Goal: Task Accomplishment & Management: Manage account settings

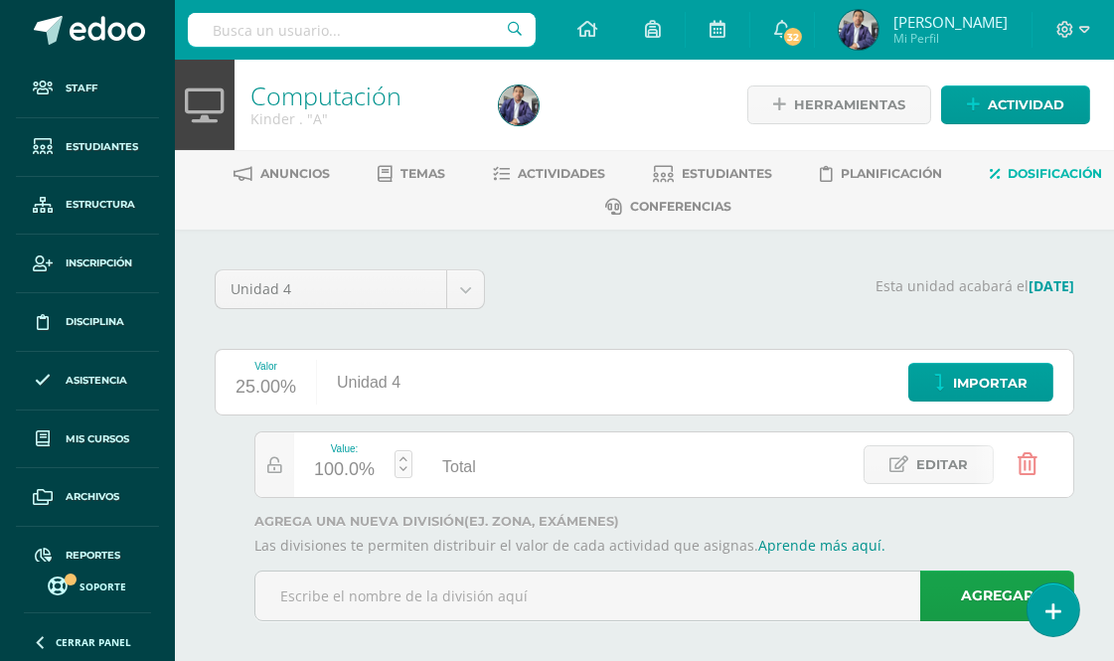
click at [551, 43] on div "Configuración Configuración del Colegio Cerrar sesión Carlos Alexis Mi Perfil 3…" at bounding box center [644, 30] width 939 height 60
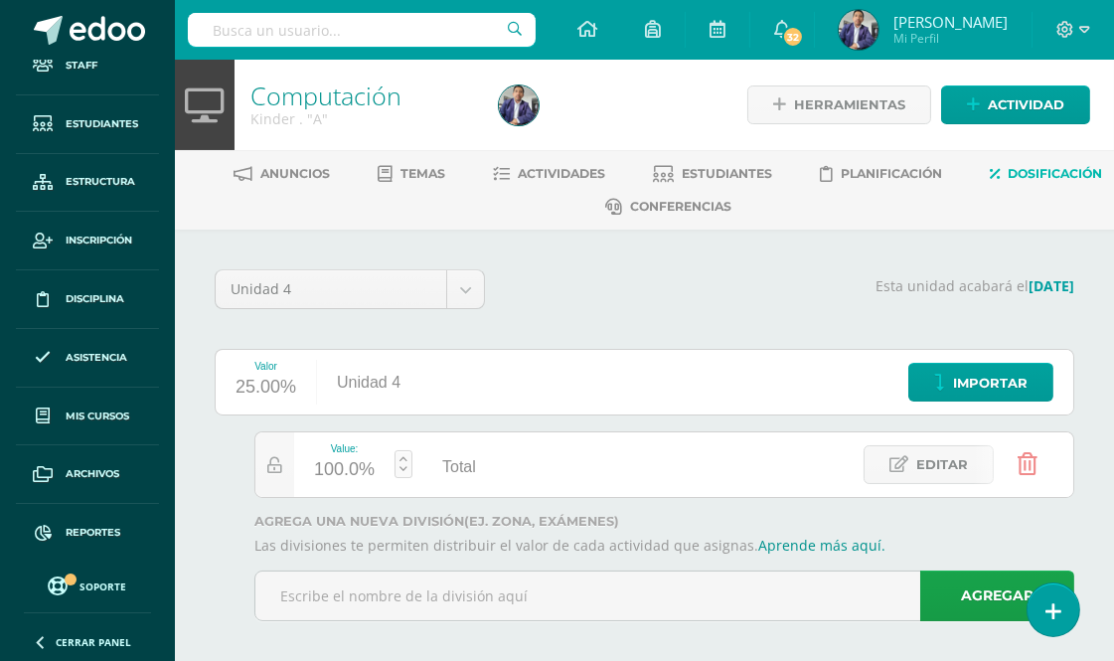
scroll to position [14, 0]
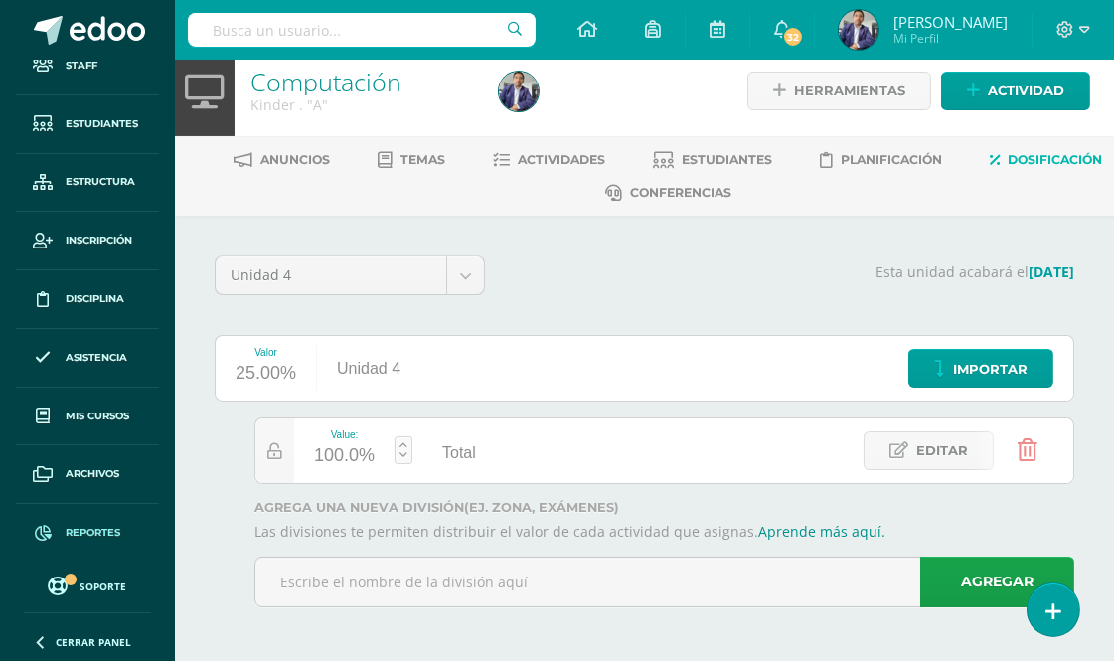
click at [105, 539] on span "Reportes" at bounding box center [93, 533] width 55 height 16
click at [95, 532] on span "Reportes" at bounding box center [93, 533] width 55 height 16
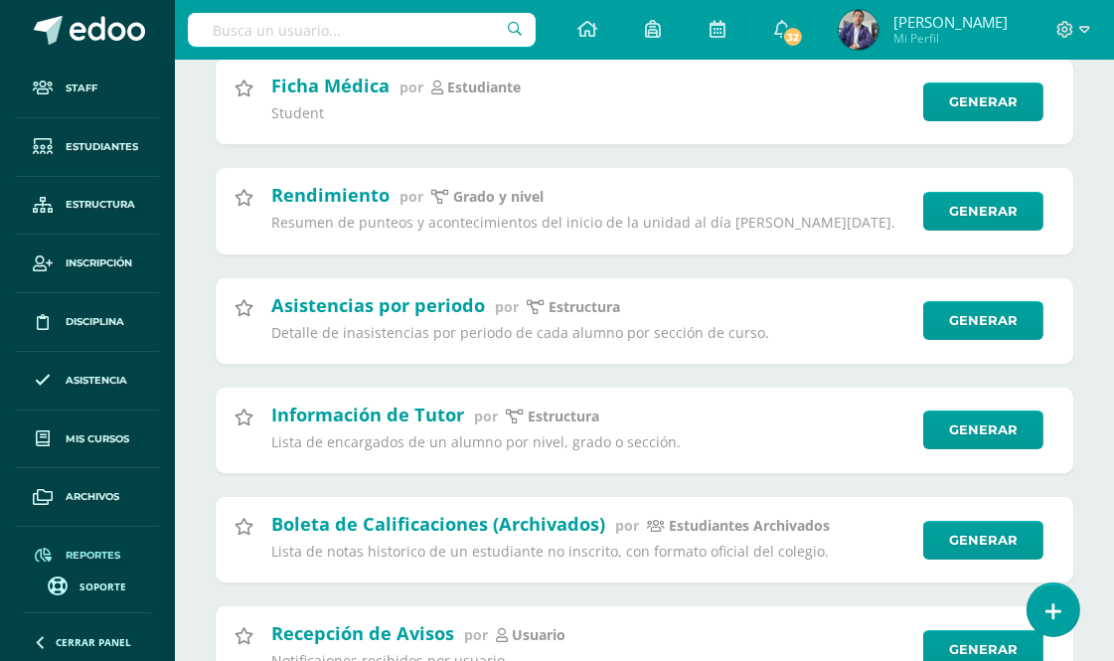
scroll to position [110, 0]
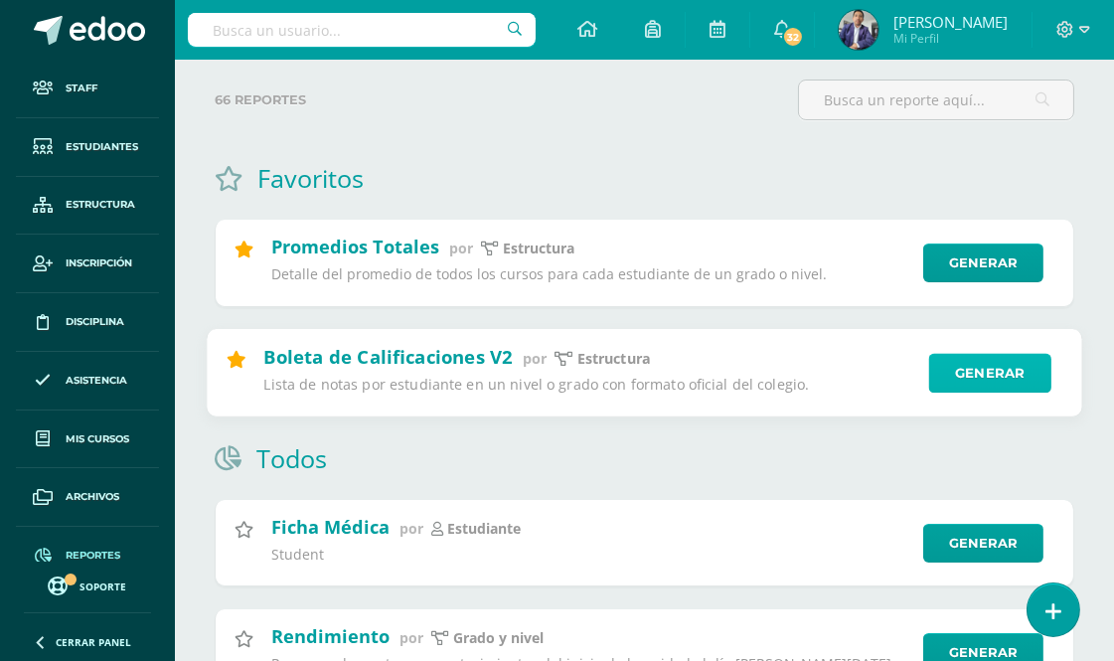
click at [955, 365] on link "Generar" at bounding box center [991, 373] width 122 height 40
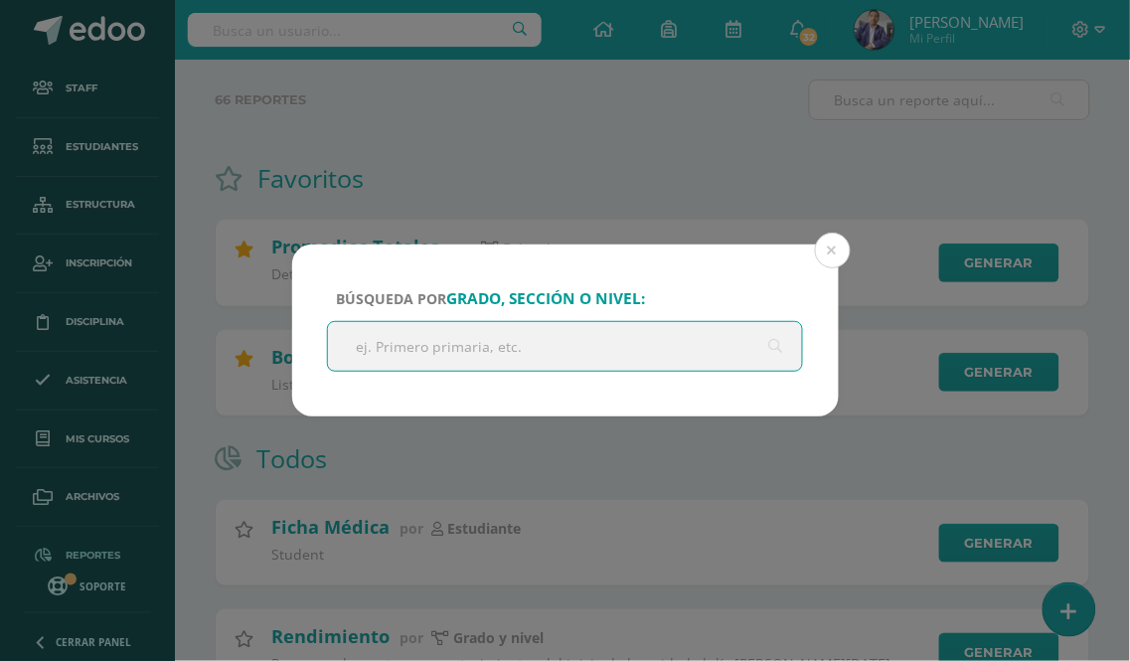
click at [374, 342] on input "text" at bounding box center [565, 346] width 475 height 49
type input "kinder"
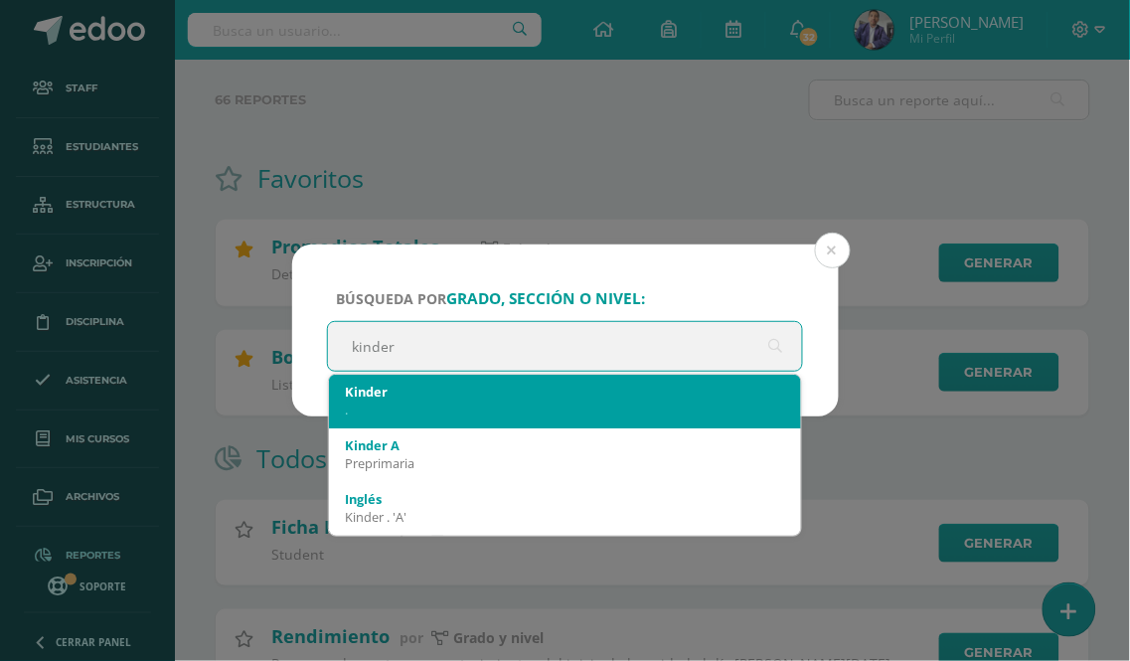
click at [379, 408] on div "." at bounding box center [565, 410] width 441 height 18
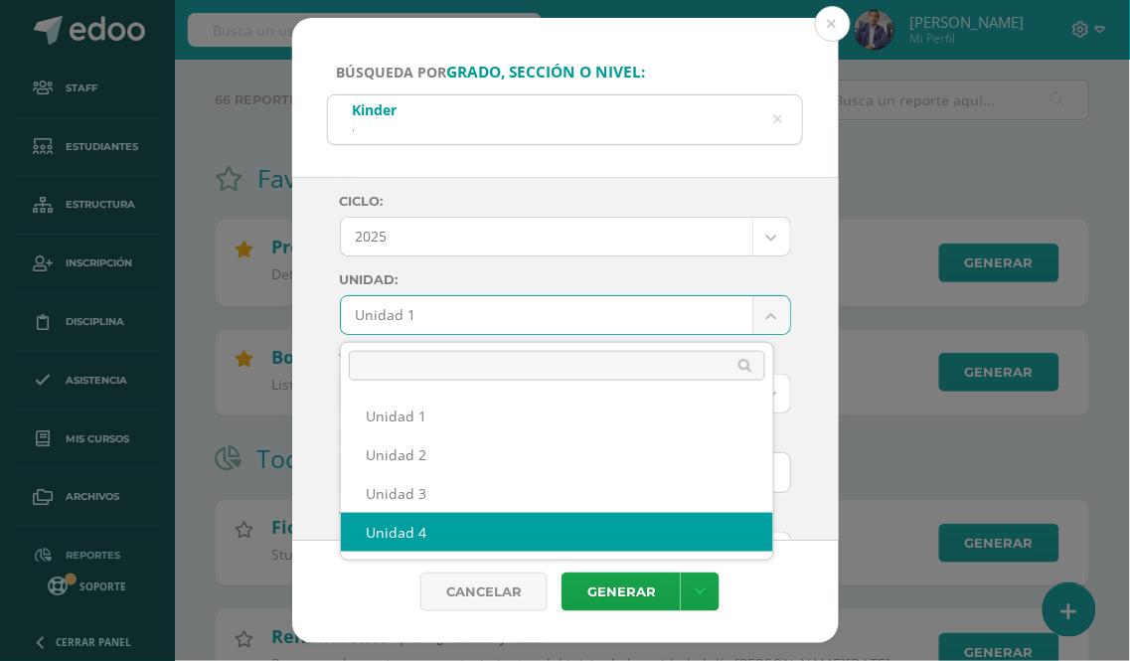
select select "Unidad 4"
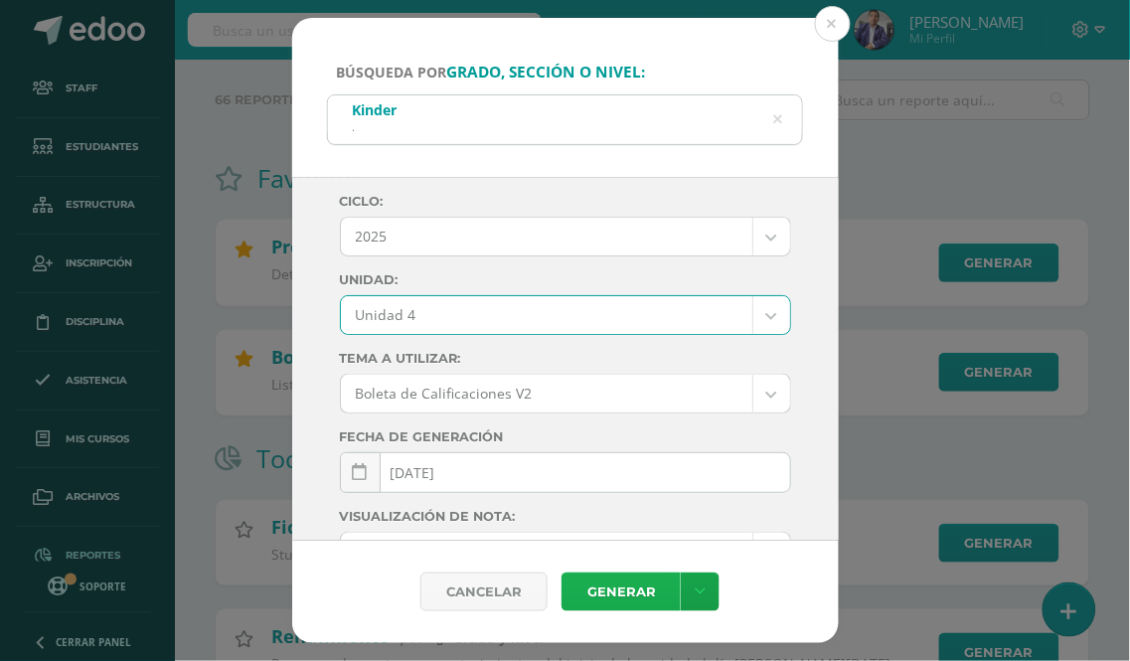
click at [604, 589] on link "Generar" at bounding box center [621, 592] width 119 height 39
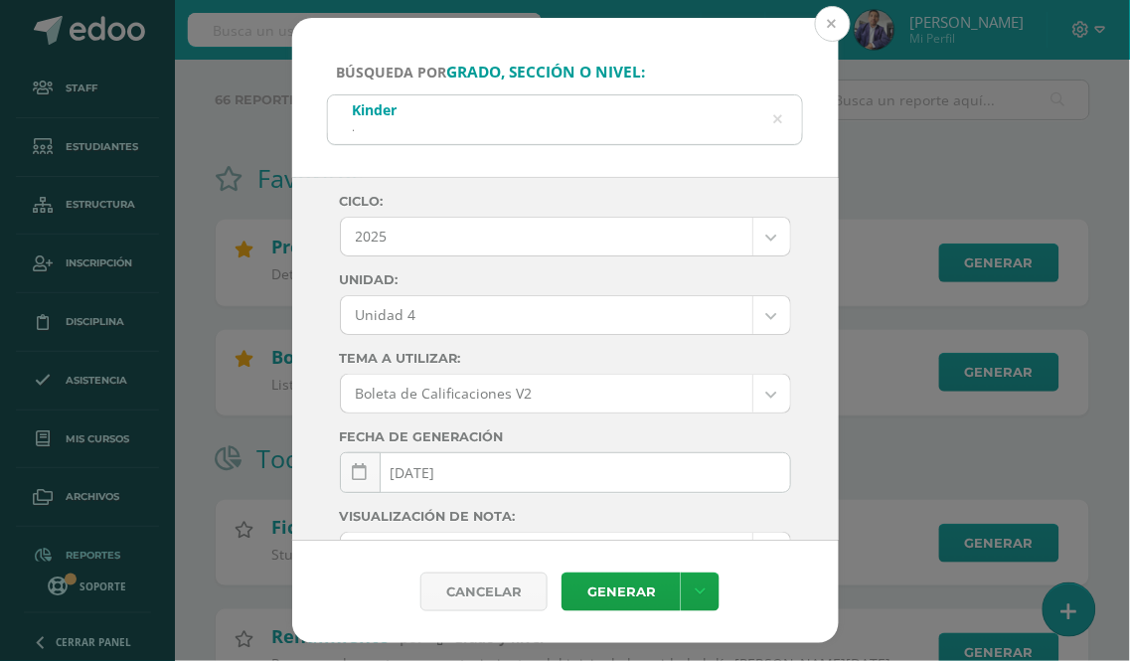
click at [833, 27] on button at bounding box center [833, 24] width 36 height 36
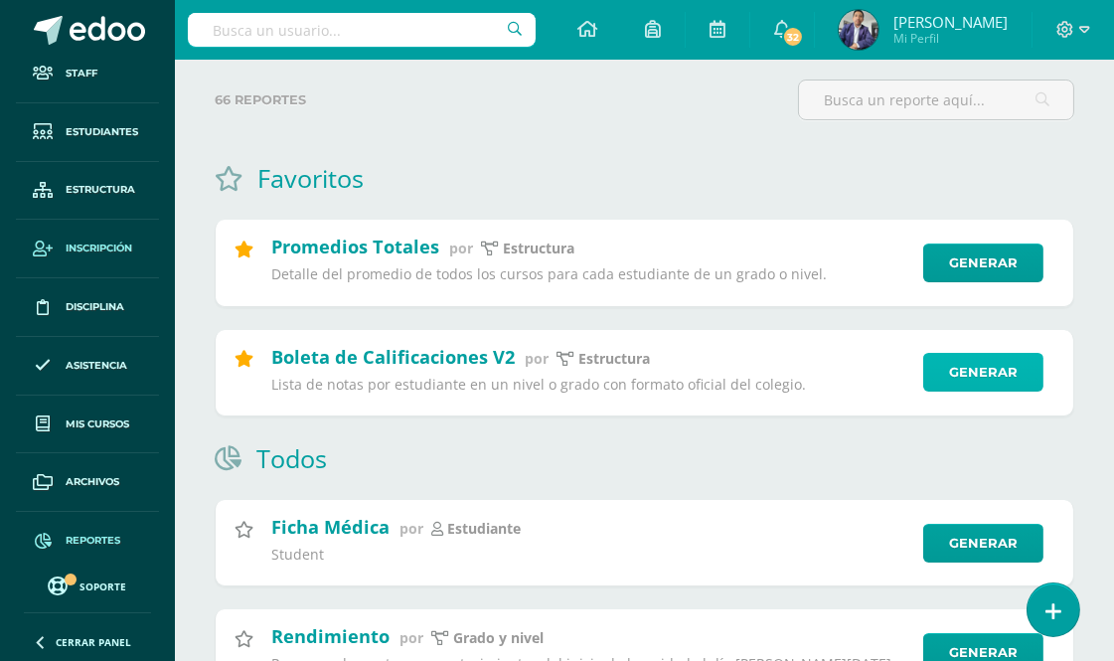
scroll to position [23, 0]
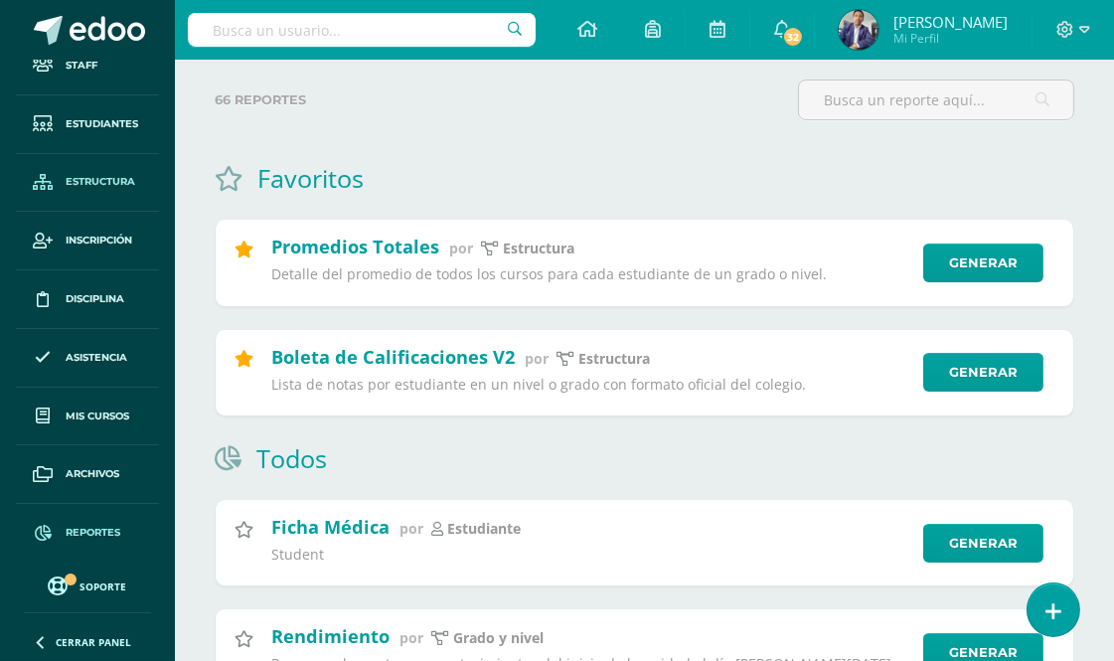
click at [91, 174] on span "Estructura" at bounding box center [101, 182] width 70 height 16
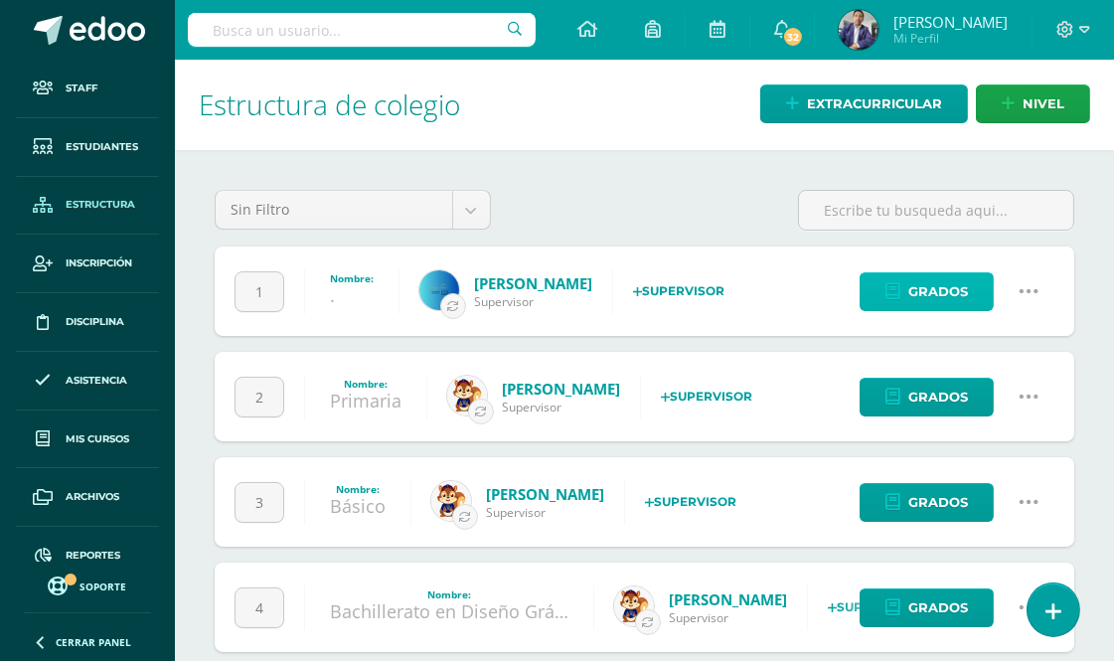
click at [947, 283] on span "Grados" at bounding box center [939, 291] width 60 height 37
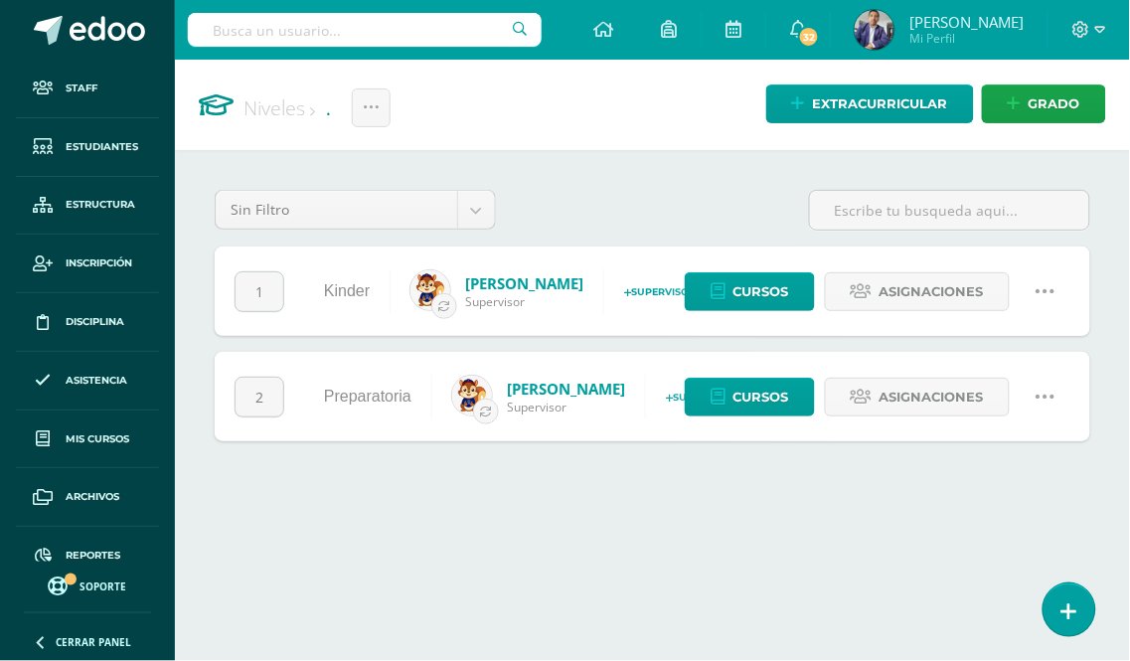
click at [1060, 286] on link at bounding box center [1045, 291] width 51 height 51
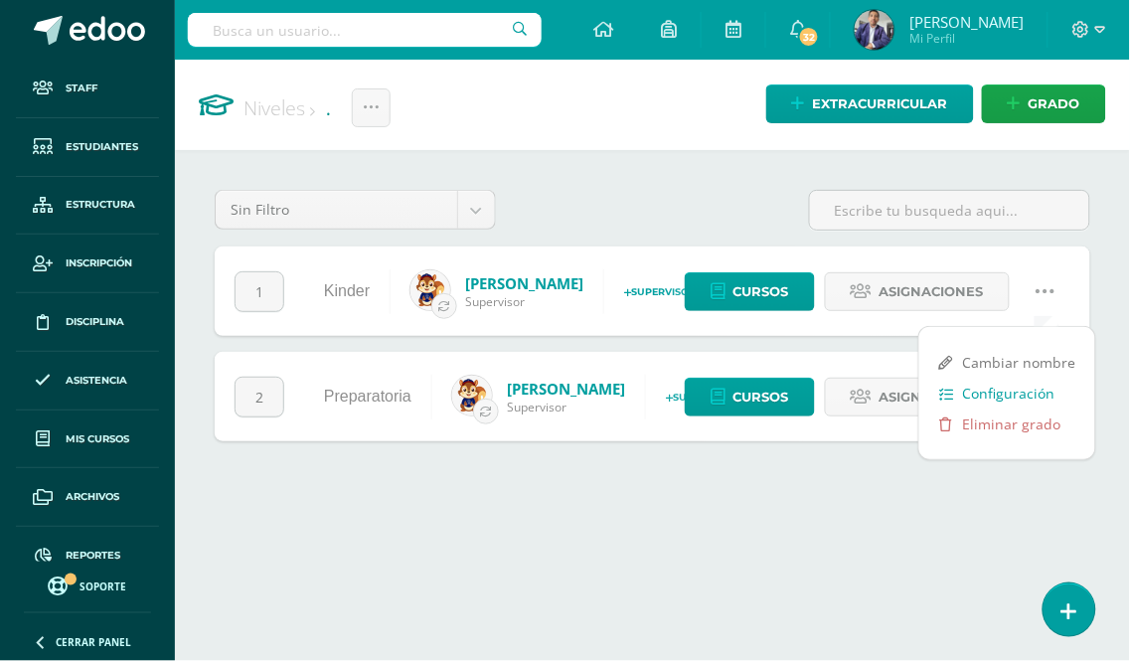
click at [992, 389] on link "Configuración" at bounding box center [1008, 393] width 176 height 31
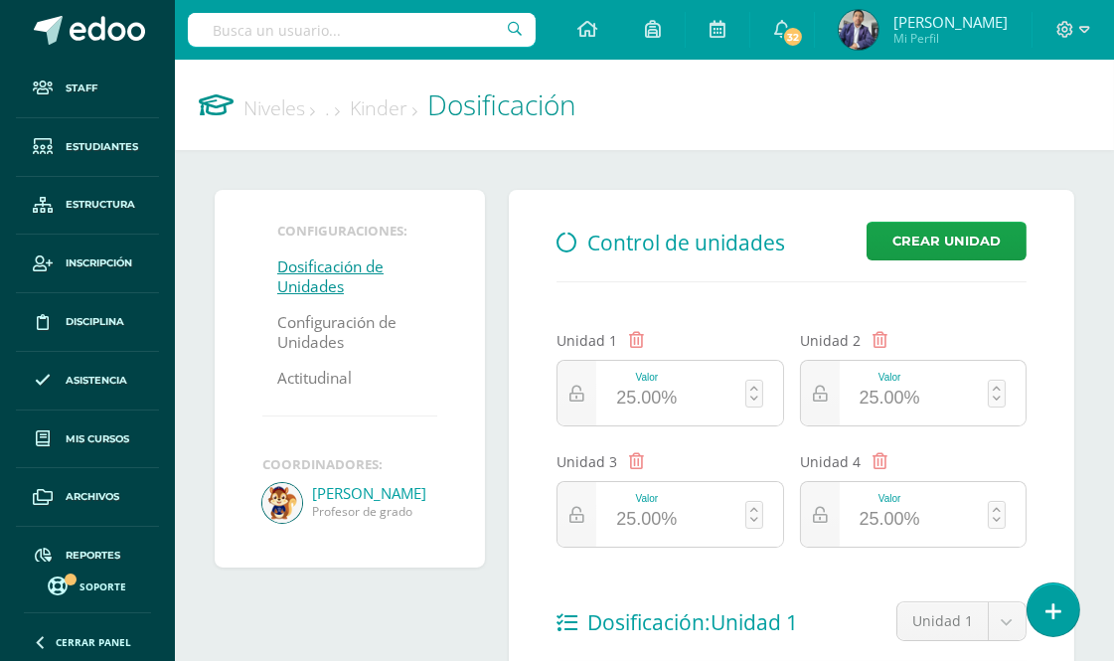
click at [340, 224] on li "Configuraciones:" at bounding box center [349, 231] width 145 height 18
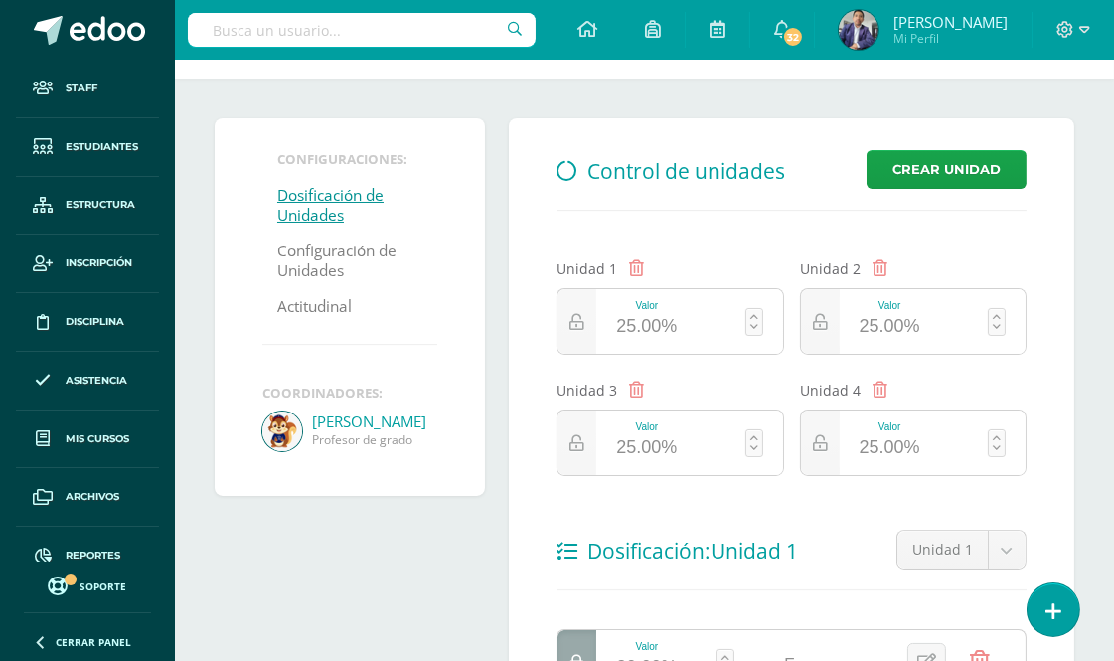
scroll to position [110, 0]
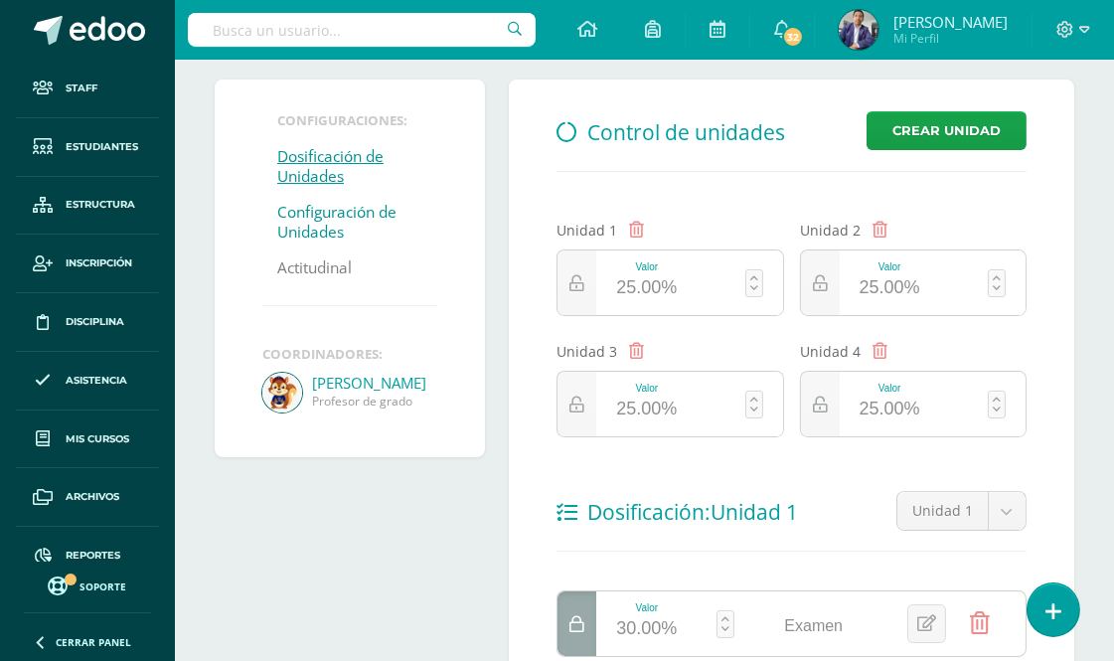
click at [329, 216] on link "Configuración de Unidades" at bounding box center [349, 223] width 145 height 56
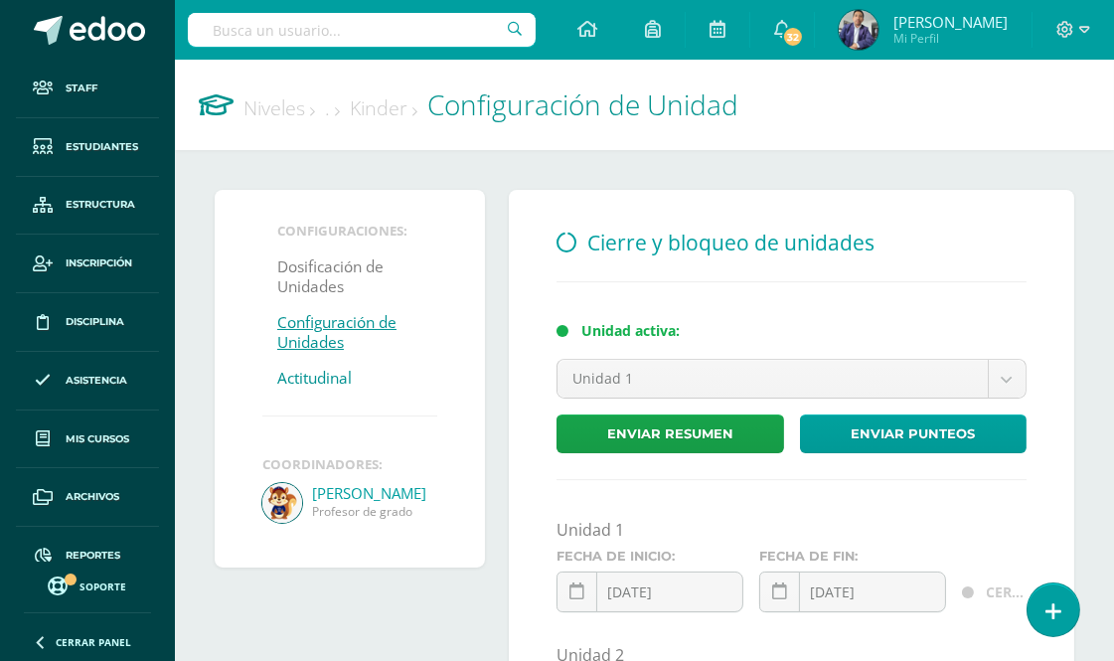
click at [329, 376] on link "Actitudinal" at bounding box center [314, 379] width 75 height 36
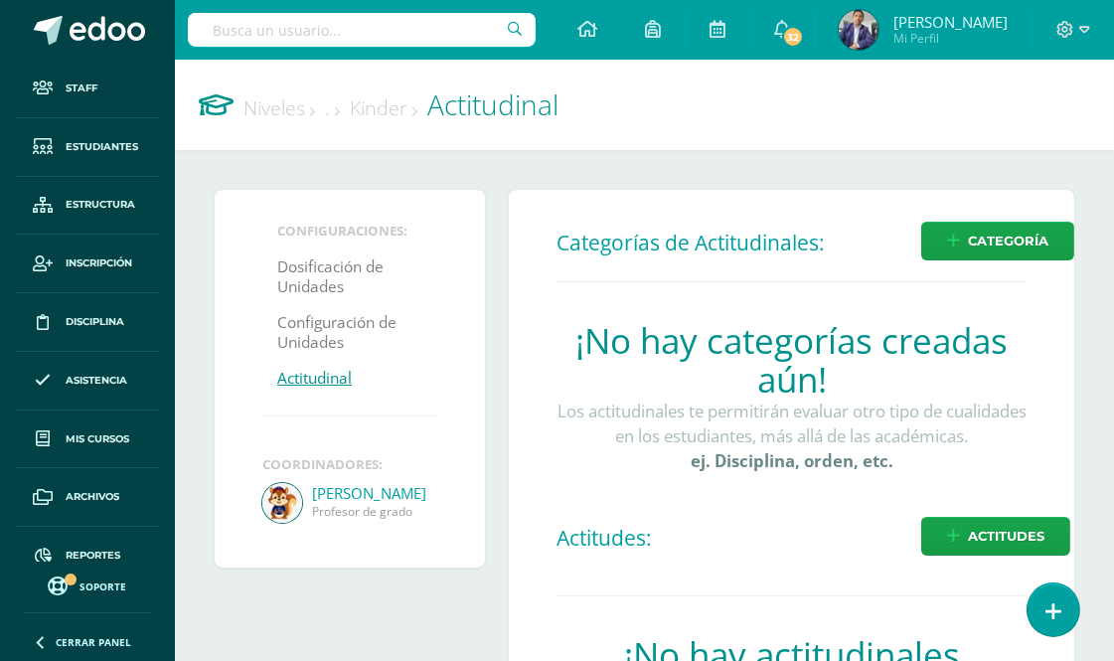
click at [401, 106] on link "Kinder" at bounding box center [384, 107] width 68 height 27
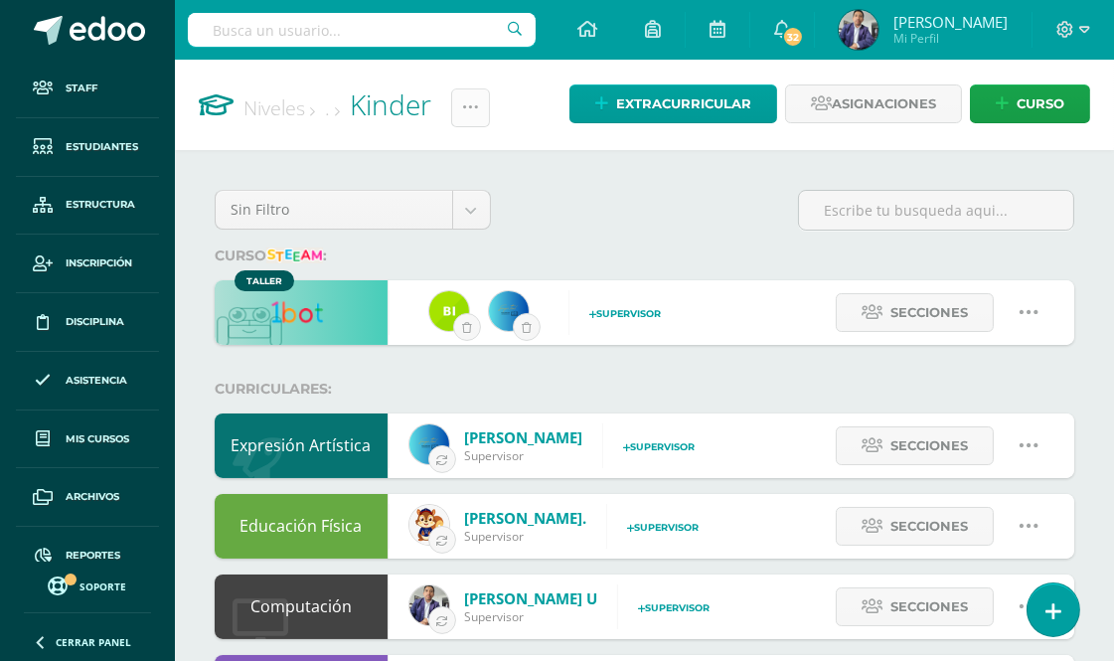
click at [479, 110] on icon at bounding box center [470, 107] width 17 height 17
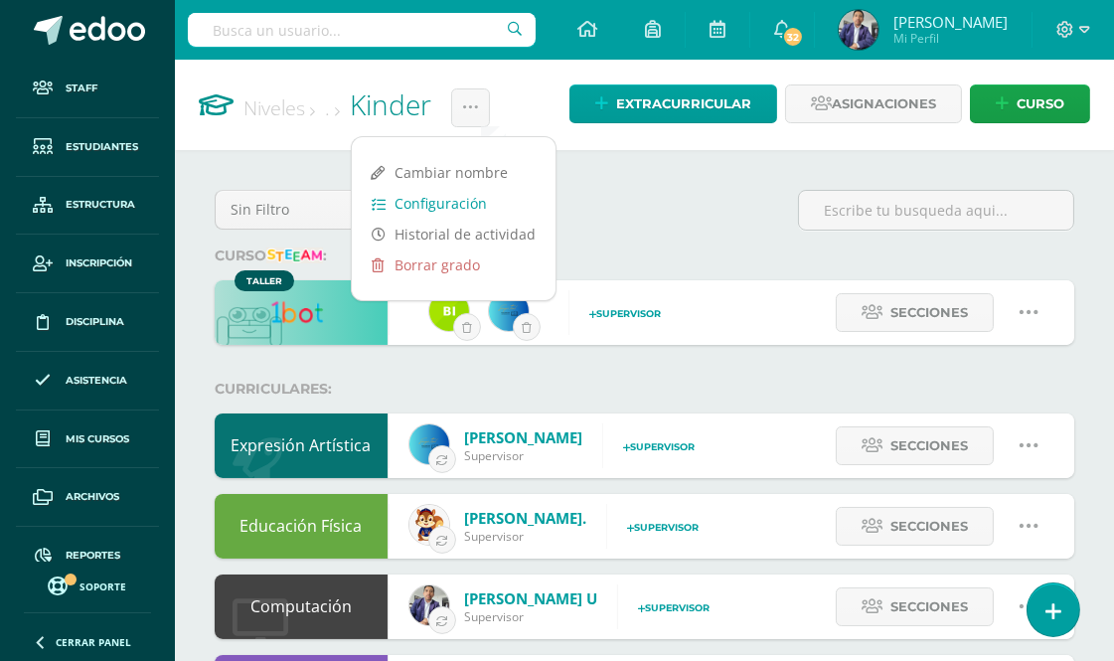
click at [440, 201] on link "Configuración" at bounding box center [454, 203] width 204 height 31
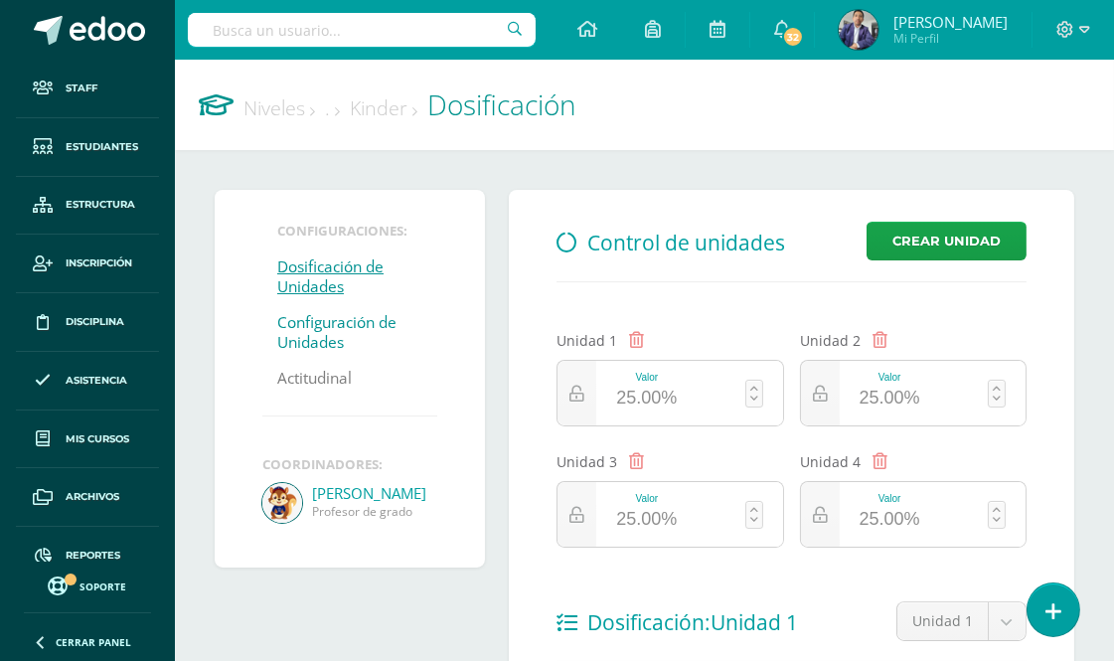
click at [325, 323] on link "Configuración de Unidades" at bounding box center [349, 333] width 145 height 56
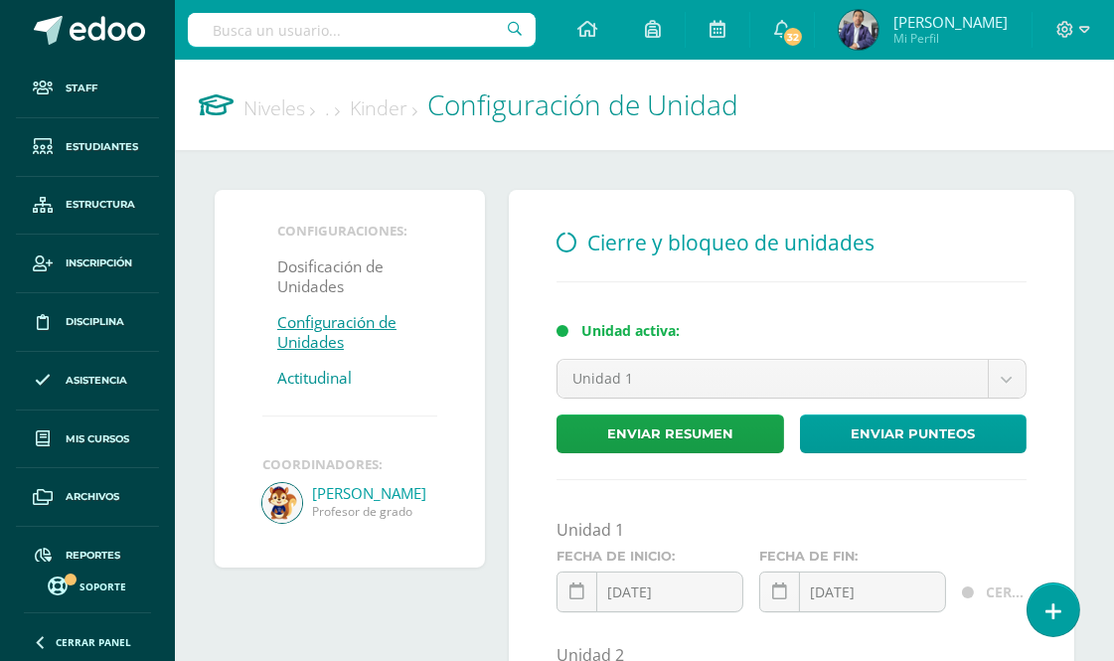
click at [298, 372] on link "Actitudinal" at bounding box center [314, 379] width 75 height 36
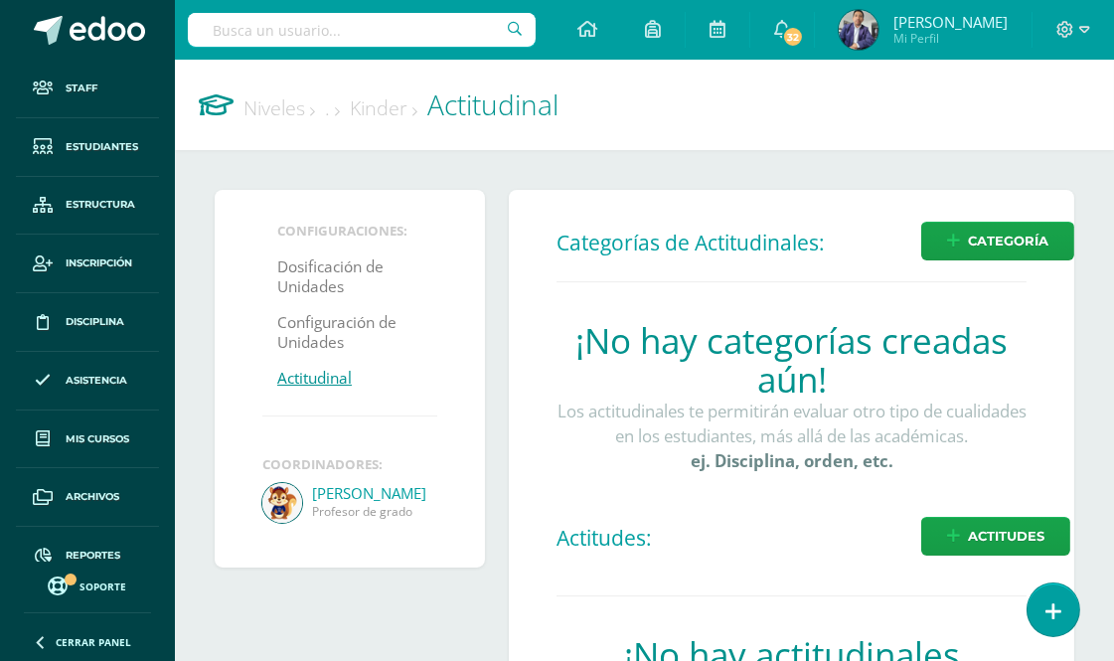
click at [285, 115] on link "Niveles" at bounding box center [280, 107] width 72 height 27
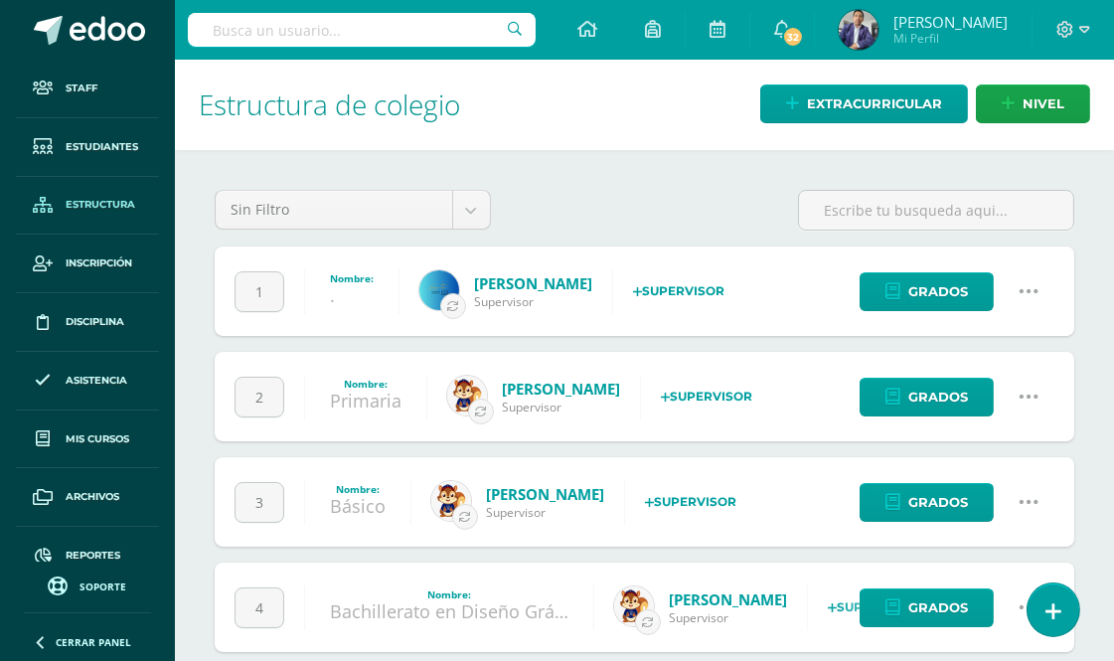
click at [1026, 286] on icon at bounding box center [1030, 291] width 22 height 22
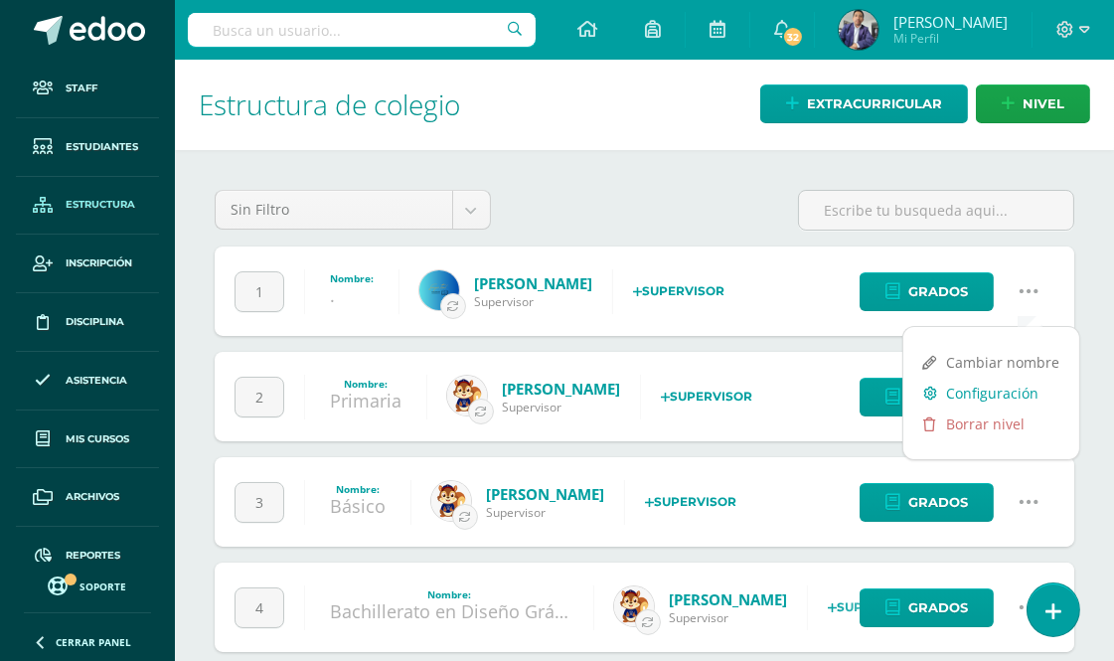
click at [991, 388] on link "Configuración" at bounding box center [992, 393] width 176 height 31
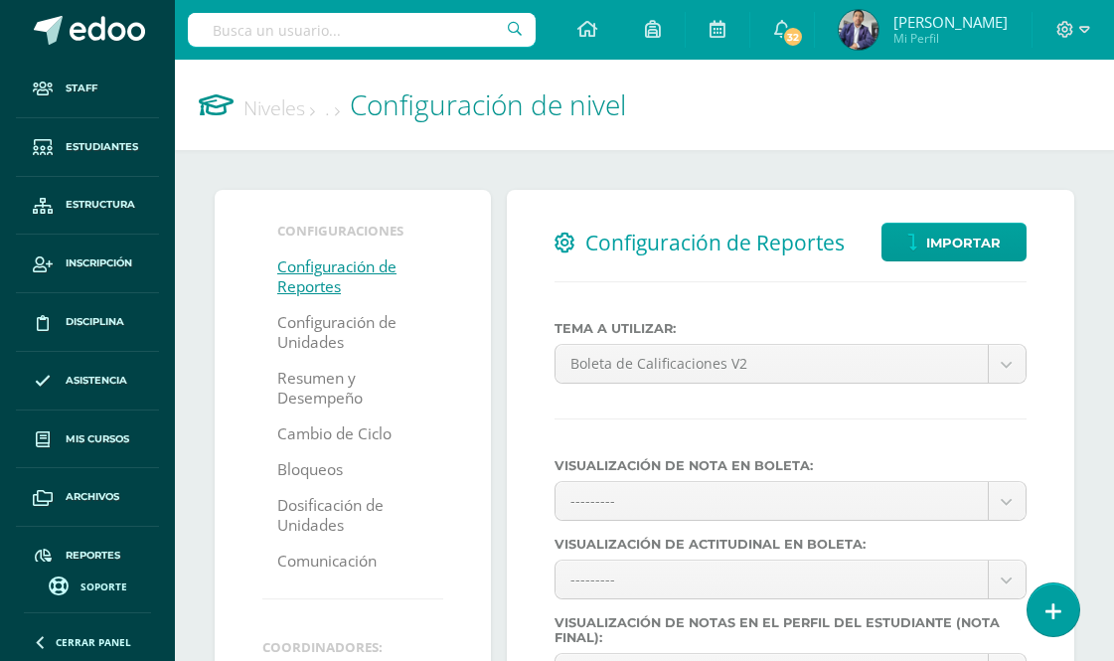
select select
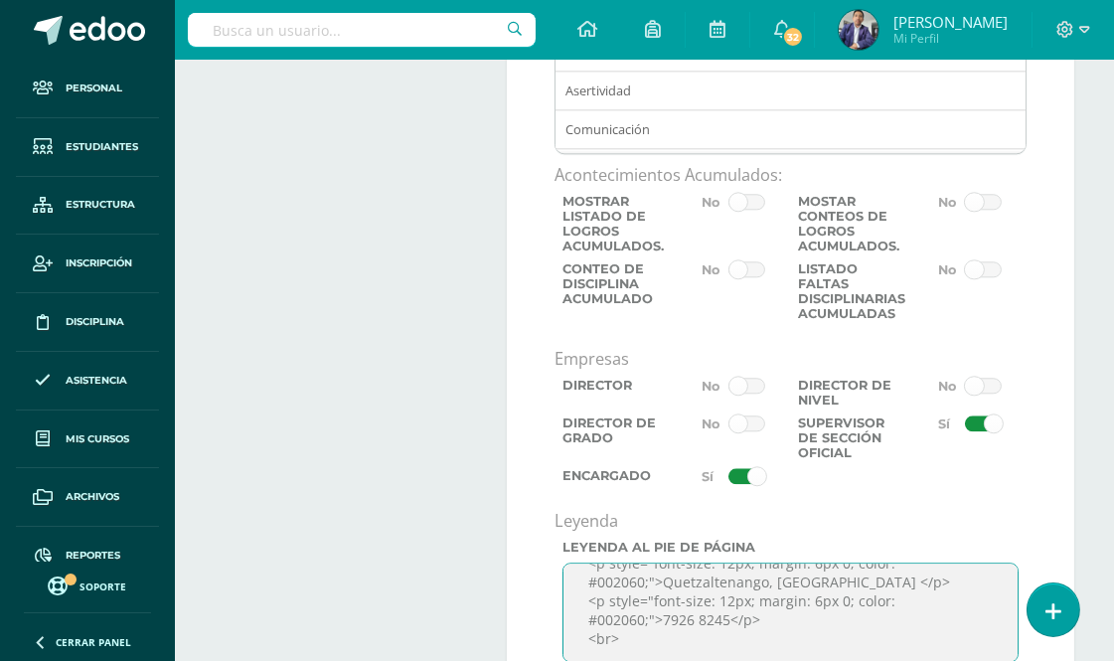
scroll to position [6529, 0]
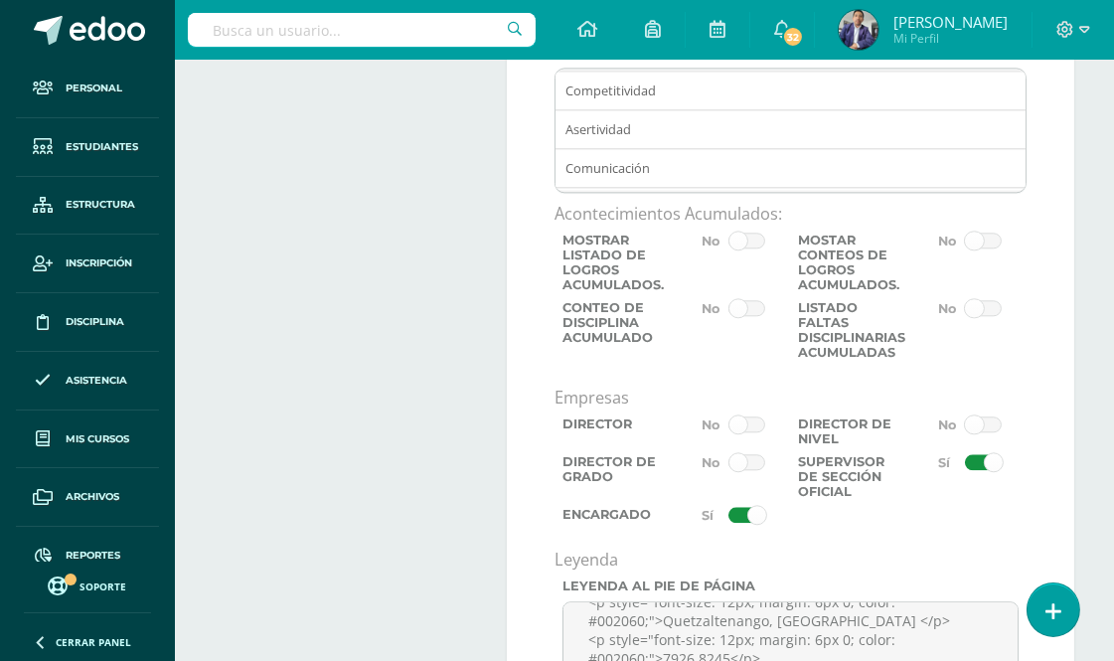
click at [986, 316] on span at bounding box center [983, 308] width 37 height 16
click at [0, 0] on input "checkbox" at bounding box center [0, 0] width 0 height 0
click at [974, 316] on span at bounding box center [983, 308] width 37 height 16
click at [0, 0] on input "checkbox" at bounding box center [0, 0] width 0 height 0
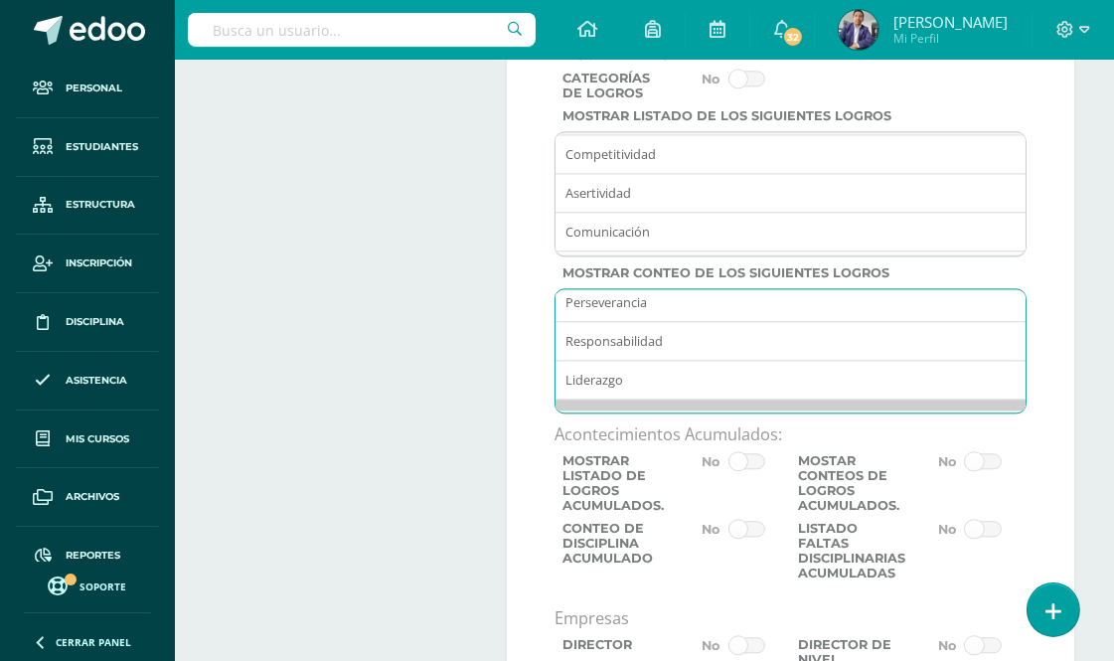
scroll to position [630, 0]
click at [636, 429] on option "Trabajo en equipo" at bounding box center [794, 417] width 476 height 38
click at [643, 429] on option "Trabajo en equipo" at bounding box center [794, 417] width 476 height 38
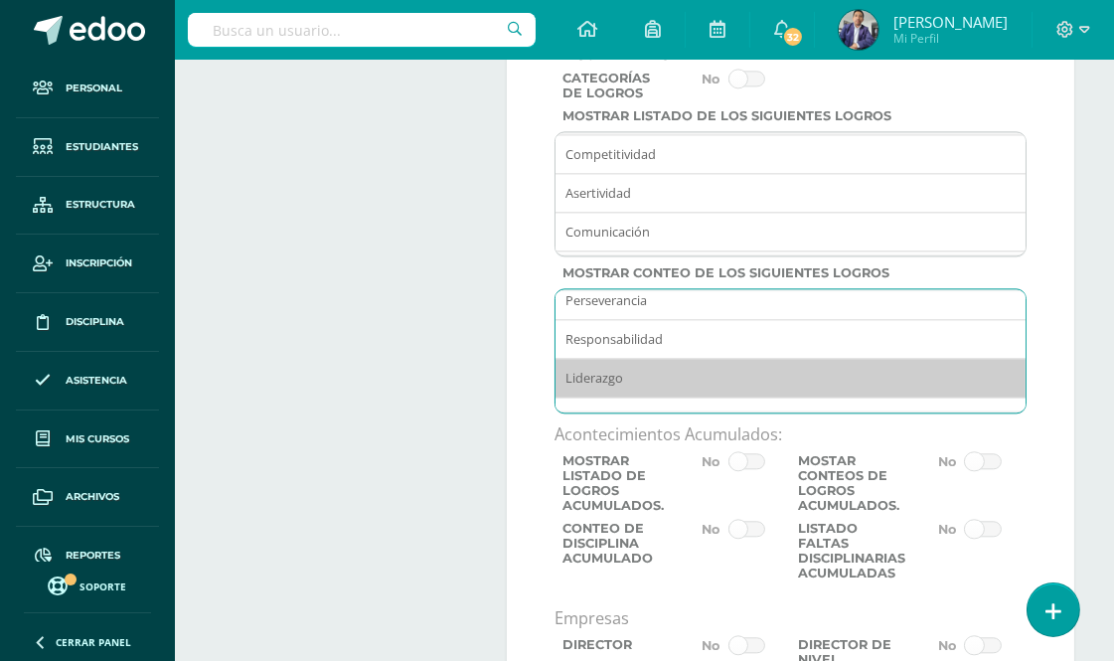
click at [638, 398] on option "Liderazgo" at bounding box center [794, 378] width 476 height 39
select select "18"
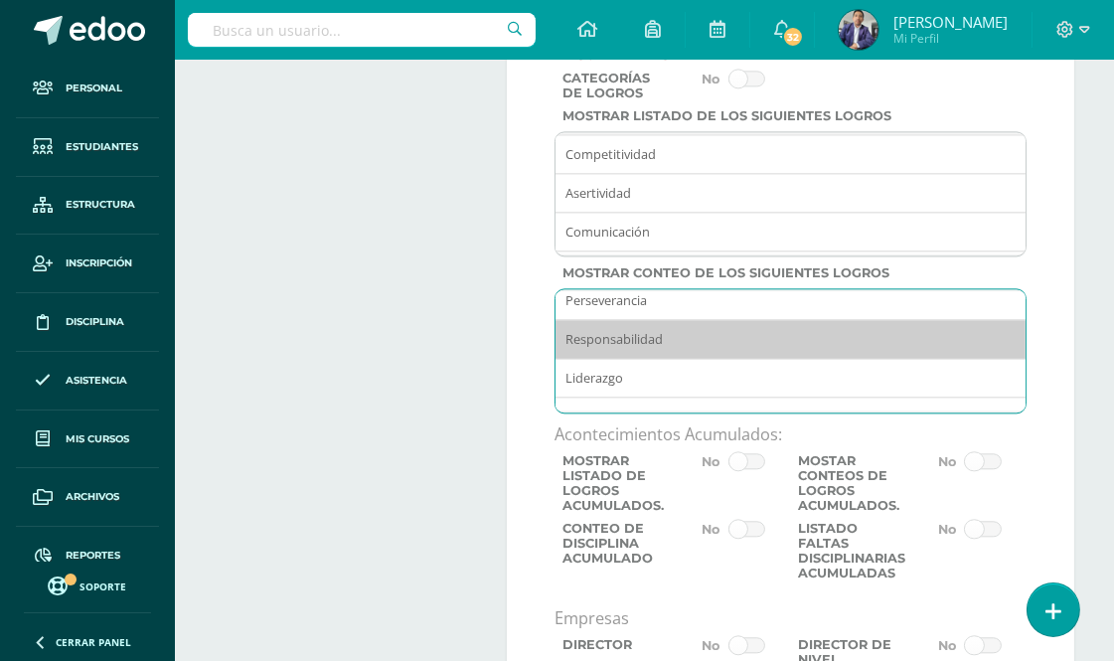
click at [622, 359] on option "Responsabilidad" at bounding box center [794, 339] width 476 height 39
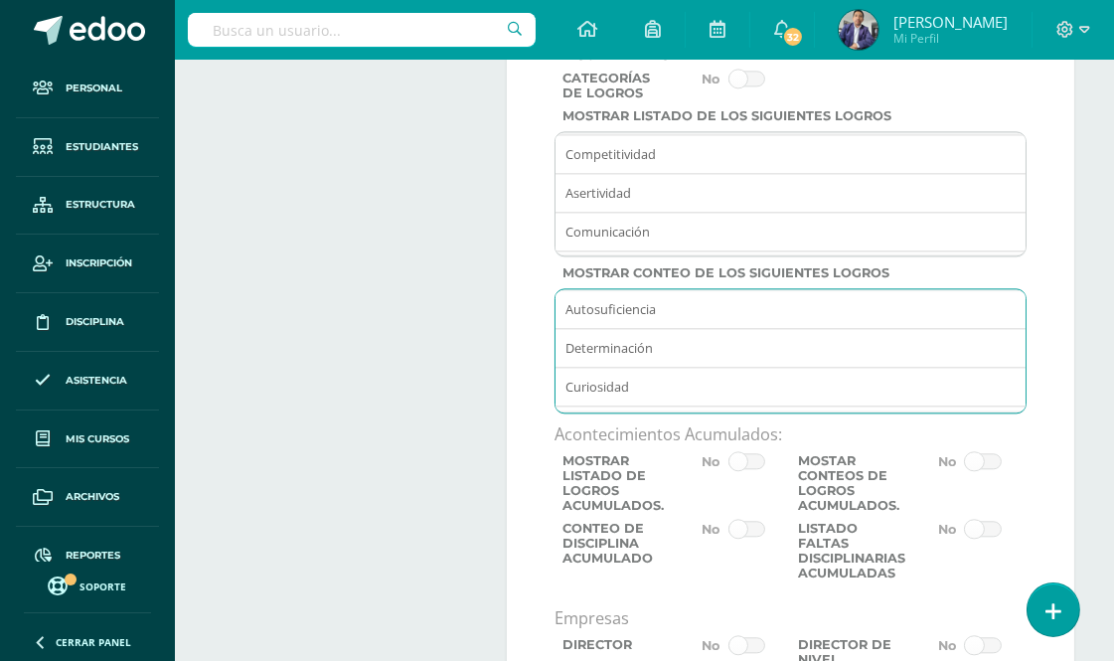
scroll to position [78, 0]
click at [680, 280] on label "Mostrar conteo de los siguientes logros" at bounding box center [791, 272] width 472 height 15
click at [680, 318] on select "Respeto Pasión Trabajo original Autosuficiencia Determinación Curiosidad Convic…" at bounding box center [791, 350] width 470 height 119
click at [680, 280] on label "Mostrar conteo de los siguientes logros" at bounding box center [791, 272] width 472 height 15
click at [680, 318] on select "Respeto Pasión Trabajo original Autosuficiencia Determinación Curiosidad Convic…" at bounding box center [791, 350] width 470 height 119
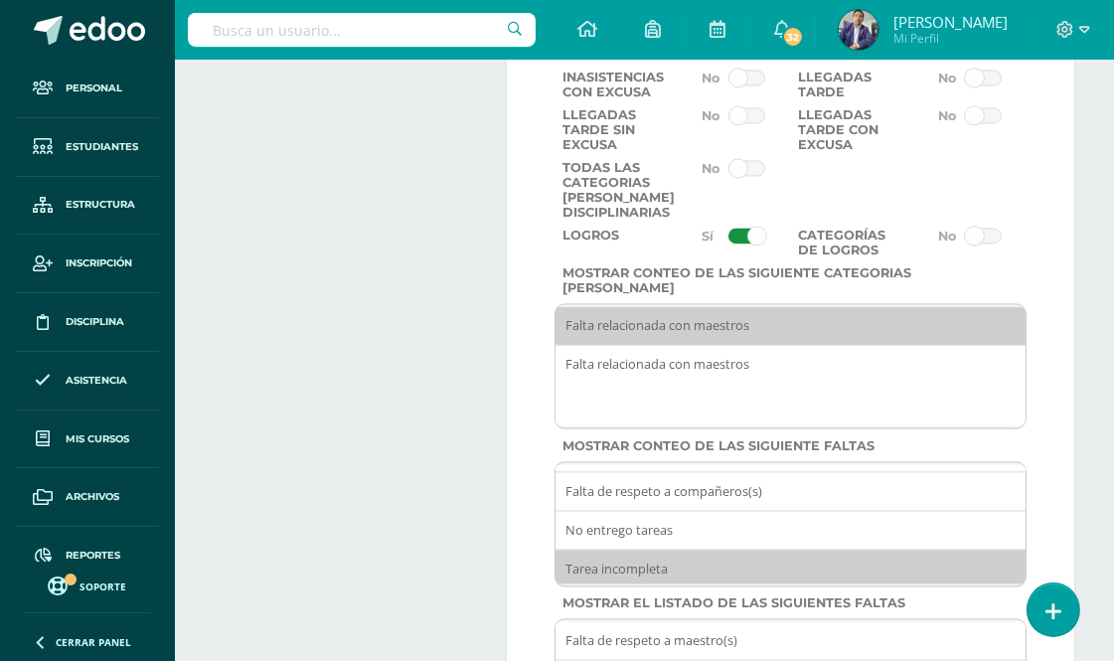
scroll to position [5424, 0]
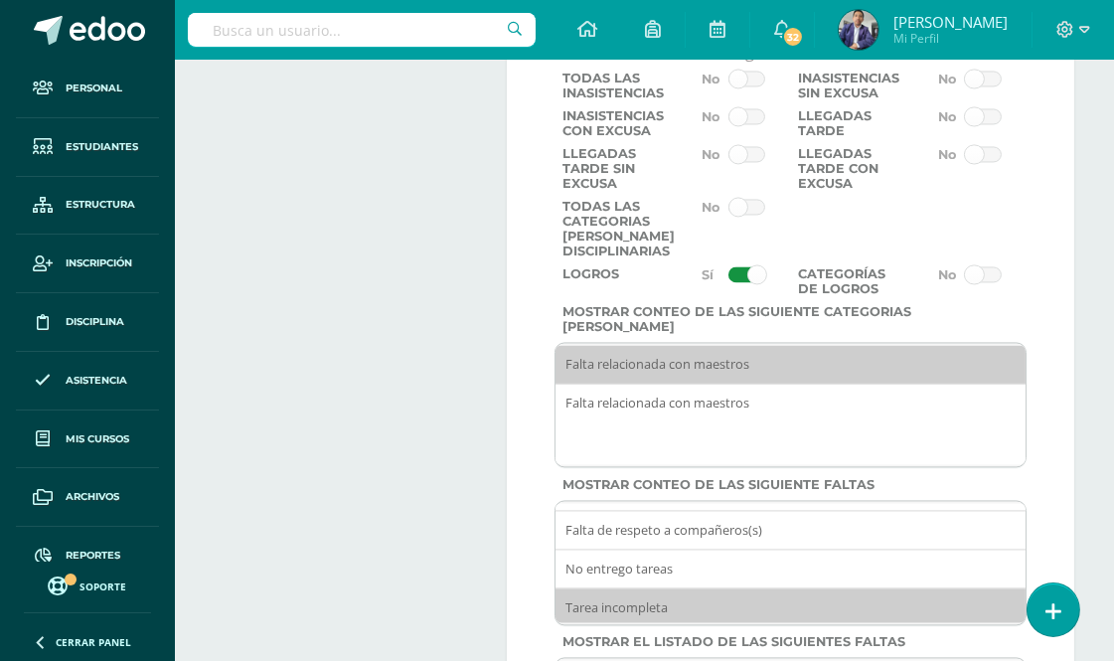
click at [739, 282] on span at bounding box center [747, 274] width 37 height 16
click at [0, 0] on input "checkbox" at bounding box center [0, 0] width 0 height 0
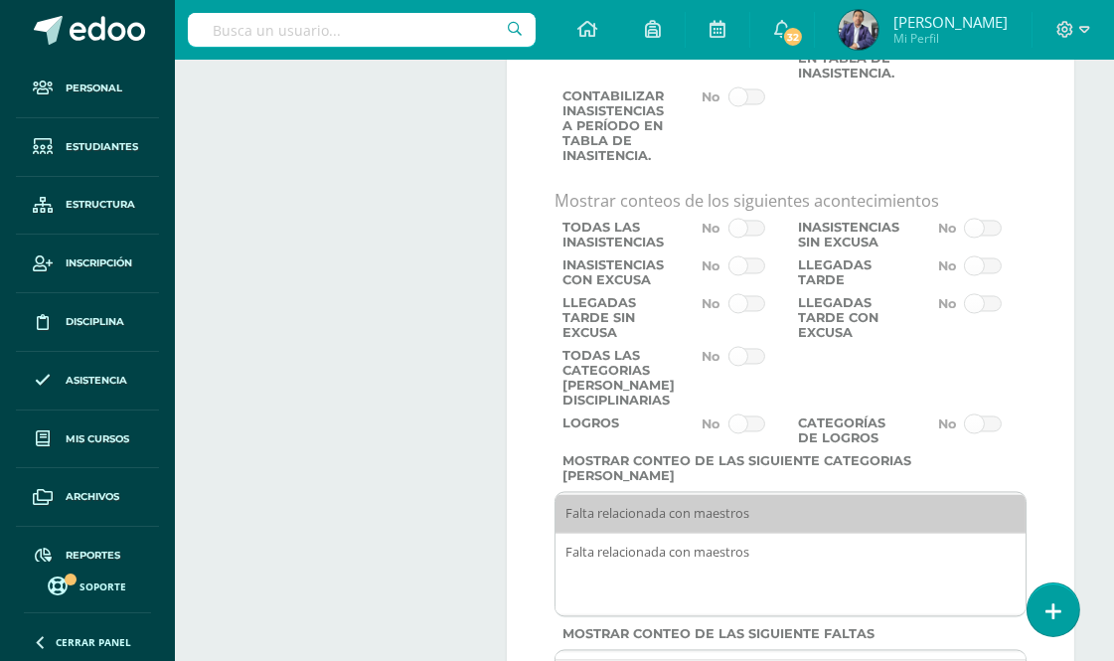
scroll to position [5314, 0]
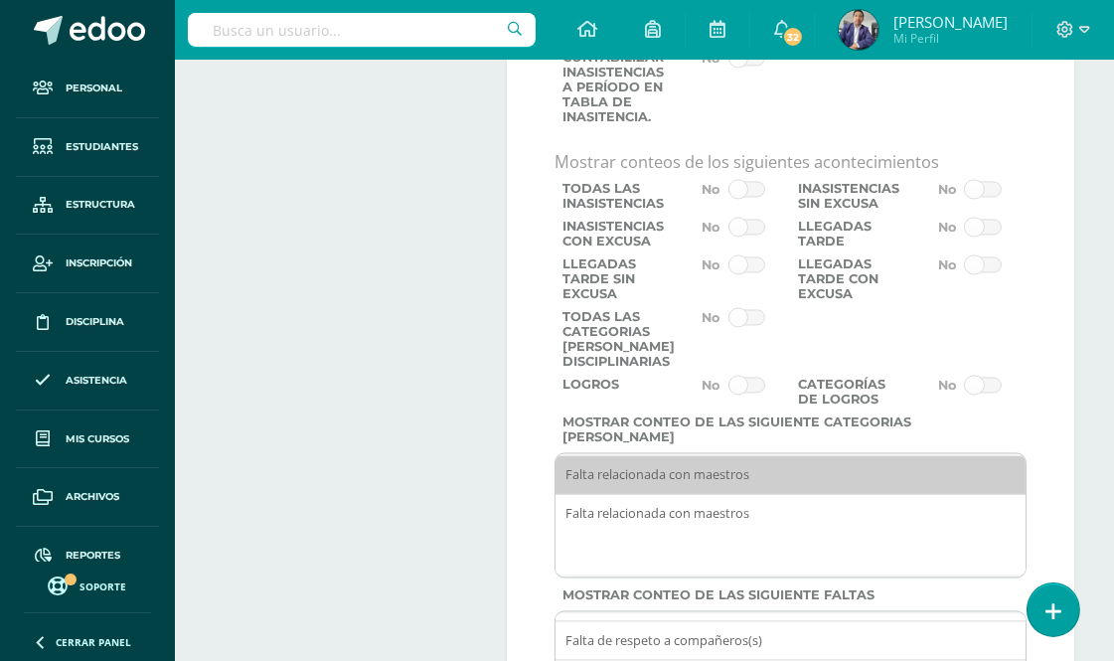
click at [752, 393] on span at bounding box center [747, 385] width 37 height 16
click at [0, 0] on input "checkbox" at bounding box center [0, 0] width 0 height 0
click at [741, 393] on span at bounding box center [747, 385] width 37 height 16
click at [0, 0] on input "checkbox" at bounding box center [0, 0] width 0 height 0
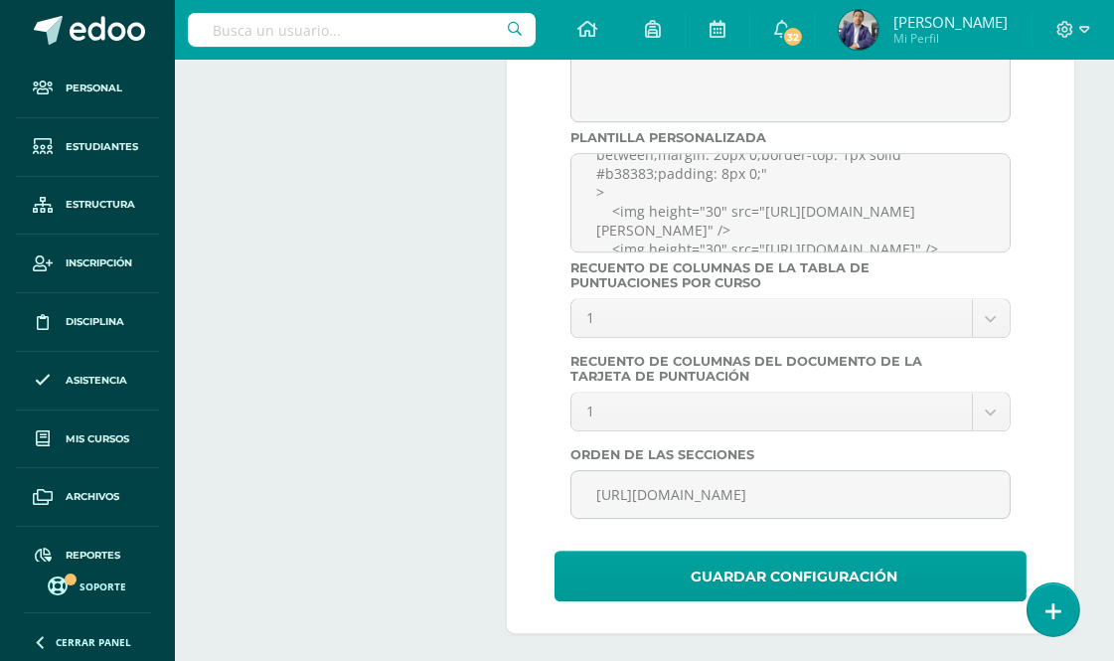
scroll to position [7870, 0]
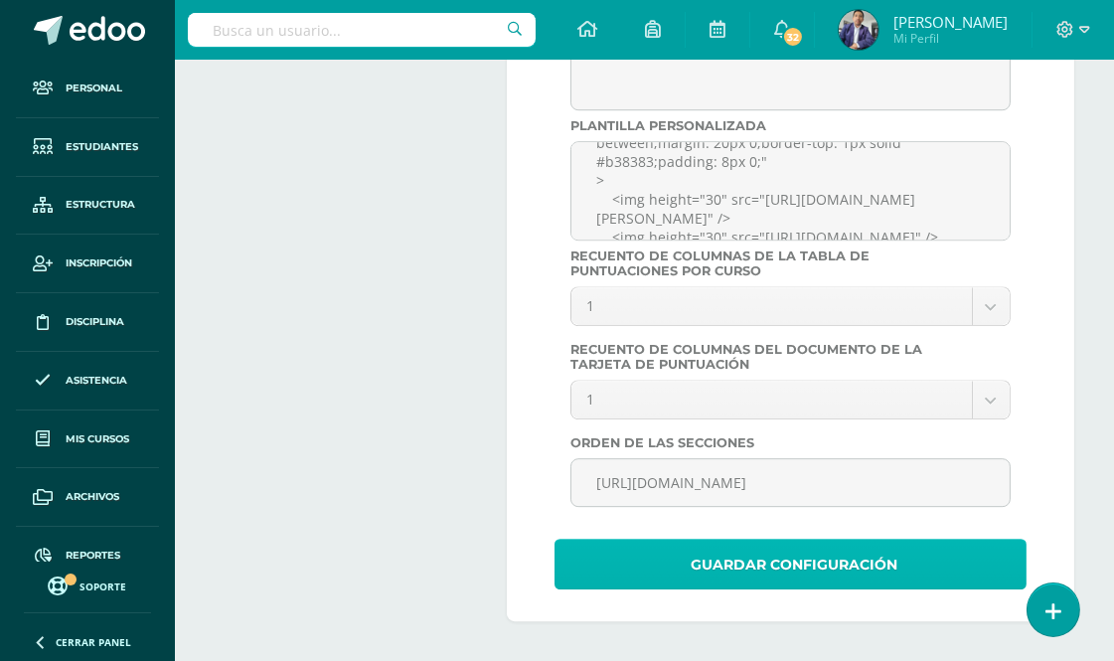
click at [709, 558] on span "Guardar Configuración" at bounding box center [794, 565] width 207 height 49
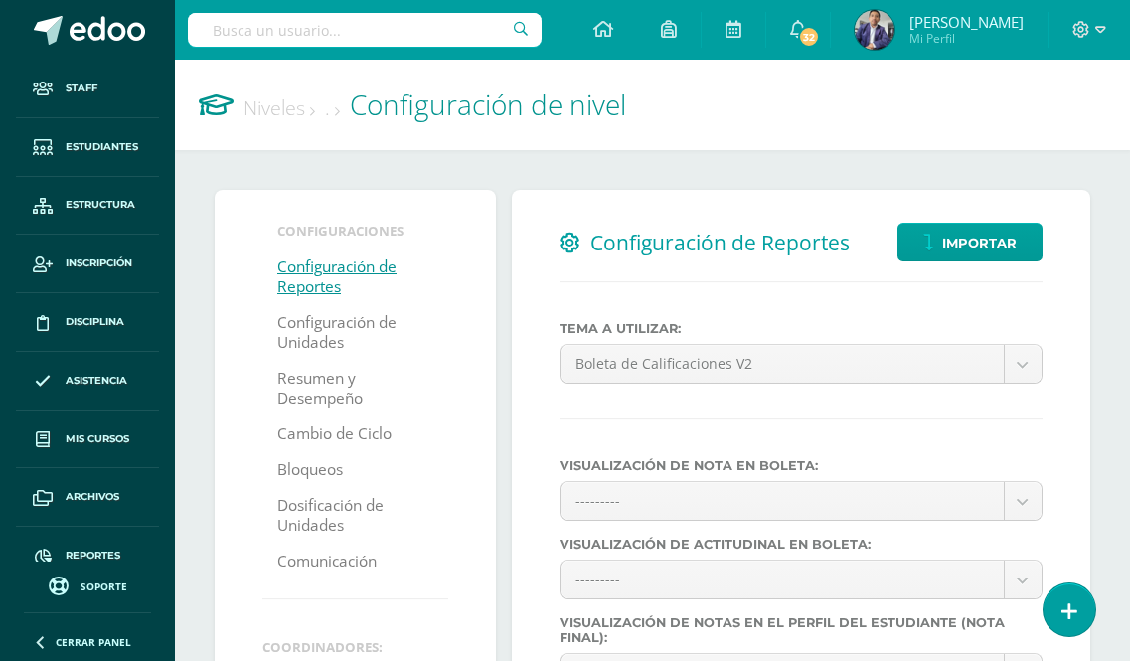
select select
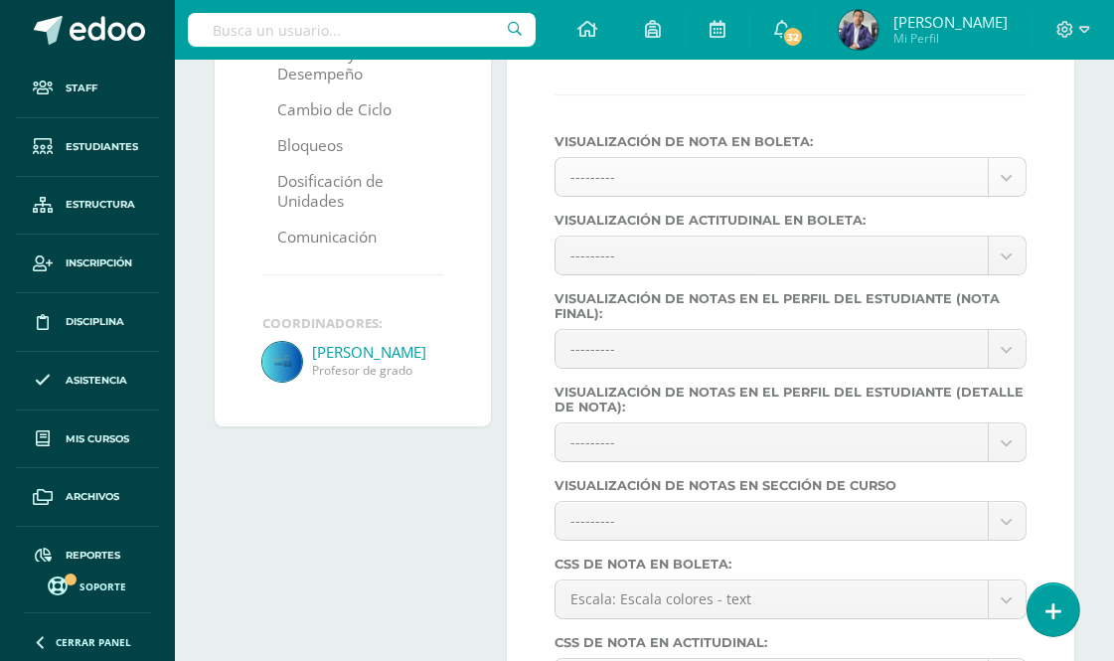
scroll to position [331, 0]
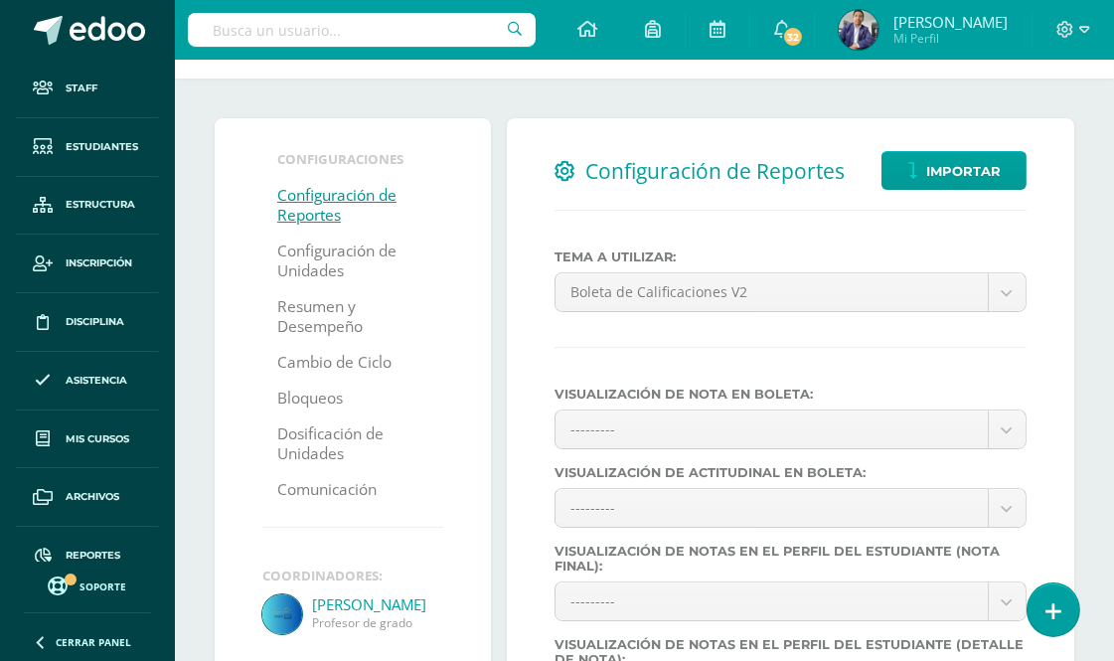
scroll to position [110, 0]
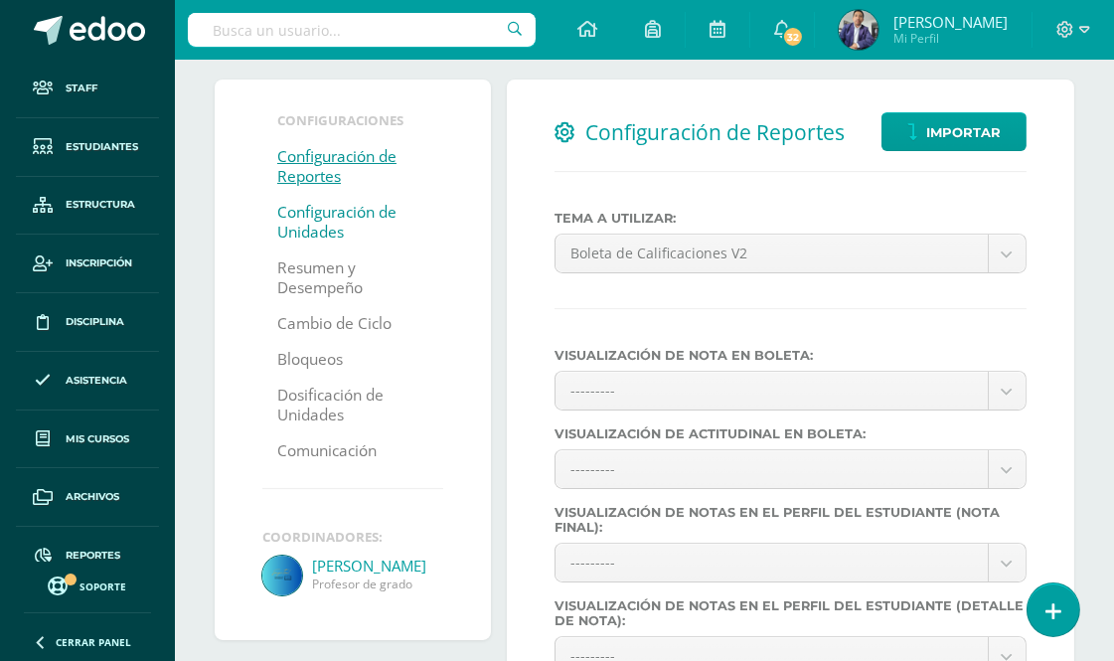
click at [339, 220] on link "Configuración de Unidades" at bounding box center [352, 223] width 151 height 56
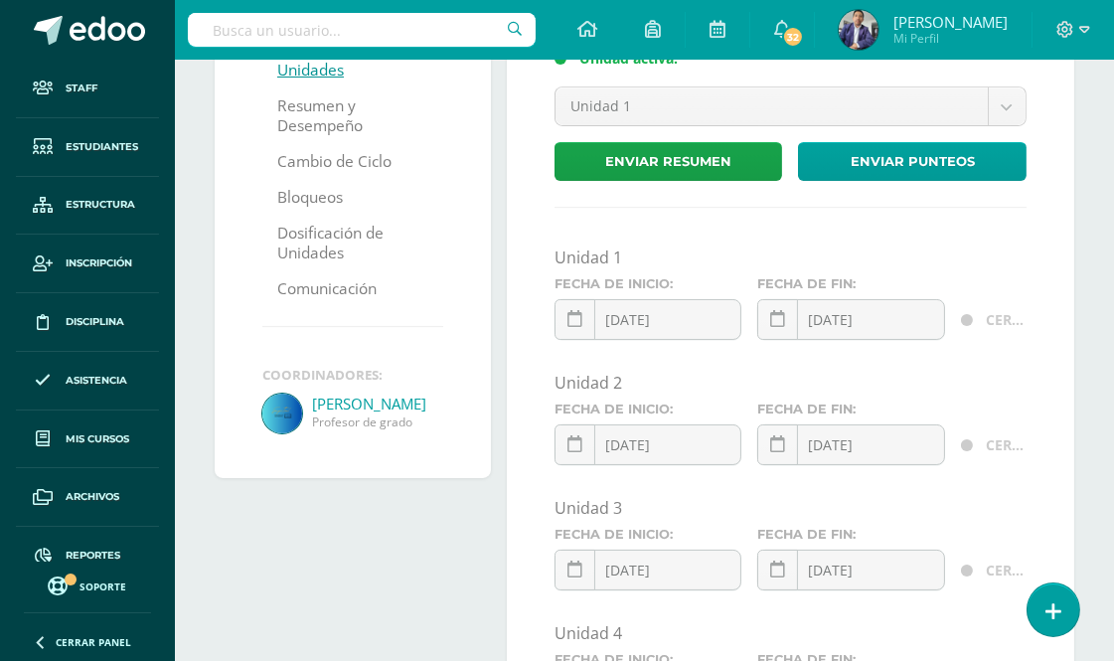
scroll to position [96, 0]
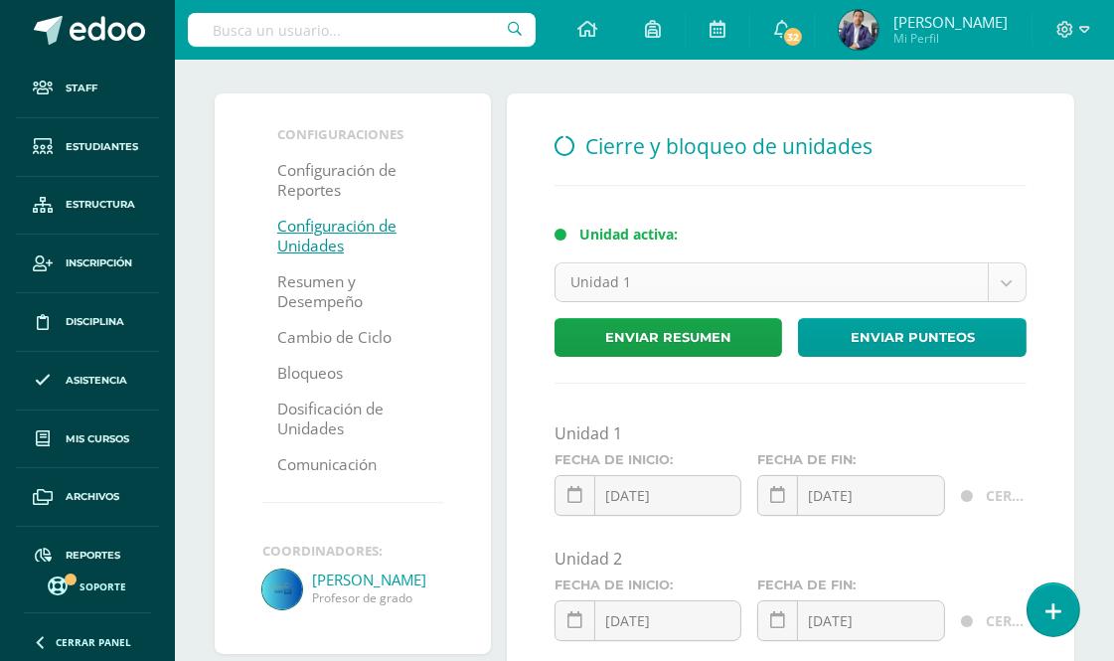
click at [1016, 276] on body "Staff Estudiantes Estructura Inscripción Disciplina Asistencia Mis cursos Archi…" at bounding box center [557, 504] width 1114 height 1201
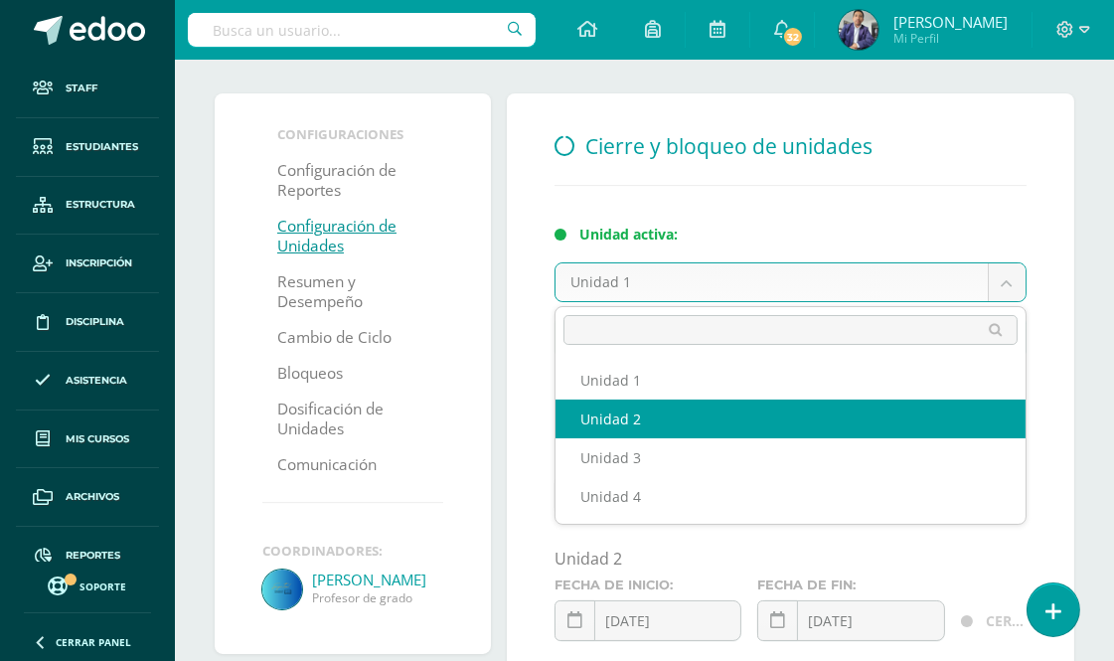
select select "5"
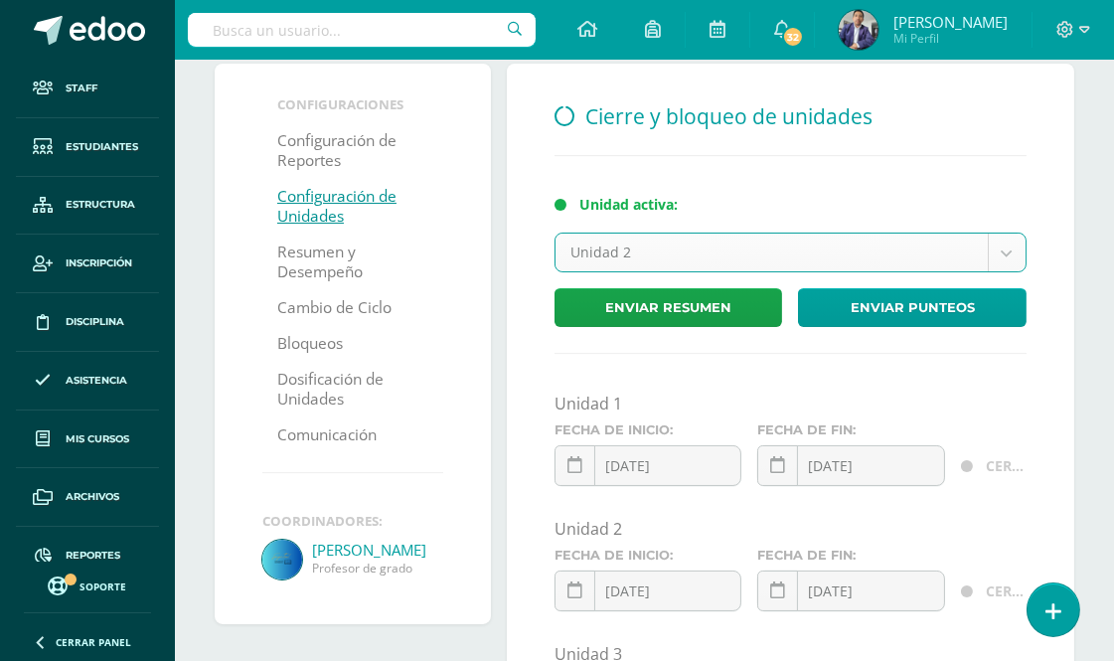
scroll to position [0, 0]
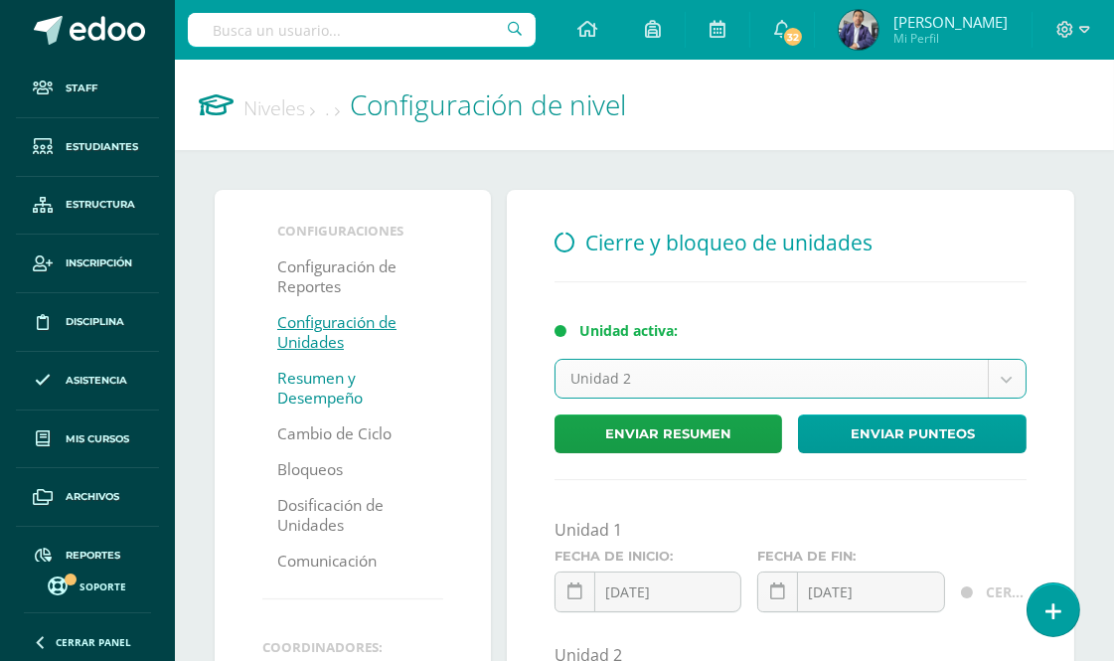
click at [314, 383] on link "Resumen y Desempeño" at bounding box center [352, 389] width 151 height 56
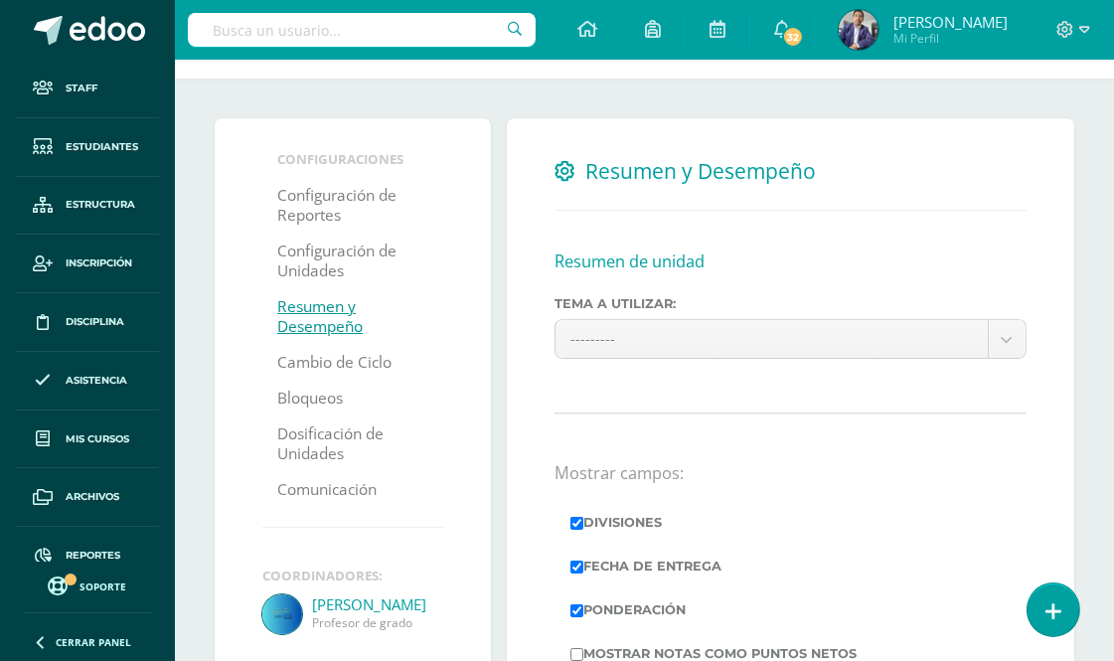
scroll to position [110, 0]
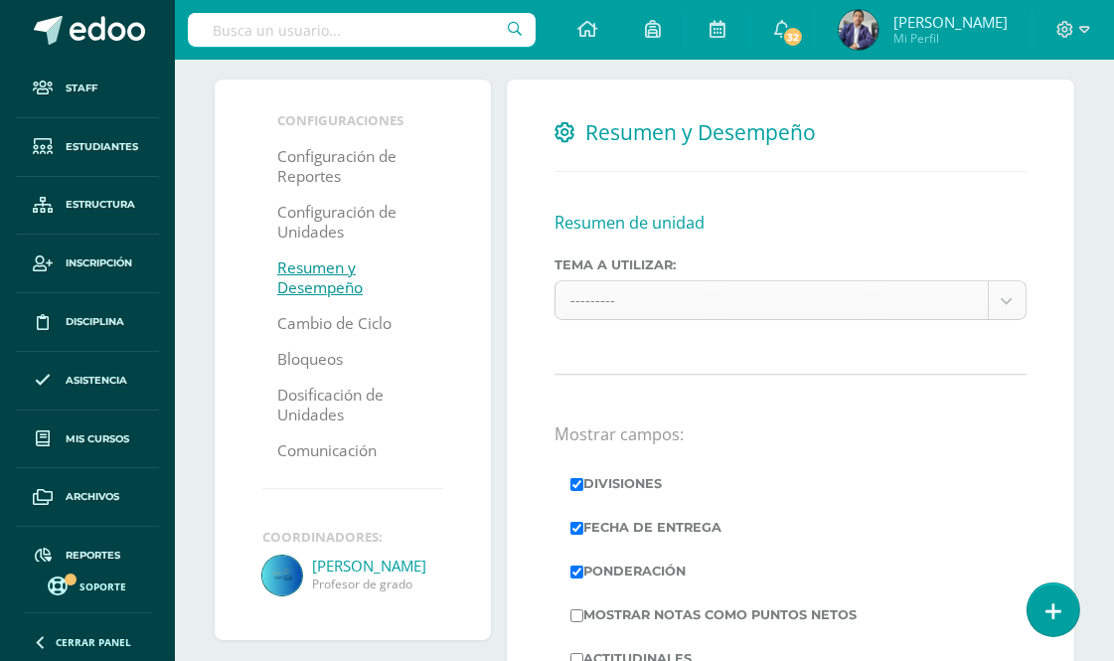
click at [1001, 289] on body "Staff Estudiantes Estructura Inscripción Disciplina Asistencia Mis cursos Archi…" at bounding box center [557, 592] width 1114 height 1405
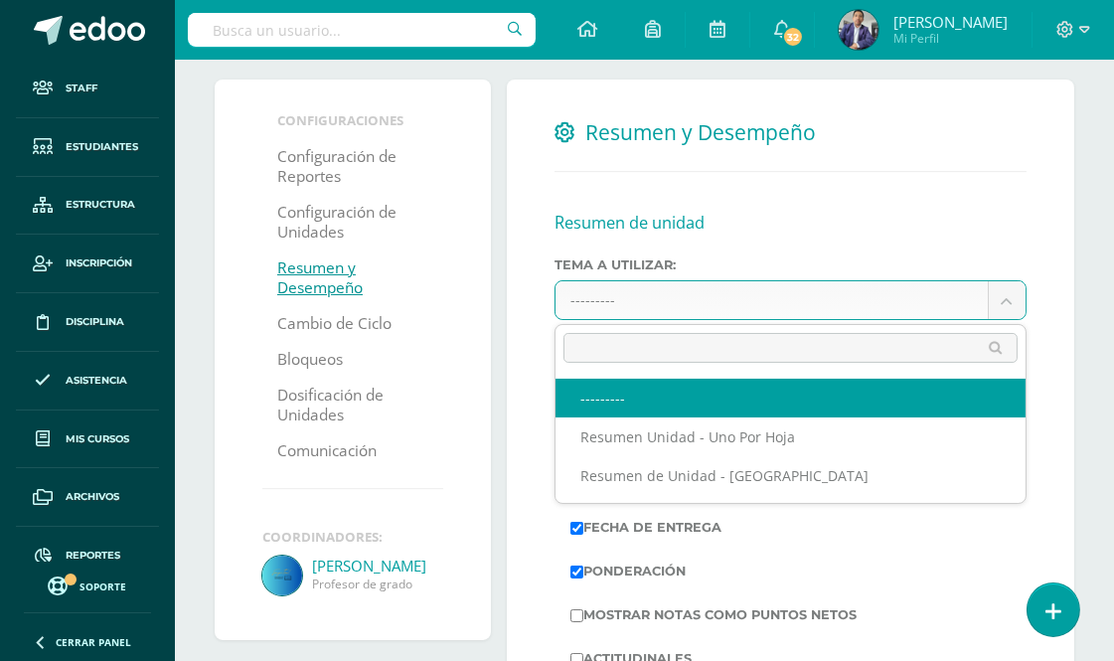
scroll to position [221, 0]
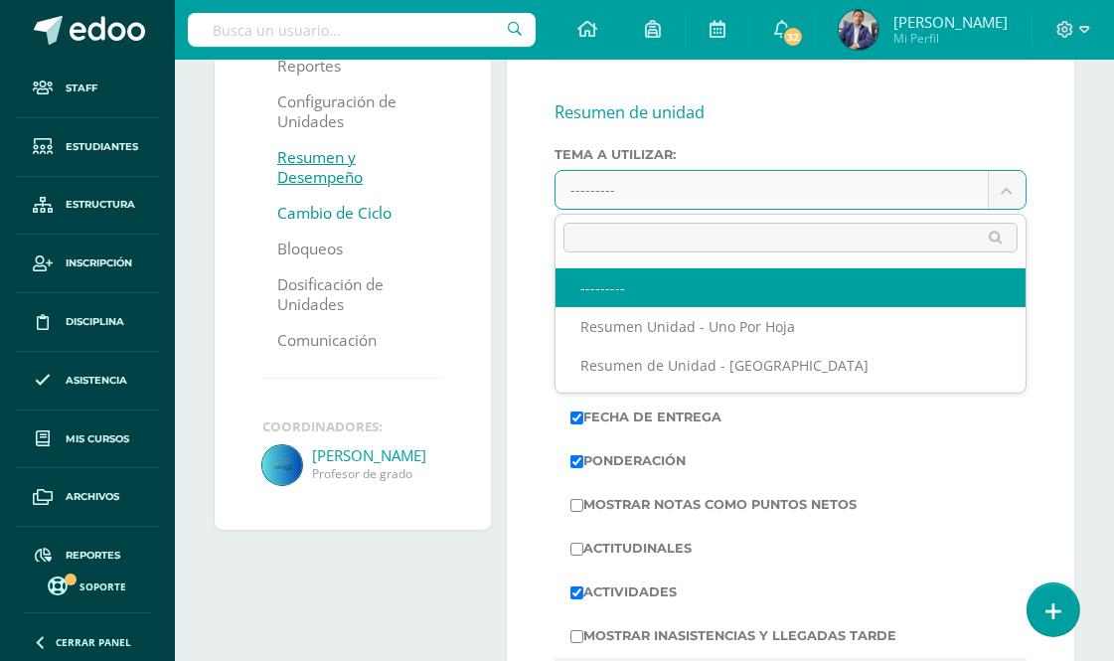
click at [340, 210] on body "Staff Estudiantes Estructura Inscripción Disciplina Asistencia Mis cursos Archi…" at bounding box center [557, 481] width 1114 height 1405
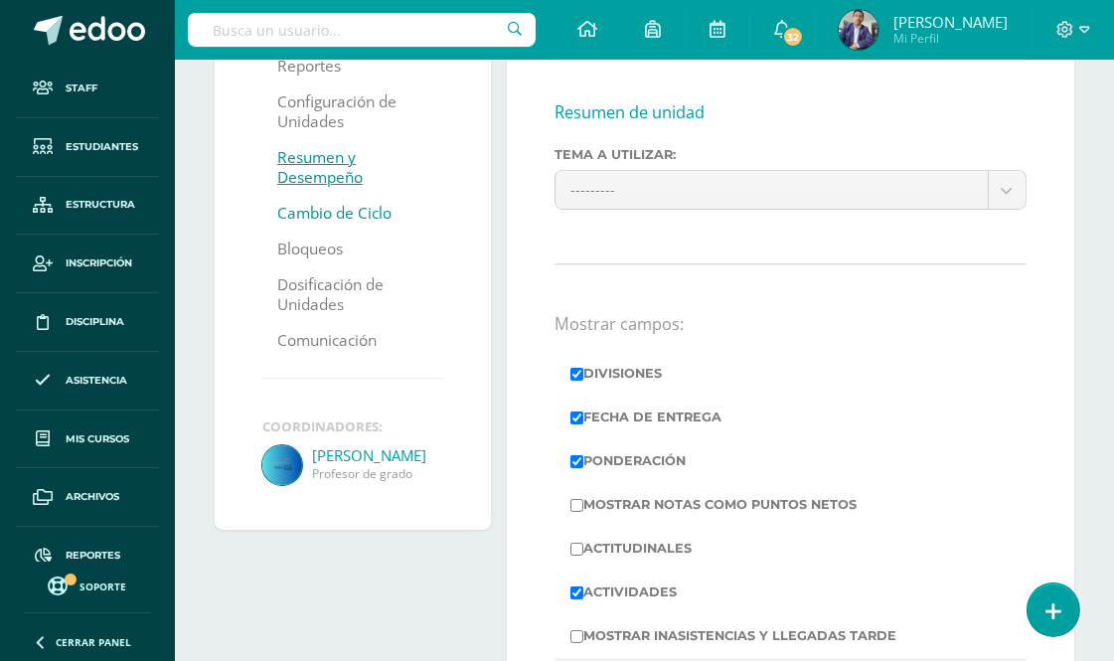
click at [341, 210] on link "Cambio de Ciclo" at bounding box center [334, 214] width 114 height 36
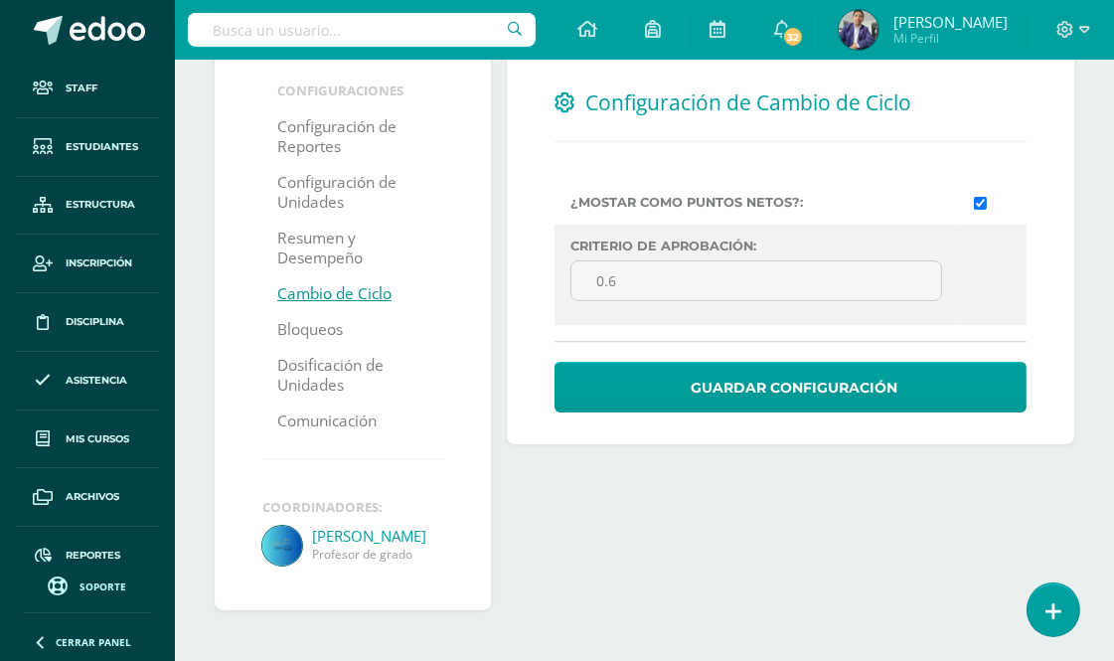
scroll to position [145, 0]
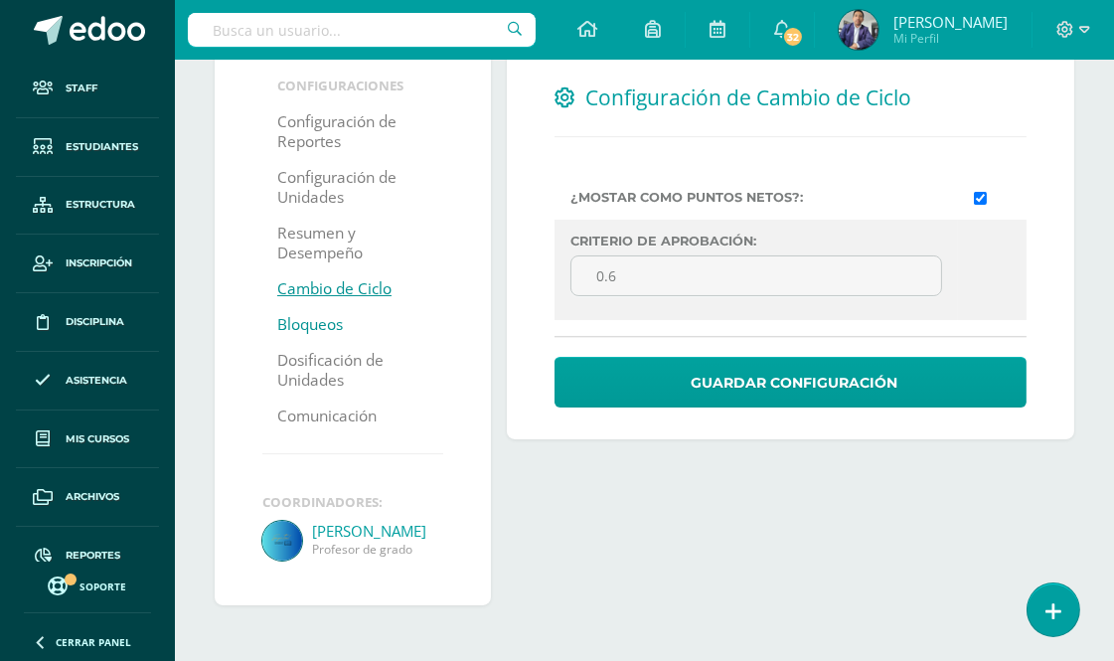
click at [318, 326] on link "Bloqueos" at bounding box center [310, 325] width 66 height 36
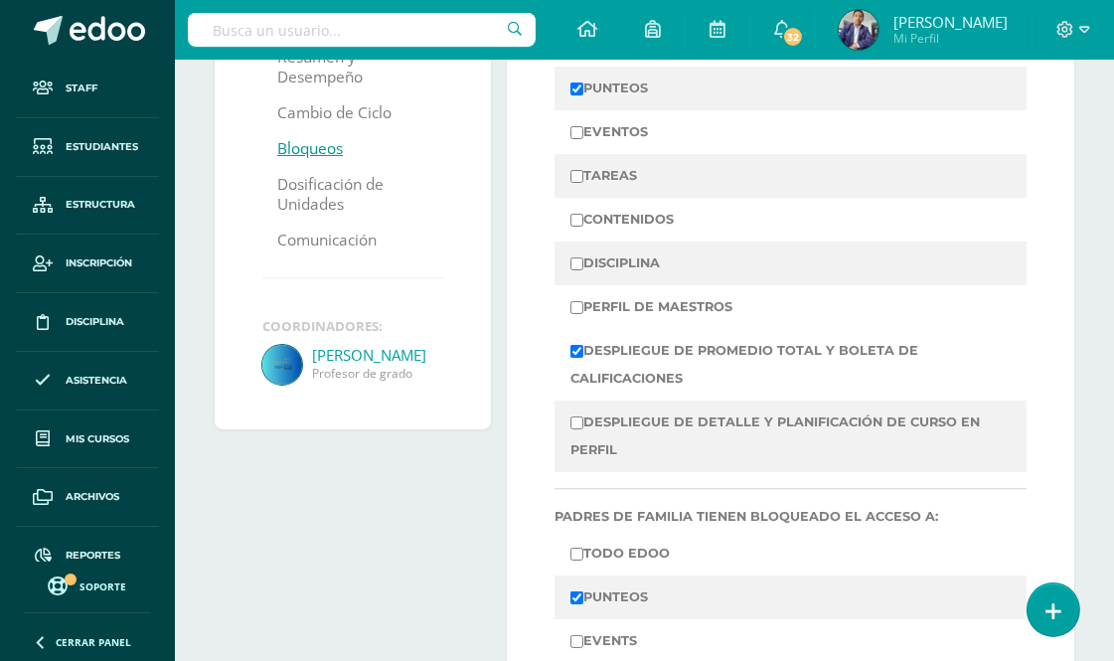
scroll to position [211, 0]
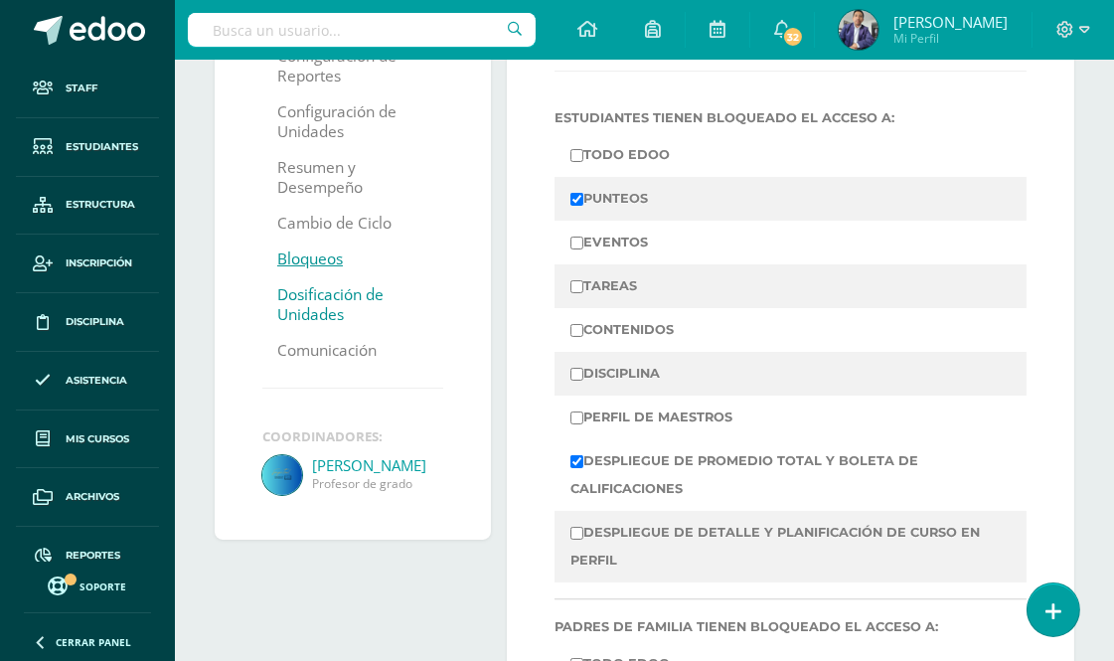
click at [326, 301] on link "Dosificación de Unidades" at bounding box center [352, 305] width 151 height 56
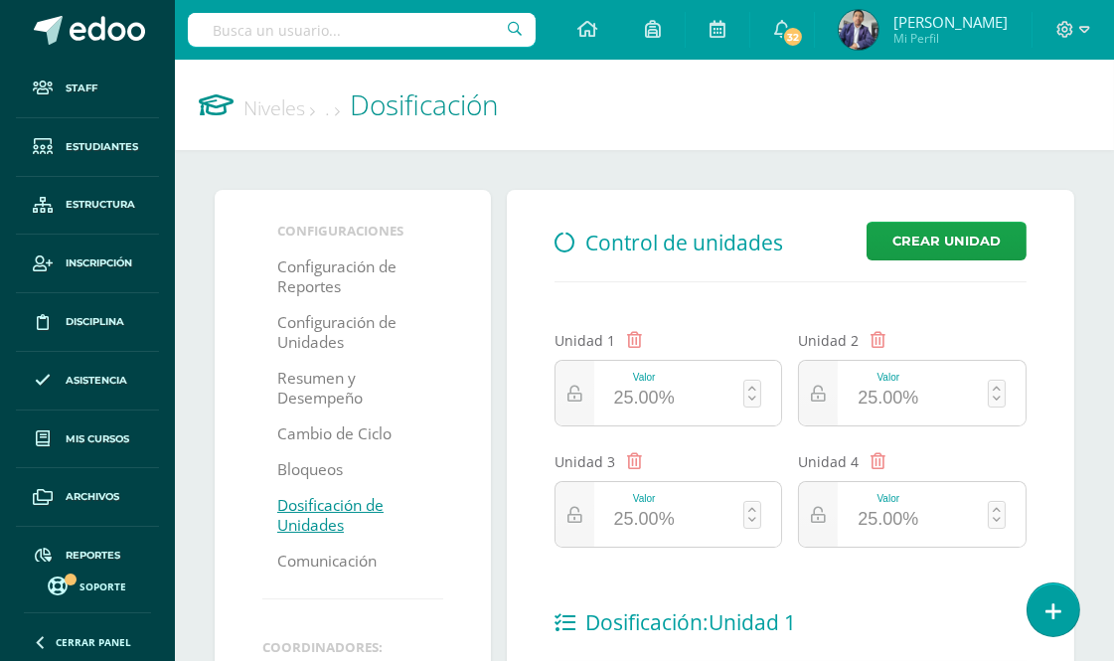
scroll to position [110, 0]
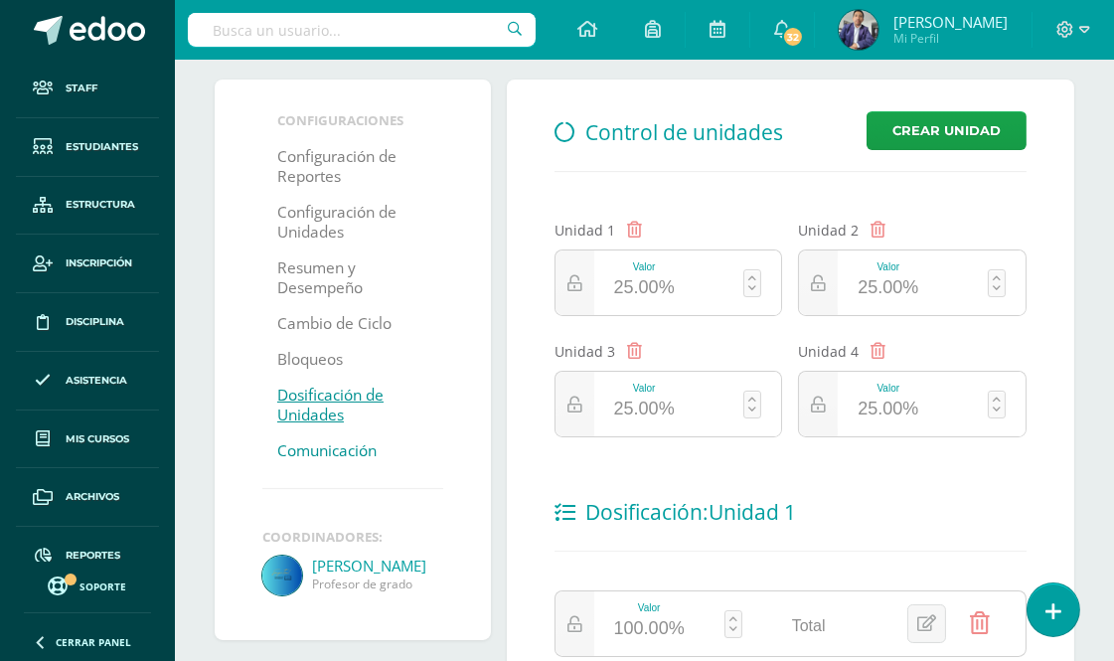
click at [330, 449] on link "Comunicación" at bounding box center [326, 451] width 99 height 36
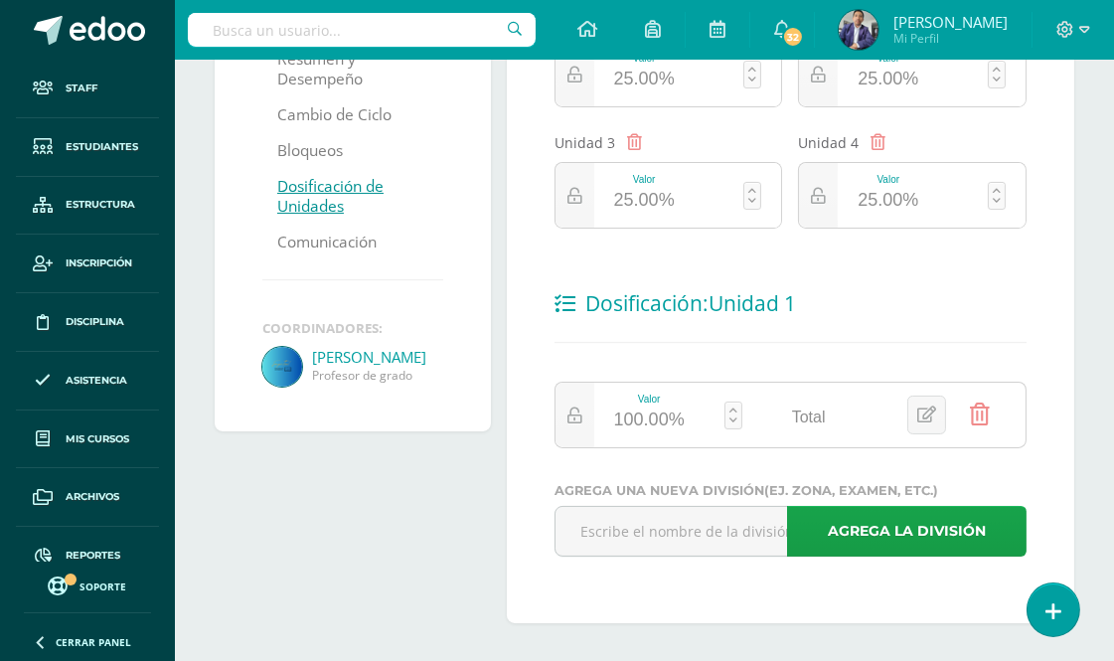
scroll to position [321, 0]
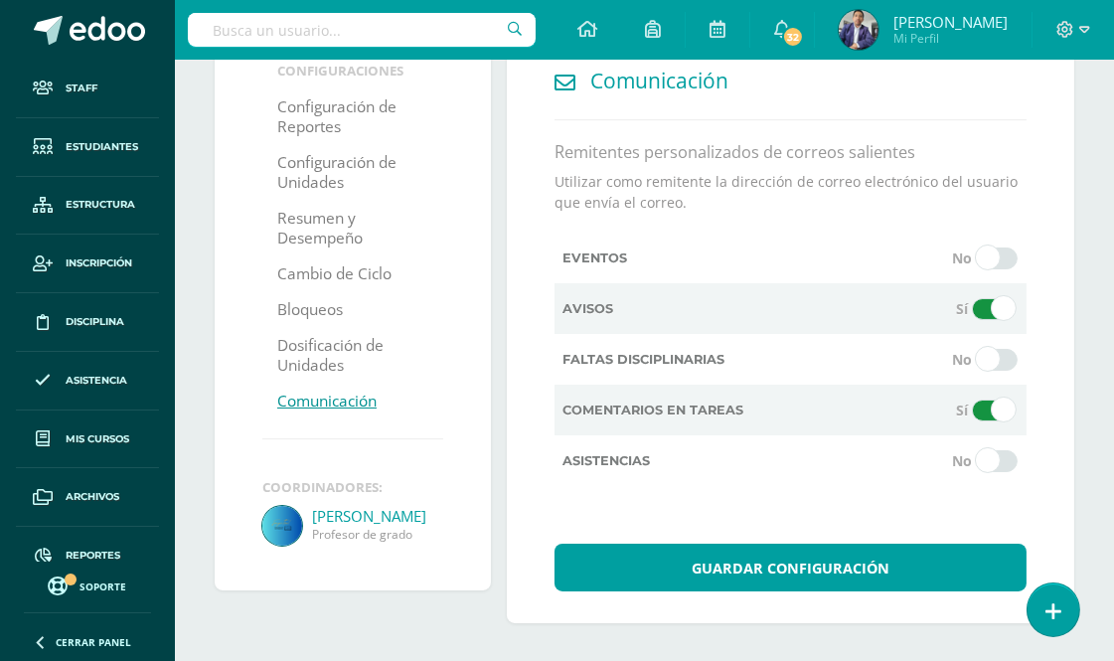
scroll to position [50, 0]
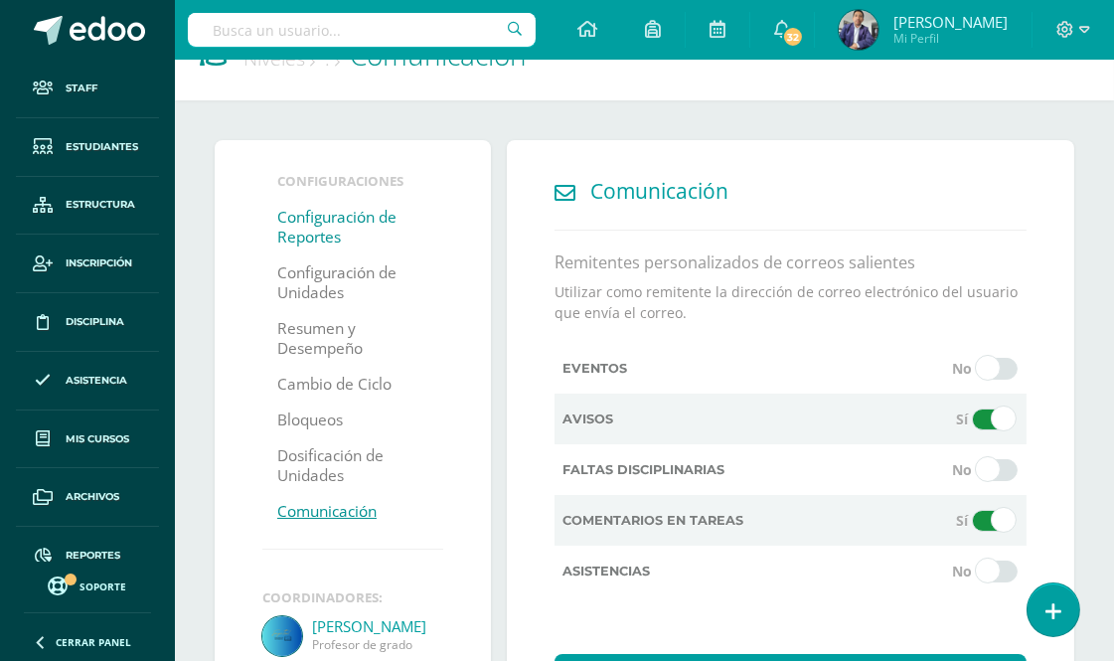
click at [340, 217] on link "Configuración de Reportes" at bounding box center [352, 228] width 151 height 56
click at [646, 191] on h2 "Comunicación" at bounding box center [642, 191] width 174 height 39
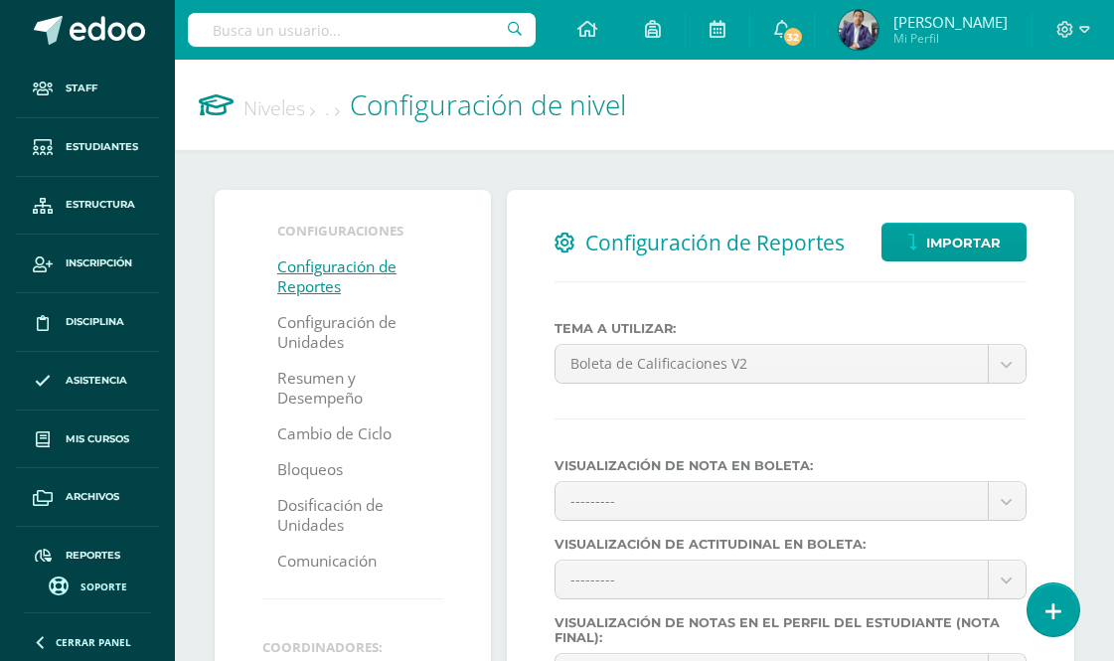
select select
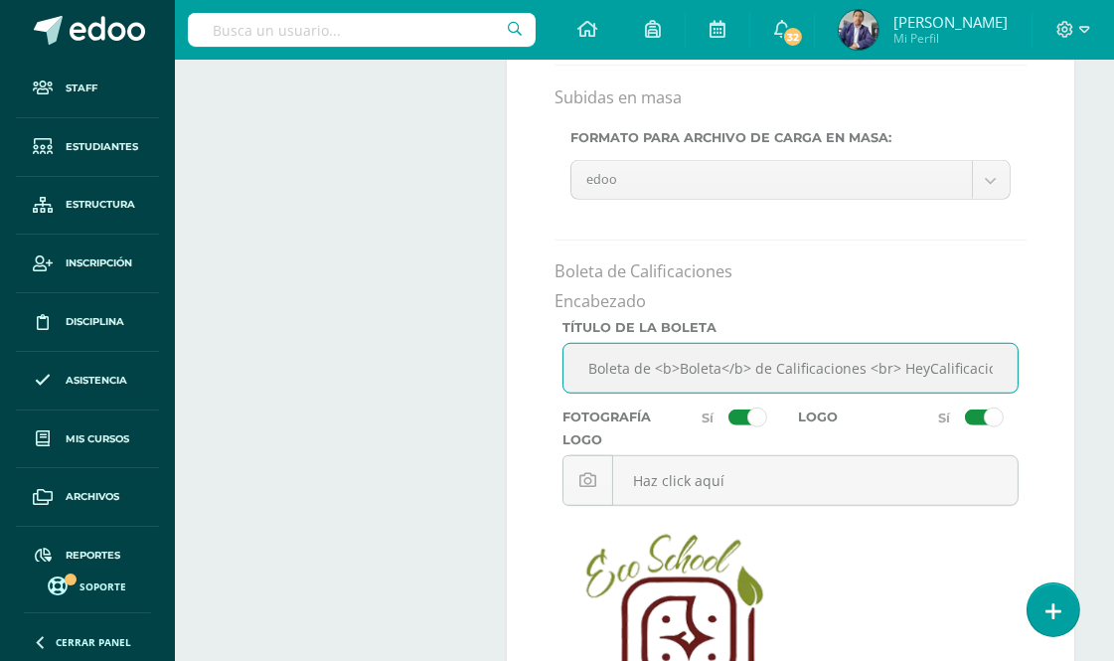
scroll to position [0, 16]
drag, startPoint x: 583, startPoint y: 375, endPoint x: 1025, endPoint y: 393, distance: 442.8
click at [1025, 393] on div "Título de la Boleta Boleta de <b>Boleta</b> de Calificaciones <br> HeyCalificac…" at bounding box center [791, 364] width 472 height 89
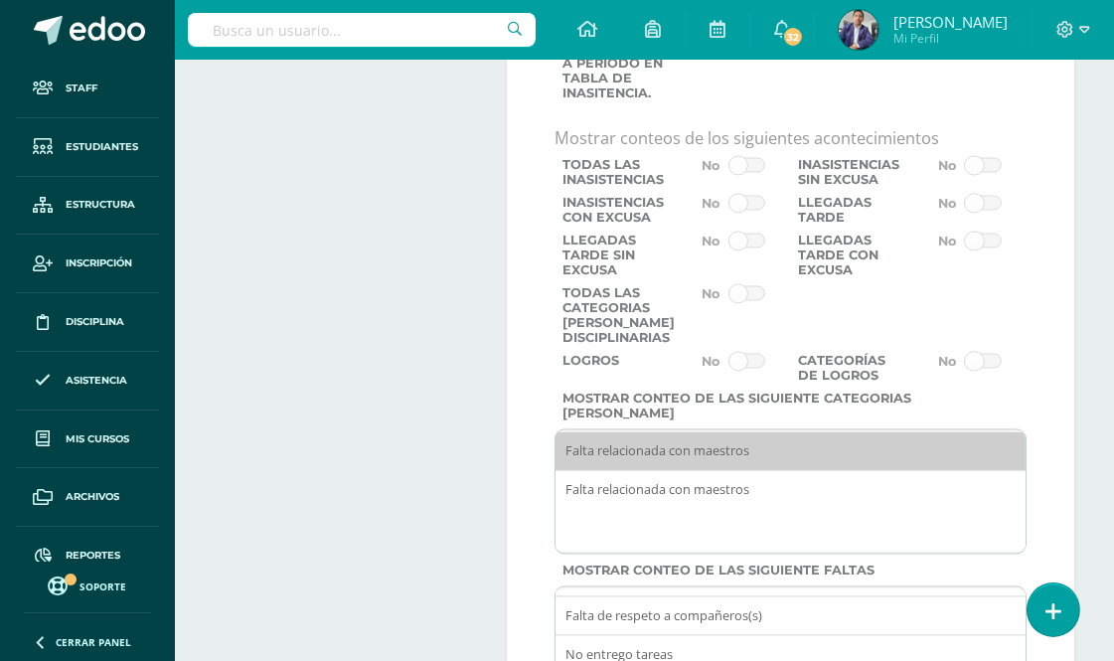
scroll to position [5299, 0]
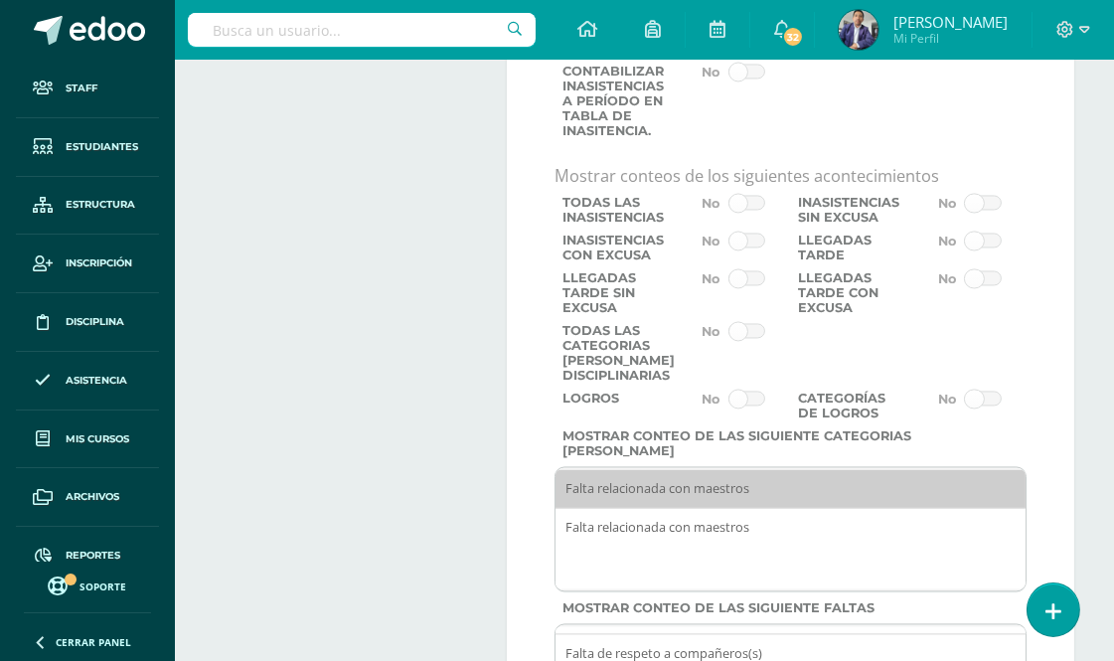
click at [765, 233] on label at bounding box center [731, 214] width 118 height 38
click at [0, 0] on input "checkbox" at bounding box center [0, 0] width 0 height 0
click at [758, 249] on span at bounding box center [747, 241] width 37 height 16
click at [0, 0] on input "checkbox" at bounding box center [0, 0] width 0 height 0
click at [756, 286] on span at bounding box center [747, 278] width 37 height 16
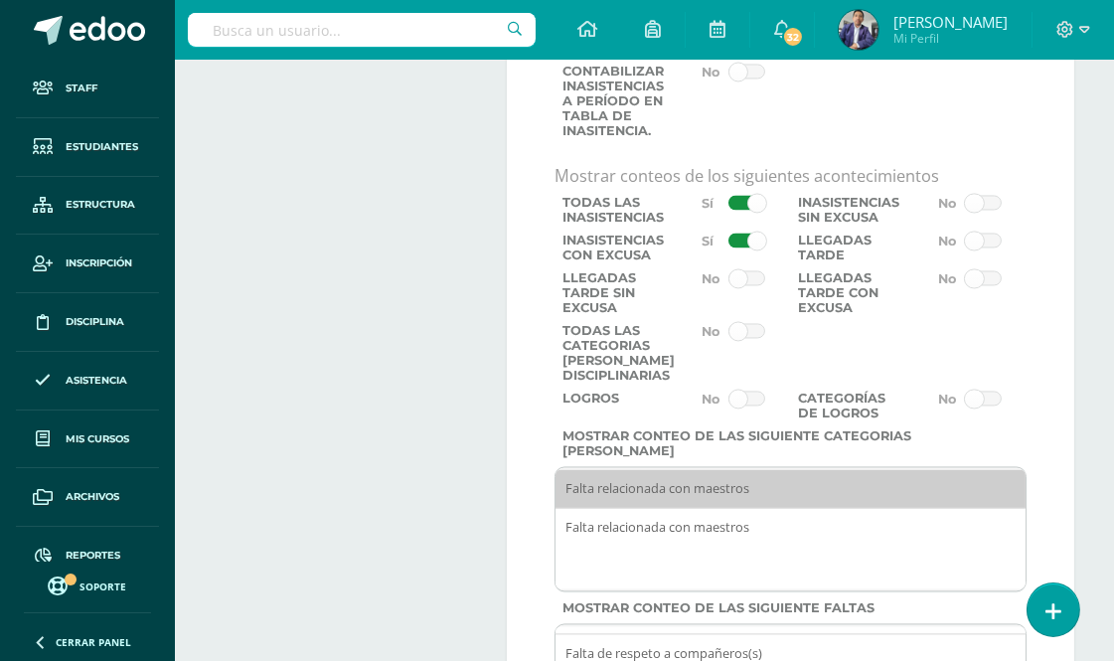
click at [0, 0] on input "checkbox" at bounding box center [0, 0] width 0 height 0
click at [751, 339] on span at bounding box center [747, 331] width 37 height 16
click at [0, 0] on input "checkbox" at bounding box center [0, 0] width 0 height 0
click at [759, 407] on span at bounding box center [747, 399] width 37 height 16
click at [0, 0] on input "checkbox" at bounding box center [0, 0] width 0 height 0
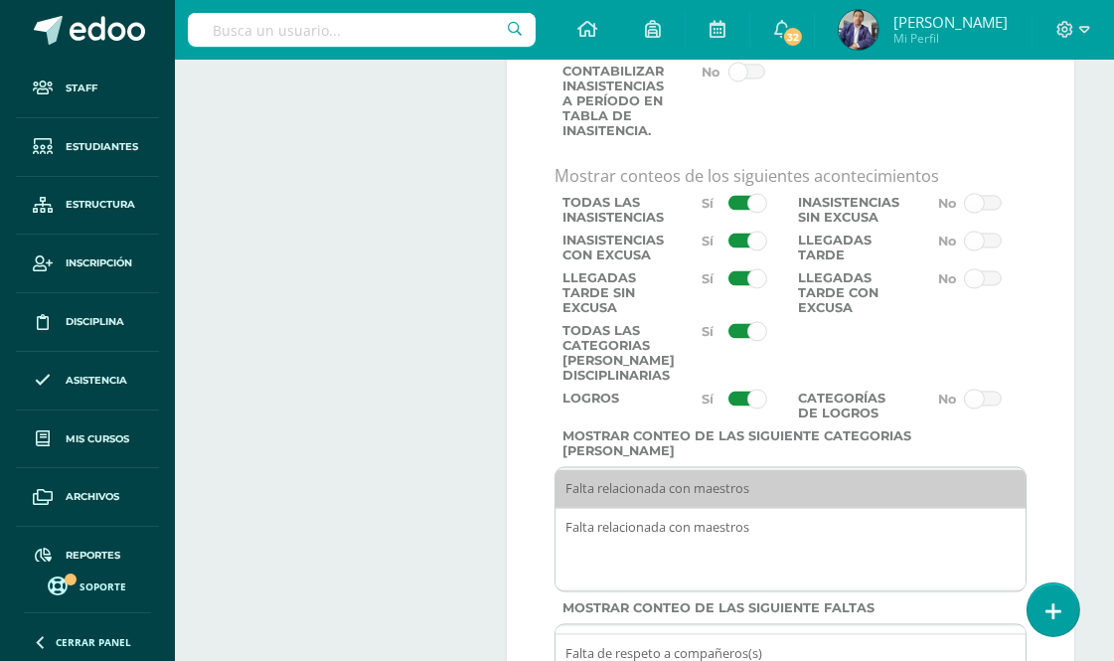
click at [994, 211] on span at bounding box center [983, 203] width 37 height 16
click at [0, 0] on input "checkbox" at bounding box center [0, 0] width 0 height 0
click at [995, 249] on span at bounding box center [983, 241] width 37 height 16
click at [0, 0] on input "checkbox" at bounding box center [0, 0] width 0 height 0
click at [990, 286] on span at bounding box center [983, 278] width 37 height 16
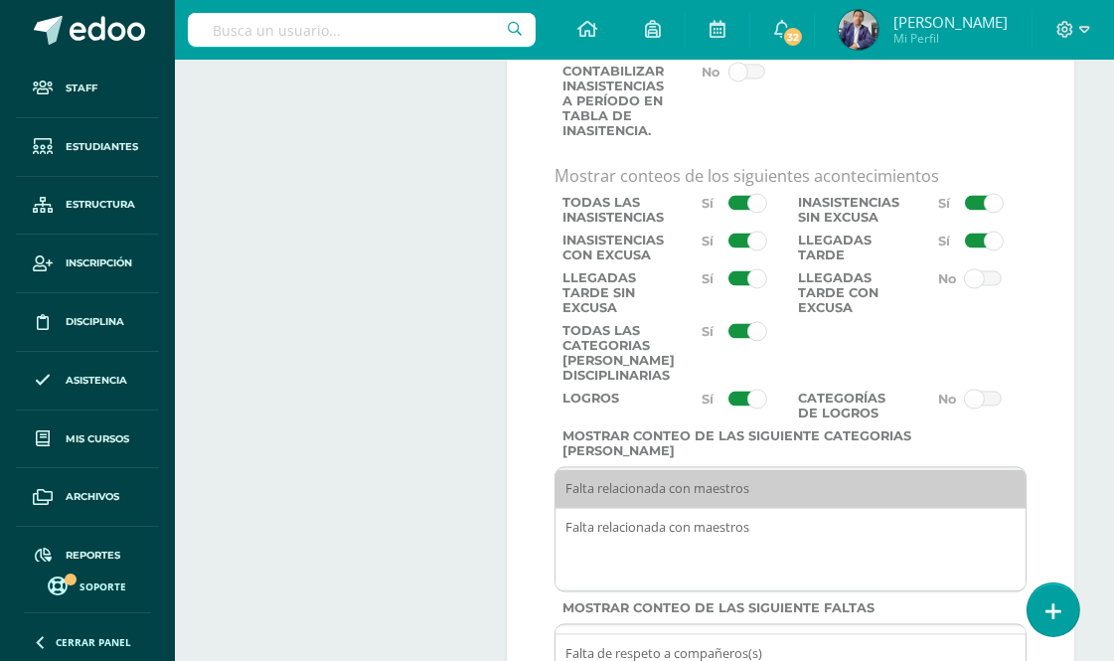
click at [0, 0] on input "checkbox" at bounding box center [0, 0] width 0 height 0
click at [978, 383] on label at bounding box center [908, 353] width 237 height 60
click at [990, 407] on span at bounding box center [983, 399] width 37 height 16
click at [0, 0] on input "checkbox" at bounding box center [0, 0] width 0 height 0
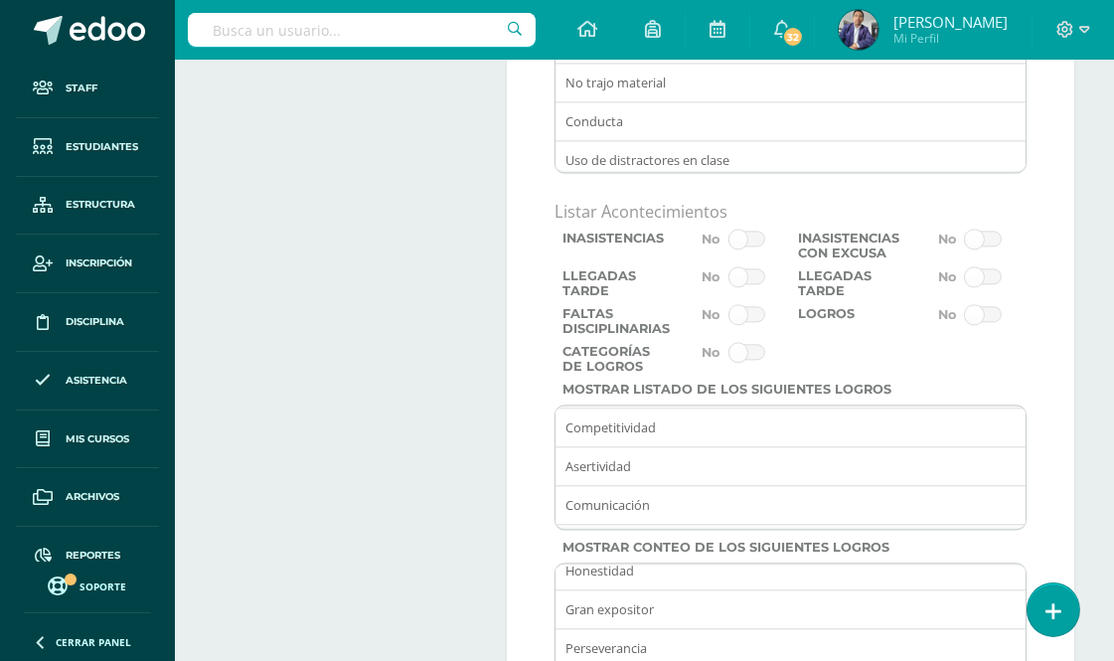
scroll to position [6071, 0]
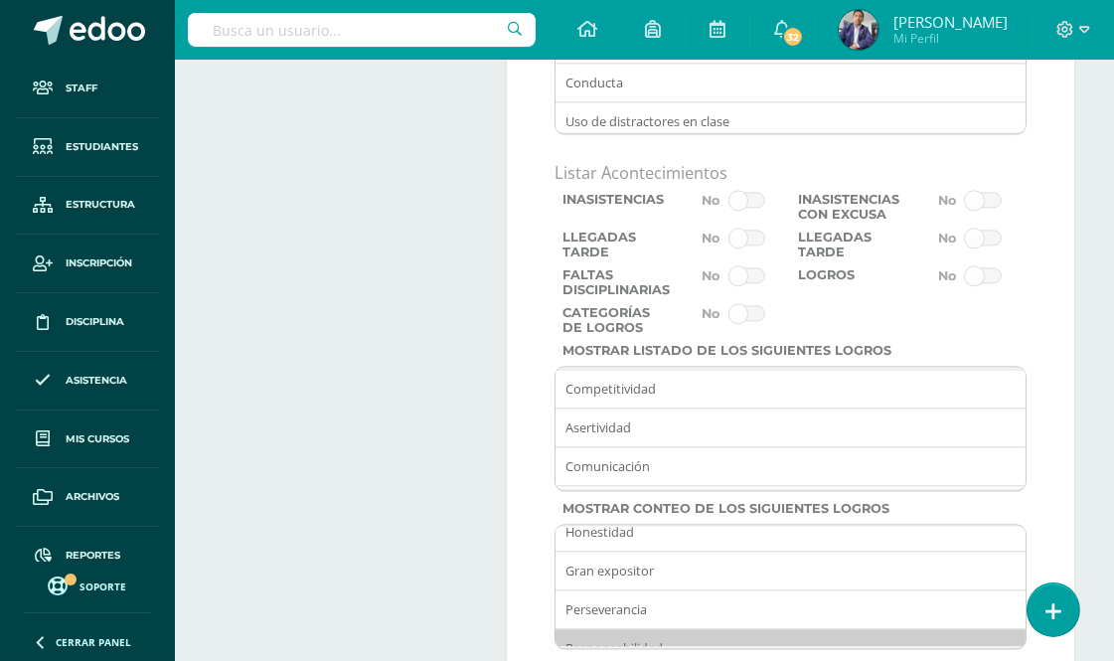
click at [757, 208] on span at bounding box center [747, 200] width 37 height 16
click at [0, 0] on input "checkbox" at bounding box center [0, 0] width 0 height 0
click at [757, 246] on span at bounding box center [747, 238] width 37 height 16
click at [0, 0] on input "checkbox" at bounding box center [0, 0] width 0 height 0
drag, startPoint x: 759, startPoint y: 316, endPoint x: 758, endPoint y: 332, distance: 15.9
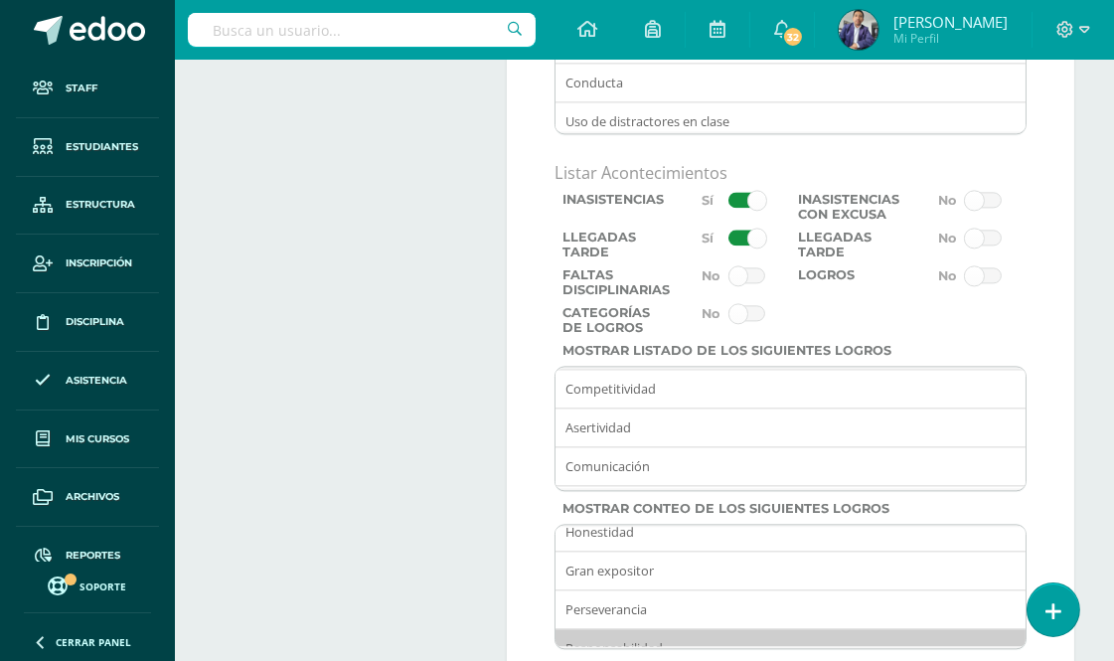
click at [758, 283] on span at bounding box center [747, 275] width 37 height 16
click at [0, 0] on input "checkbox" at bounding box center [0, 0] width 0 height 0
click at [754, 321] on span at bounding box center [747, 313] width 37 height 16
click at [0, 0] on input "checkbox" at bounding box center [0, 0] width 0 height 0
drag, startPoint x: 986, startPoint y: 236, endPoint x: 1001, endPoint y: 270, distance: 37.9
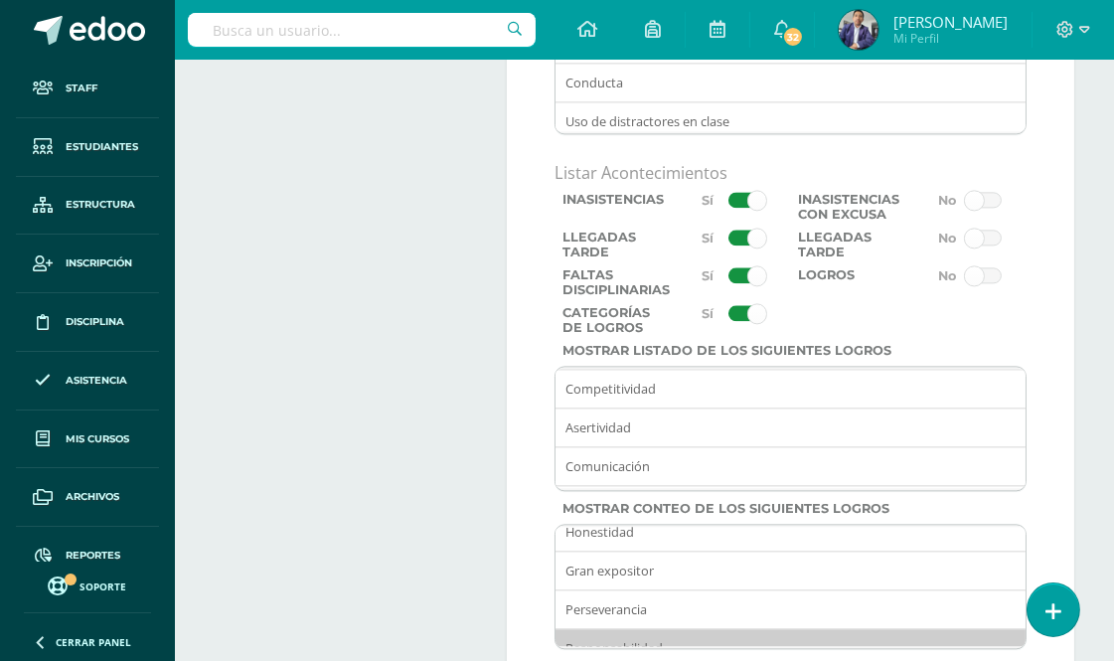
click at [987, 208] on span at bounding box center [983, 200] width 37 height 16
click at [0, 0] on input "checkbox" at bounding box center [0, 0] width 0 height 0
click at [994, 246] on span at bounding box center [983, 238] width 37 height 16
click at [0, 0] on input "checkbox" at bounding box center [0, 0] width 0 height 0
click at [992, 283] on span at bounding box center [983, 275] width 37 height 16
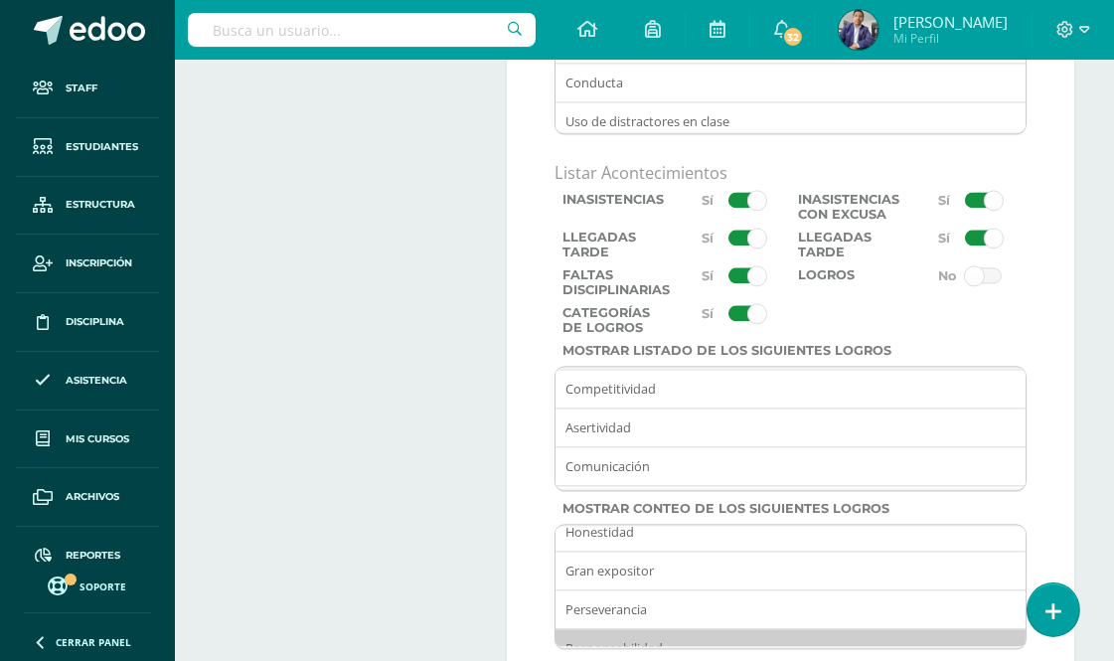
click at [0, 0] on input "checkbox" at bounding box center [0, 0] width 0 height 0
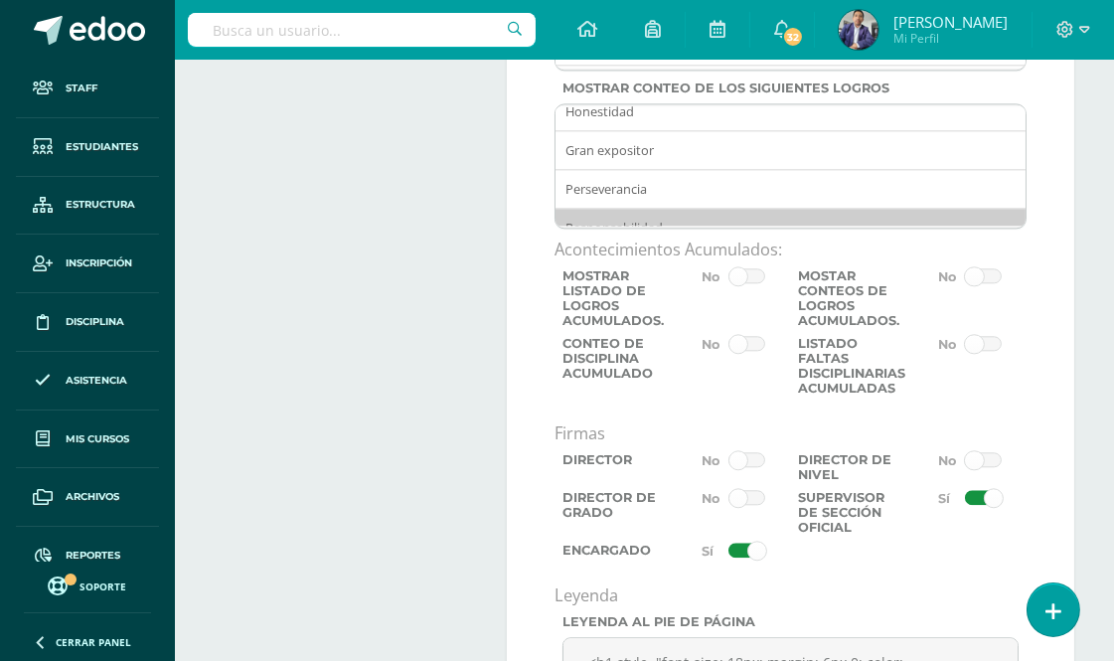
scroll to position [6624, 0]
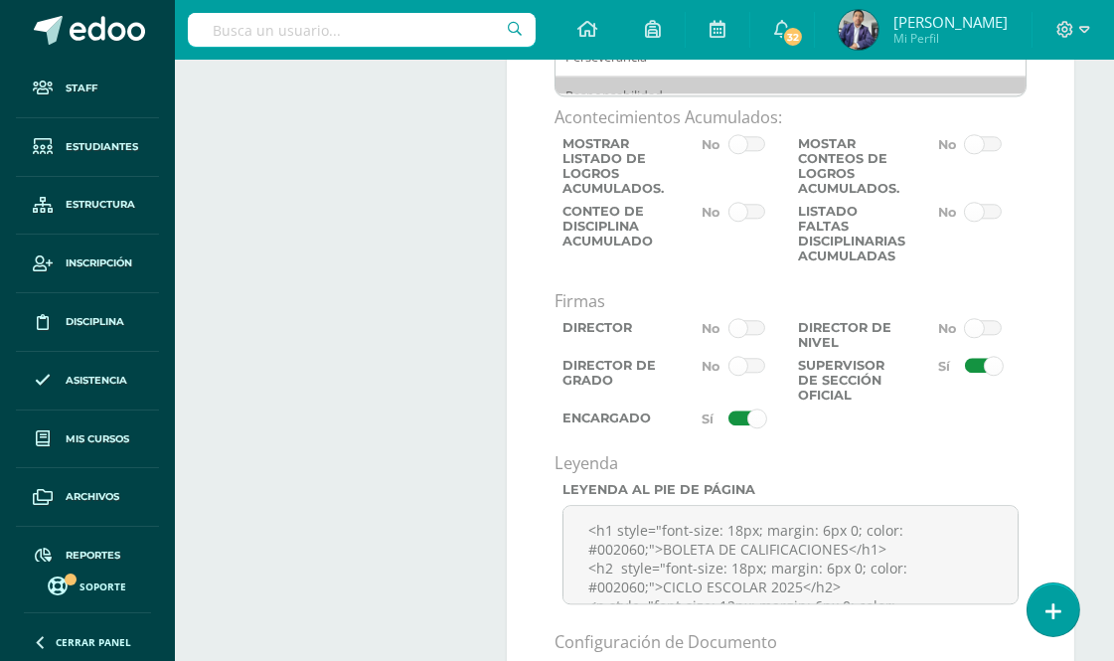
click at [762, 152] on span at bounding box center [747, 144] width 37 height 16
click at [0, 0] on input "checkbox" at bounding box center [0, 0] width 0 height 0
click at [758, 220] on span at bounding box center [747, 212] width 37 height 16
click at [0, 0] on input "checkbox" at bounding box center [0, 0] width 0 height 0
click at [761, 336] on span at bounding box center [747, 328] width 37 height 16
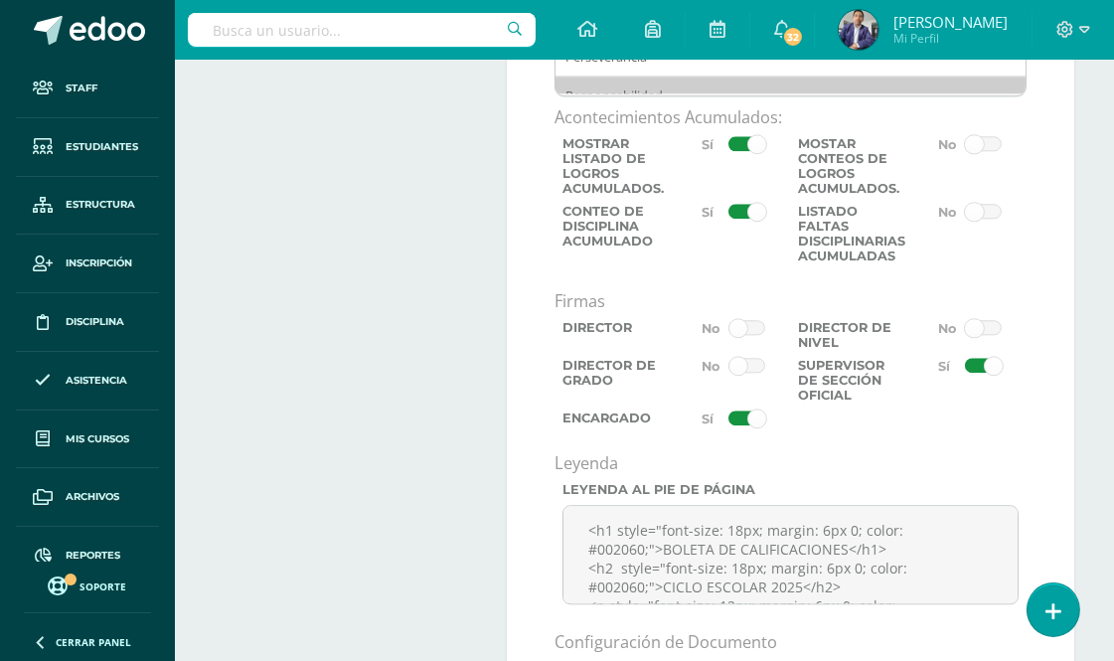
click at [0, 0] on input "checkbox" at bounding box center [0, 0] width 0 height 0
click at [757, 374] on span at bounding box center [747, 366] width 37 height 16
click at [0, 0] on input "checkbox" at bounding box center [0, 0] width 0 height 0
click at [989, 152] on span at bounding box center [983, 144] width 37 height 16
click at [0, 0] on input "checkbox" at bounding box center [0, 0] width 0 height 0
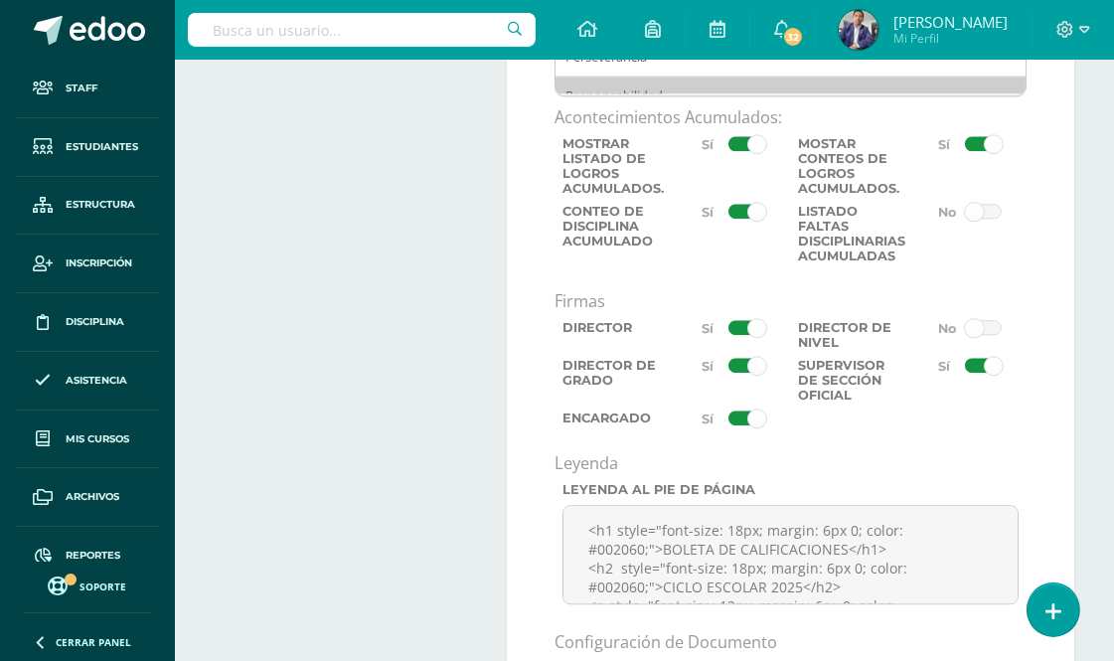
click at [990, 220] on span at bounding box center [983, 212] width 37 height 16
click at [0, 0] on input "checkbox" at bounding box center [0, 0] width 0 height 0
click at [988, 336] on span at bounding box center [983, 328] width 37 height 16
click at [0, 0] on input "checkbox" at bounding box center [0, 0] width 0 height 0
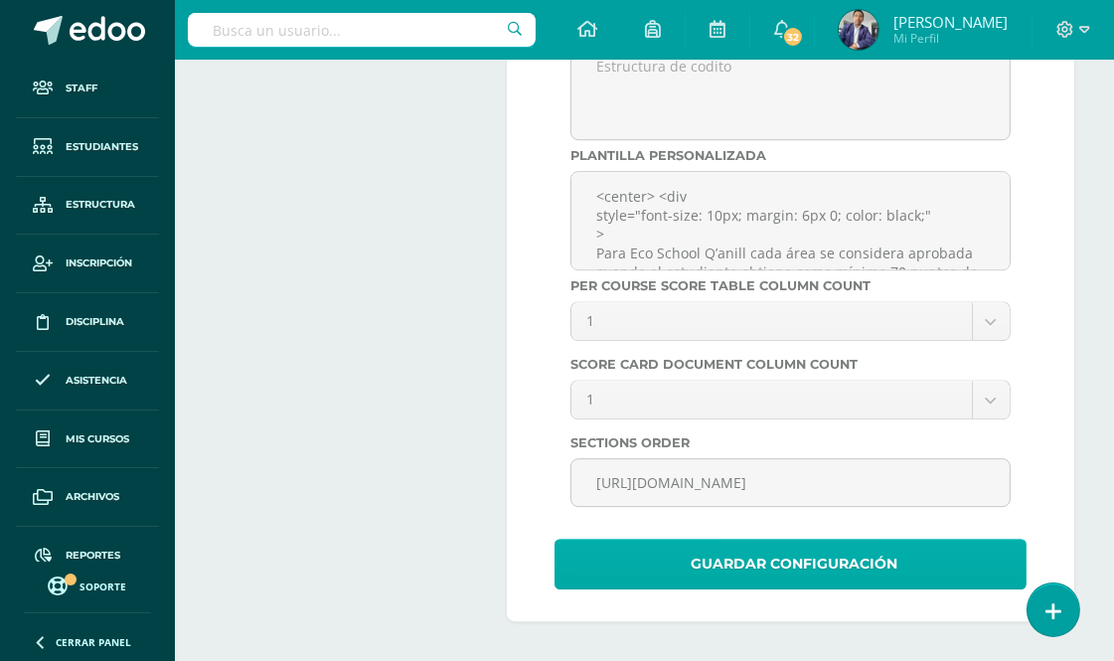
scroll to position [7822, 0]
click at [845, 563] on span "Guardar Configuración" at bounding box center [794, 564] width 207 height 49
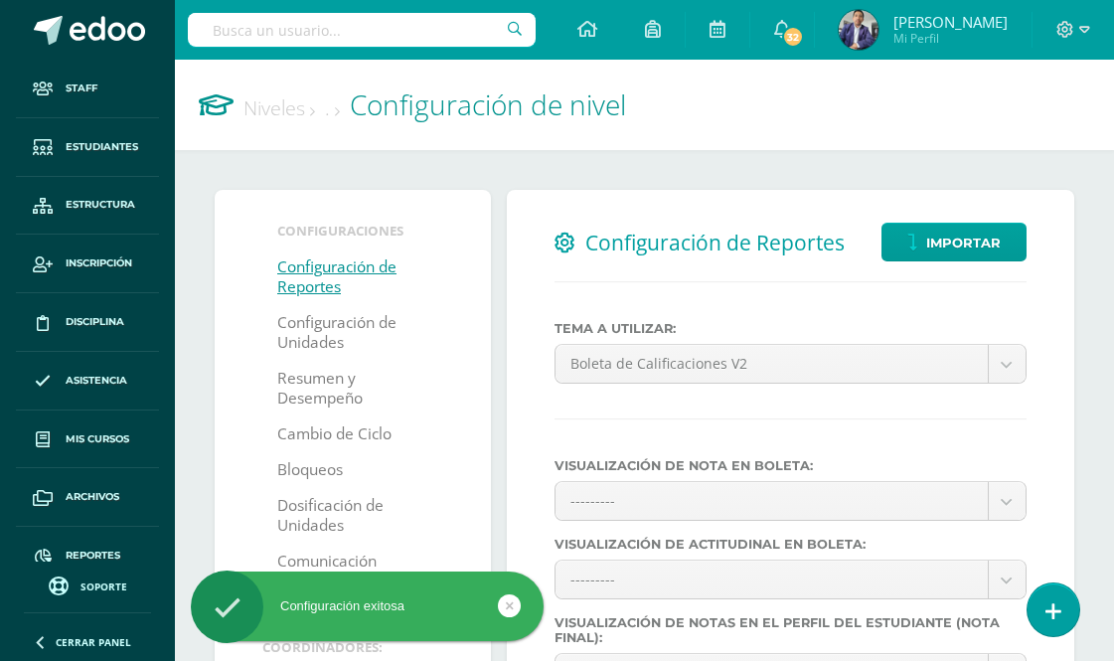
select select
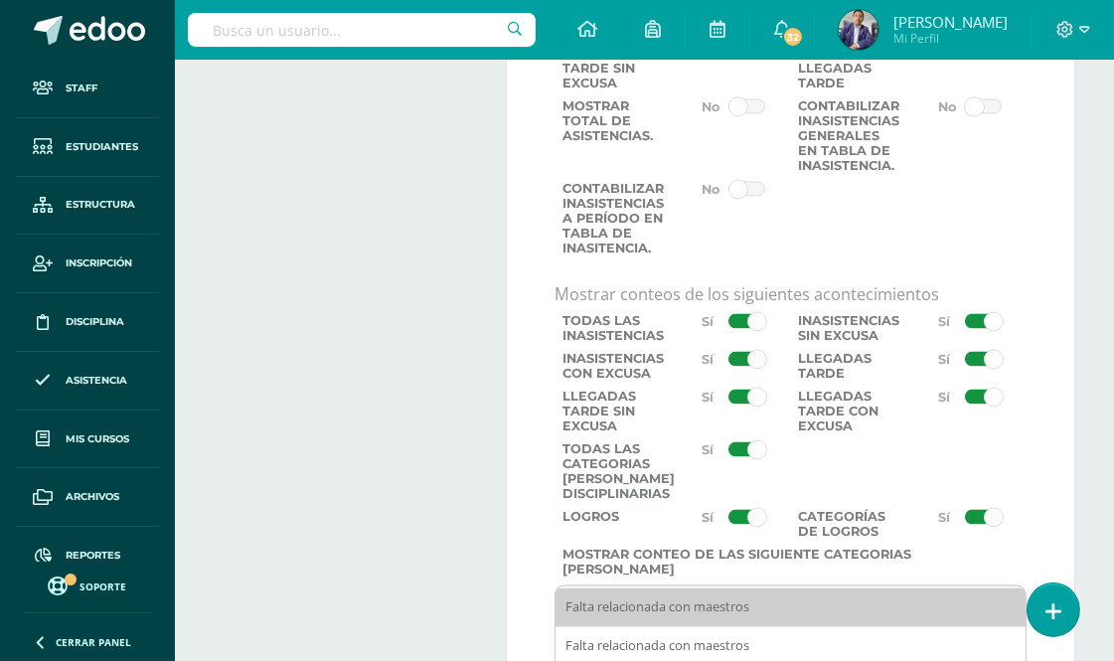
scroll to position [5302, 0]
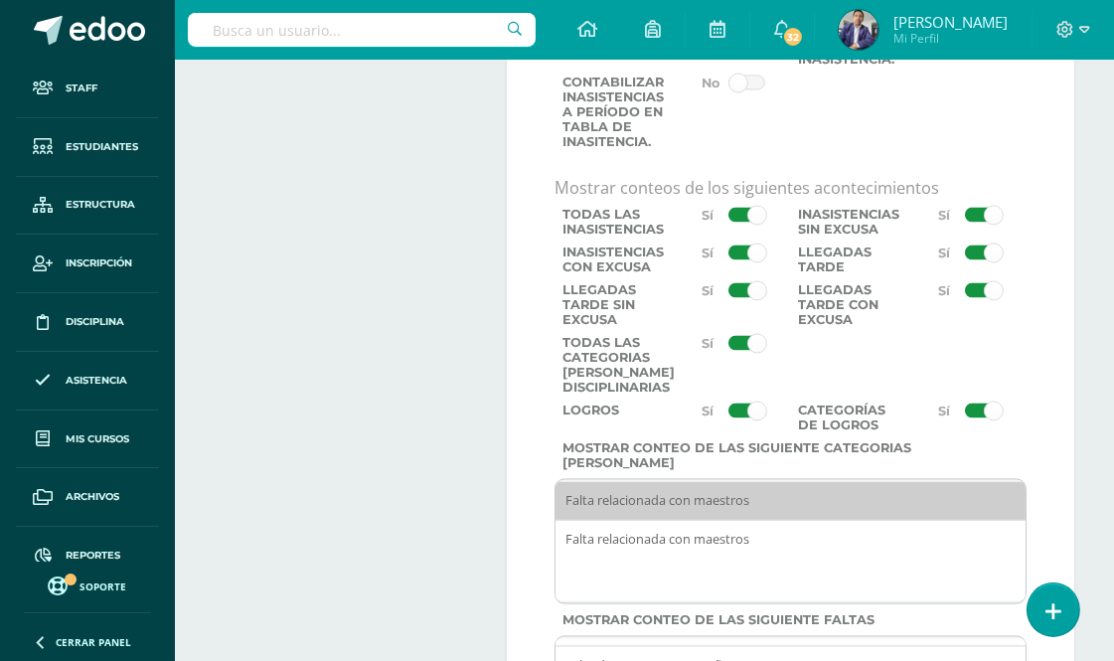
click at [731, 223] on span at bounding box center [747, 215] width 37 height 16
click at [0, 0] on input "checkbox" at bounding box center [0, 0] width 0 height 0
click at [737, 260] on span at bounding box center [747, 253] width 37 height 16
click at [0, 0] on input "checkbox" at bounding box center [0, 0] width 0 height 0
click at [737, 282] on label at bounding box center [731, 264] width 118 height 38
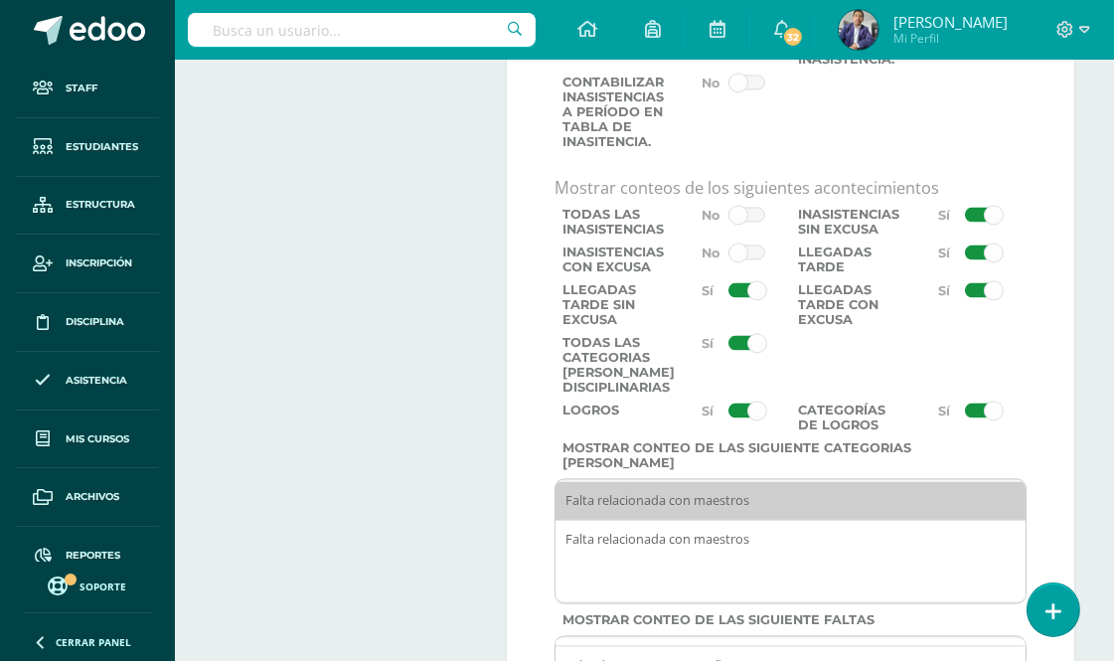
click at [0, 0] on input "checkbox" at bounding box center [0, 0] width 0 height 0
click at [743, 351] on span at bounding box center [747, 343] width 37 height 16
click at [0, 0] on input "checkbox" at bounding box center [0, 0] width 0 height 0
click at [736, 260] on span at bounding box center [747, 253] width 37 height 16
click at [0, 0] on input "checkbox" at bounding box center [0, 0] width 0 height 0
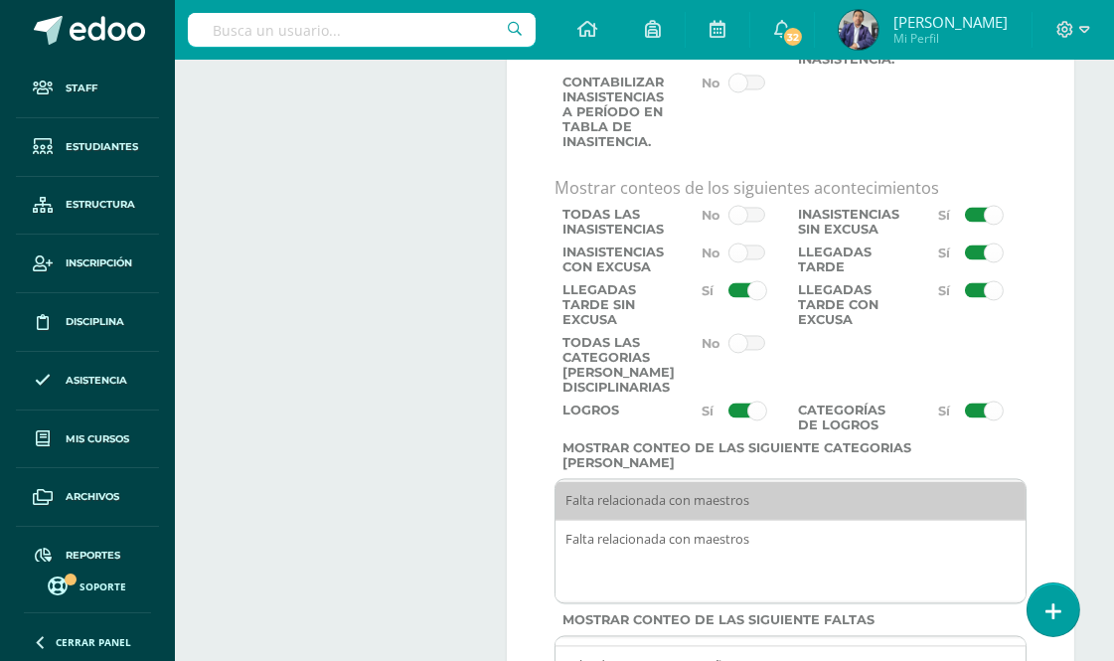
click at [737, 298] on span at bounding box center [747, 290] width 37 height 16
click at [0, 0] on input "checkbox" at bounding box center [0, 0] width 0 height 0
click at [737, 419] on span at bounding box center [747, 411] width 37 height 16
click at [0, 0] on input "checkbox" at bounding box center [0, 0] width 0 height 0
click at [970, 419] on span at bounding box center [983, 411] width 37 height 16
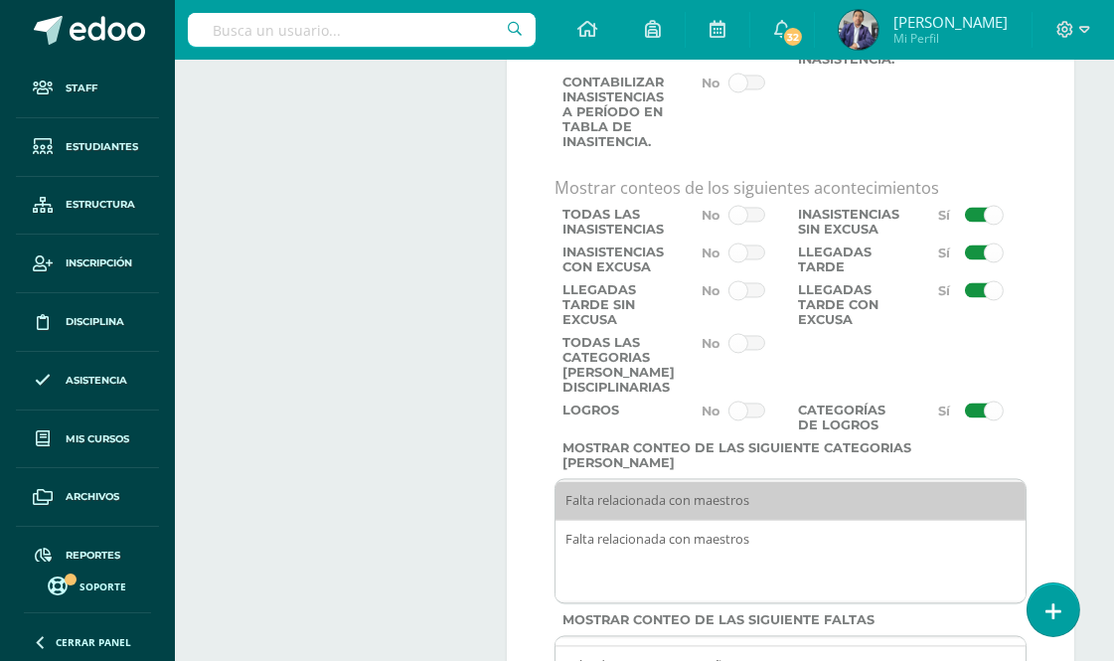
click at [0, 0] on input "checkbox" at bounding box center [0, 0] width 0 height 0
click at [970, 298] on span at bounding box center [983, 290] width 37 height 16
click at [0, 0] on input "checkbox" at bounding box center [0, 0] width 0 height 0
click at [968, 260] on span at bounding box center [983, 253] width 37 height 16
click at [0, 0] on input "checkbox" at bounding box center [0, 0] width 0 height 0
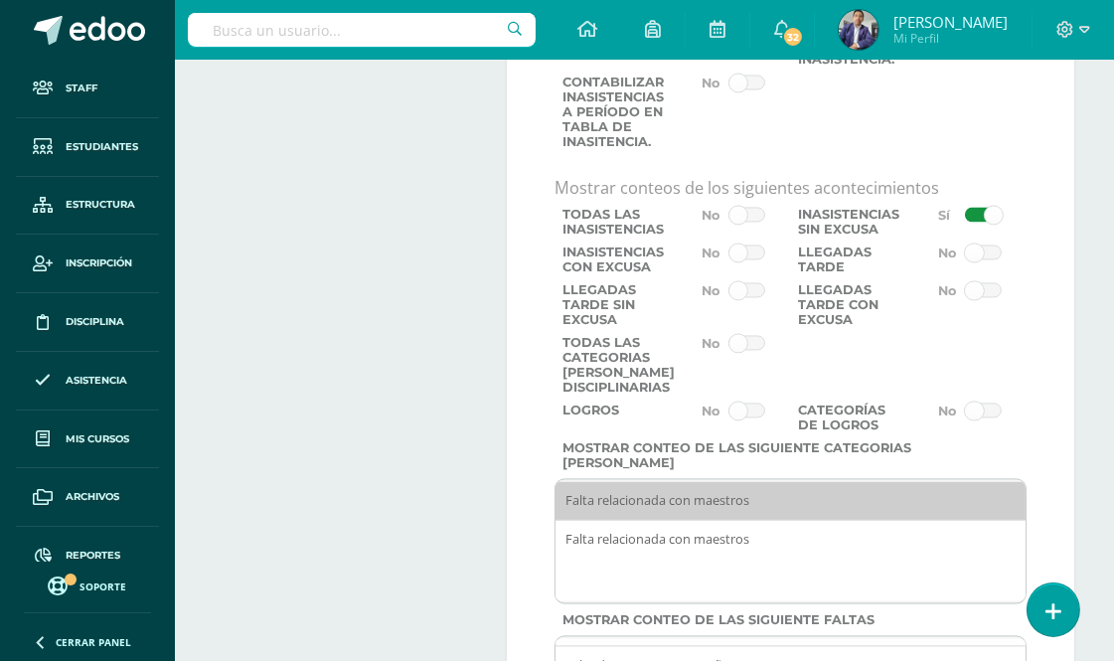
click at [976, 223] on span at bounding box center [983, 215] width 37 height 16
click at [0, 0] on input "checkbox" at bounding box center [0, 0] width 0 height 0
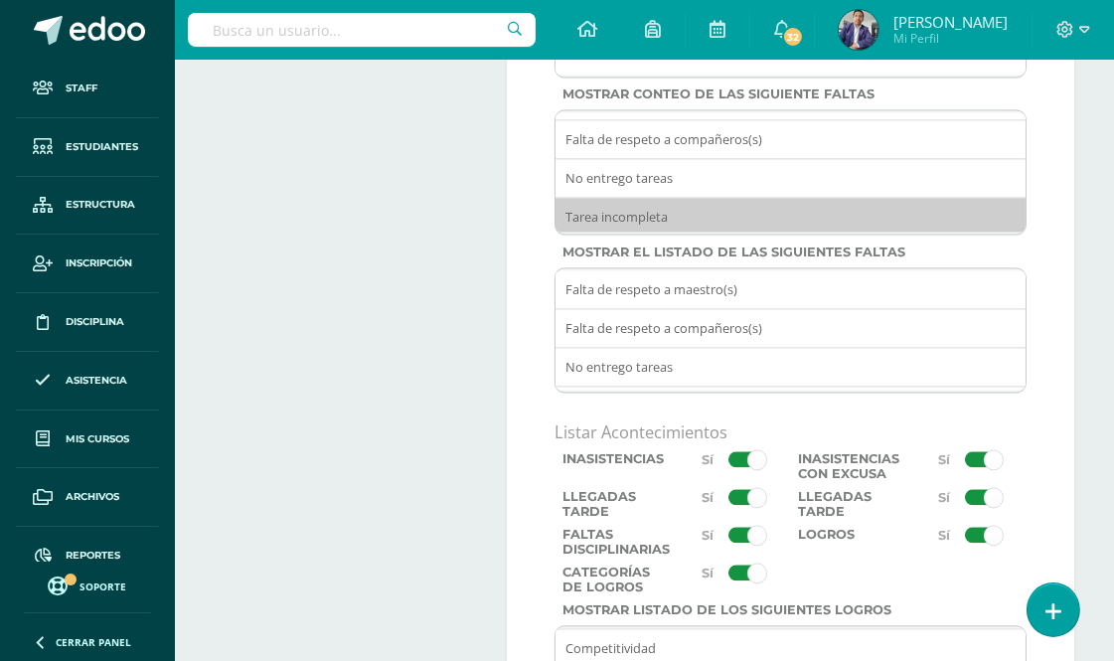
scroll to position [5965, 0]
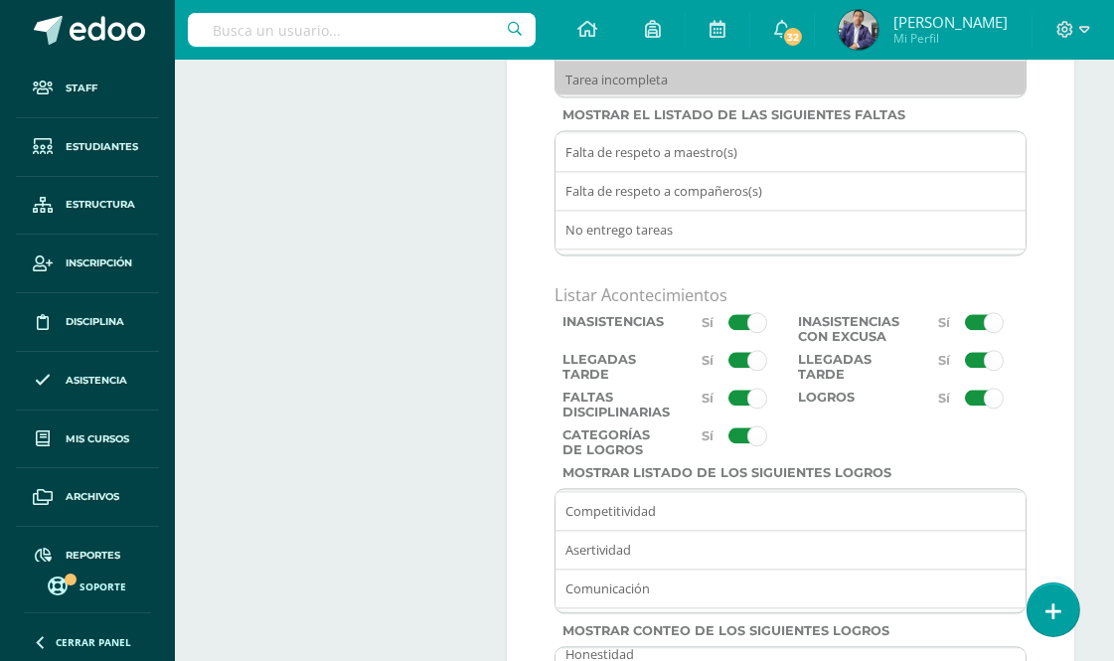
click at [732, 330] on span at bounding box center [747, 322] width 37 height 16
click at [0, 0] on input "checkbox" at bounding box center [0, 0] width 0 height 0
click at [738, 368] on span at bounding box center [747, 360] width 37 height 16
click at [0, 0] on input "checkbox" at bounding box center [0, 0] width 0 height 0
click at [741, 390] on label at bounding box center [731, 371] width 118 height 38
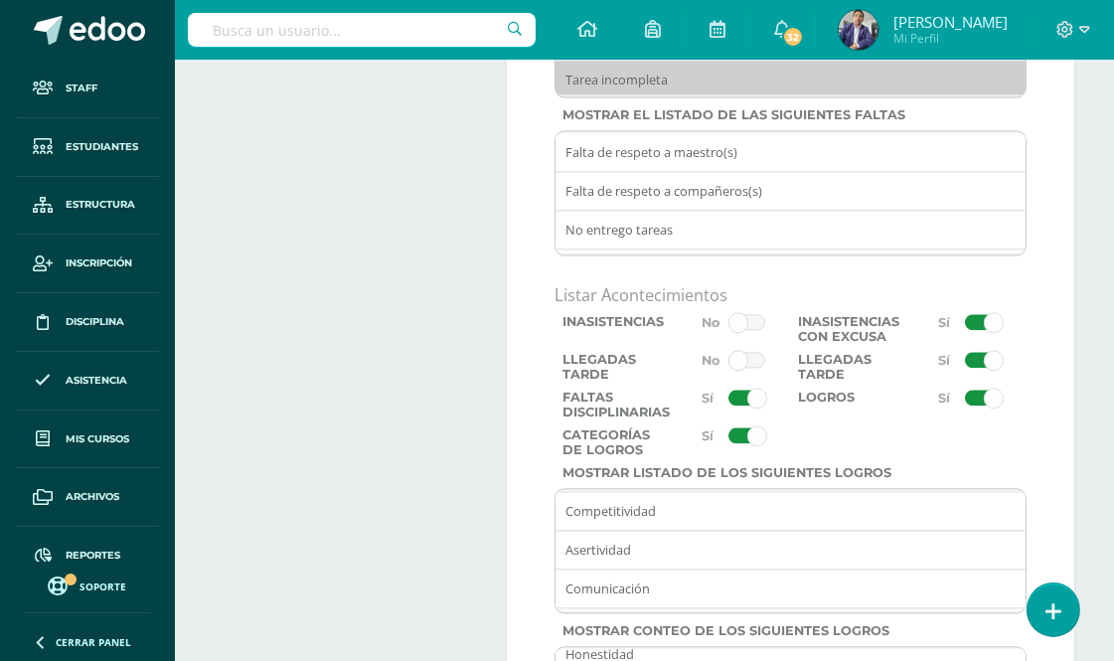
click at [0, 0] on input "checkbox" at bounding box center [0, 0] width 0 height 0
click at [739, 443] on span at bounding box center [747, 435] width 37 height 16
click at [0, 0] on input "checkbox" at bounding box center [0, 0] width 0 height 0
click at [738, 406] on span at bounding box center [747, 398] width 37 height 16
click at [0, 0] on input "checkbox" at bounding box center [0, 0] width 0 height 0
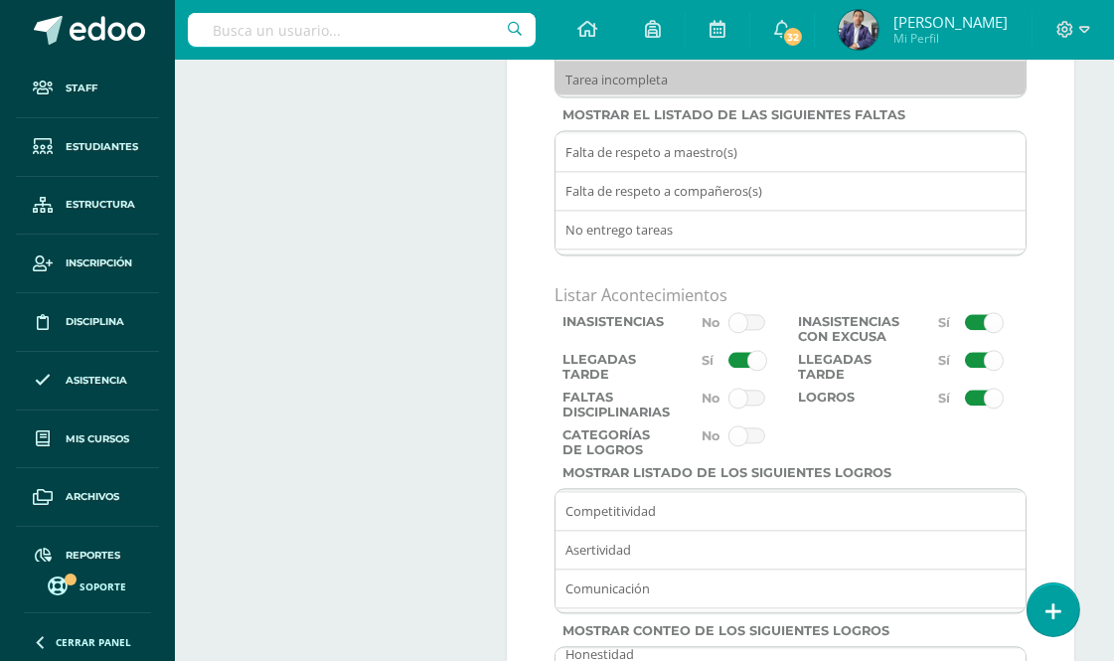
click at [739, 368] on span at bounding box center [747, 360] width 37 height 16
click at [0, 0] on input "checkbox" at bounding box center [0, 0] width 0 height 0
click at [971, 330] on span at bounding box center [983, 322] width 37 height 16
click at [0, 0] on input "checkbox" at bounding box center [0, 0] width 0 height 0
click at [975, 390] on label at bounding box center [968, 371] width 118 height 38
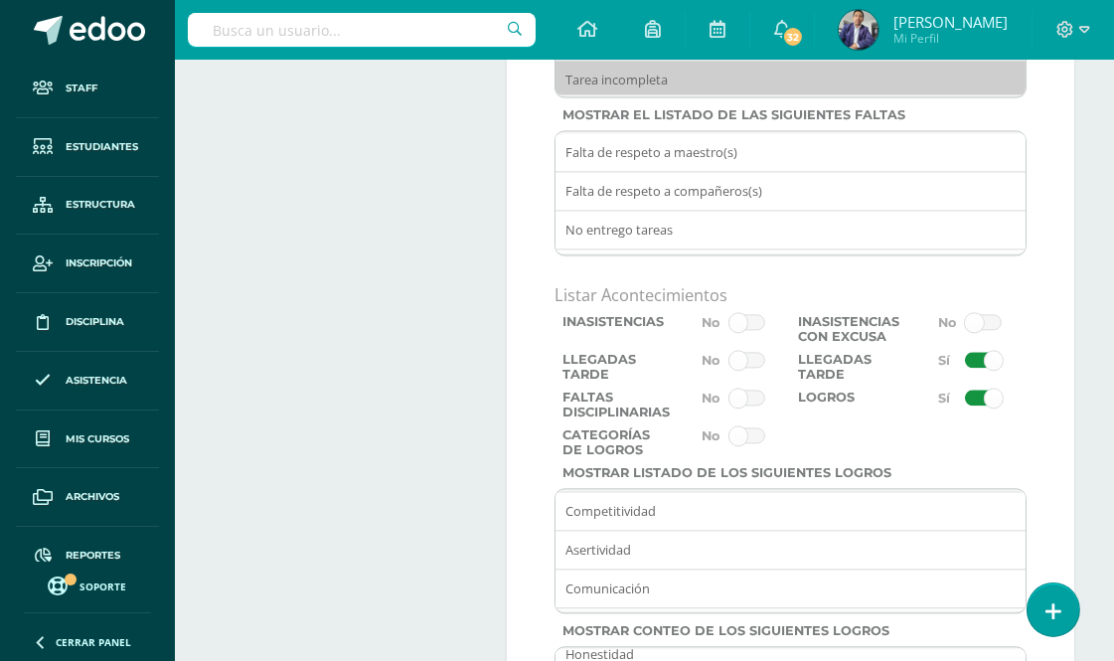
click at [0, 0] on input "checkbox" at bounding box center [0, 0] width 0 height 0
click at [974, 406] on span at bounding box center [983, 398] width 37 height 16
click at [0, 0] on input "checkbox" at bounding box center [0, 0] width 0 height 0
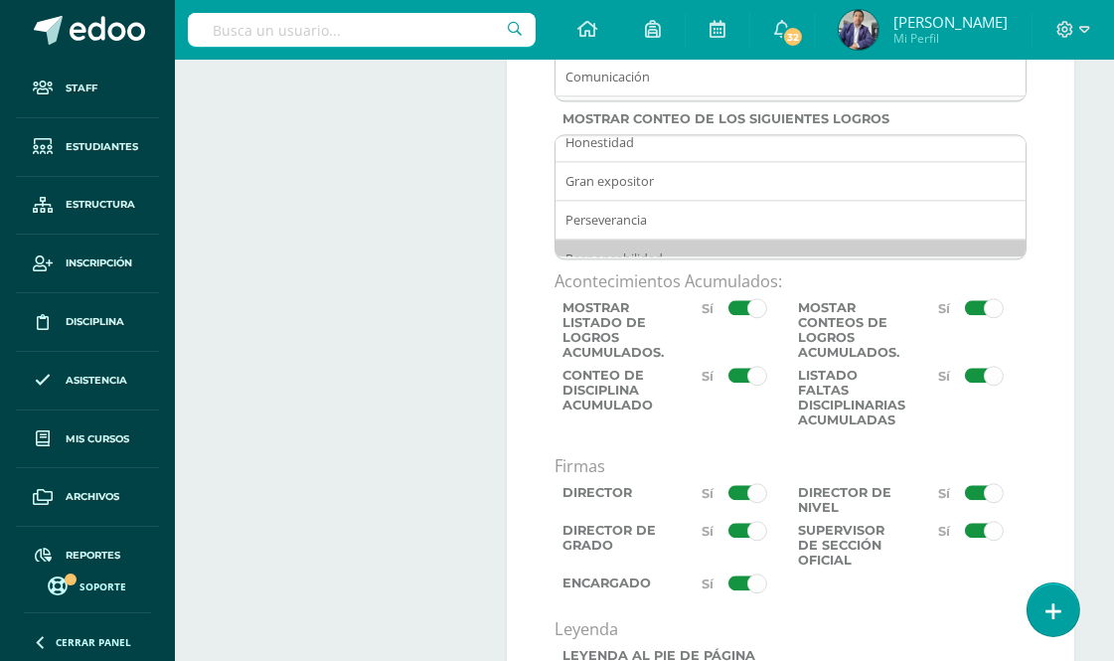
scroll to position [6517, 0]
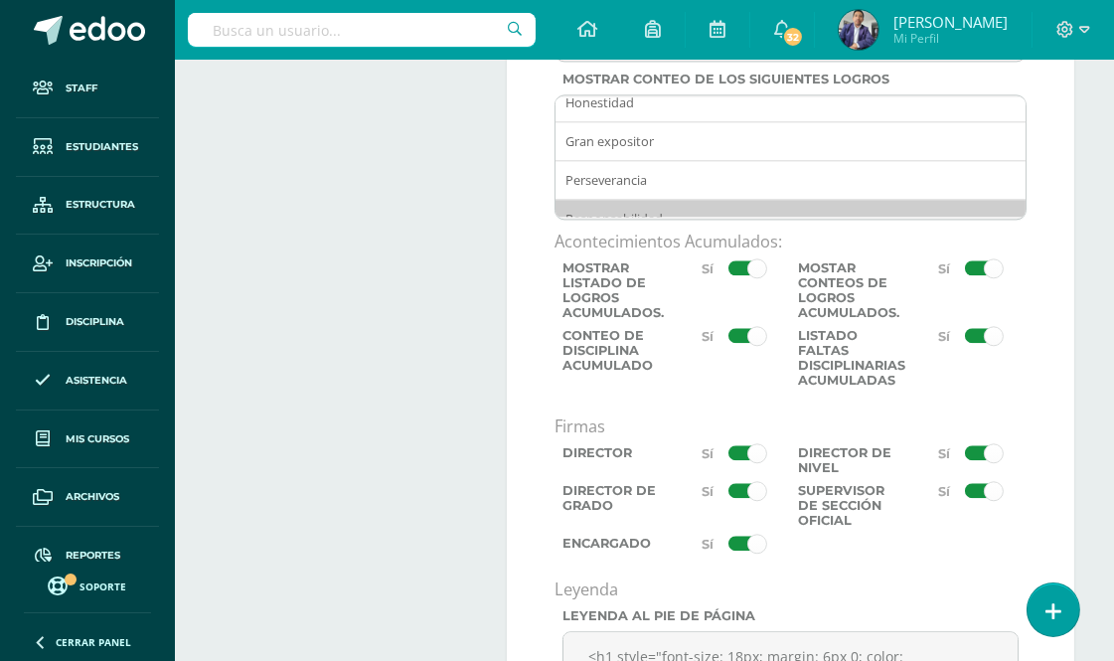
click at [733, 276] on span at bounding box center [747, 268] width 37 height 16
click at [0, 0] on input "checkbox" at bounding box center [0, 0] width 0 height 0
click at [731, 344] on span at bounding box center [747, 336] width 37 height 16
click at [0, 0] on input "checkbox" at bounding box center [0, 0] width 0 height 0
click at [979, 276] on span at bounding box center [983, 268] width 37 height 16
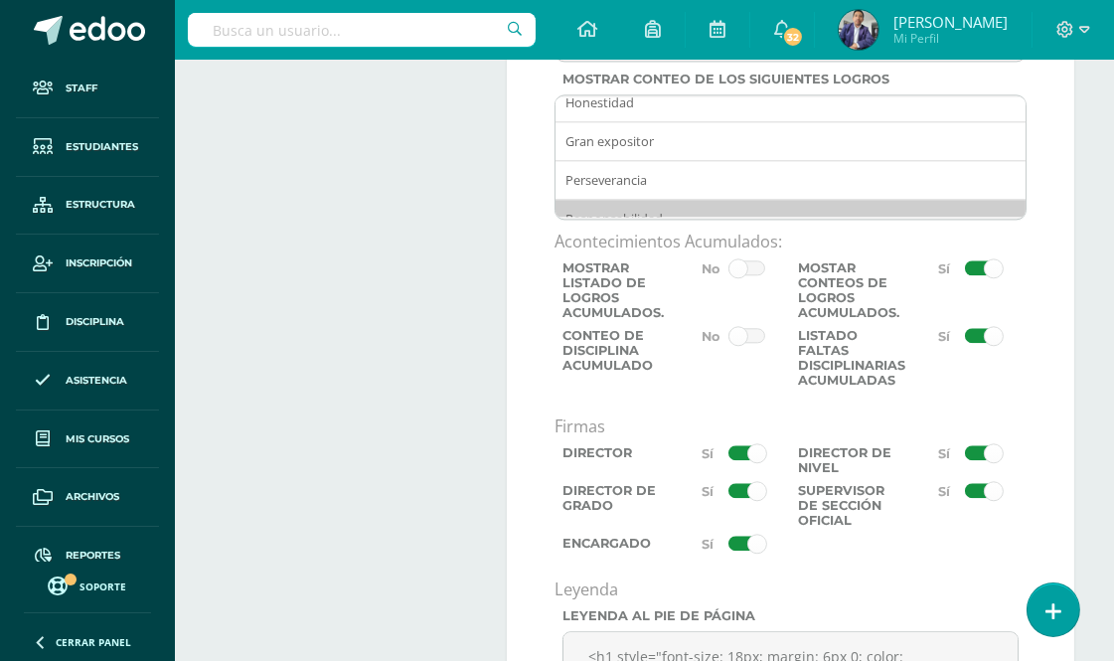
click at [0, 0] on input "checkbox" at bounding box center [0, 0] width 0 height 0
click at [974, 344] on span at bounding box center [983, 336] width 37 height 16
click at [0, 0] on input "checkbox" at bounding box center [0, 0] width 0 height 0
click at [739, 461] on span at bounding box center [747, 453] width 37 height 16
click at [0, 0] on input "checkbox" at bounding box center [0, 0] width 0 height 0
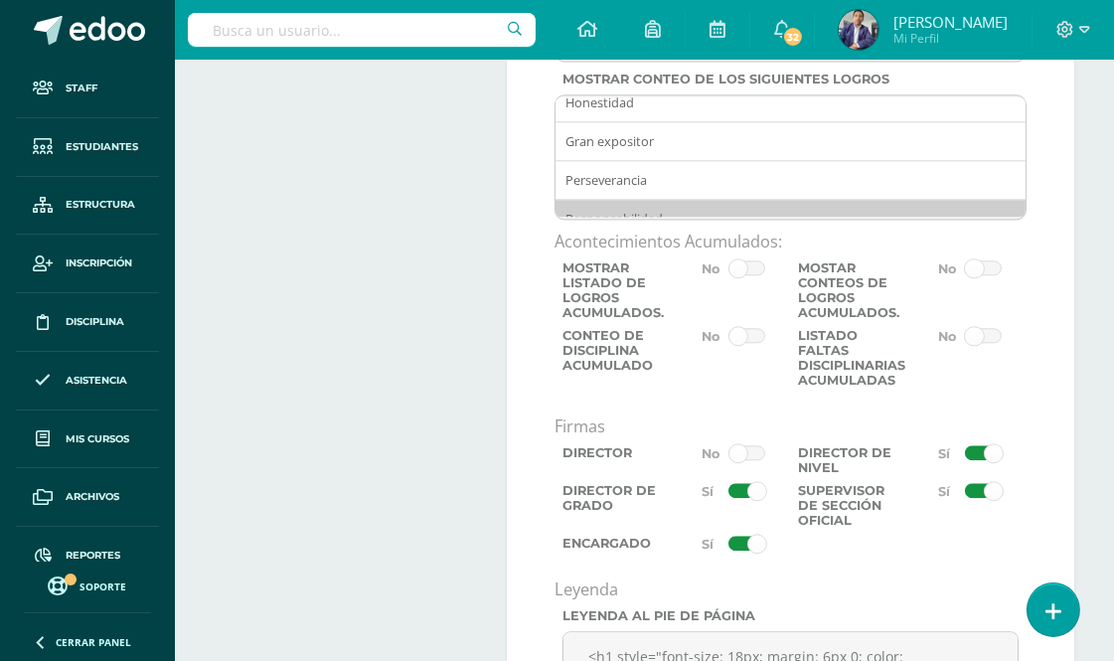
click at [734, 499] on span at bounding box center [747, 491] width 37 height 16
click at [0, 0] on input "checkbox" at bounding box center [0, 0] width 0 height 0
click at [962, 481] on label at bounding box center [968, 464] width 118 height 38
click at [0, 0] on input "checkbox" at bounding box center [0, 0] width 0 height 0
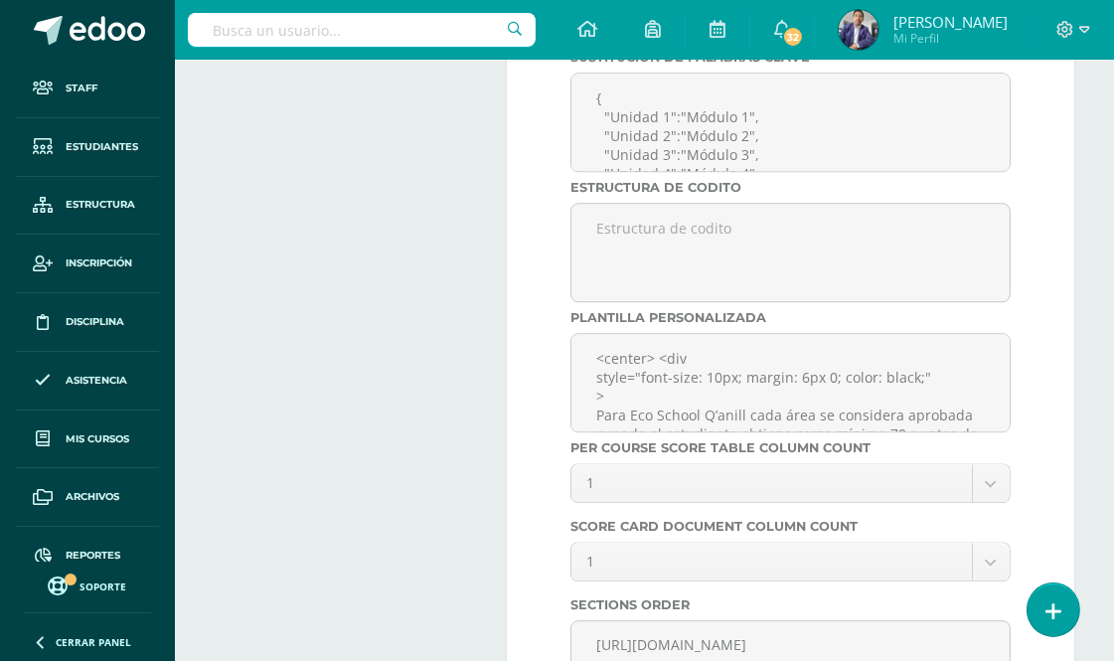
scroll to position [7822, 0]
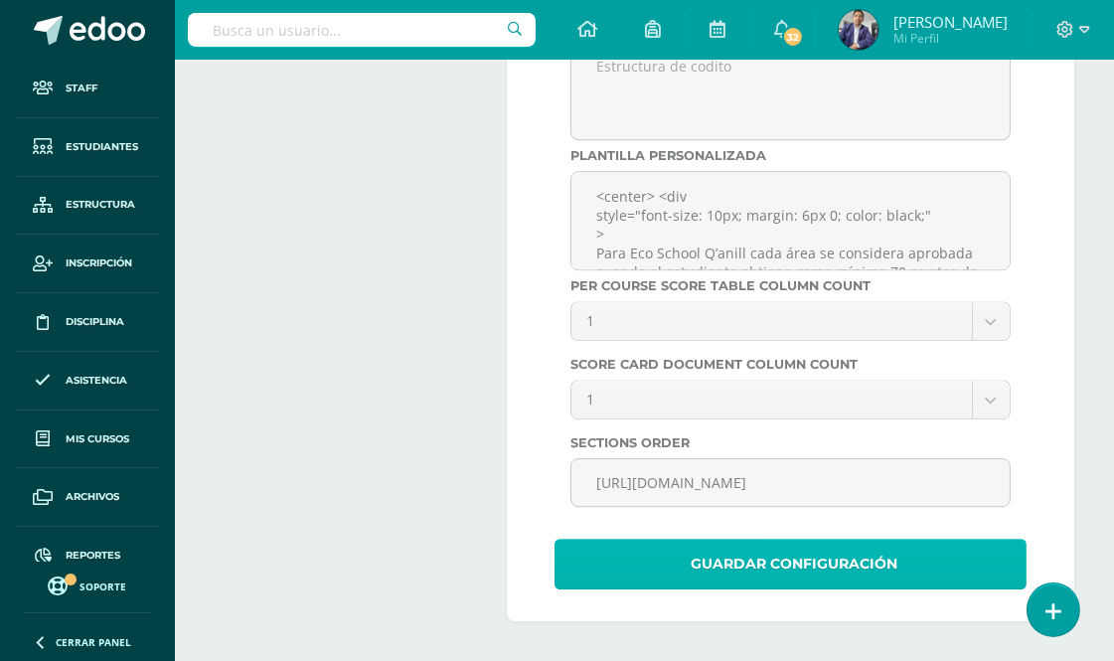
click at [818, 571] on span "Guardar Configuración" at bounding box center [794, 564] width 207 height 49
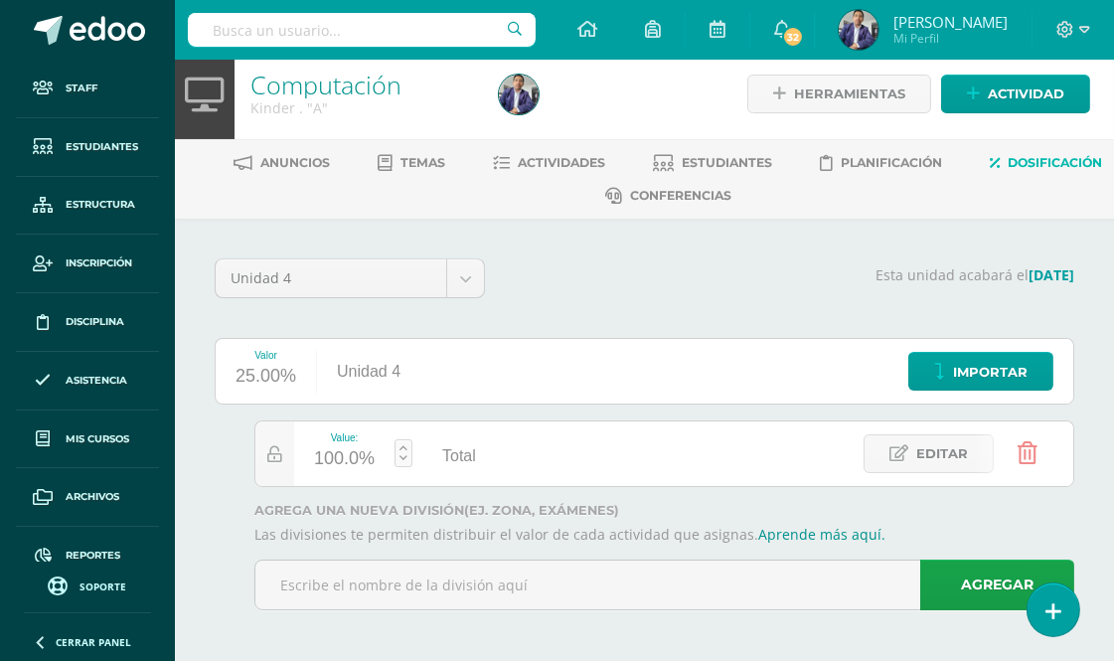
scroll to position [14, 0]
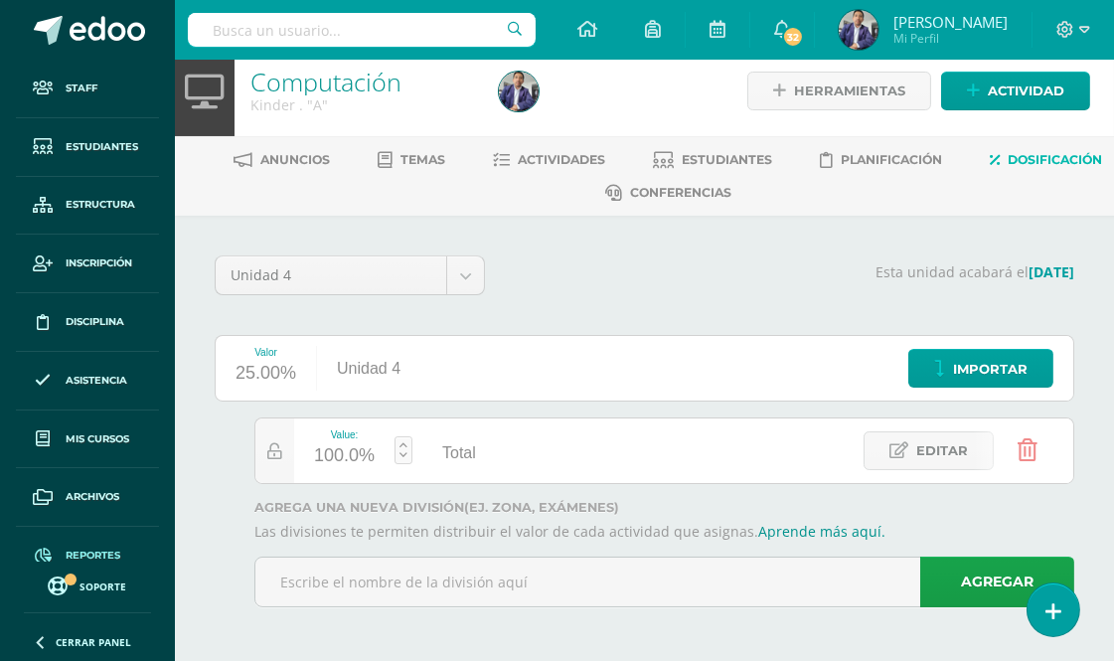
click at [107, 550] on span "Reportes" at bounding box center [93, 556] width 55 height 16
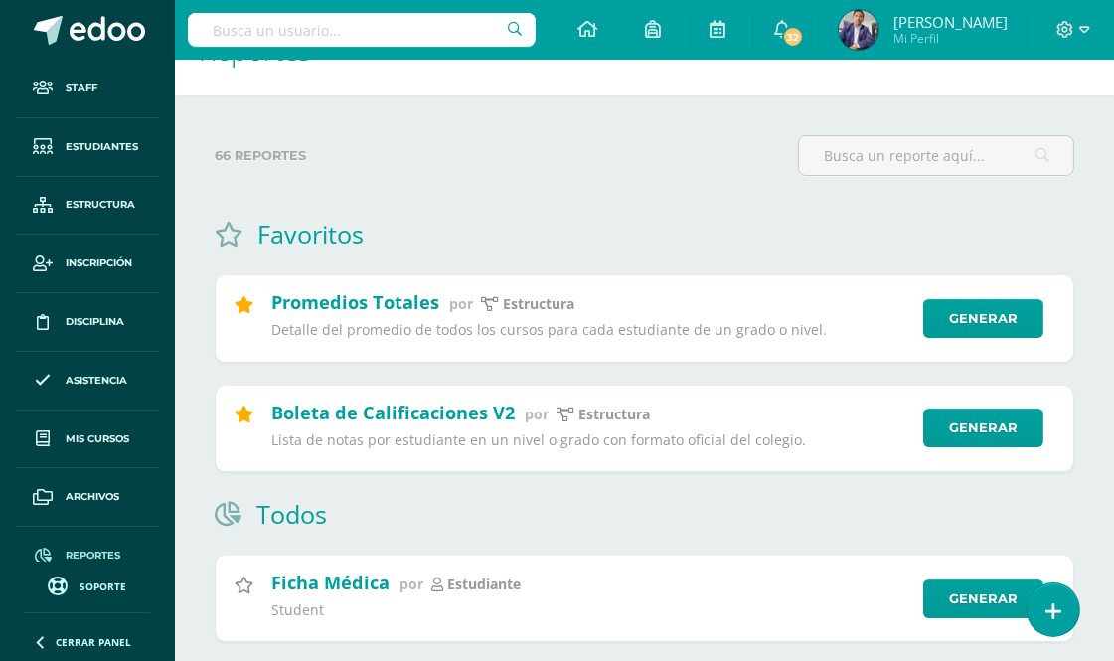
scroll to position [221, 0]
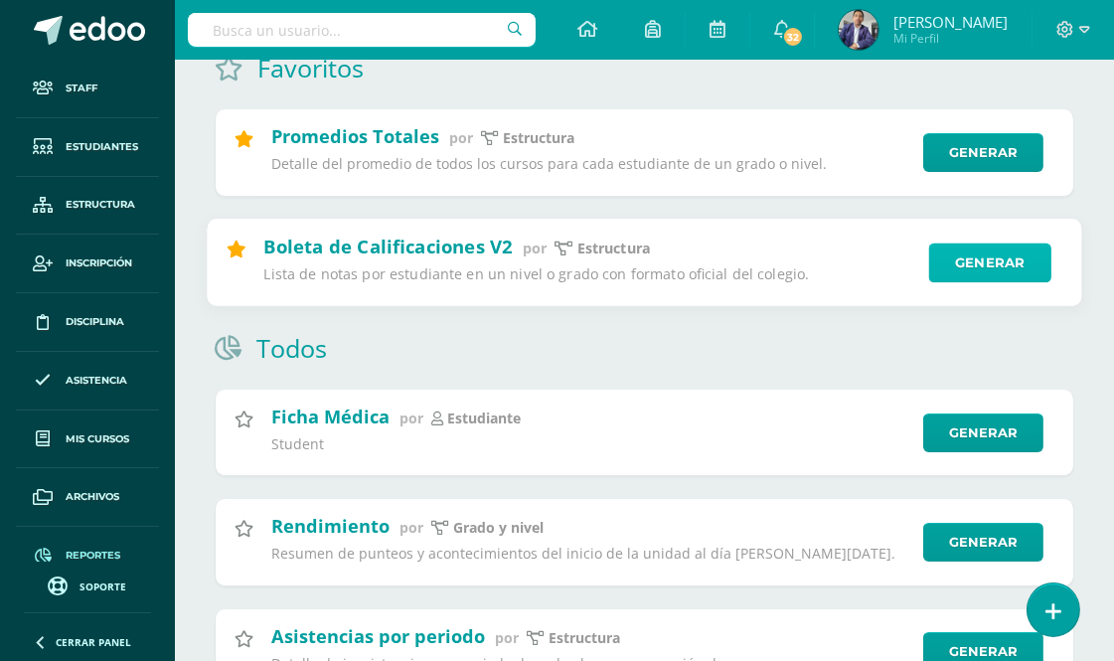
click at [976, 265] on link "Generar" at bounding box center [991, 263] width 122 height 40
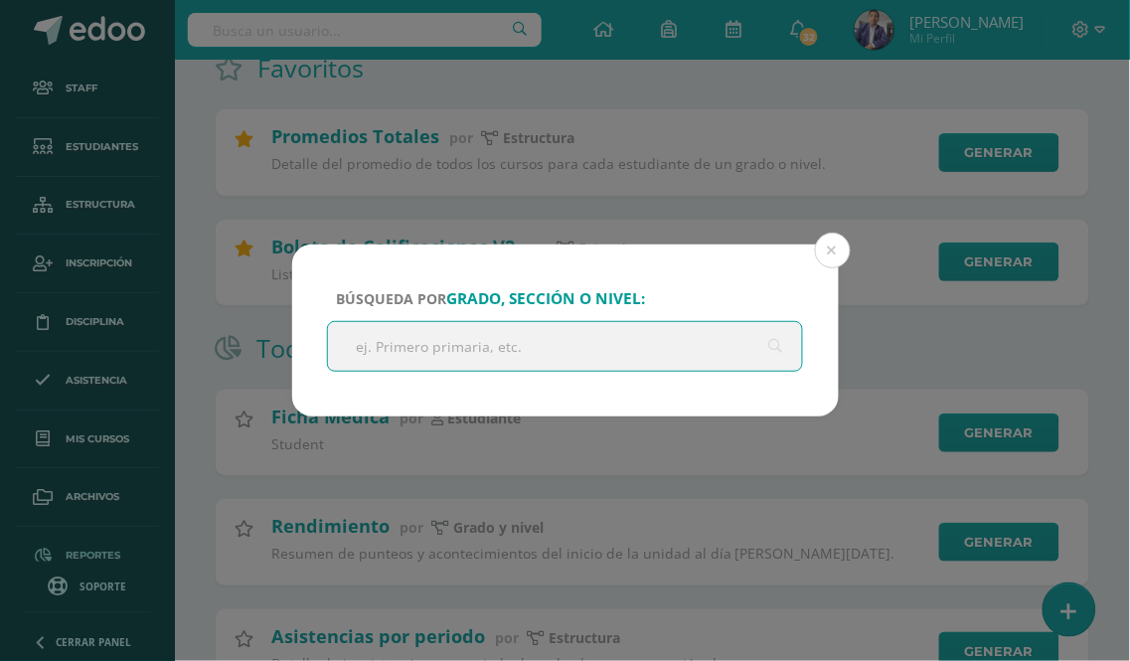
click at [388, 351] on input "text" at bounding box center [565, 346] width 475 height 49
type input "kinder"
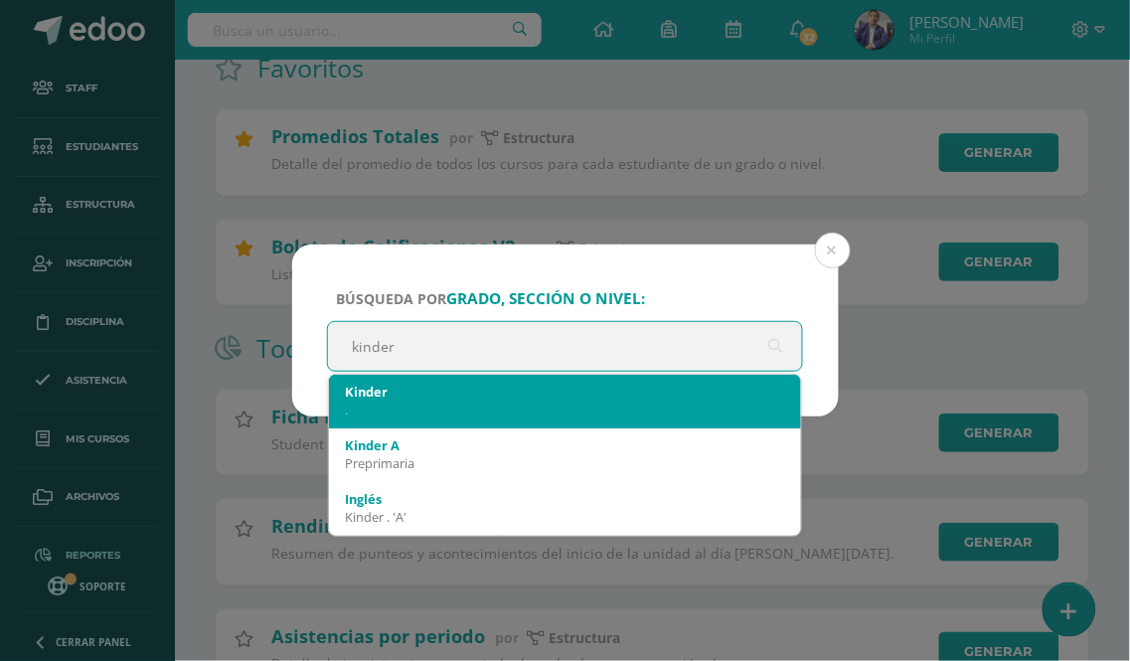
click at [390, 399] on div "Kinder" at bounding box center [565, 392] width 441 height 18
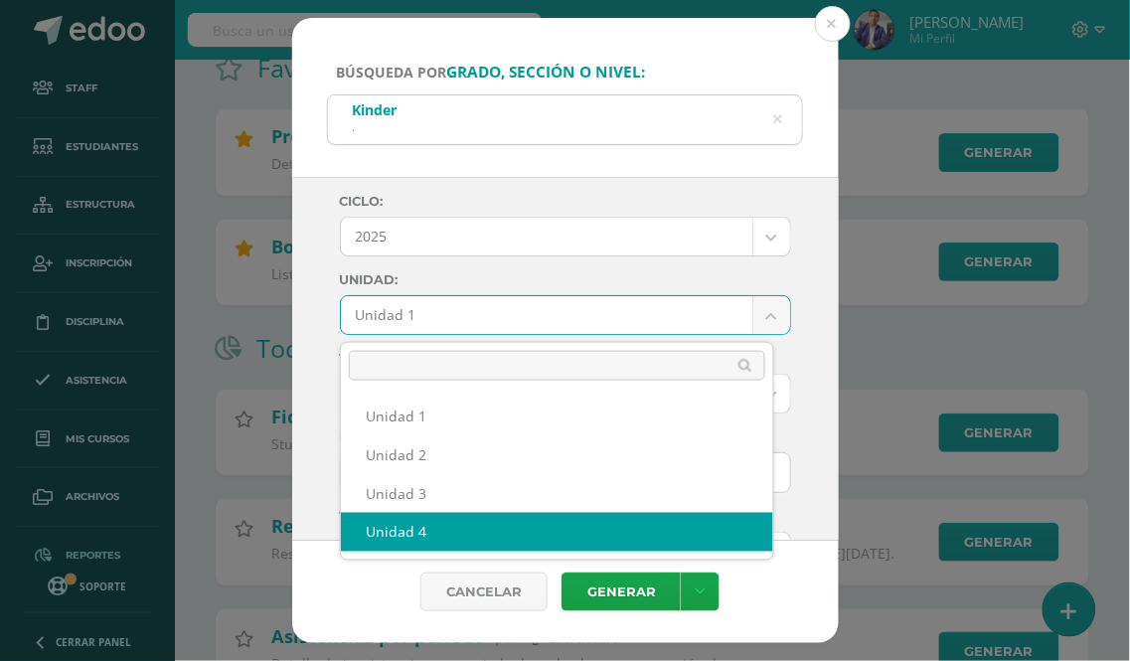
select select "Unidad 4"
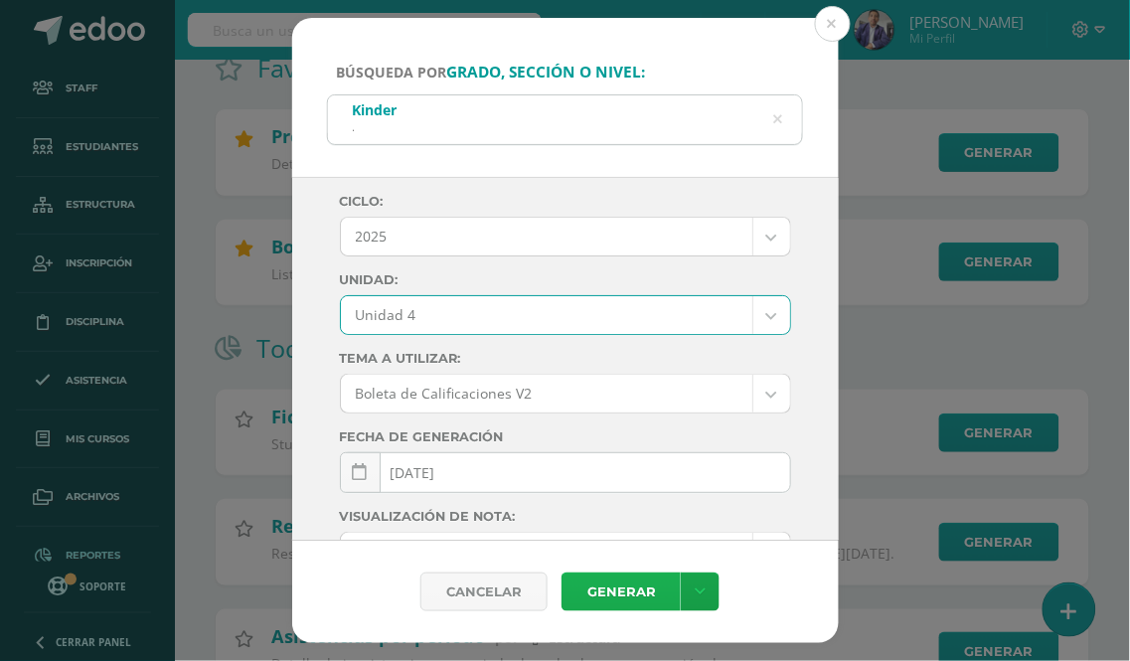
click at [630, 592] on link "Generar" at bounding box center [621, 592] width 119 height 39
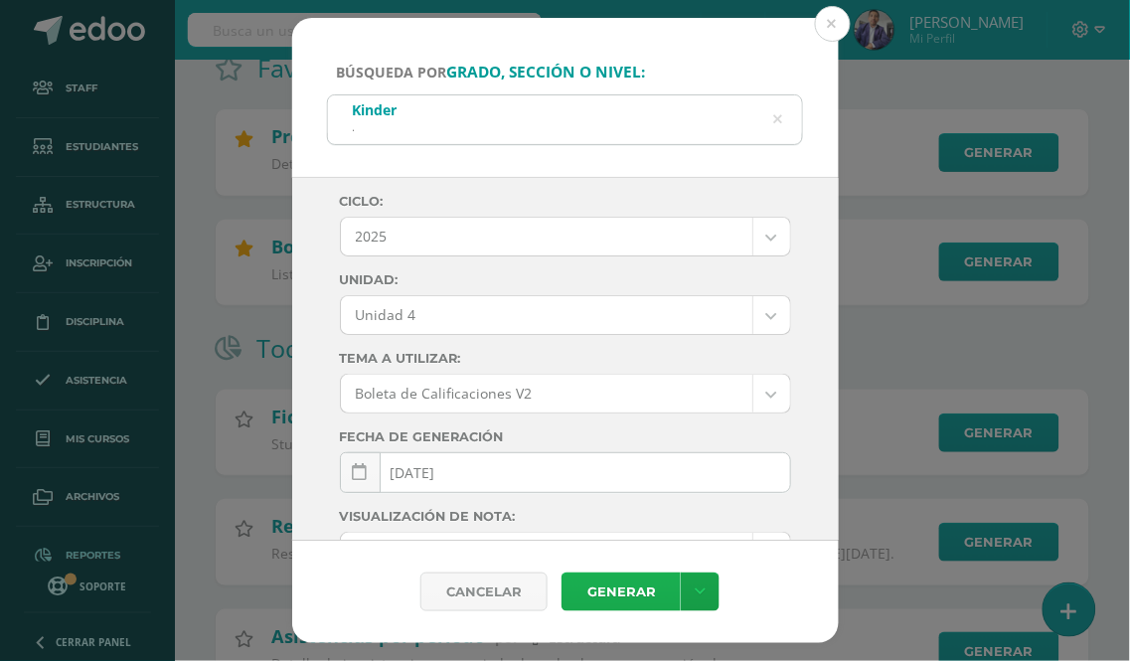
click at [619, 587] on link "Generar" at bounding box center [621, 592] width 119 height 39
click at [835, 20] on button at bounding box center [833, 24] width 36 height 36
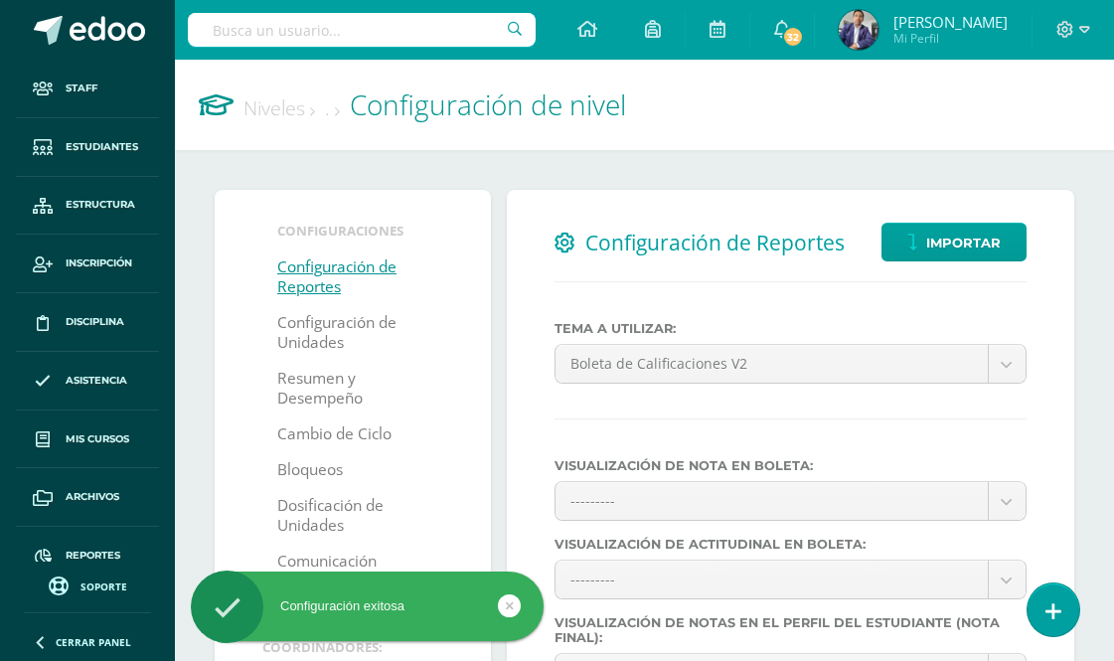
select select
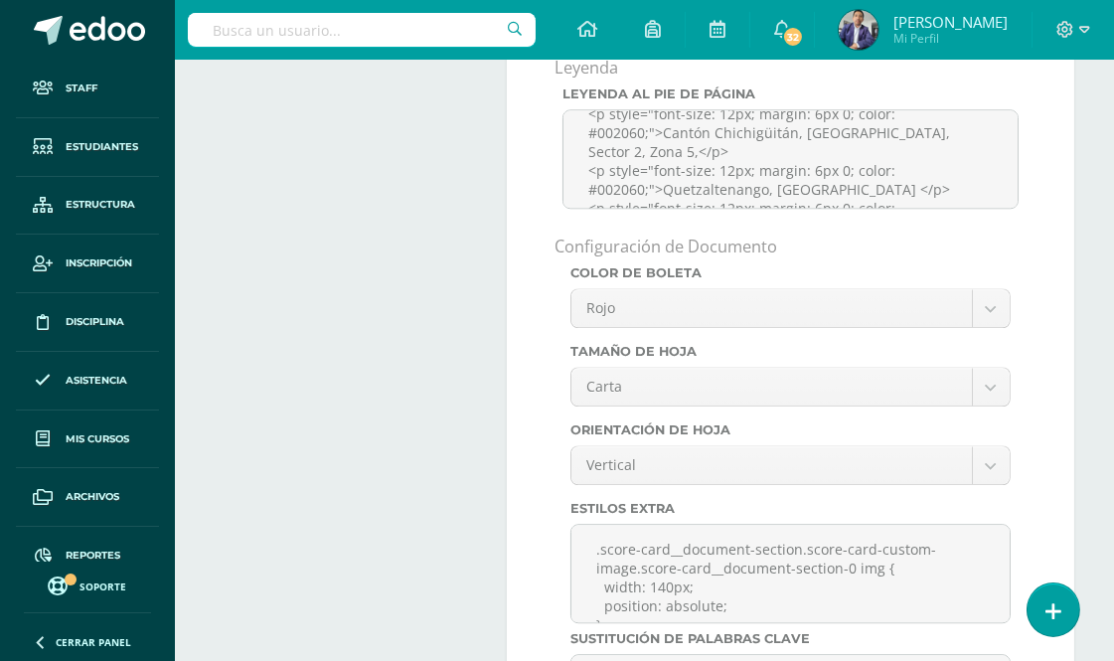
scroll to position [7058, 0]
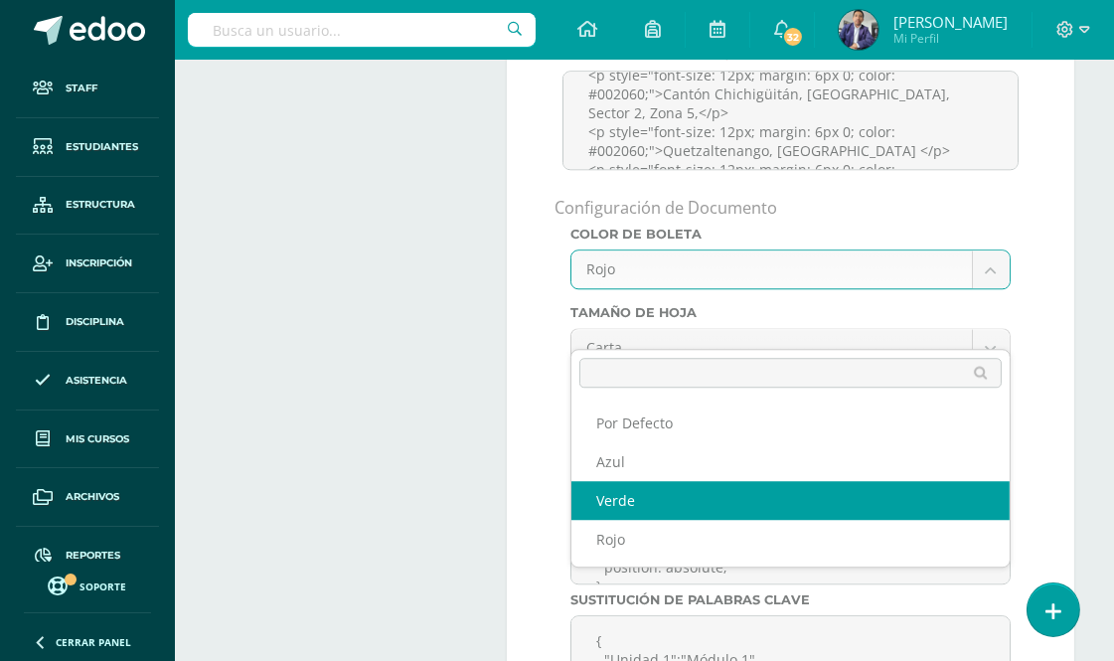
select select "green"
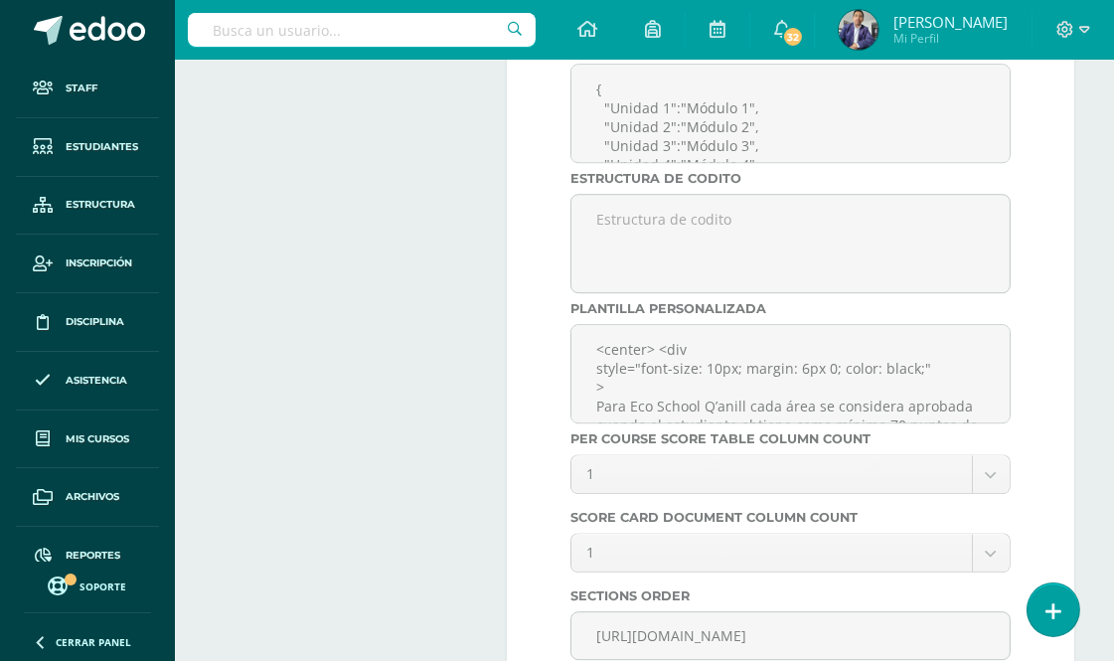
scroll to position [7822, 0]
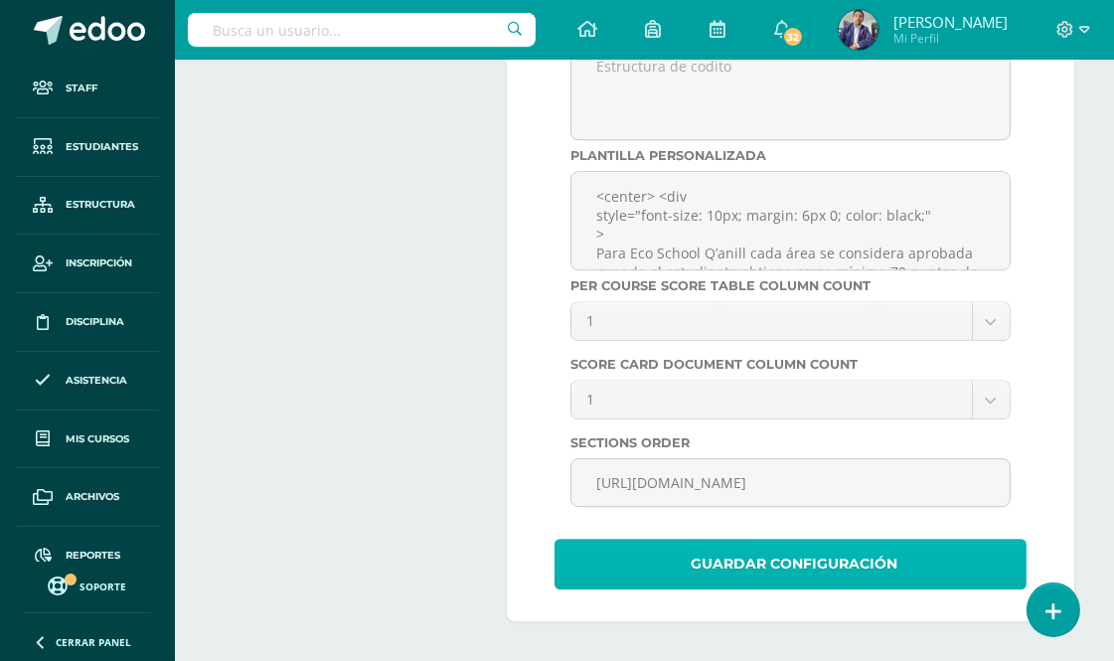
click at [778, 560] on span "Guardar Configuración" at bounding box center [794, 564] width 207 height 49
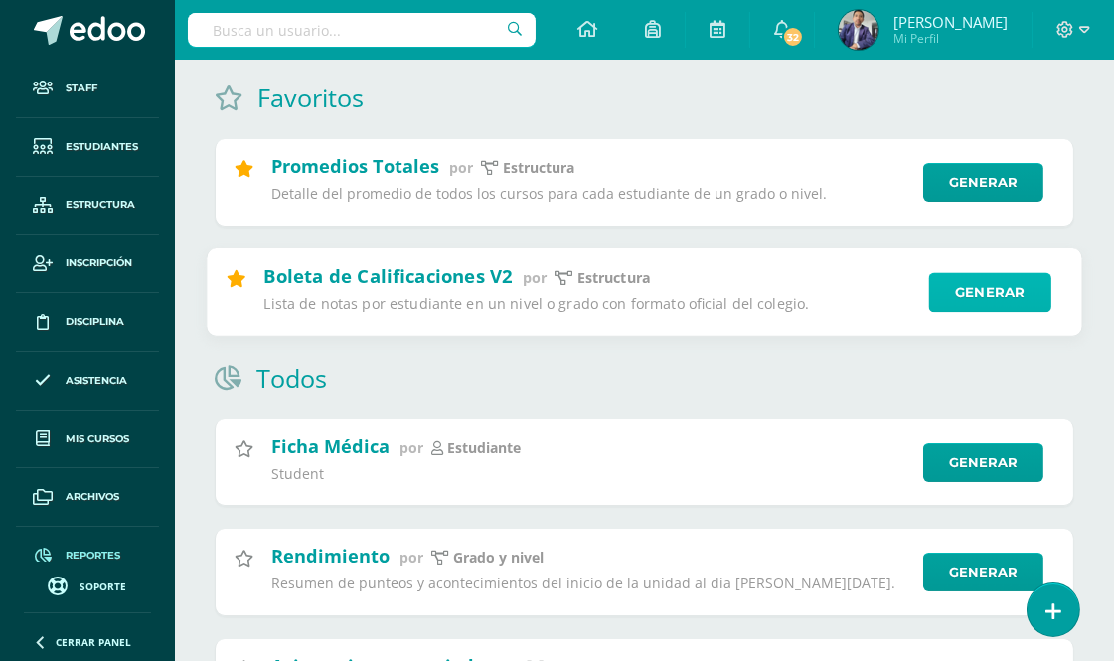
click at [990, 289] on link "Generar" at bounding box center [991, 292] width 122 height 40
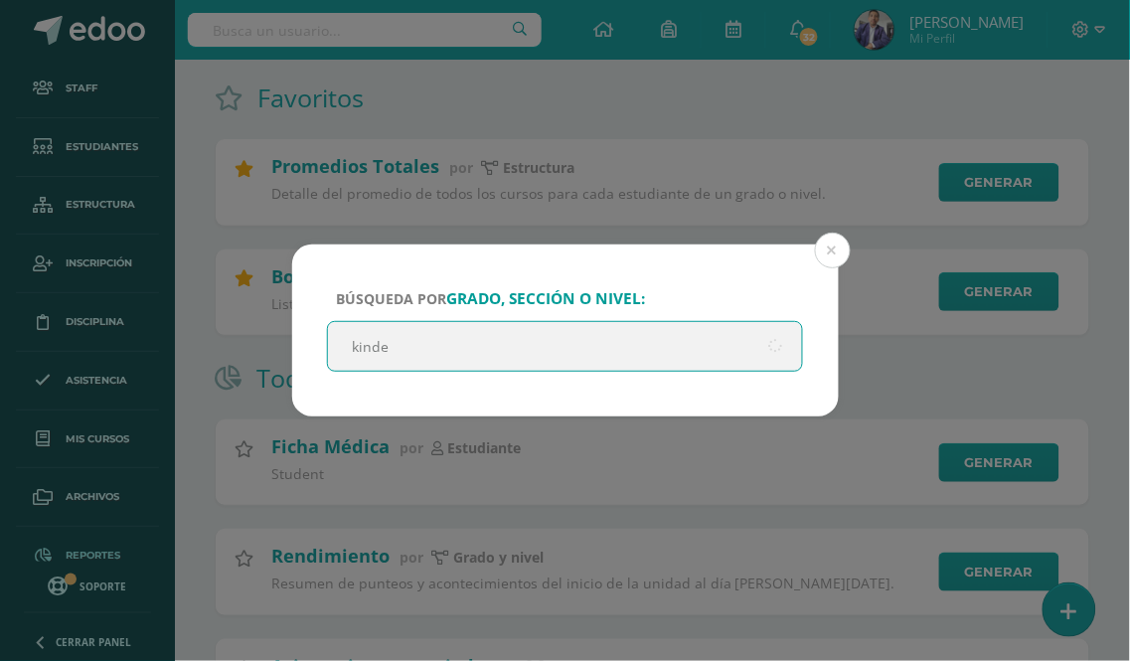
type input "kinder"
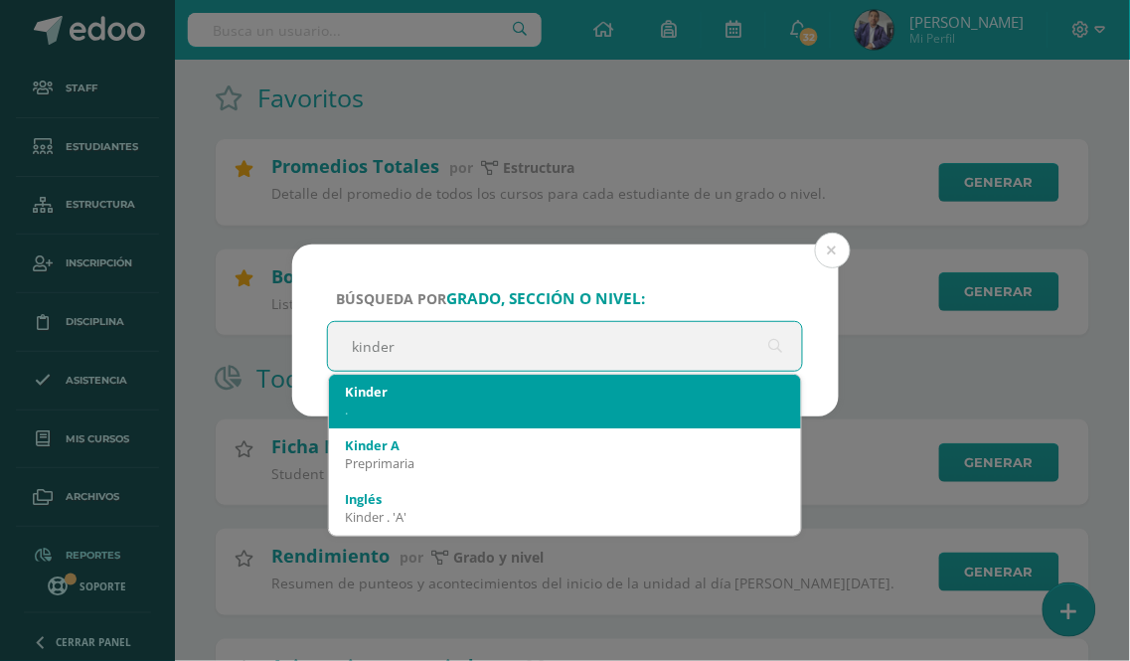
drag, startPoint x: 414, startPoint y: 420, endPoint x: 404, endPoint y: 431, distance: 15.5
click at [405, 431] on span "Kinder . Kinder A Preprimaria Inglés Kinder . 'A' Computación Kinder Preprimari…" at bounding box center [565, 455] width 473 height 161
click at [435, 383] on div "Kinder ." at bounding box center [565, 401] width 441 height 52
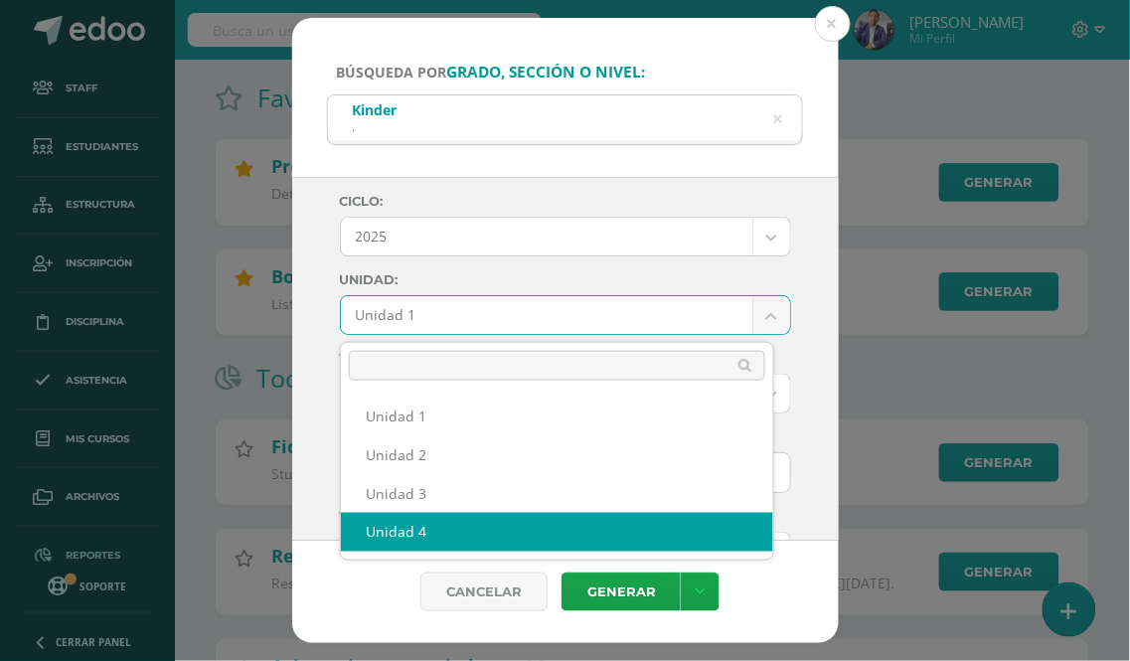
select select "Unidad 4"
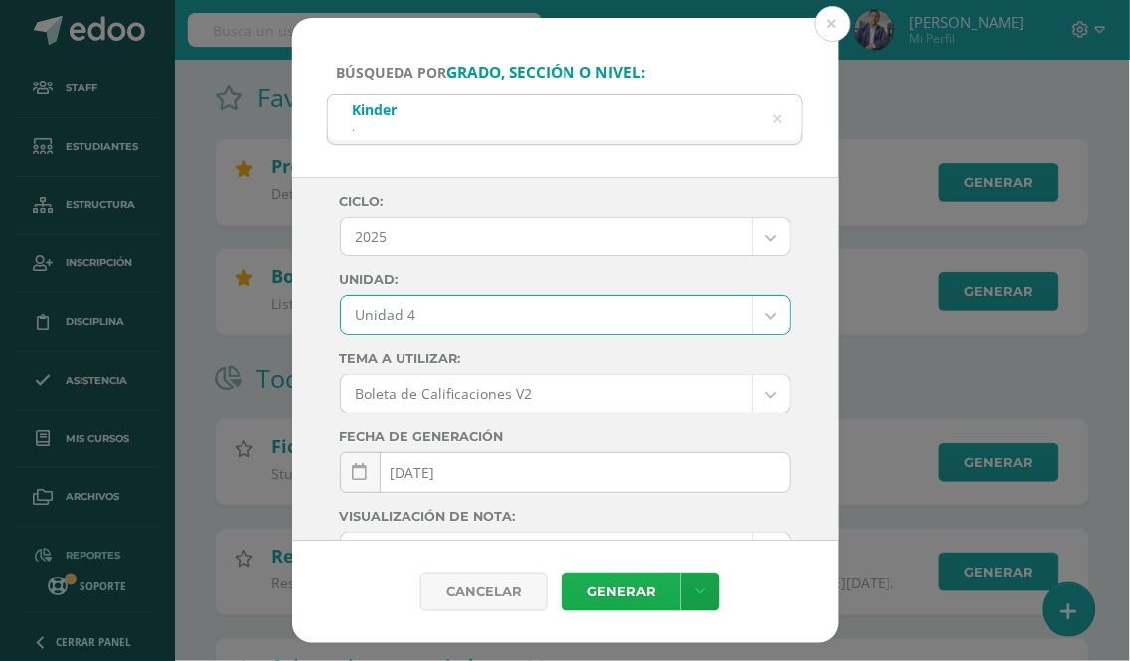
click at [632, 591] on link "Generar" at bounding box center [621, 592] width 119 height 39
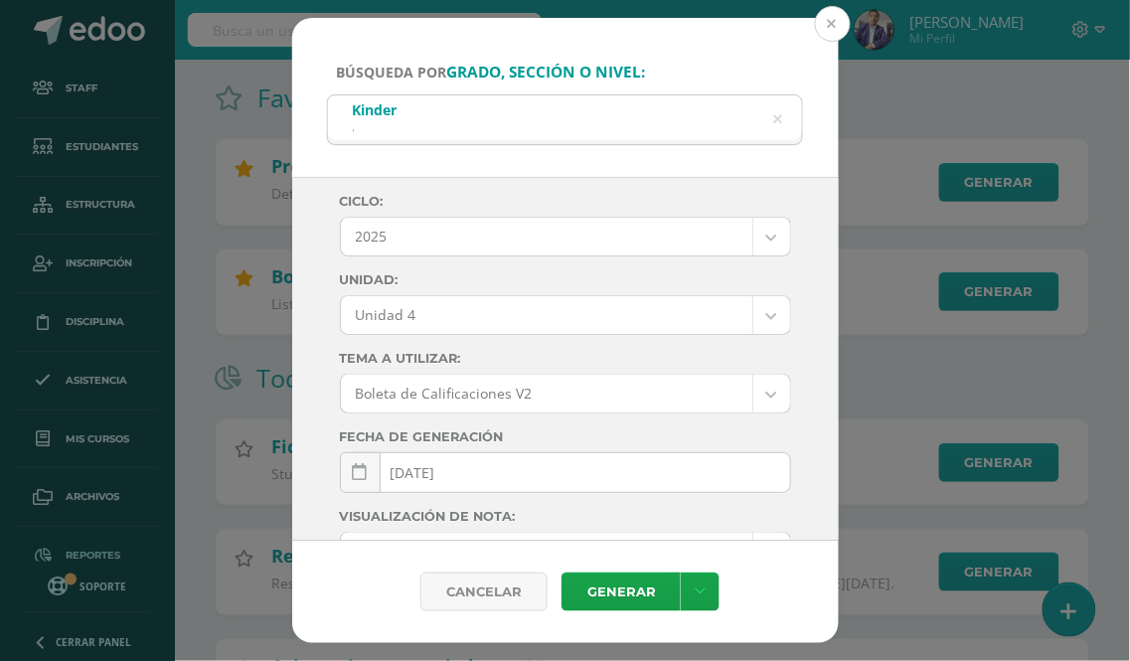
click at [835, 23] on button at bounding box center [833, 24] width 36 height 36
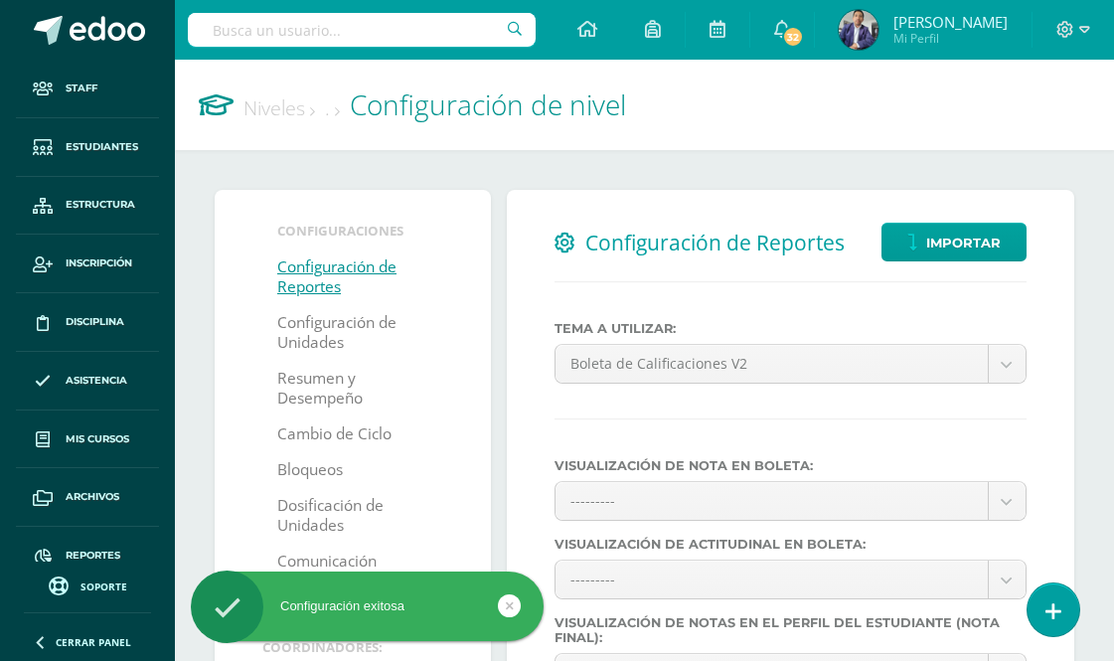
select select
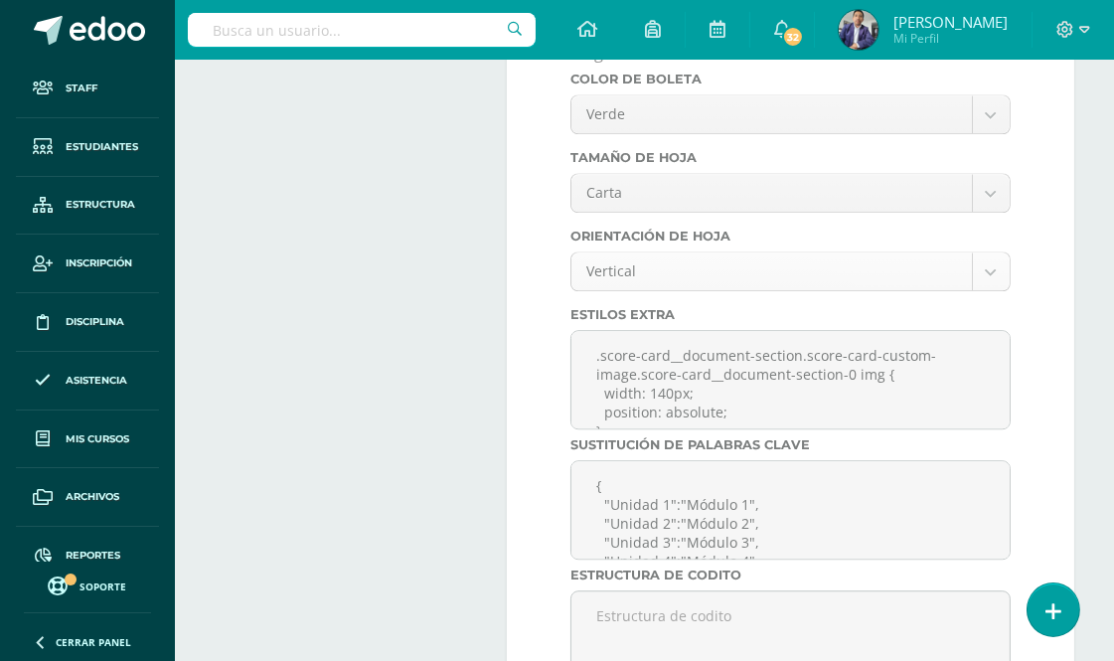
scroll to position [7160, 0]
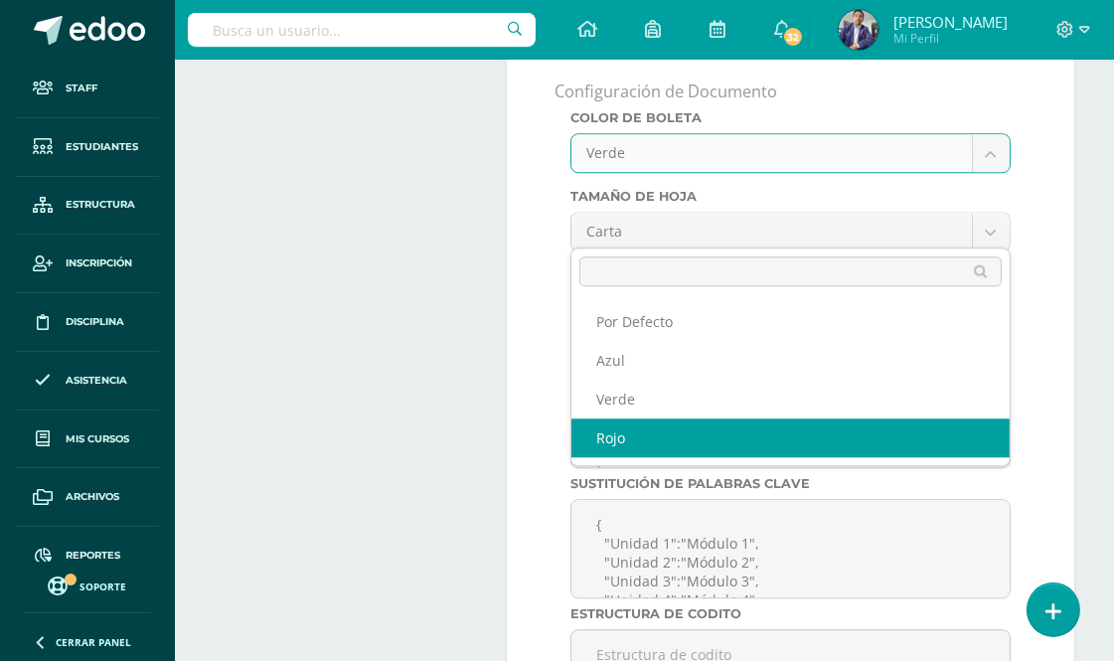
select select "red"
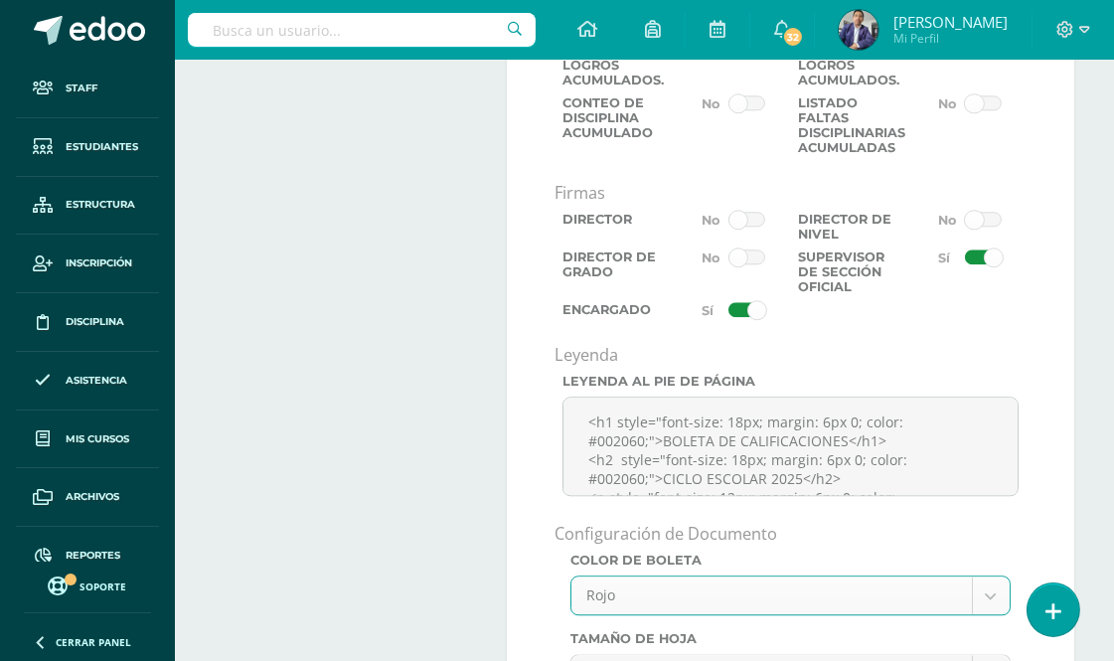
scroll to position [6607, 0]
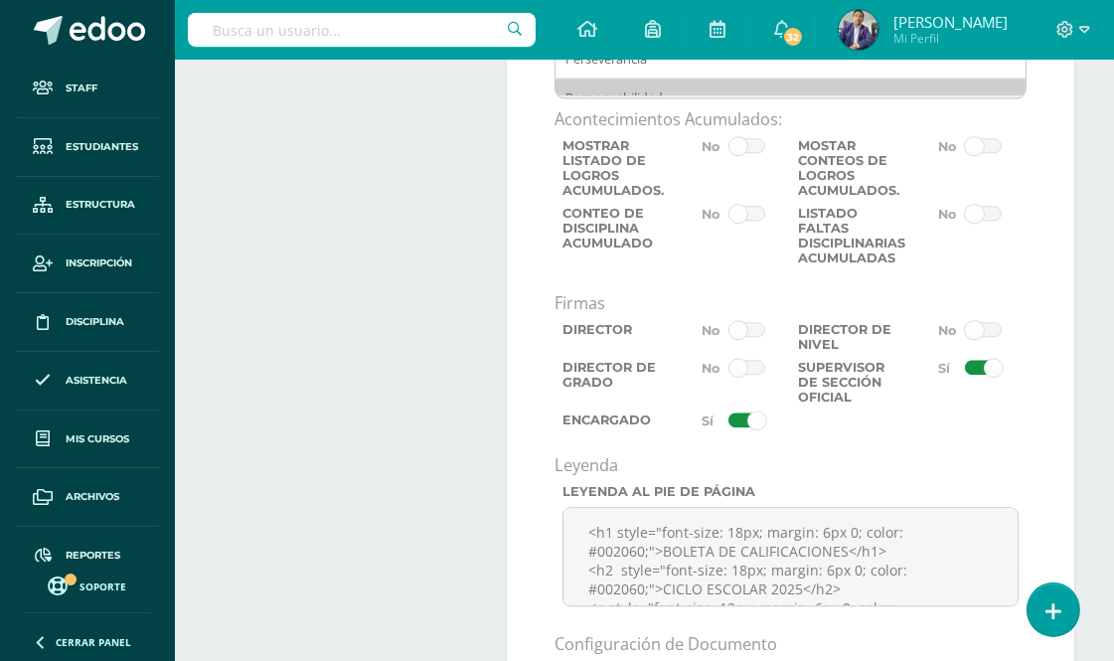
click at [741, 428] on span at bounding box center [747, 421] width 37 height 16
click at [0, 0] on input "checkbox" at bounding box center [0, 0] width 0 height 0
click at [975, 376] on span at bounding box center [983, 368] width 37 height 16
click at [0, 0] on input "checkbox" at bounding box center [0, 0] width 0 height 0
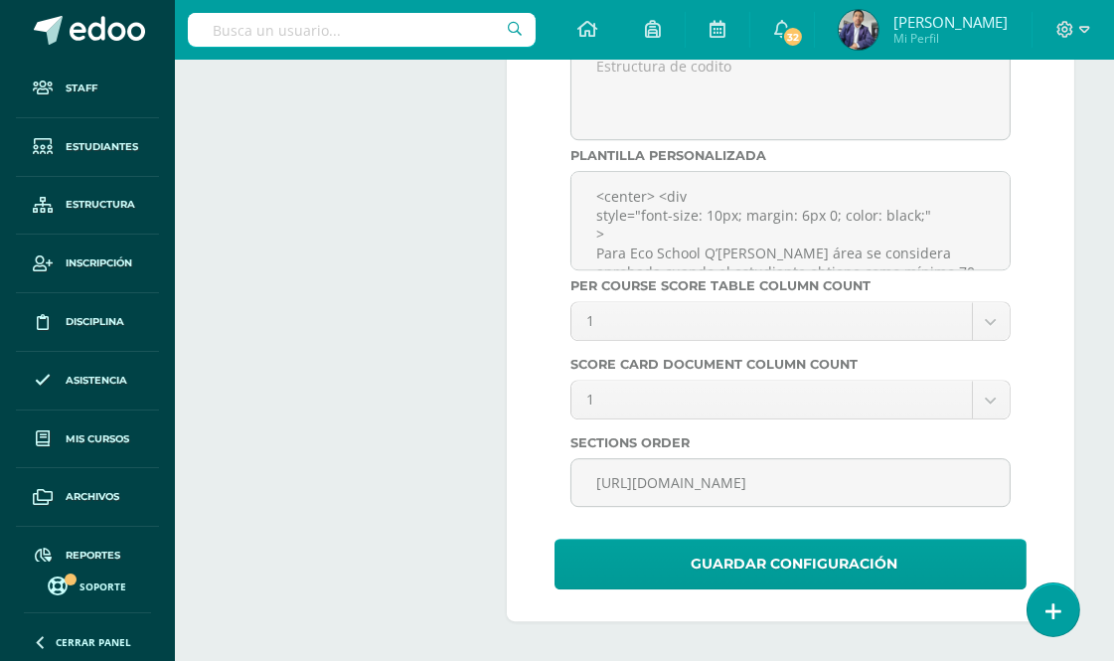
scroll to position [7822, 0]
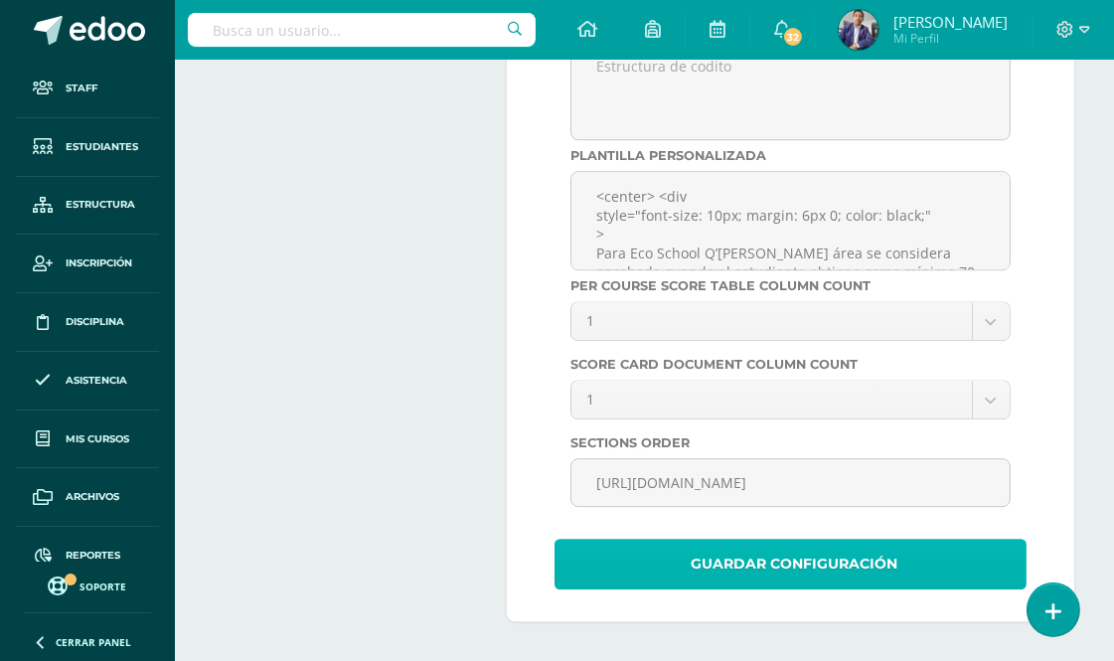
click at [805, 555] on span "Guardar Configuración" at bounding box center [794, 564] width 207 height 49
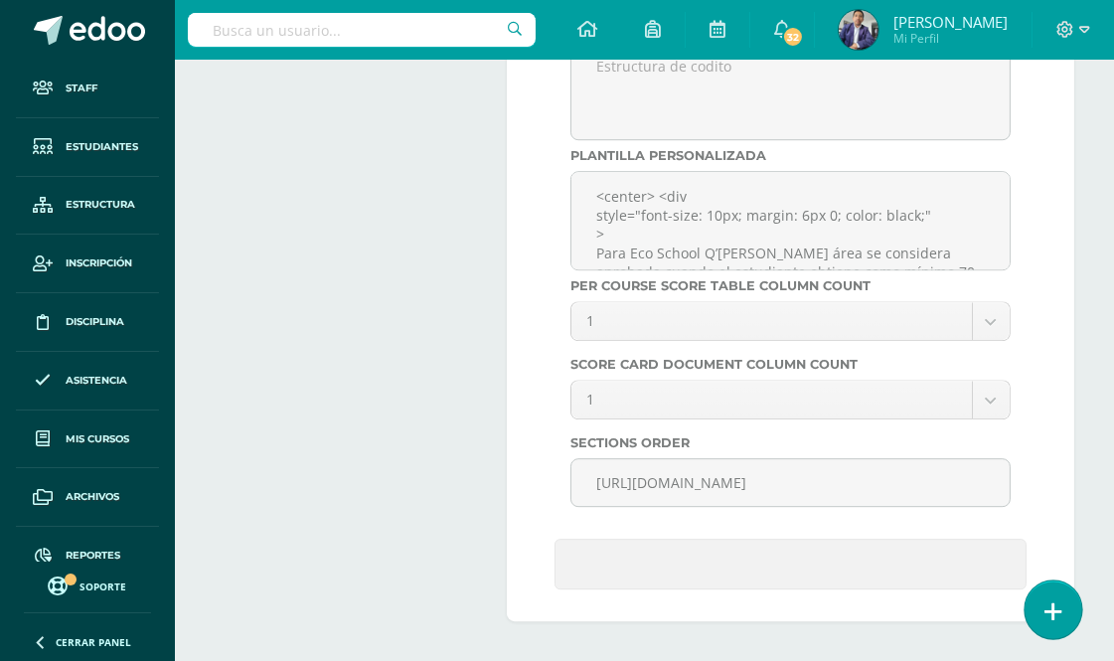
click at [1049, 602] on icon at bounding box center [1054, 611] width 18 height 23
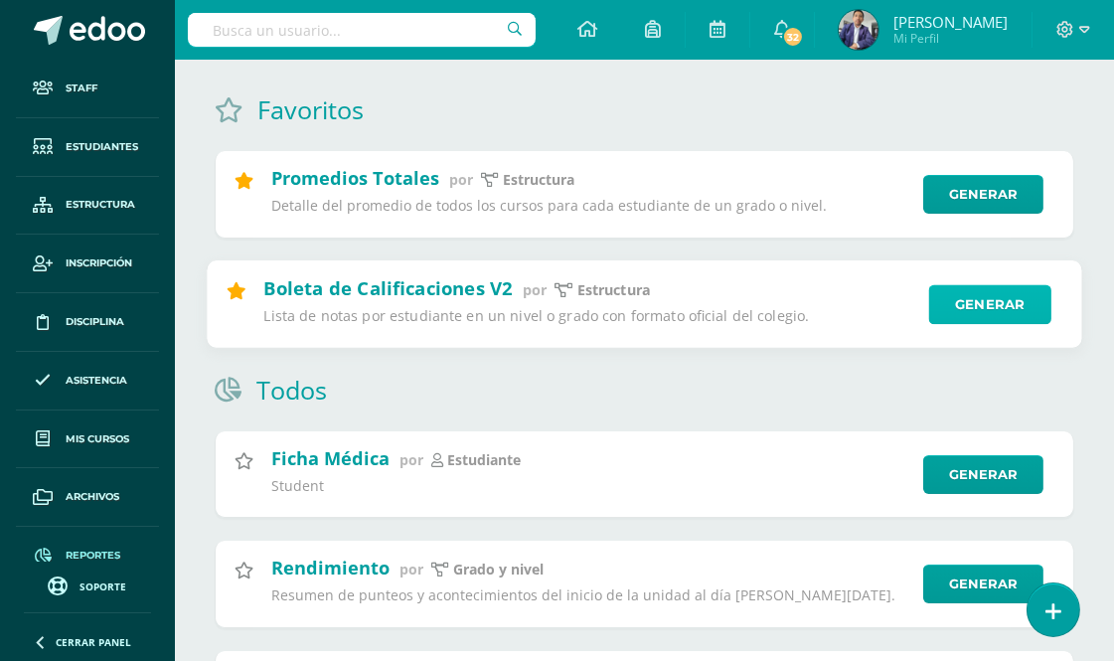
click at [989, 316] on link "Generar" at bounding box center [991, 304] width 122 height 40
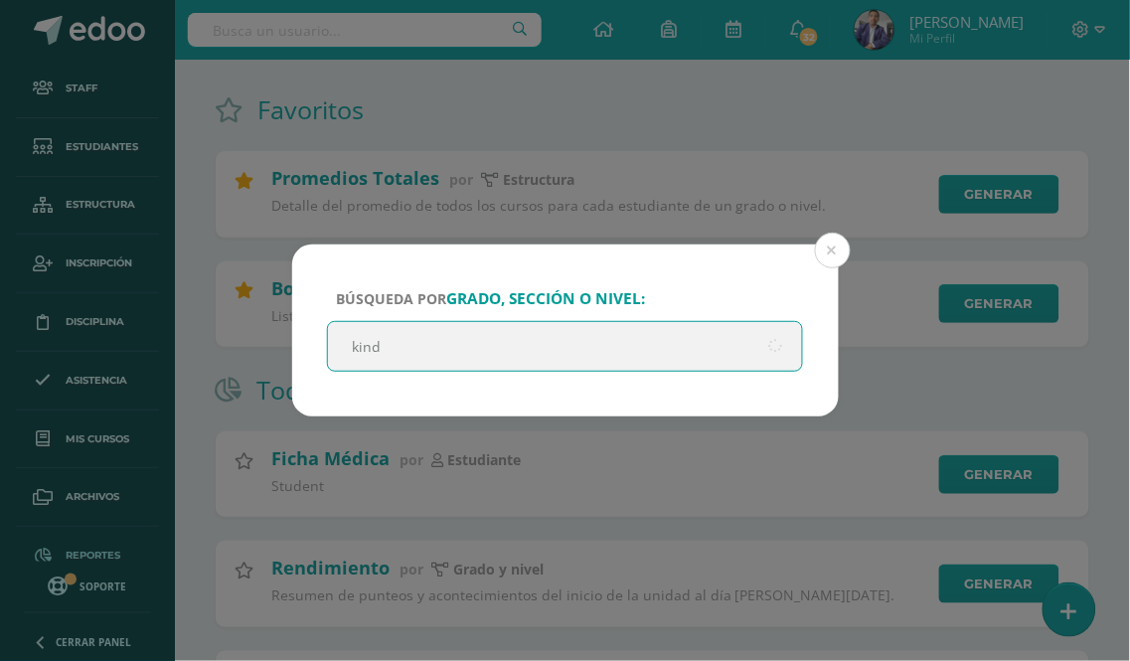
type input "kinde"
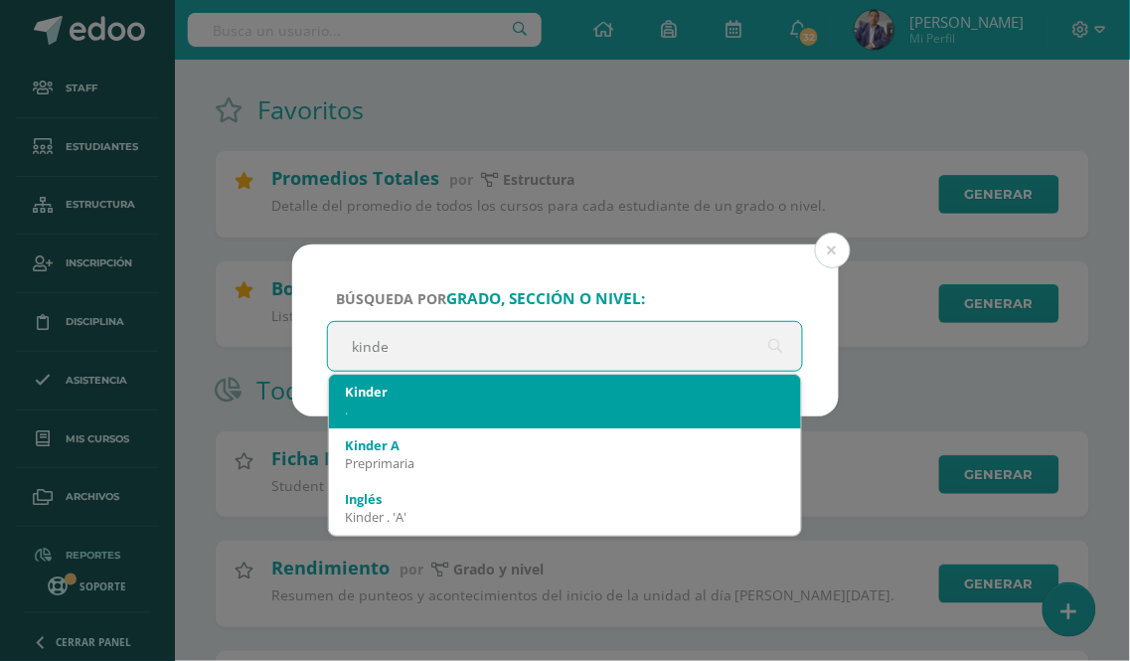
click at [414, 410] on div "." at bounding box center [565, 410] width 441 height 18
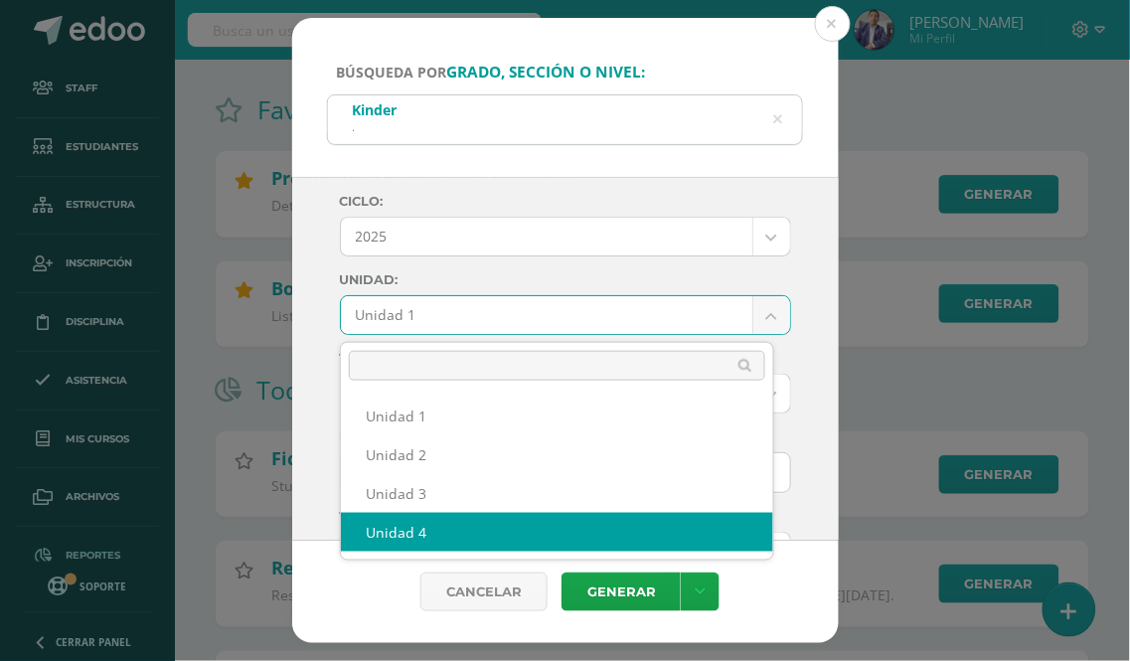
select select "Unidad 4"
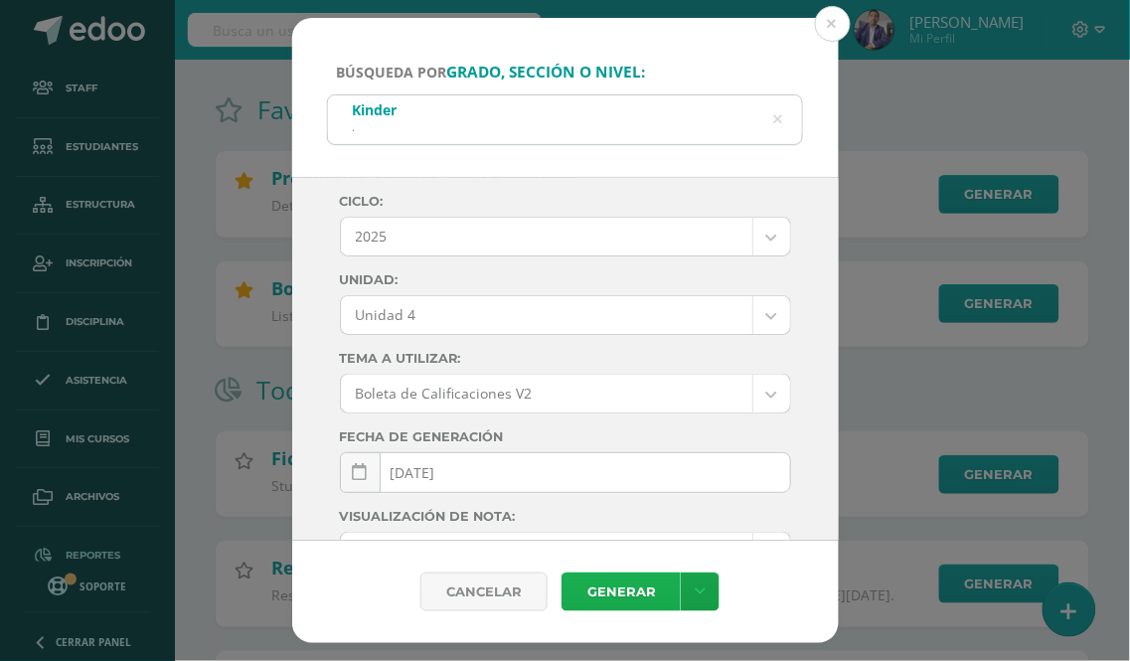
click at [617, 589] on link "Generar" at bounding box center [621, 592] width 119 height 39
click at [826, 28] on button at bounding box center [833, 24] width 36 height 36
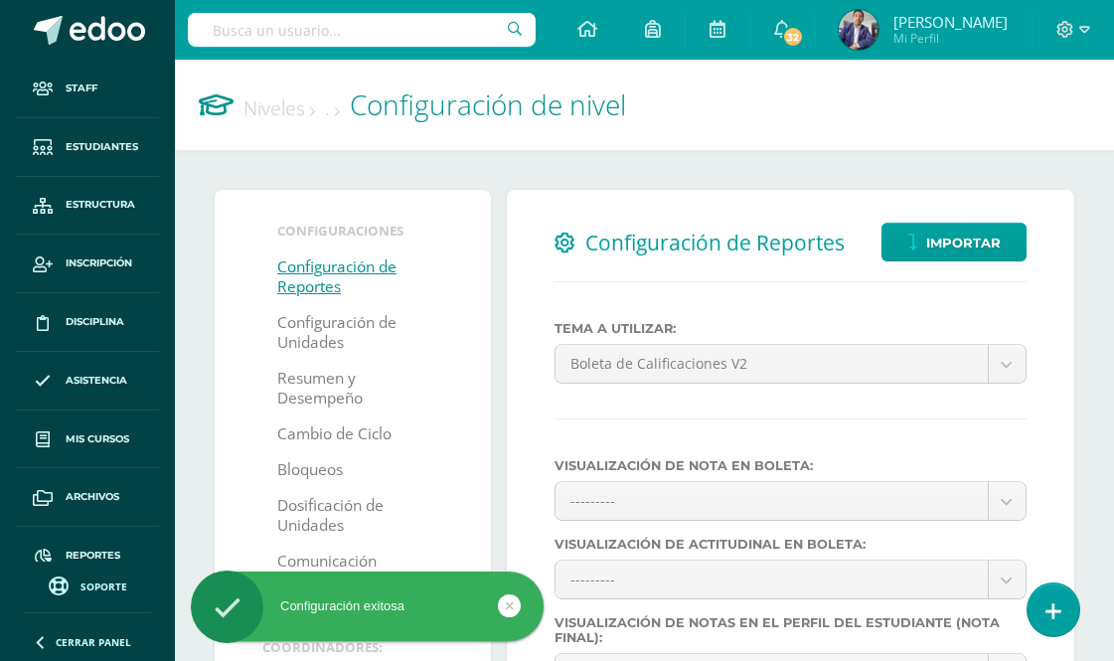
select select
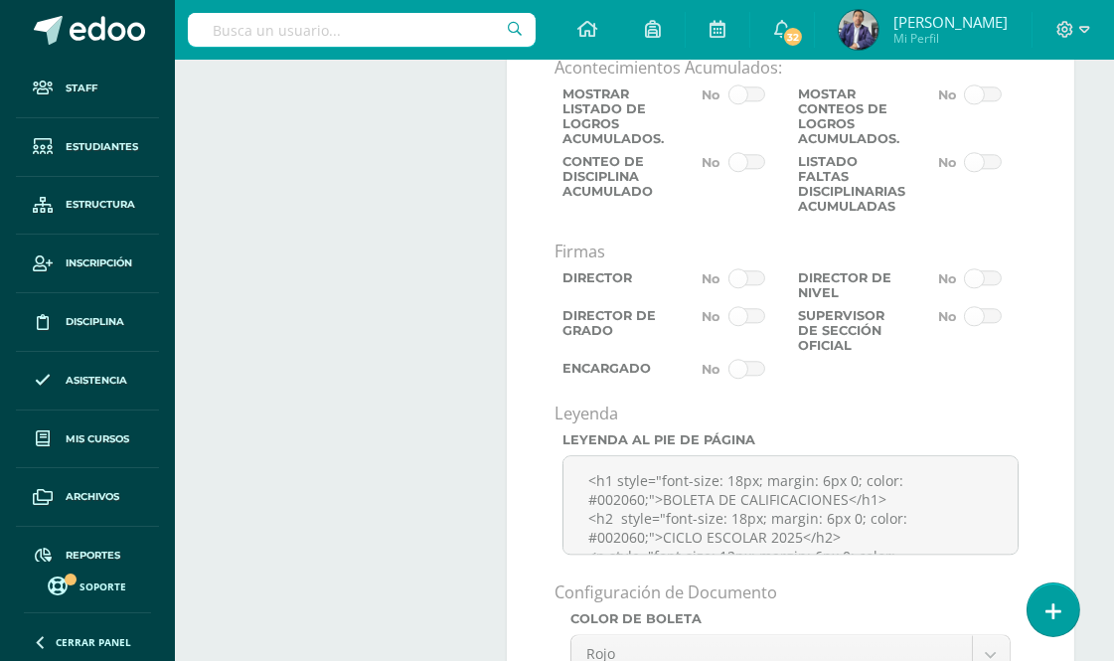
scroll to position [6676, 0]
click at [750, 375] on span at bounding box center [747, 367] width 37 height 16
click at [0, 0] on input "checkbox" at bounding box center [0, 0] width 0 height 0
click at [988, 322] on span at bounding box center [983, 314] width 37 height 16
click at [0, 0] on input "checkbox" at bounding box center [0, 0] width 0 height 0
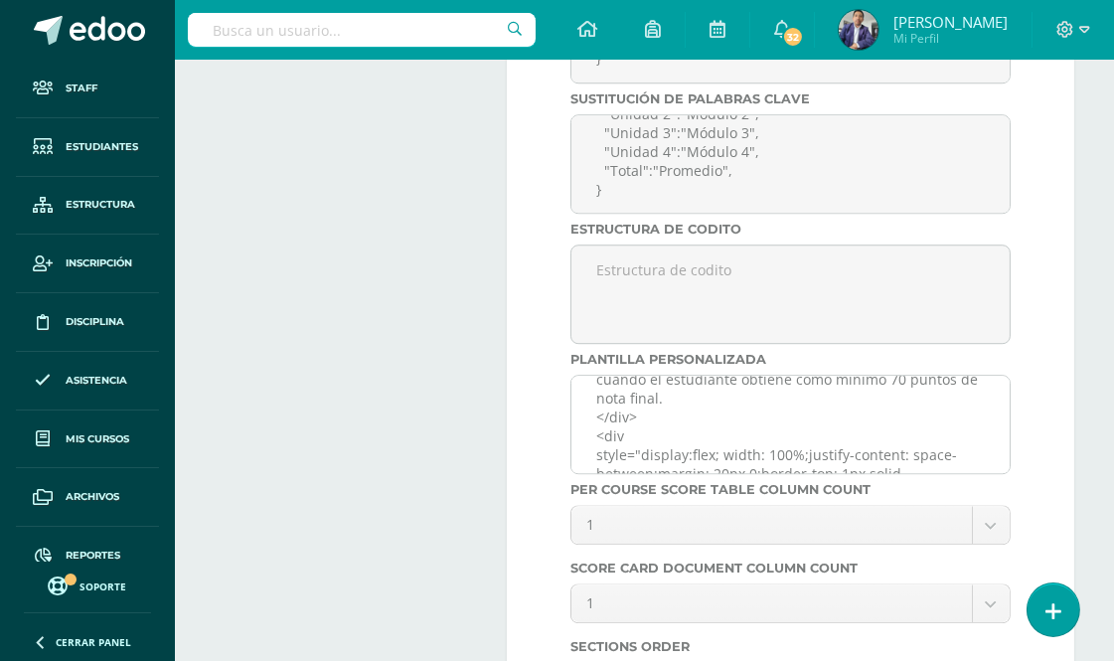
scroll to position [0, 0]
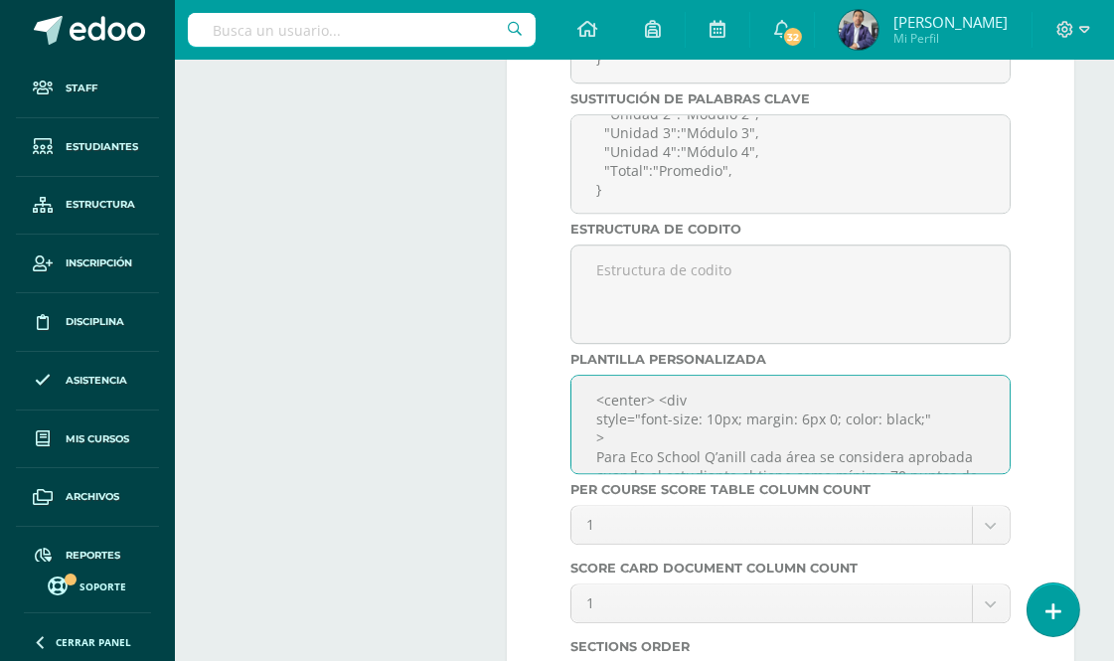
click at [642, 474] on textarea "<center> <div style="font-size: 10px; margin: 6px 0; color: black;" > Para Eco …" at bounding box center [791, 424] width 440 height 99
click at [593, 452] on textarea "<center> <div style="font-size: 10px; margin: 6px 0; color: black;" > Para Eco …" at bounding box center [791, 424] width 440 height 99
paste textarea "<br>"
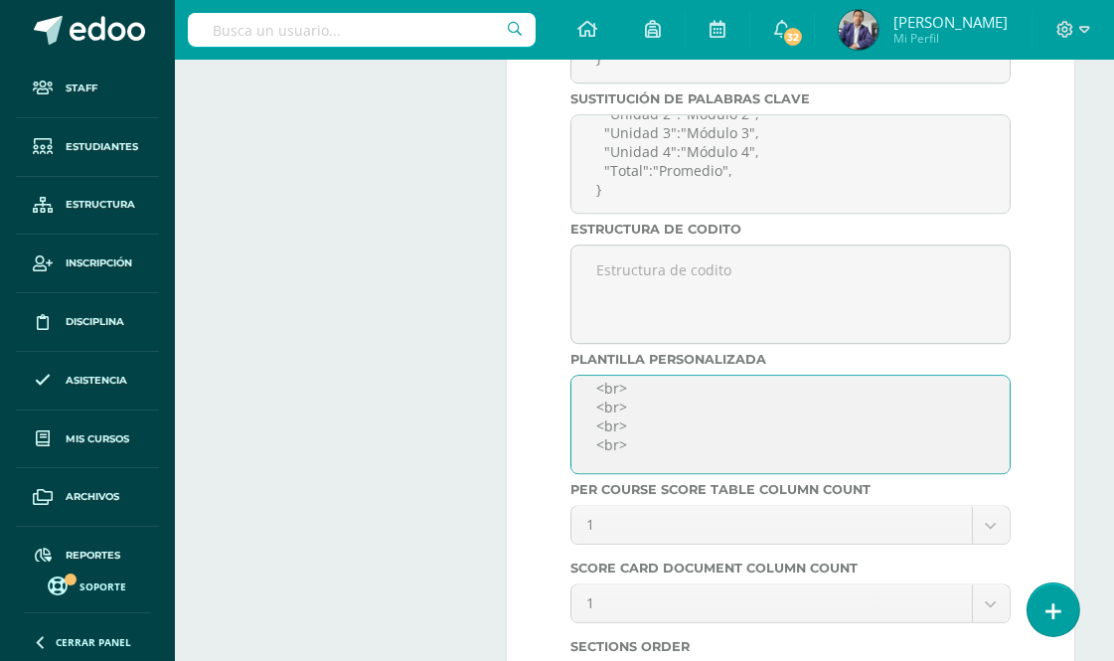
paste textarea "<br>"
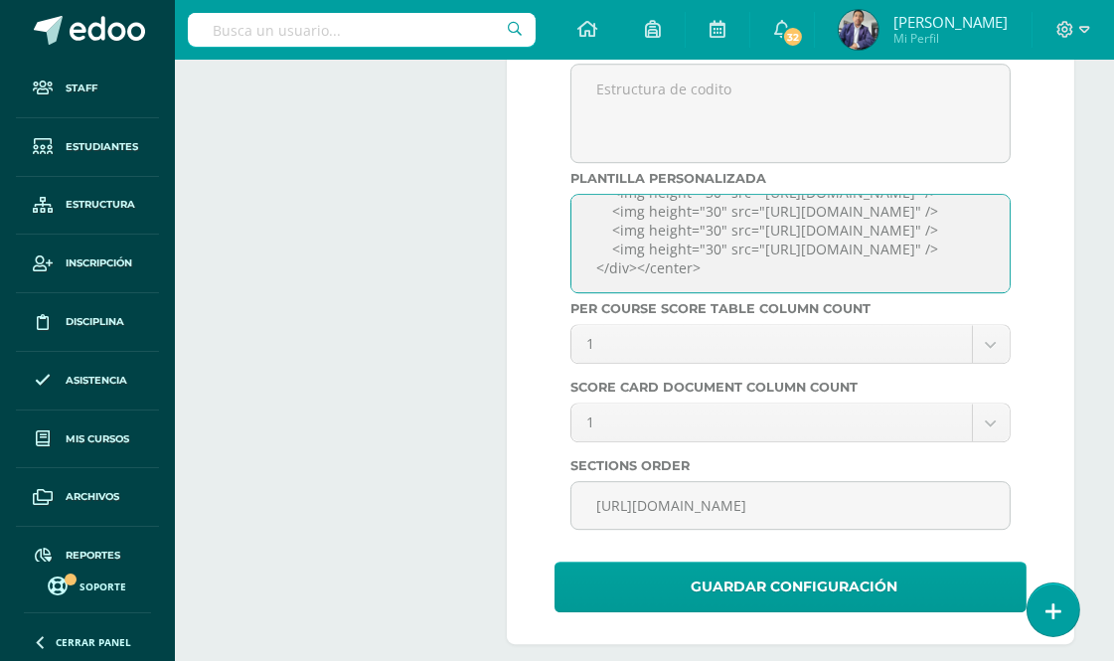
scroll to position [7822, 0]
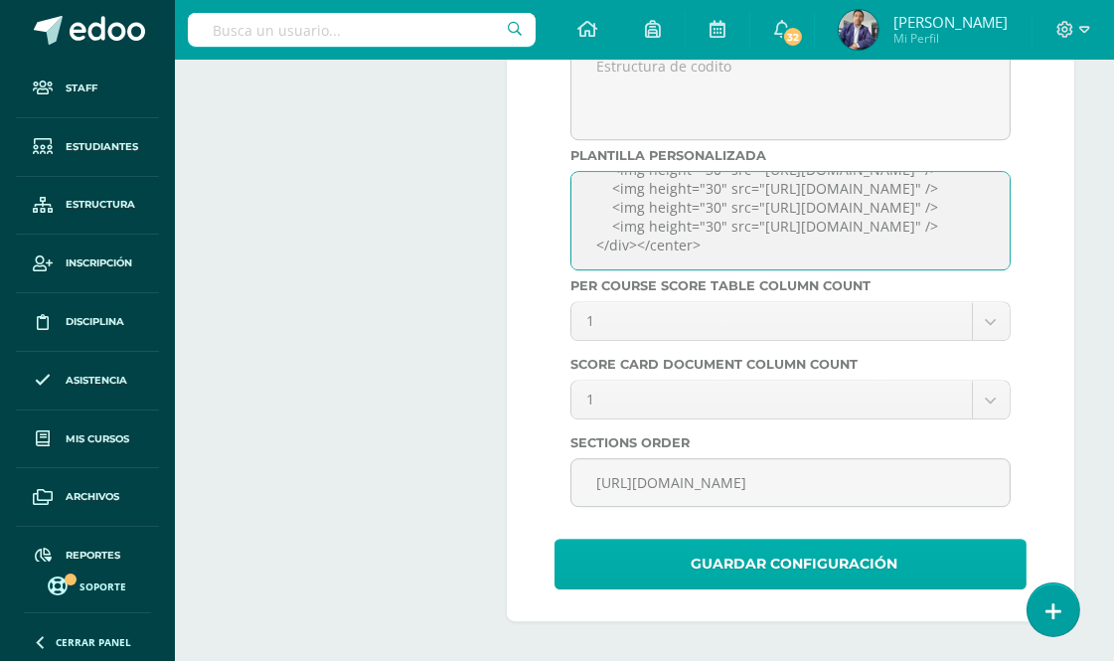
type textarea "<br> <br> <br> <br> <br> <br> <br> <center> <div style="font-size: 10px; margin…"
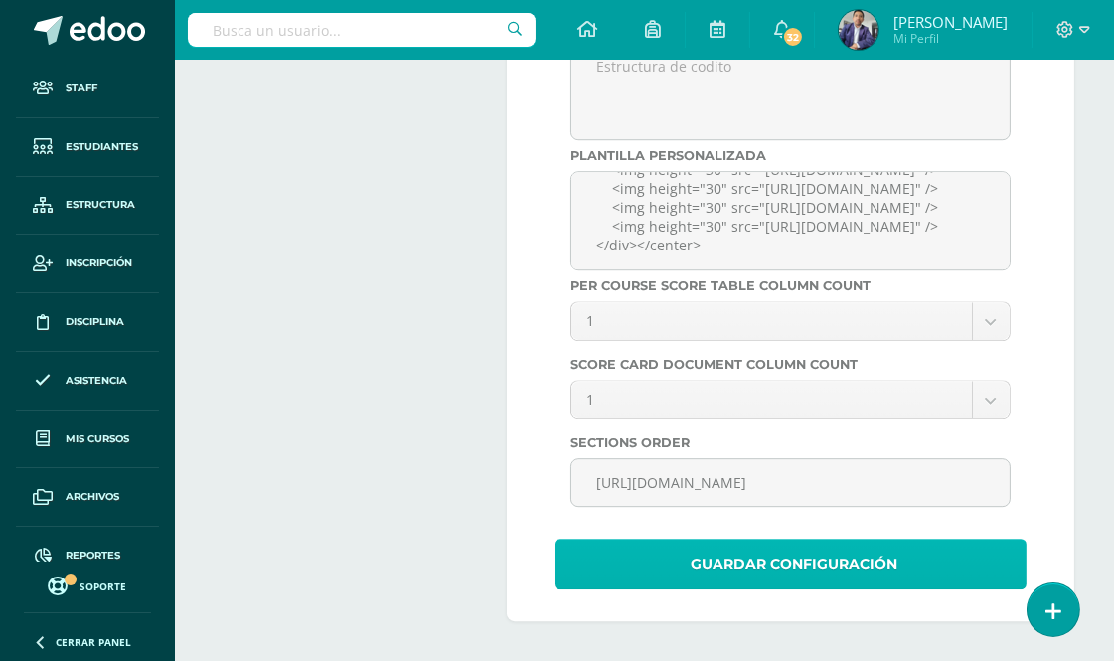
click at [860, 559] on span "Guardar Configuración" at bounding box center [794, 564] width 207 height 49
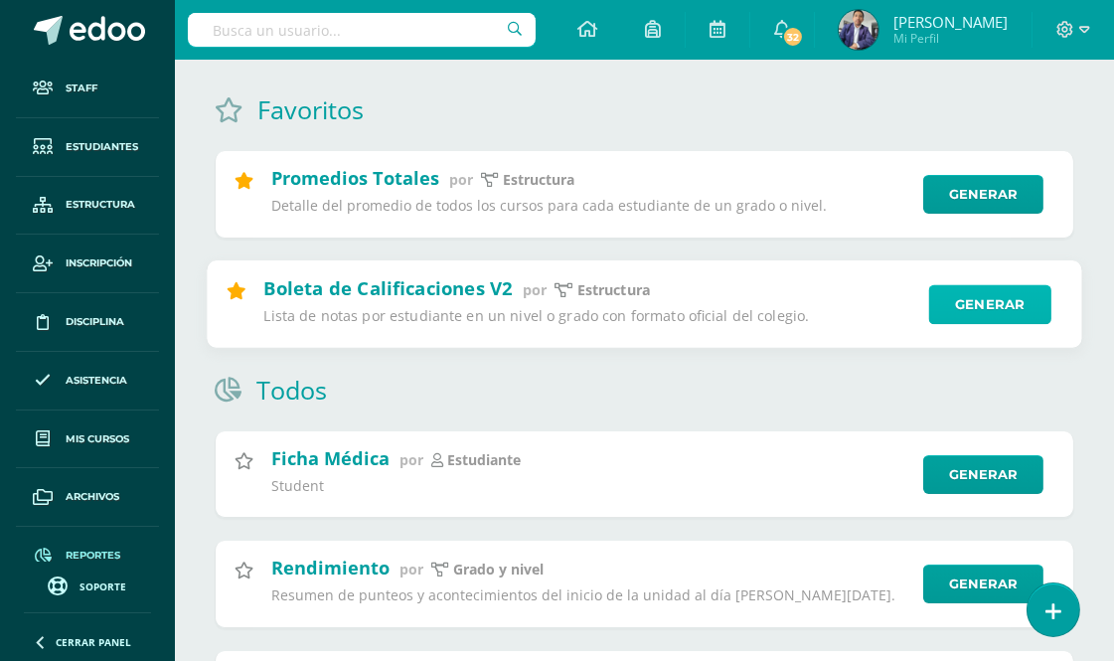
click at [982, 302] on link "Generar" at bounding box center [991, 304] width 122 height 40
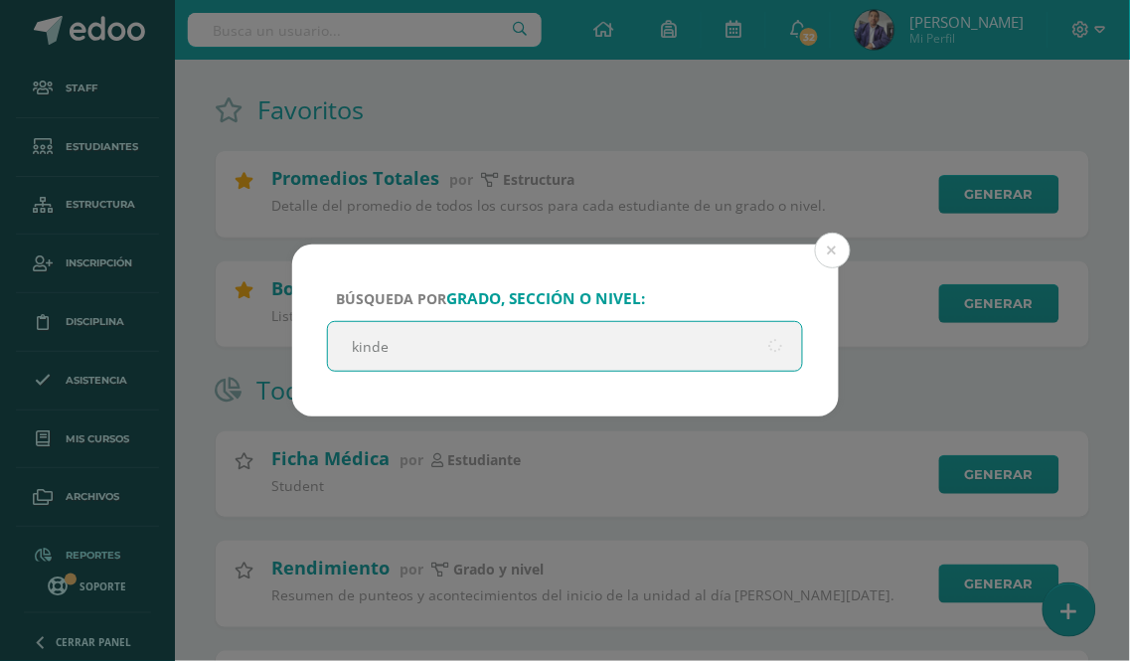
type input "kinder"
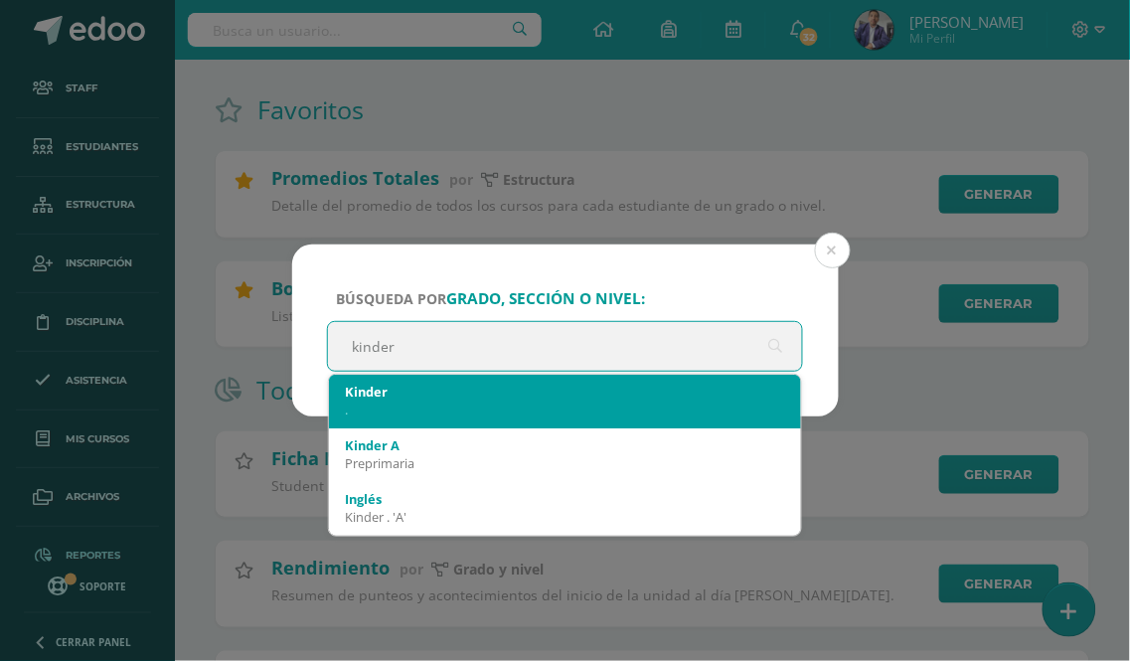
click at [385, 401] on div "." at bounding box center [565, 410] width 441 height 18
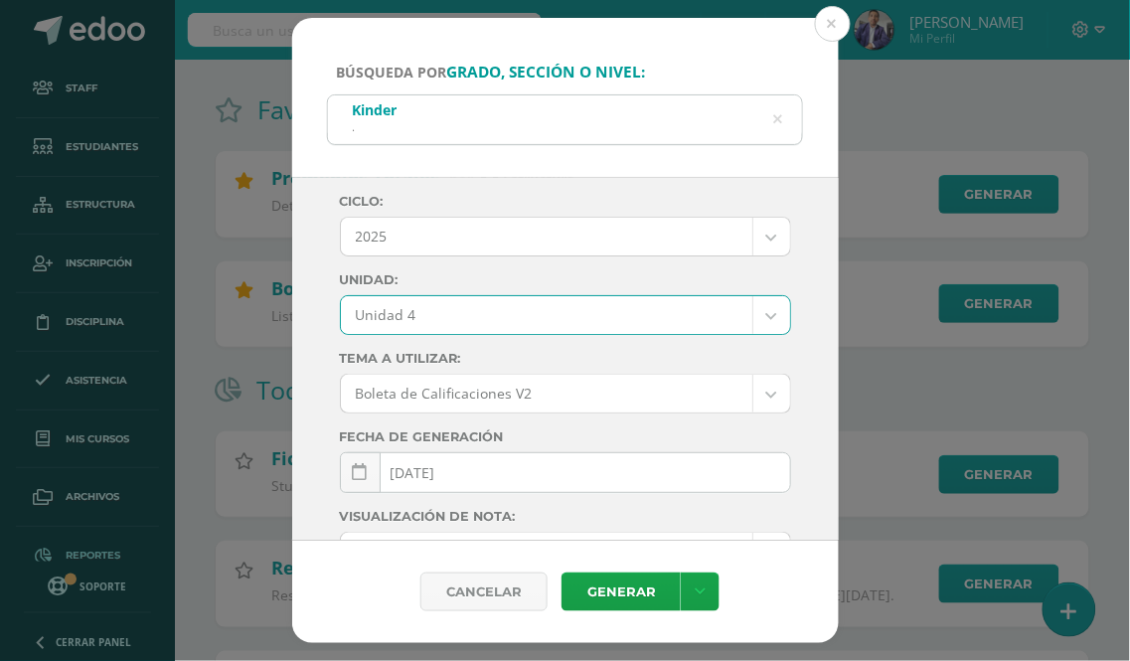
select select "Unidad 4"
click at [621, 593] on link "Generar" at bounding box center [621, 592] width 119 height 39
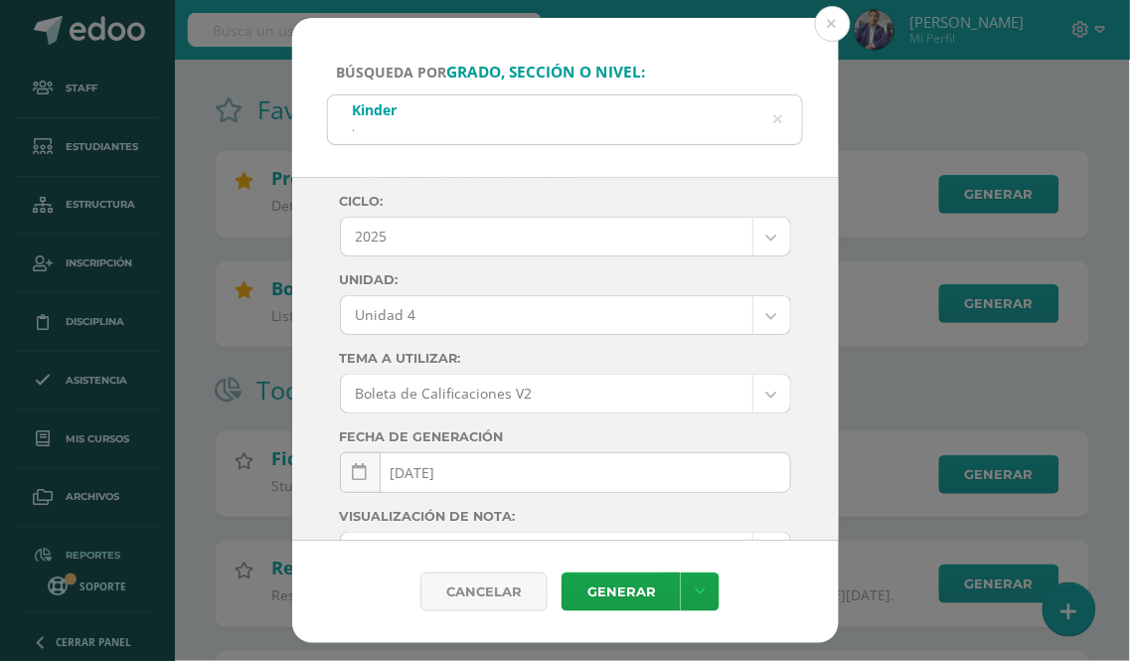
drag, startPoint x: 837, startPoint y: 31, endPoint x: 479, endPoint y: 54, distance: 358.6
click at [835, 31] on button at bounding box center [833, 24] width 36 height 36
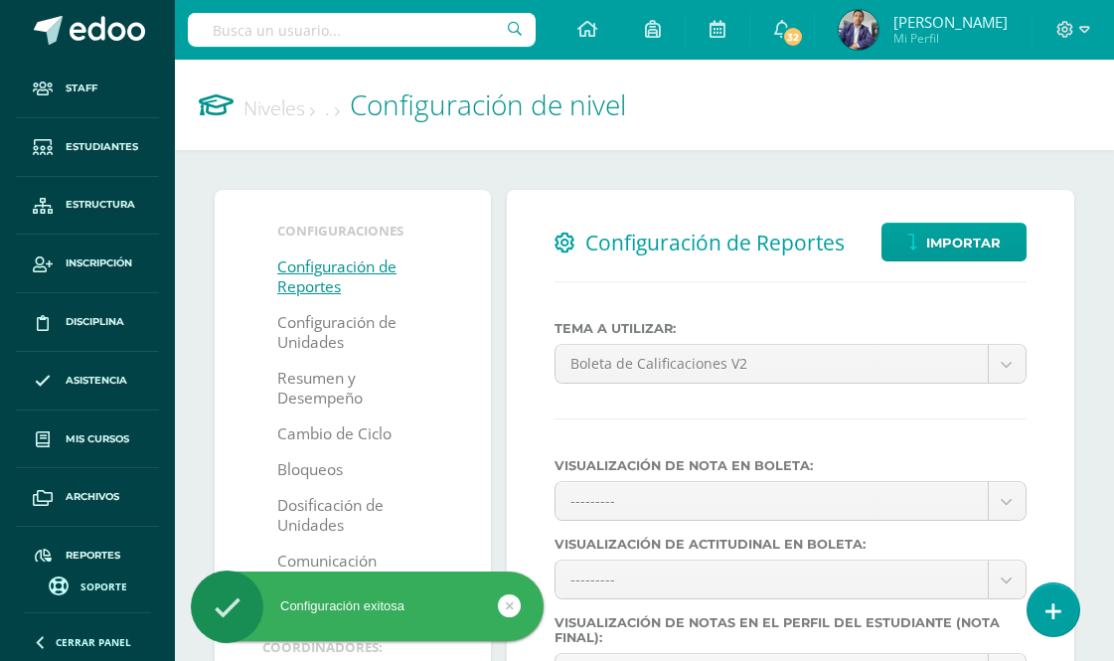
select select
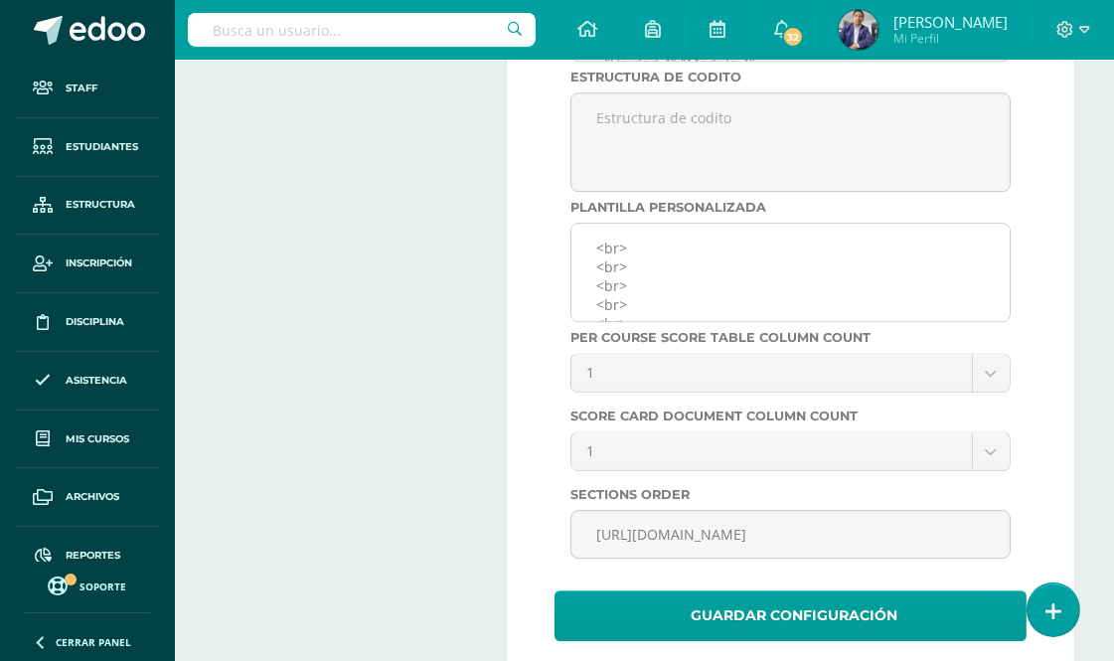
scroll to position [7601, 0]
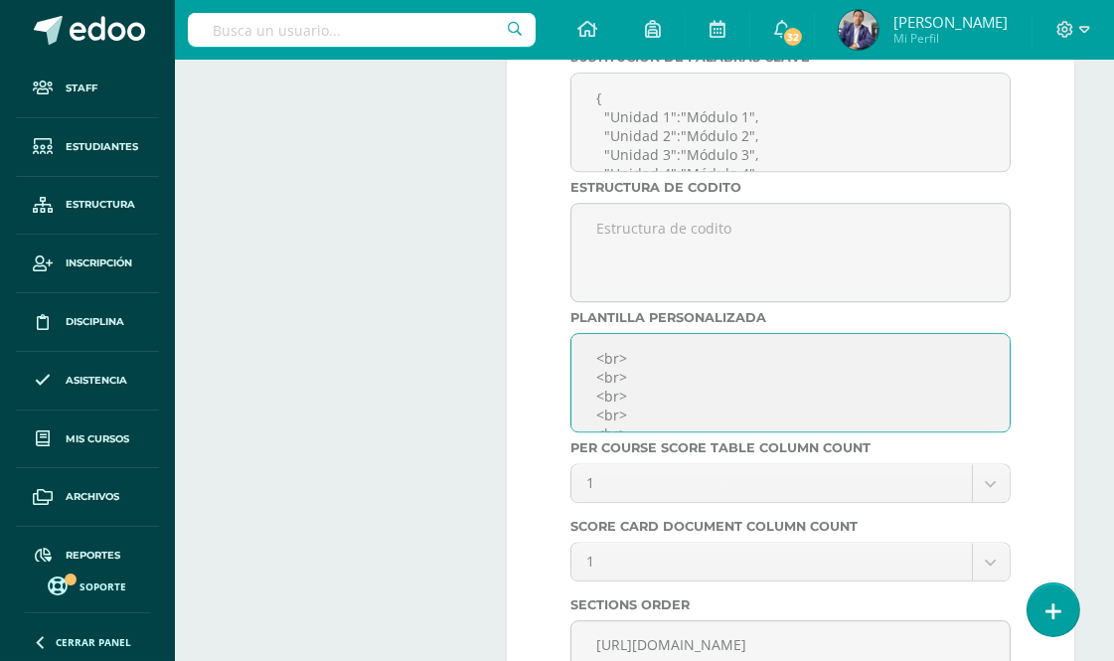
drag, startPoint x: 597, startPoint y: 414, endPoint x: 630, endPoint y: 448, distance: 47.8
click at [630, 432] on textarea "<br> <br> <br> <br> <br> <br> <br> <center> <div style="font-size: 10px; margin…" at bounding box center [791, 382] width 440 height 99
click at [601, 399] on textarea "<br> <br> <br> <br> <br> <br> <br> <center> <div style="font-size: 10px; margin…" at bounding box center [791, 382] width 440 height 99
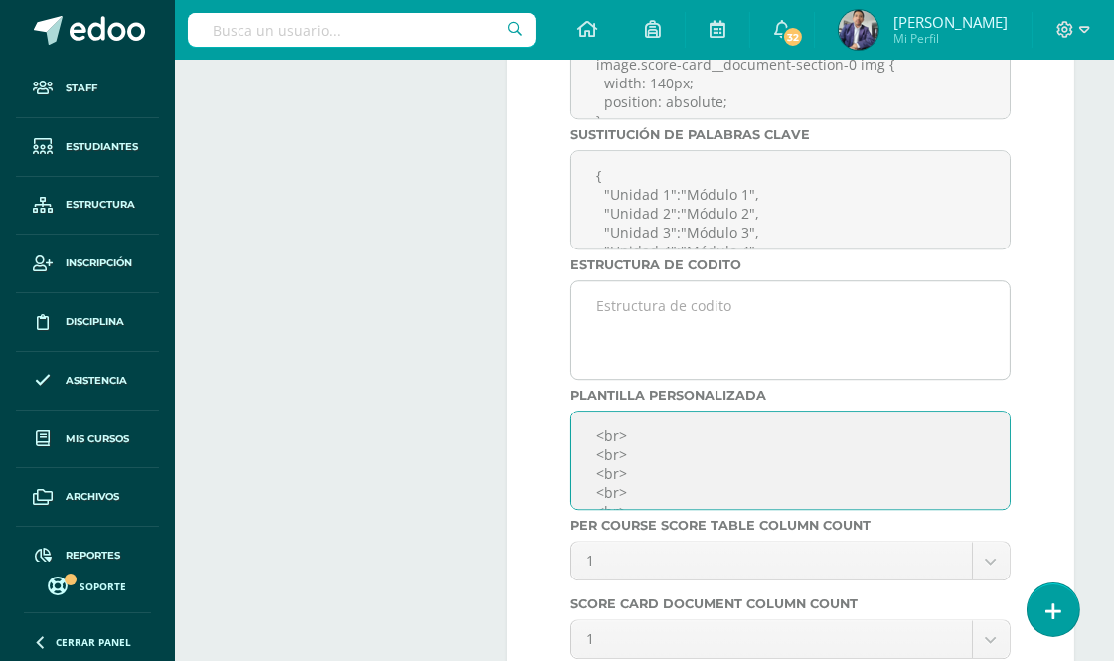
scroll to position [7491, 0]
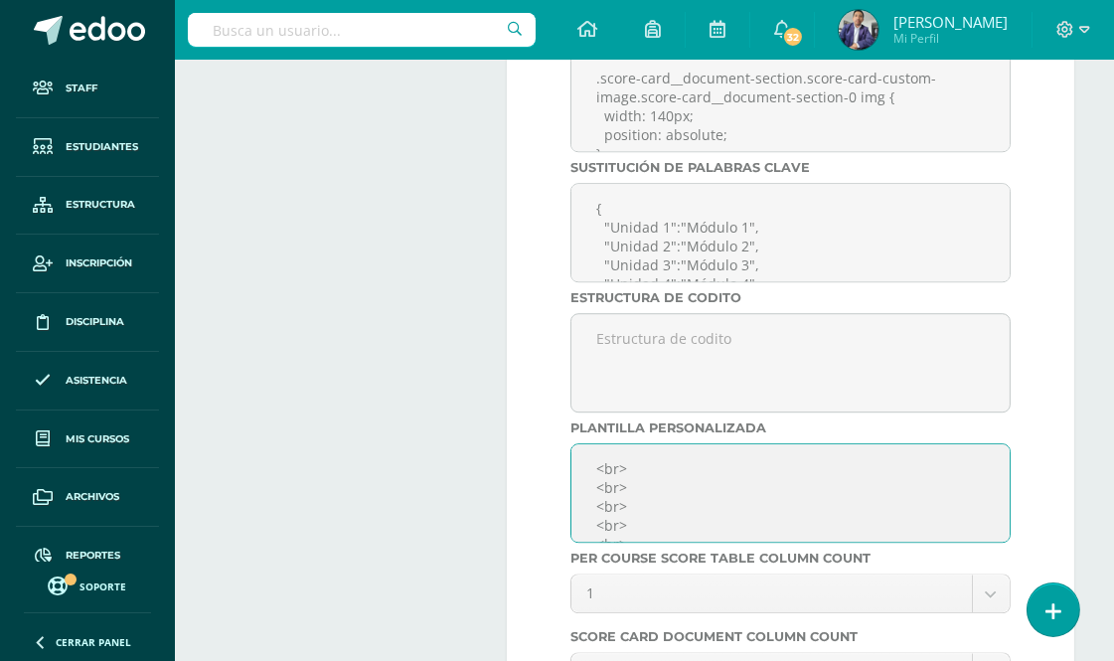
click at [636, 520] on textarea "<br> <br> <br> <br> <br> <br> <br> <center> <div style="font-size: 10px; margin…" at bounding box center [791, 492] width 440 height 99
paste textarea "<br> <br> <br>"
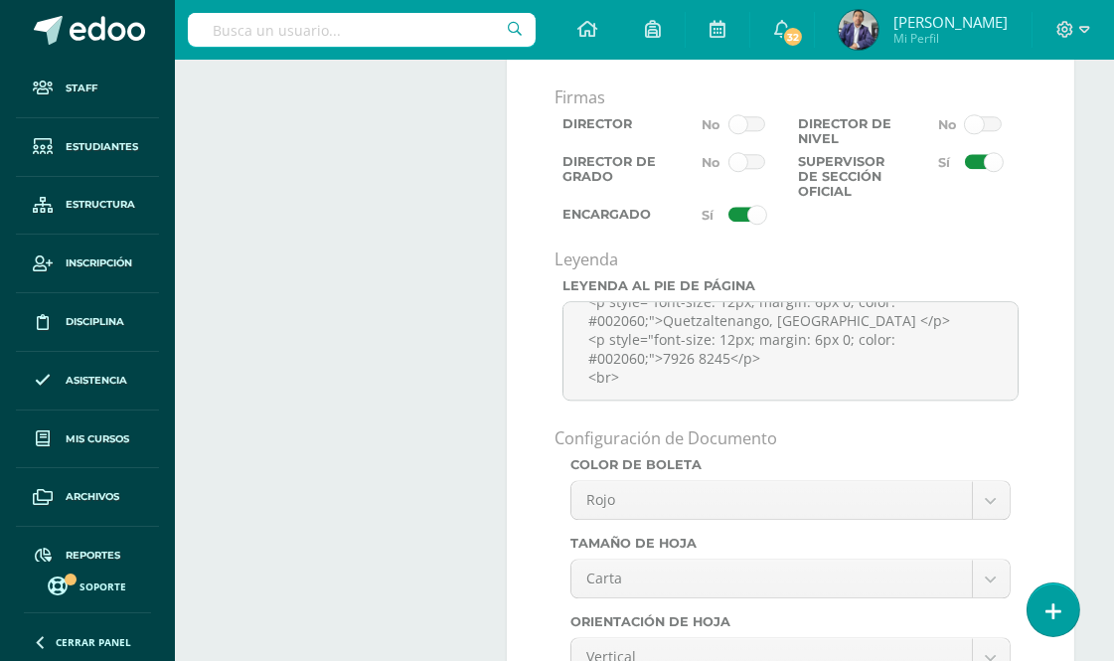
scroll to position [0, 0]
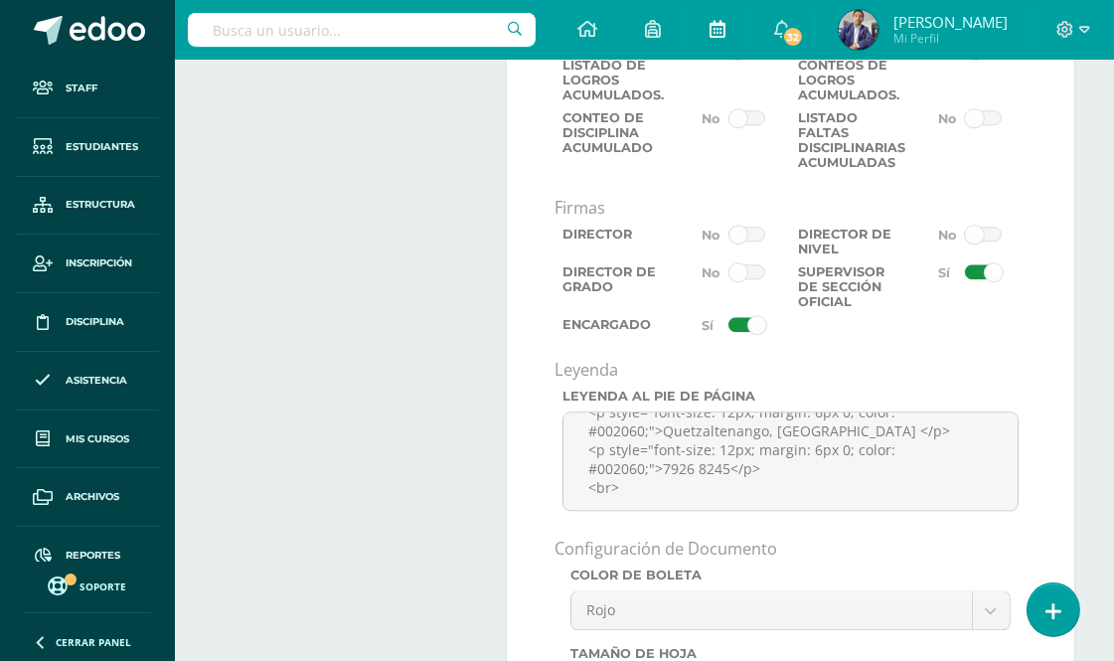
type textarea "<br> <br> <br> <br> <br> <br> <br> <br> <br> <br> <center> <div style="font-siz…"
click at [734, 333] on span at bounding box center [747, 325] width 37 height 16
click at [0, 0] on input "checkbox" at bounding box center [0, 0] width 0 height 0
click at [970, 264] on label at bounding box center [968, 246] width 118 height 38
click at [0, 0] on input "checkbox" at bounding box center [0, 0] width 0 height 0
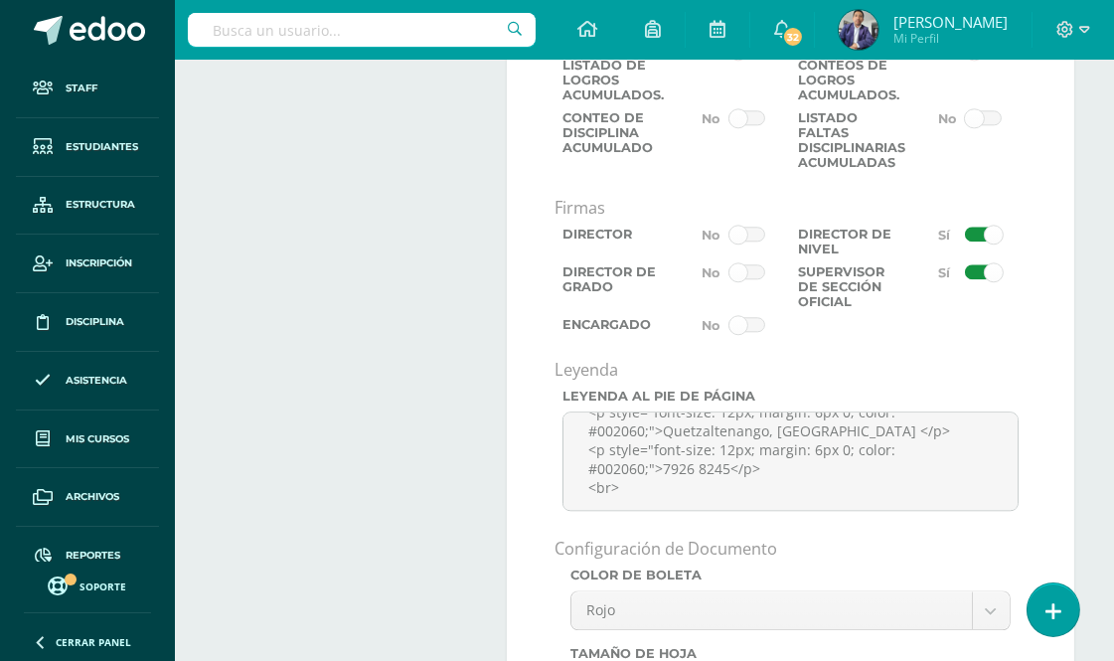
click at [978, 313] on div "Director Director de Nivel Director de Grado Supervisor de Sección Oficial Enca…" at bounding box center [791, 283] width 472 height 113
click at [978, 243] on span at bounding box center [983, 235] width 37 height 16
click at [0, 0] on input "checkbox" at bounding box center [0, 0] width 0 height 0
click at [978, 280] on span at bounding box center [983, 272] width 37 height 16
click at [0, 0] on input "checkbox" at bounding box center [0, 0] width 0 height 0
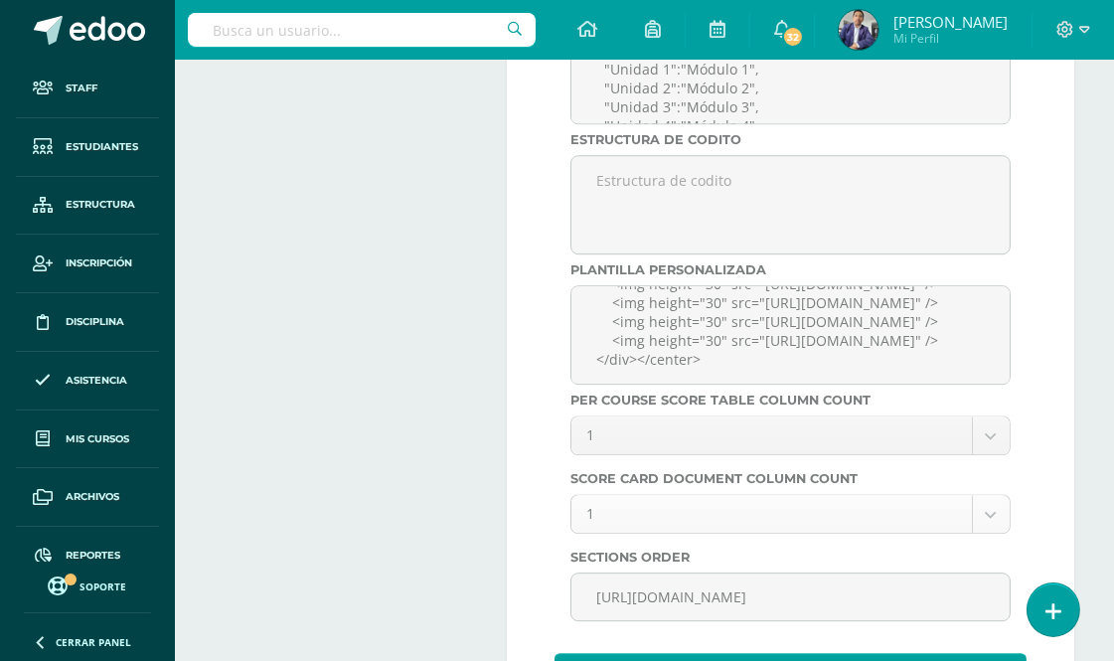
scroll to position [7822, 0]
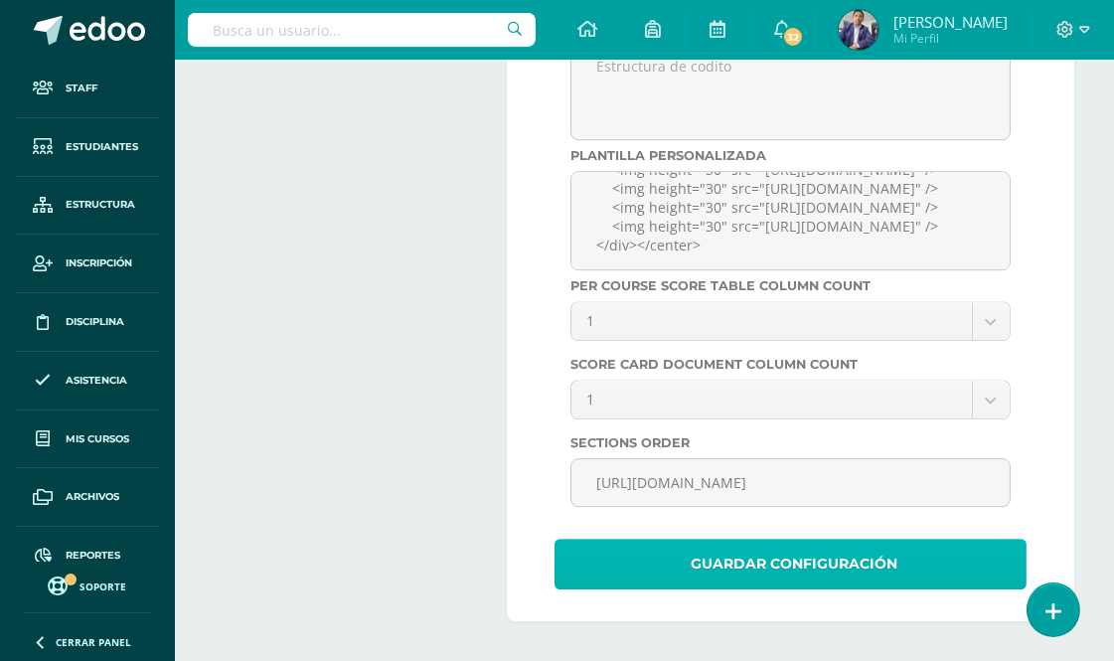
click at [846, 567] on span "Guardar Configuración" at bounding box center [794, 564] width 207 height 49
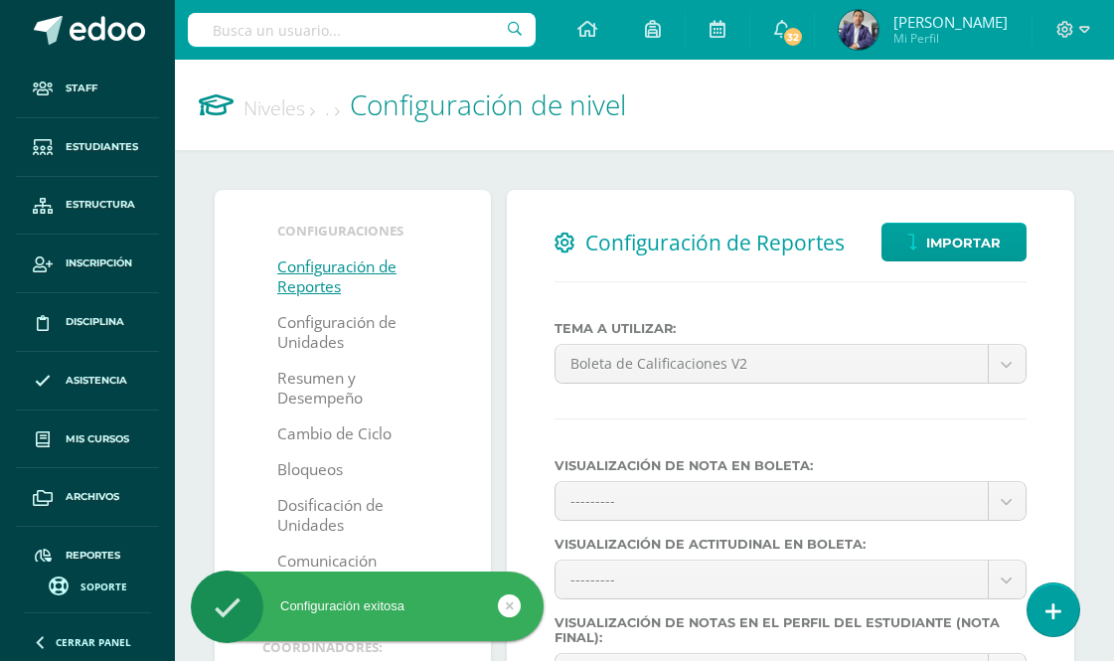
select select
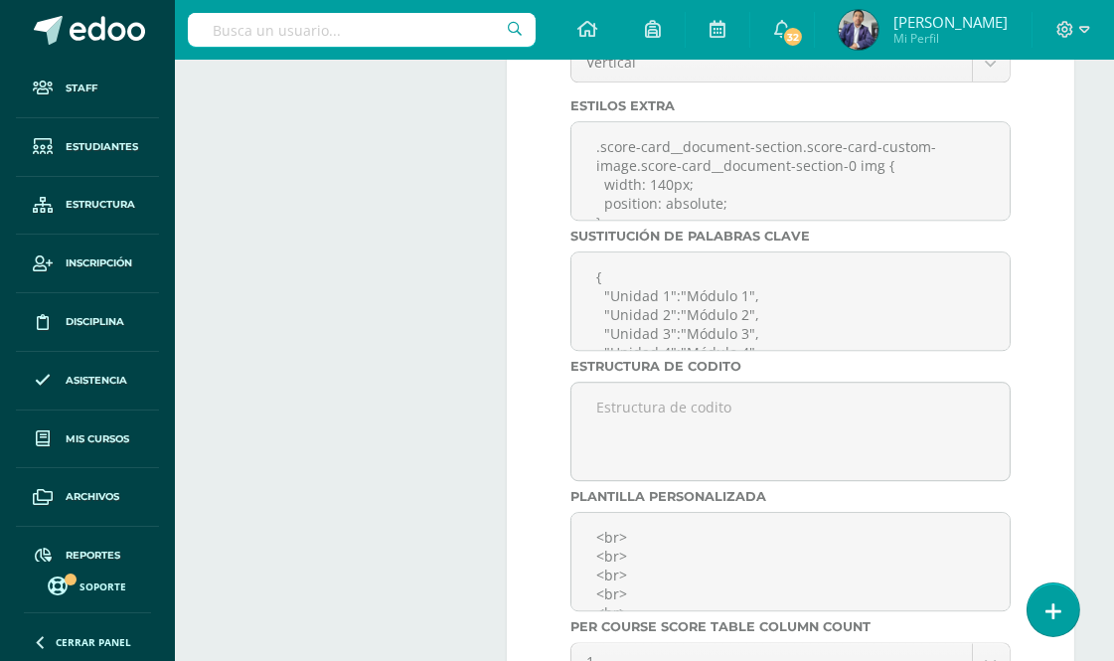
scroll to position [7731, 0]
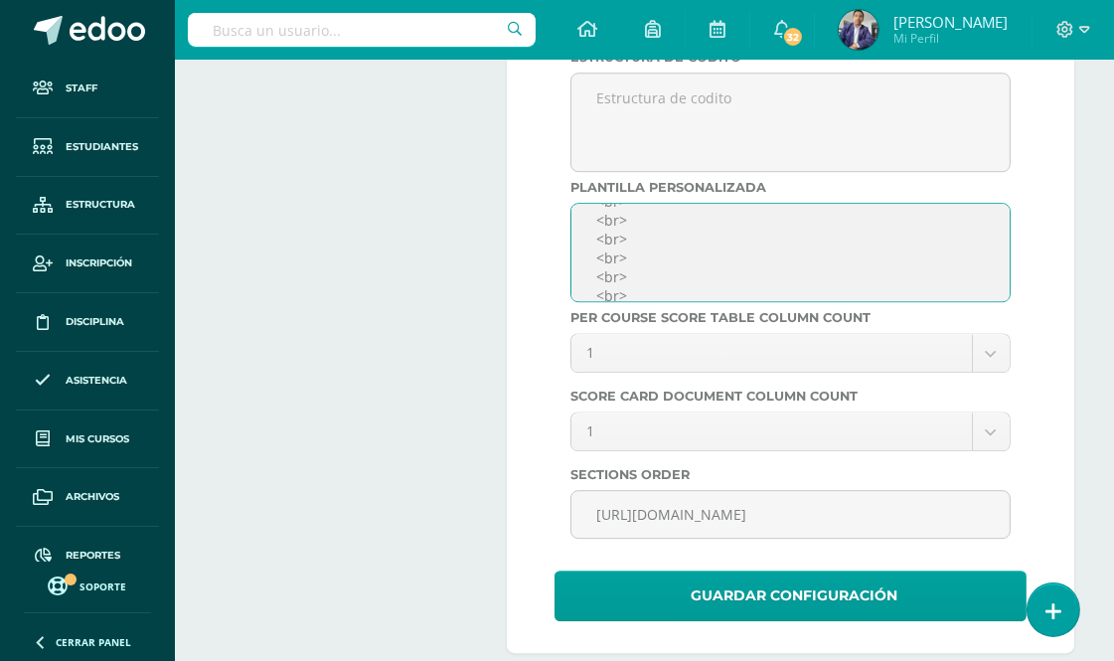
drag, startPoint x: 591, startPoint y: 280, endPoint x: 630, endPoint y: 339, distance: 70.9
click at [630, 302] on textarea "<br> <br> <br> <br> <br> <br> <br> <br> <br> <br> <center> <div style="font-siz…" at bounding box center [791, 252] width 440 height 99
click at [638, 284] on textarea "<br> <br> <br> <br> <br> <br> <br> <br> <br> <br> <center> <div style="font-siz…" at bounding box center [791, 252] width 440 height 99
paste textarea "<br> <br> <br> <br> <br> <br> <br>"
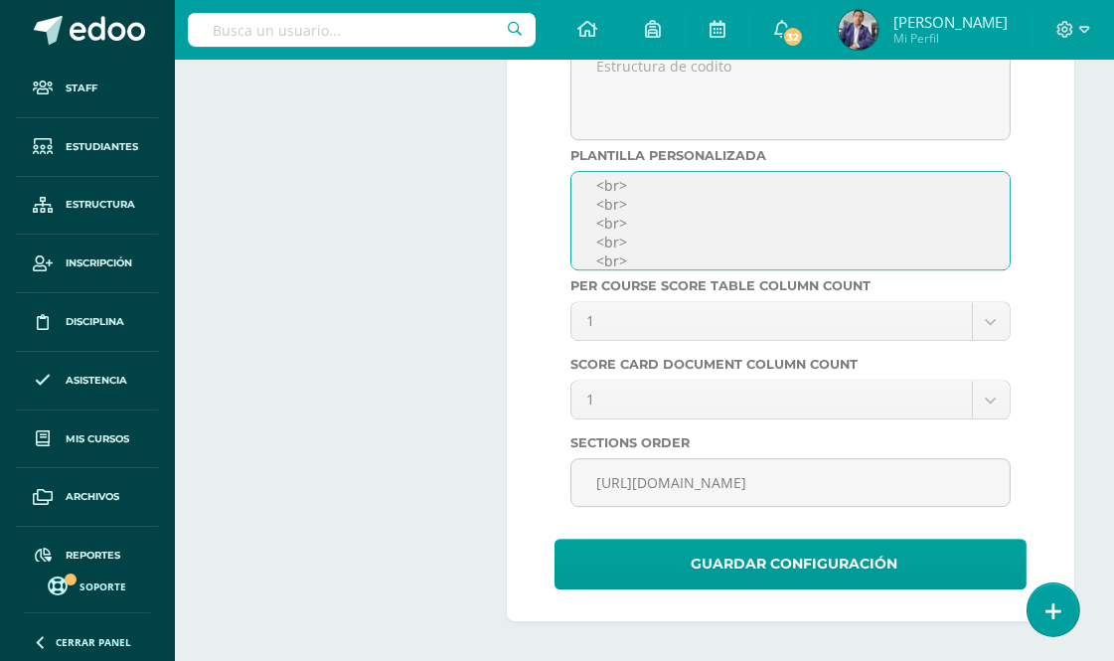
scroll to position [7822, 0]
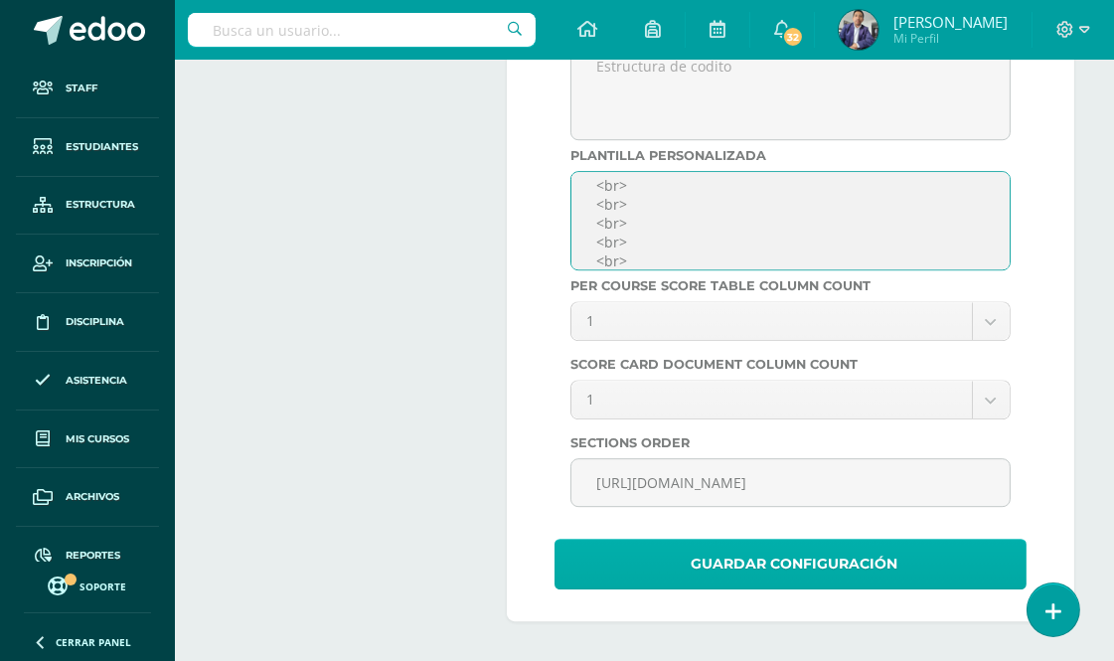
type textarea "<br> <br> <br> <br> <br> <br> <br> <br> <br> <br> <br> <br> <br> <br> <br> <br>…"
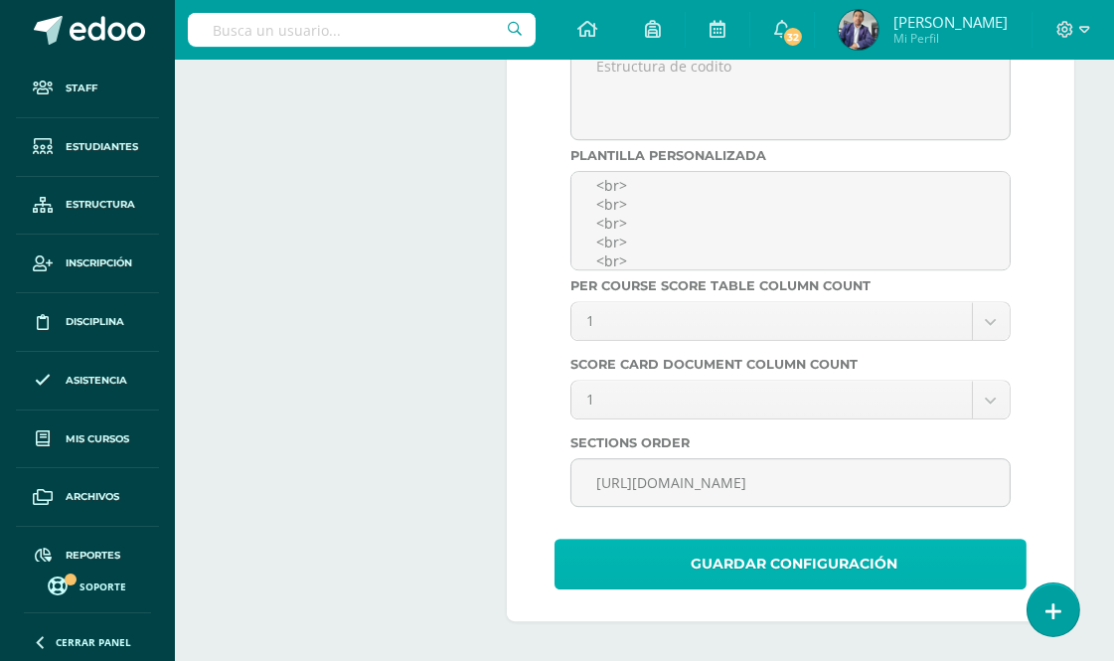
click at [763, 565] on span "Guardar Configuración" at bounding box center [794, 564] width 207 height 49
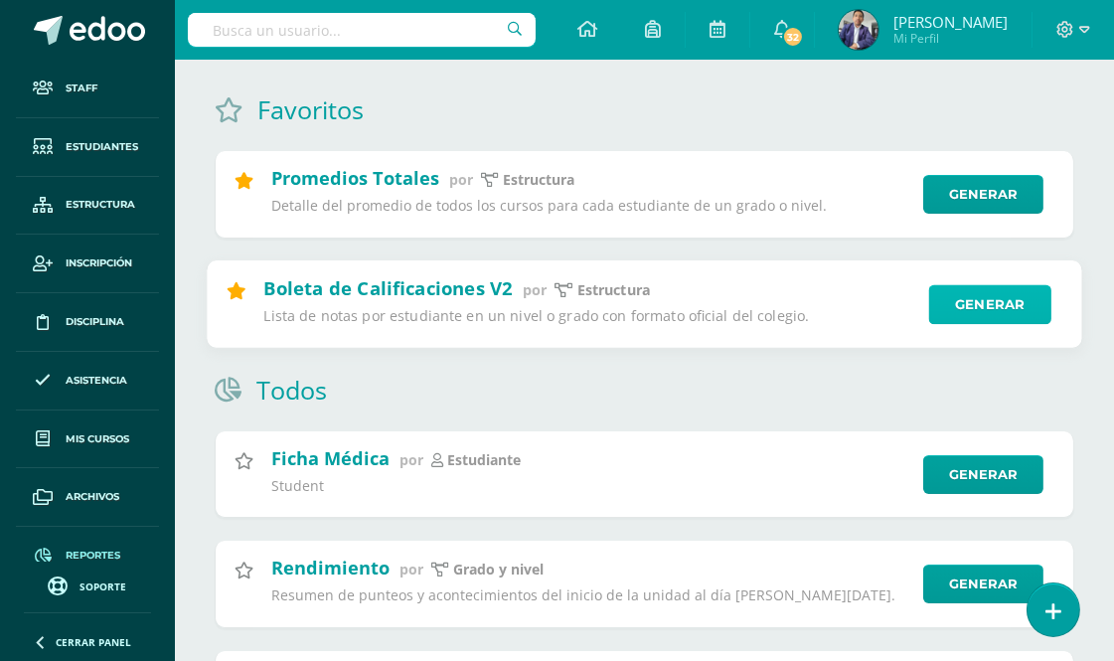
click at [961, 310] on link "Generar" at bounding box center [991, 304] width 122 height 40
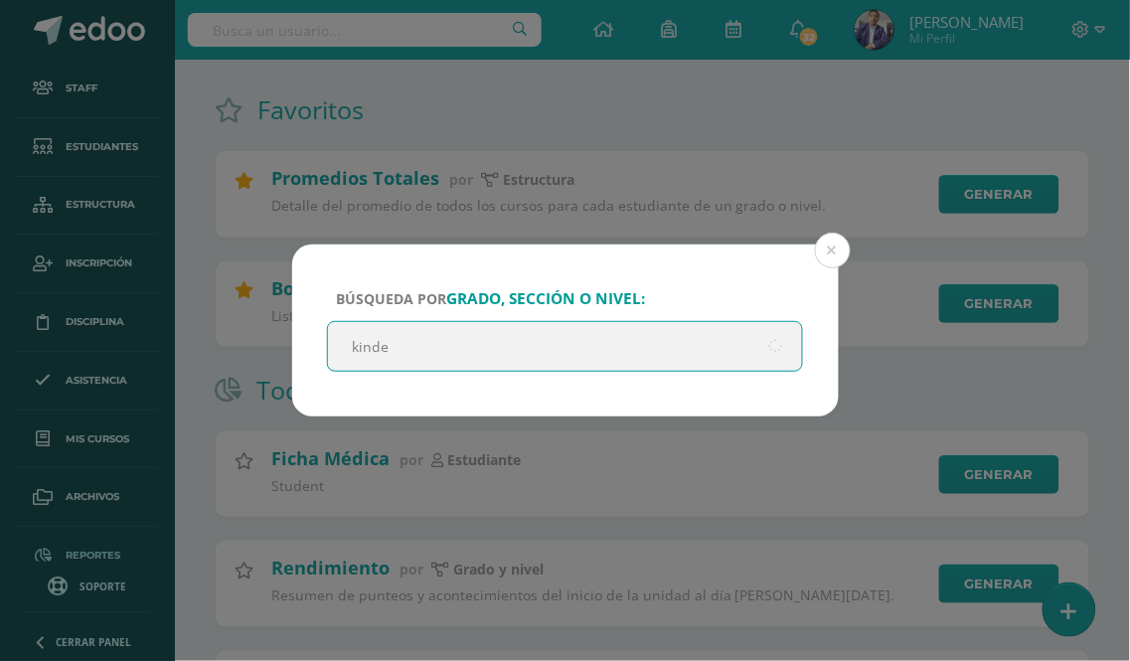
type input "kinder"
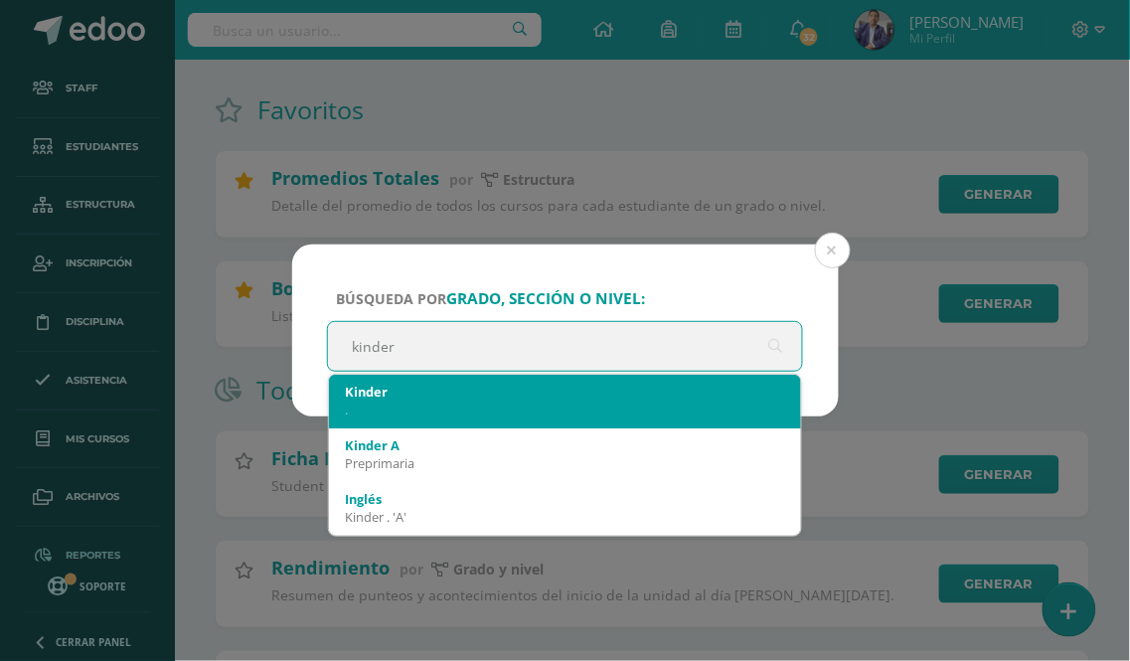
click at [382, 398] on div "Kinder" at bounding box center [565, 392] width 441 height 18
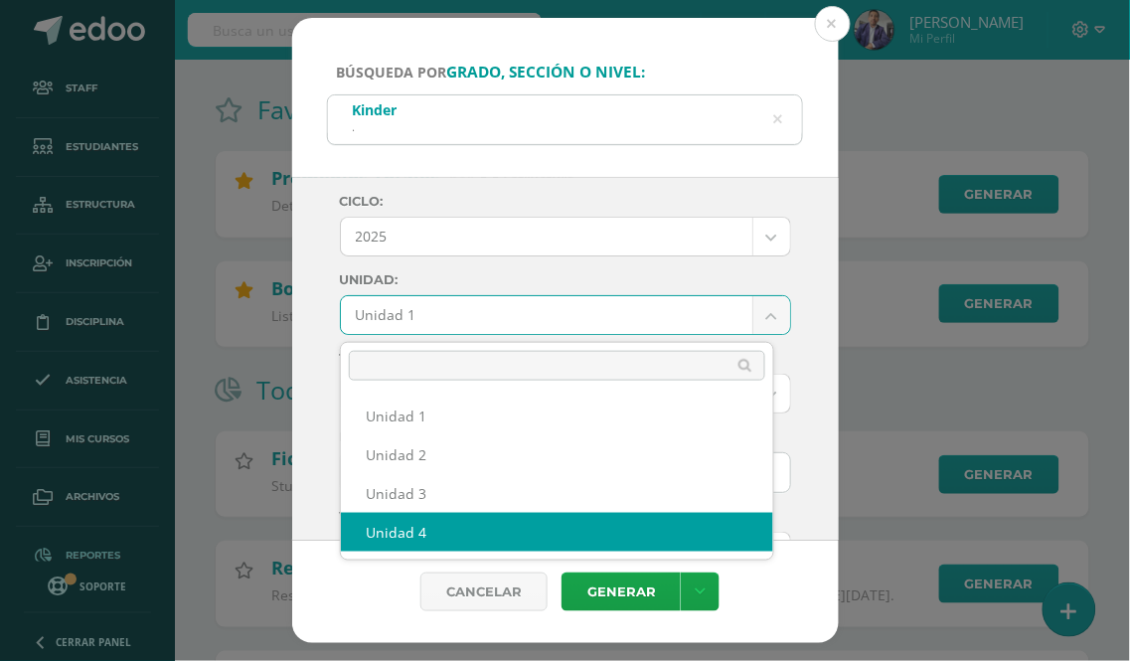
select select "Unidad 4"
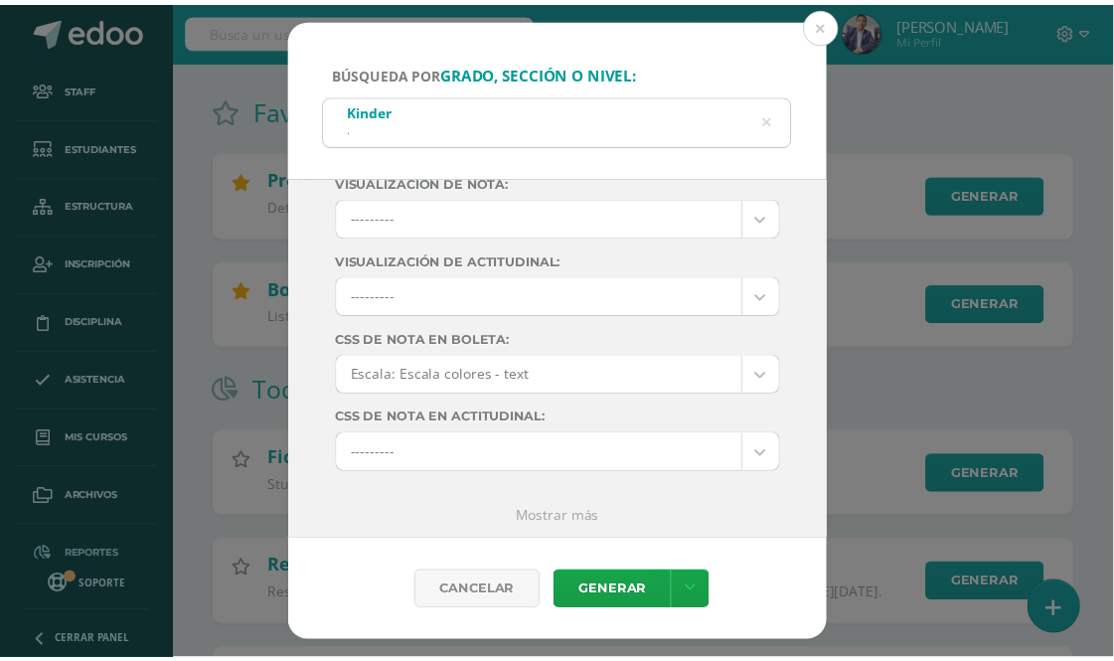
scroll to position [341, 0]
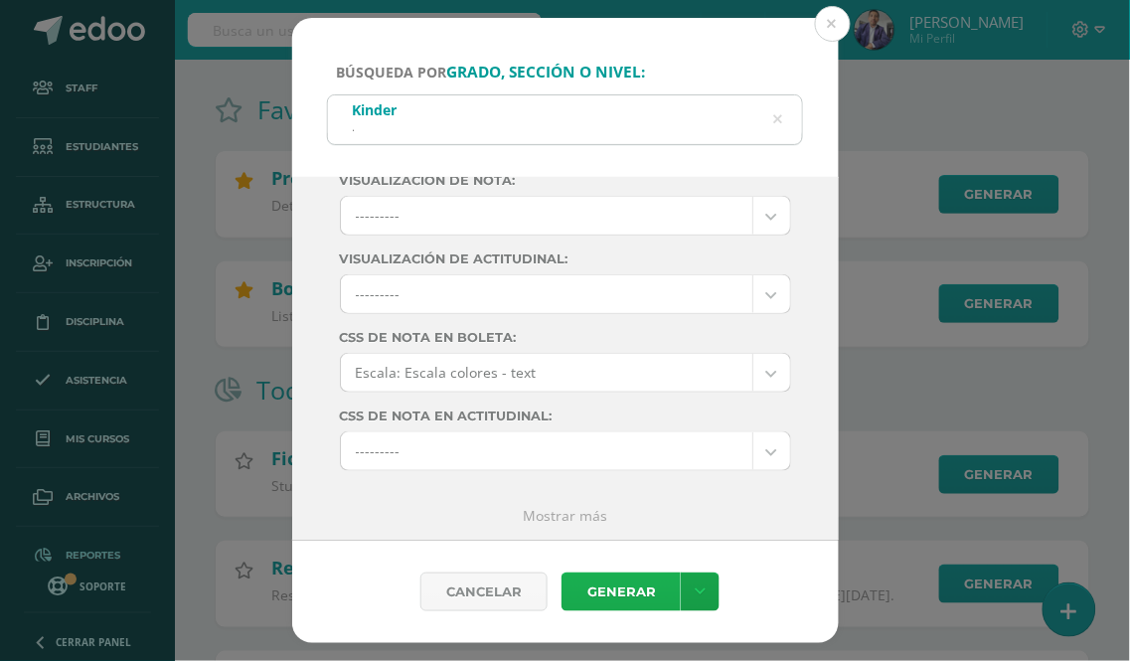
click at [619, 596] on link "Generar" at bounding box center [621, 592] width 119 height 39
click at [832, 30] on button at bounding box center [833, 24] width 36 height 36
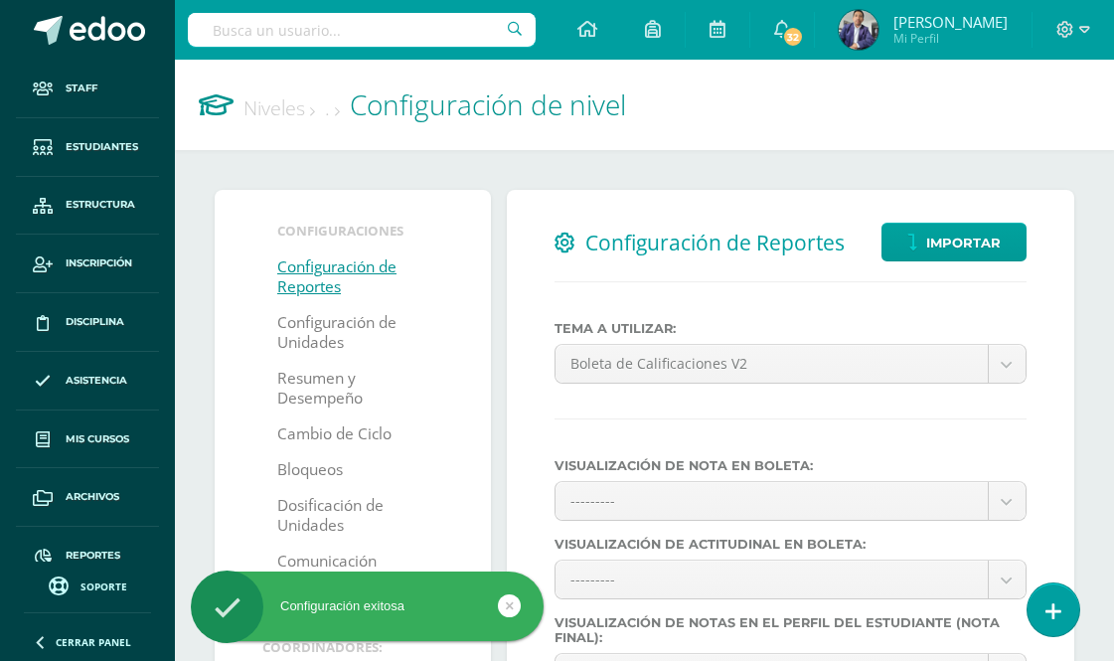
select select
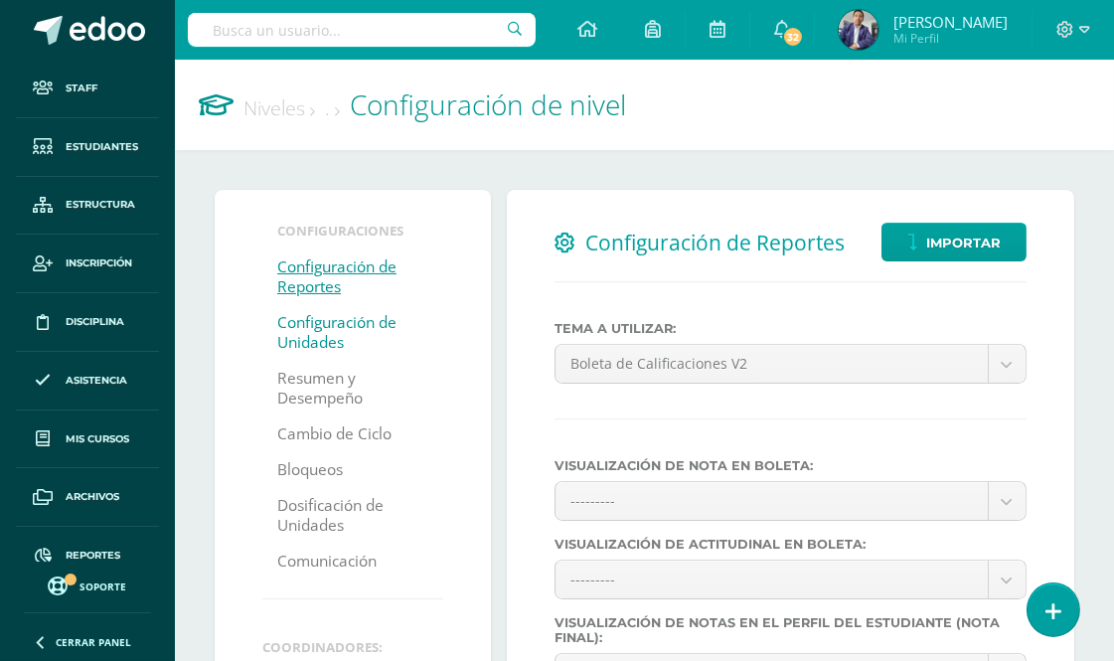
click at [323, 329] on link "Configuración de Unidades" at bounding box center [352, 333] width 151 height 56
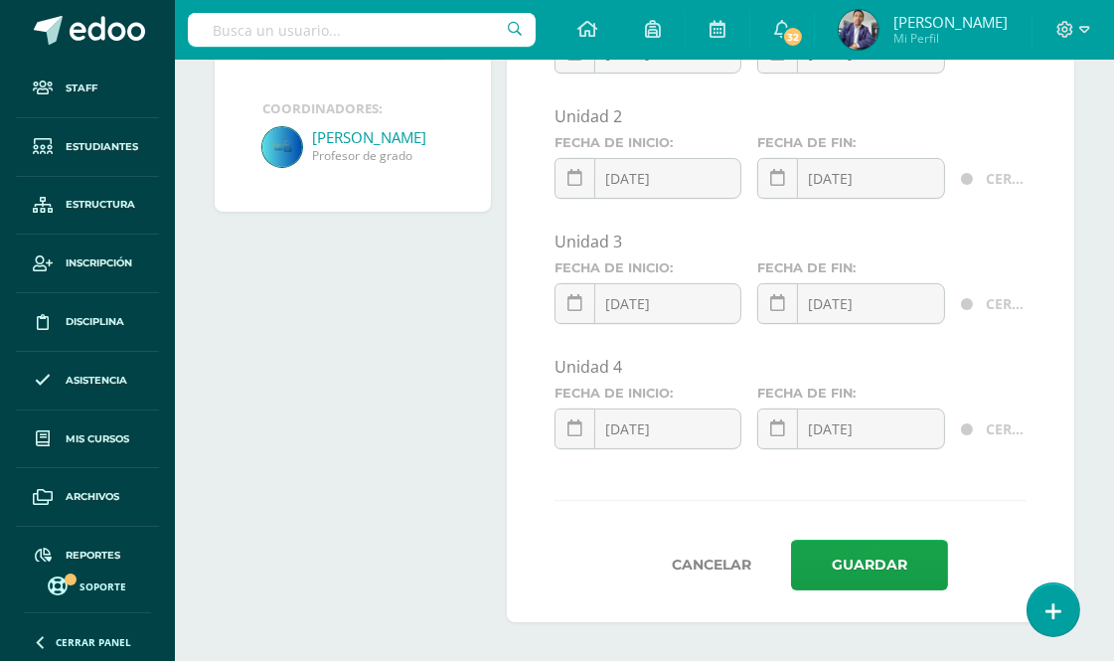
scroll to position [96, 0]
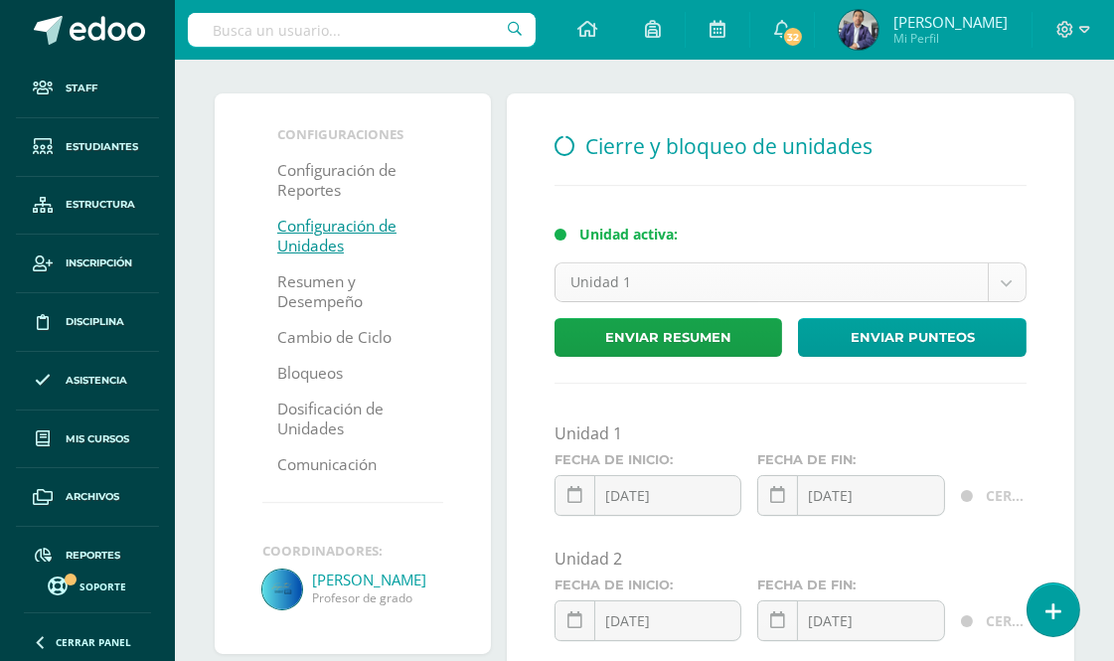
click at [1002, 279] on body "Staff Estudiantes Estructura Inscripción Disciplina Asistencia Mis cursos Archi…" at bounding box center [557, 504] width 1114 height 1201
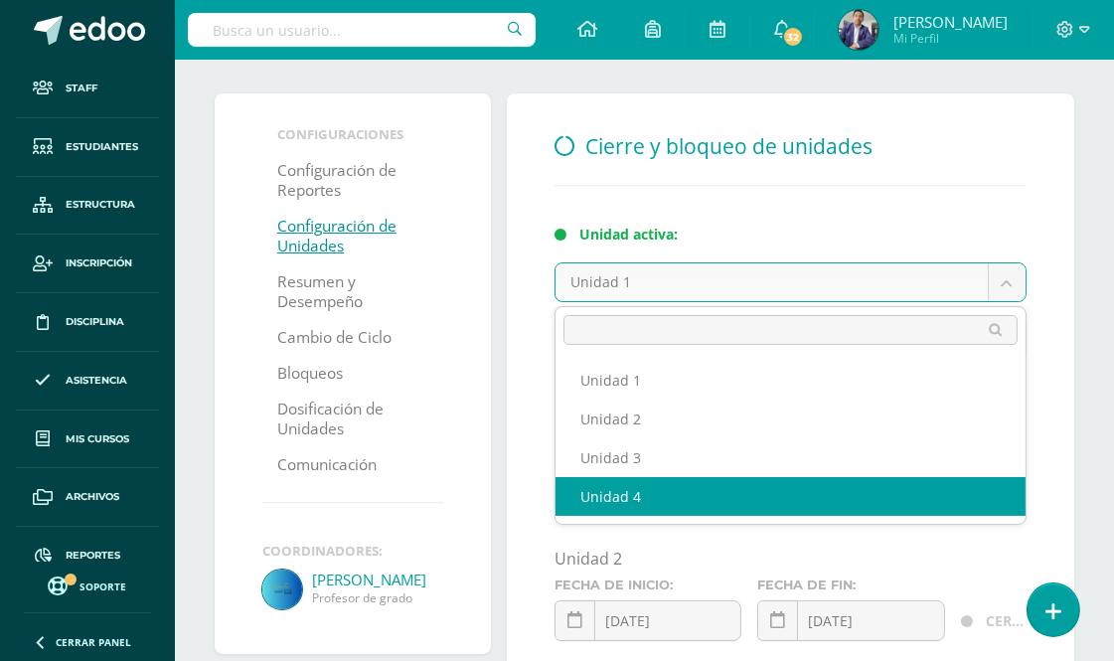
select select "7"
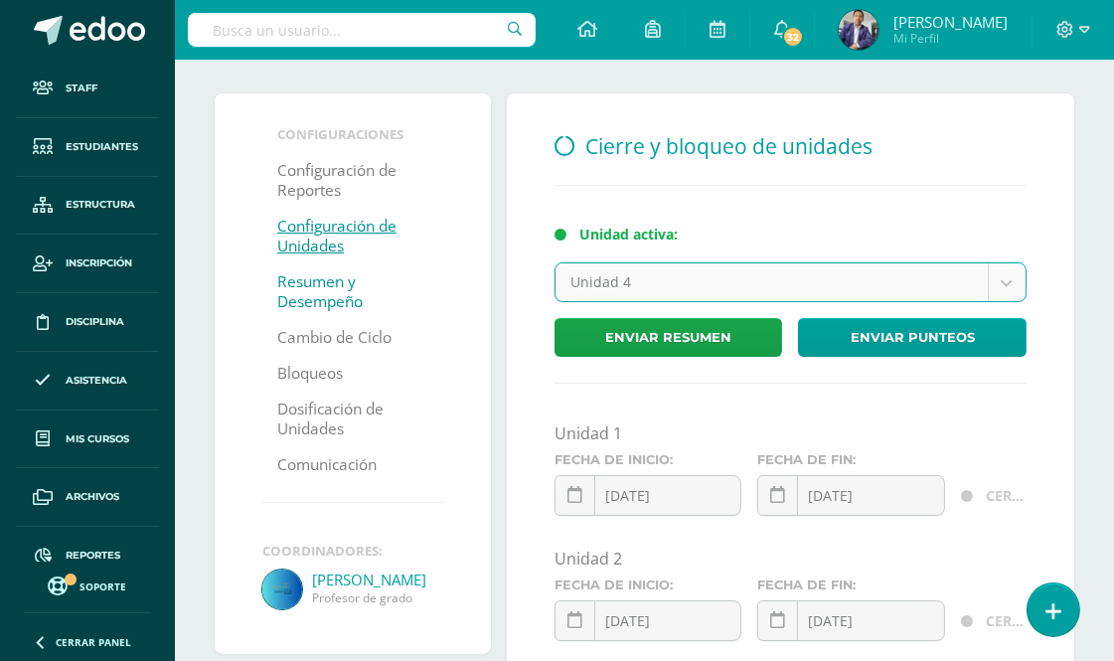
click at [346, 285] on link "Resumen y Desempeño" at bounding box center [352, 292] width 151 height 56
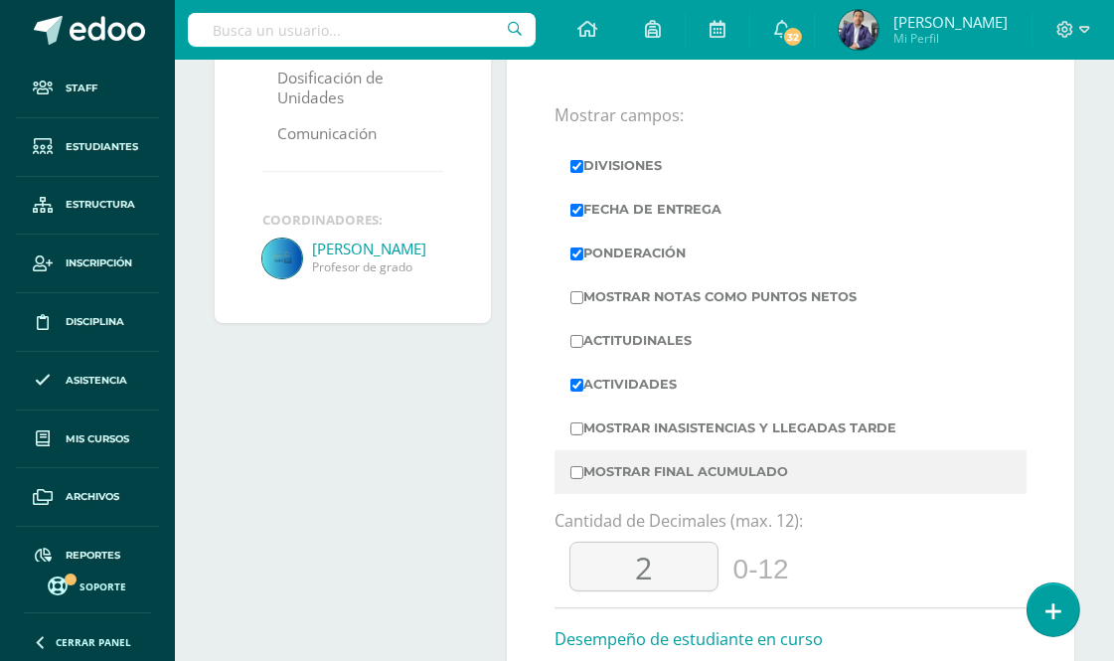
scroll to position [523, 0]
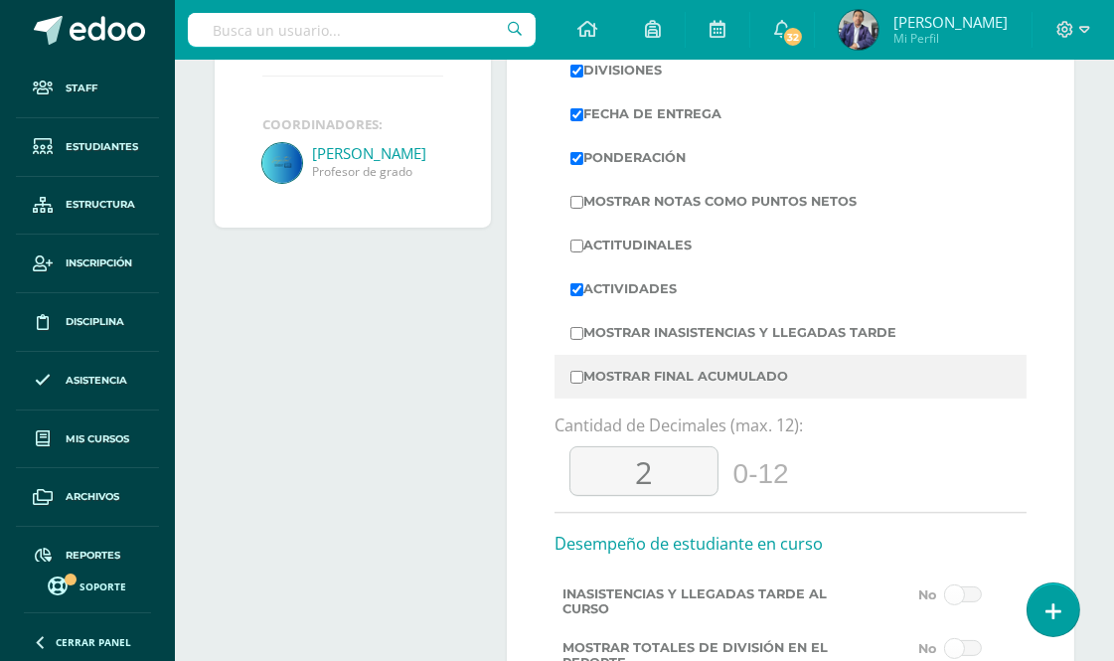
click at [577, 289] on input "Actividades" at bounding box center [577, 289] width 13 height 13
checkbox input "false"
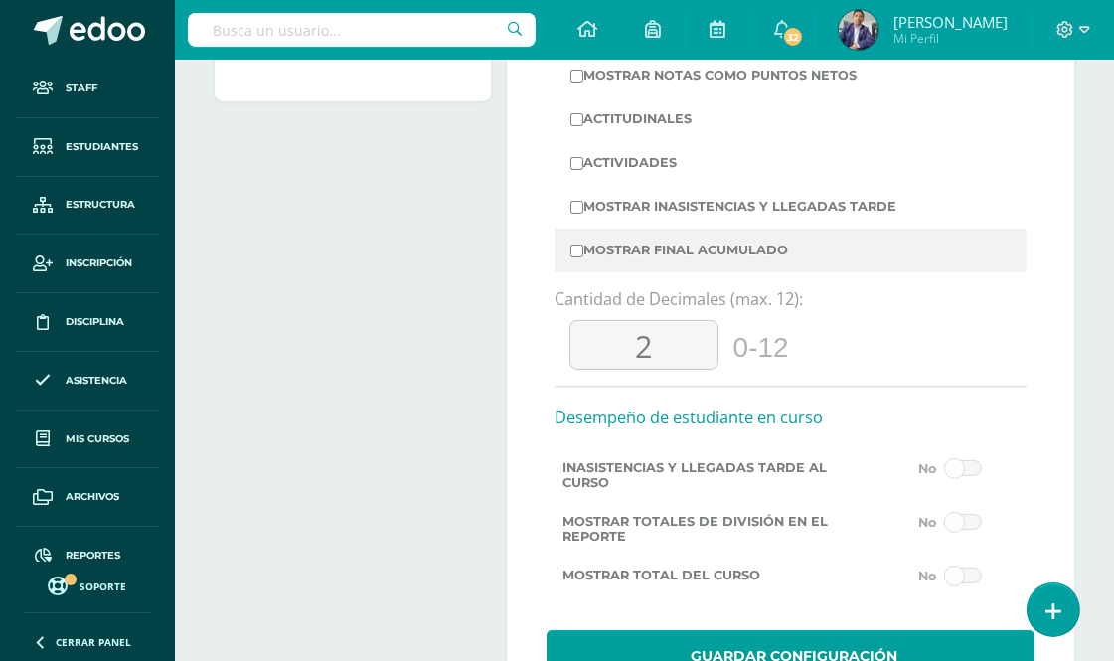
scroll to position [744, 0]
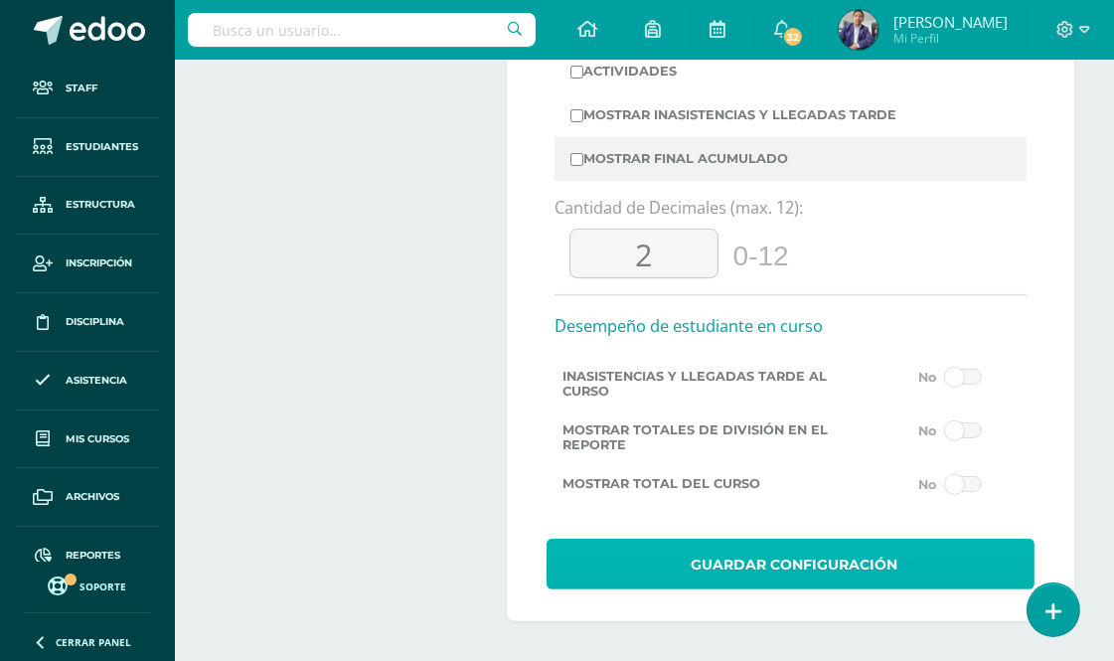
click at [776, 569] on span "Guardar Configuración" at bounding box center [794, 565] width 207 height 49
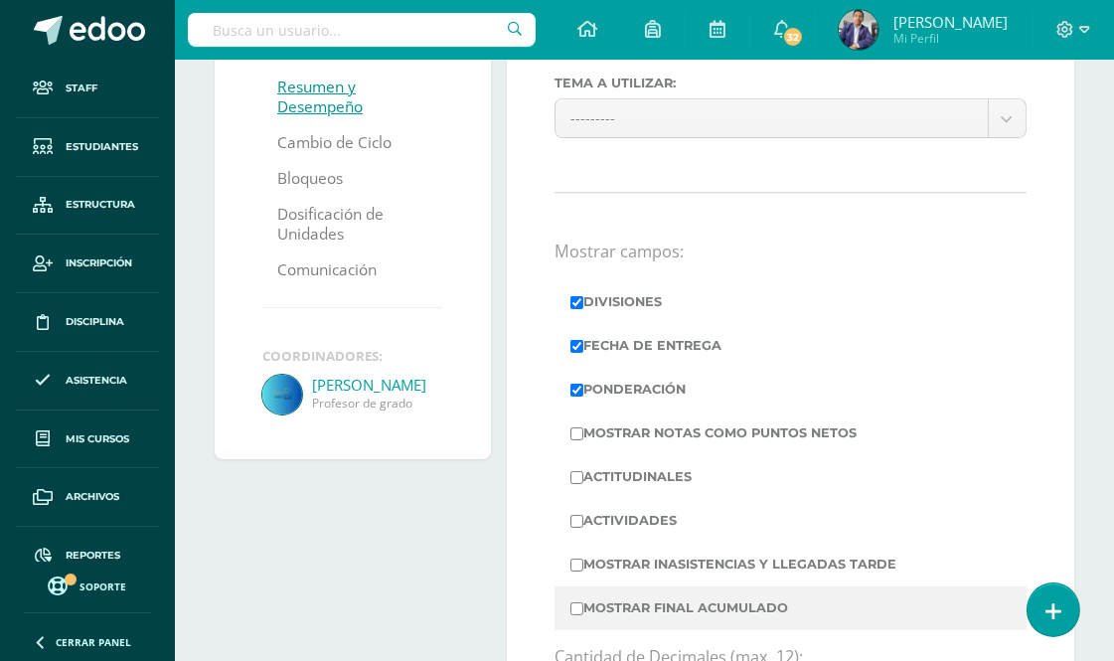
scroll to position [331, 0]
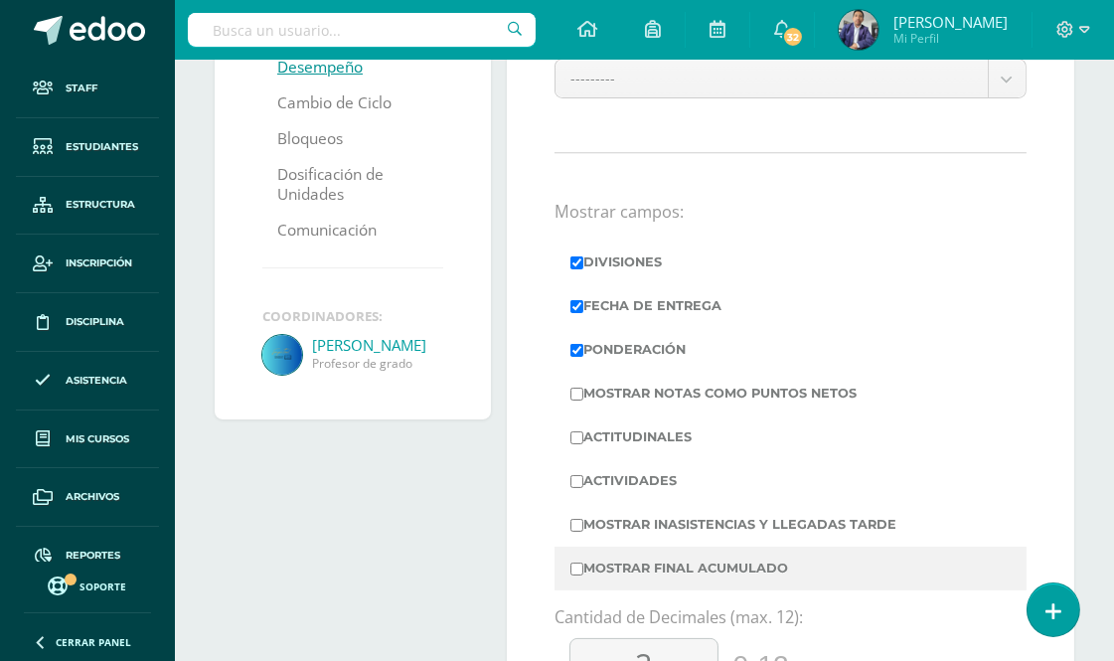
click at [574, 479] on input "Actividades" at bounding box center [577, 481] width 13 height 13
checkbox input "true"
click at [571, 261] on input "Divisiones" at bounding box center [577, 262] width 13 height 13
checkbox input "false"
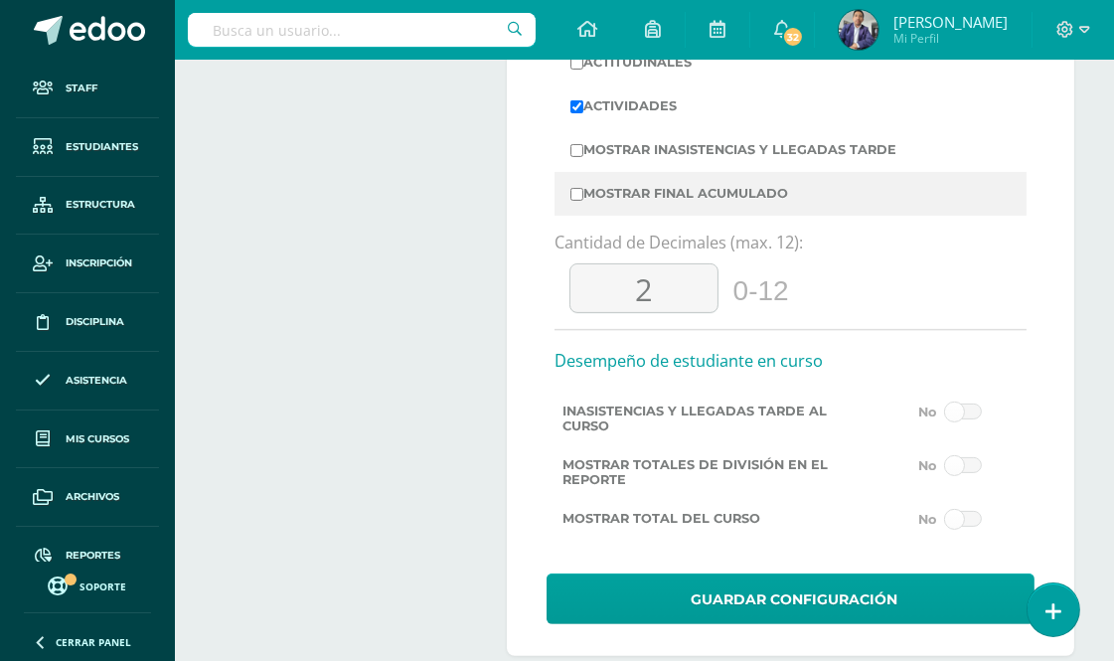
scroll to position [744, 0]
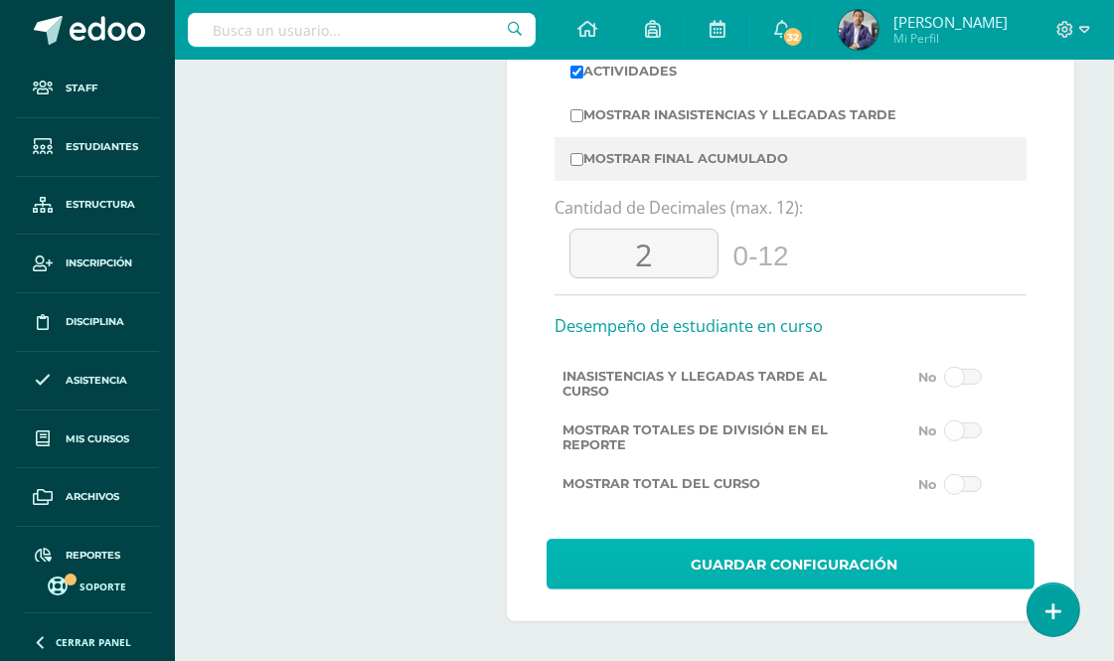
click at [782, 563] on span "Guardar Configuración" at bounding box center [794, 565] width 207 height 49
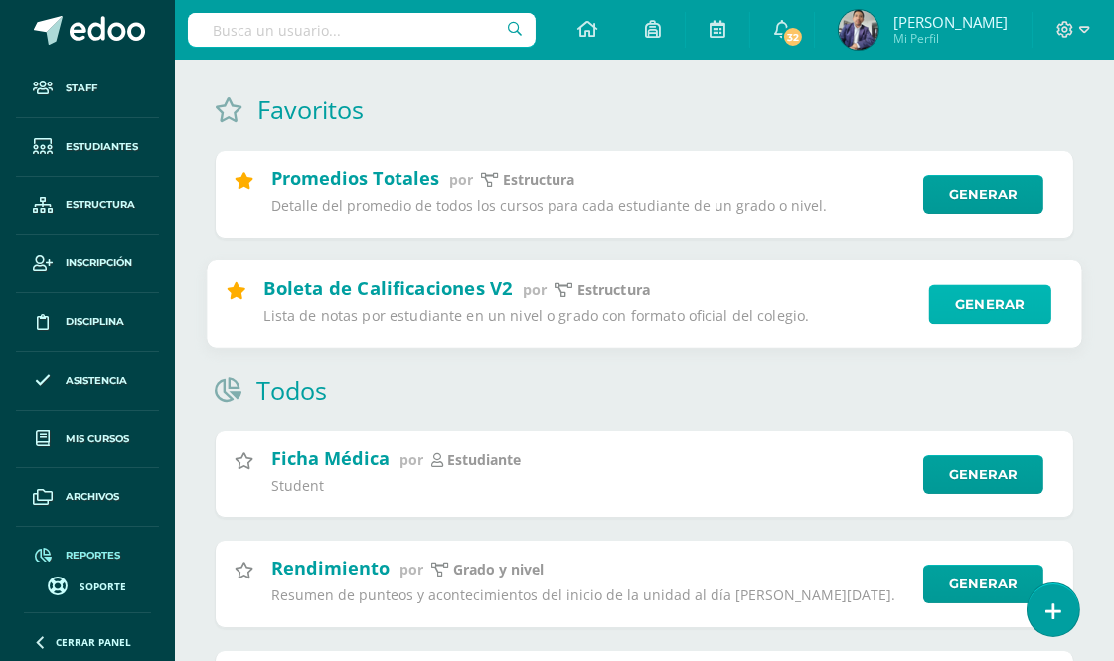
click at [971, 300] on link "Generar" at bounding box center [991, 304] width 122 height 40
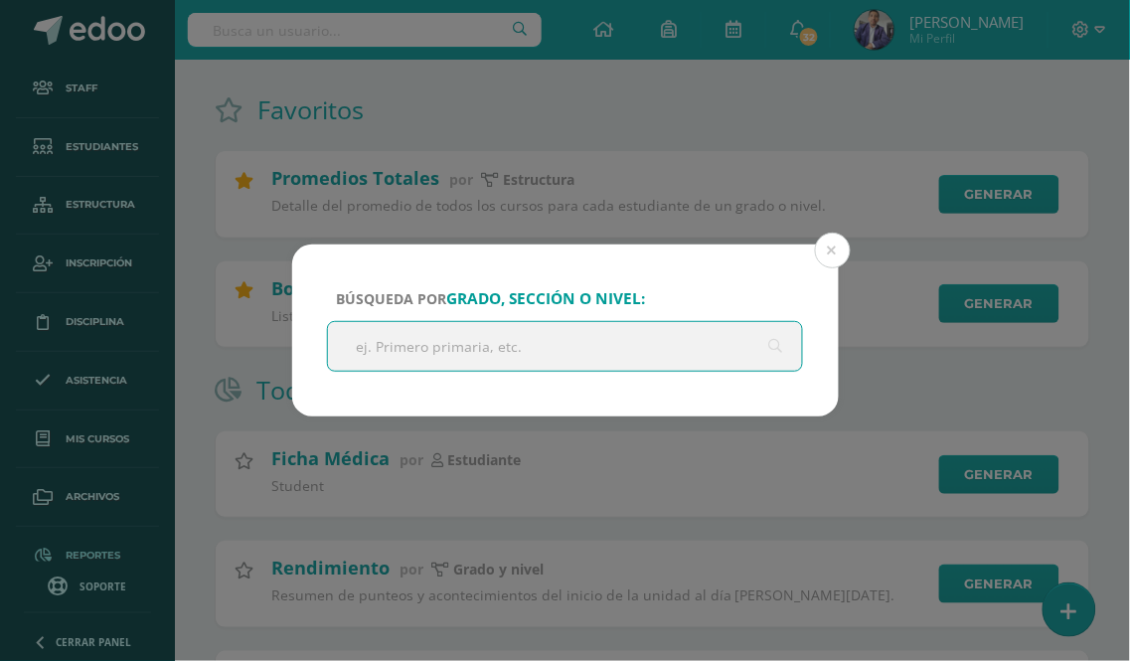
click at [428, 343] on input "text" at bounding box center [565, 346] width 475 height 49
type input "kinde"
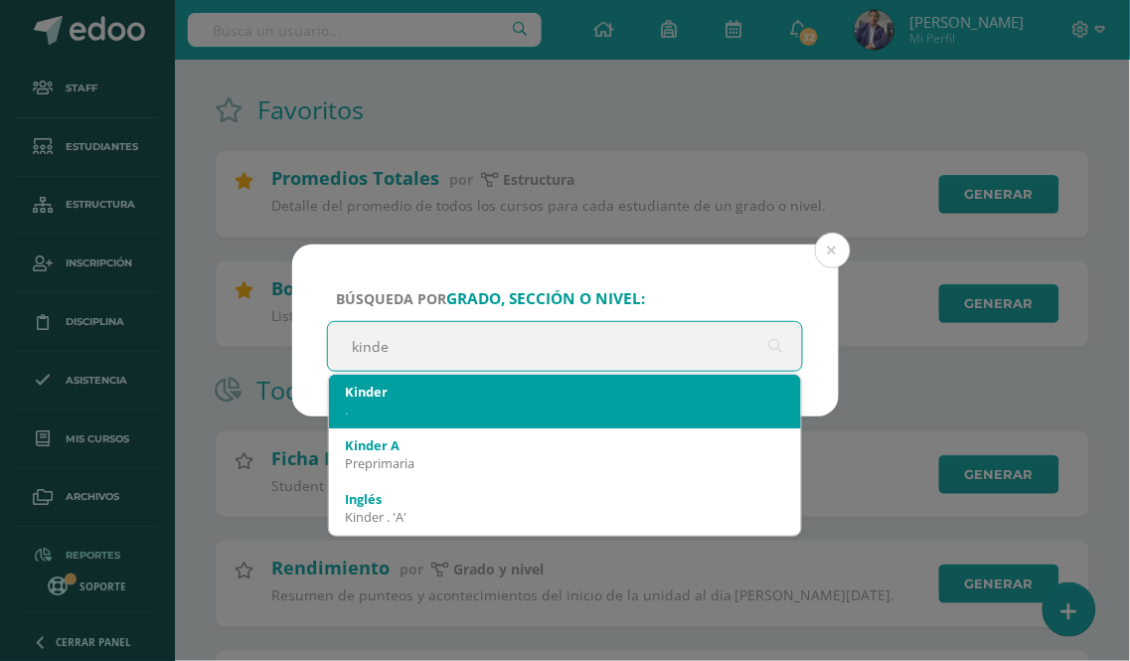
click at [389, 405] on div "." at bounding box center [565, 410] width 441 height 18
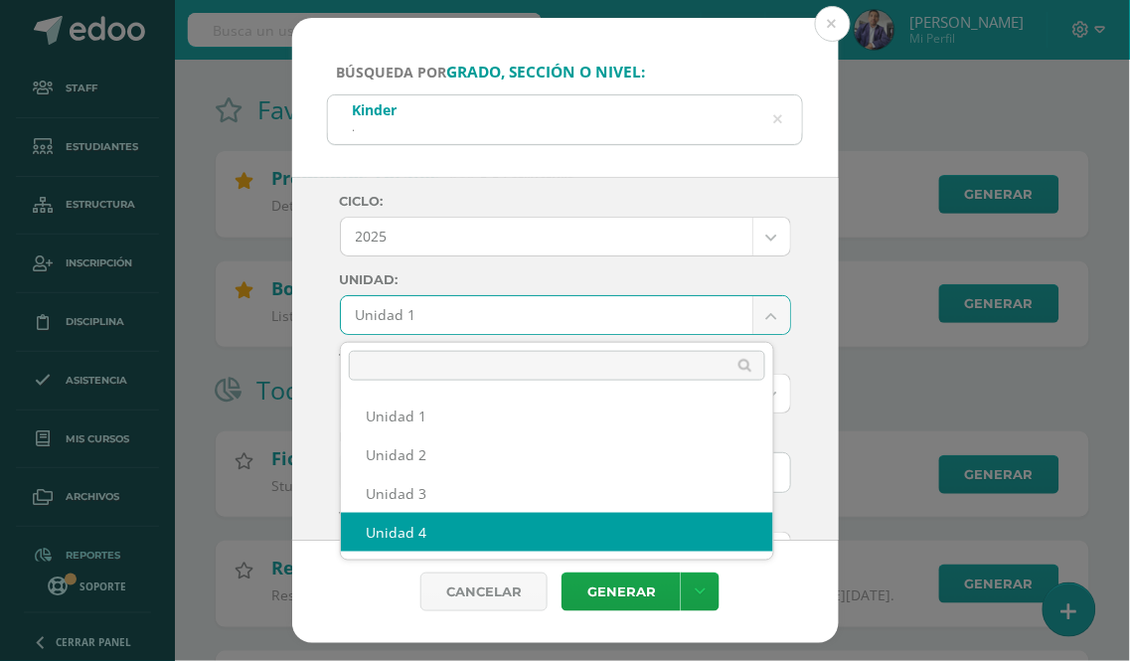
select select "Unidad 4"
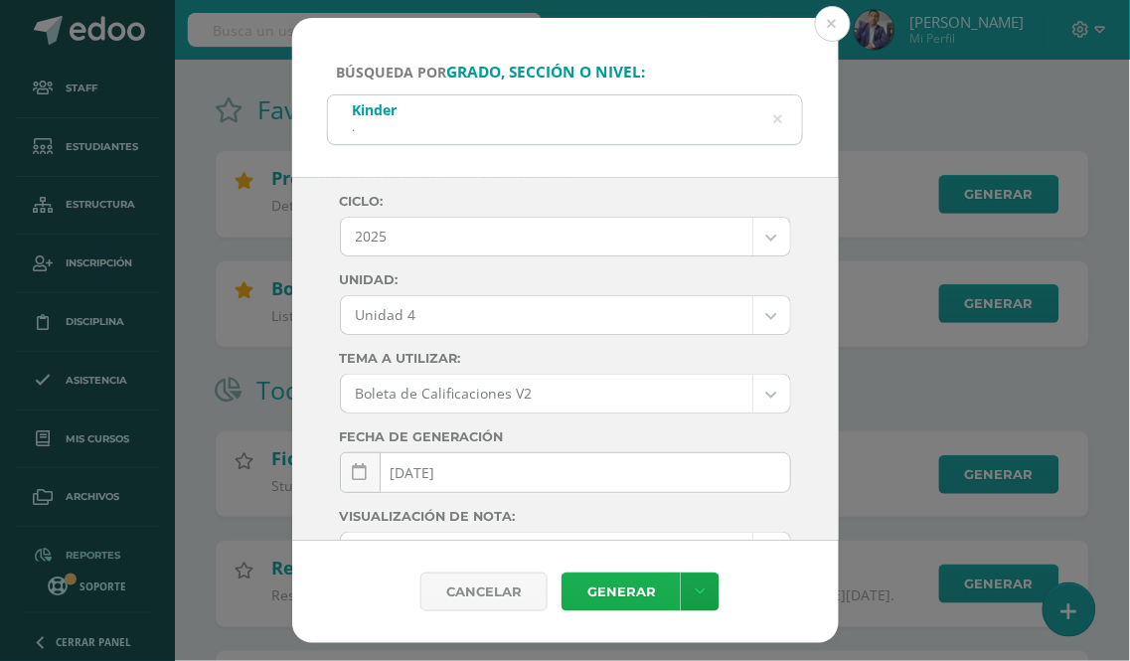
click at [639, 595] on link "Generar" at bounding box center [621, 592] width 119 height 39
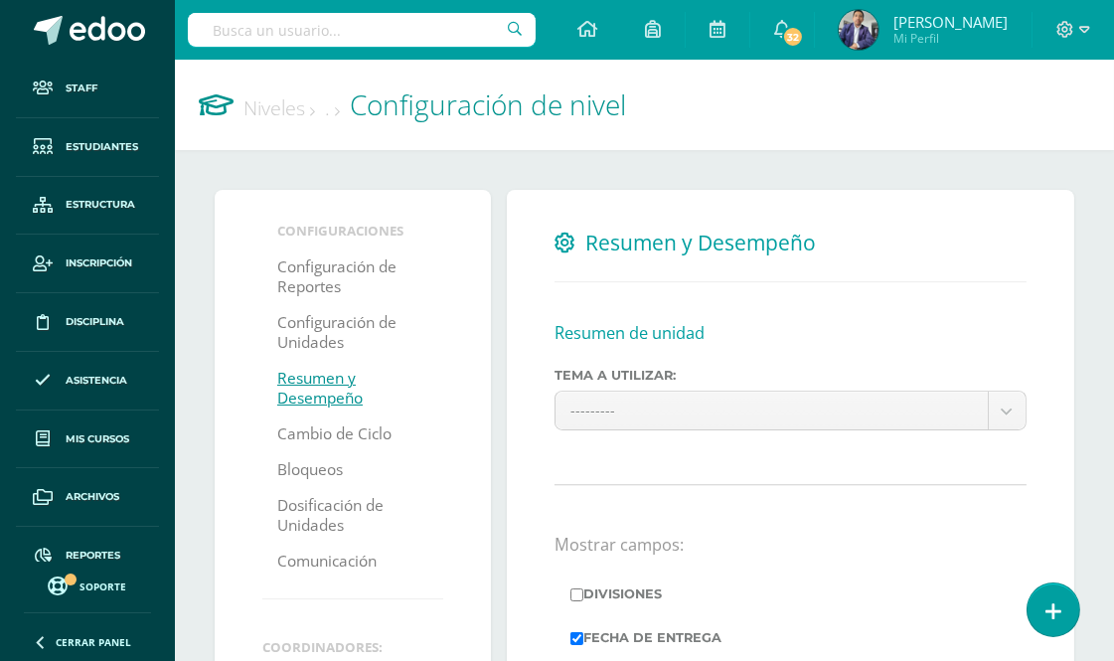
scroll to position [331, 0]
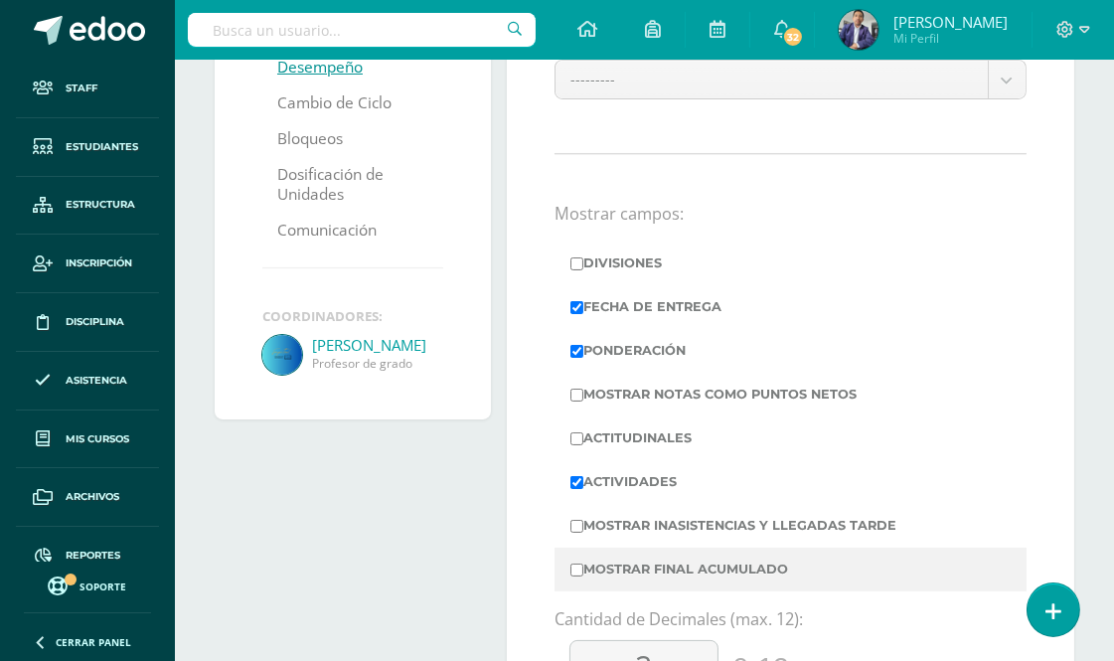
click at [579, 260] on input "Divisiones" at bounding box center [577, 263] width 13 height 13
checkbox input "true"
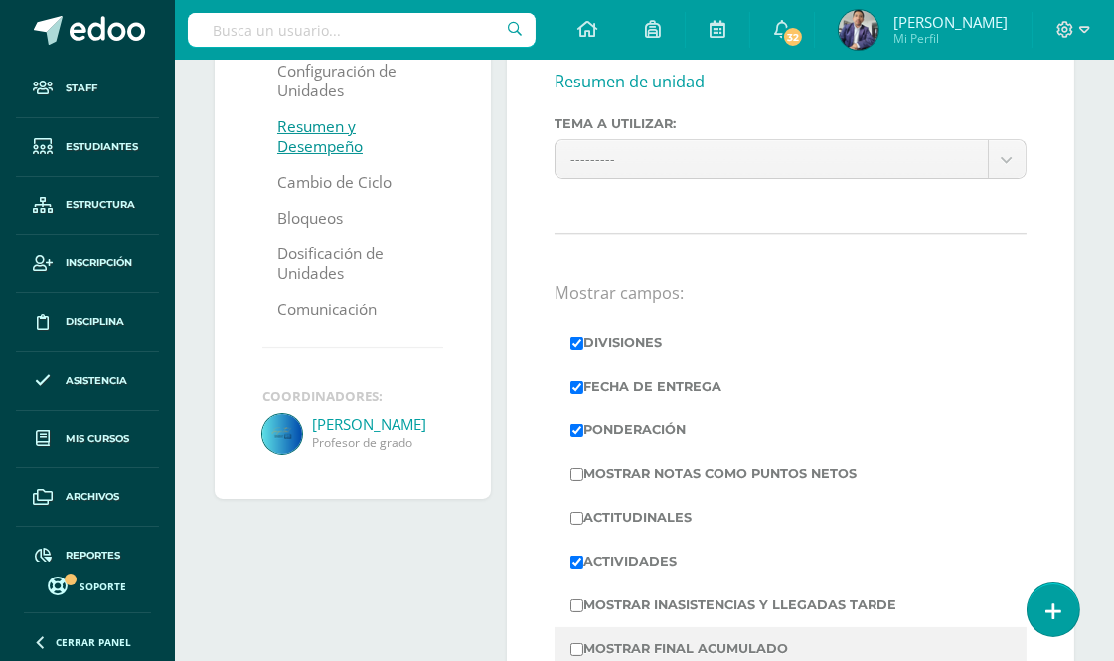
scroll to position [110, 0]
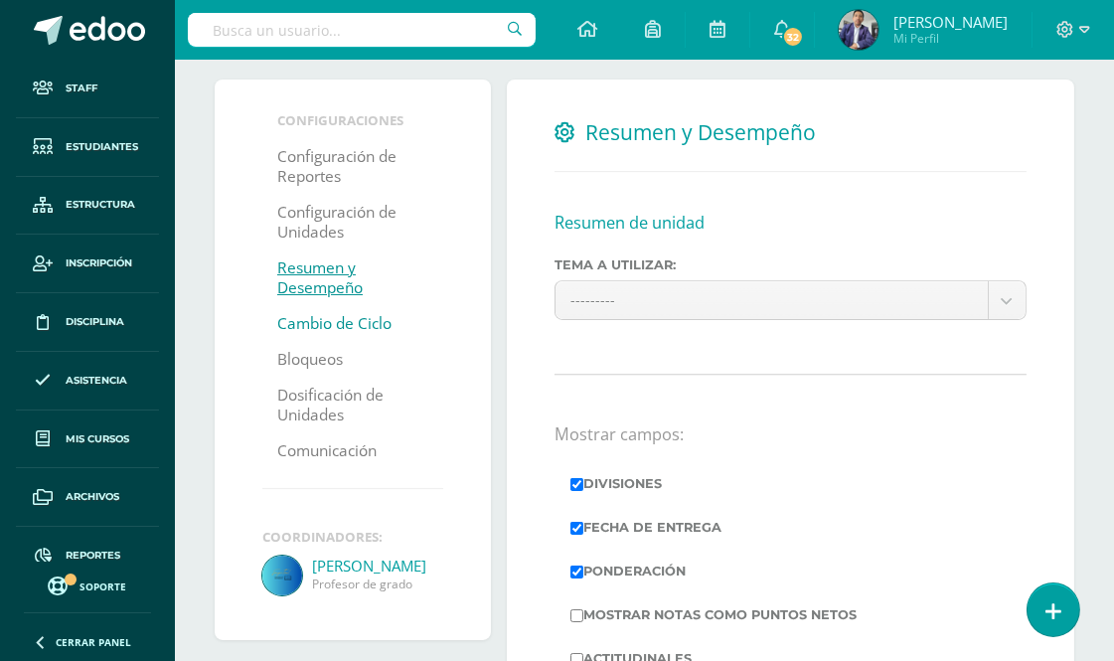
click at [343, 325] on link "Cambio de Ciclo" at bounding box center [334, 324] width 114 height 36
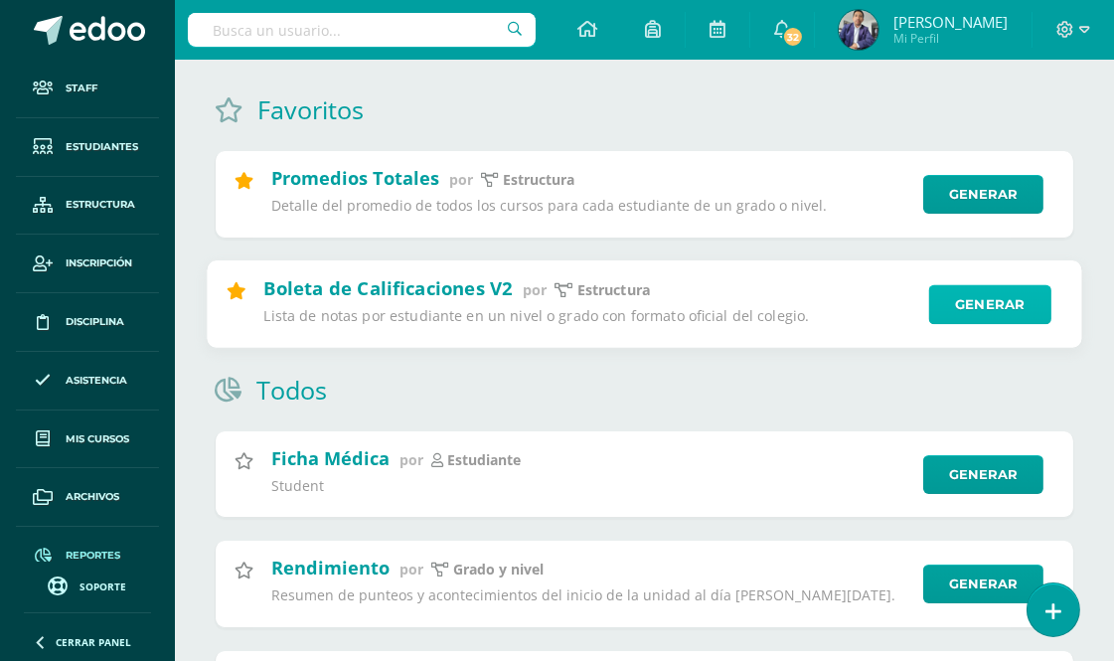
click at [967, 303] on link "Generar" at bounding box center [991, 304] width 122 height 40
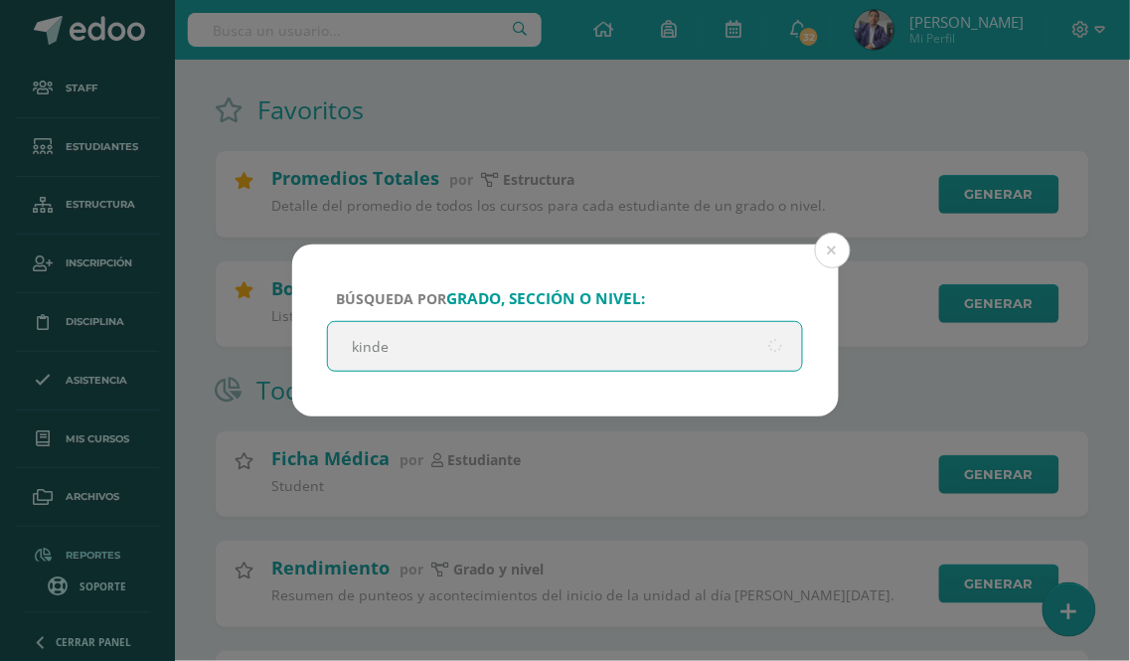
type input "kinder"
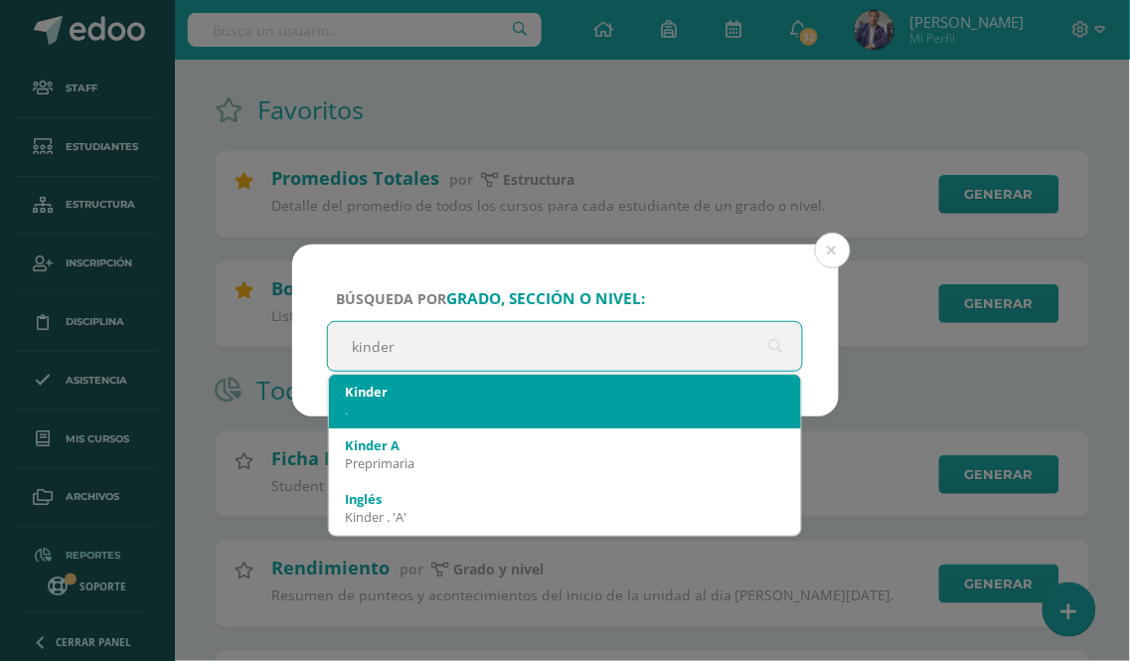
click at [401, 403] on div "." at bounding box center [565, 410] width 441 height 18
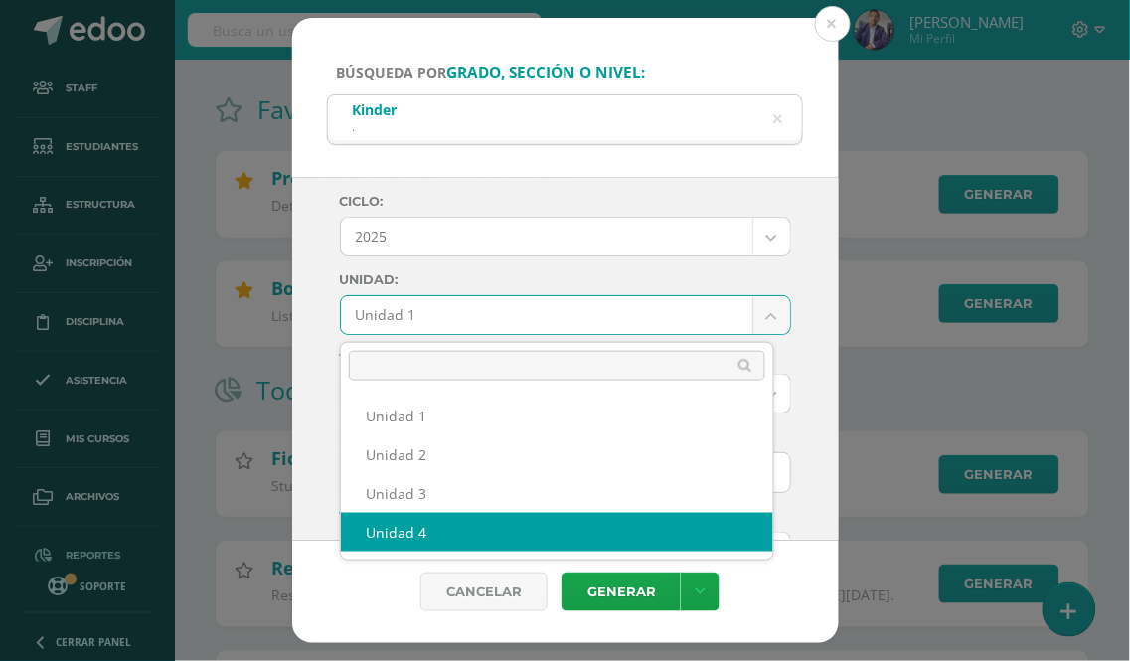
select select "Unidad 4"
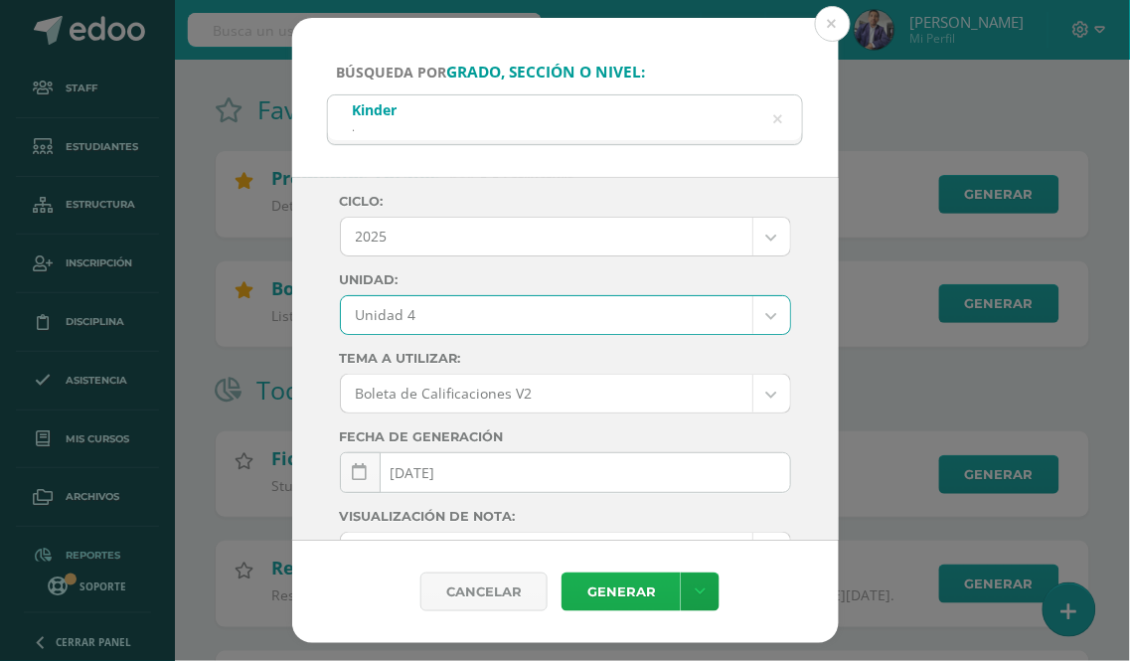
click at [620, 593] on link "Generar" at bounding box center [621, 592] width 119 height 39
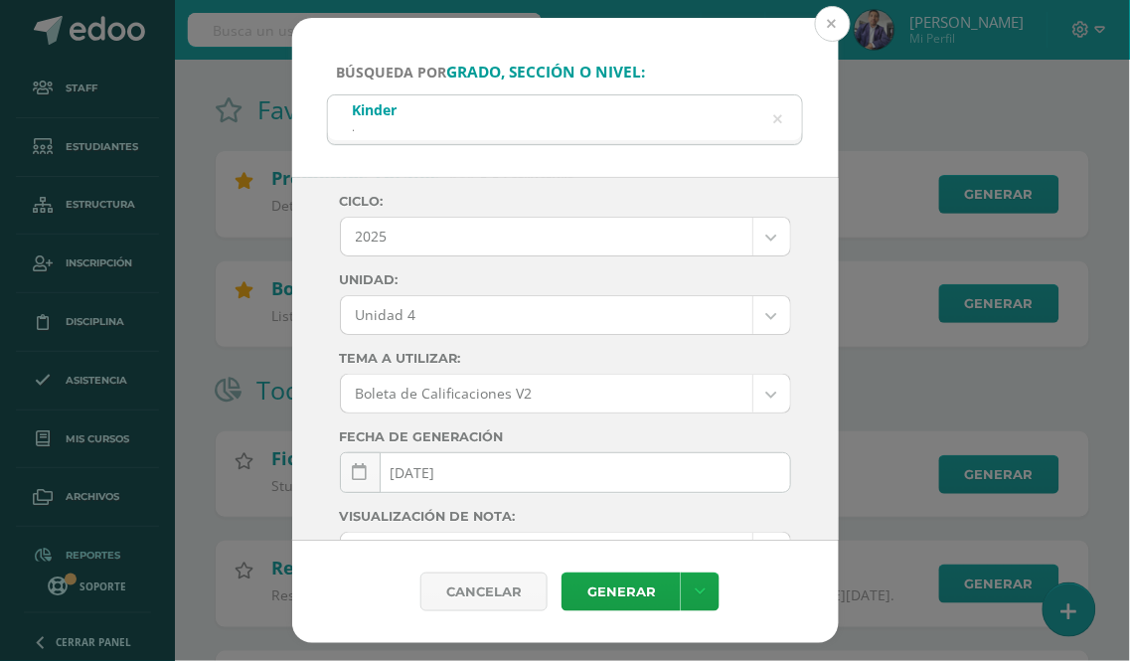
click at [831, 16] on button at bounding box center [833, 24] width 36 height 36
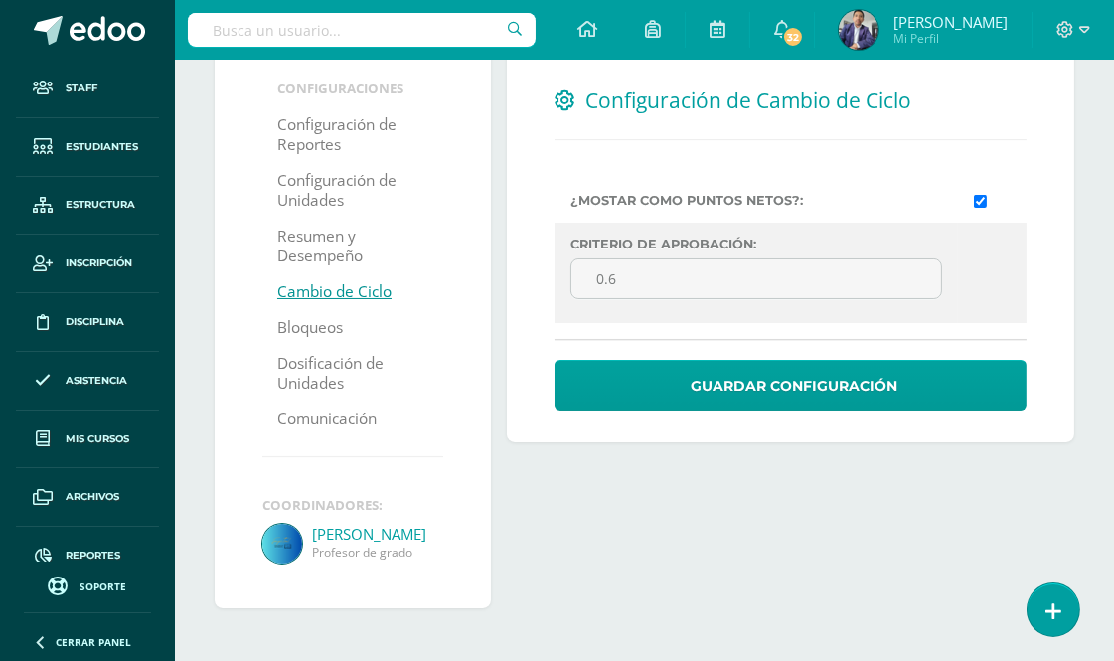
scroll to position [145, 0]
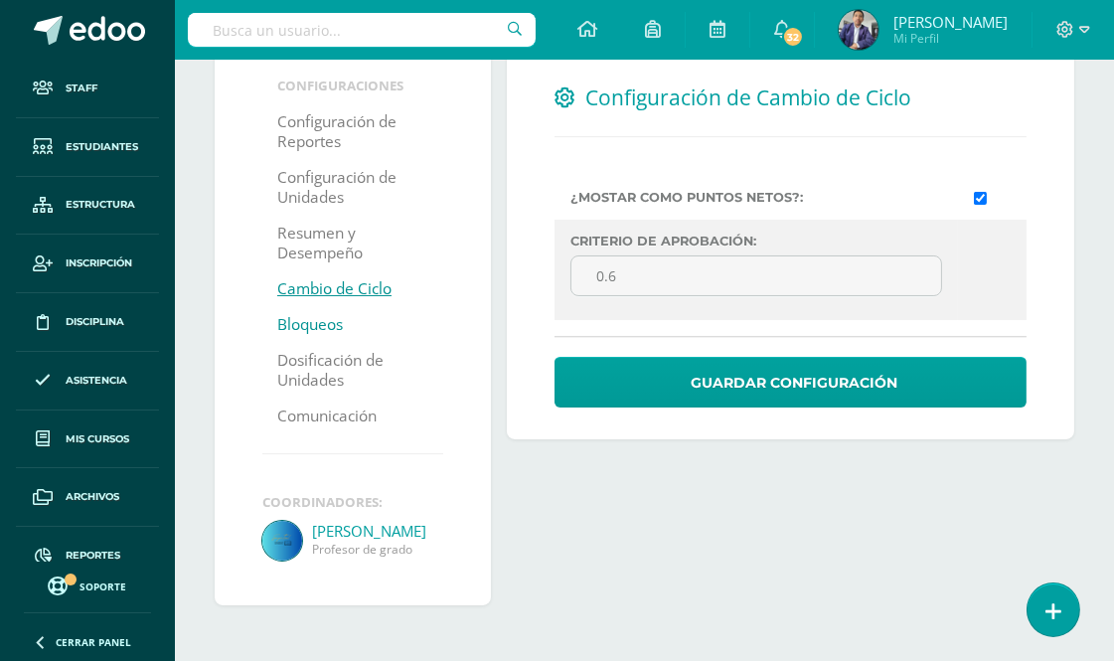
click at [302, 325] on link "Bloqueos" at bounding box center [310, 325] width 66 height 36
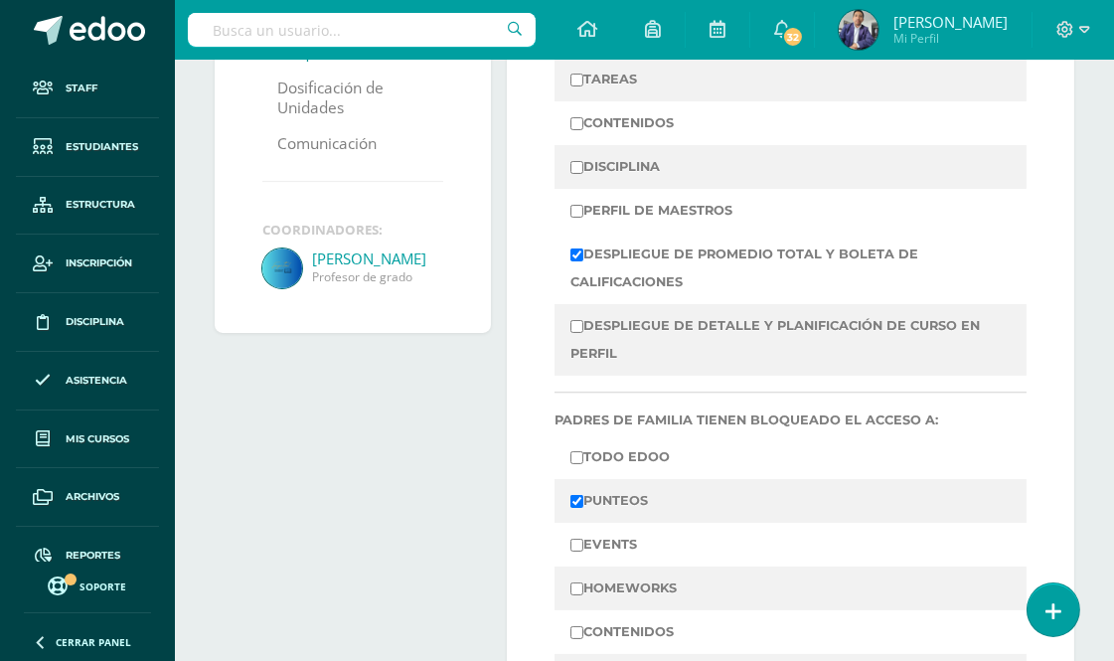
scroll to position [211, 0]
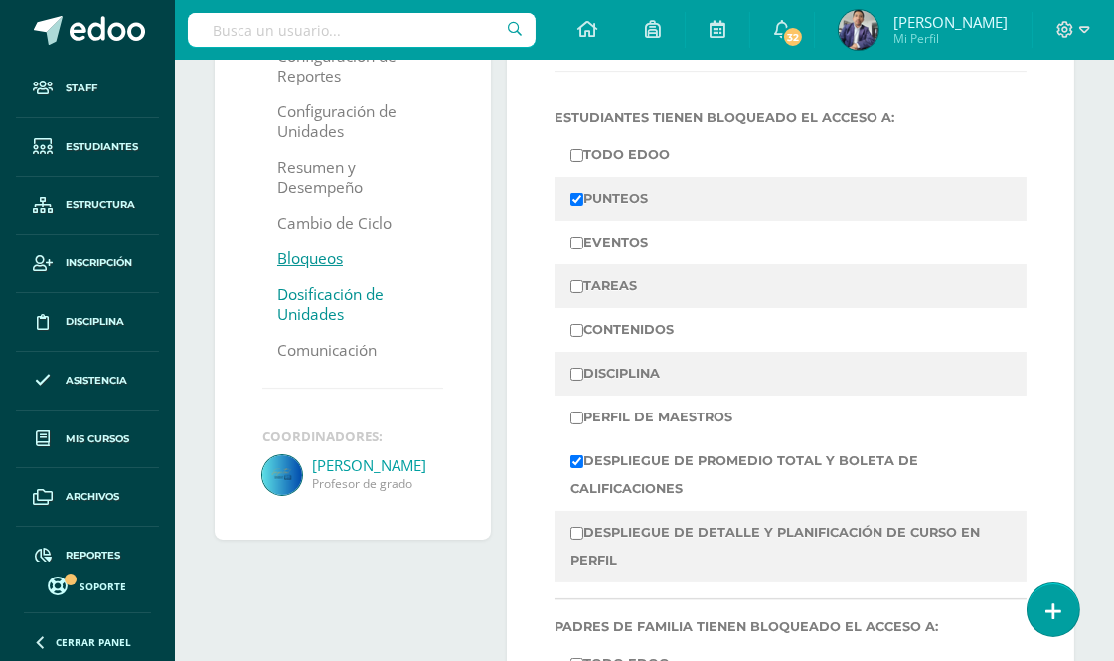
click at [325, 304] on link "Dosificación de Unidades" at bounding box center [352, 305] width 151 height 56
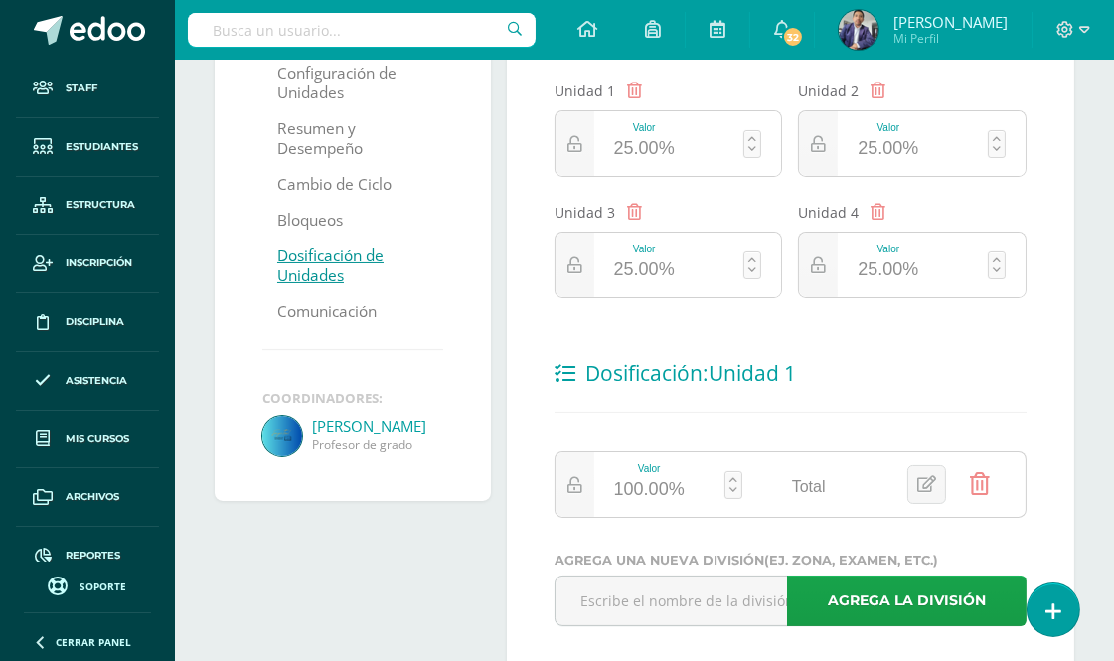
scroll to position [211, 0]
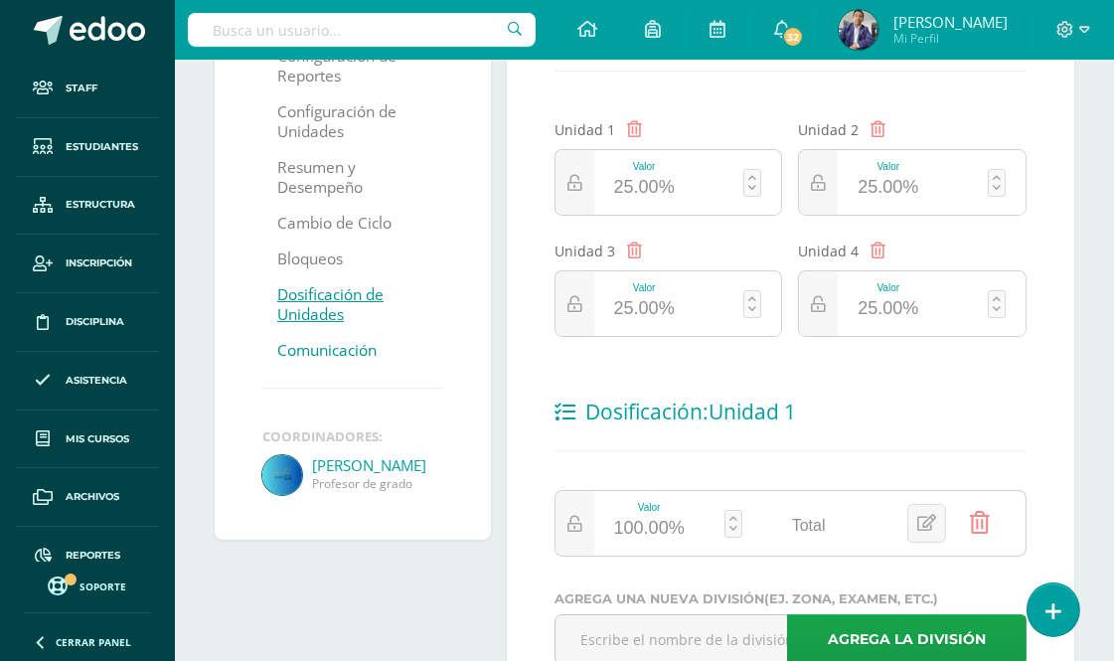
click at [346, 356] on link "Comunicación" at bounding box center [326, 351] width 99 height 36
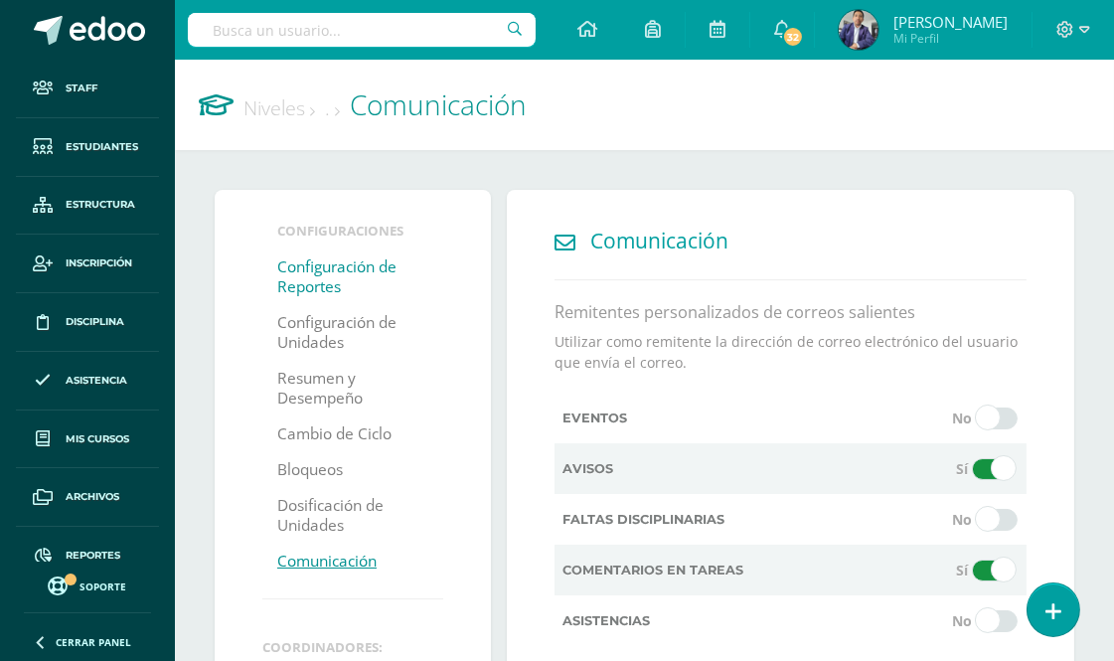
click at [322, 262] on link "Configuración de Reportes" at bounding box center [352, 278] width 151 height 56
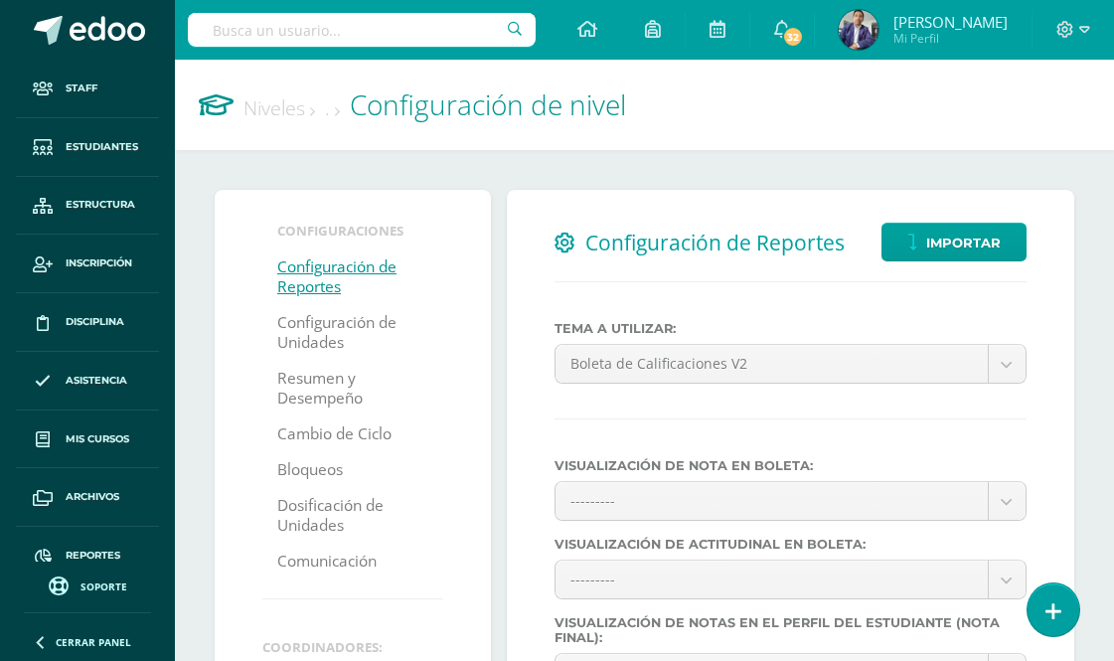
select select
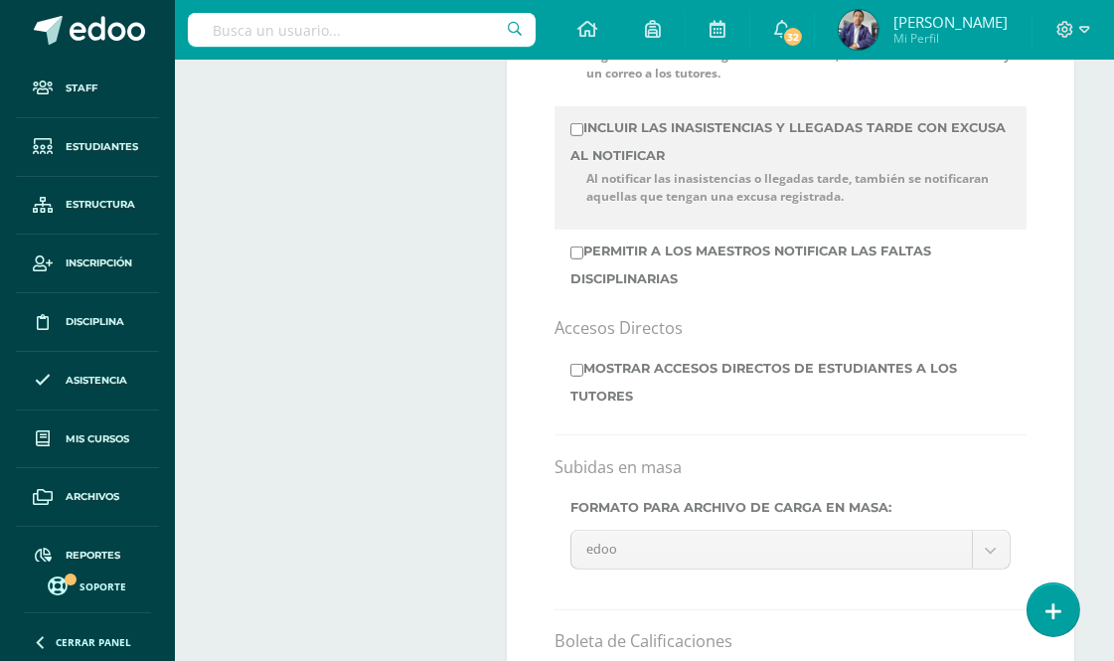
scroll to position [1546, 0]
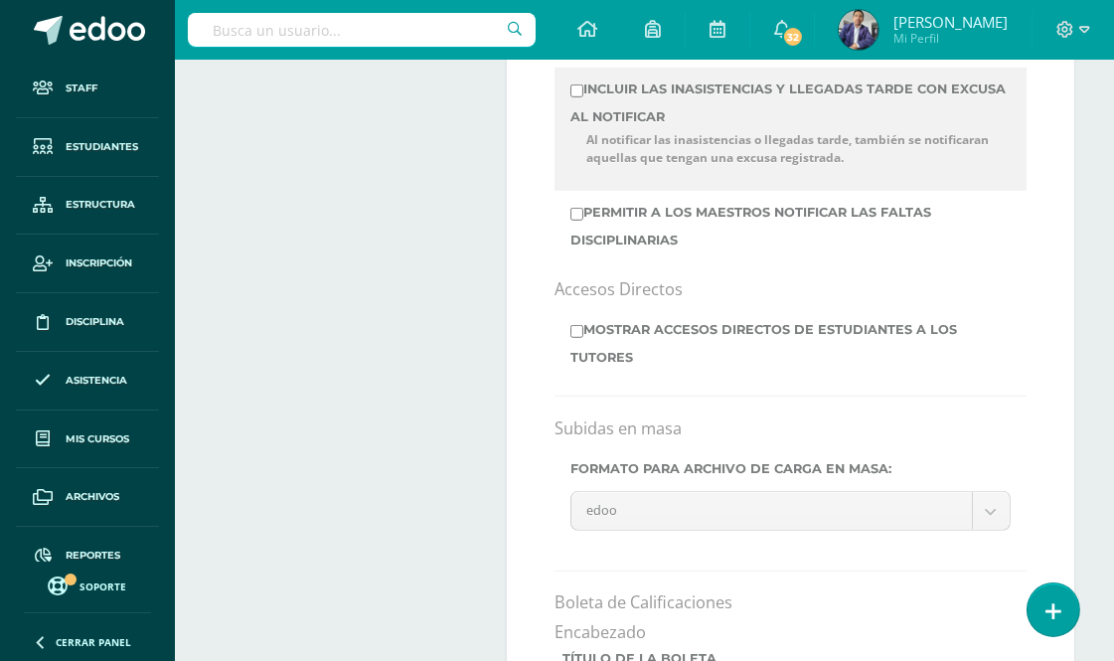
click at [648, 252] on label "Permitir a los maestros notificar las faltas disciplinarias" at bounding box center [791, 227] width 440 height 56
click at [584, 221] on input "Permitir a los maestros notificar las faltas disciplinarias" at bounding box center [577, 214] width 13 height 13
click at [650, 249] on label "Permitir a los maestros notificar las faltas disciplinarias" at bounding box center [791, 227] width 440 height 56
click at [584, 221] on input "Permitir a los maestros notificar las faltas disciplinarias" at bounding box center [577, 214] width 13 height 13
checkbox input "false"
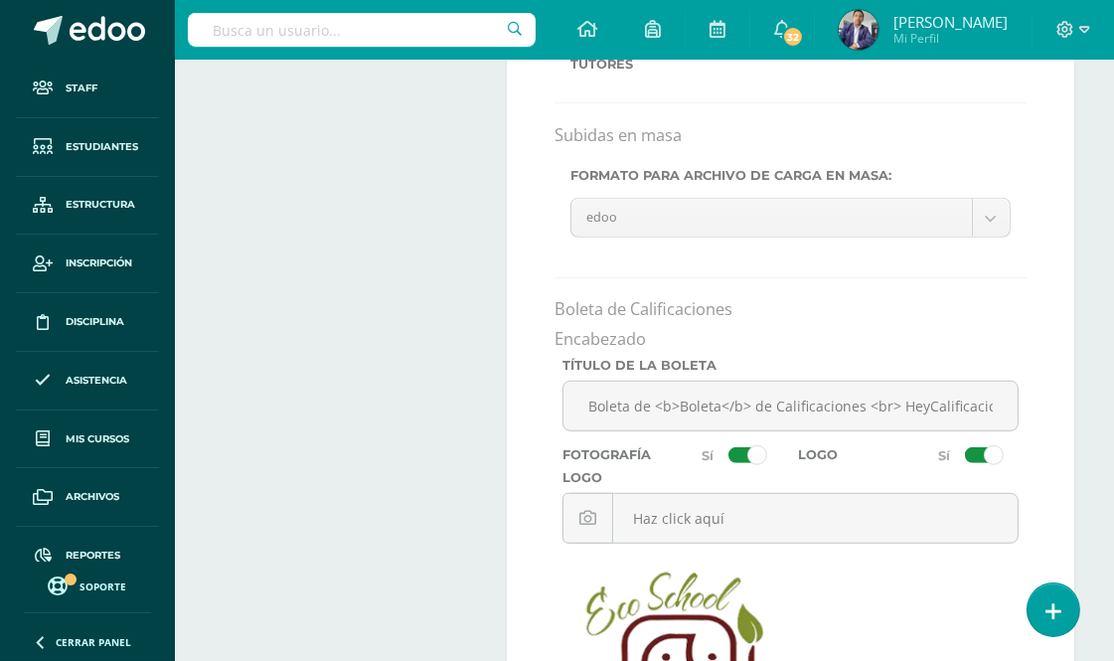
scroll to position [1877, 0]
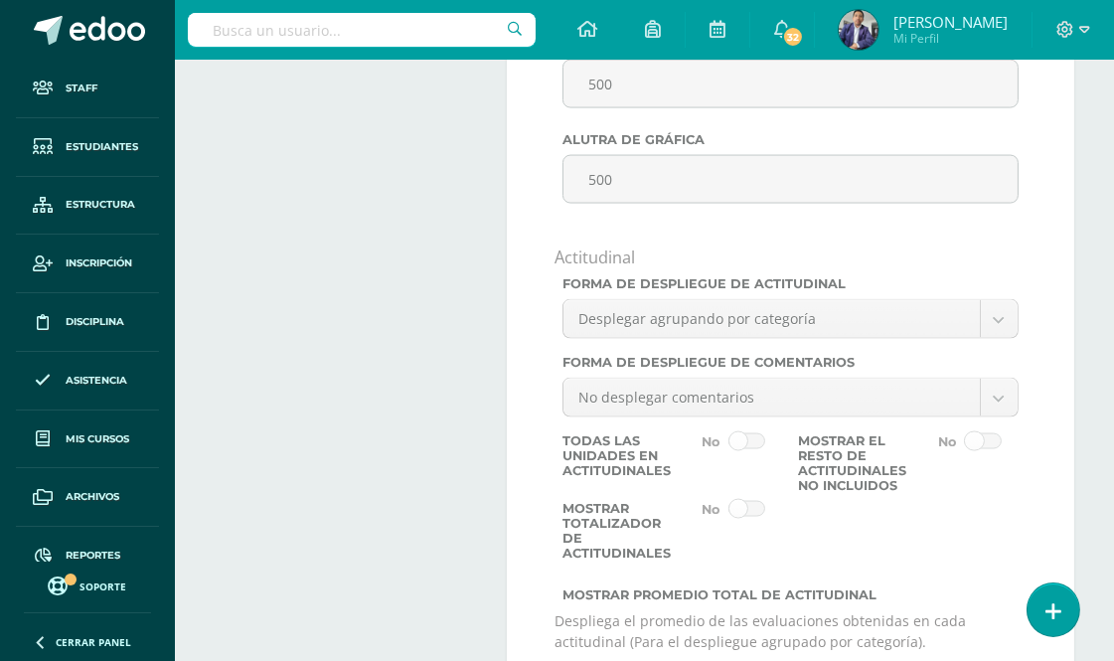
scroll to position [4308, 0]
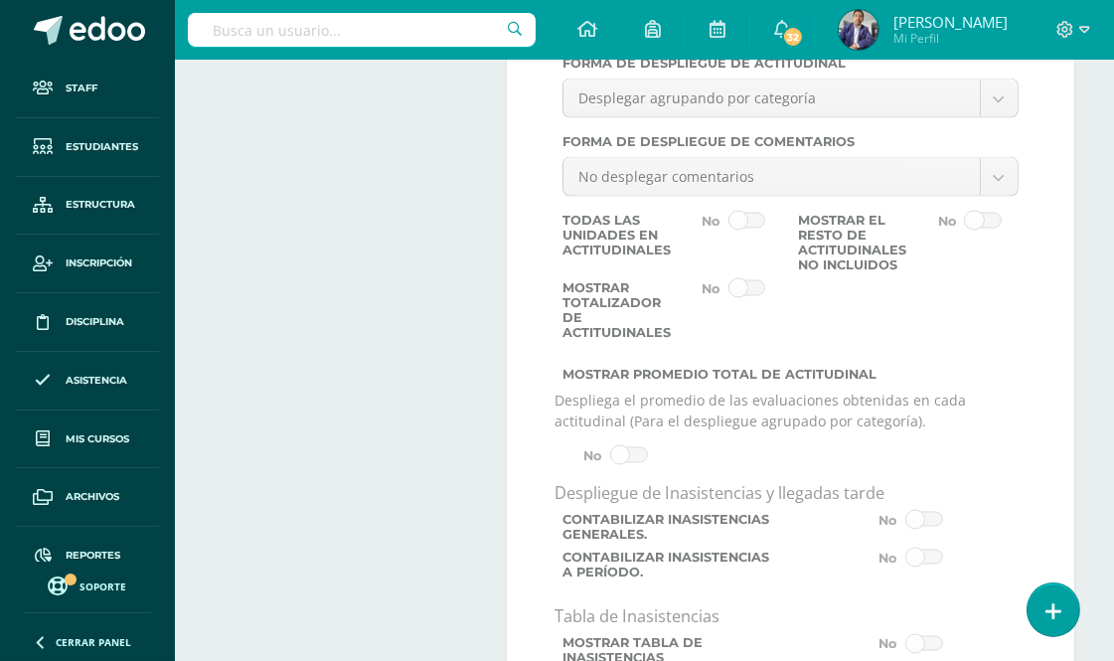
scroll to position [4528, 0]
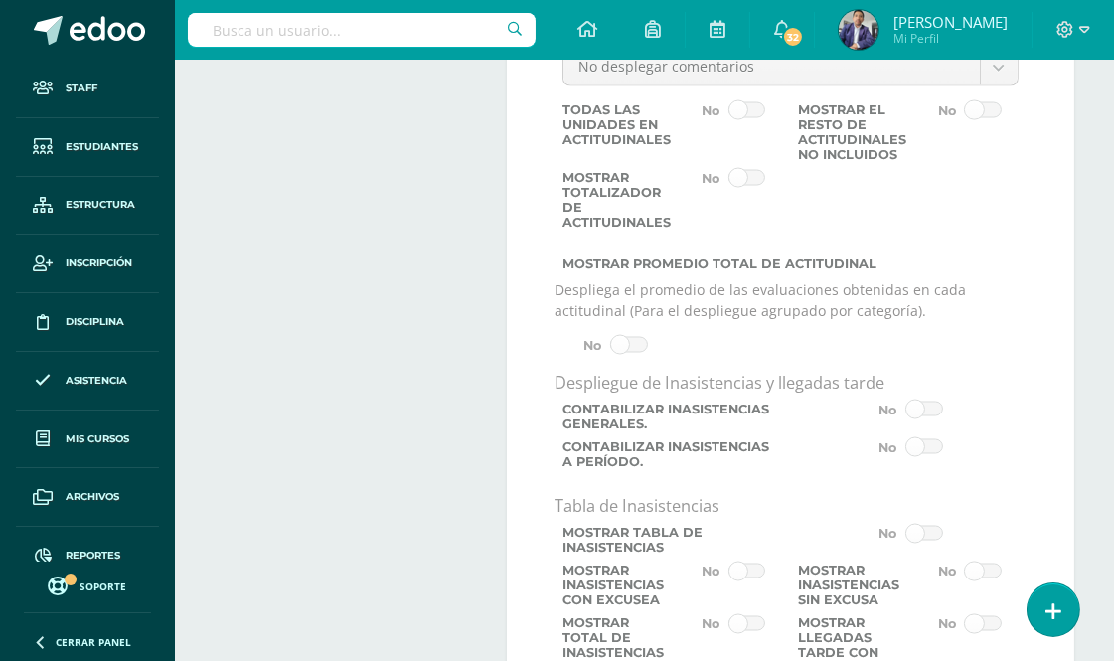
click at [631, 353] on span at bounding box center [628, 345] width 37 height 16
click at [0, 0] on input "checkbox" at bounding box center [0, 0] width 0 height 0
click at [618, 353] on span at bounding box center [628, 345] width 37 height 16
click at [0, 0] on input "checkbox" at bounding box center [0, 0] width 0 height 0
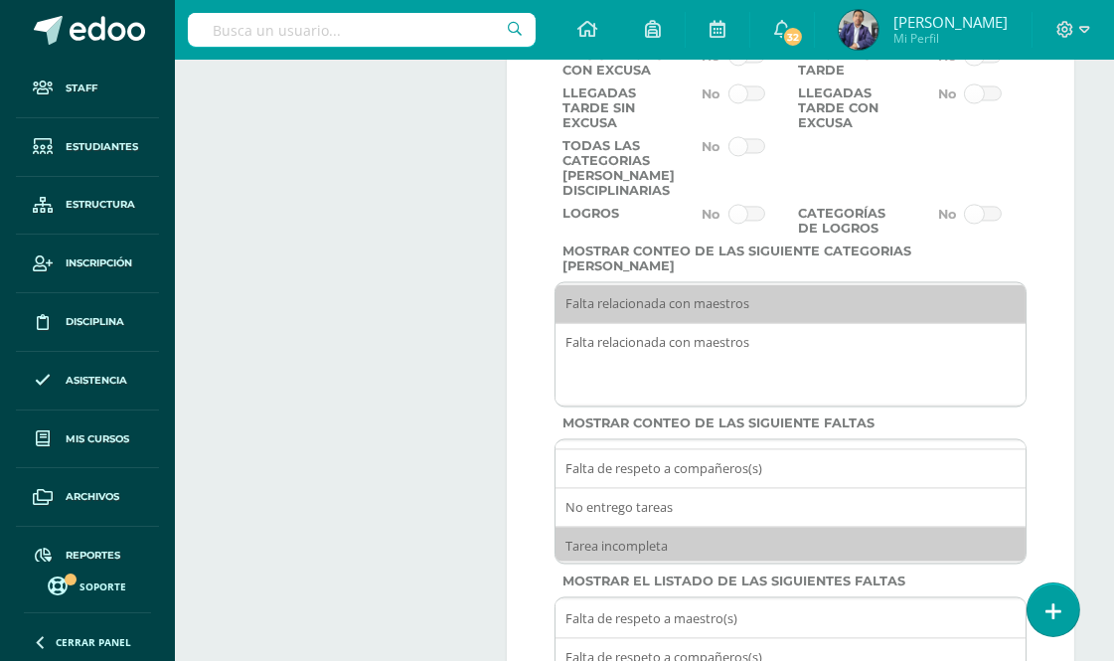
scroll to position [5522, 0]
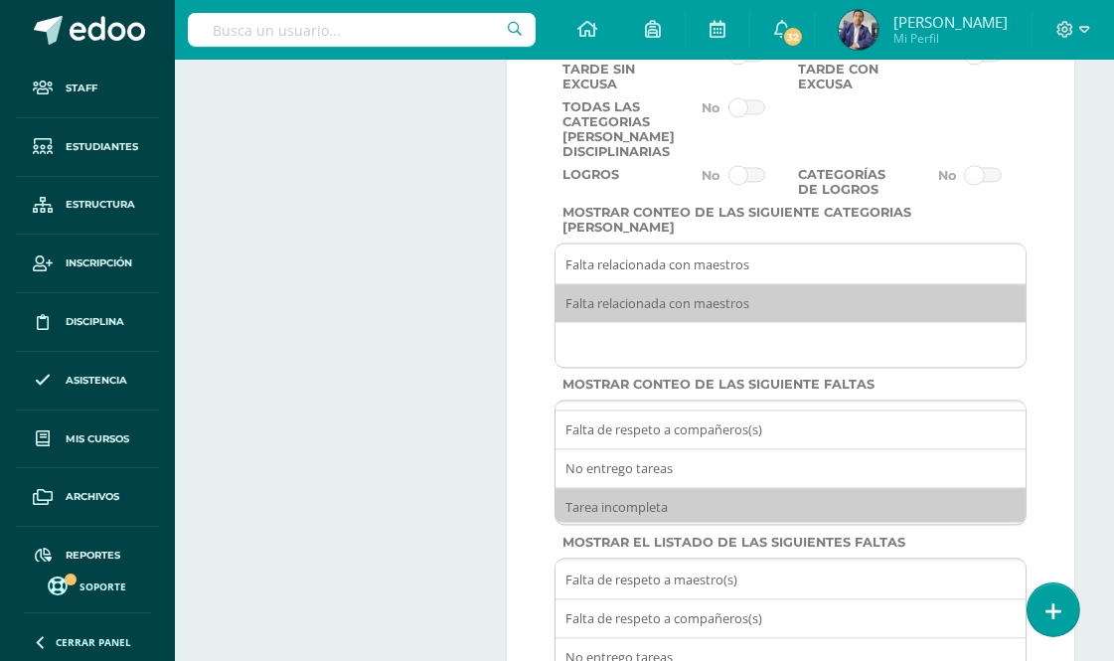
click at [698, 322] on option "Falta relacionada con maestros" at bounding box center [794, 303] width 476 height 38
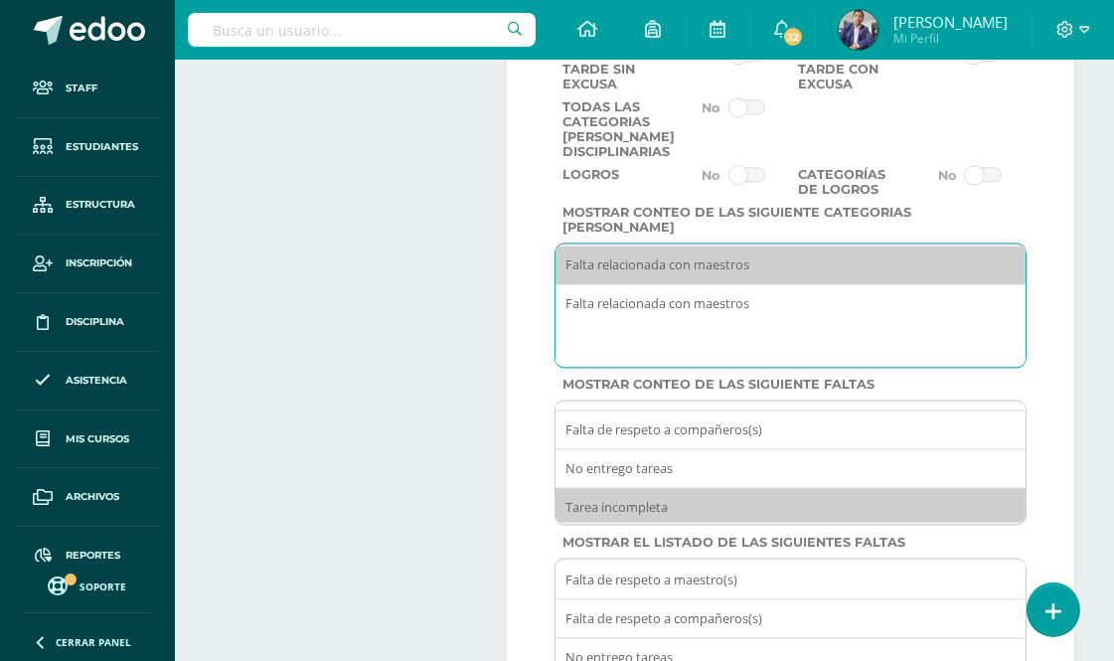
click at [740, 284] on option "Falta relacionada con maestros" at bounding box center [794, 265] width 476 height 39
click at [733, 284] on option "Falta relacionada con maestros" at bounding box center [794, 265] width 476 height 39
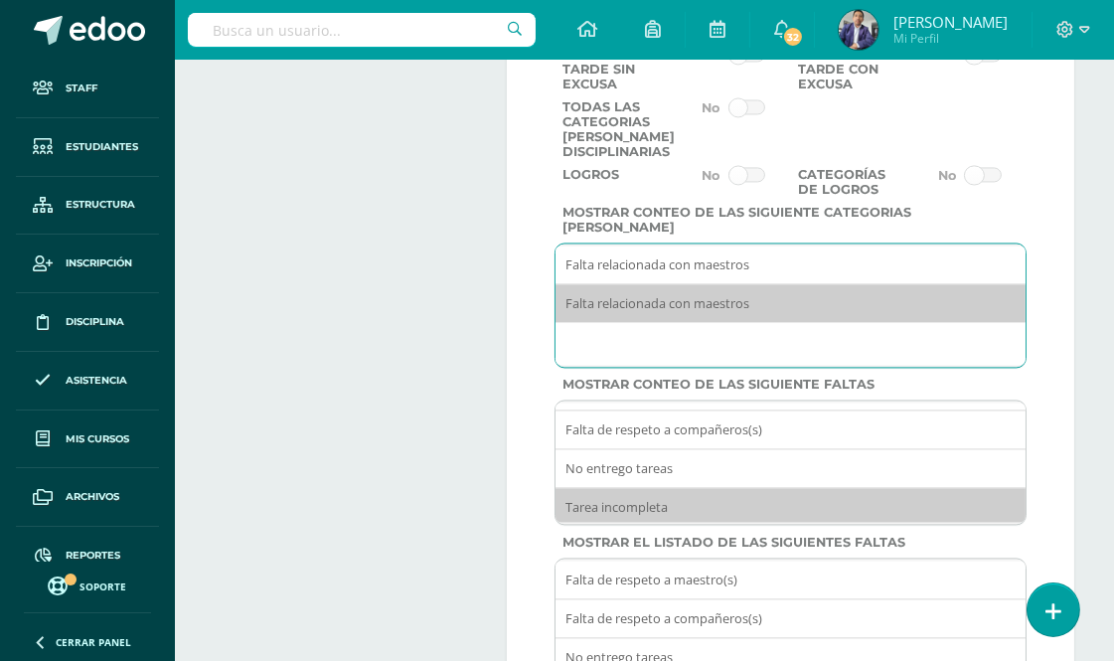
click at [707, 322] on option "Falta relacionada con maestros" at bounding box center [794, 303] width 476 height 38
select select "1"
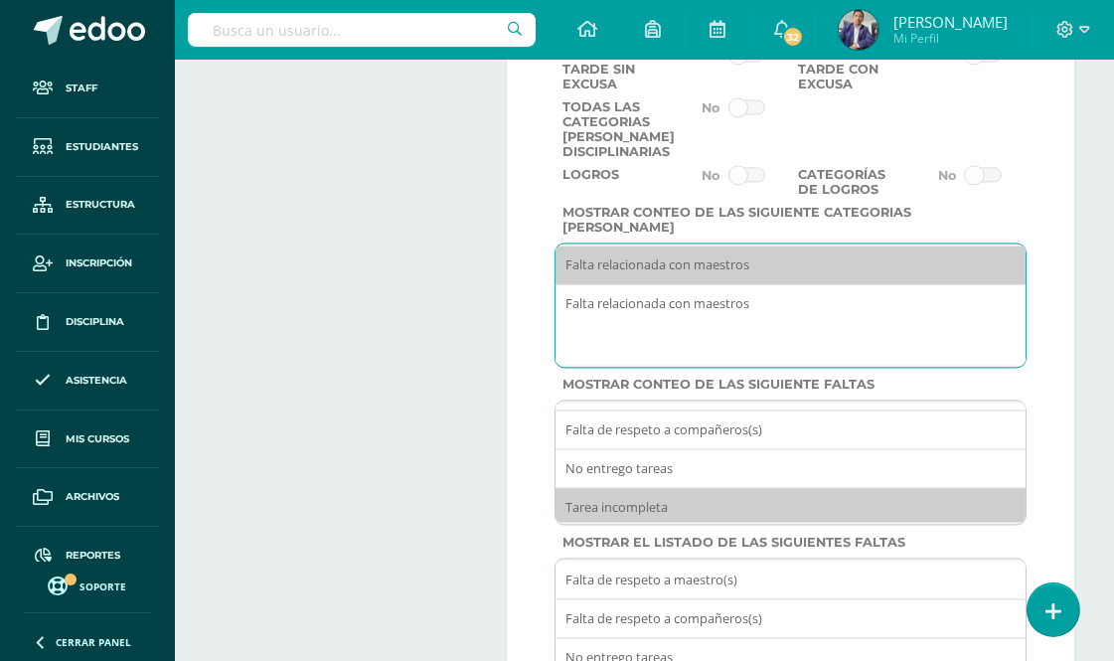
click at [706, 284] on option "Falta relacionada con maestros" at bounding box center [794, 265] width 476 height 39
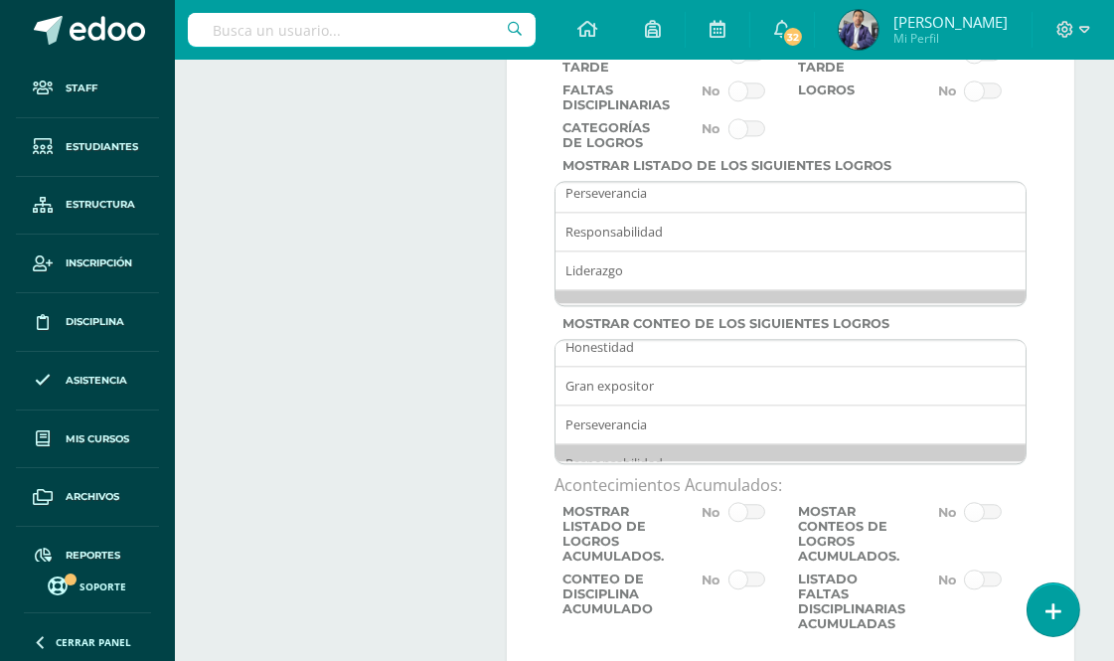
scroll to position [6296, 0]
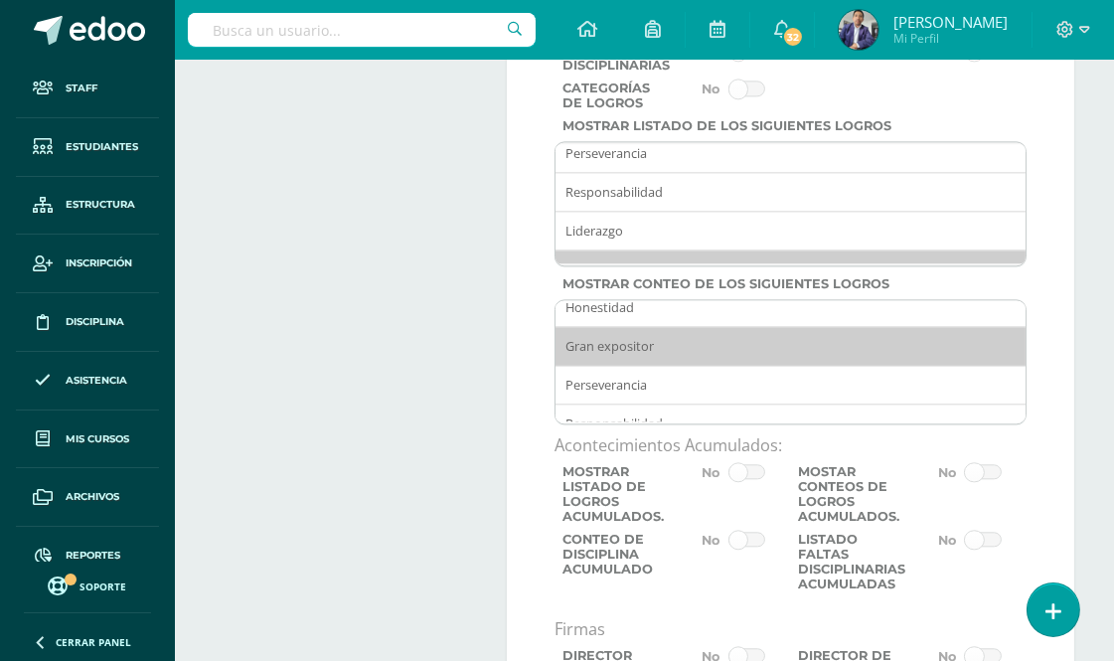
click at [621, 366] on option "Gran expositor" at bounding box center [794, 346] width 476 height 39
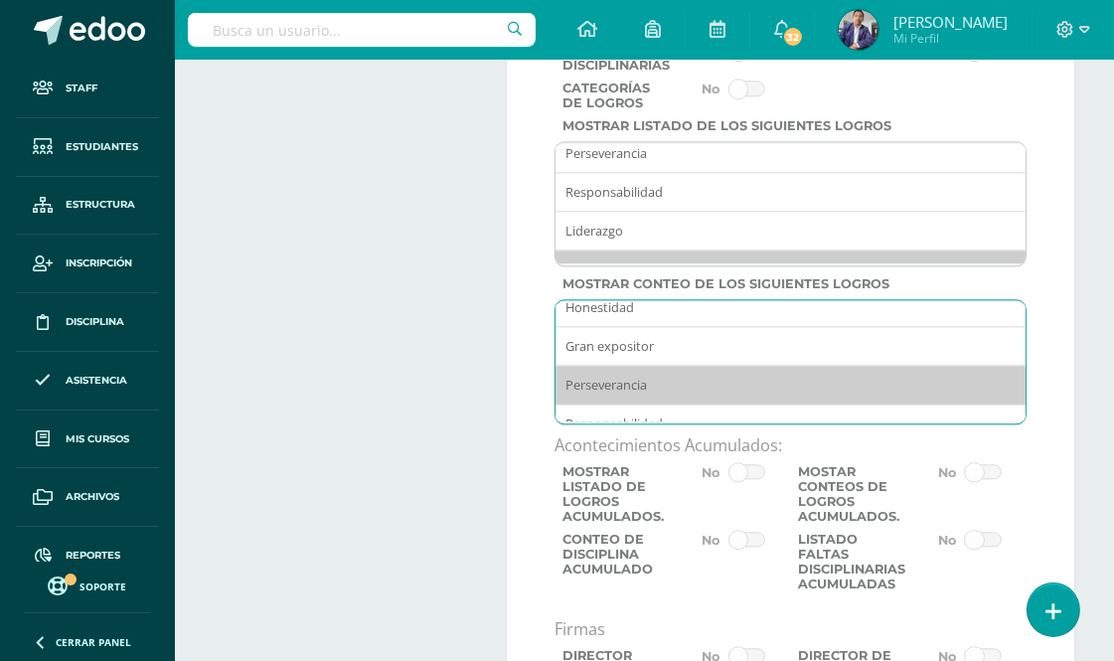
click at [624, 405] on option "Perseverancia" at bounding box center [794, 385] width 476 height 39
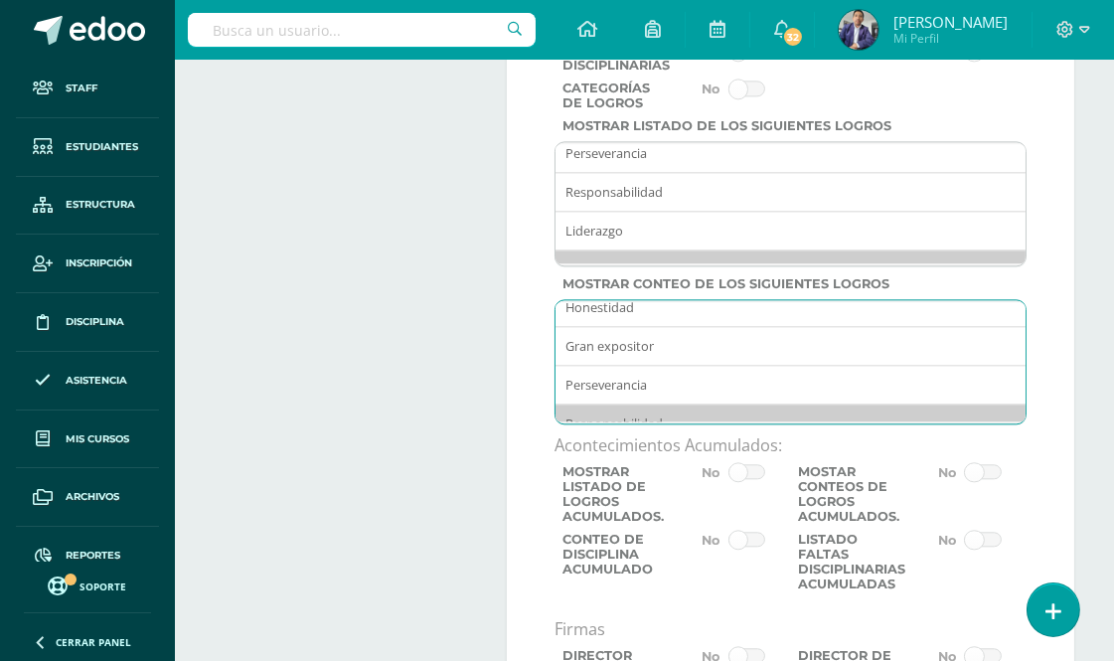
click at [623, 443] on option "Responsabilidad" at bounding box center [794, 424] width 476 height 39
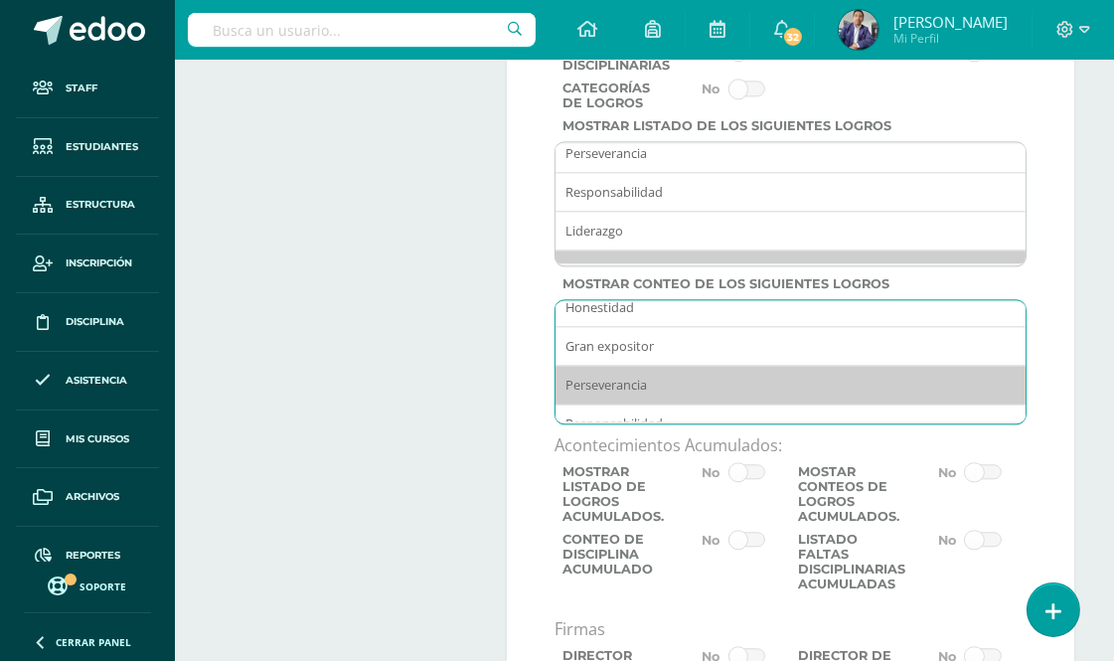
click at [631, 401] on option "Perseverancia" at bounding box center [794, 385] width 476 height 39
select select "16"
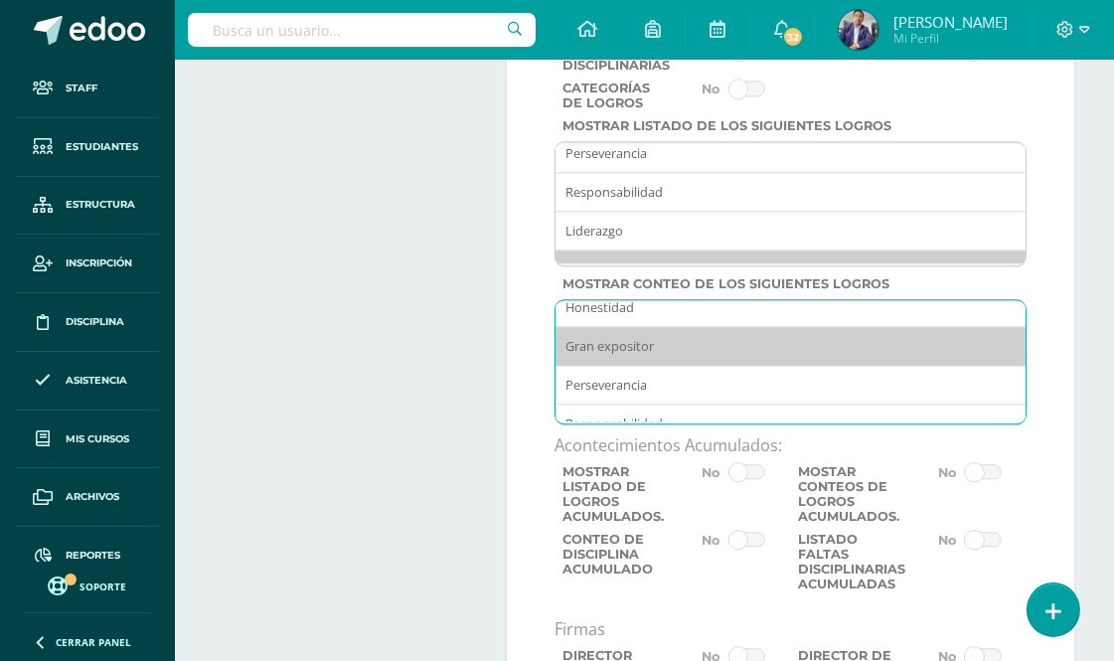
click at [634, 366] on option "Gran expositor" at bounding box center [794, 346] width 476 height 39
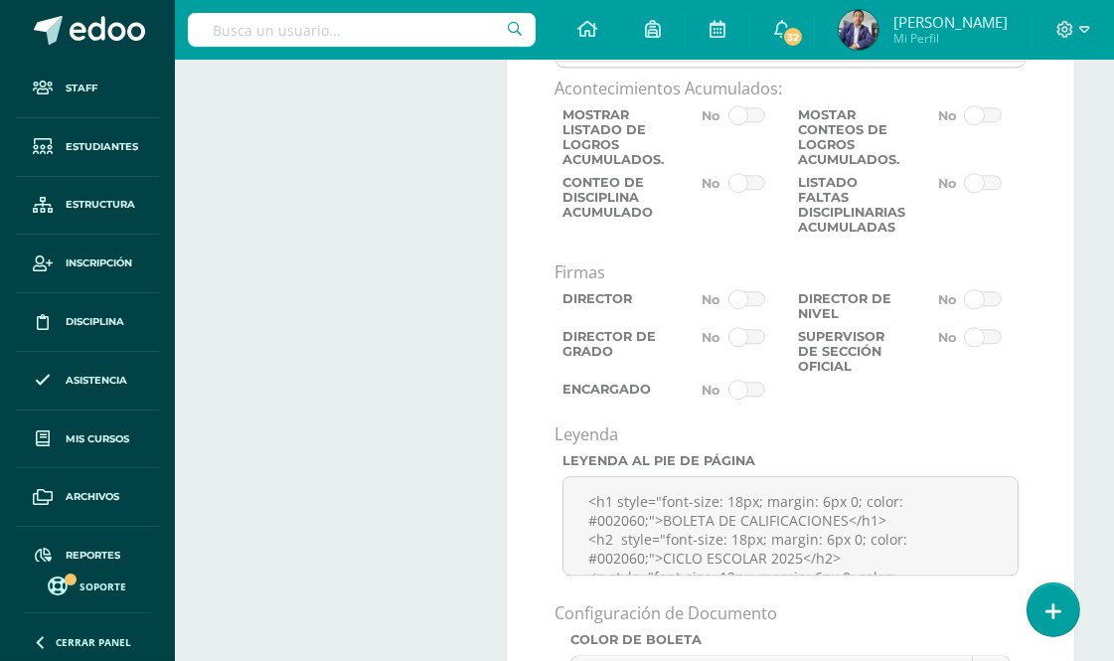
scroll to position [6676, 0]
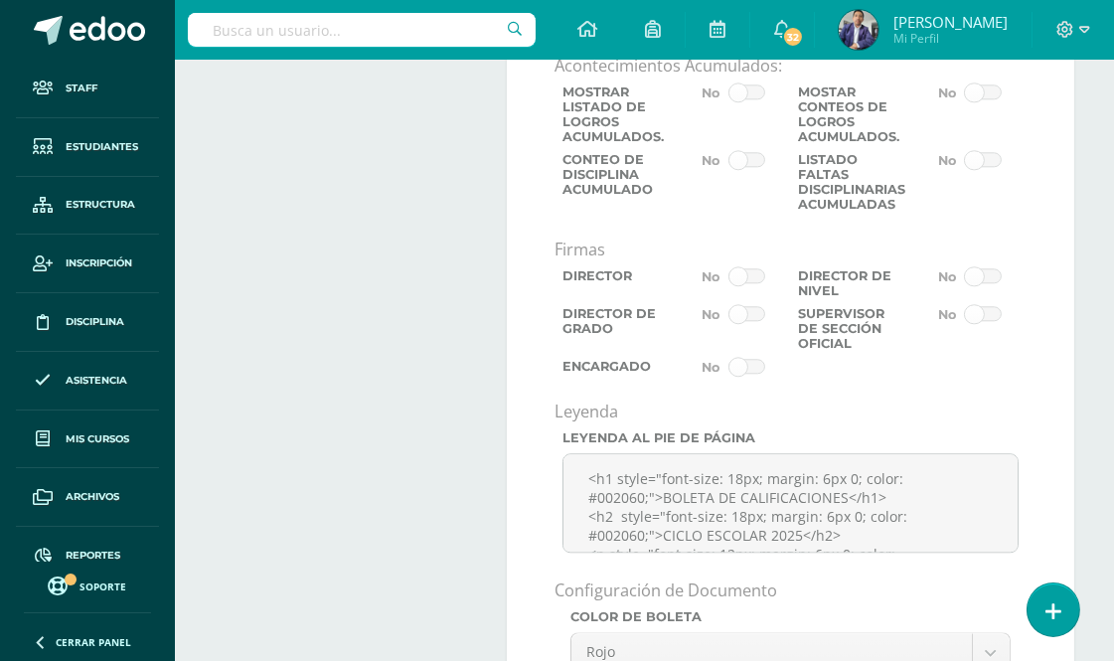
click at [758, 375] on span at bounding box center [747, 367] width 37 height 16
click at [0, 0] on input "checkbox" at bounding box center [0, 0] width 0 height 0
click at [990, 322] on span at bounding box center [983, 314] width 37 height 16
click at [0, 0] on input "checkbox" at bounding box center [0, 0] width 0 height 0
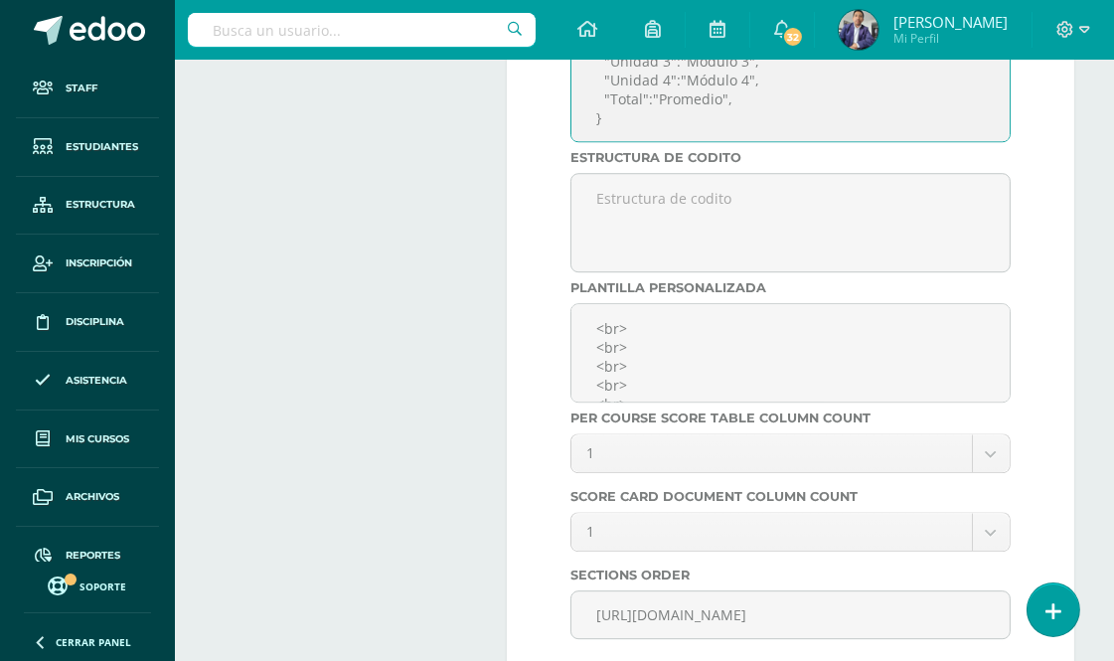
scroll to position [7670, 0]
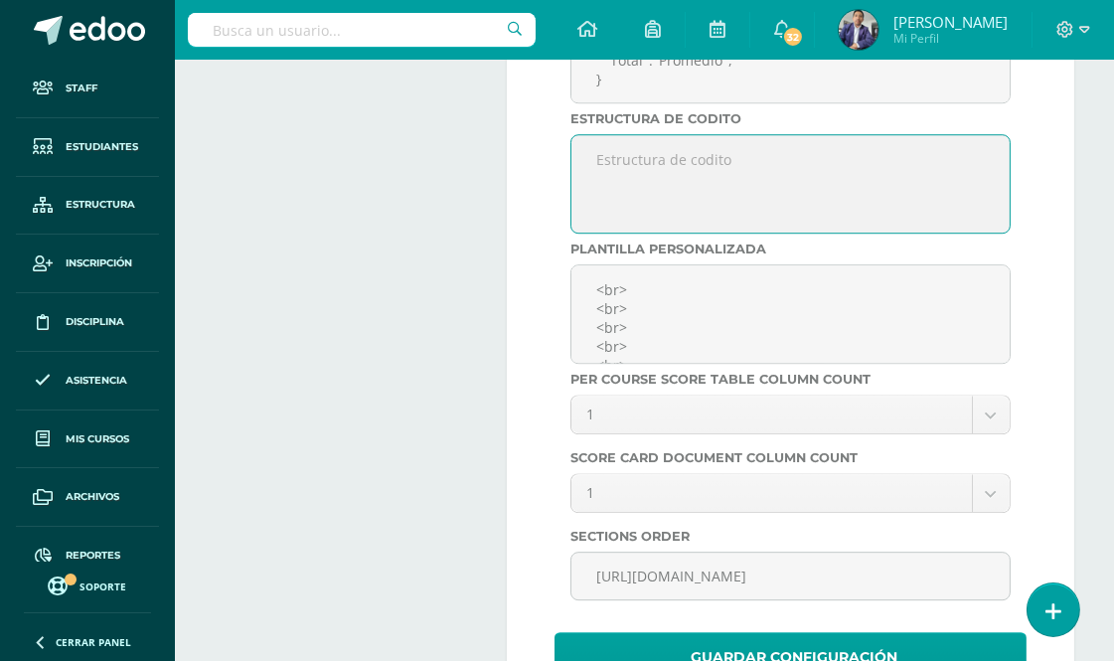
click at [753, 227] on textarea at bounding box center [791, 183] width 440 height 99
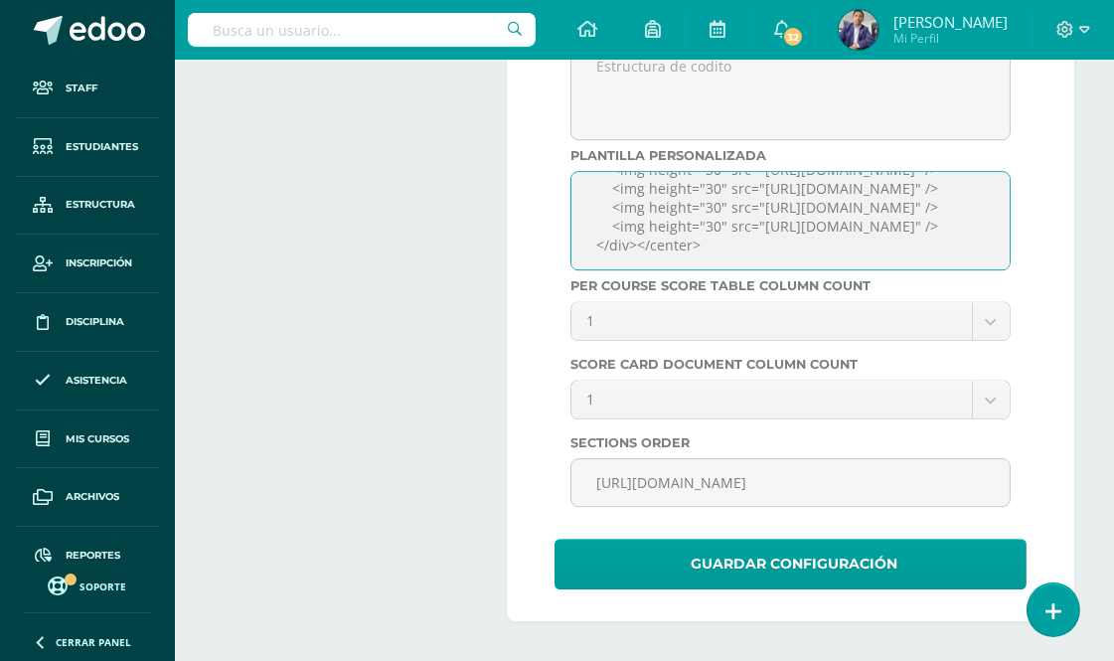
scroll to position [7822, 0]
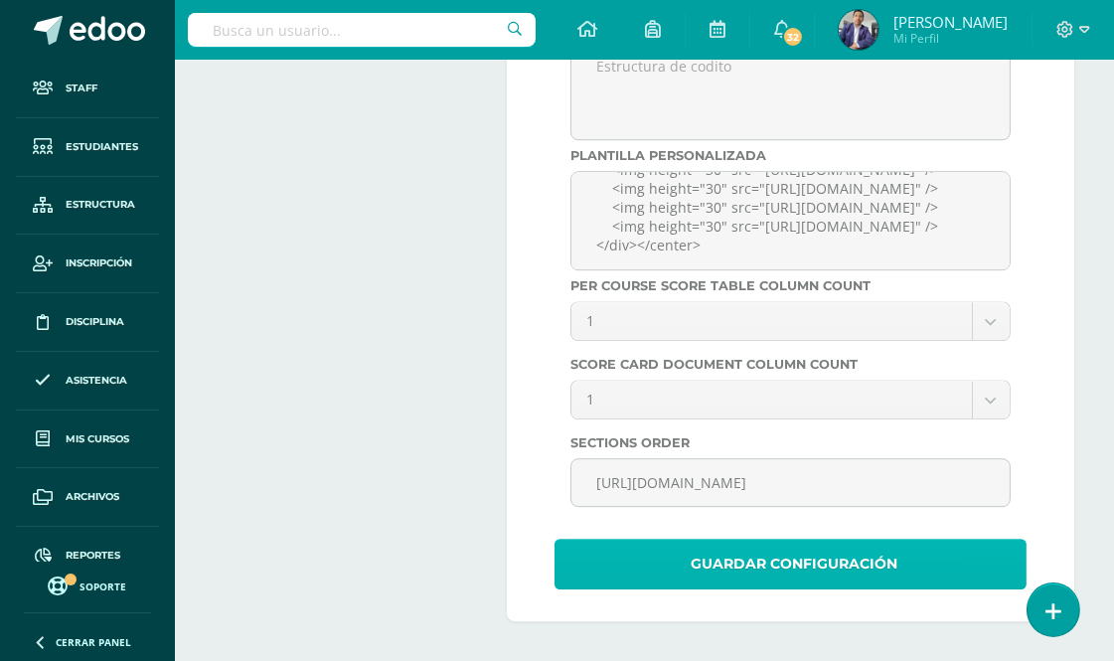
click at [821, 558] on span "Guardar Configuración" at bounding box center [794, 564] width 207 height 49
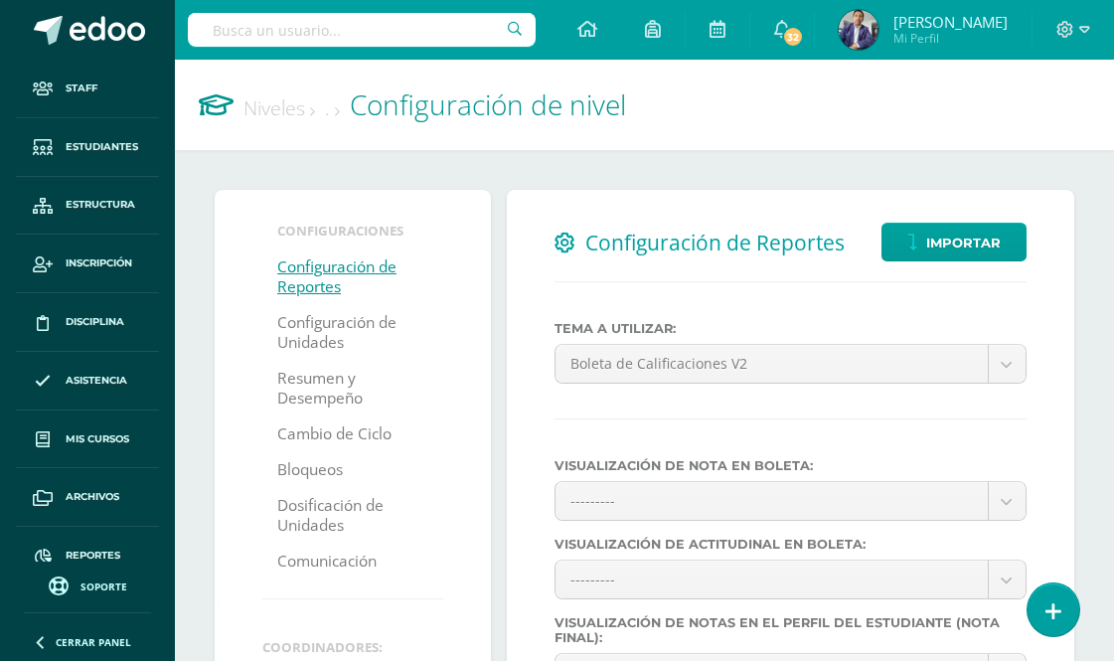
select select
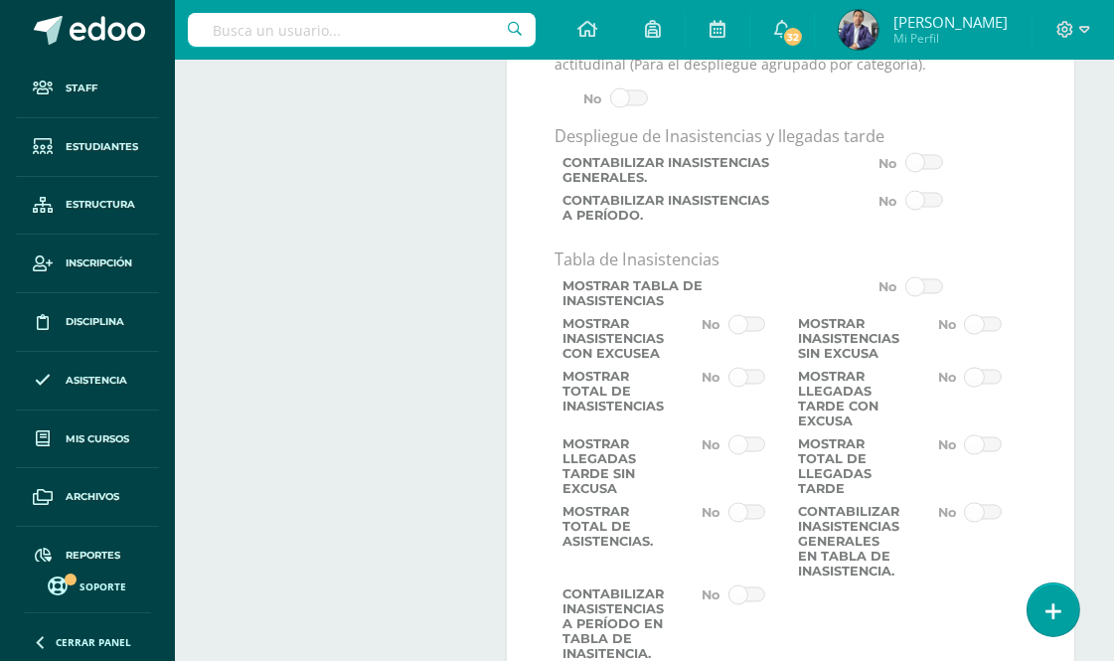
scroll to position [4636, 0]
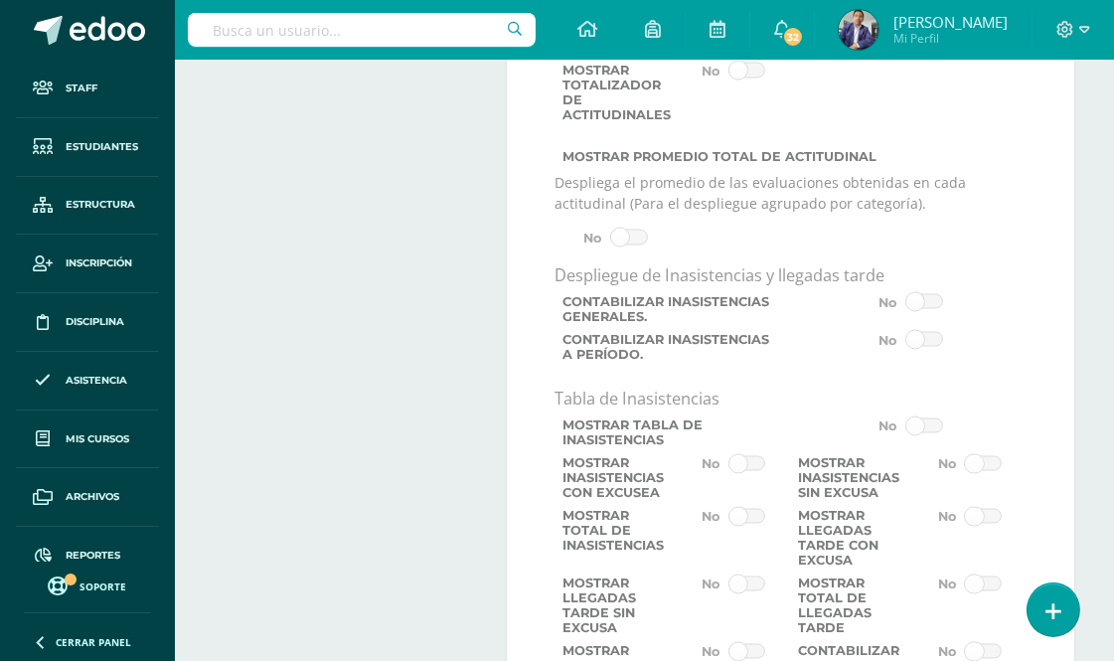
click at [262, 25] on input "text" at bounding box center [362, 30] width 348 height 34
type input "daniela"
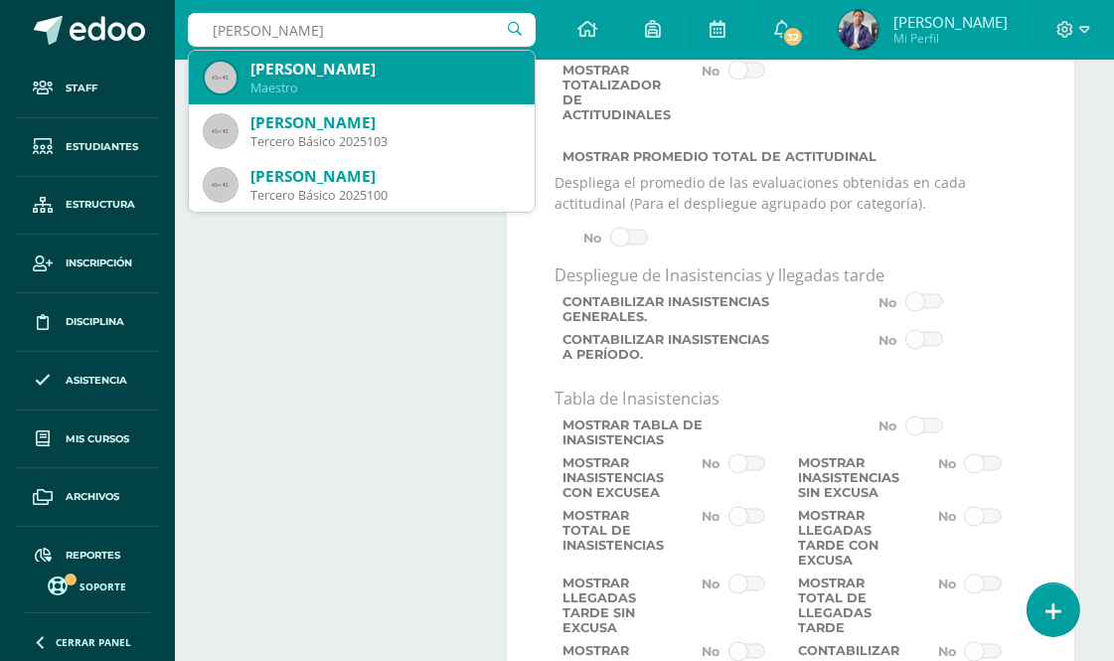
click at [428, 80] on div "Liseth Daniela Portuguez Montaña" at bounding box center [385, 69] width 268 height 21
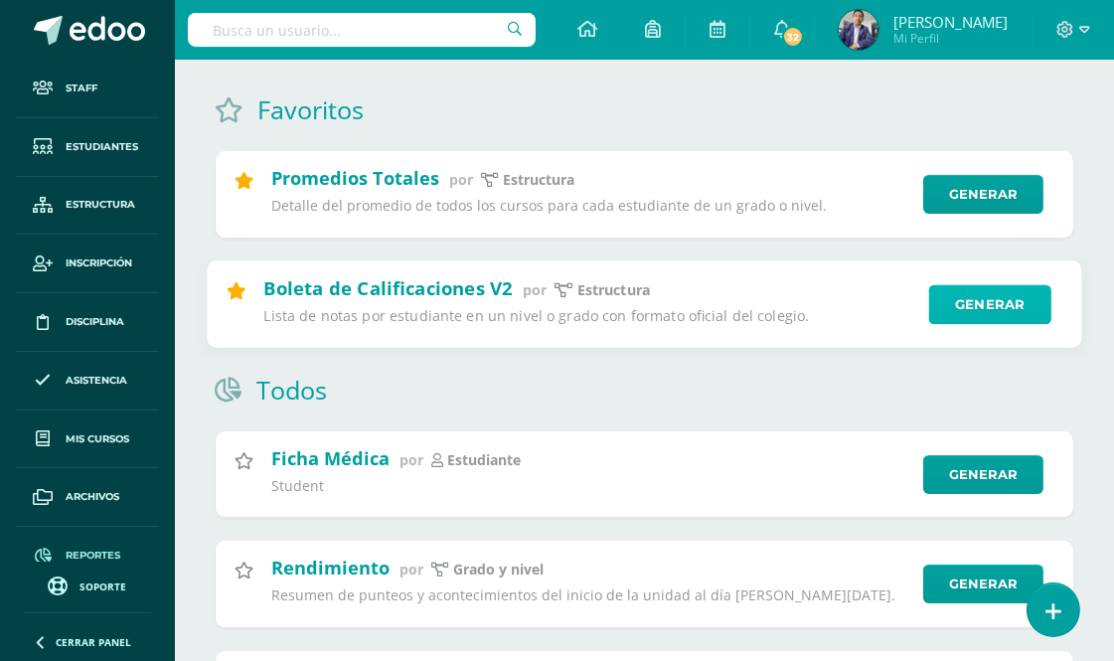
click at [980, 309] on link "Generar" at bounding box center [991, 304] width 122 height 40
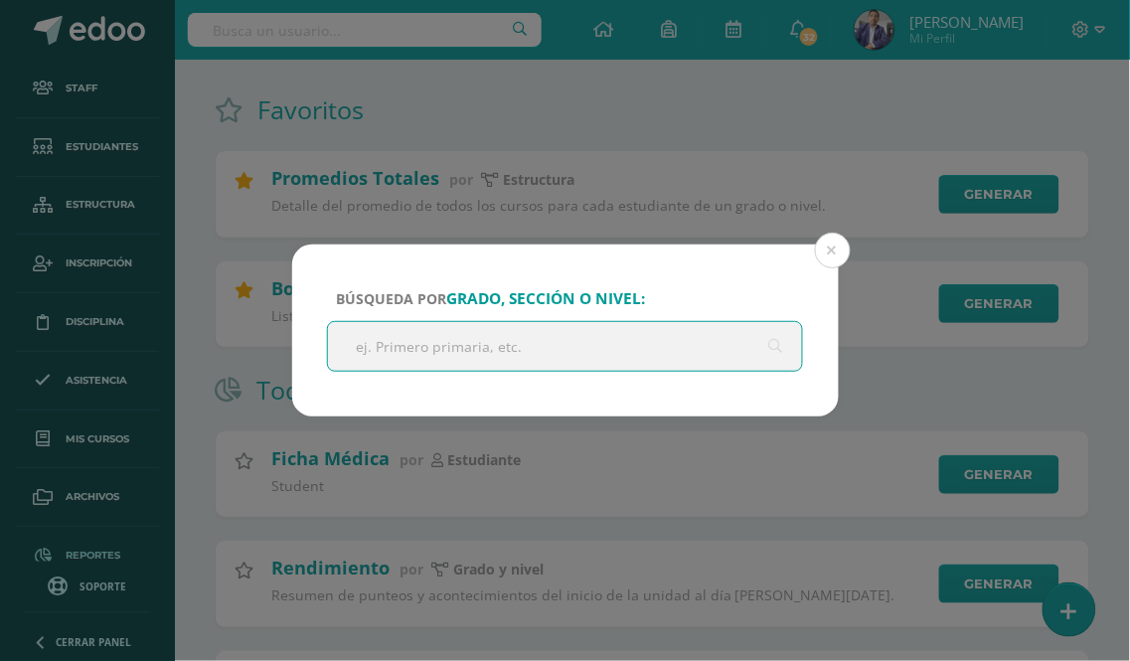
click at [425, 343] on input "text" at bounding box center [565, 346] width 475 height 49
type input "kinder"
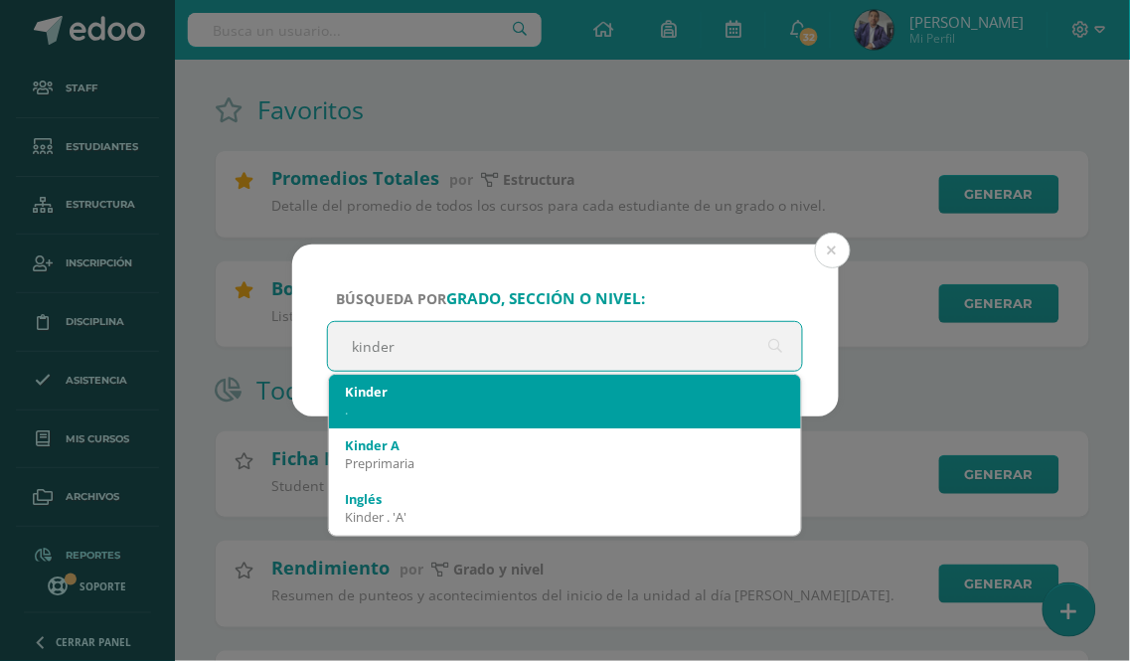
click at [470, 390] on div "Kinder" at bounding box center [565, 392] width 441 height 18
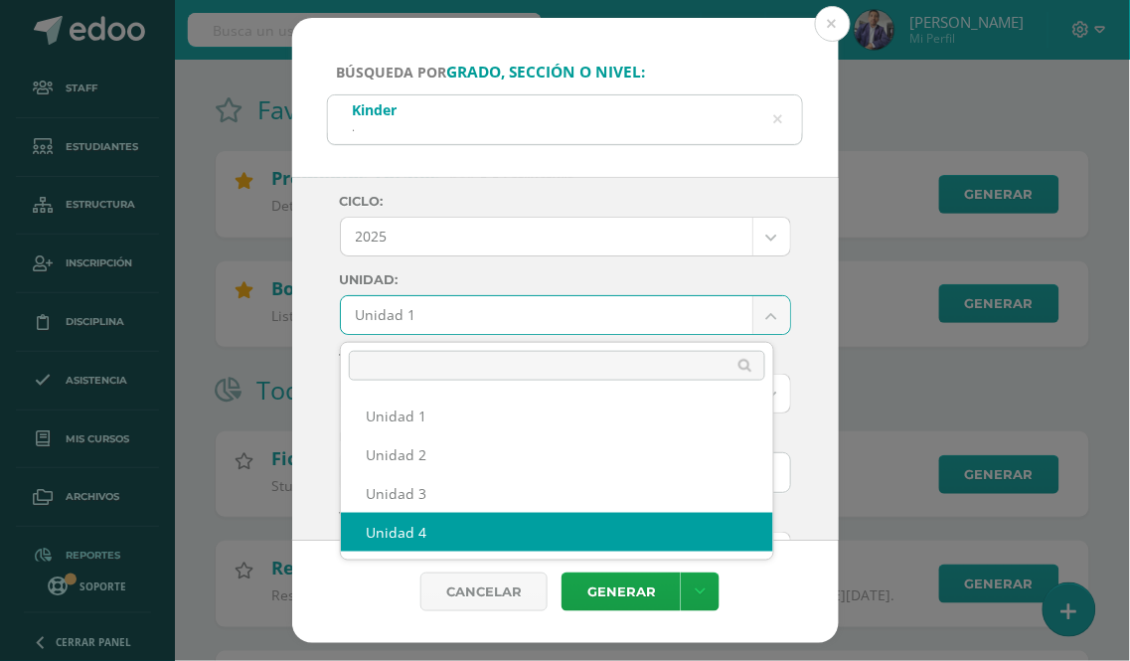
select select "Unidad 4"
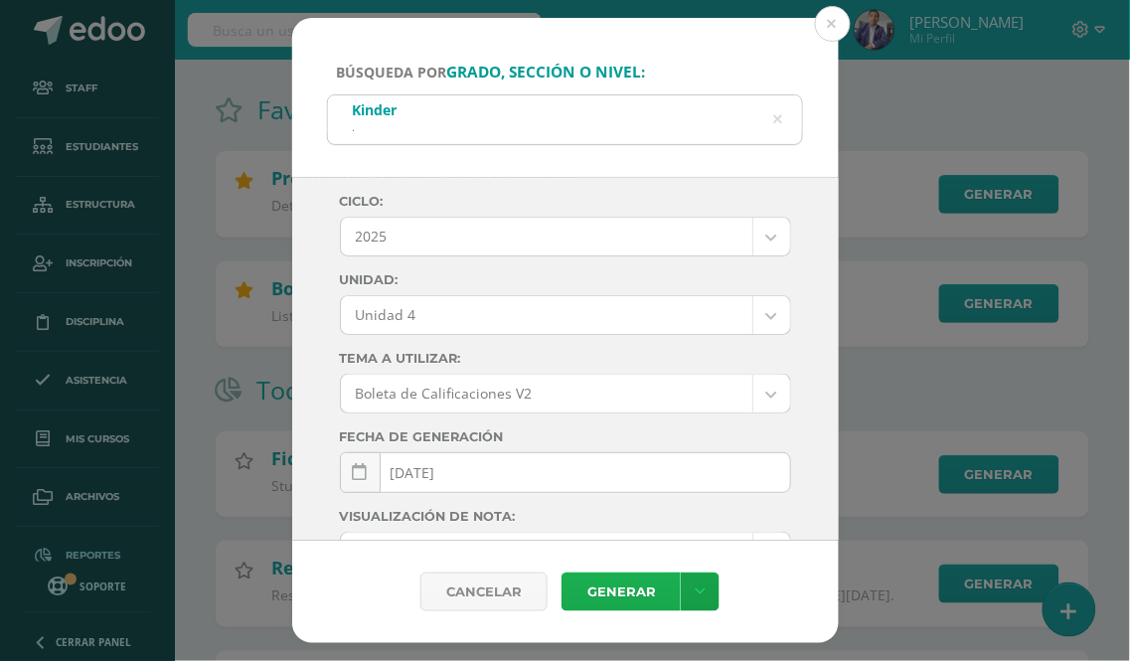
click at [604, 581] on link "Generar" at bounding box center [621, 592] width 119 height 39
click at [832, 26] on button at bounding box center [833, 24] width 36 height 36
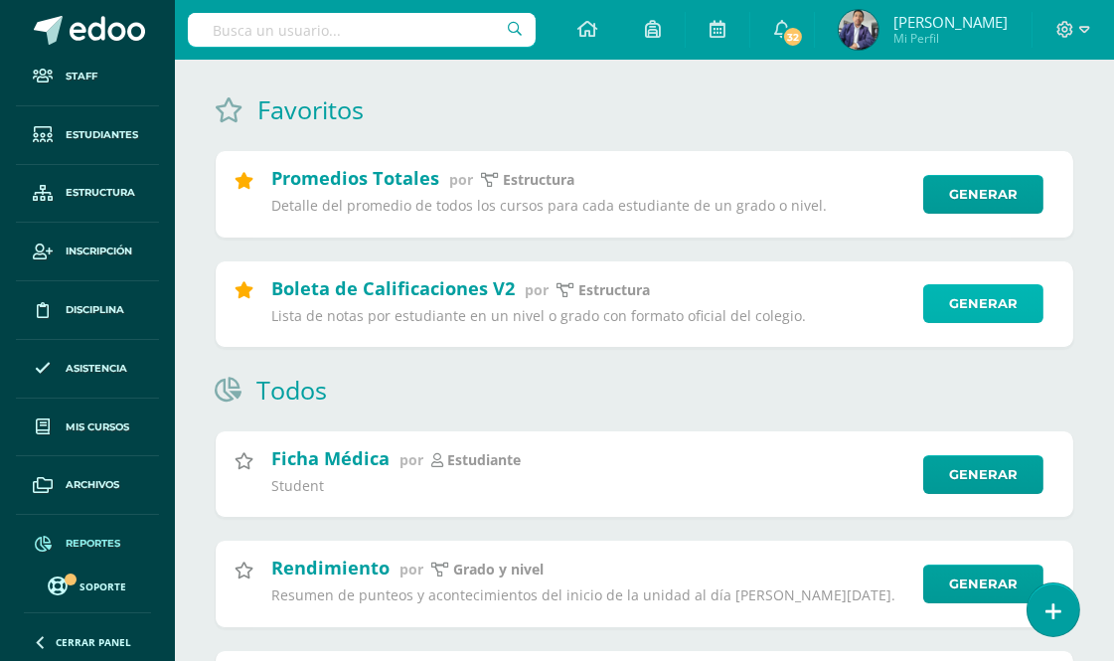
scroll to position [23, 0]
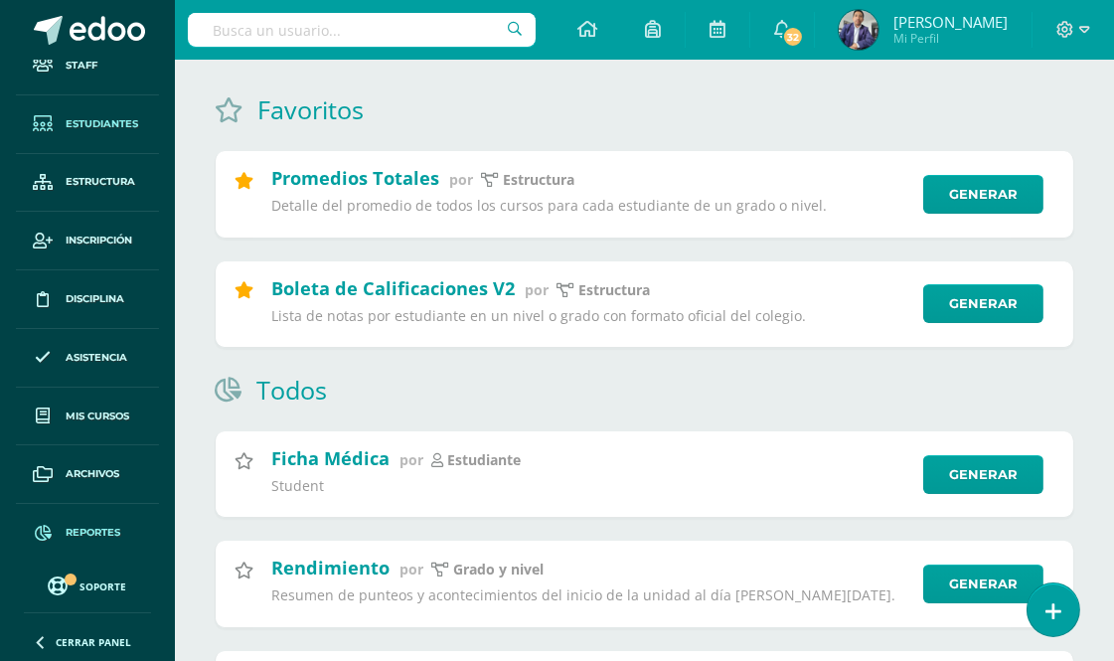
click at [100, 123] on span "Estudiantes" at bounding box center [102, 124] width 73 height 16
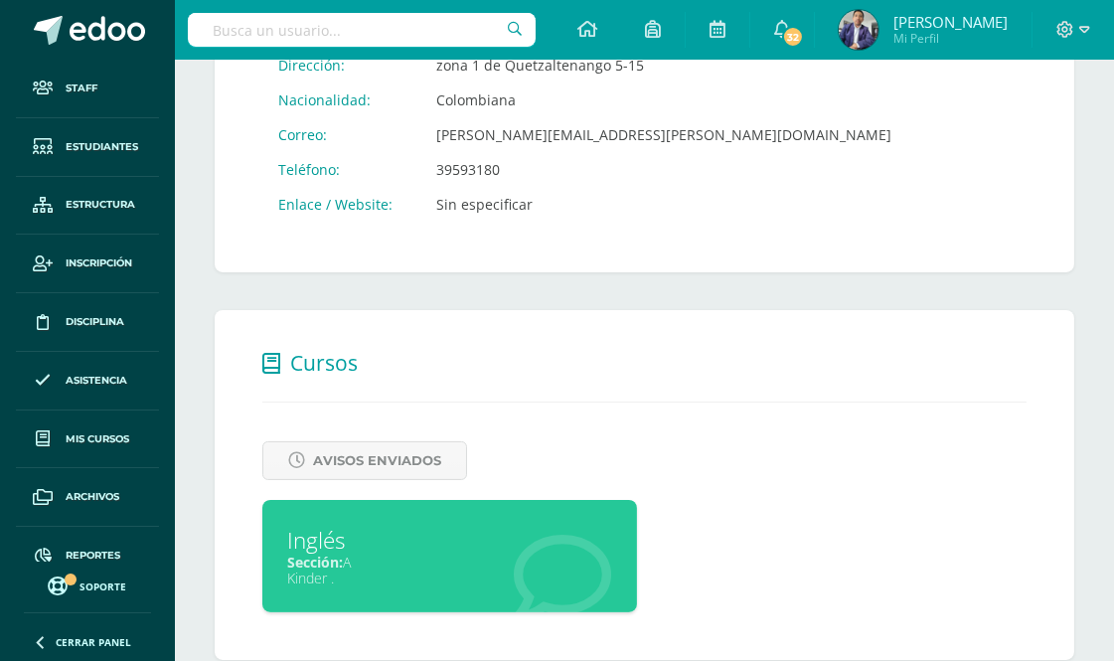
scroll to position [548, 0]
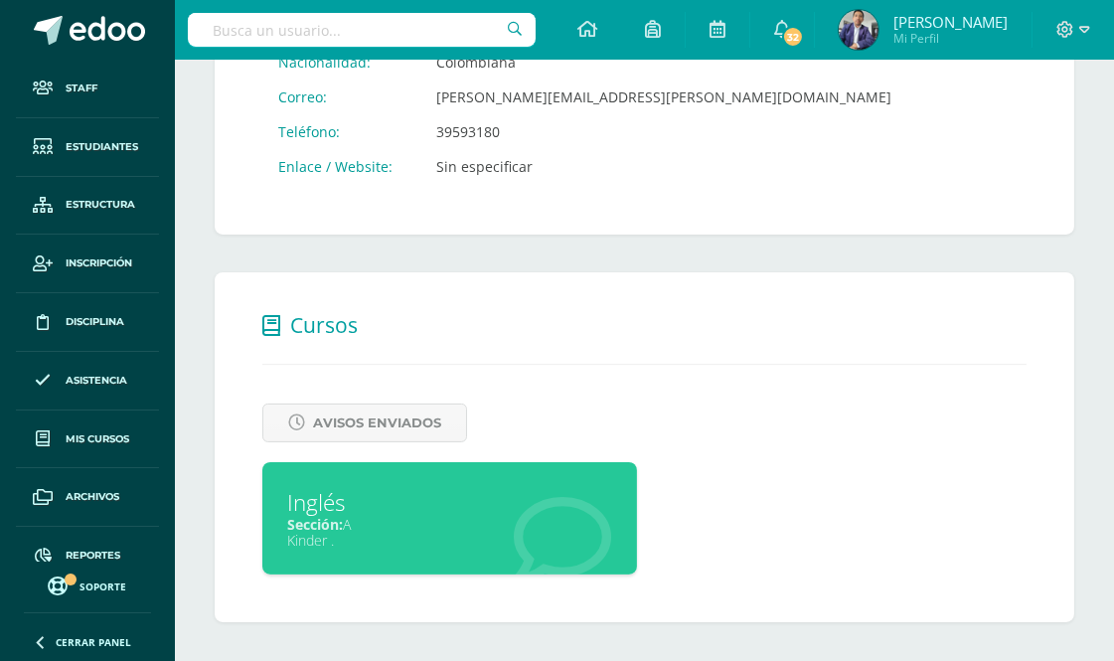
click at [412, 507] on div "Inglés" at bounding box center [449, 502] width 325 height 31
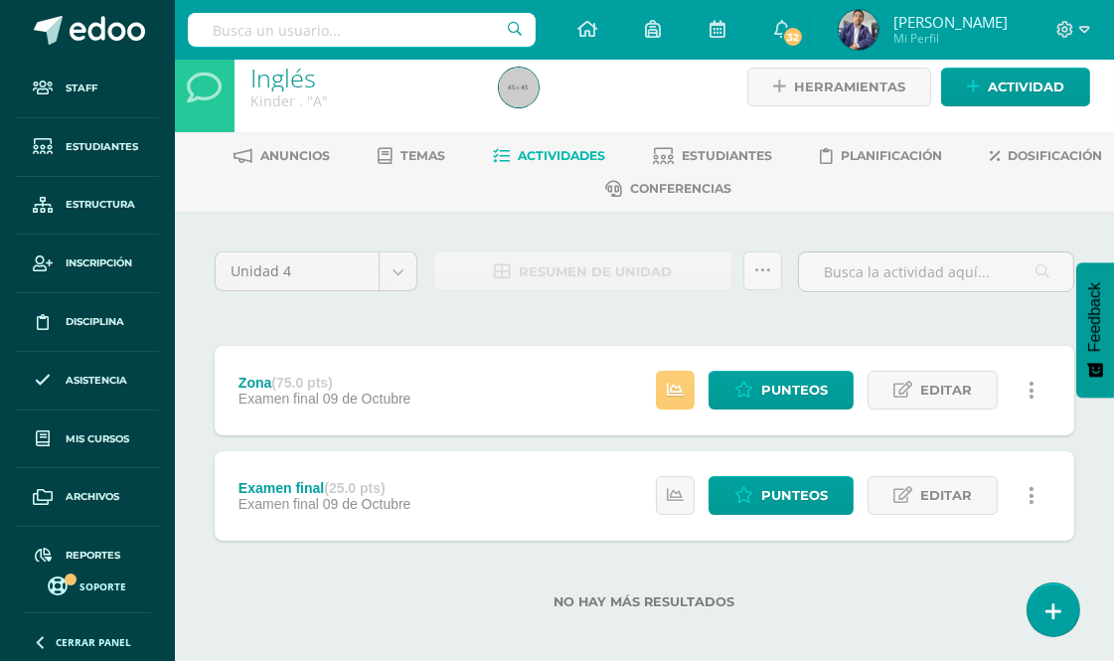
scroll to position [27, 0]
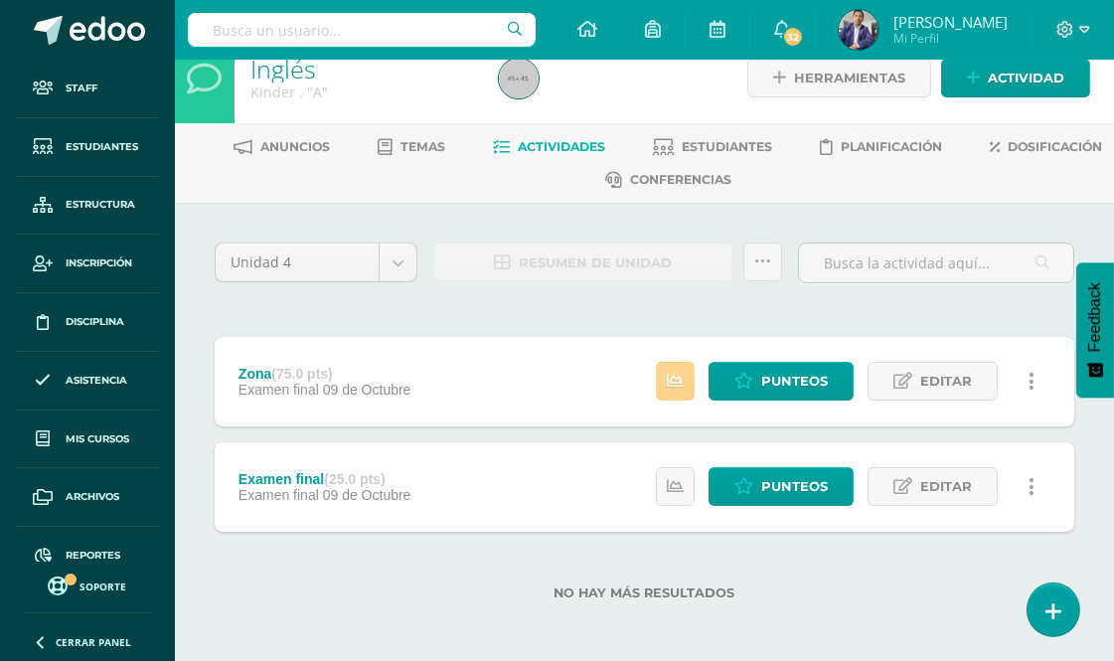
click at [672, 379] on icon at bounding box center [675, 381] width 17 height 17
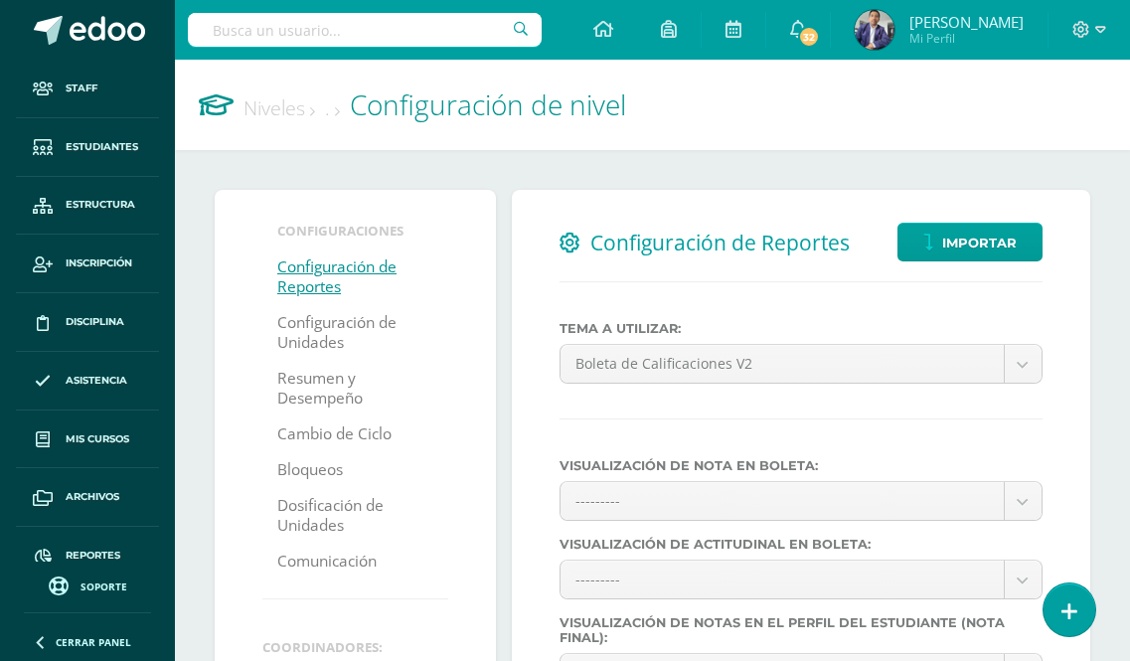
select select
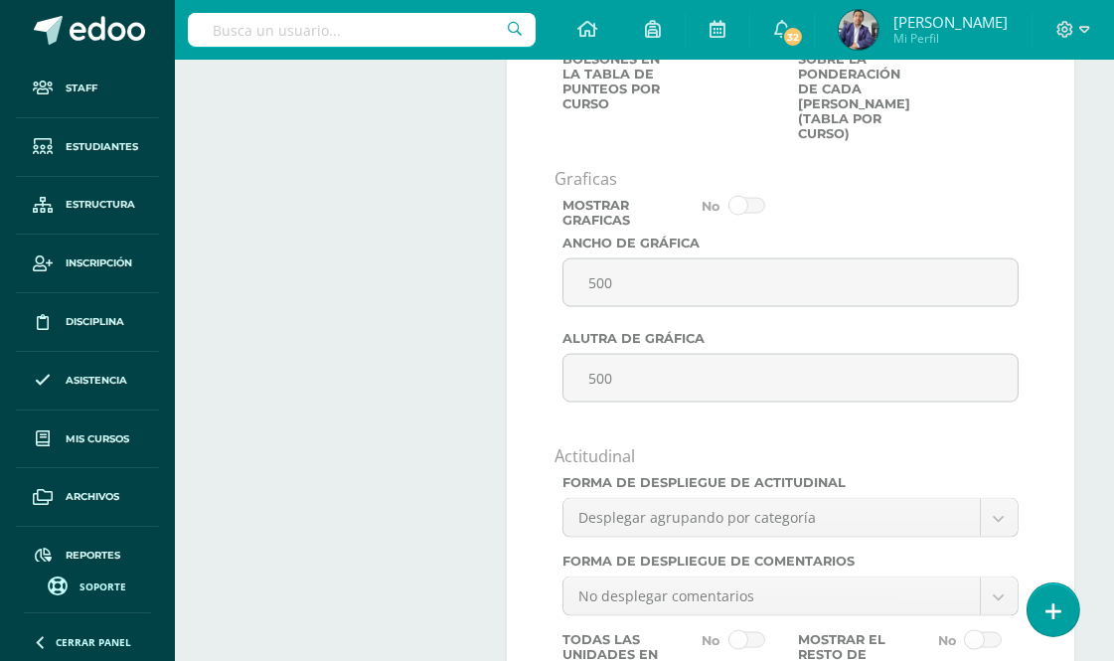
scroll to position [3752, 0]
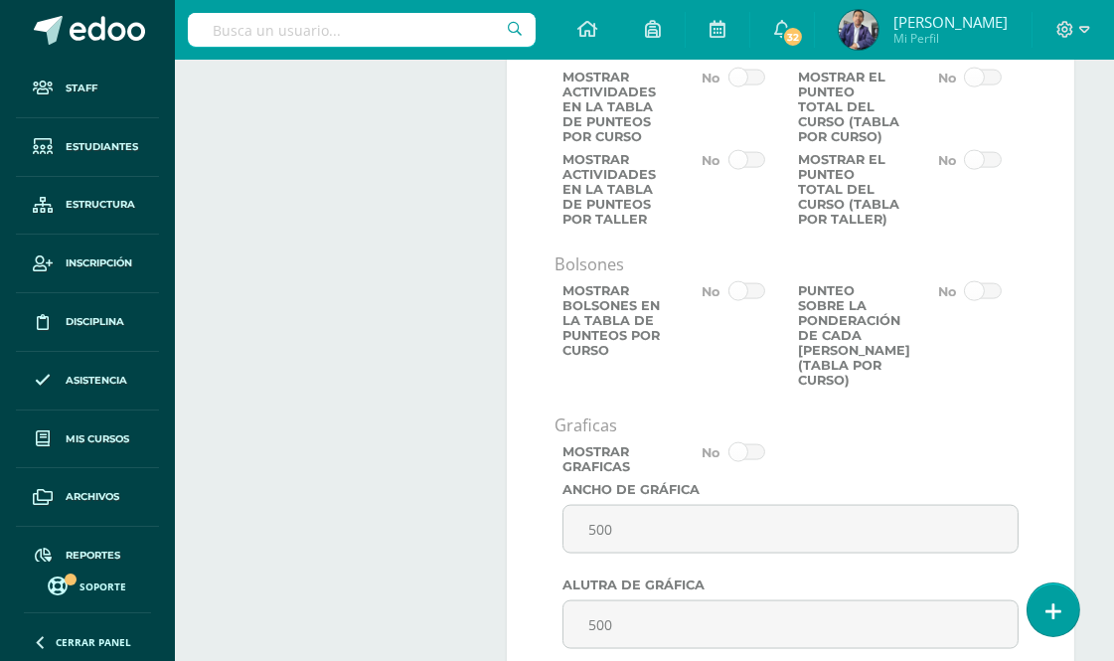
click at [335, 34] on input "text" at bounding box center [362, 30] width 348 height 34
type input "daniela"
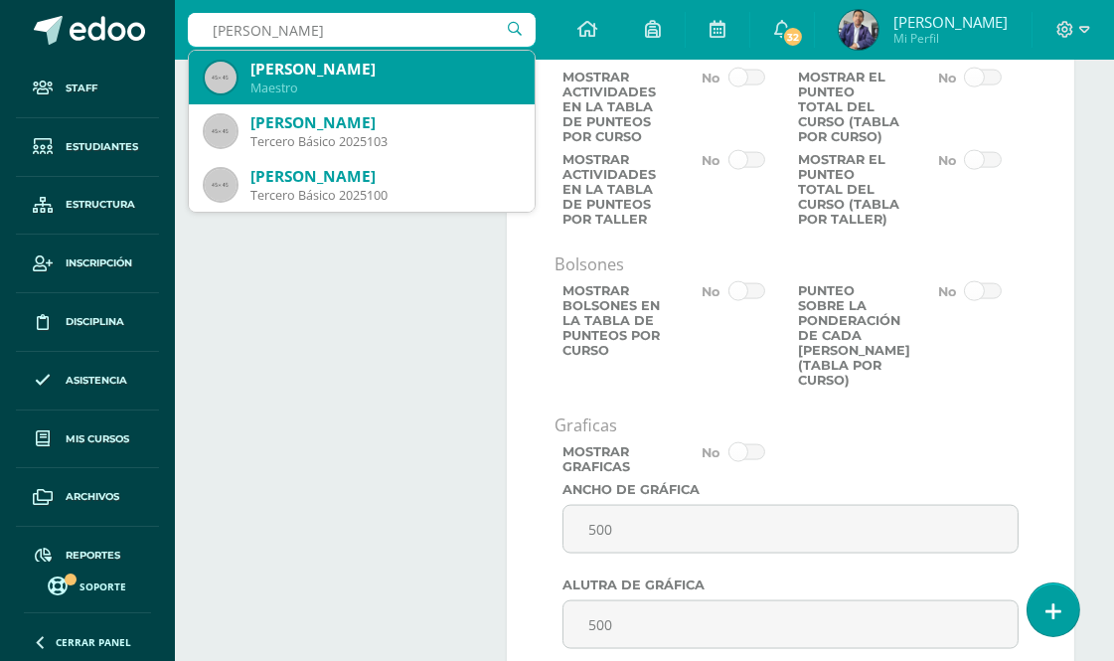
click at [371, 75] on div "Liseth Daniela Portuguez Montaña" at bounding box center [385, 69] width 268 height 21
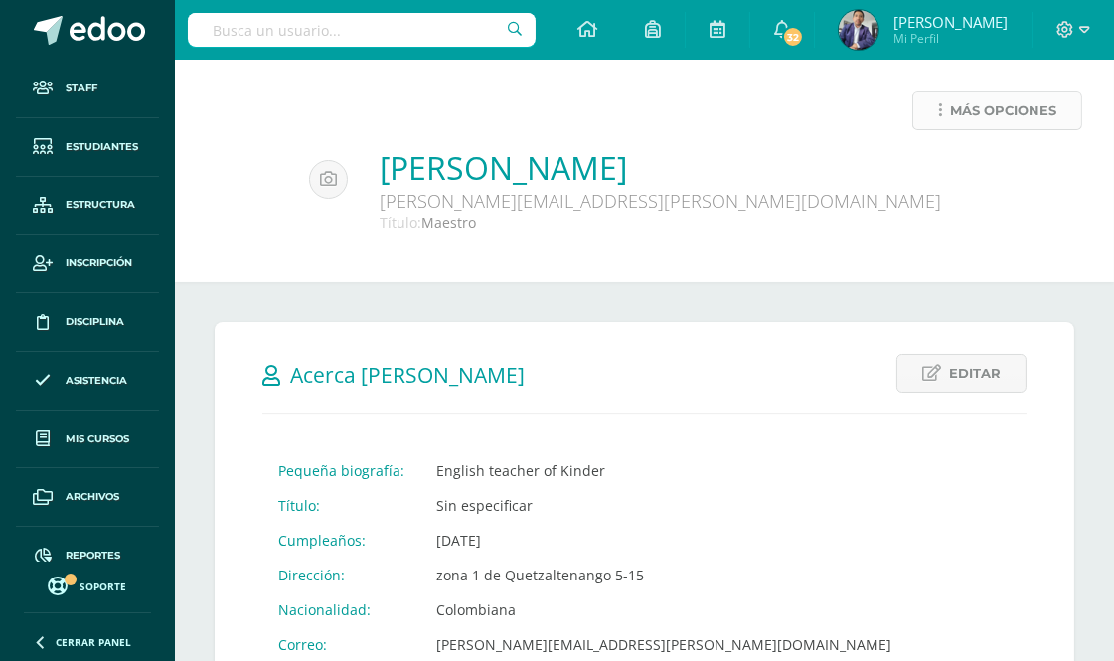
click at [950, 109] on span "Más opciones" at bounding box center [1003, 110] width 106 height 37
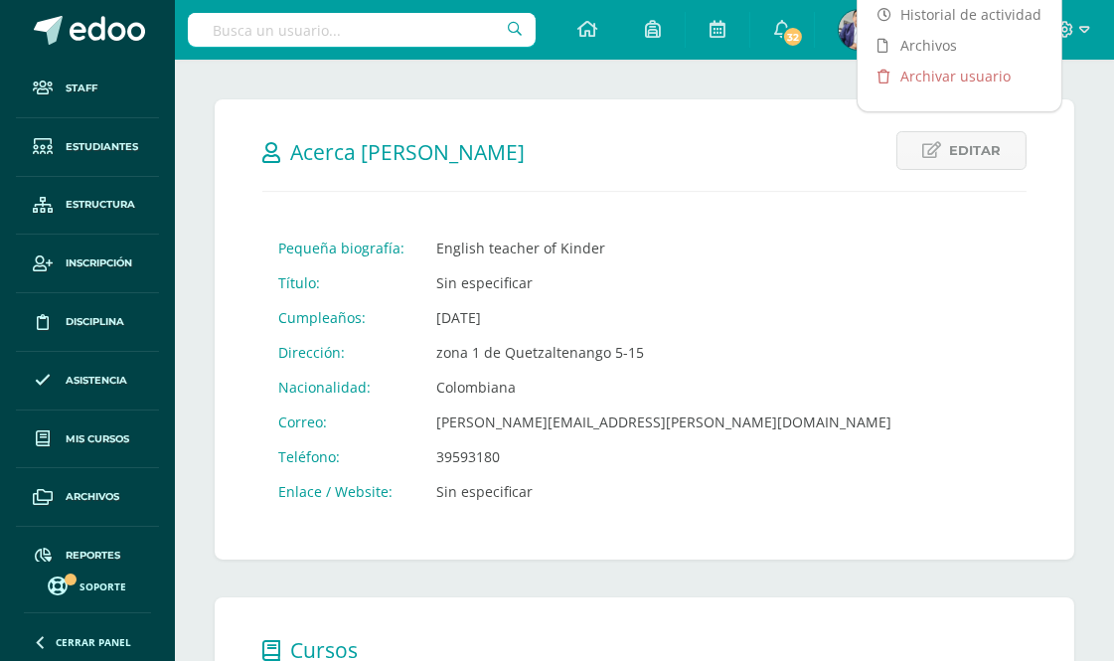
scroll to position [105, 0]
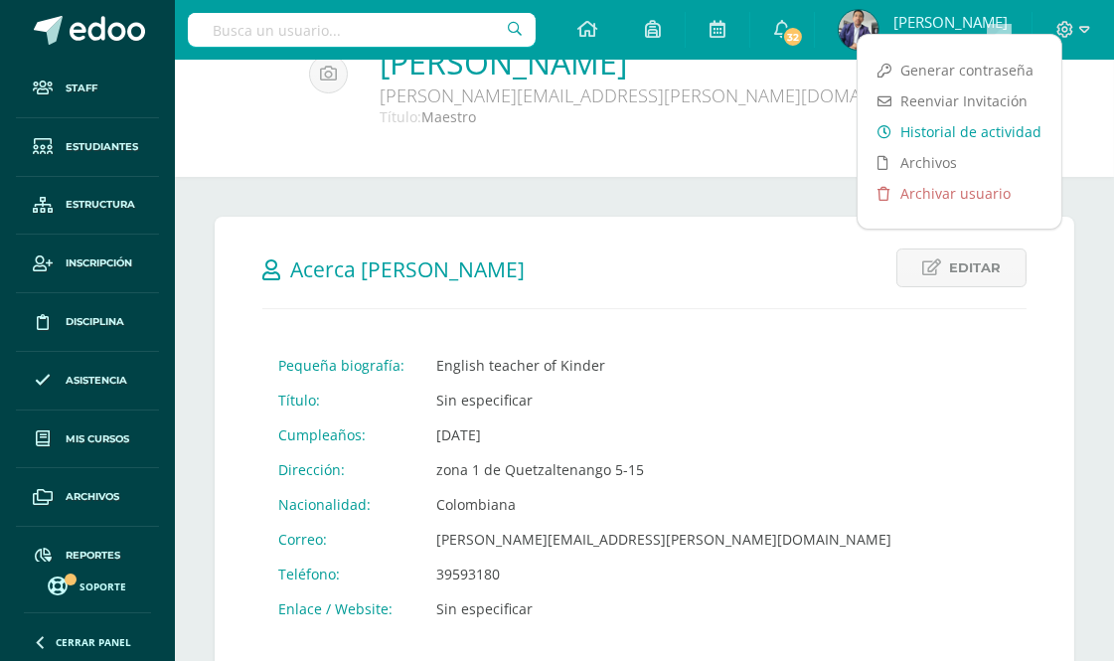
click at [955, 130] on link "Historial de actividad" at bounding box center [960, 131] width 204 height 31
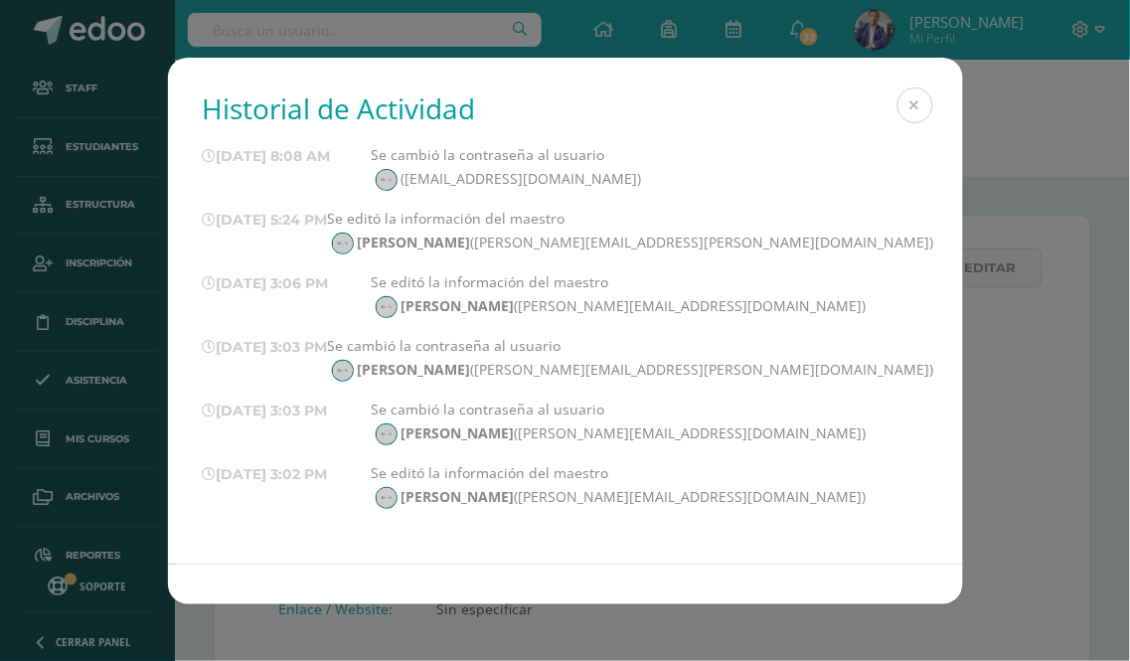
click at [909, 111] on button at bounding box center [916, 105] width 36 height 36
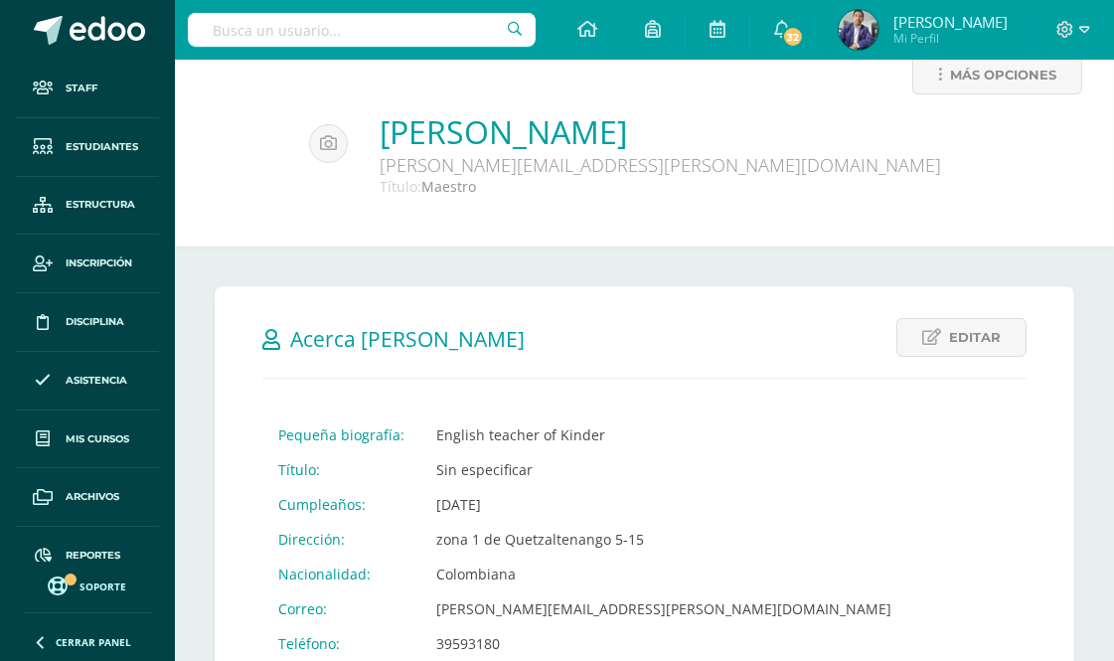
scroll to position [0, 0]
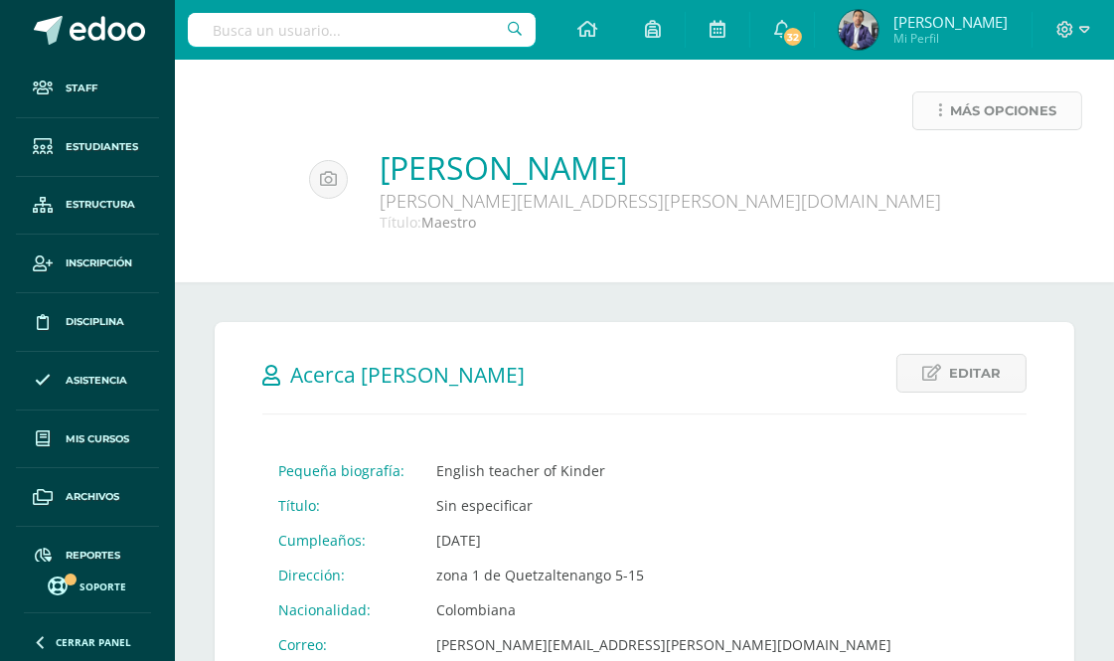
click at [960, 111] on span "Más opciones" at bounding box center [1003, 110] width 106 height 37
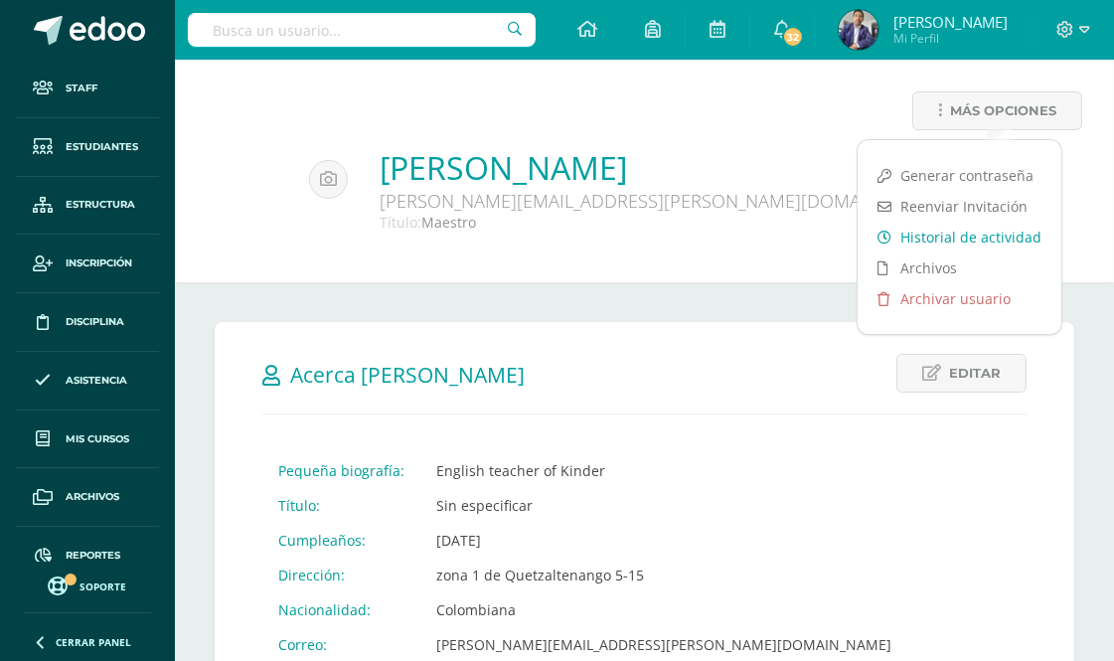
click at [923, 232] on link "Historial de actividad" at bounding box center [960, 237] width 204 height 31
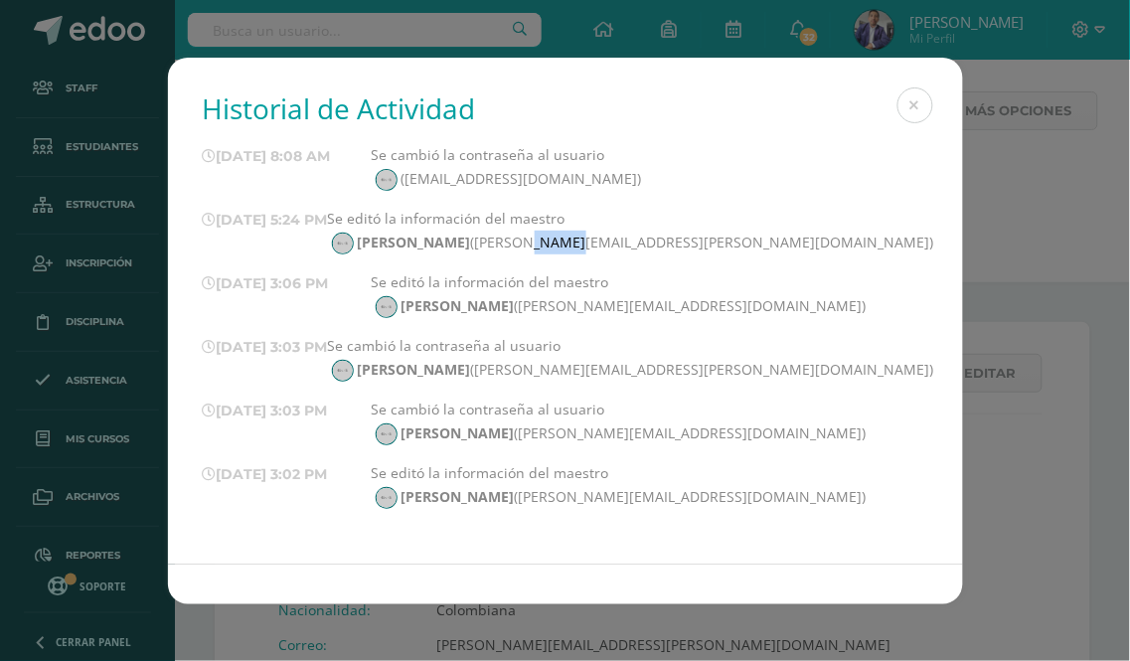
drag, startPoint x: 569, startPoint y: 239, endPoint x: 608, endPoint y: 237, distance: 39.8
click at [608, 237] on span "[PERSON_NAME] ([PERSON_NAME][EMAIL_ADDRESS][PERSON_NAME][DOMAIN_NAME])" at bounding box center [631, 242] width 606 height 19
click at [923, 102] on button at bounding box center [916, 105] width 36 height 36
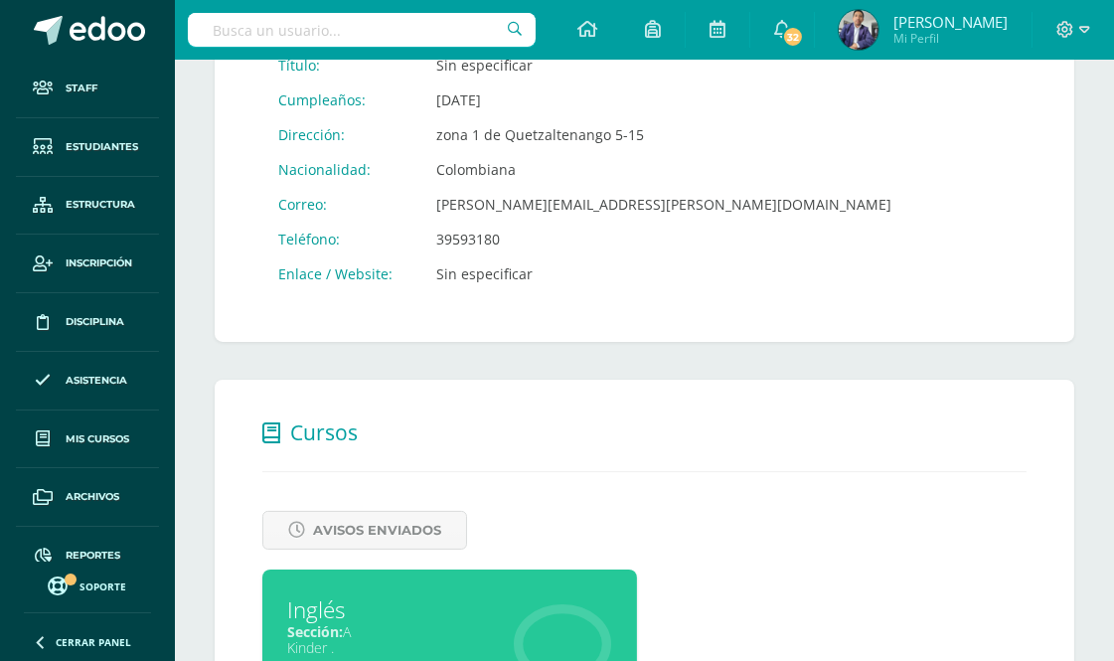
scroll to position [548, 0]
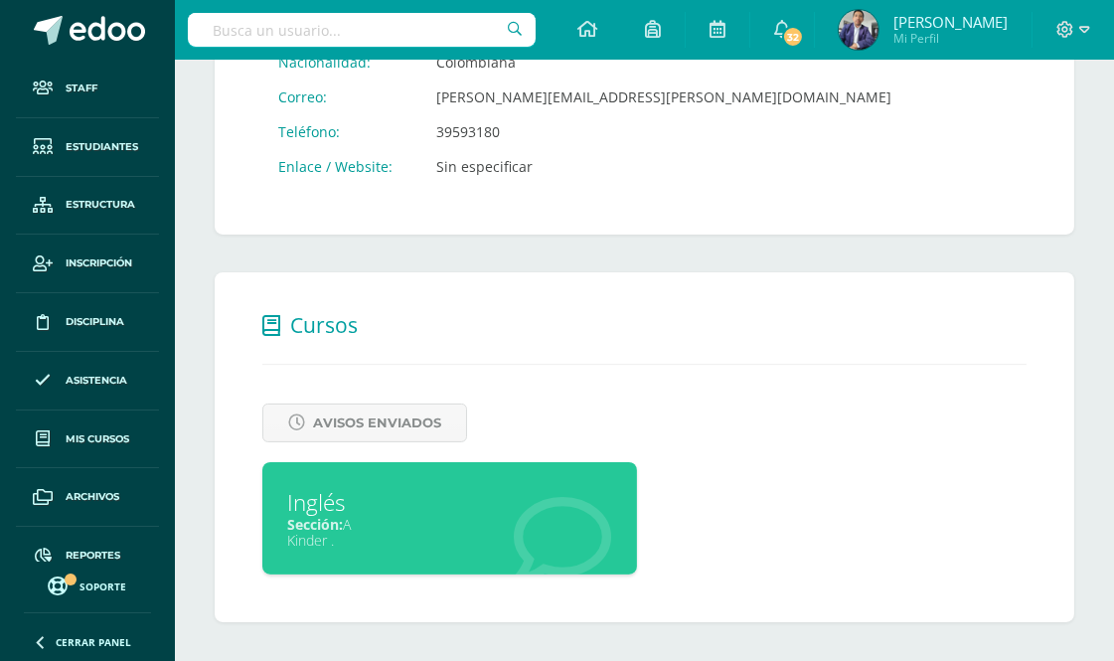
drag, startPoint x: 321, startPoint y: 328, endPoint x: 353, endPoint y: 328, distance: 31.8
click at [321, 328] on span "Cursos" at bounding box center [324, 325] width 68 height 28
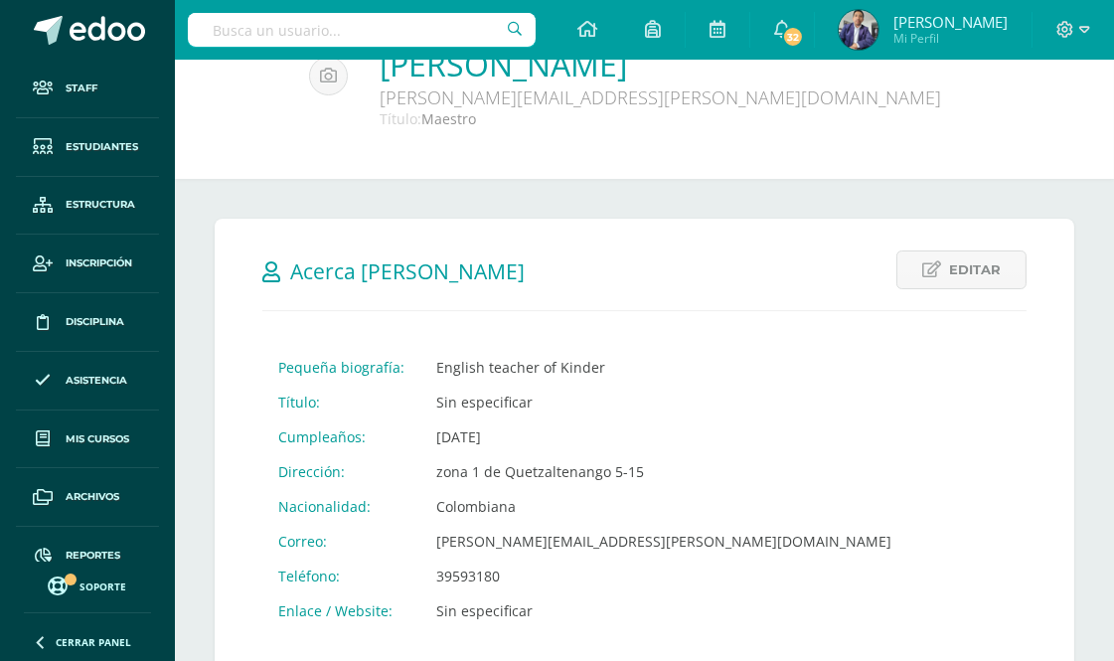
scroll to position [0, 0]
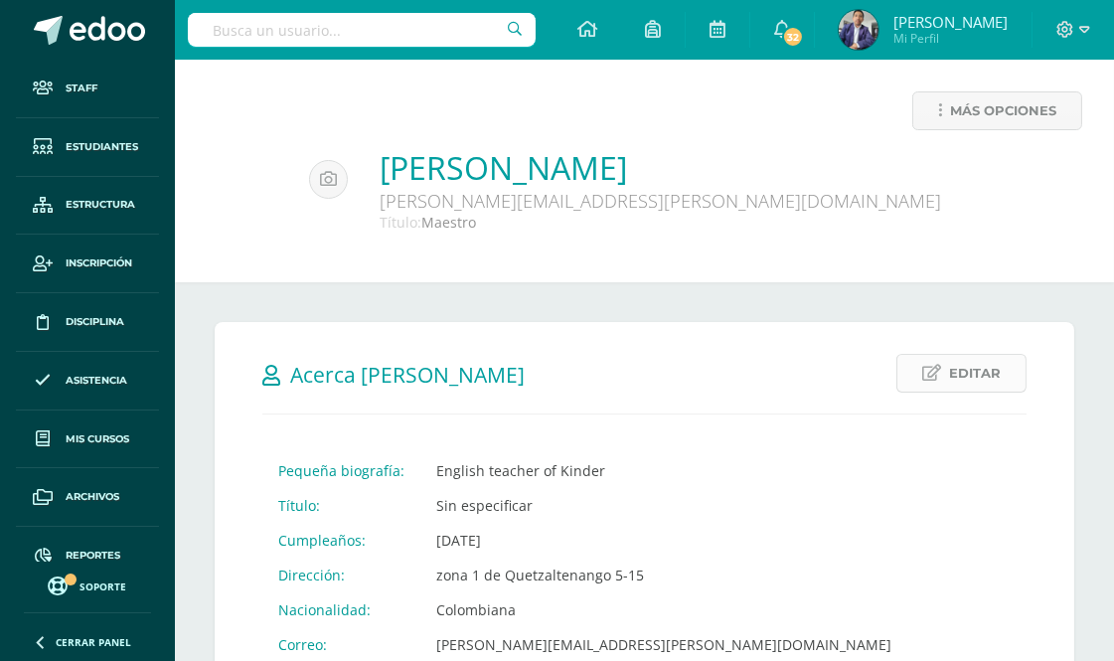
click at [958, 372] on span "Editar" at bounding box center [975, 373] width 52 height 37
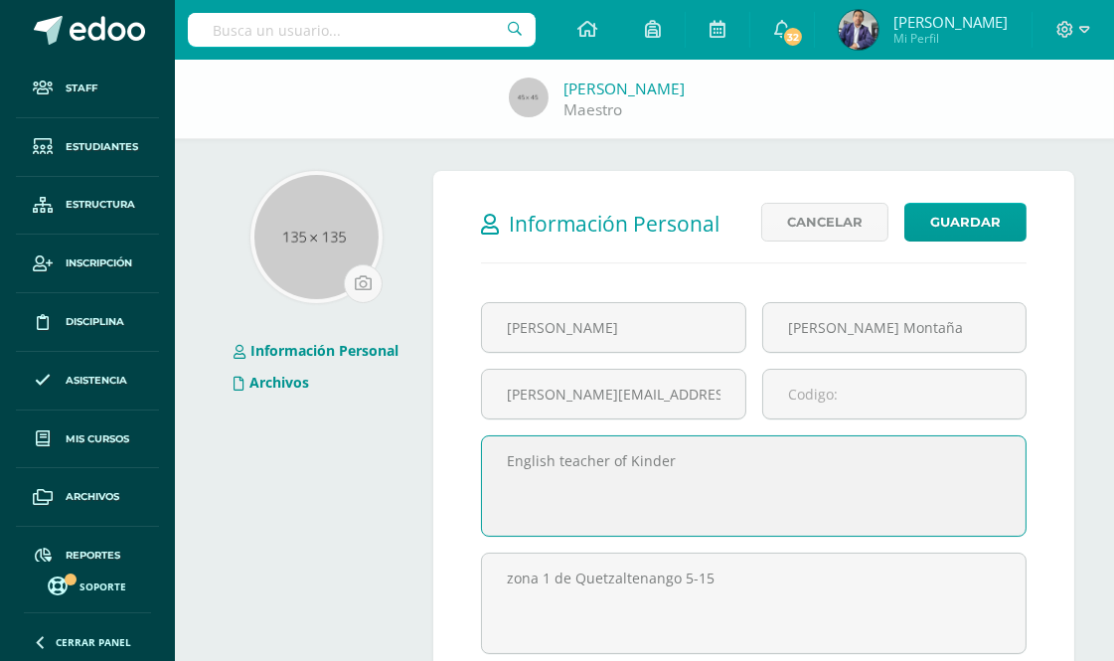
click at [290, 379] on link "Archivos" at bounding box center [272, 382] width 76 height 19
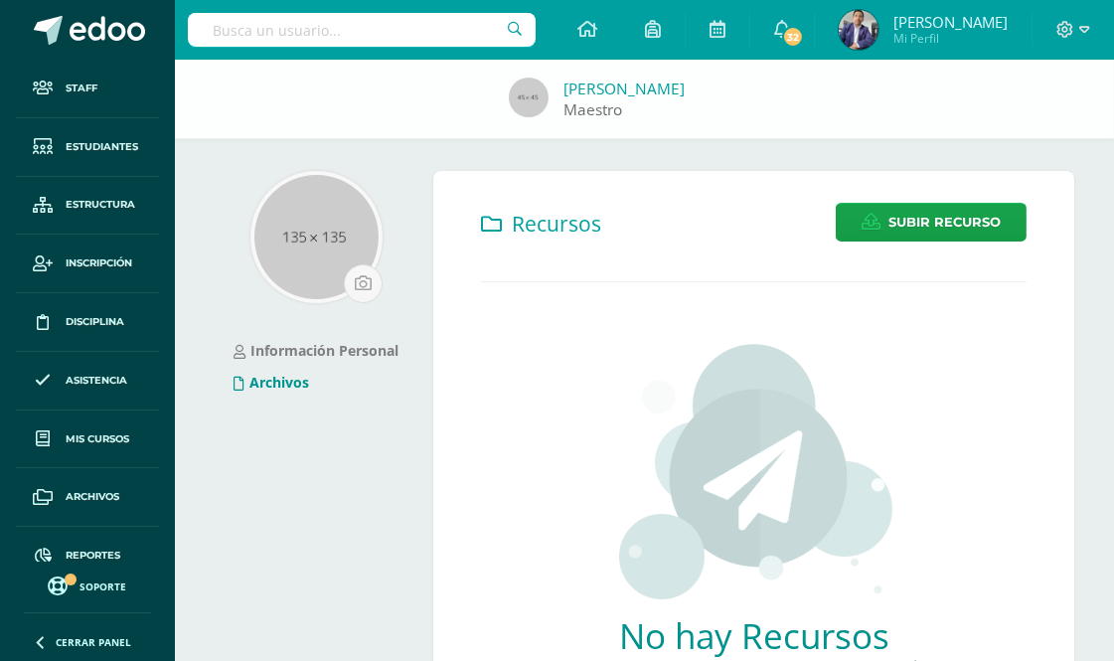
click at [582, 93] on link "[PERSON_NAME]" at bounding box center [624, 89] width 121 height 21
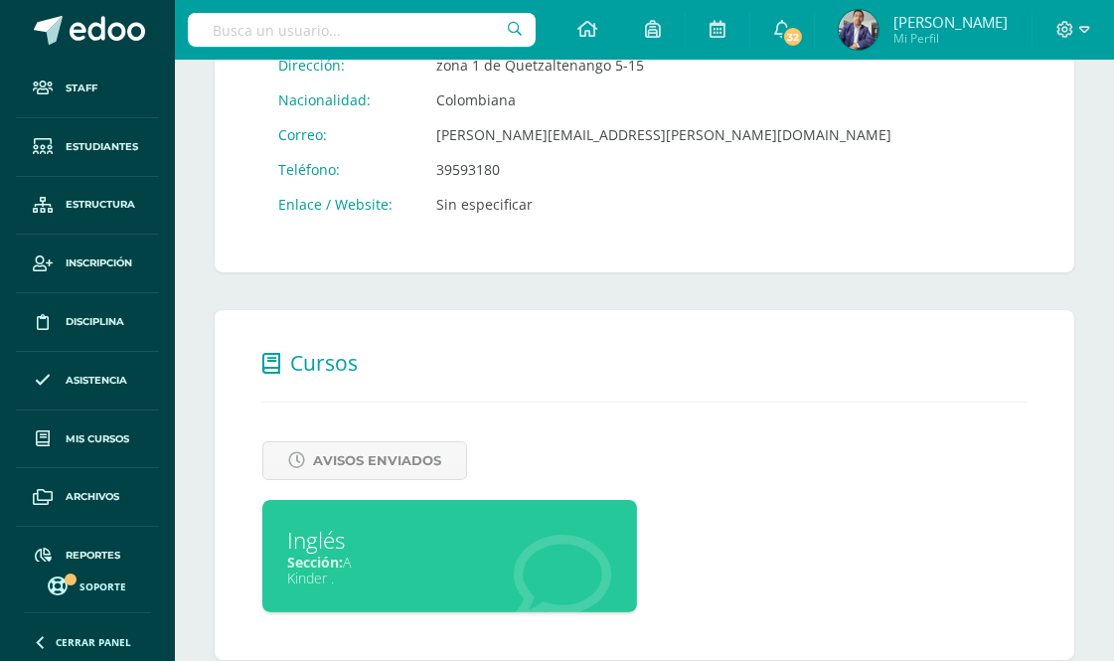
scroll to position [548, 0]
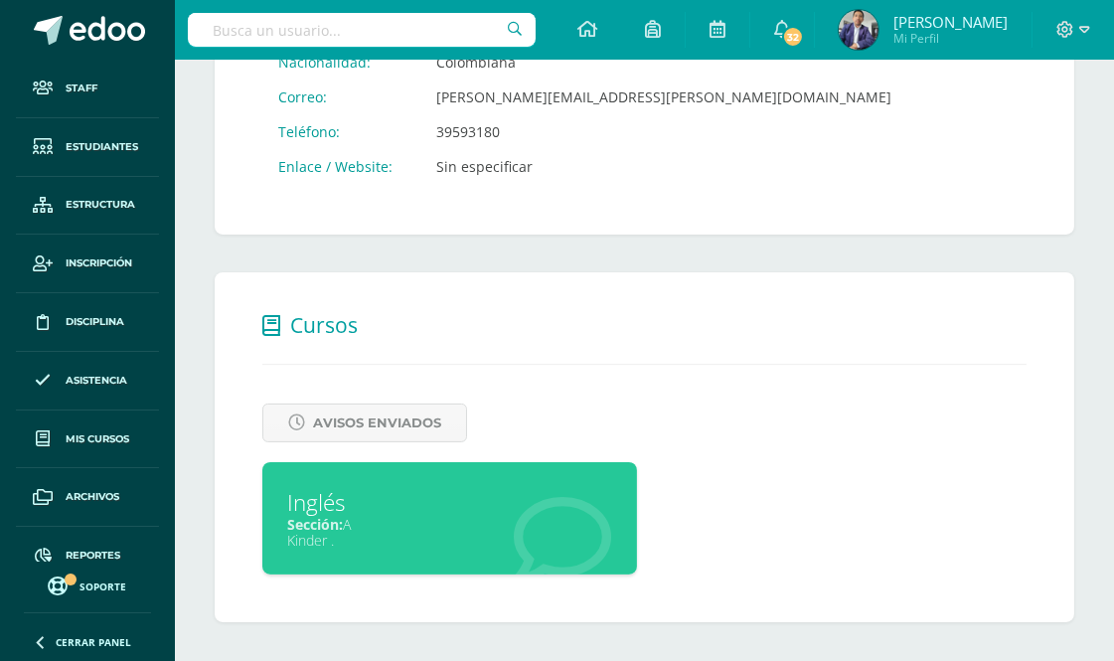
click at [330, 321] on span "Cursos" at bounding box center [324, 325] width 68 height 28
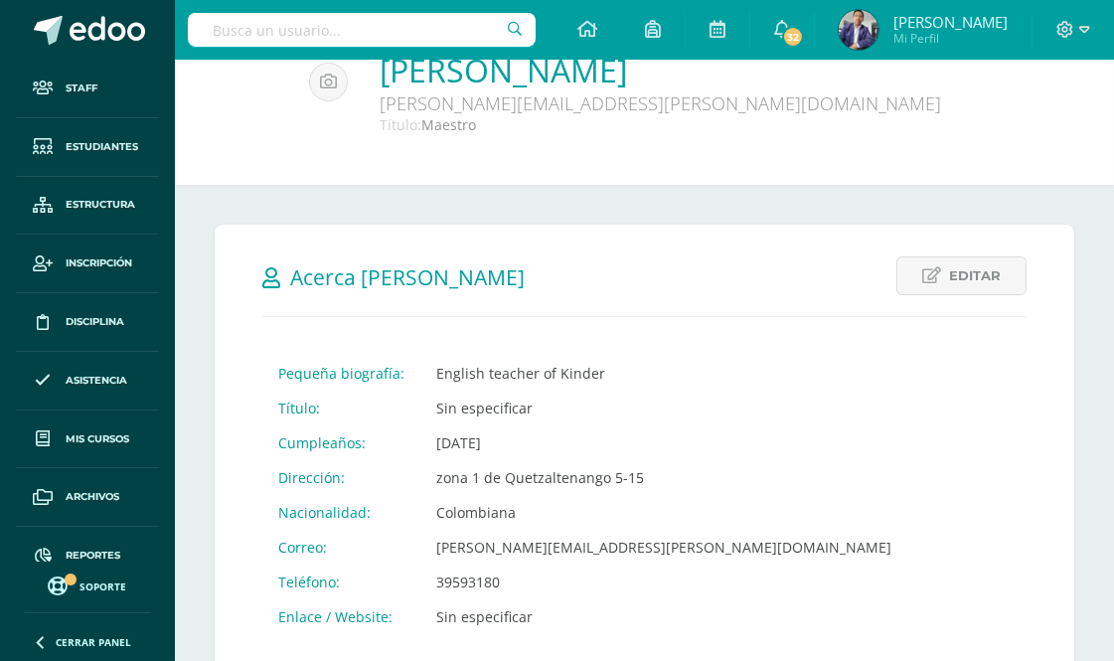
scroll to position [0, 0]
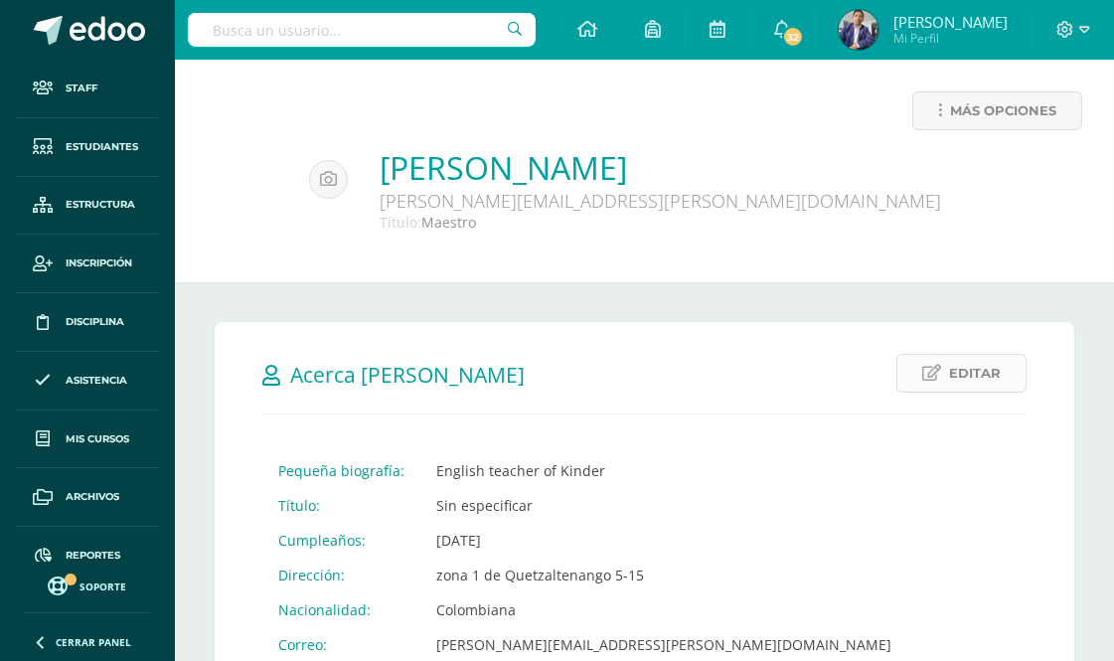
click at [948, 365] on link "Editar" at bounding box center [962, 373] width 130 height 39
click at [947, 365] on link "Editar" at bounding box center [962, 373] width 130 height 39
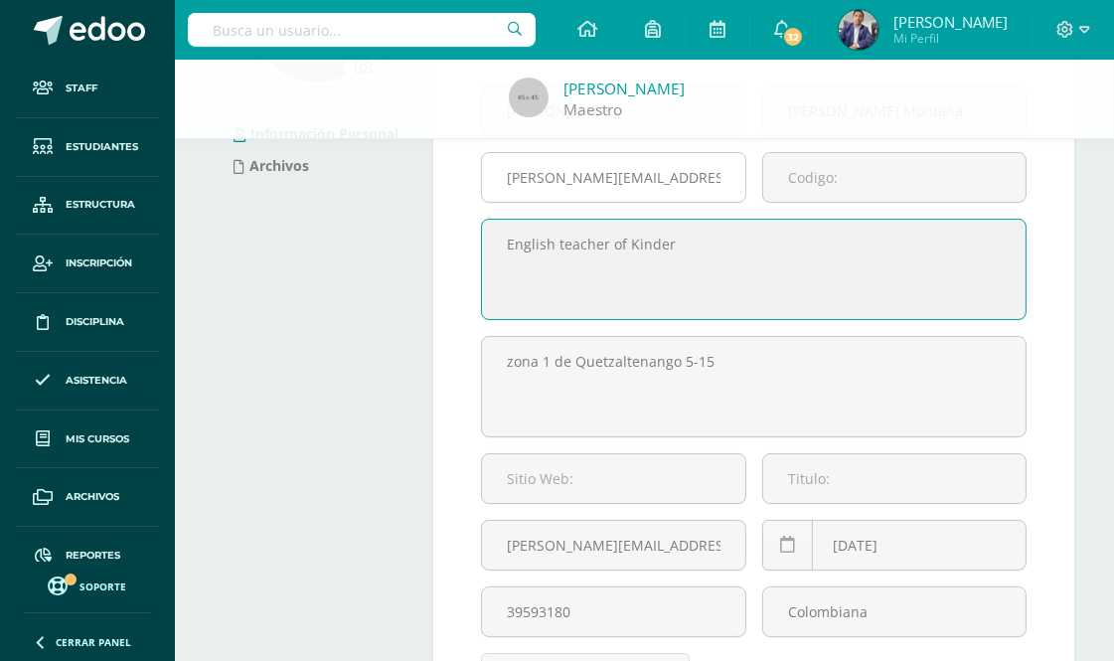
scroll to position [206, 0]
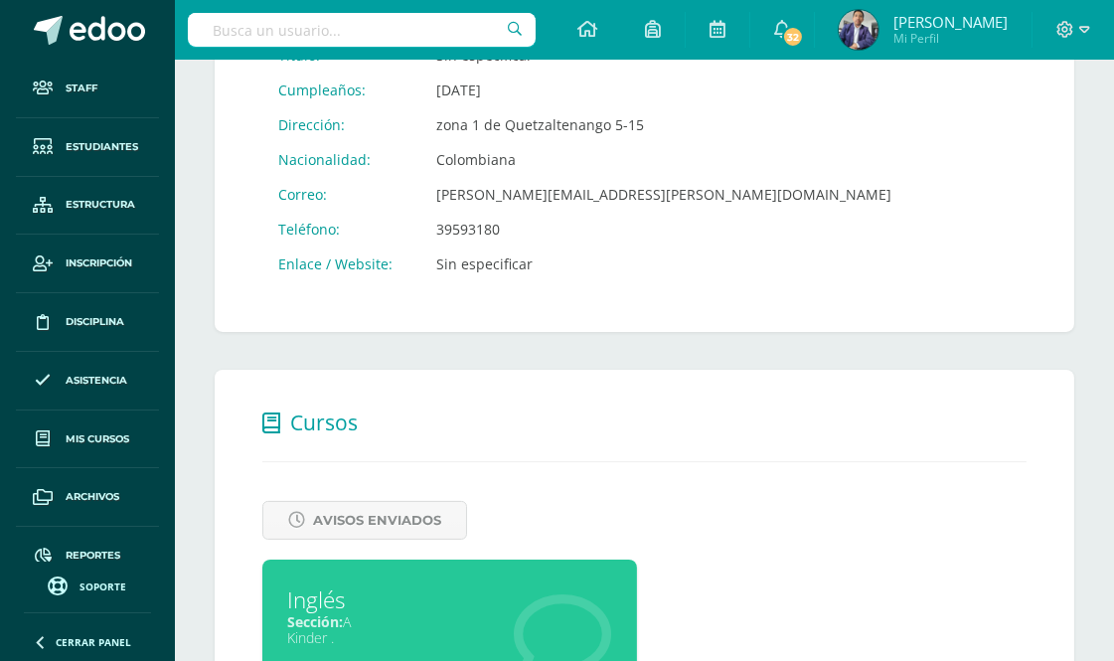
scroll to position [548, 0]
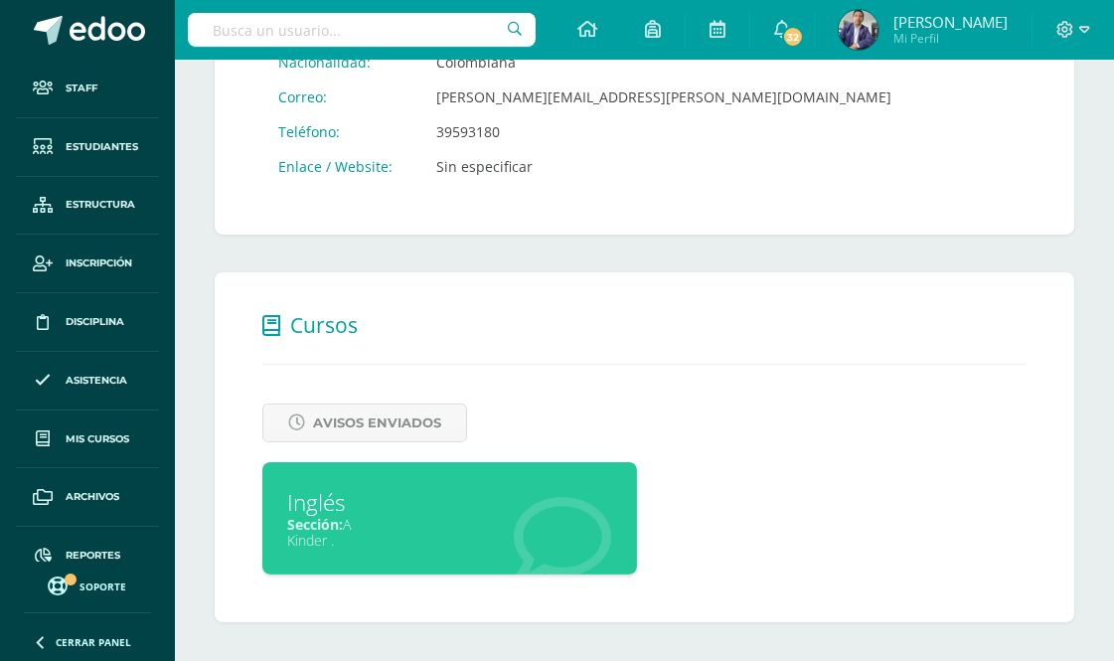
click at [353, 487] on div "Inglés" at bounding box center [449, 502] width 325 height 31
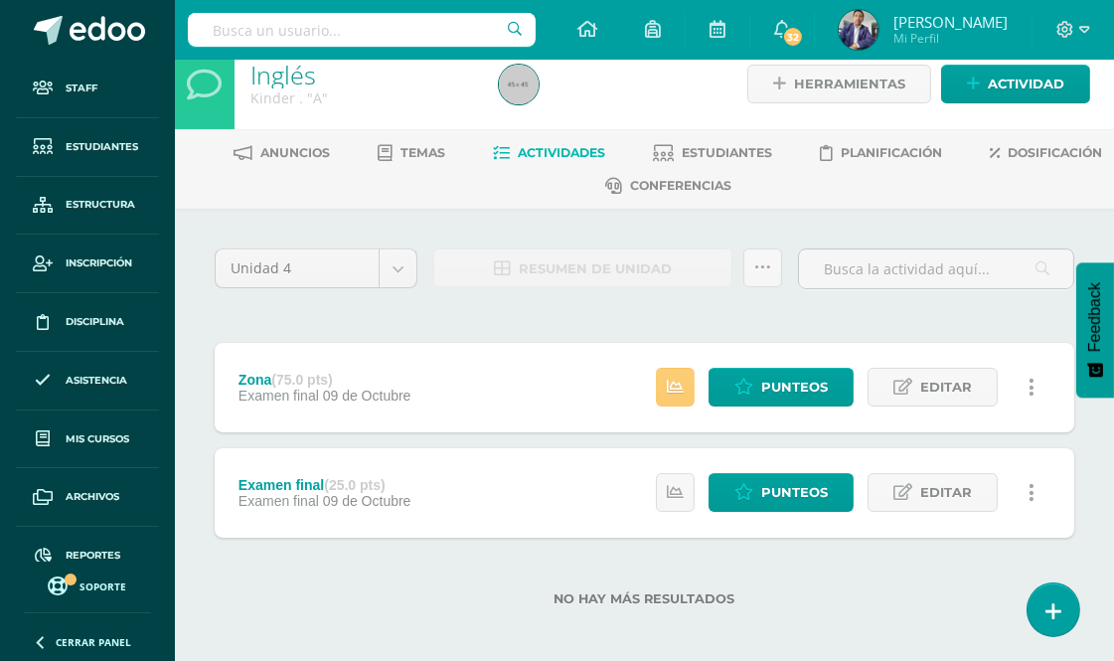
scroll to position [27, 0]
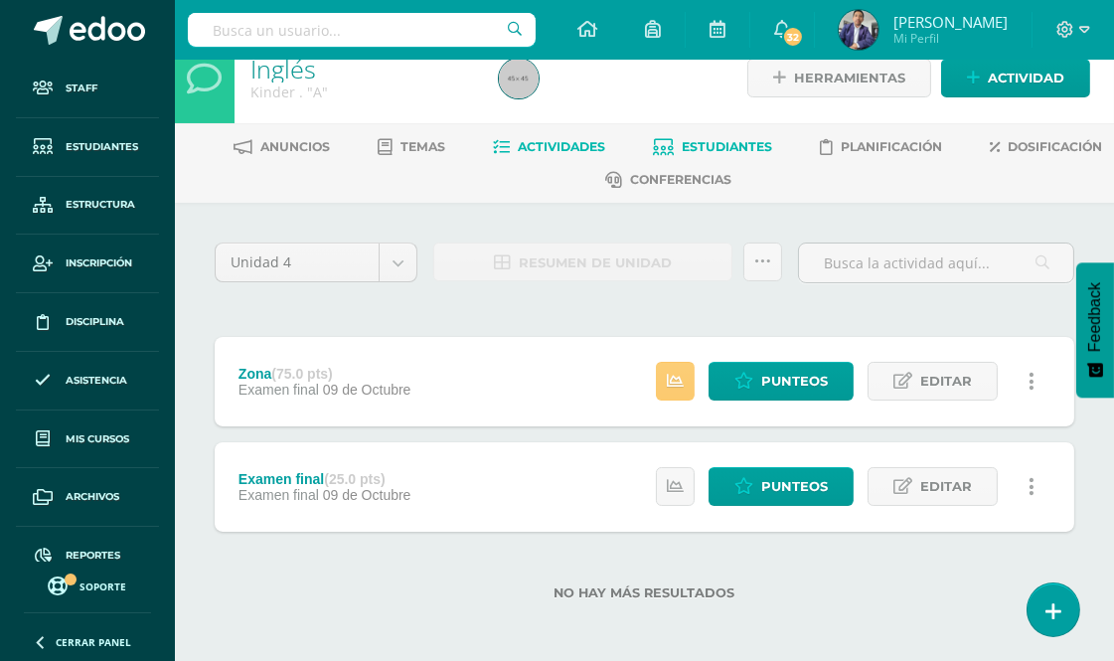
click at [773, 141] on span "Estudiantes" at bounding box center [728, 146] width 90 height 15
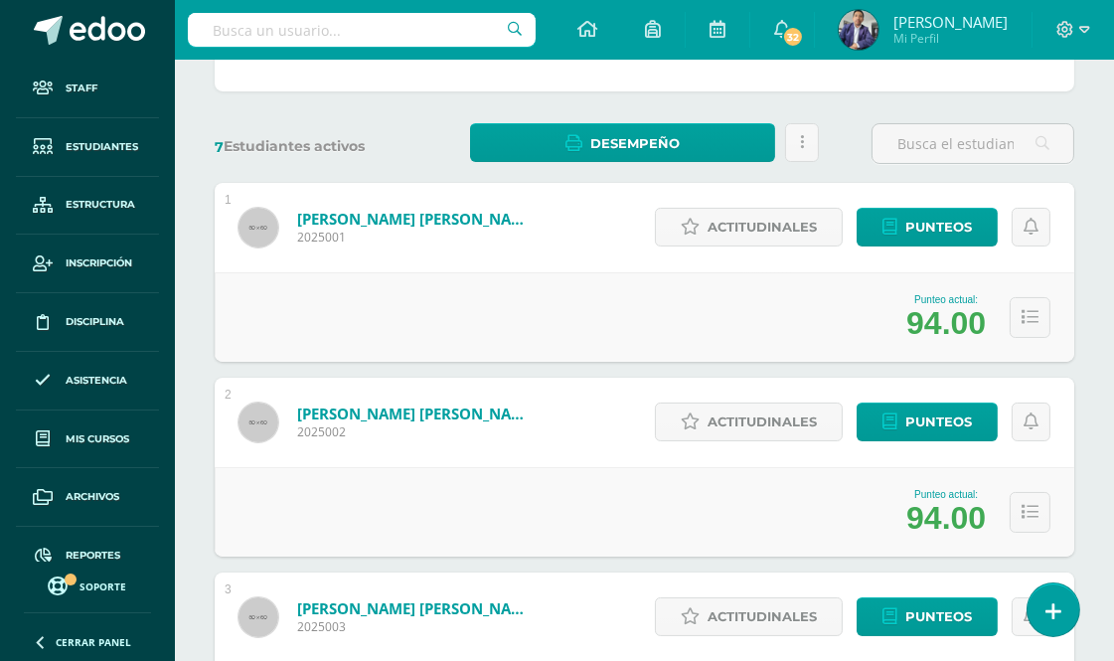
scroll to position [244, 0]
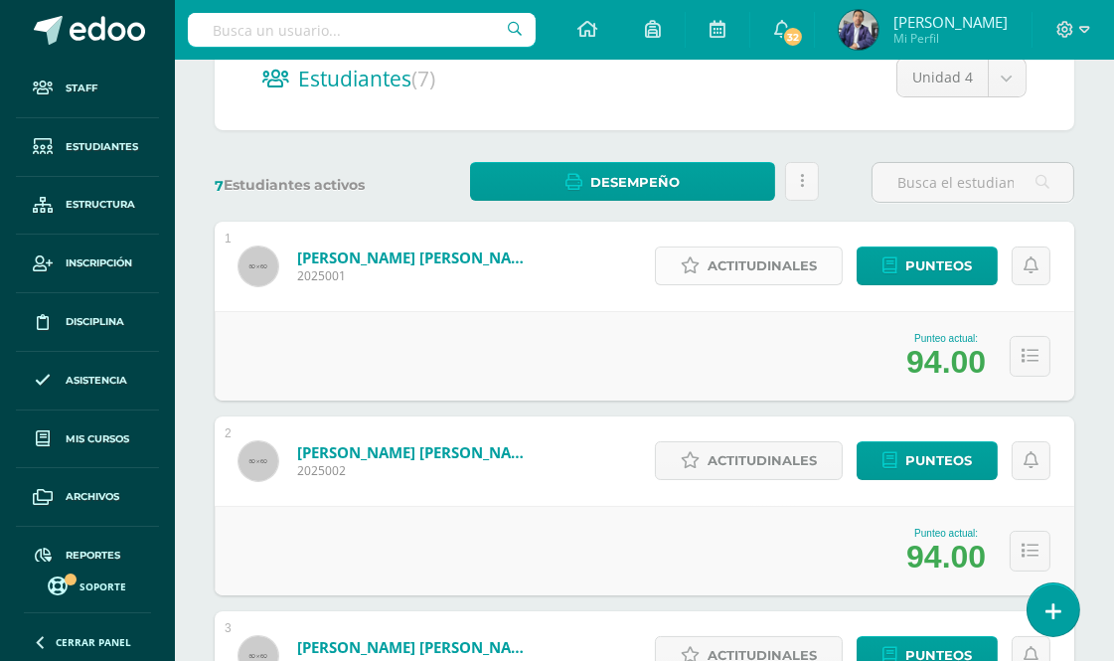
click at [752, 268] on span "Actitudinales" at bounding box center [762, 266] width 109 height 37
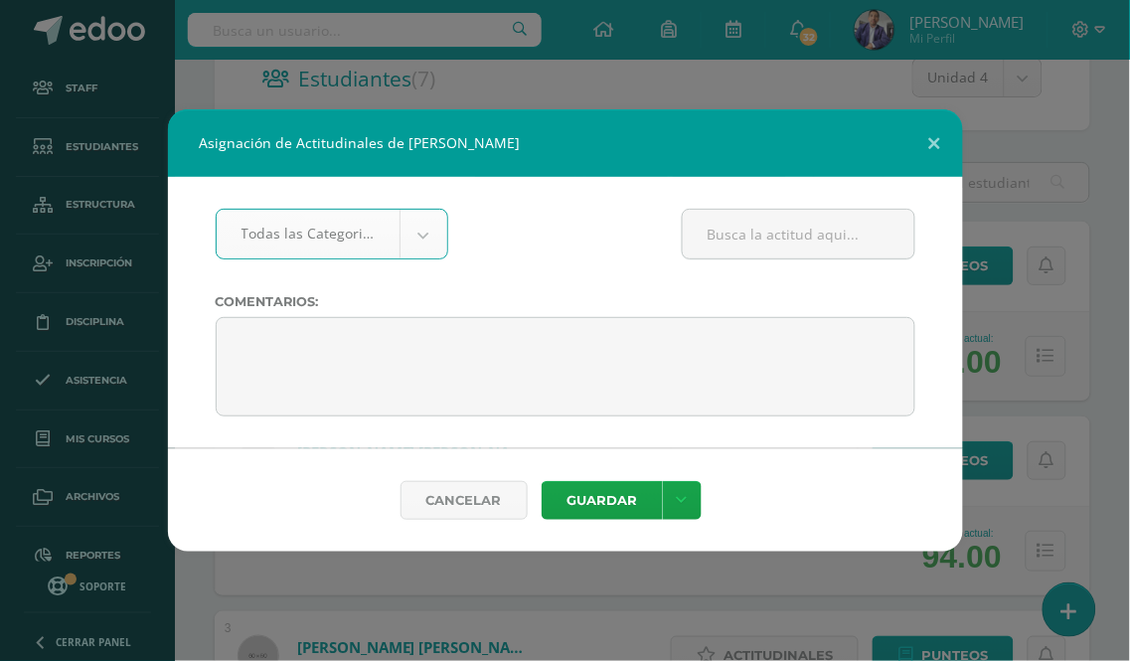
click at [464, 487] on link "Cancelar" at bounding box center [464, 500] width 127 height 39
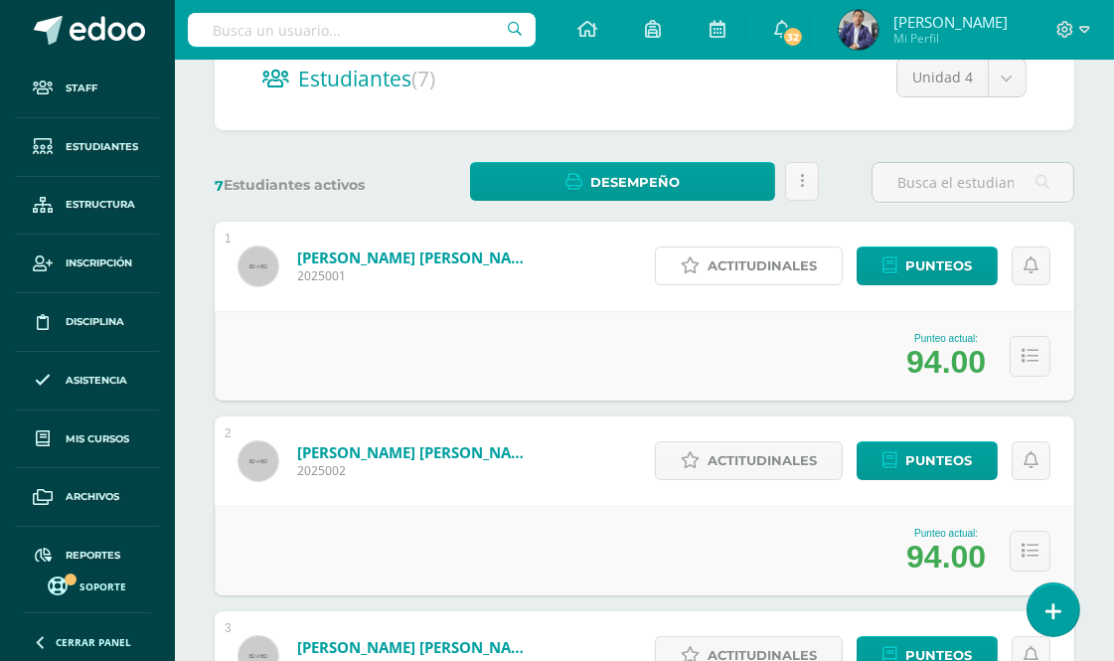
scroll to position [354, 0]
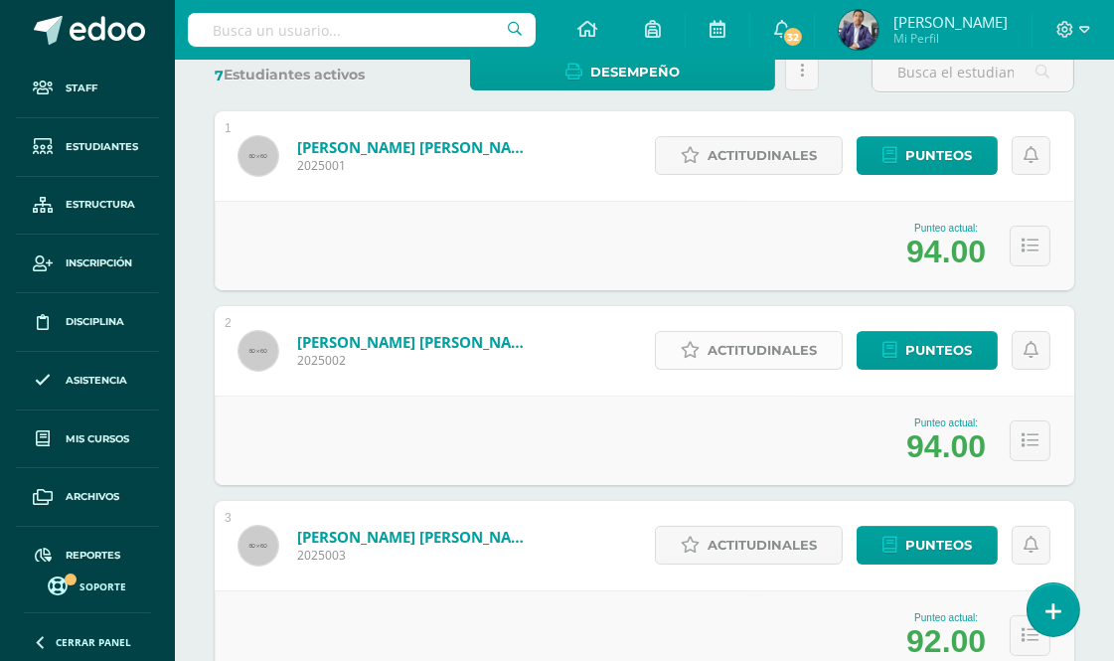
click at [783, 343] on span "Actitudinales" at bounding box center [762, 350] width 109 height 37
click at [783, 343] on textarea at bounding box center [558, 362] width 630 height 89
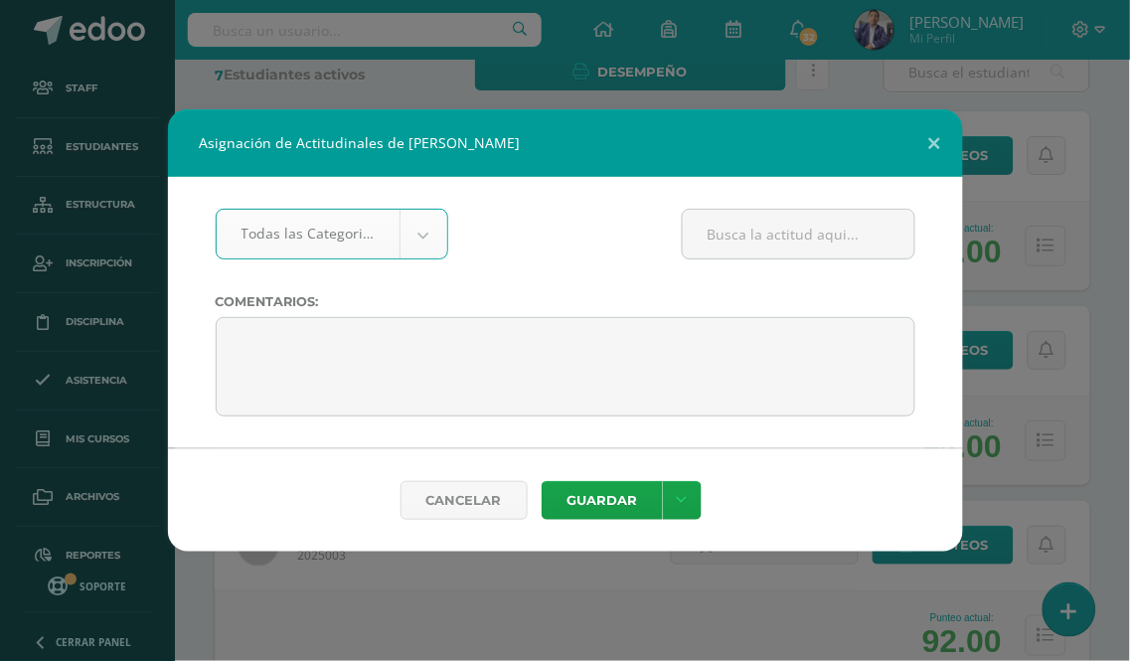
click at [427, 232] on body "Asignación de Actitudinales de Alberto Alejandro Calderón Monzón Todas las Cate…" at bounding box center [565, 619] width 1130 height 1946
click at [422, 231] on body "Asignación de Actitudinales de Alberto Alejandro Calderón Monzón Sin Categoría …" at bounding box center [565, 619] width 1130 height 1946
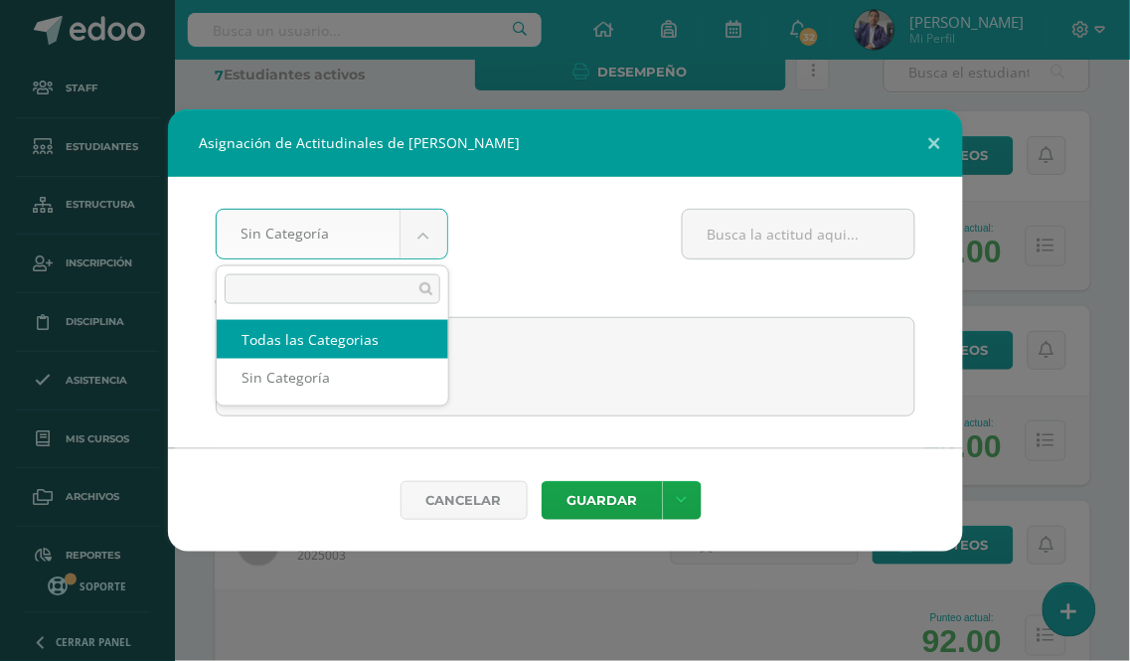
select select "all"
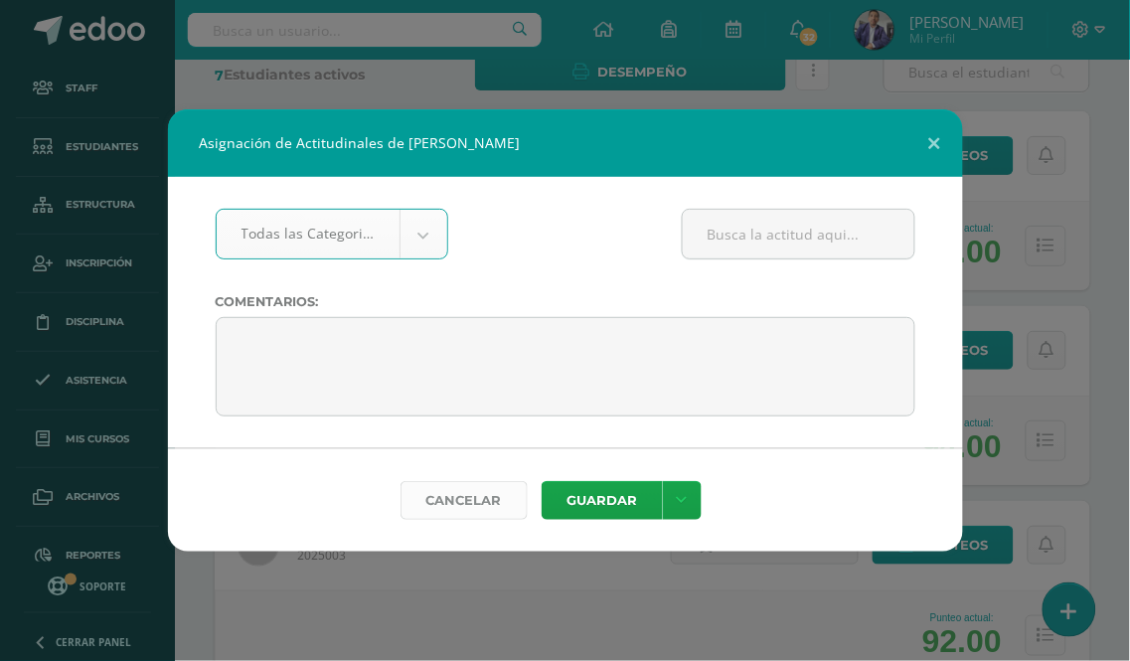
click at [458, 499] on link "Cancelar" at bounding box center [464, 500] width 127 height 39
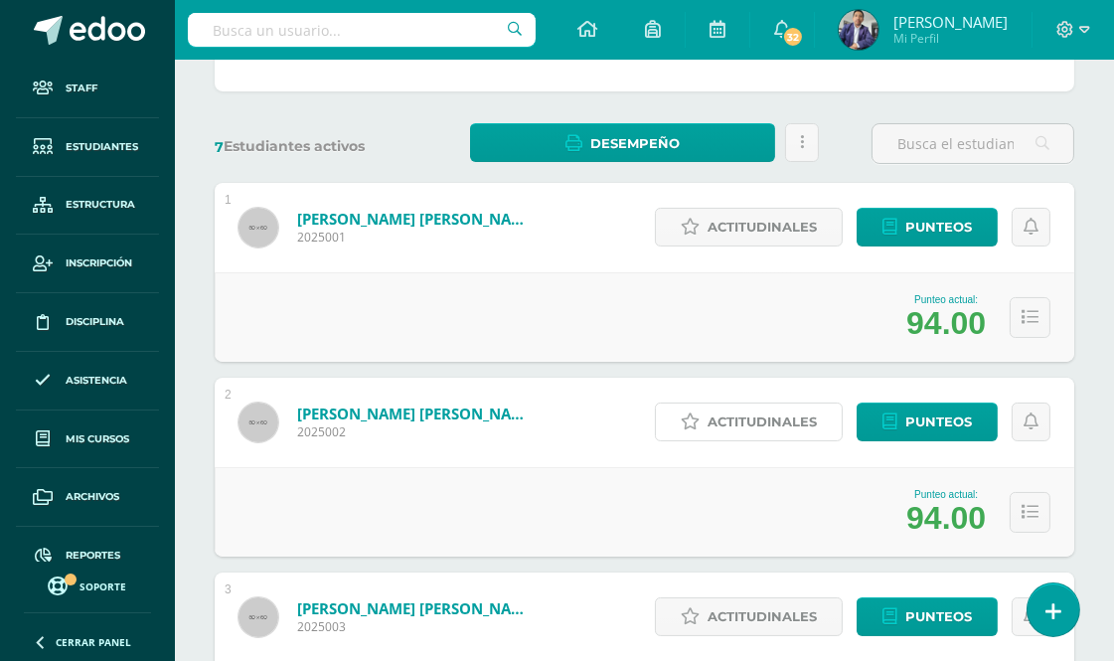
scroll to position [244, 0]
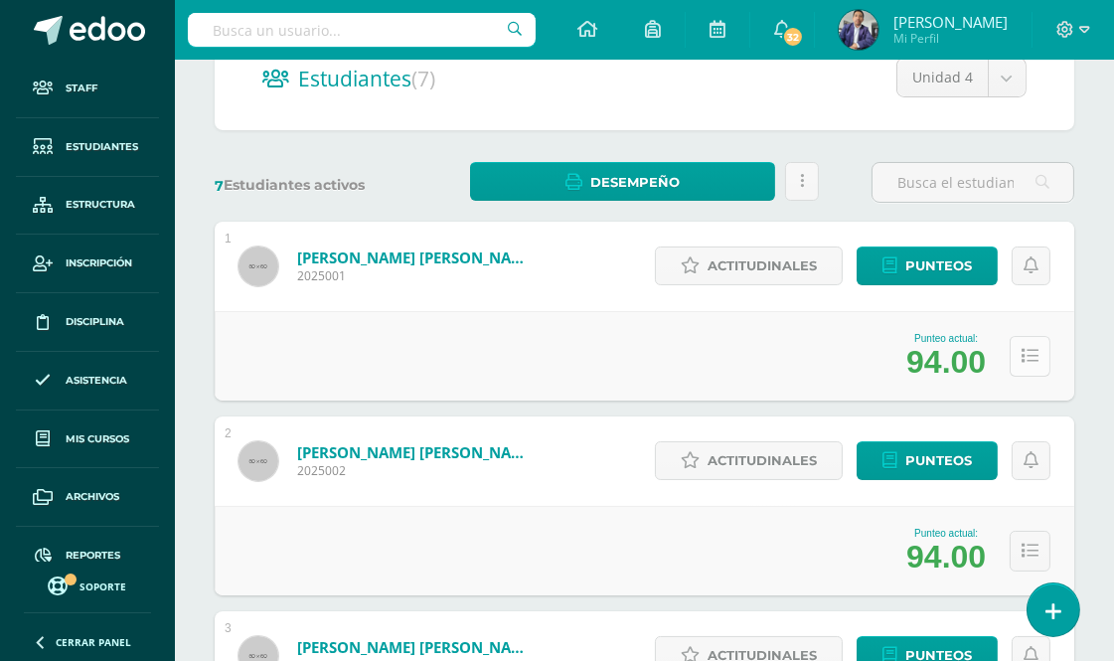
click at [1030, 354] on icon at bounding box center [1030, 356] width 17 height 17
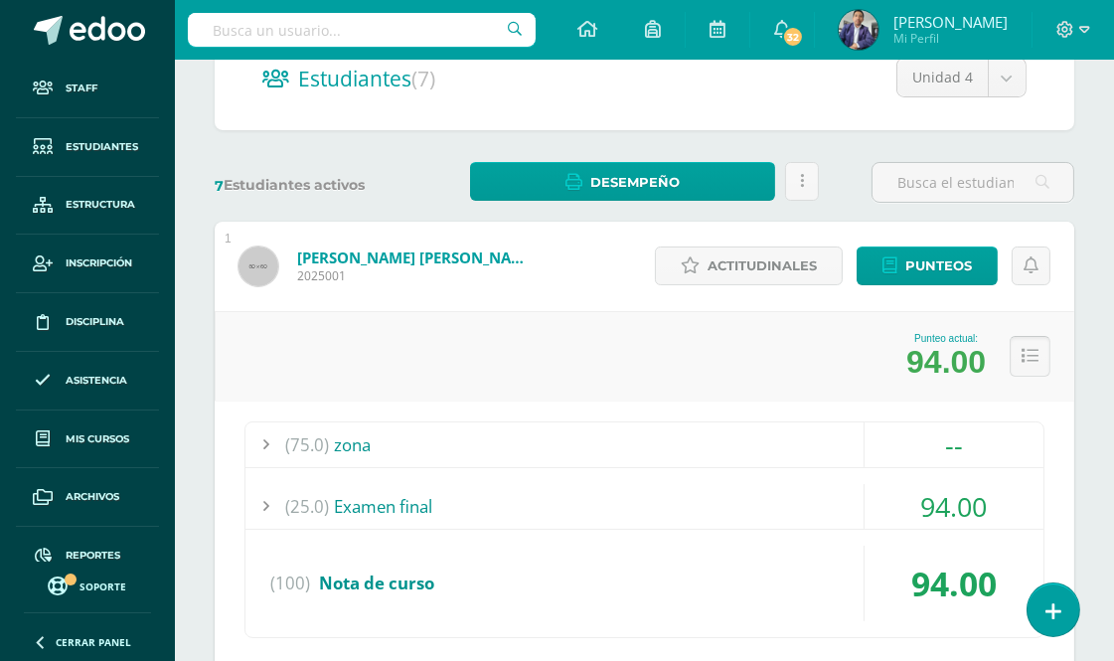
click at [1027, 356] on icon at bounding box center [1030, 356] width 17 height 17
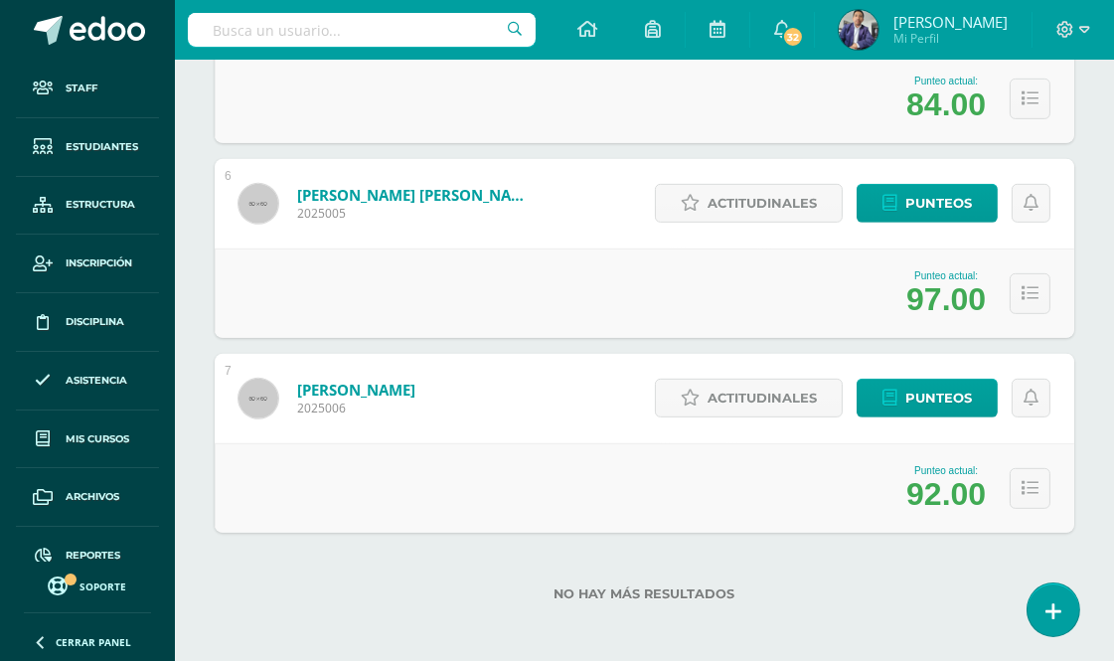
scroll to position [1060, 0]
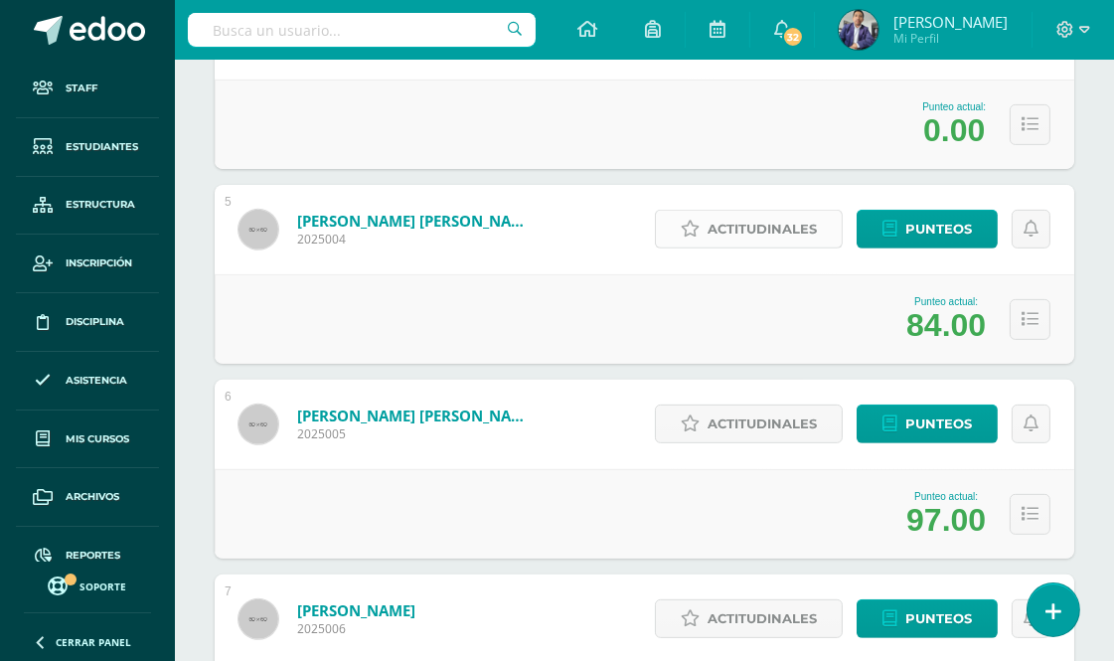
click at [754, 231] on span "Actitudinales" at bounding box center [762, 229] width 109 height 37
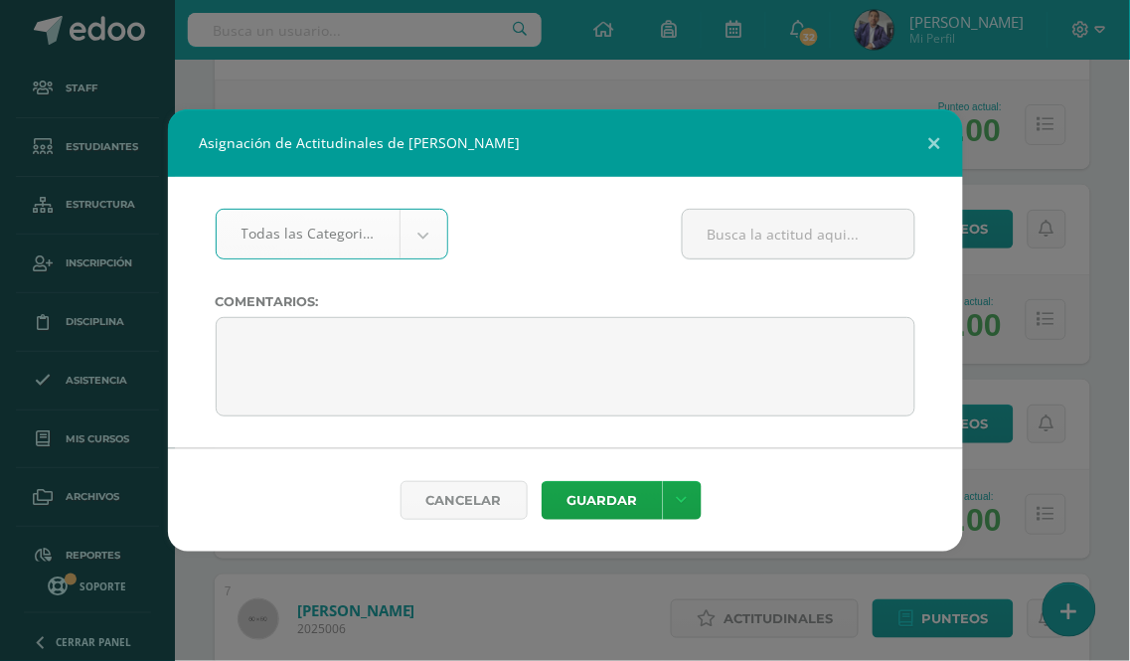
click at [677, 503] on icon at bounding box center [682, 500] width 11 height 17
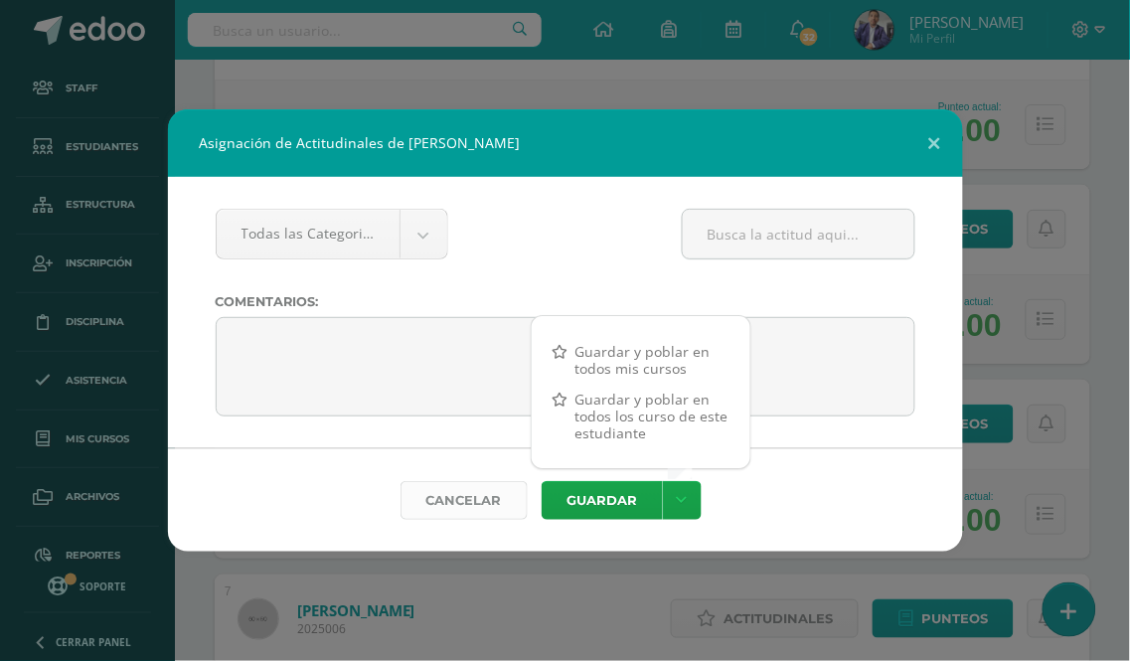
click at [461, 495] on link "Cancelar" at bounding box center [464, 500] width 127 height 39
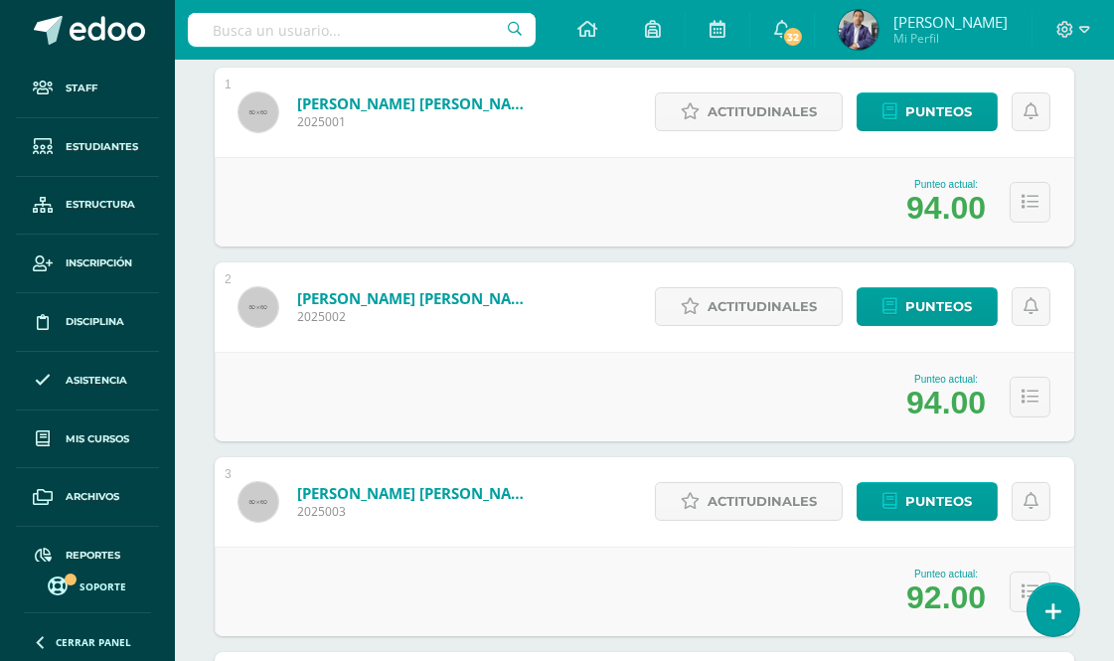
scroll to position [0, 0]
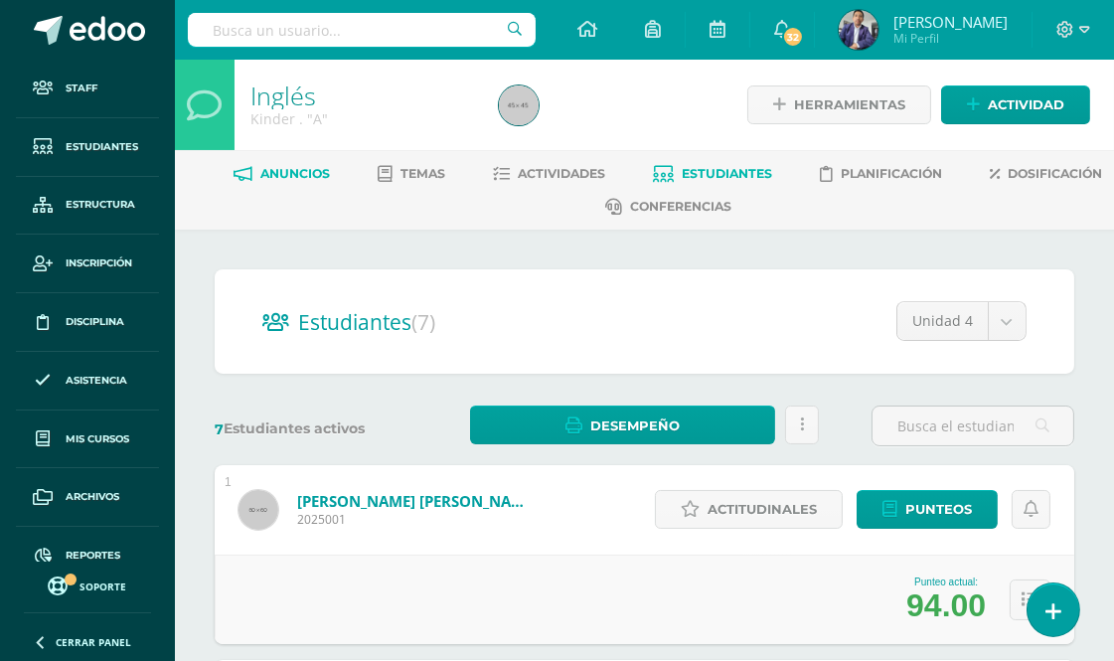
click at [331, 169] on span "Anuncios" at bounding box center [296, 173] width 70 height 15
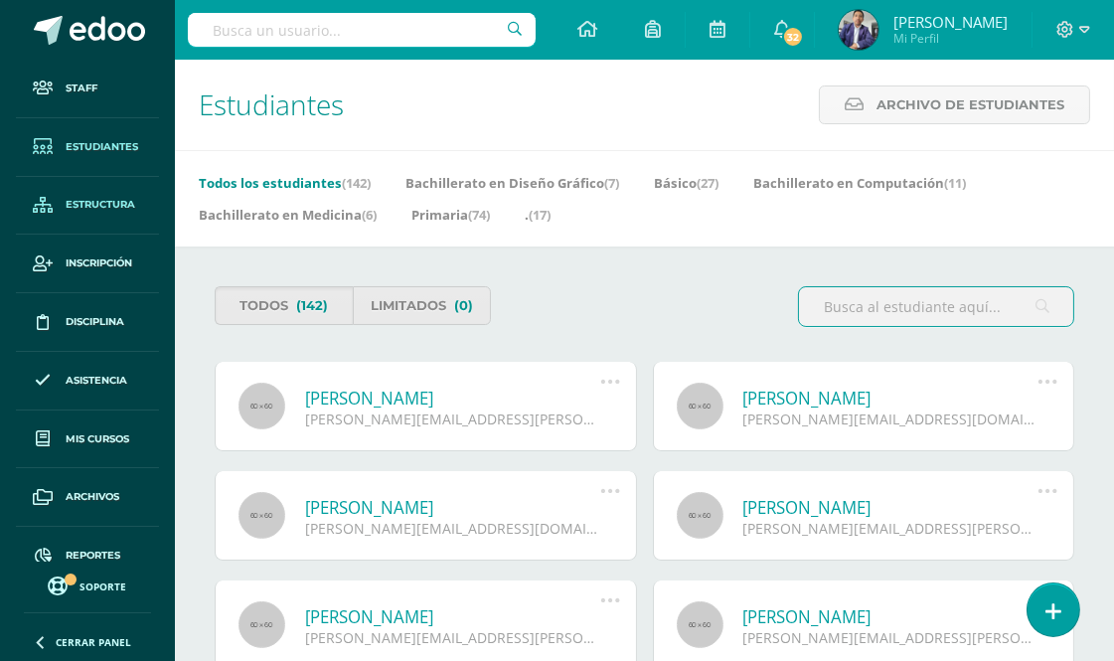
click at [84, 216] on link "Estructura" at bounding box center [87, 206] width 143 height 59
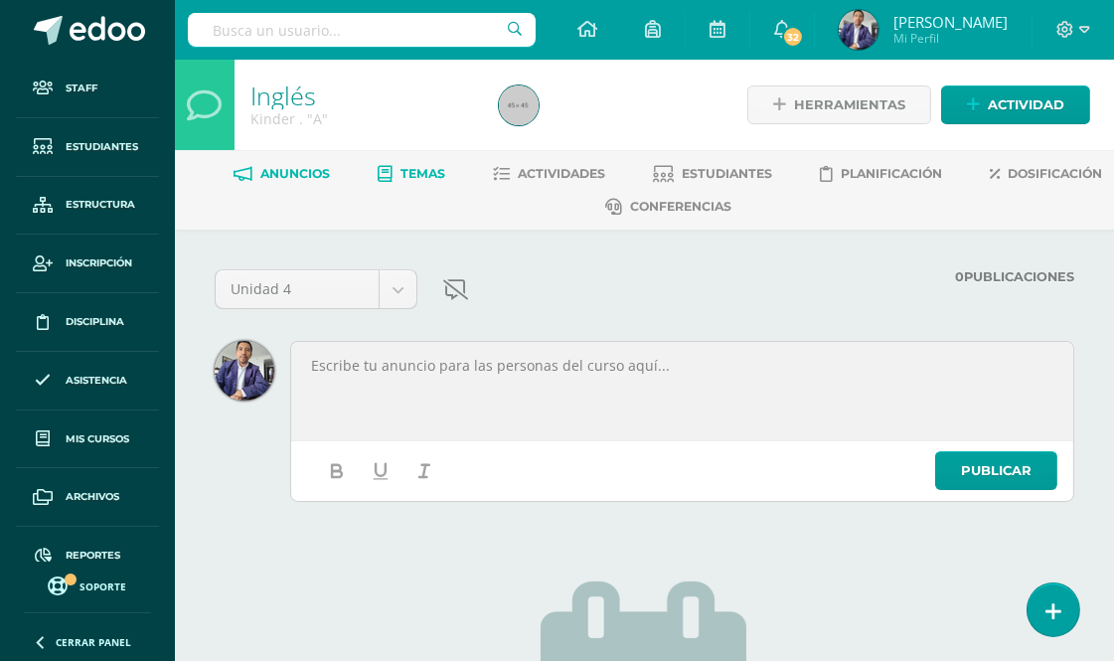
click at [446, 173] on span "Temas" at bounding box center [424, 173] width 45 height 15
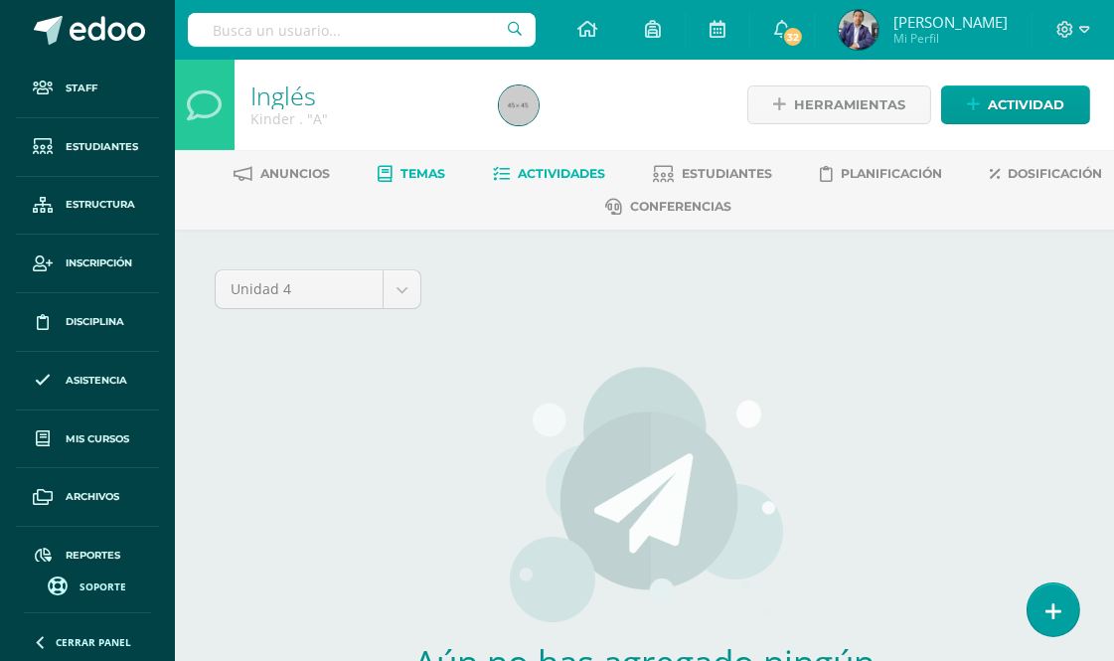
click at [606, 171] on span "Actividades" at bounding box center [562, 173] width 87 height 15
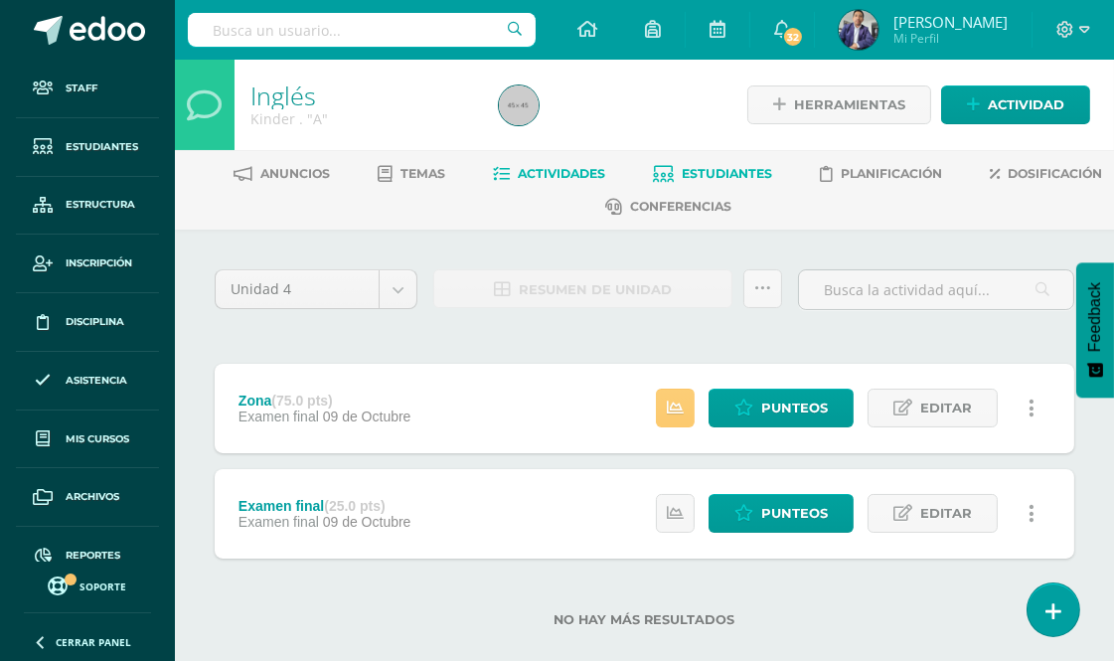
click at [773, 171] on span "Estudiantes" at bounding box center [728, 173] width 90 height 15
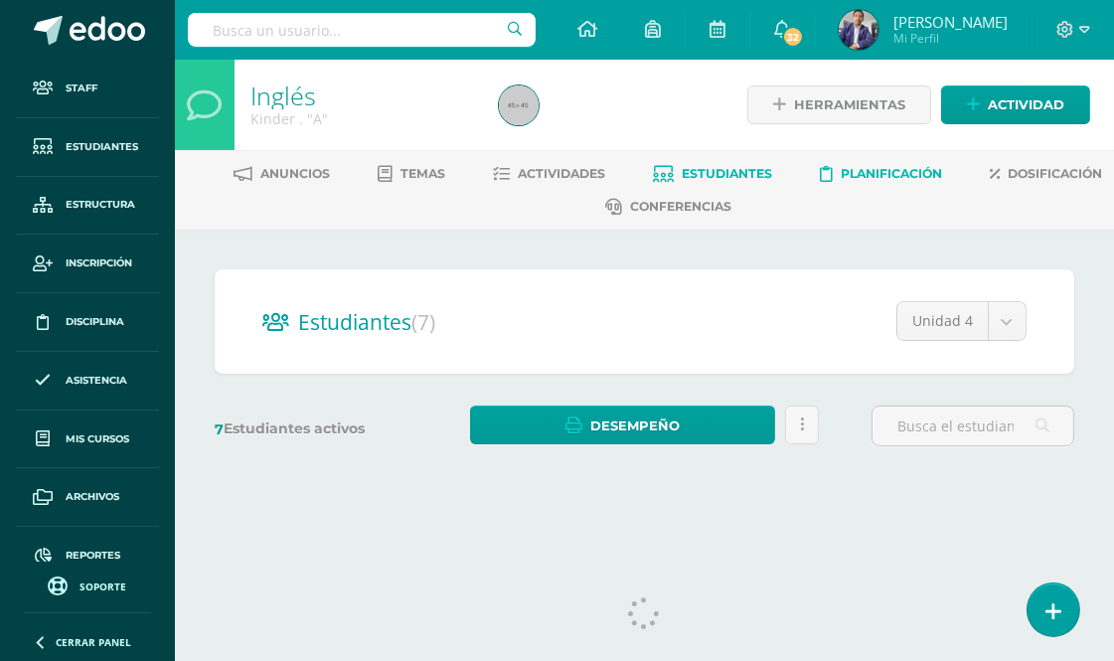
click at [943, 163] on link "Planificación" at bounding box center [882, 174] width 122 height 32
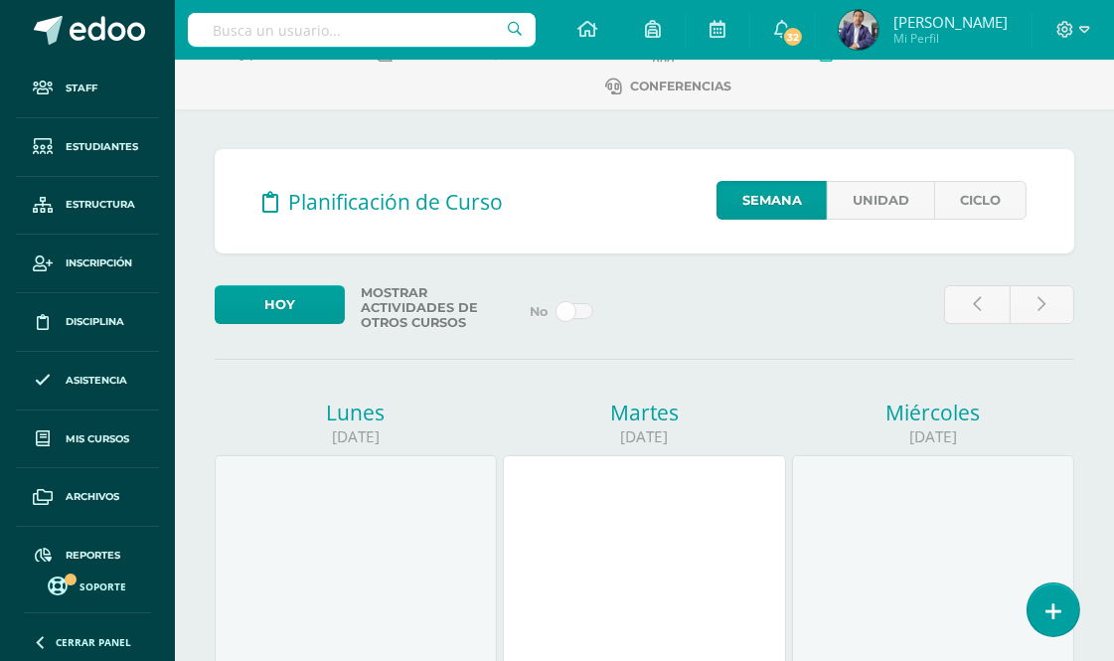
scroll to position [110, 0]
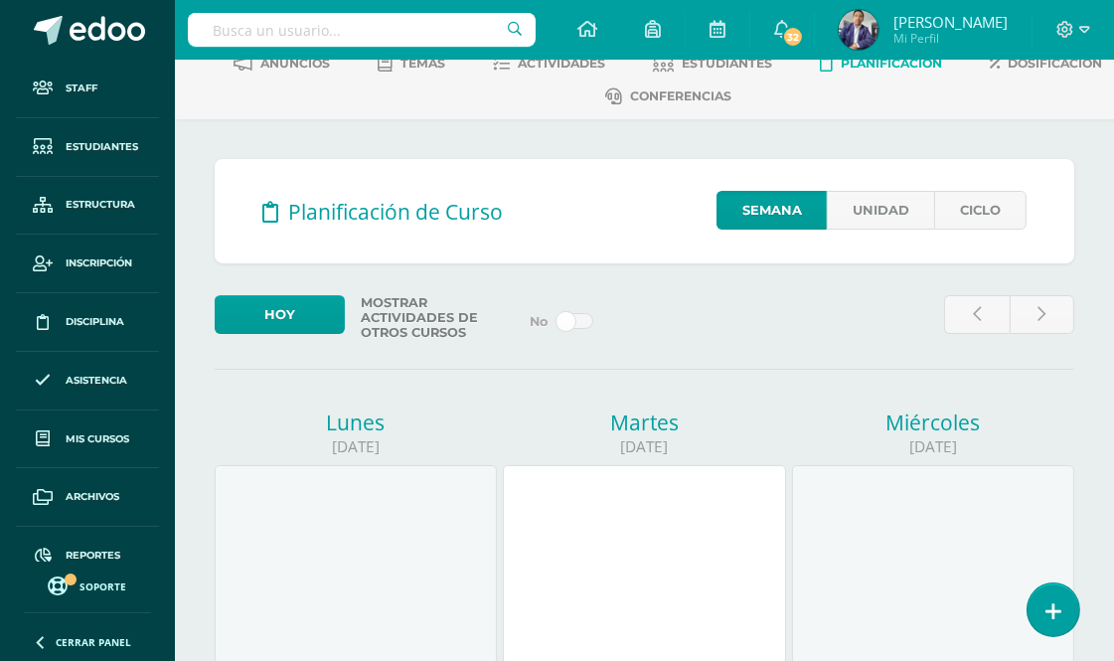
click at [403, 302] on label "Mostrar actividades de otros cursos" at bounding box center [435, 317] width 164 height 45
click at [0, 0] on input "checkbox" at bounding box center [0, 0] width 0 height 0
click at [403, 302] on label "Mostrar actividades de otros cursos" at bounding box center [435, 317] width 164 height 45
click at [0, 0] on input "checkbox" at bounding box center [0, 0] width 0 height 0
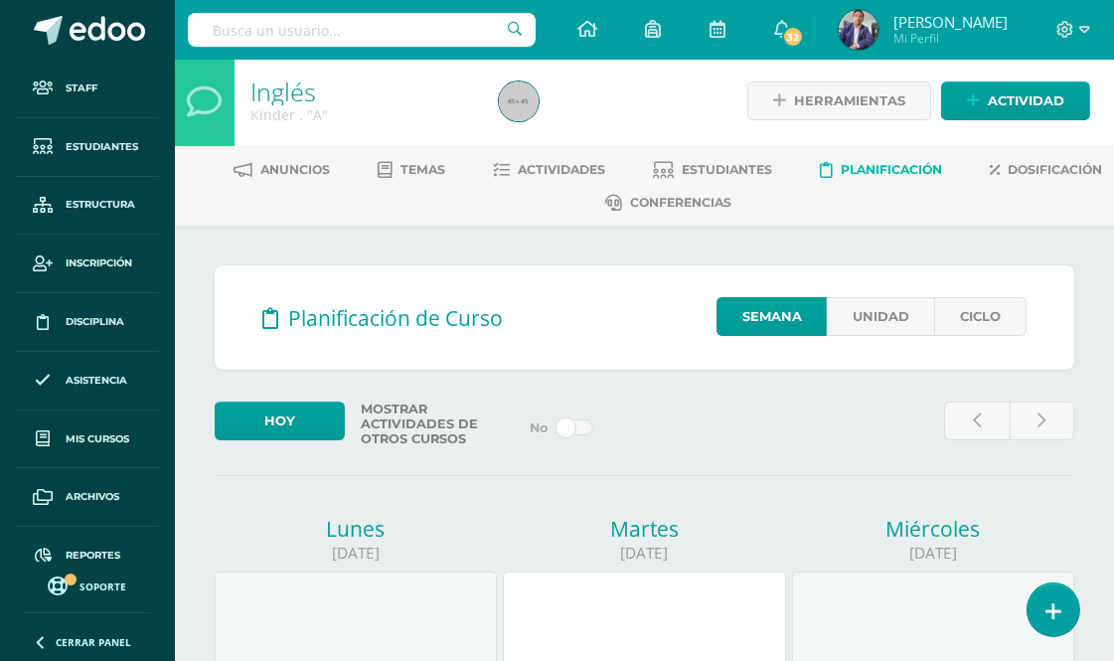
scroll to position [0, 0]
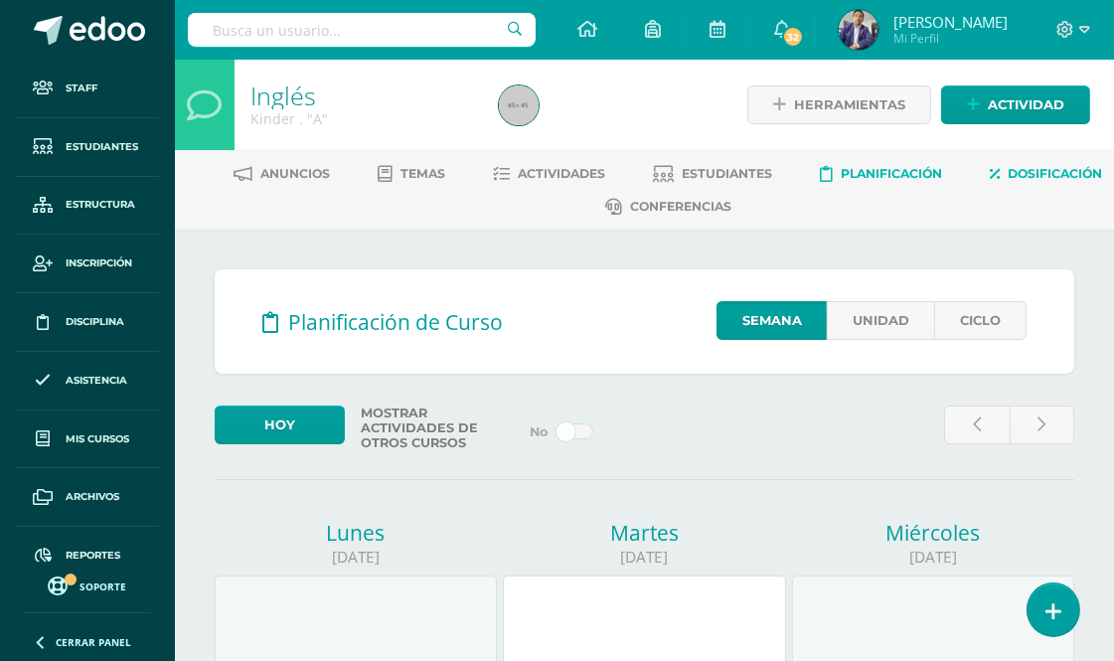
click at [1009, 181] on span "Dosificación" at bounding box center [1056, 173] width 94 height 15
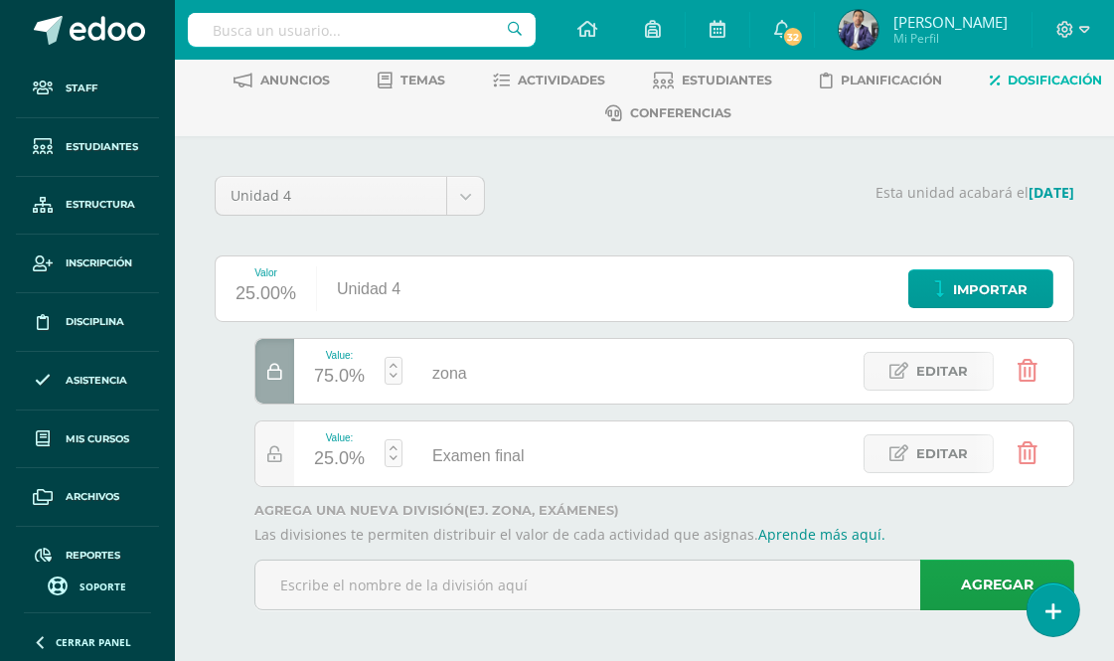
scroll to position [96, 0]
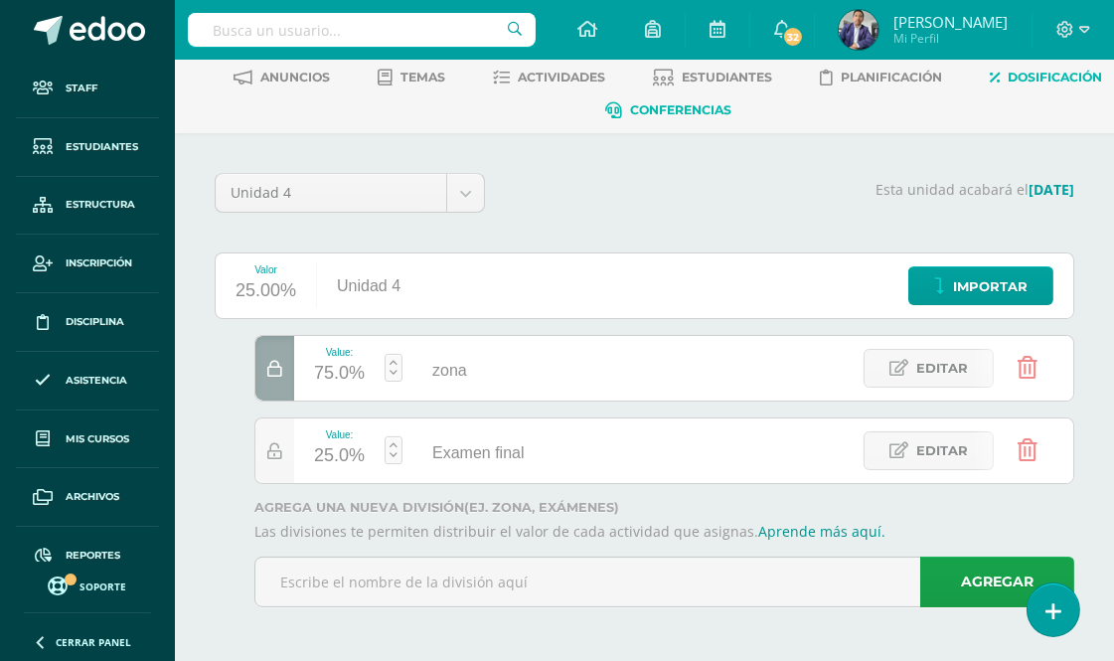
click at [732, 105] on span "Conferencias" at bounding box center [680, 109] width 101 height 15
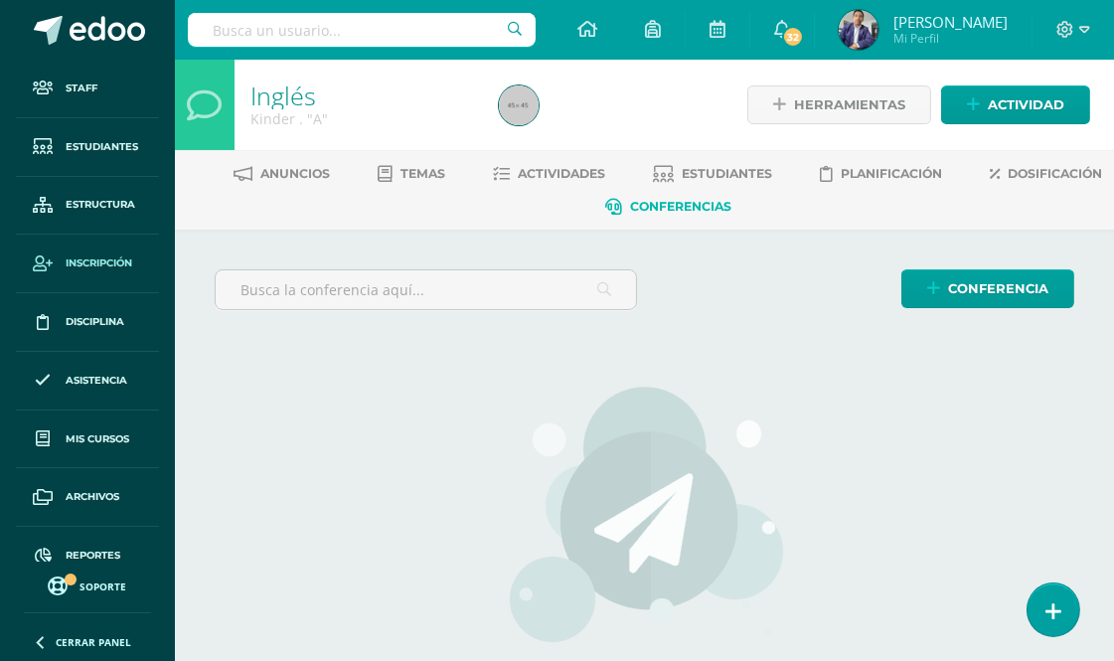
scroll to position [23, 0]
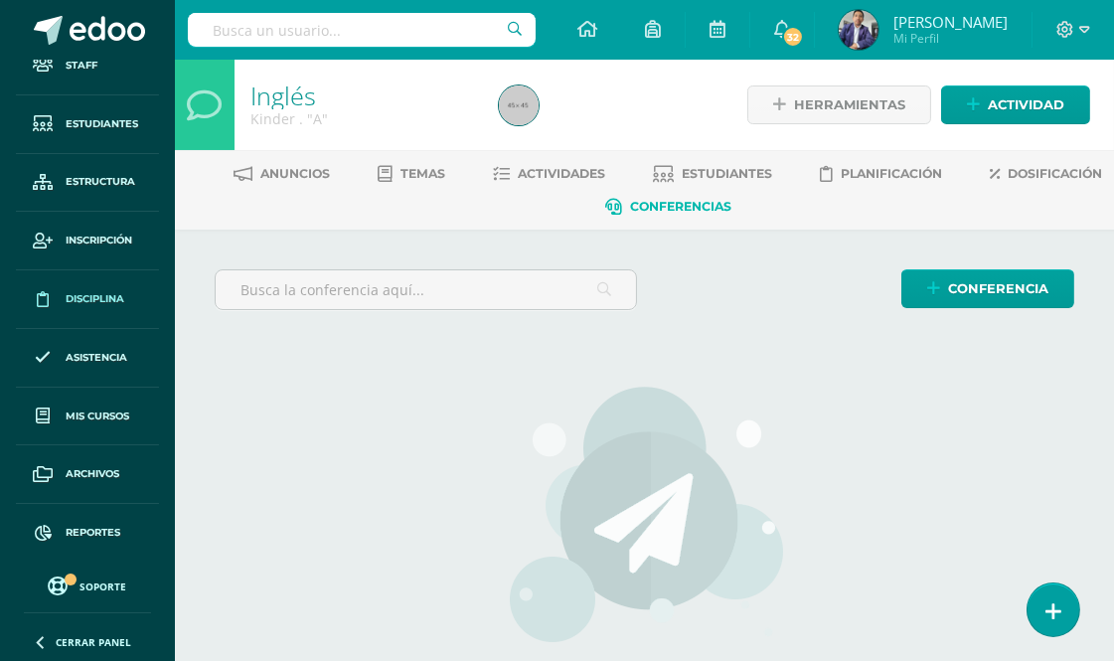
click at [85, 295] on span "Disciplina" at bounding box center [95, 299] width 59 height 16
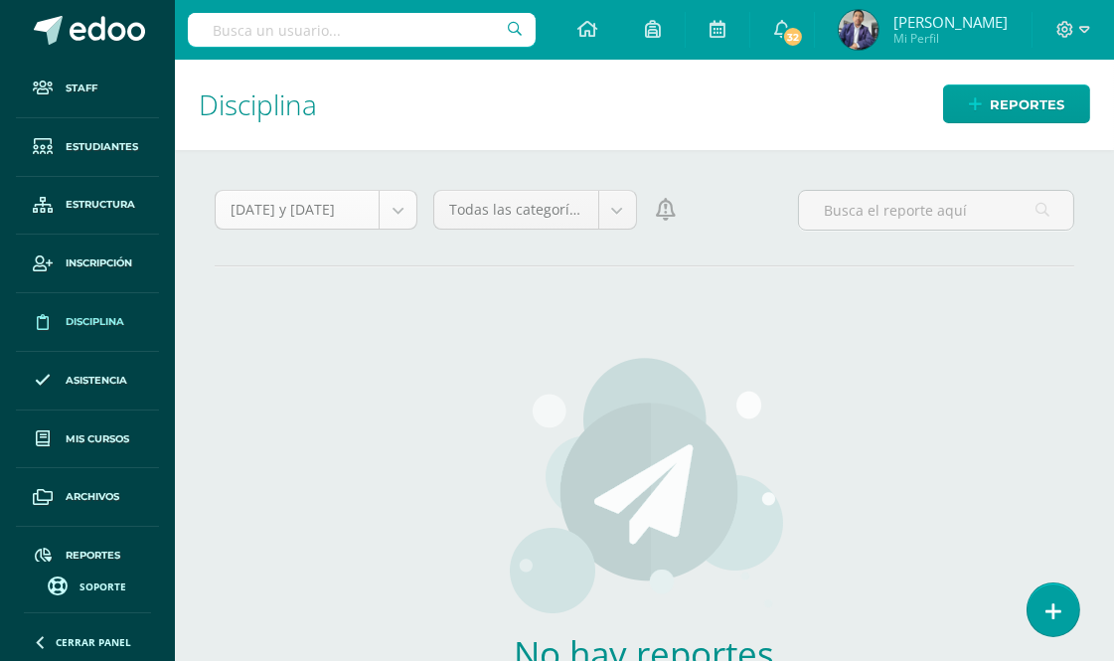
click at [409, 212] on body "Staff Estudiantes Estructura Inscripción Disciplina Asistencia Mis cursos Archi…" at bounding box center [557, 330] width 1114 height 661
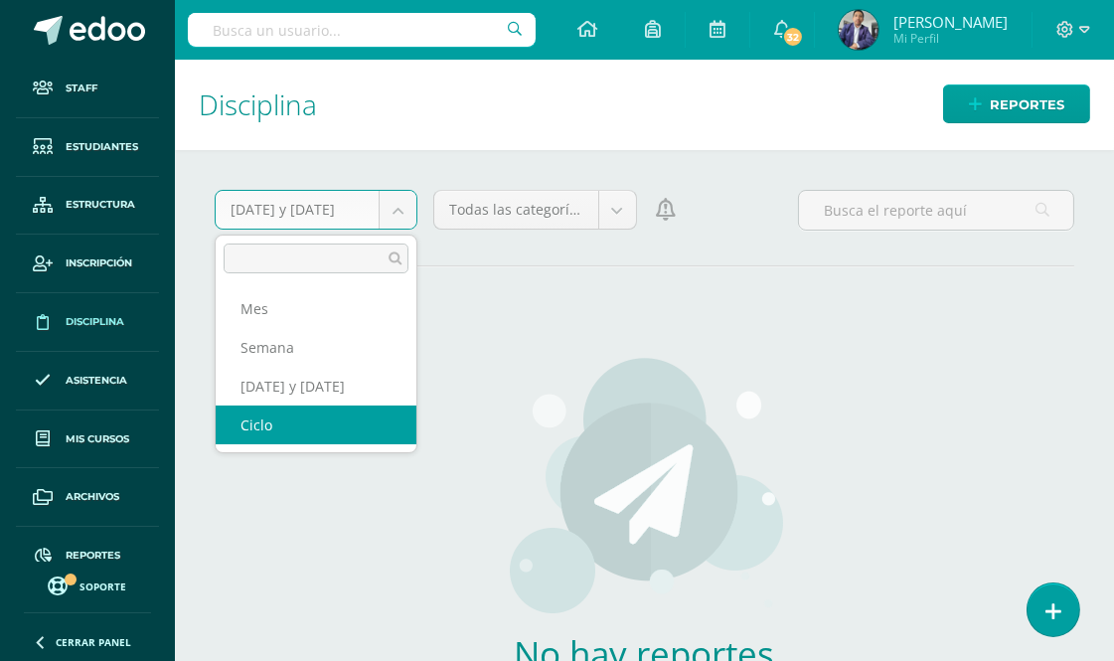
select select "cycle"
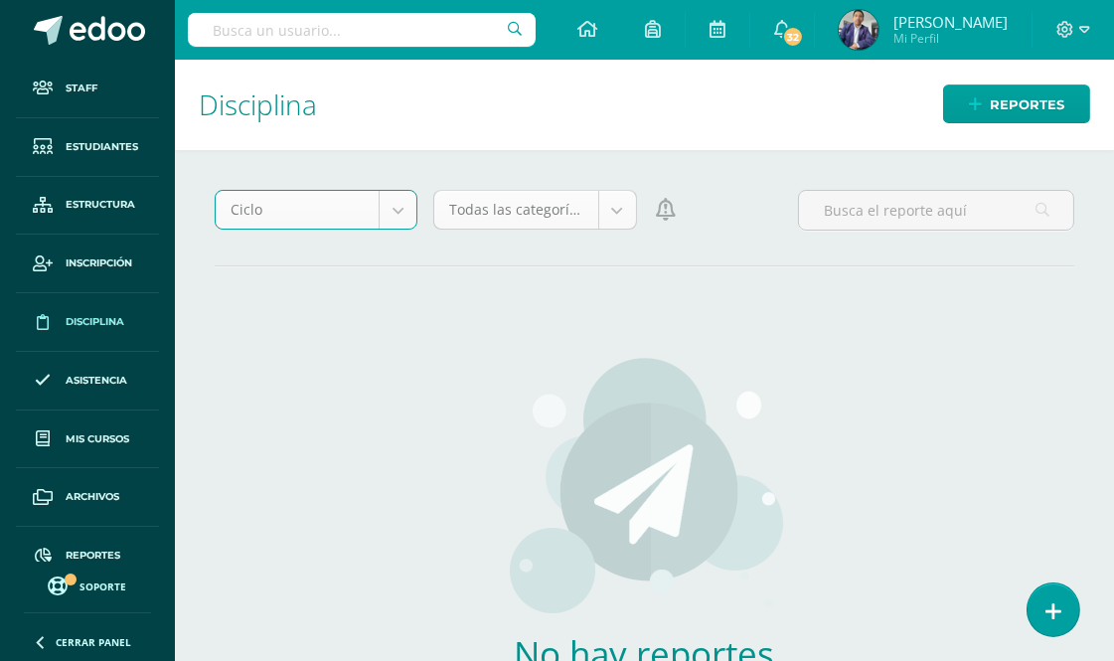
click at [624, 210] on body "Staff Estudiantes Estructura Inscripción Disciplina Asistencia Mis cursos Archi…" at bounding box center [557, 330] width 1114 height 661
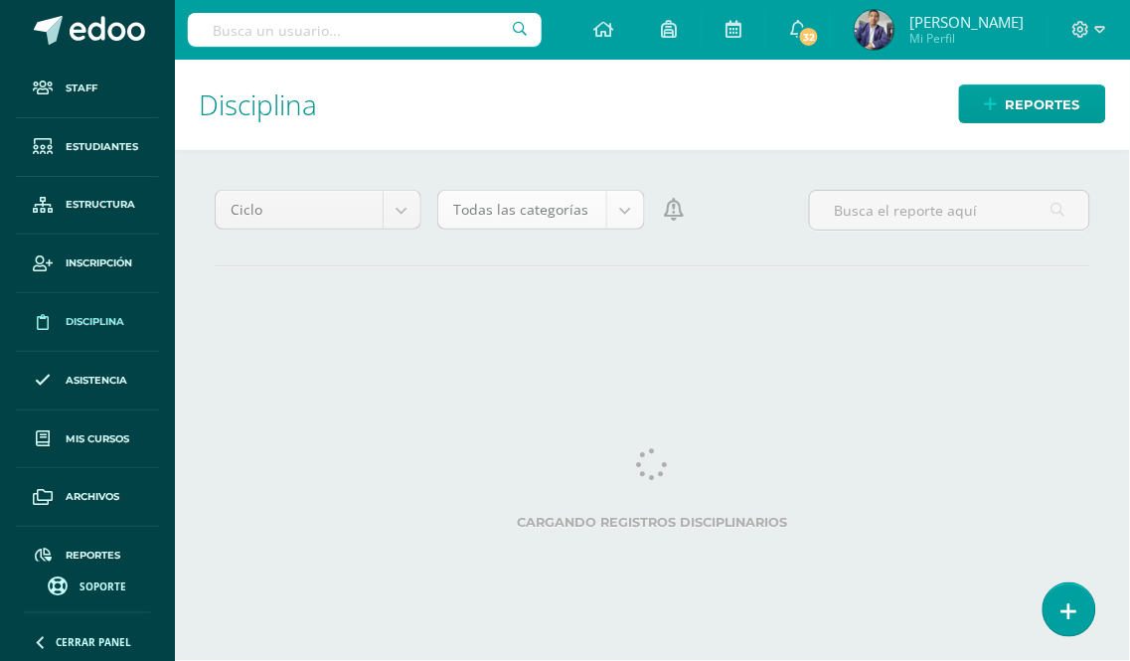
click at [621, 220] on body "Staff Estudiantes Estructura Inscripción Disciplina Asistencia Mis cursos Archi…" at bounding box center [565, 330] width 1130 height 661
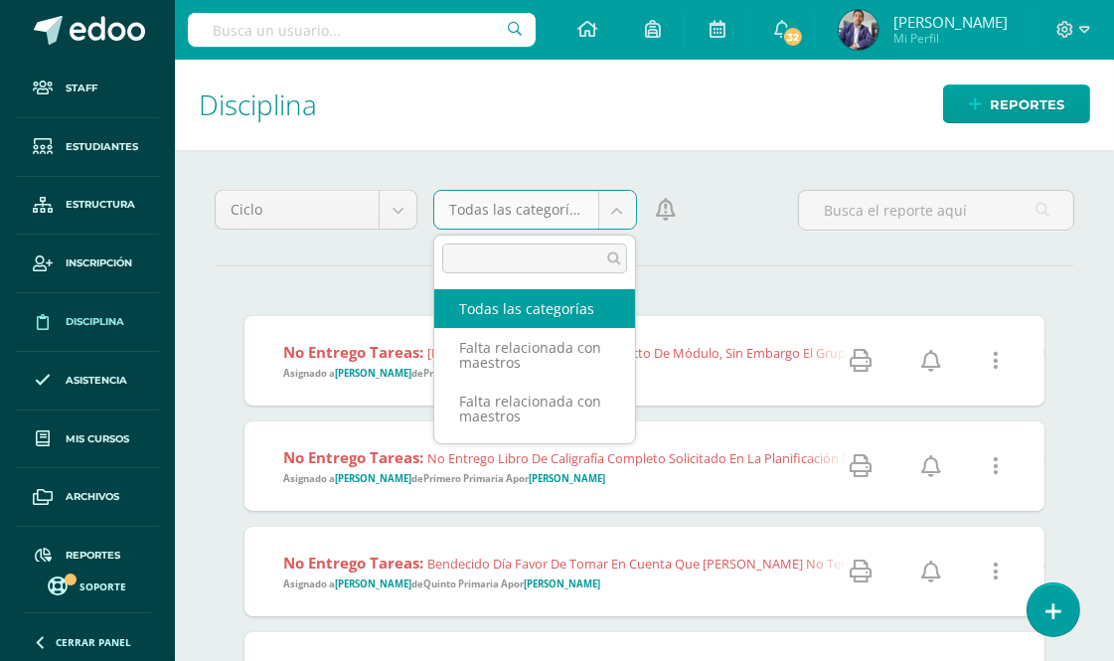
click at [775, 173] on body "Staff Estudiantes Estructura Inscripción Disciplina Asistencia Mis cursos Archi…" at bounding box center [557, 330] width 1114 height 661
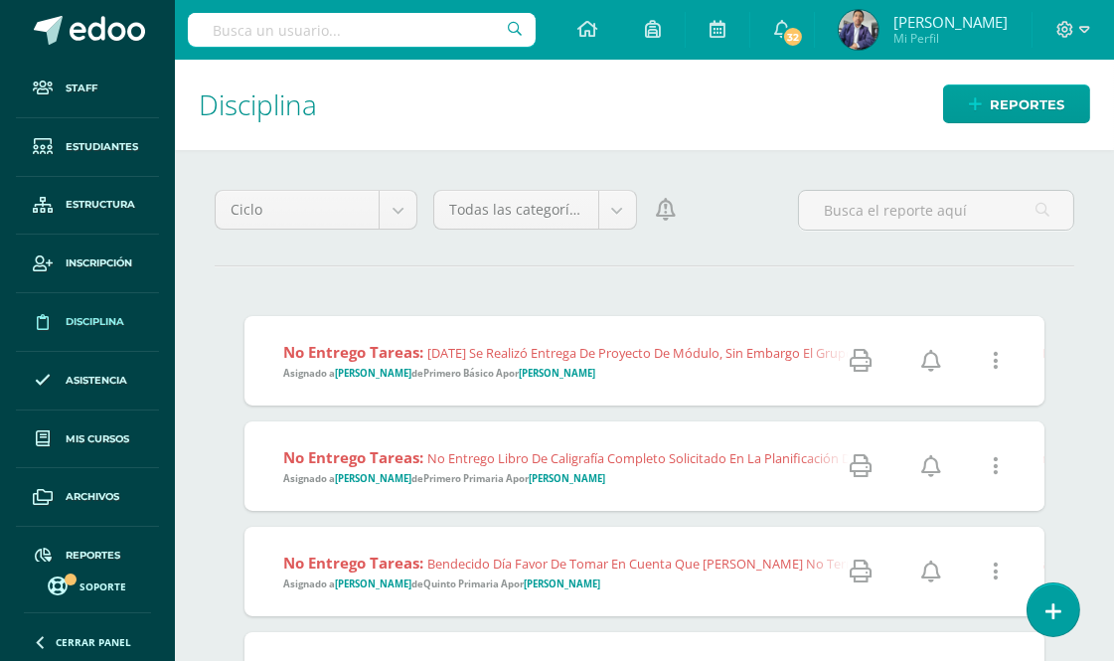
scroll to position [110, 0]
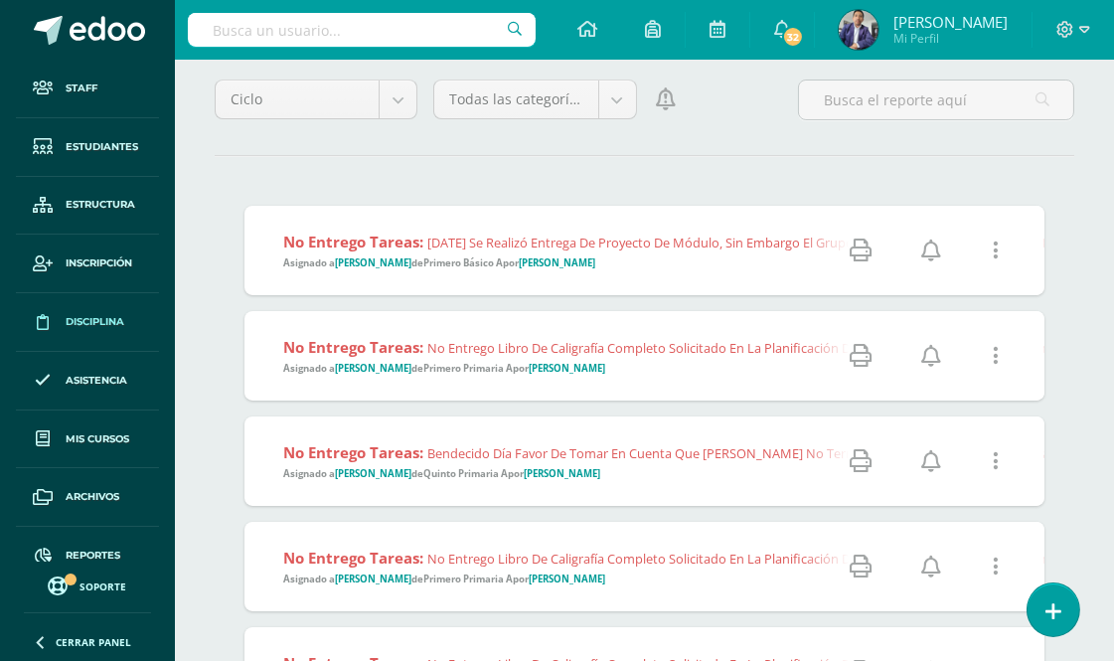
click at [1004, 243] on link at bounding box center [995, 251] width 51 height 51
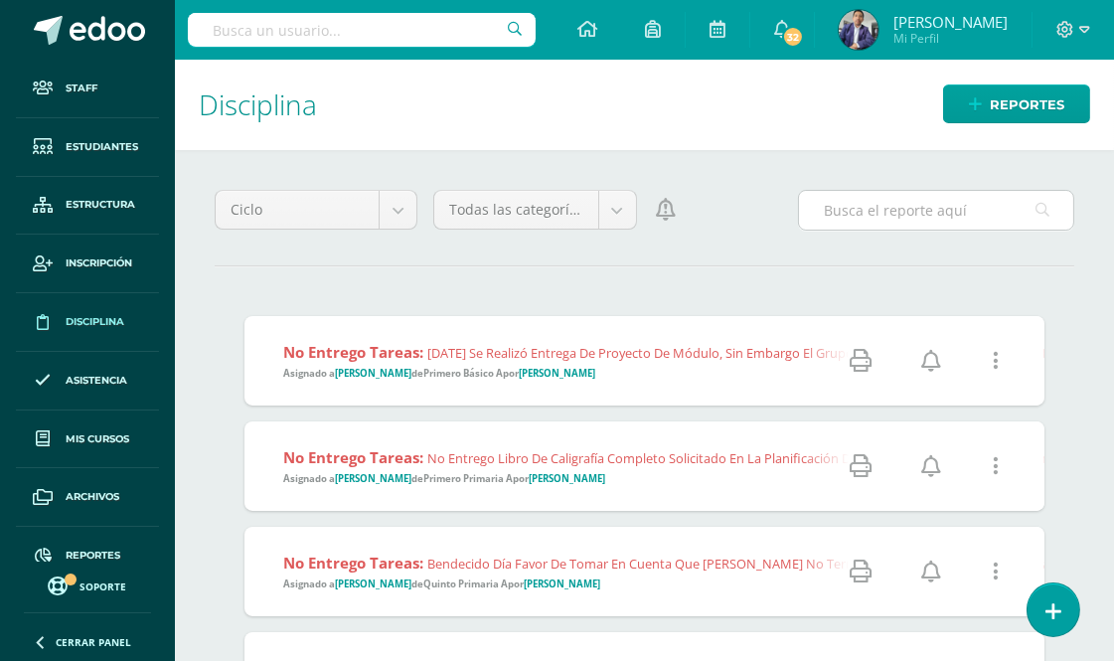
click at [898, 220] on input "text" at bounding box center [936, 210] width 274 height 39
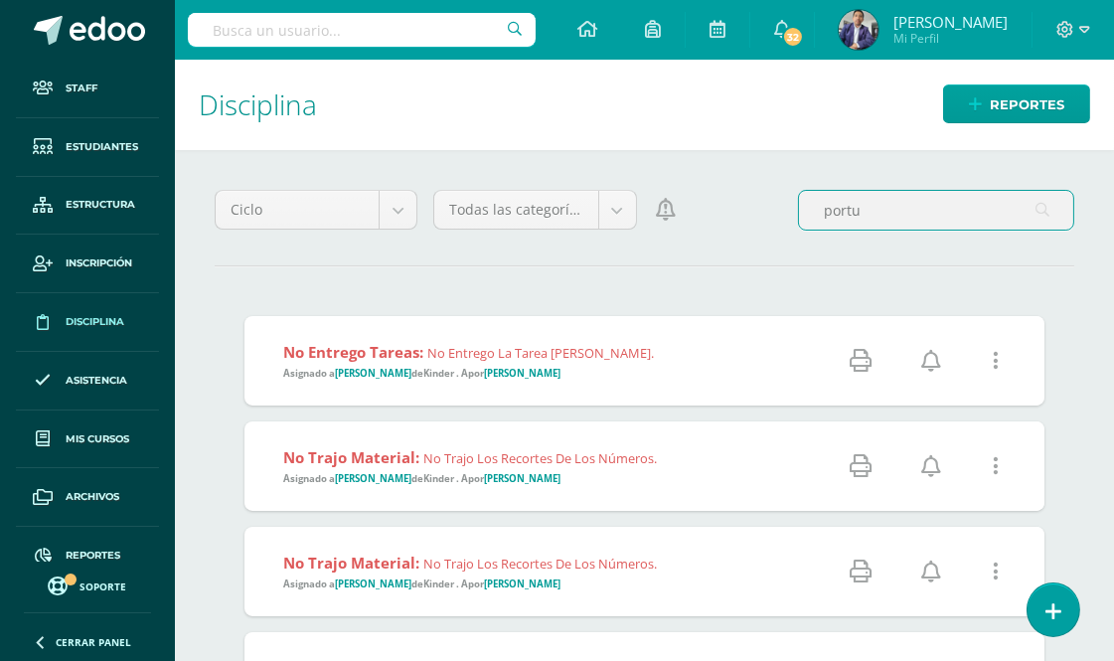
drag, startPoint x: 905, startPoint y: 214, endPoint x: 742, endPoint y: 214, distance: 163.0
click at [743, 214] on div "Ciclo Mes Semana Ayer y hoy Ciclo Todas las categorías Todas las categorías Fal…" at bounding box center [645, 218] width 876 height 57
type input "alberto Calderón"
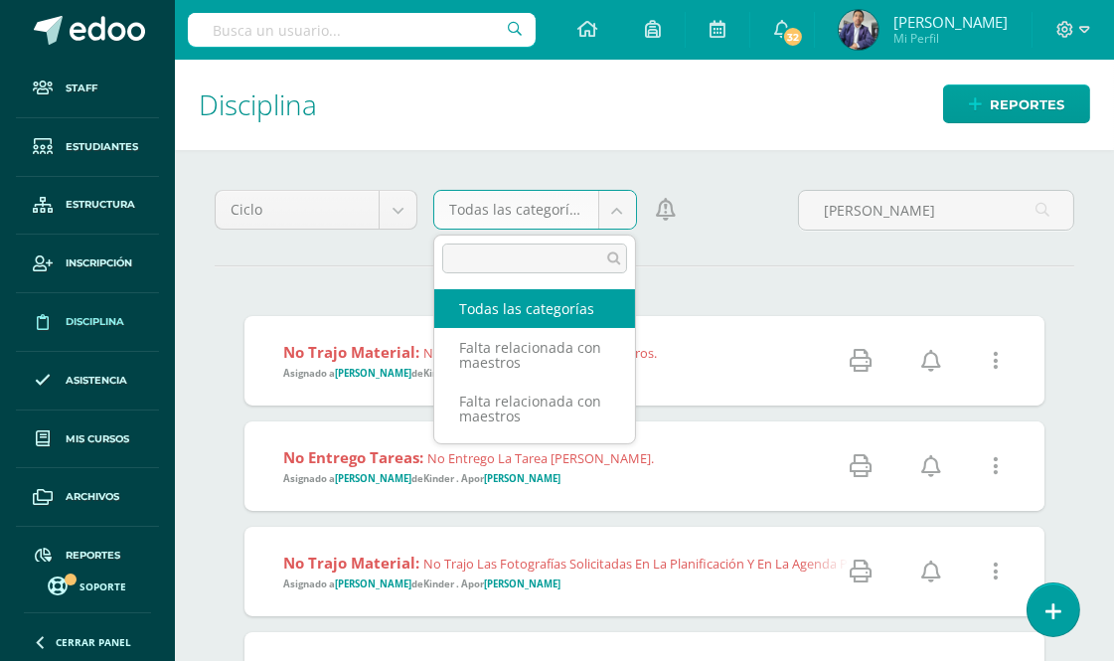
click at [621, 205] on body "Staff Estudiantes Estructura Inscripción Disciplina Asistencia Mis cursos Archi…" at bounding box center [557, 330] width 1114 height 661
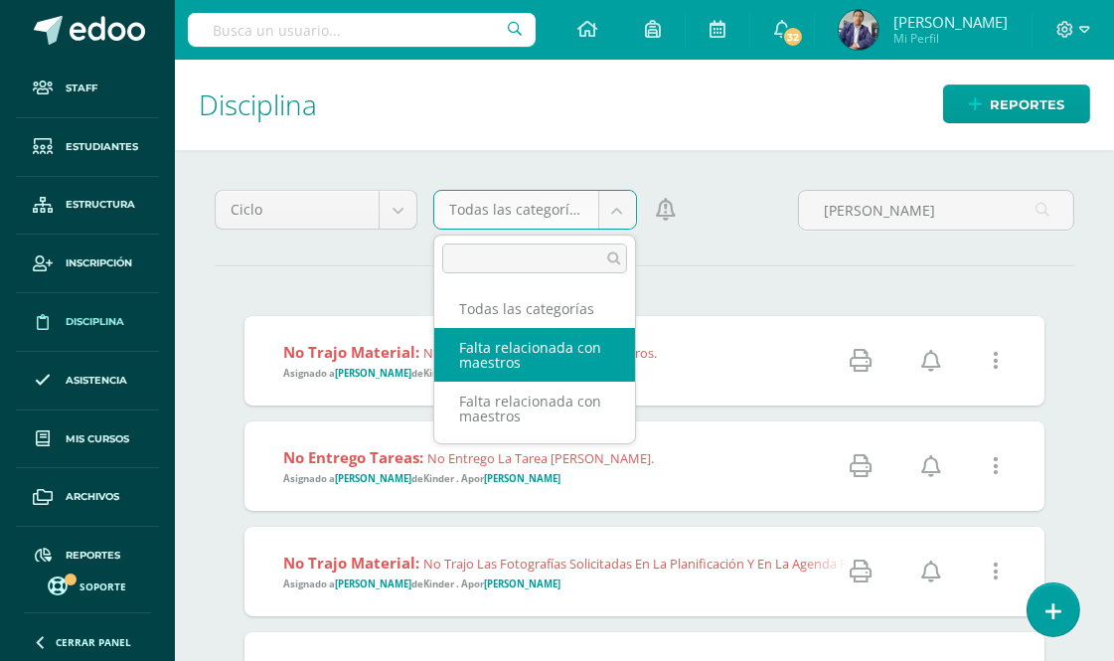
select select "1"
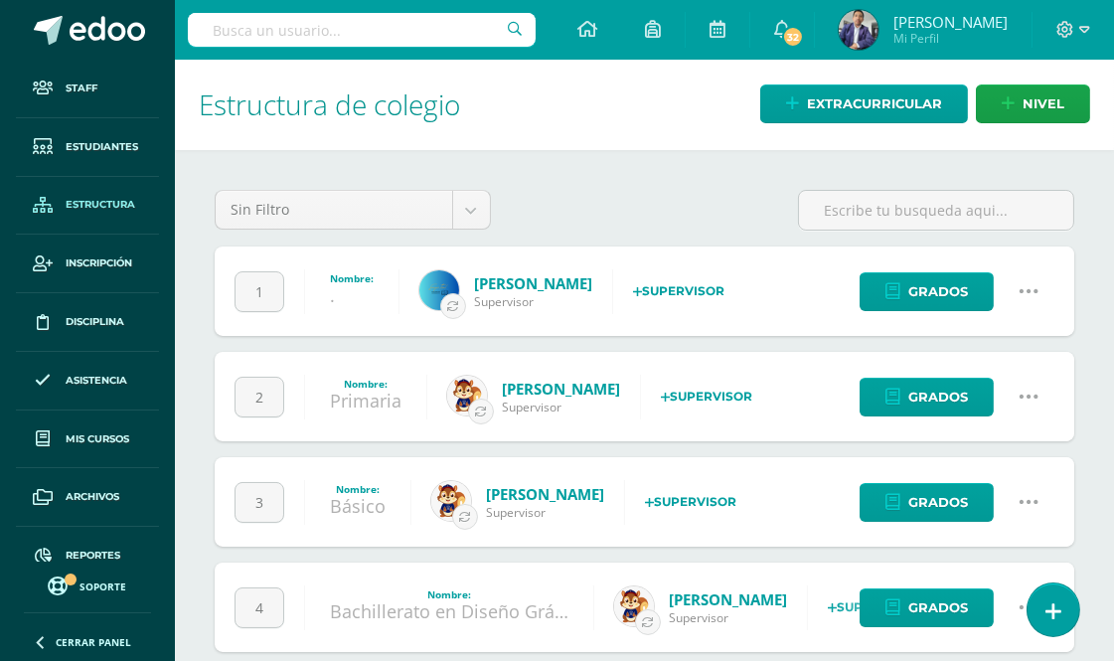
click at [351, 279] on strong "Nombre:" at bounding box center [352, 278] width 44 height 14
click at [759, 281] on div "1 Nombre: . [PERSON_NAME] Supervisor Selecciona un supervisor Es un nuevo usuar…" at bounding box center [645, 291] width 860 height 89
click at [558, 310] on div "[PERSON_NAME] Supervisor" at bounding box center [506, 291] width 213 height 89
click at [355, 276] on strong "Nombre:" at bounding box center [352, 278] width 44 height 14
click at [942, 286] on span "Grados" at bounding box center [939, 291] width 60 height 37
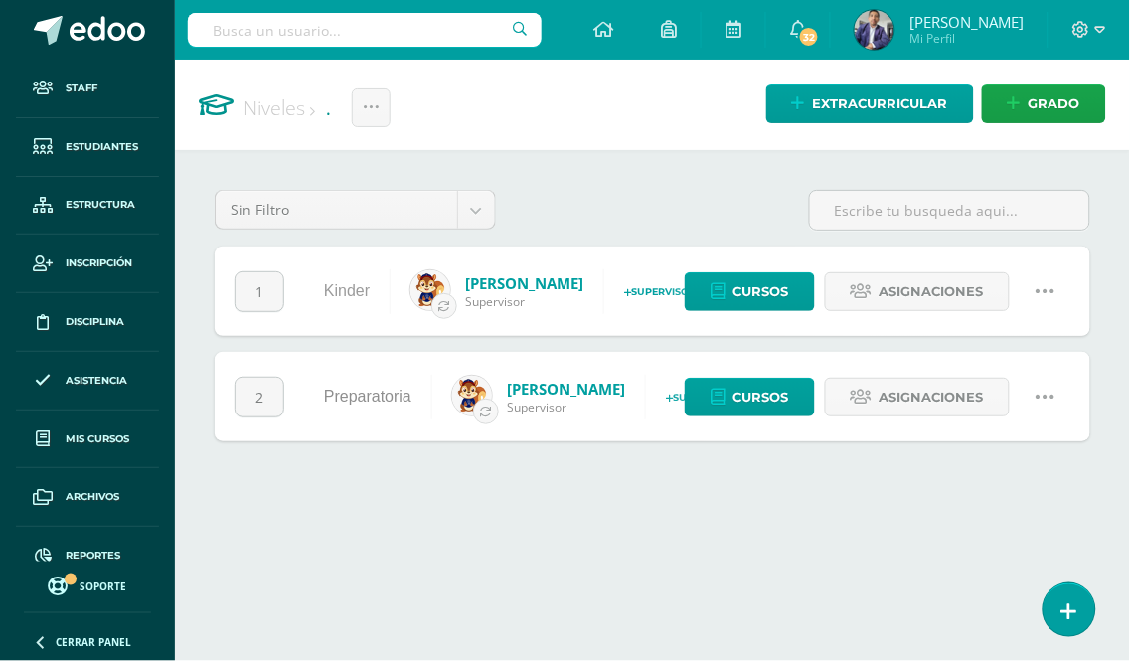
click at [352, 286] on link "Kinder" at bounding box center [347, 290] width 46 height 17
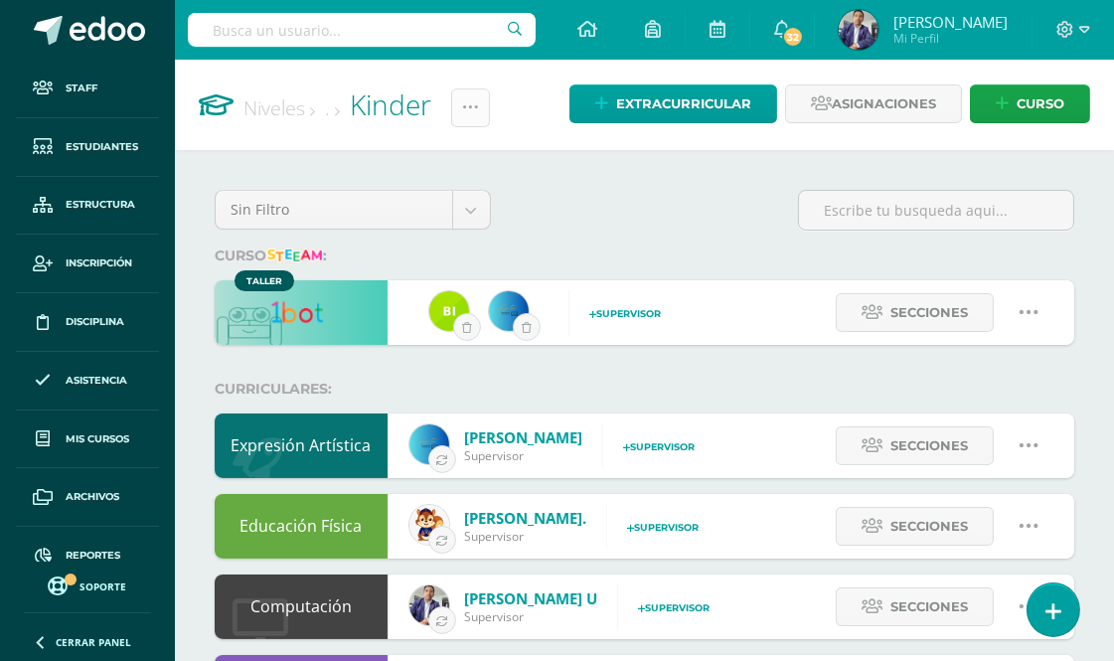
click at [479, 105] on icon at bounding box center [470, 107] width 17 height 17
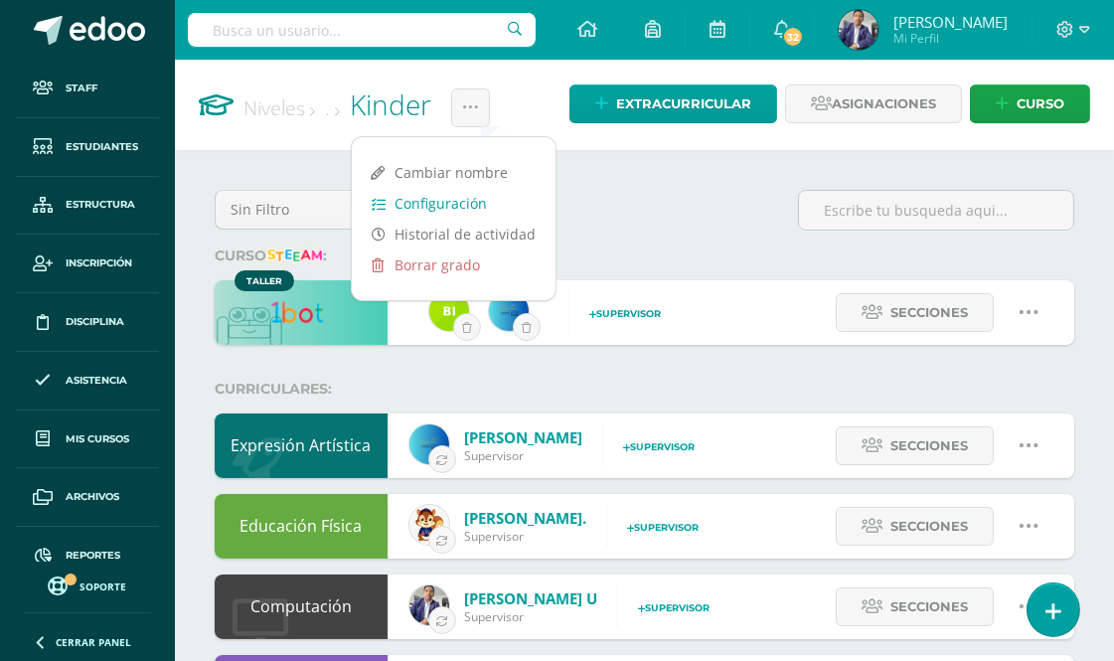
click at [455, 205] on link "Configuración" at bounding box center [454, 203] width 204 height 31
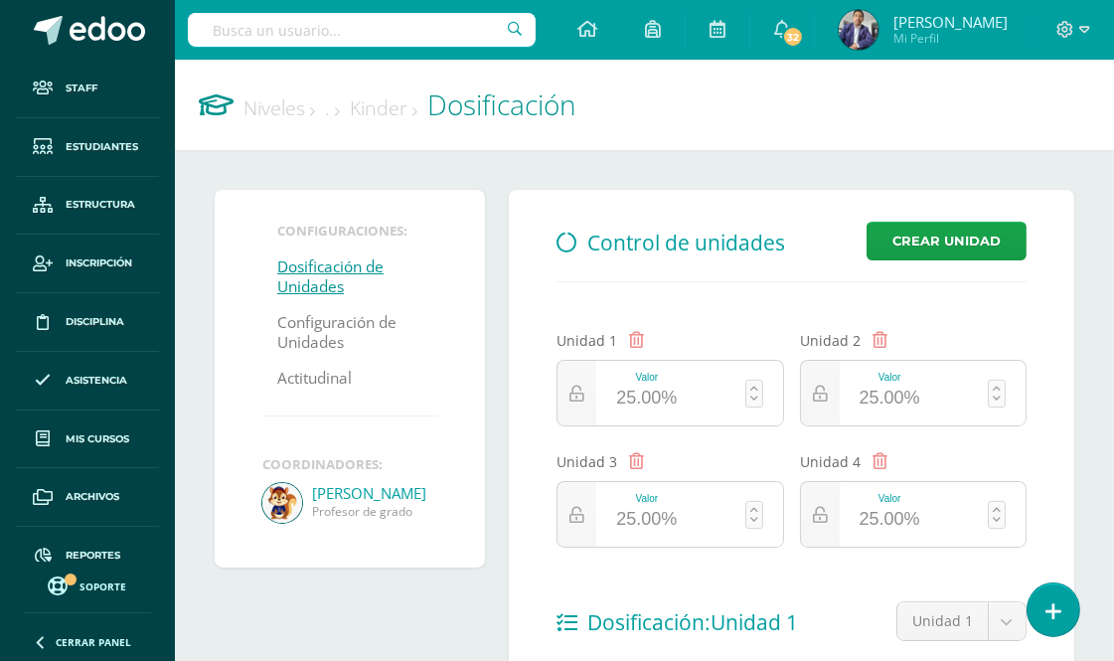
click at [394, 105] on link "Kinder" at bounding box center [384, 107] width 68 height 27
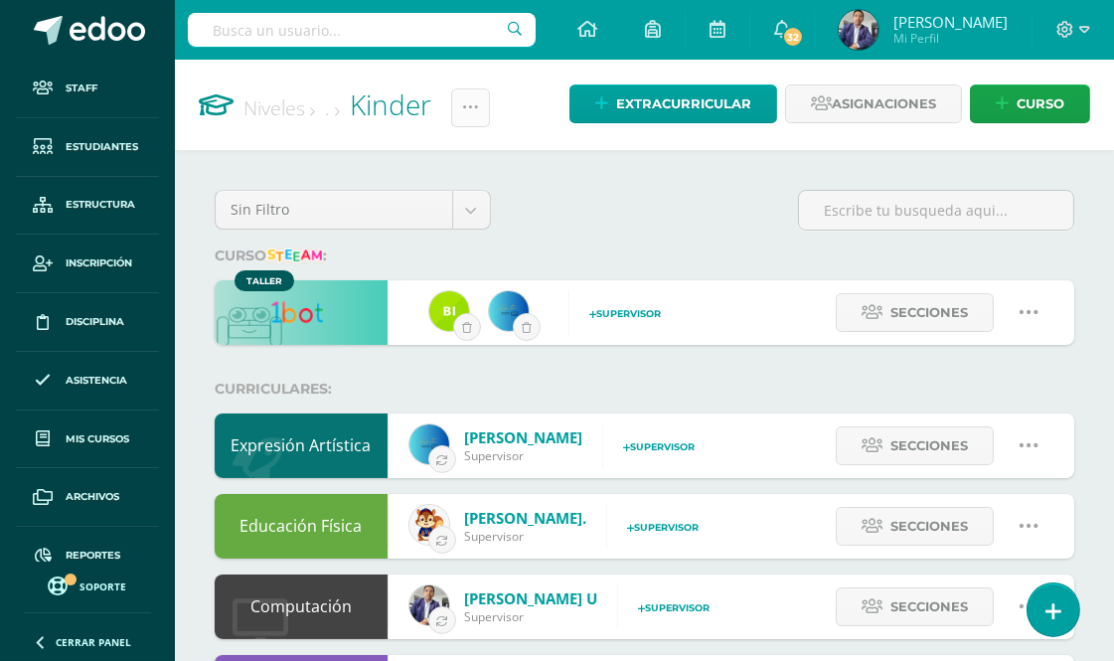
click at [479, 100] on icon at bounding box center [470, 107] width 17 height 17
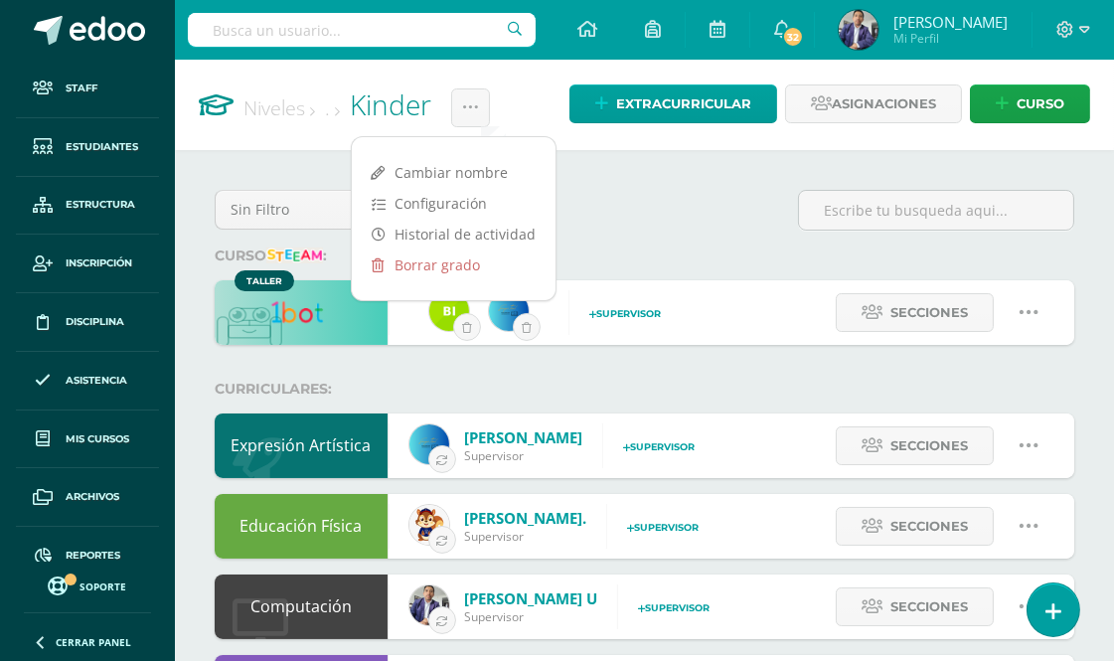
click at [602, 194] on div "Sin Filtro Sin Filtro Curriculares Extracurriculares Talleres" at bounding box center [645, 218] width 876 height 57
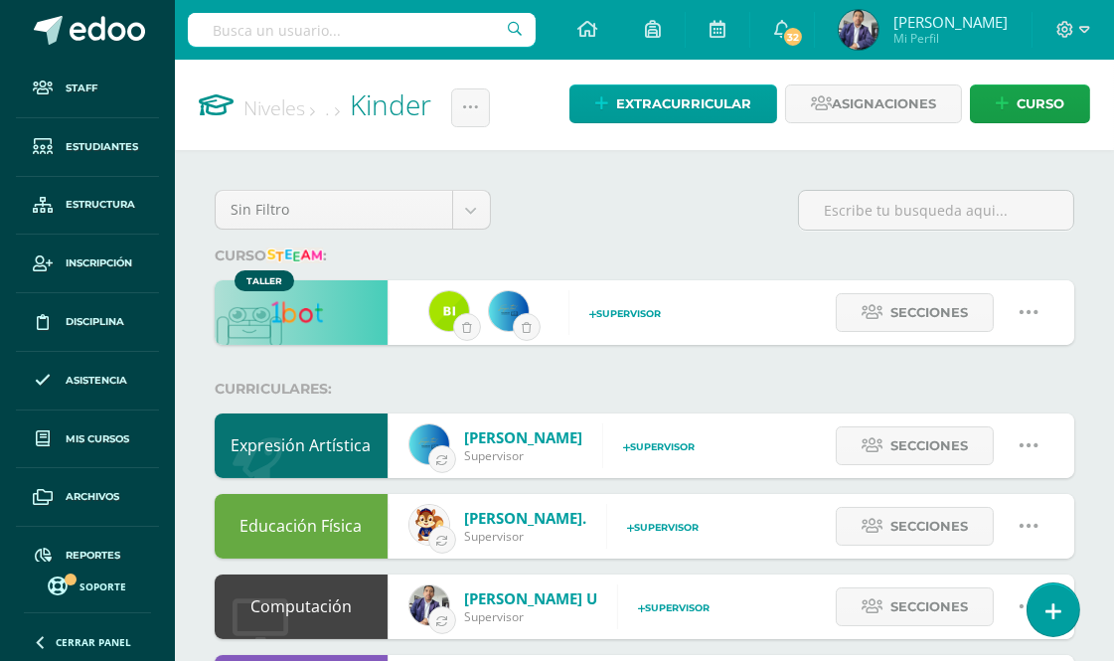
click at [295, 112] on link "Niveles" at bounding box center [280, 107] width 72 height 27
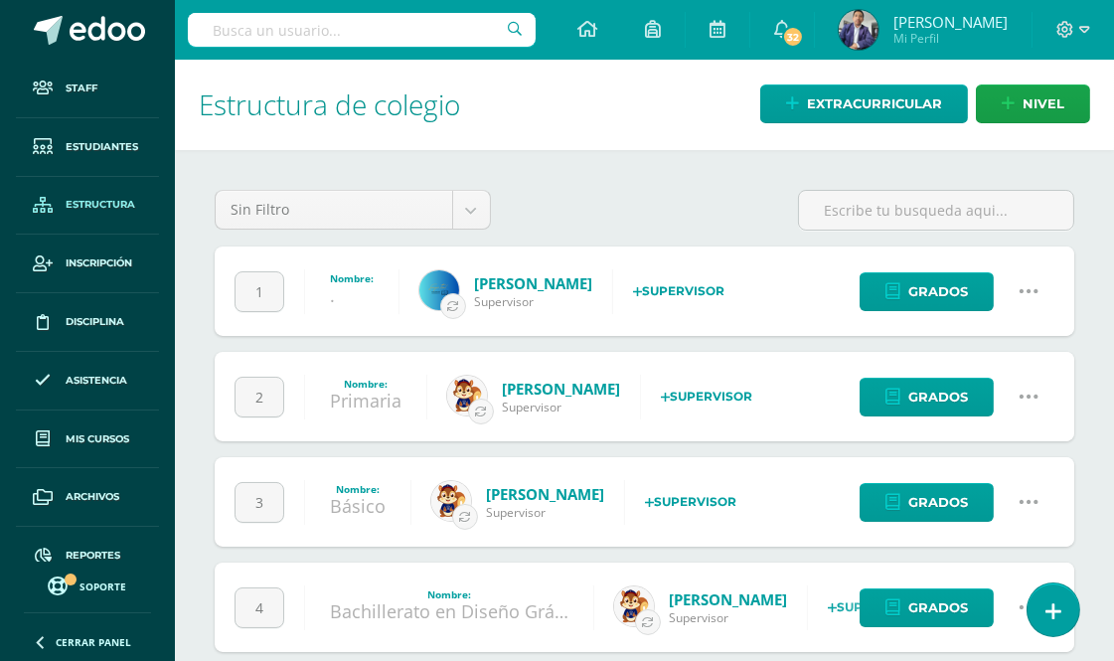
click at [1034, 285] on icon at bounding box center [1030, 291] width 22 height 22
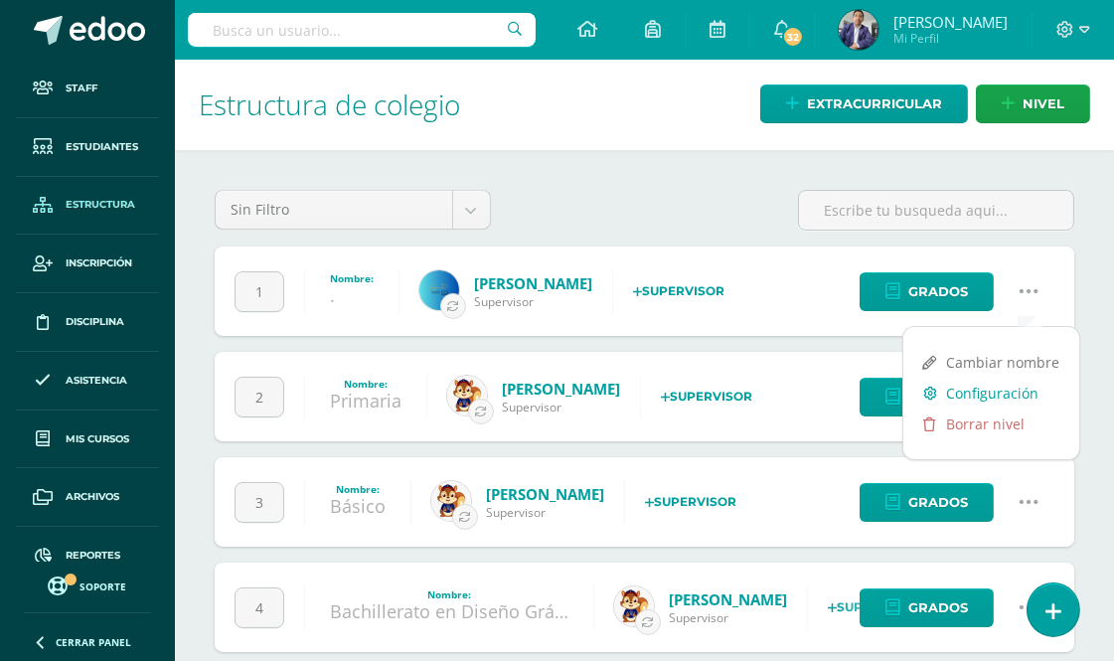
click at [971, 390] on link "Configuración" at bounding box center [992, 393] width 176 height 31
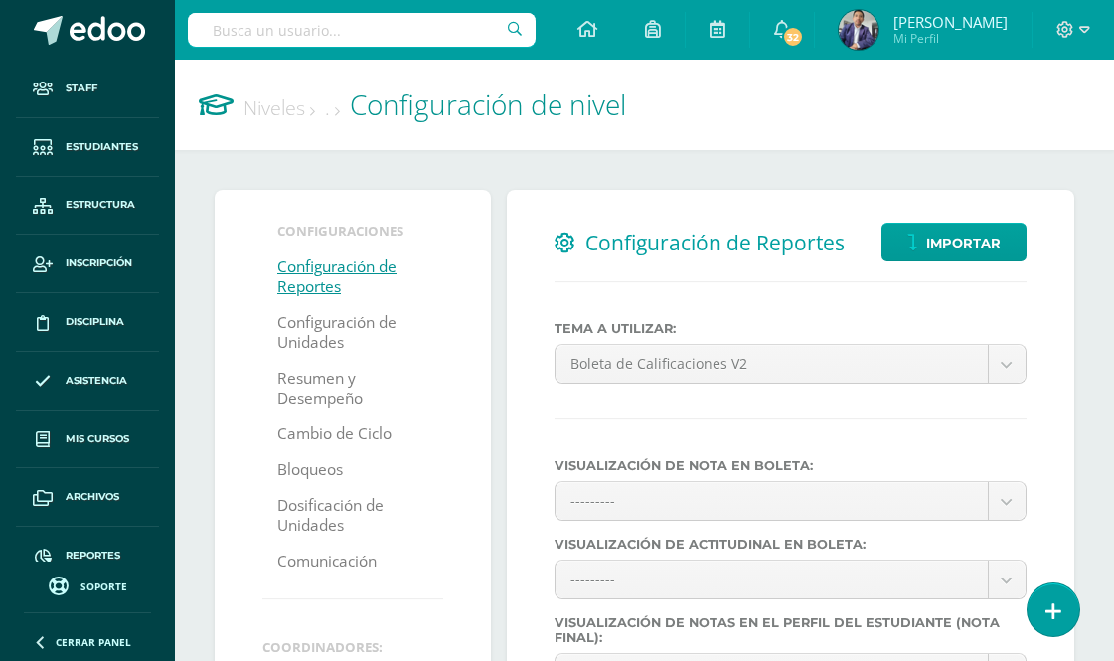
select select
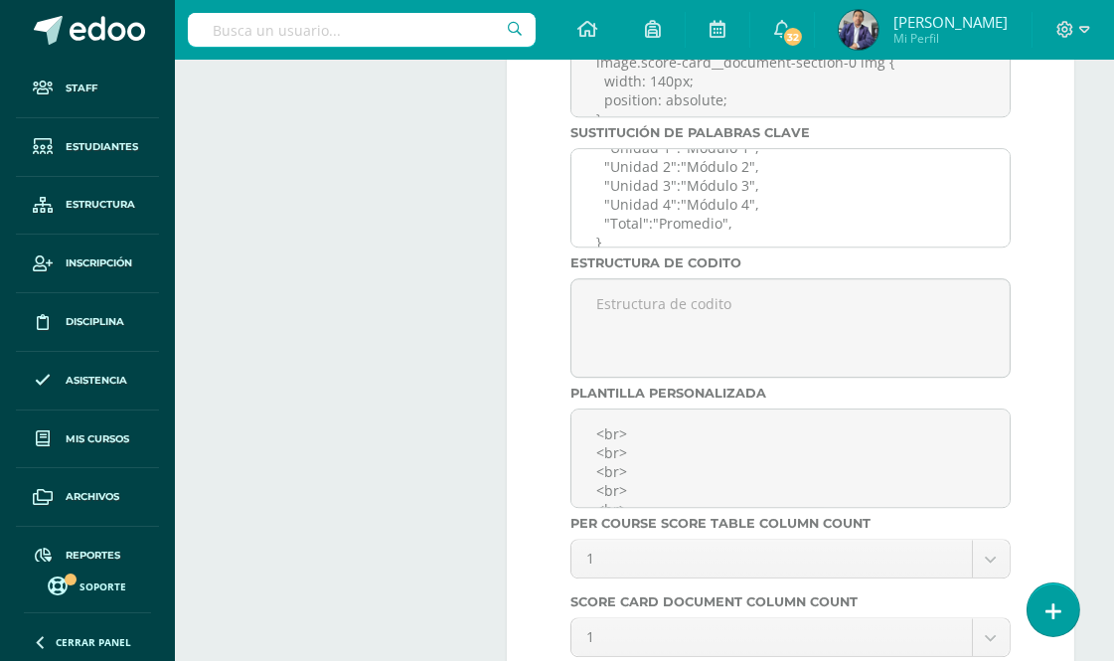
scroll to position [64, 0]
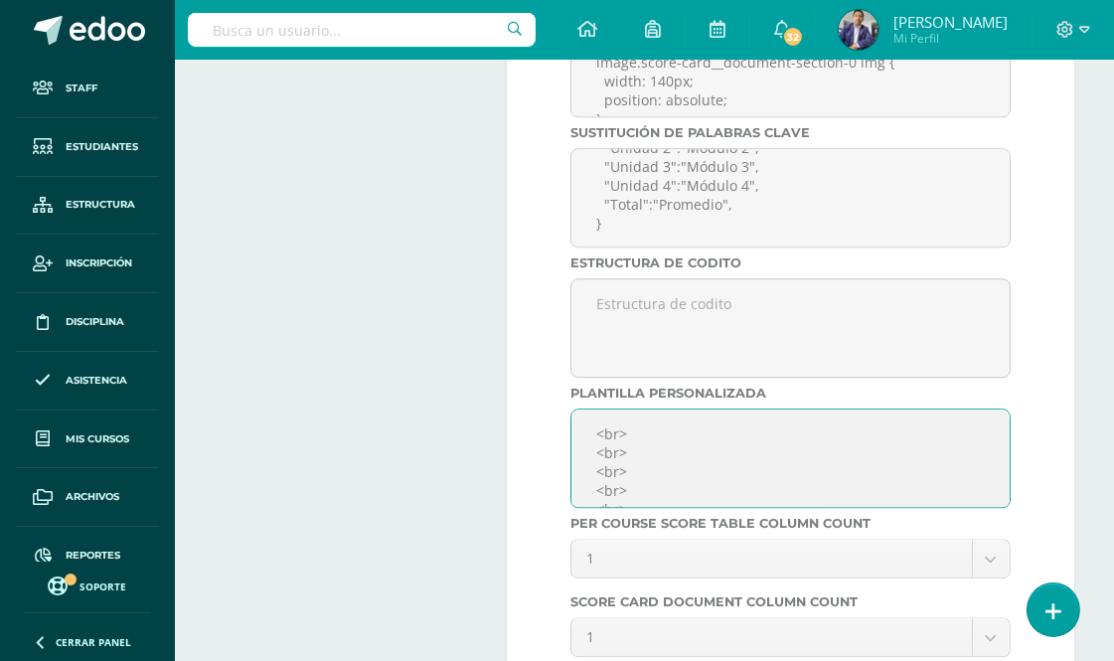
drag, startPoint x: 589, startPoint y: 503, endPoint x: 639, endPoint y: 535, distance: 59.9
click at [639, 508] on textarea at bounding box center [791, 458] width 440 height 99
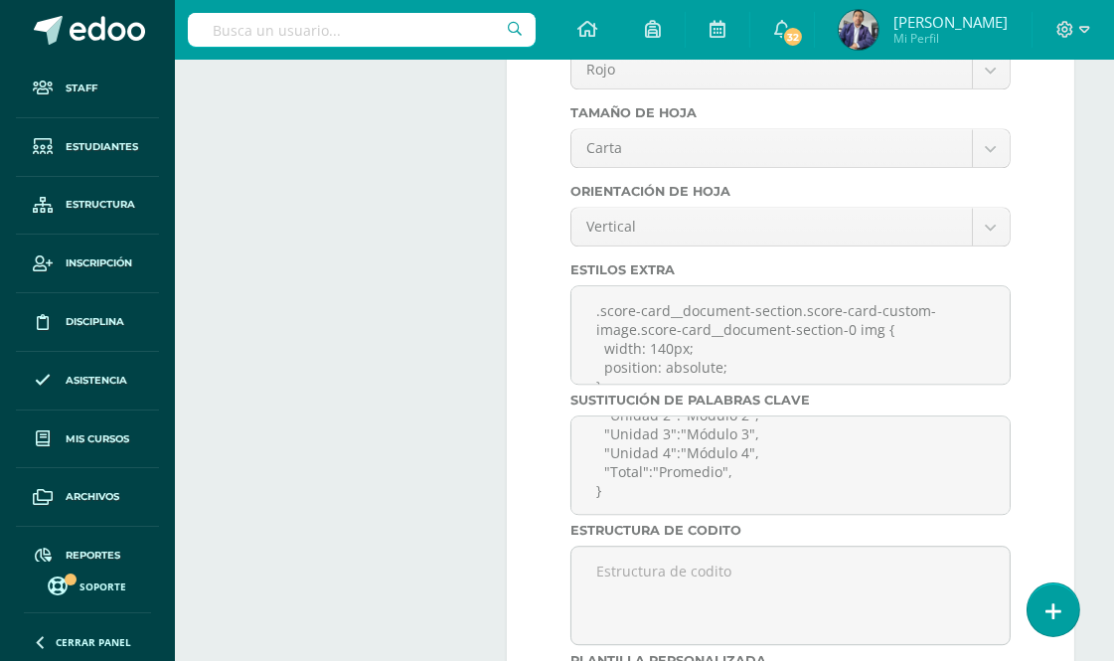
scroll to position [7822, 0]
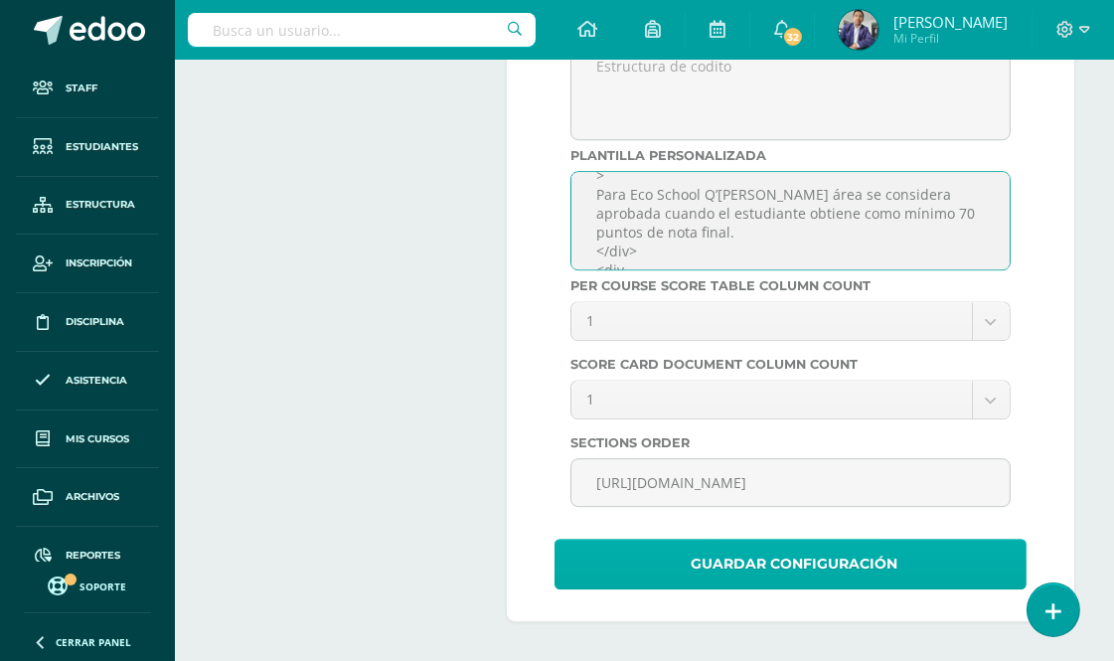
type textarea "<br> <br> <center> <div style="font-size: 10px; margin: 6px 0; color: black;" >…"
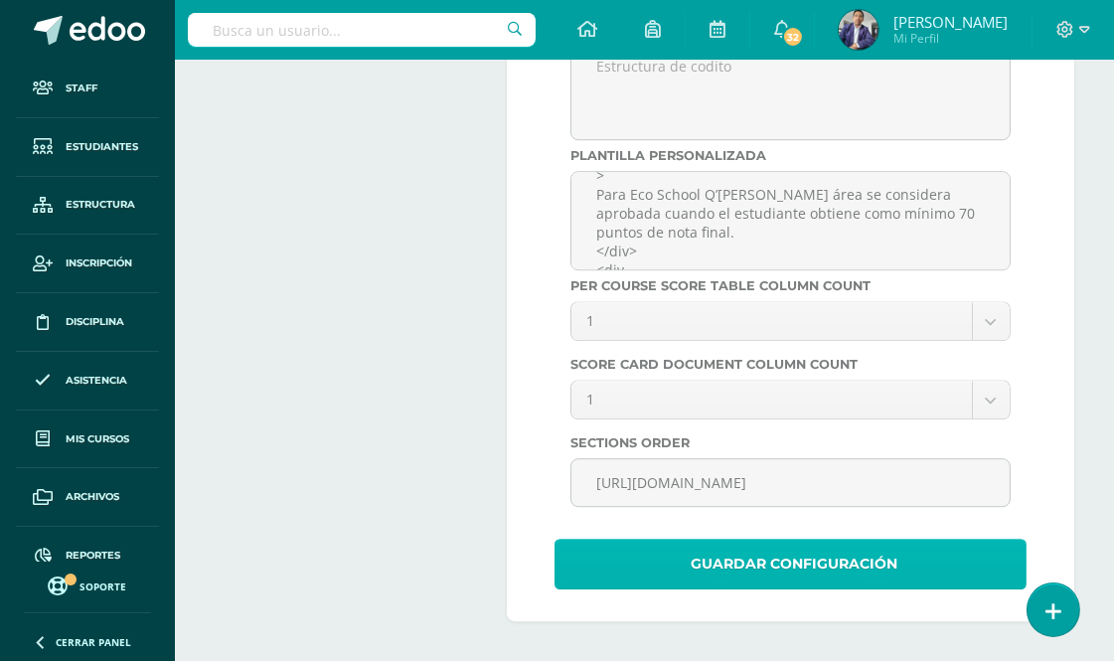
click at [762, 572] on span "Guardar Configuración" at bounding box center [794, 564] width 207 height 49
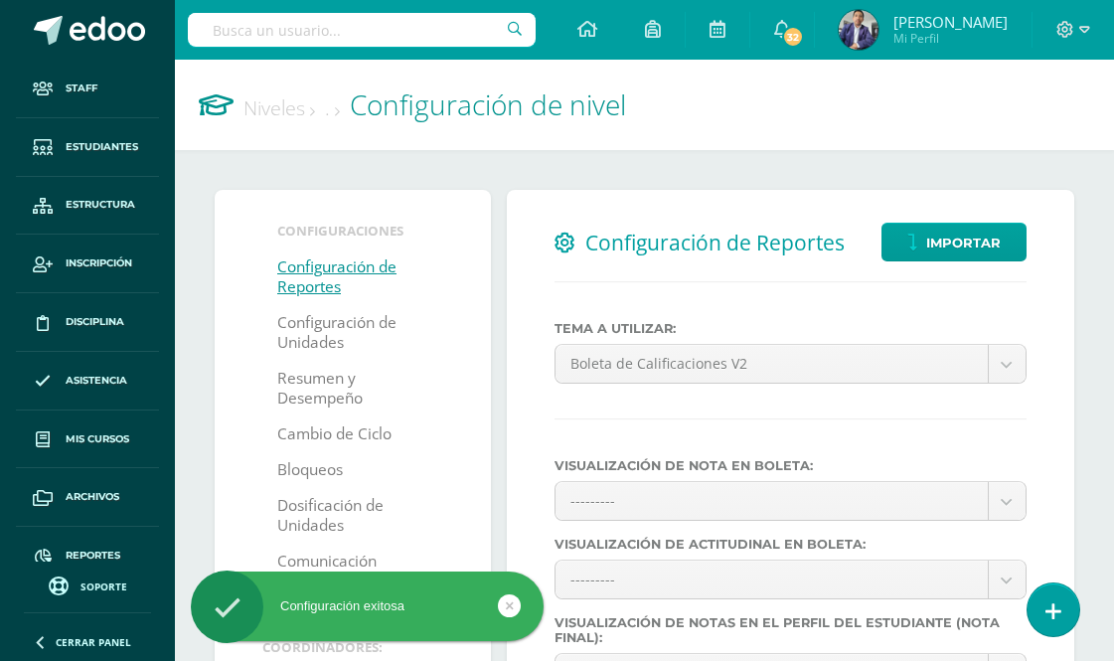
select select
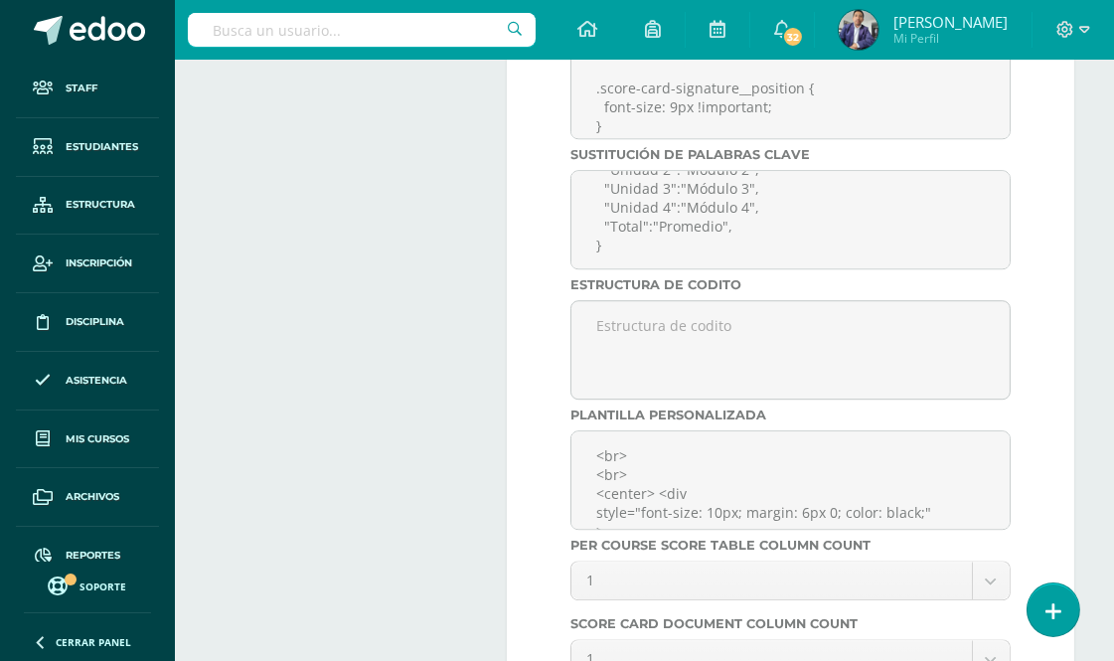
scroll to position [7621, 0]
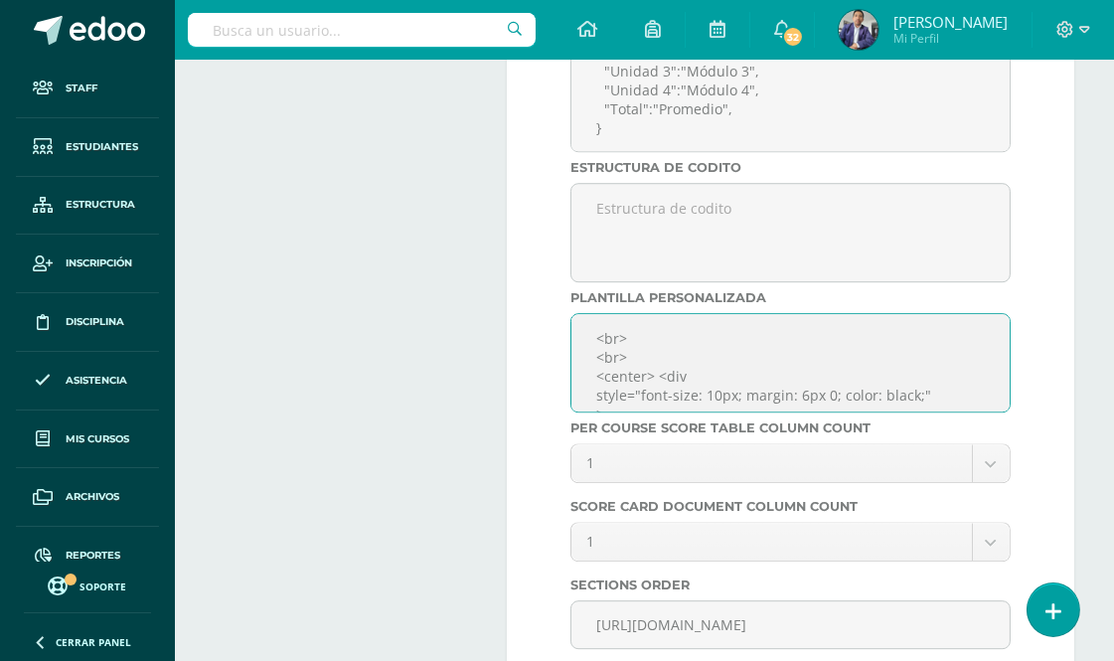
drag, startPoint x: 630, startPoint y: 408, endPoint x: 598, endPoint y: 396, distance: 34.0
click at [598, 396] on textarea "<br> <br> <center> <div style="font-size: 10px; margin: 6px 0; color: black;" >…" at bounding box center [791, 362] width 440 height 99
click at [657, 413] on textarea "<br> <br> <center> <div style="font-size: 10px; margin: 6px 0; color: black;" >…" at bounding box center [791, 362] width 440 height 99
paste textarea "<br> <br>"
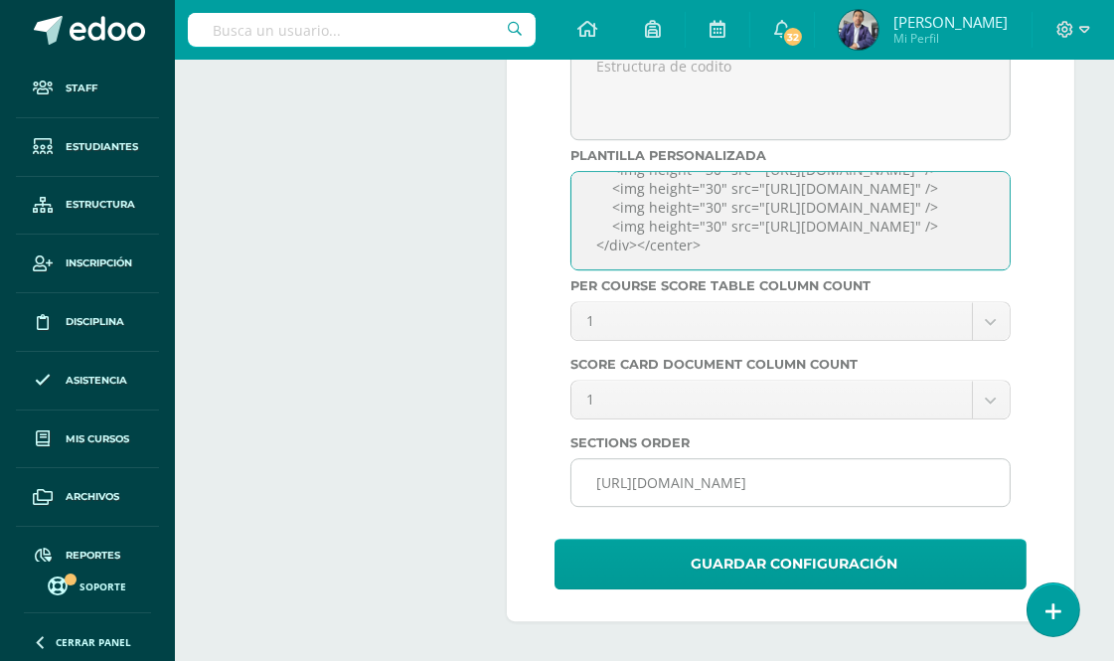
scroll to position [7822, 0]
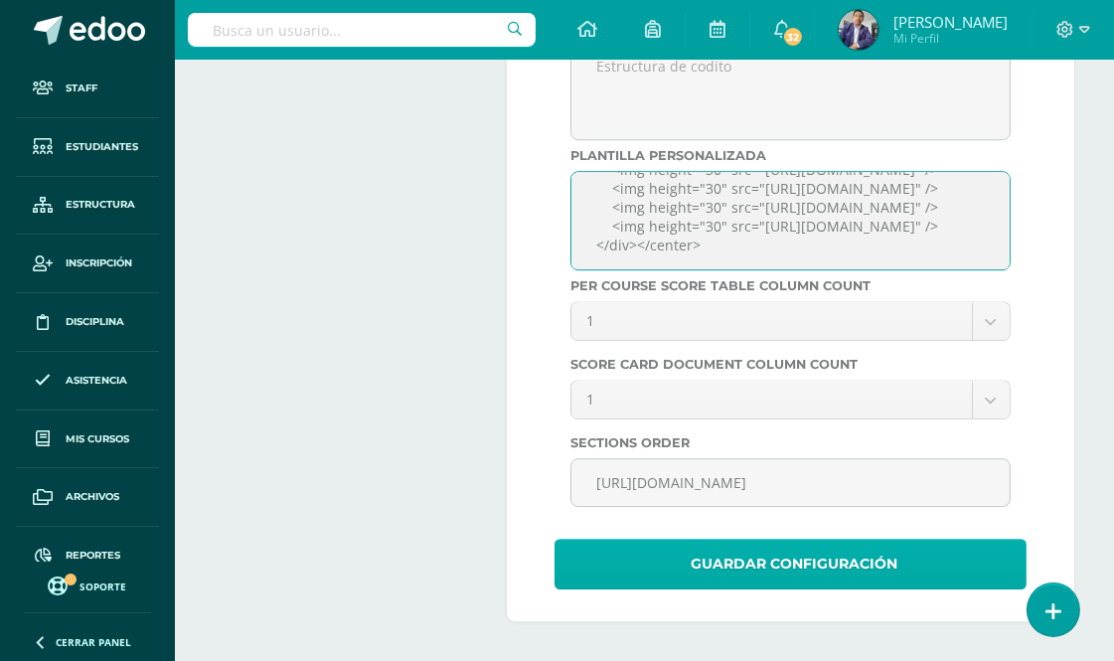
type textarea "<br> <br> <br> <br> <center> <div style="font-size: 10px; margin: 6px 0; color:…"
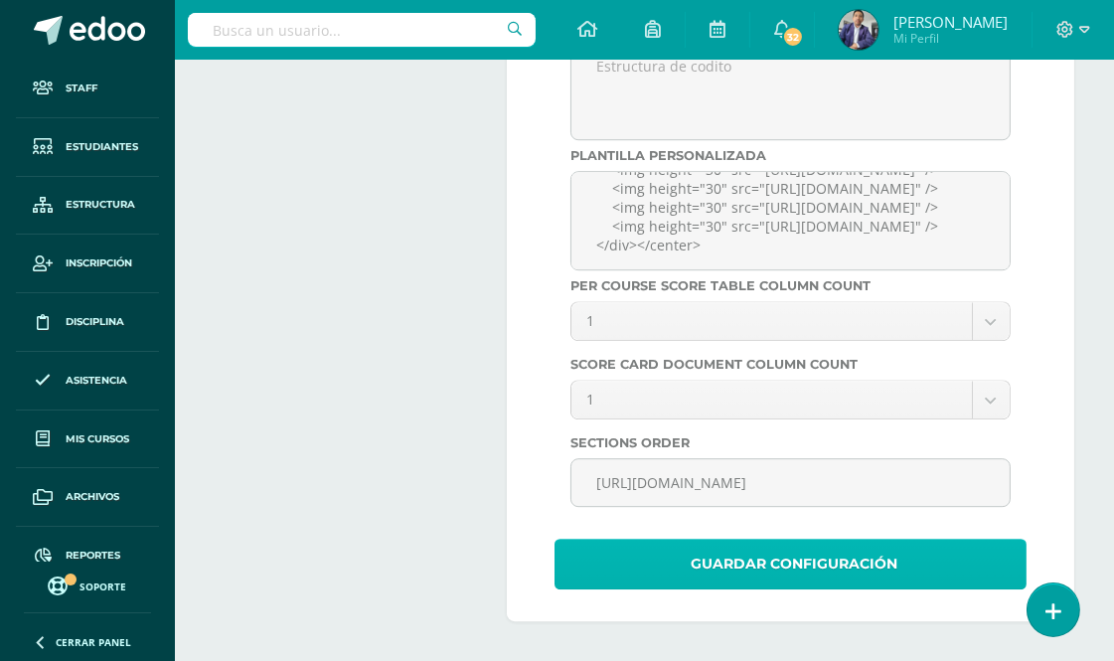
click at [724, 559] on span "Guardar Configuración" at bounding box center [794, 564] width 207 height 49
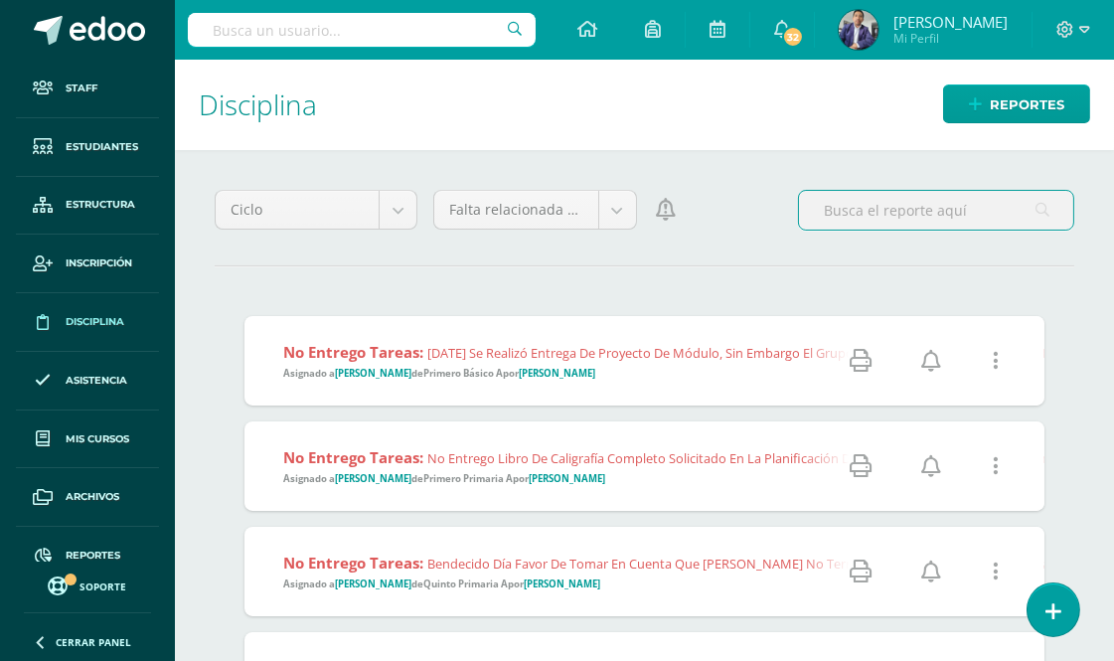
click at [851, 212] on input "text" at bounding box center [936, 210] width 274 height 39
type input "alberto Calderón"
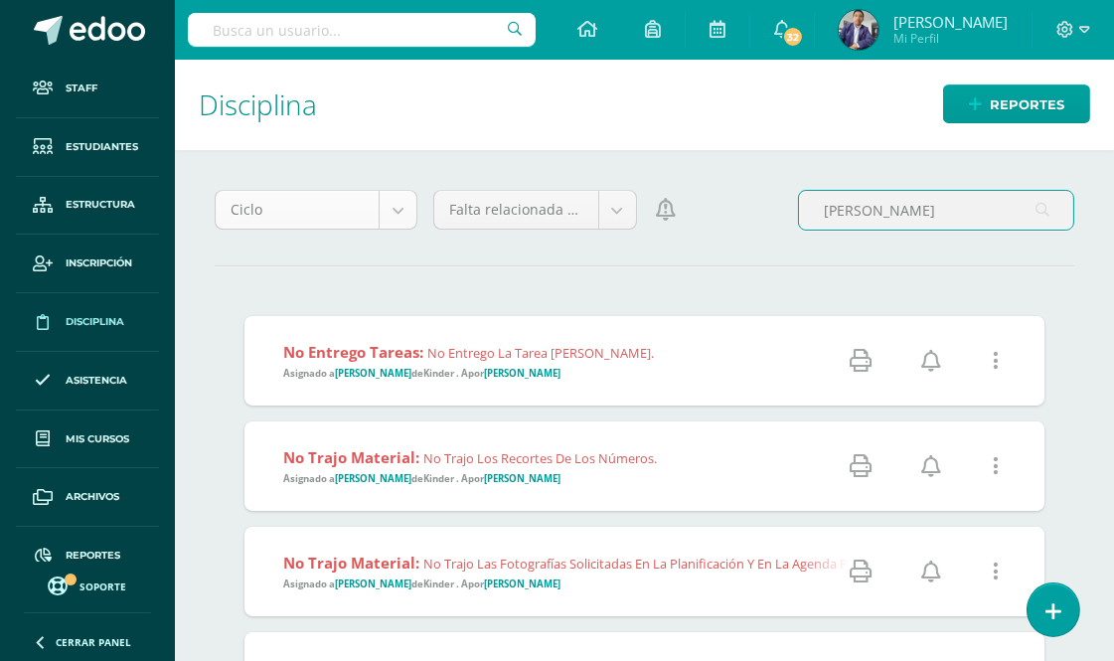
click at [398, 216] on body "Staff Estudiantes Estructura Inscripción Disciplina Asistencia Mis cursos Archi…" at bounding box center [557, 330] width 1114 height 661
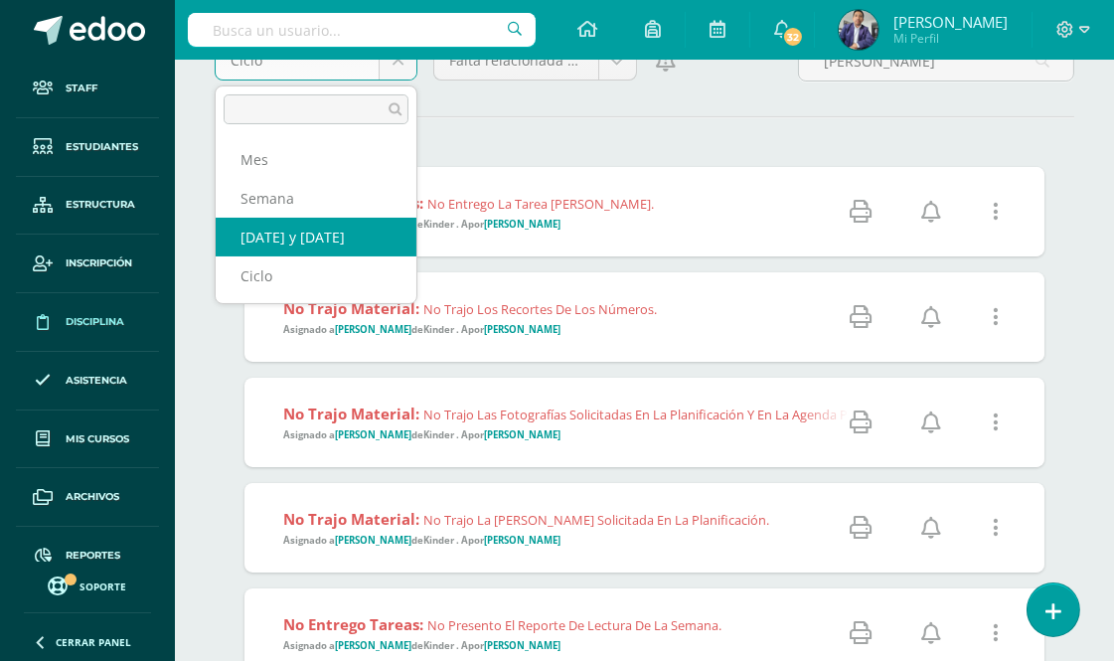
scroll to position [110, 0]
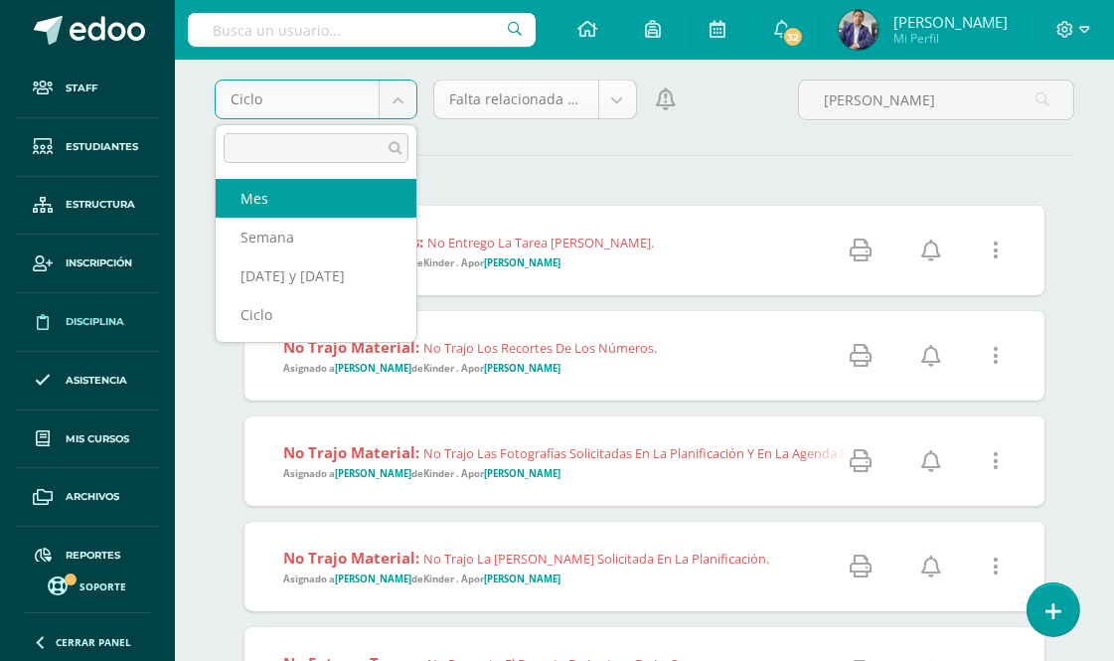
click at [618, 104] on body "Staff Estudiantes Estructura Inscripción Disciplina Asistencia Mis cursos Archi…" at bounding box center [557, 220] width 1114 height 661
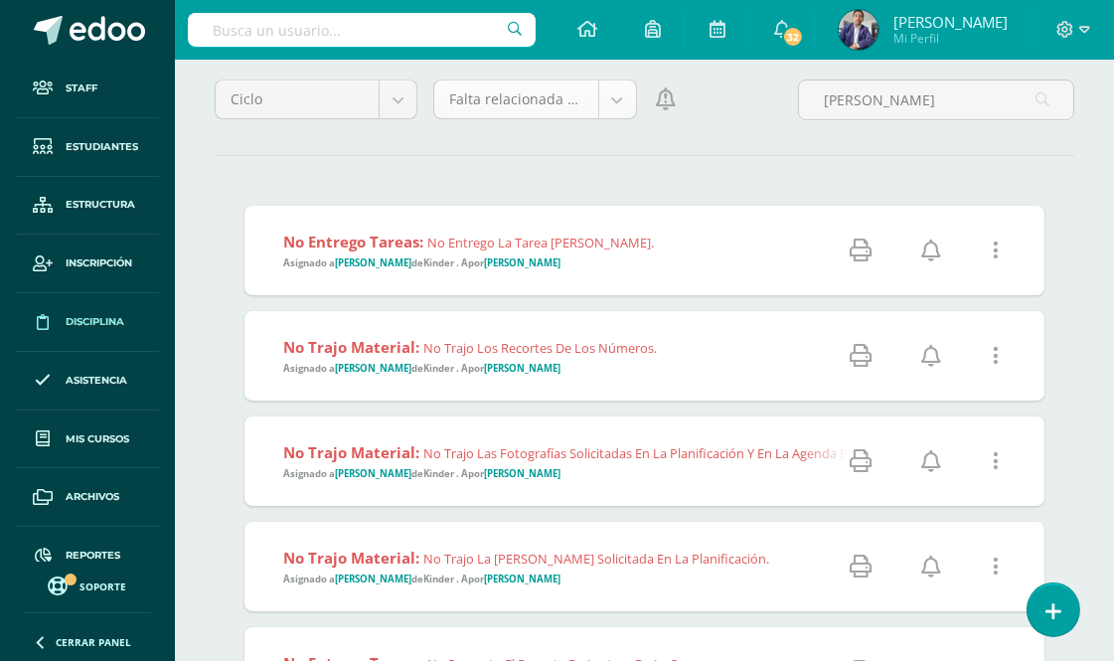
click at [620, 97] on body "Staff Estudiantes Estructura Inscripción Disciplina Asistencia Mis cursos Archi…" at bounding box center [557, 220] width 1114 height 661
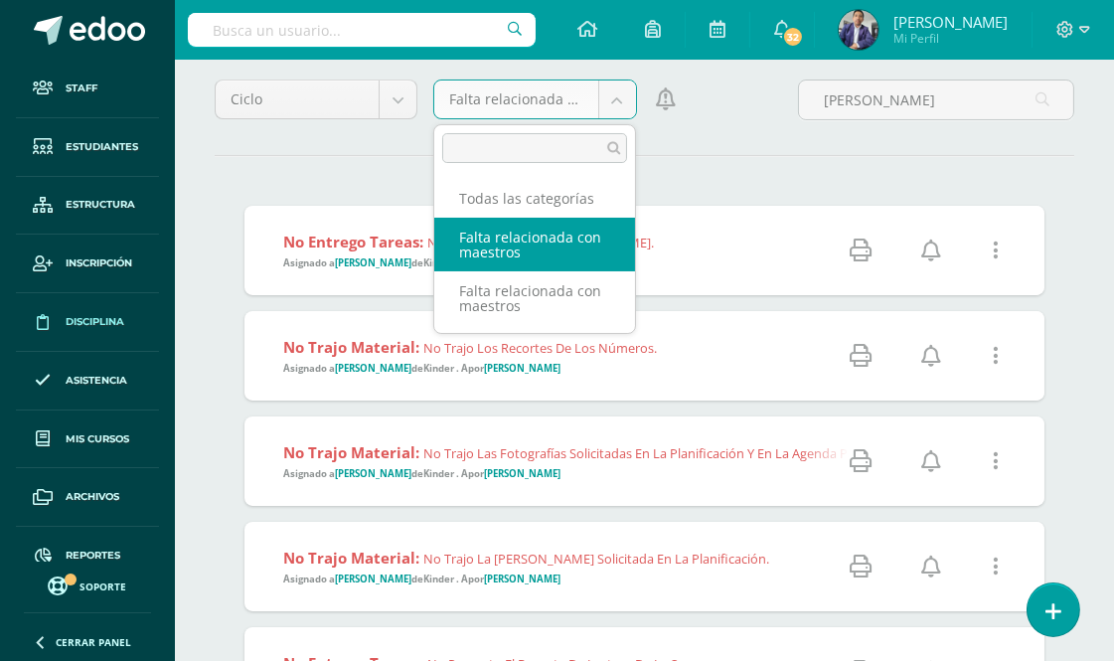
click at [620, 97] on body "Staff Estudiantes Estructura Inscripción Disciplina Asistencia Mis cursos Archi…" at bounding box center [557, 220] width 1114 height 661
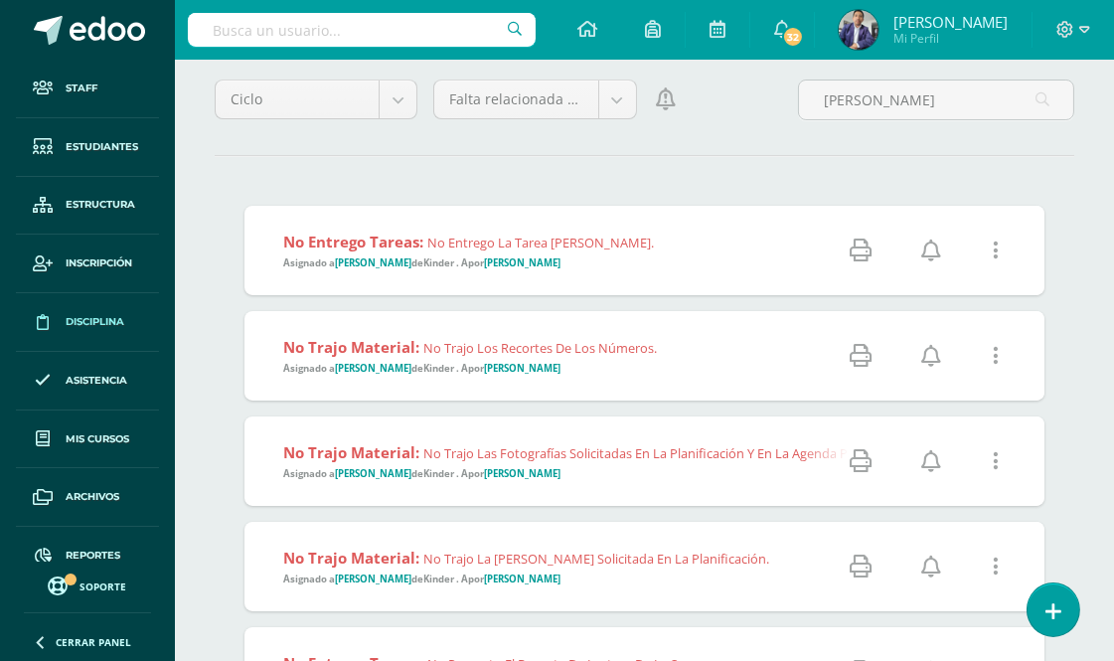
click at [719, 131] on div "Ciclo Mes Semana Ayer y hoy Ciclo Falta relacionada con maestros Todas las cate…" at bounding box center [645, 108] width 876 height 57
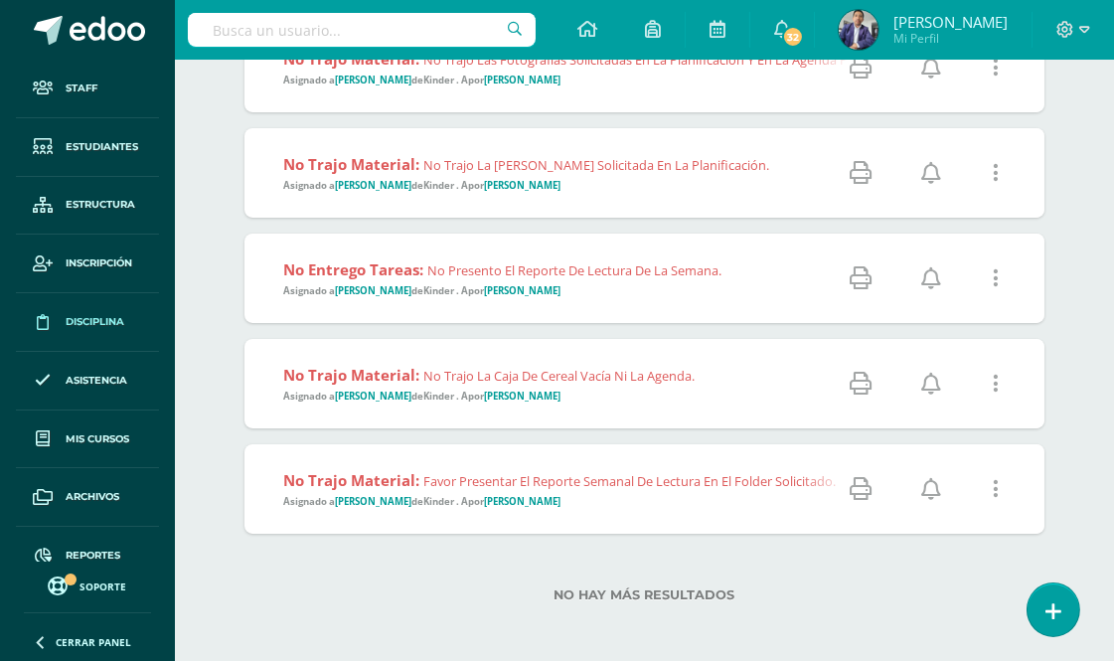
scroll to position [539, 0]
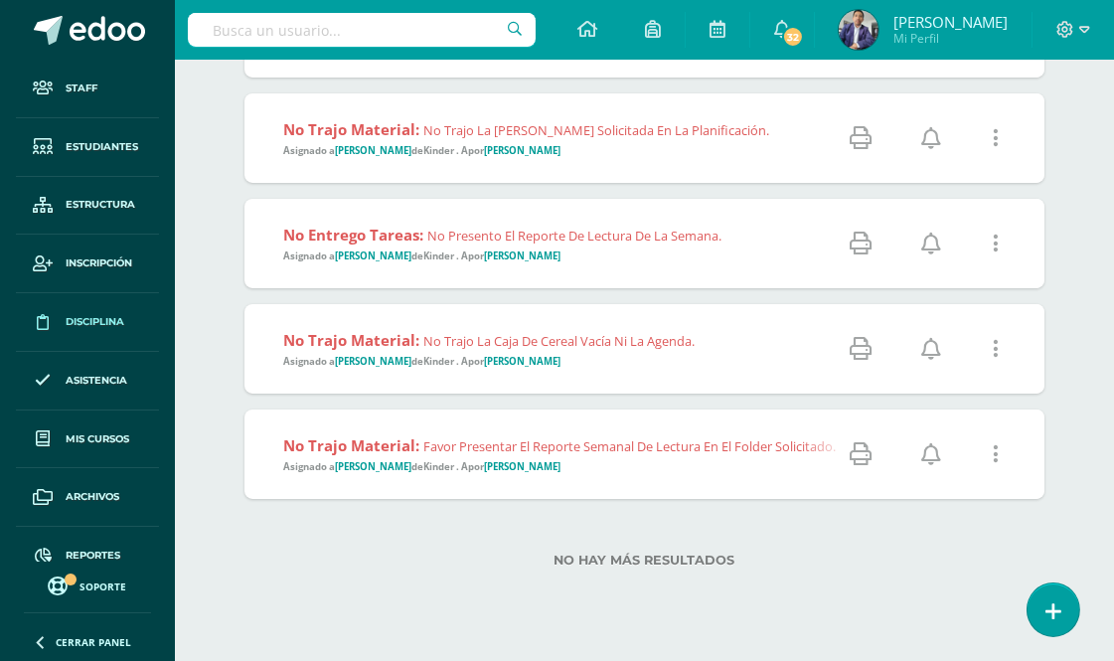
click at [996, 242] on icon at bounding box center [996, 244] width 6 height 22
click at [946, 345] on link "Eliminar Falta" at bounding box center [958, 345] width 154 height 31
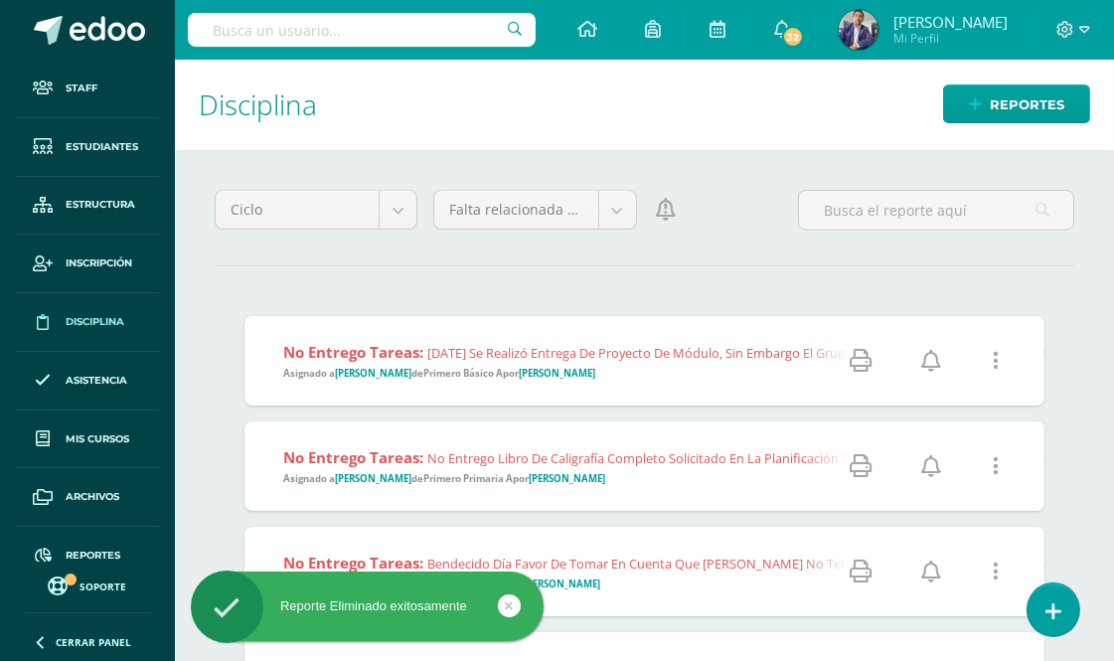
click at [998, 358] on link at bounding box center [995, 361] width 51 height 51
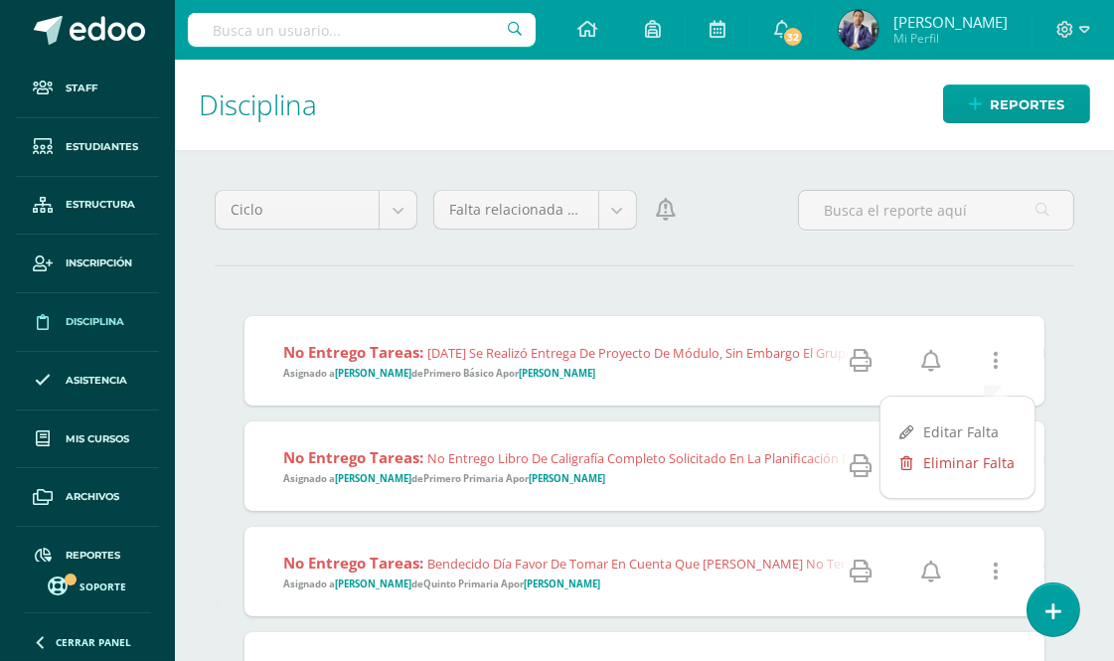
click at [946, 461] on link "Eliminar Falta" at bounding box center [958, 462] width 154 height 31
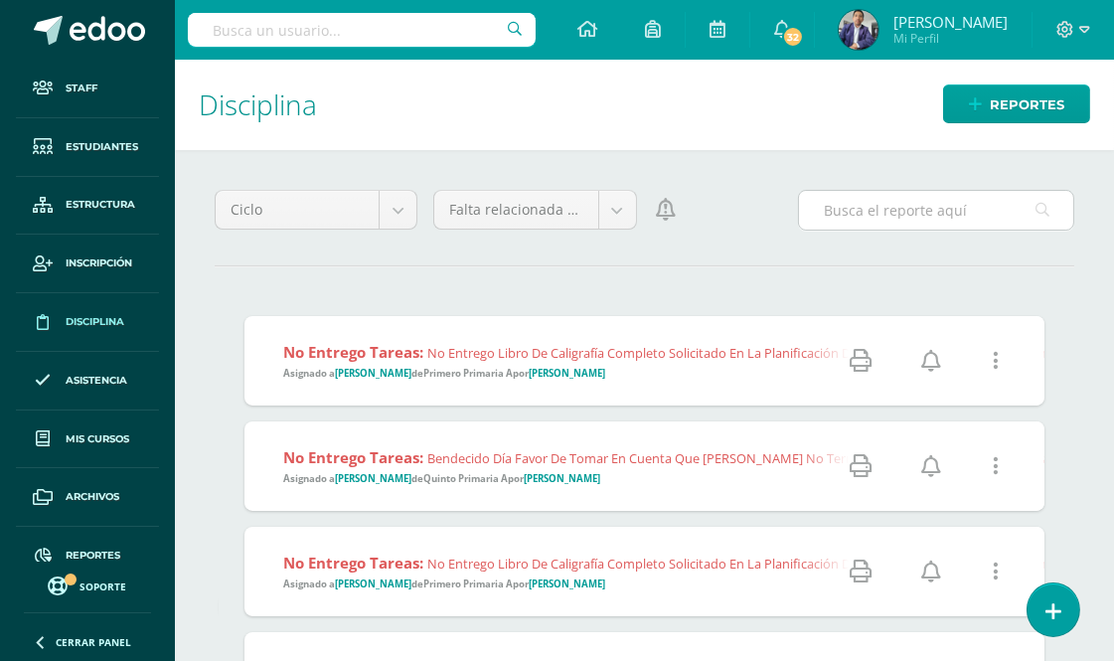
click at [906, 210] on input "text" at bounding box center [936, 210] width 274 height 39
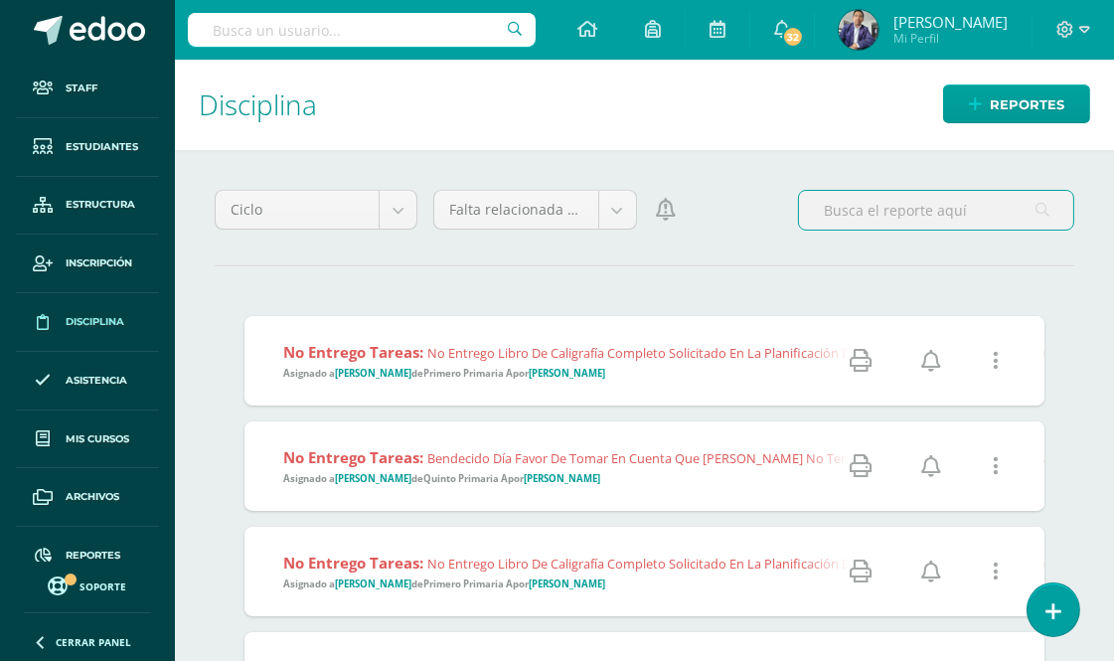
type input "[PERSON_NAME]"
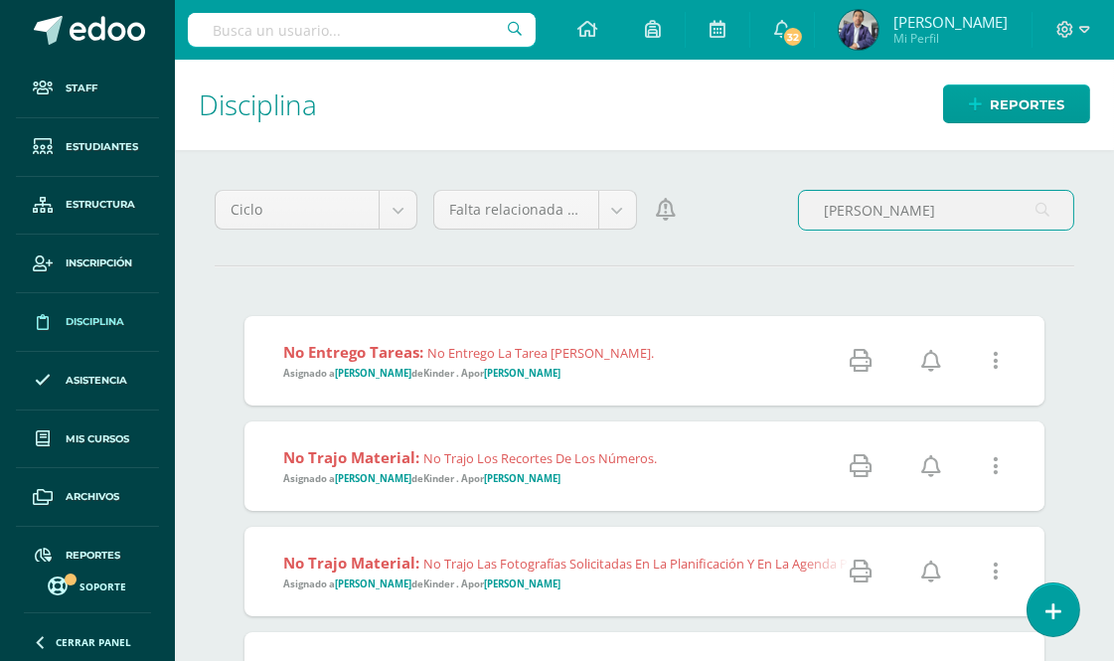
click at [997, 363] on icon at bounding box center [996, 361] width 6 height 22
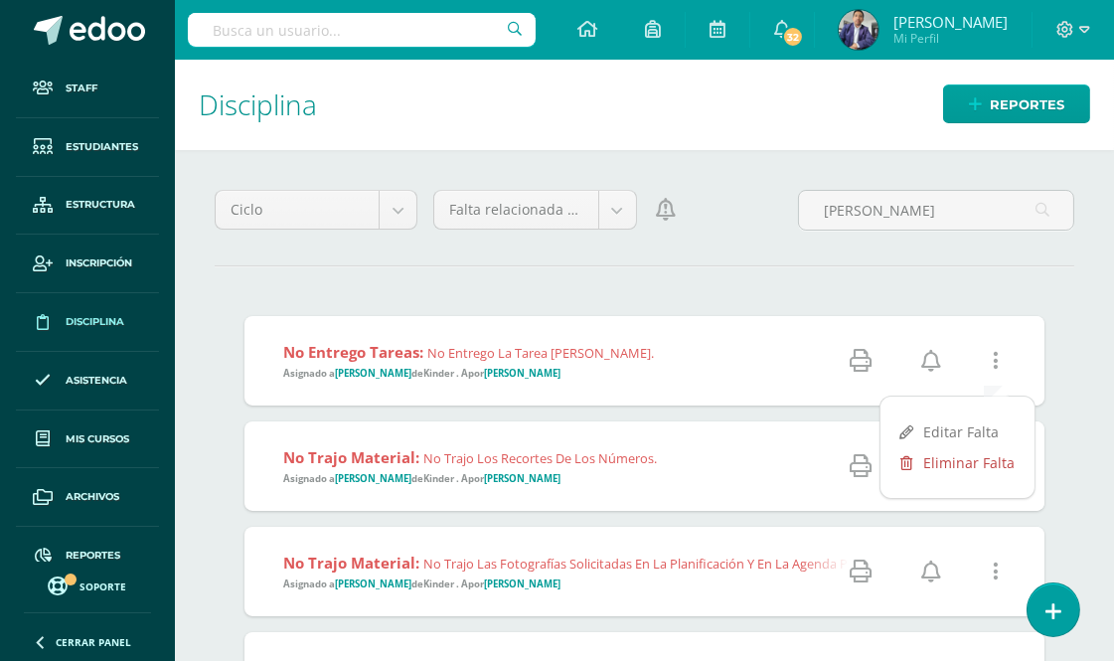
click at [962, 460] on link "Eliminar Falta" at bounding box center [958, 462] width 154 height 31
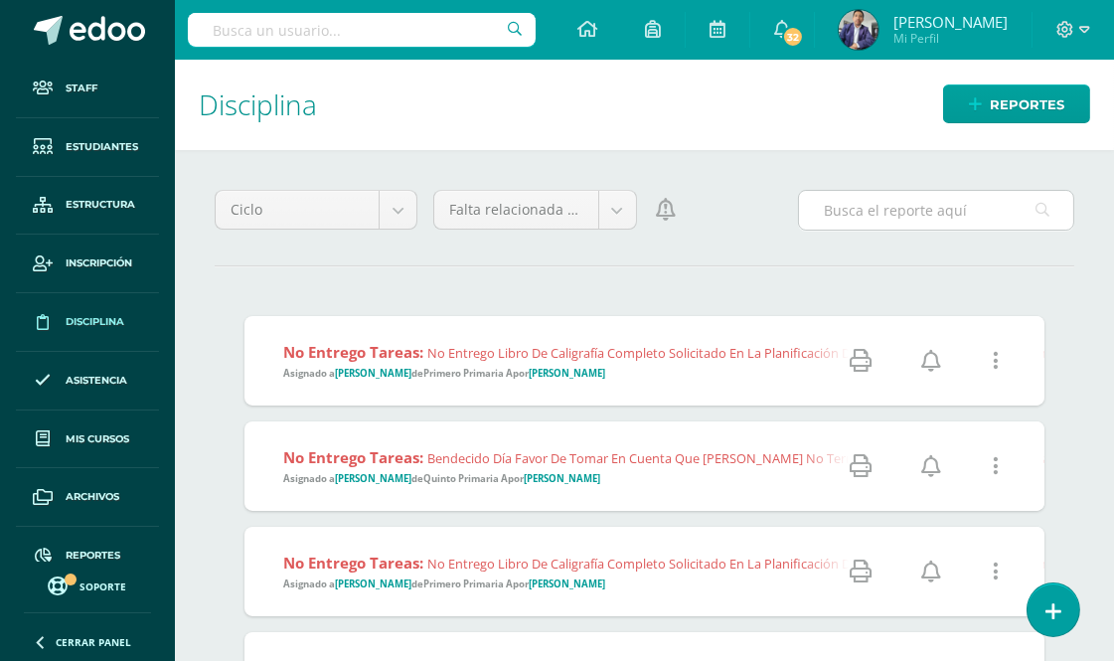
click at [925, 217] on input "text" at bounding box center [936, 210] width 274 height 39
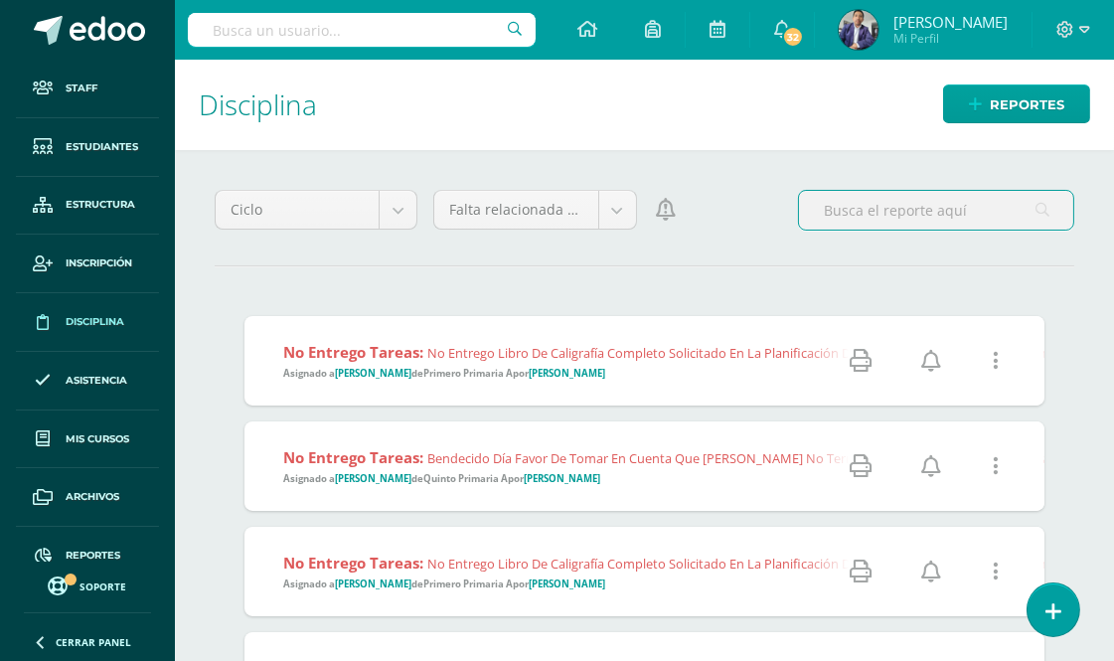
type input "[PERSON_NAME]"
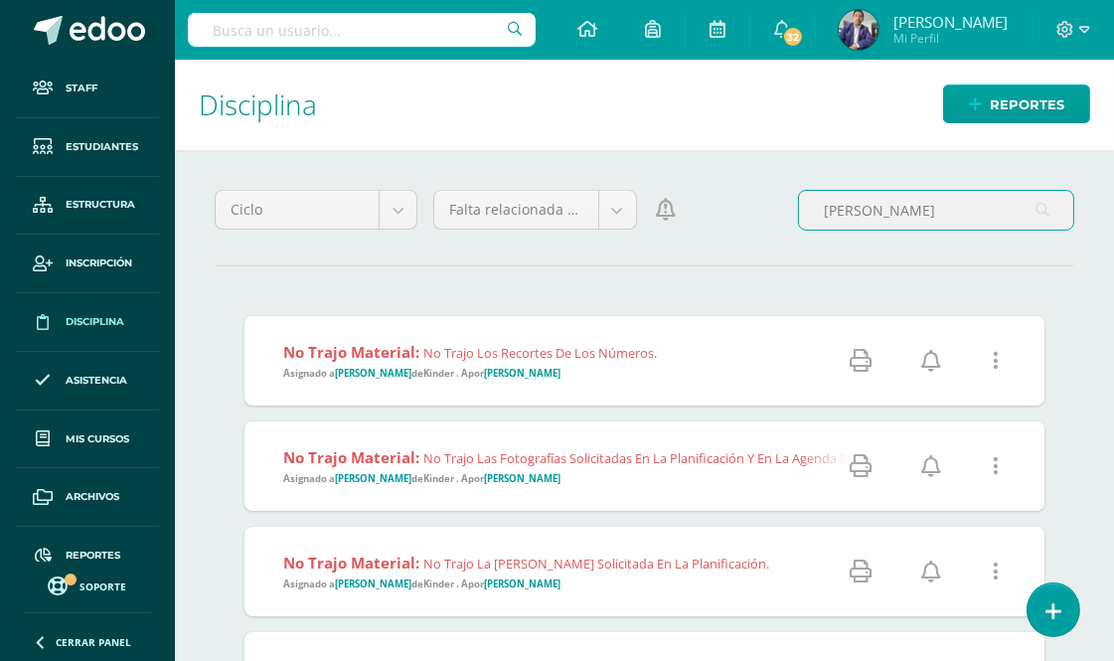
scroll to position [110, 0]
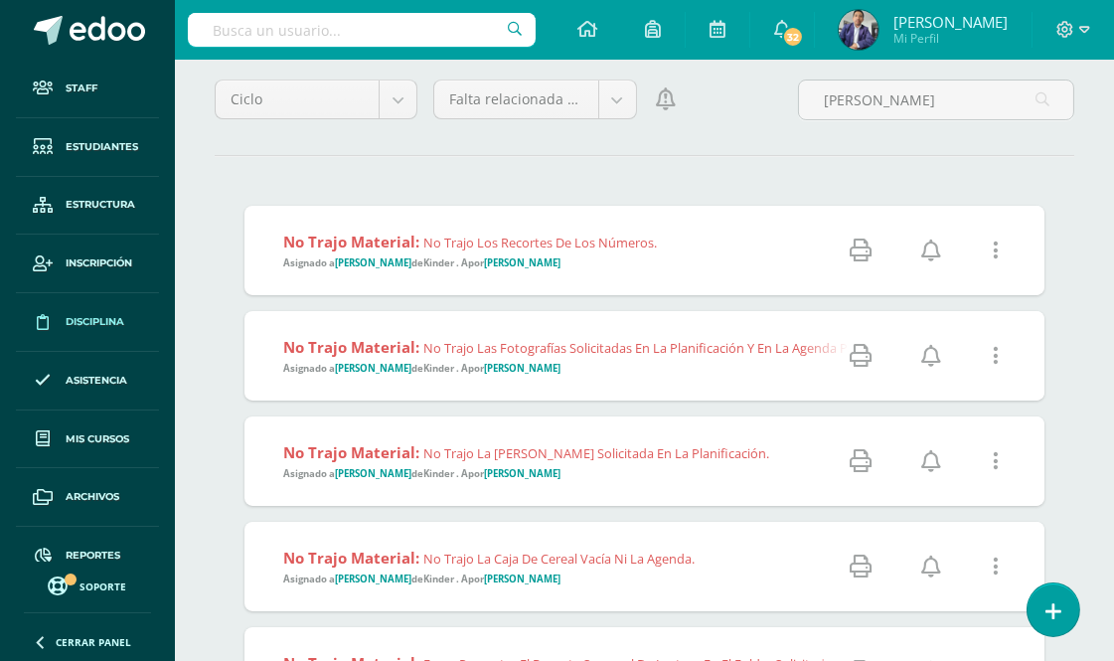
click at [995, 253] on icon at bounding box center [996, 251] width 6 height 22
click at [964, 350] on link "Eliminar Falta" at bounding box center [958, 352] width 154 height 31
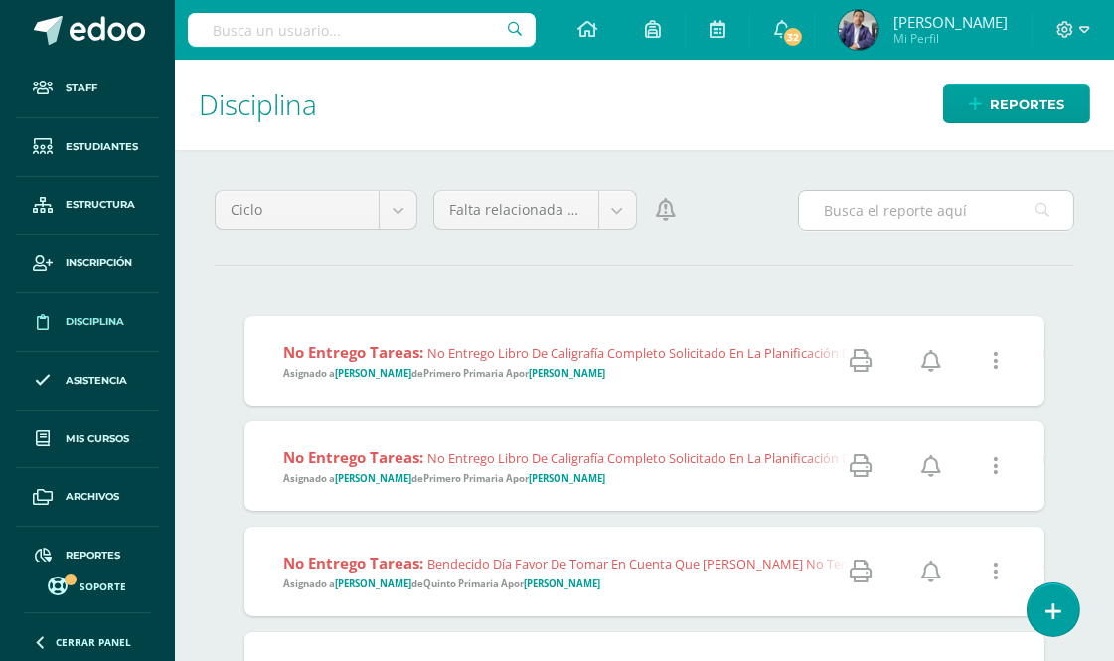
click at [915, 212] on input "text" at bounding box center [936, 210] width 274 height 39
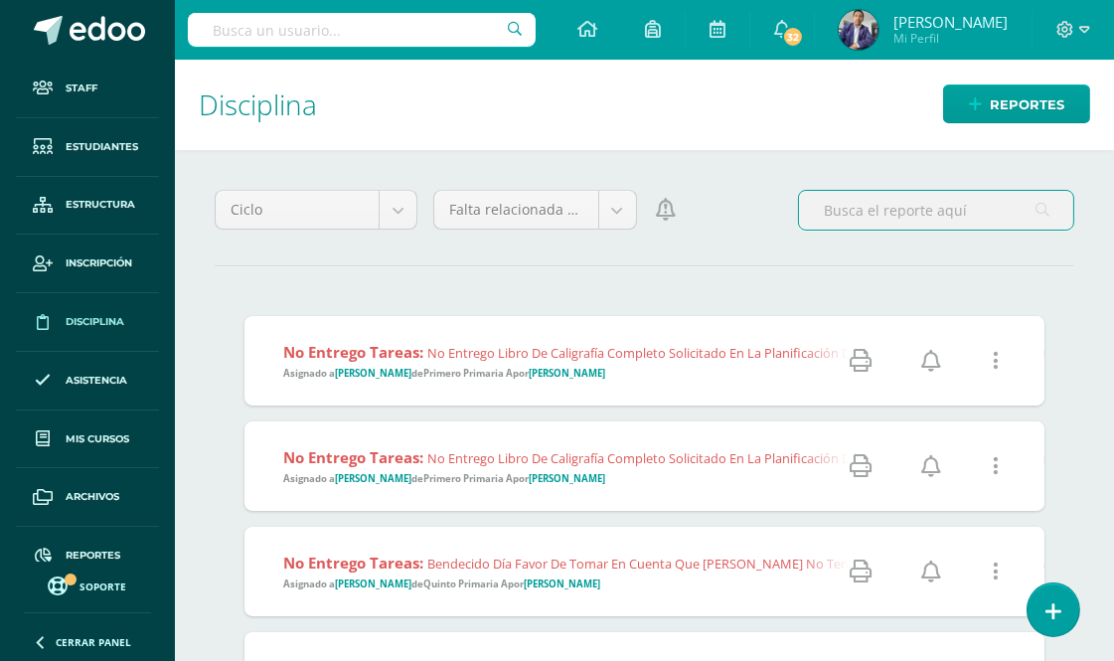
type input "alberto Calderón"
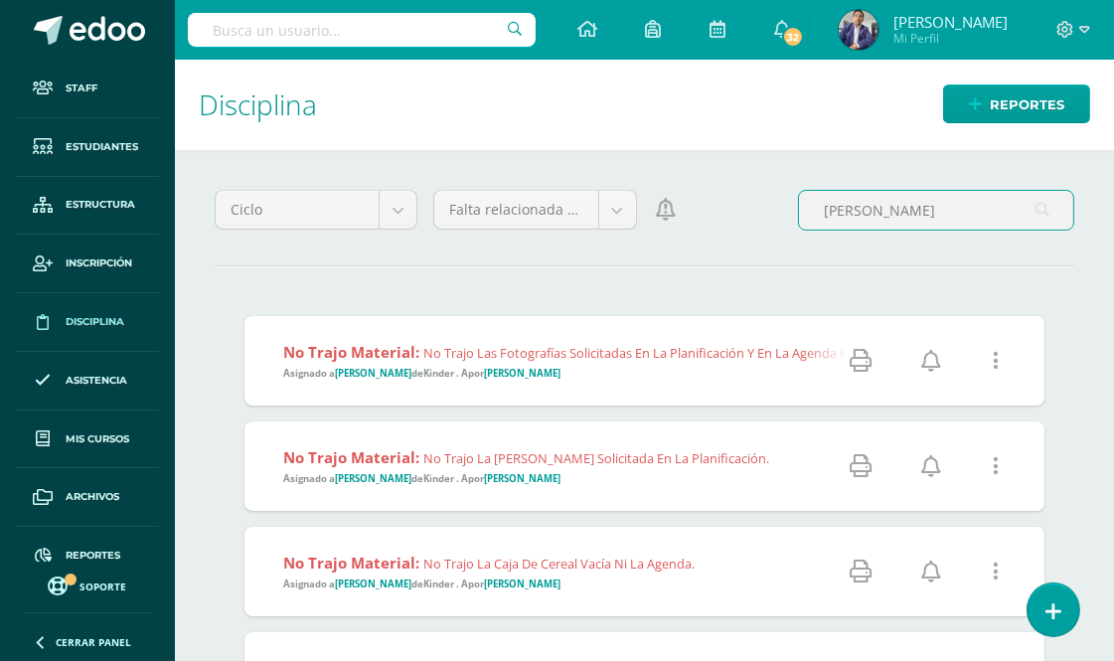
click at [993, 364] on icon at bounding box center [996, 361] width 6 height 22
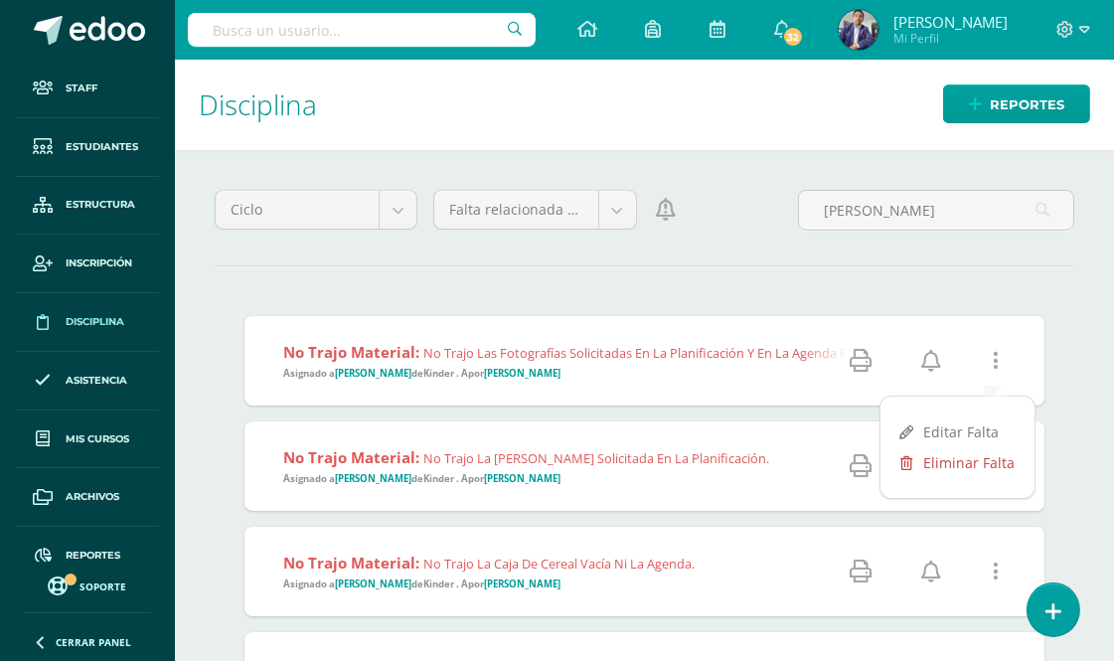
click at [956, 460] on link "Eliminar Falta" at bounding box center [958, 462] width 154 height 31
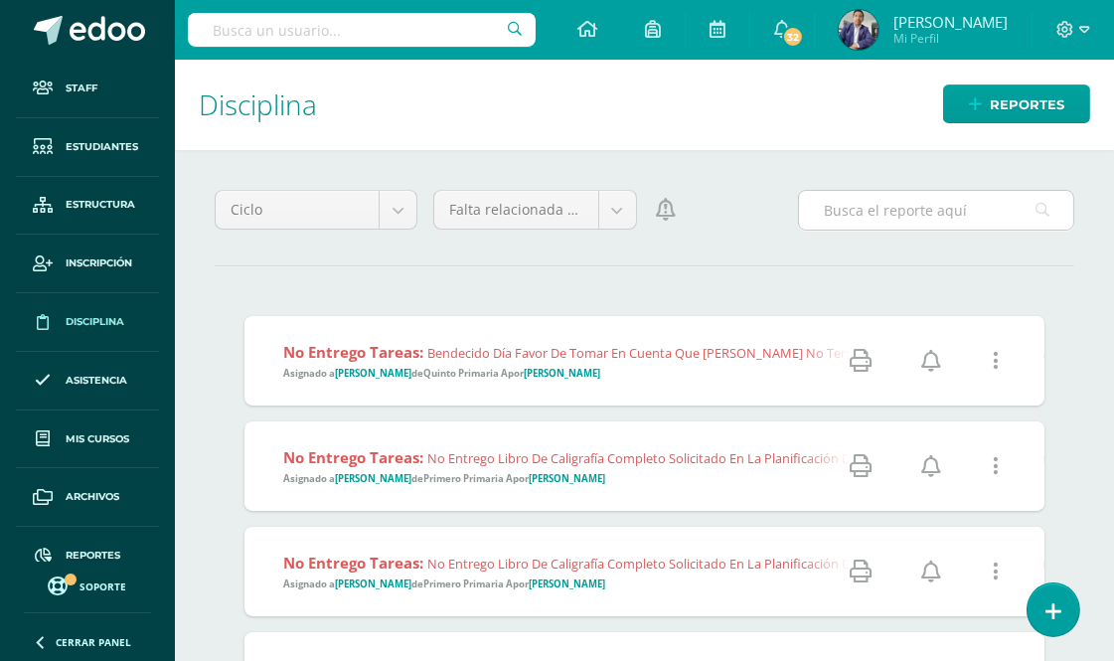
click at [922, 209] on input "text" at bounding box center [936, 210] width 274 height 39
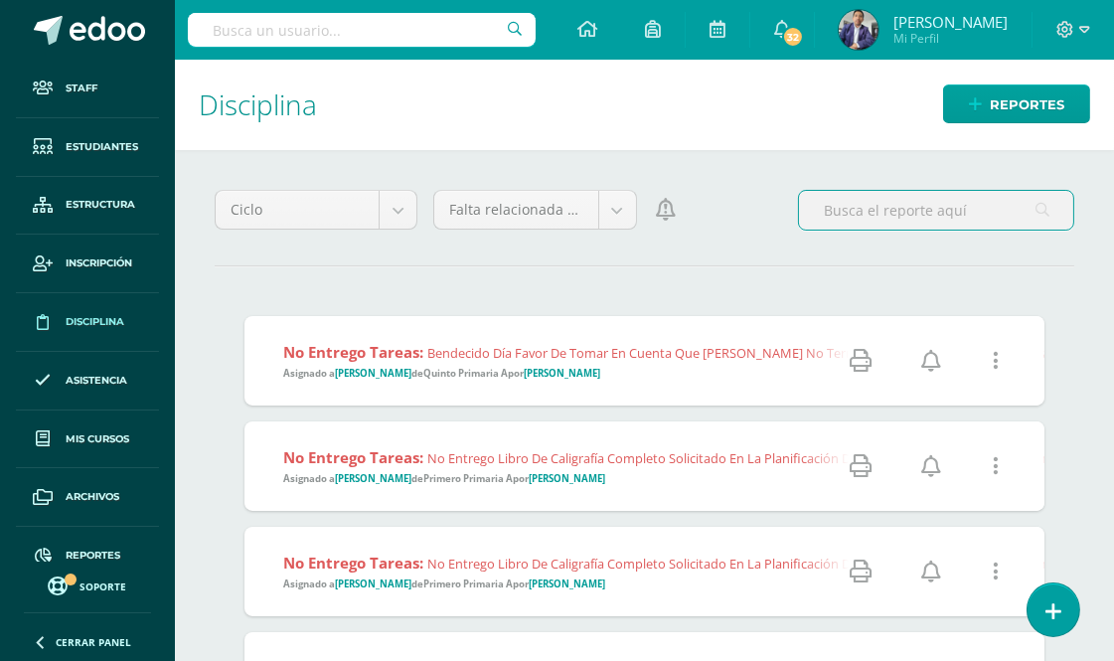
paste input "[PERSON_NAME]"
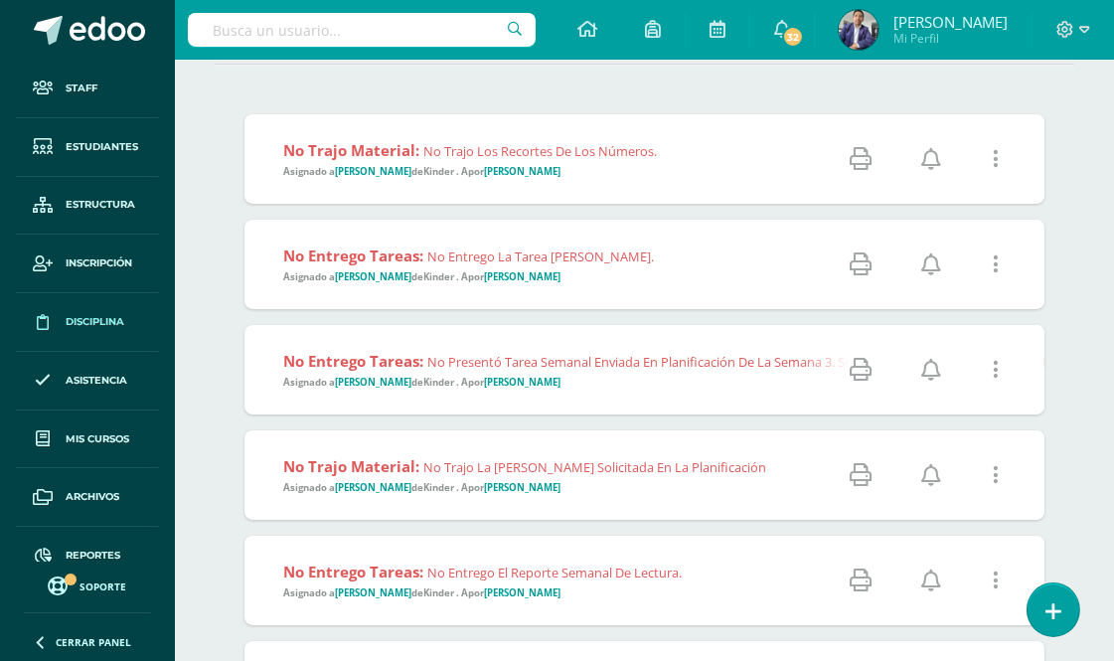
scroll to position [91, 0]
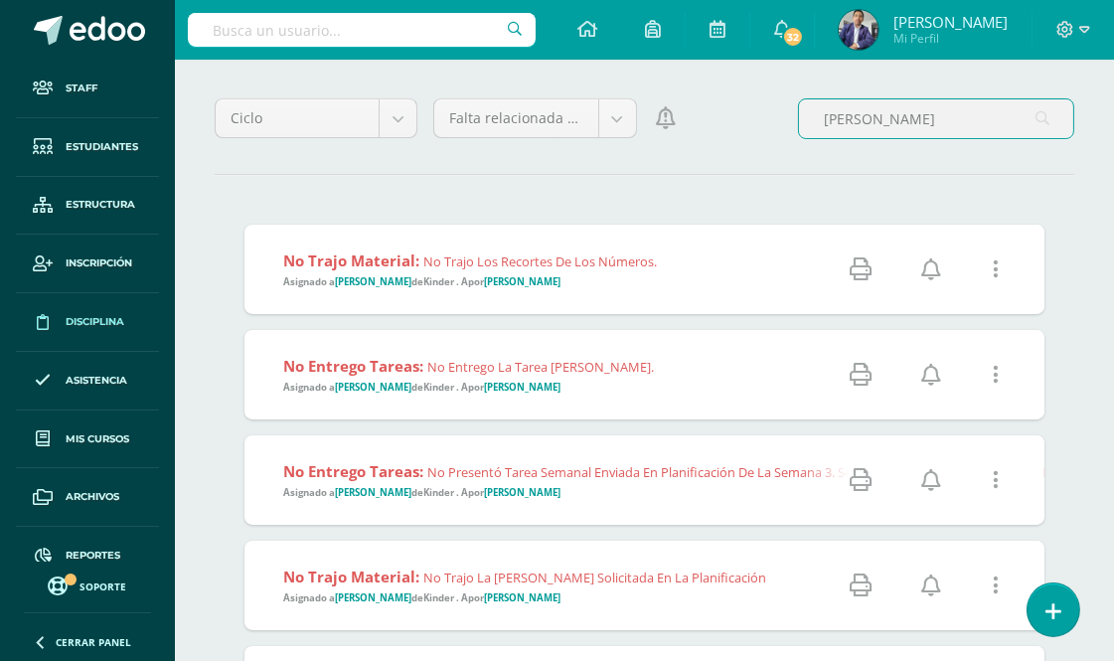
type input "[PERSON_NAME]"
click at [1001, 266] on link at bounding box center [995, 270] width 51 height 51
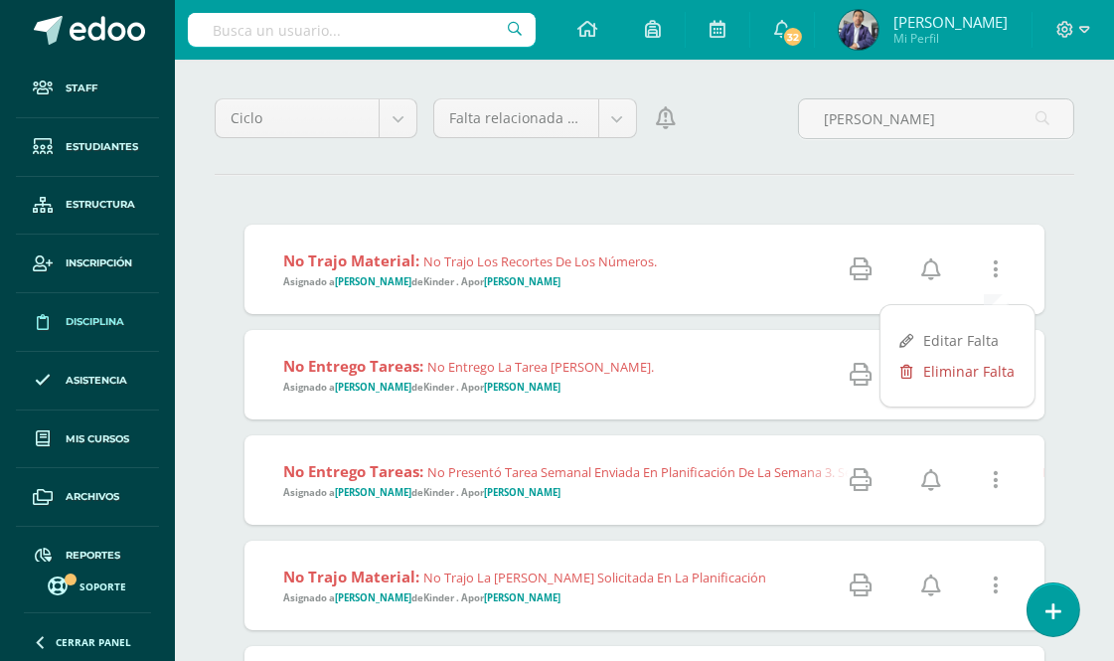
click at [944, 373] on link "Eliminar Falta" at bounding box center [958, 371] width 154 height 31
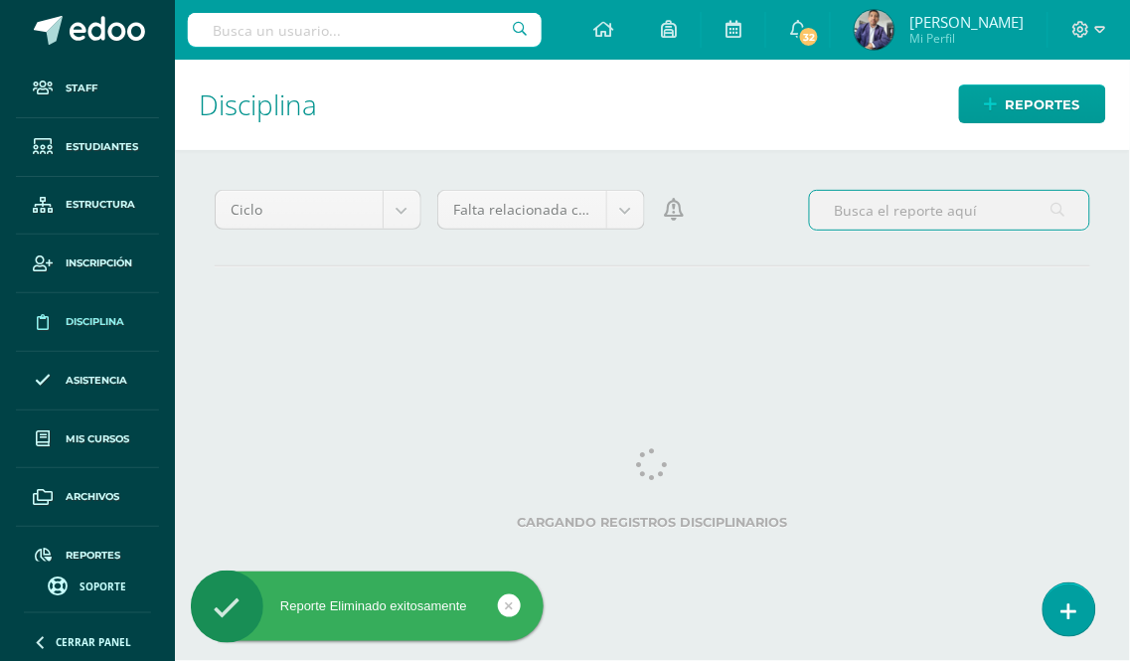
click at [877, 211] on input "text" at bounding box center [949, 210] width 279 height 39
click at [933, 209] on input "text" at bounding box center [949, 210] width 279 height 39
paste input "Danny José García Ovalle"
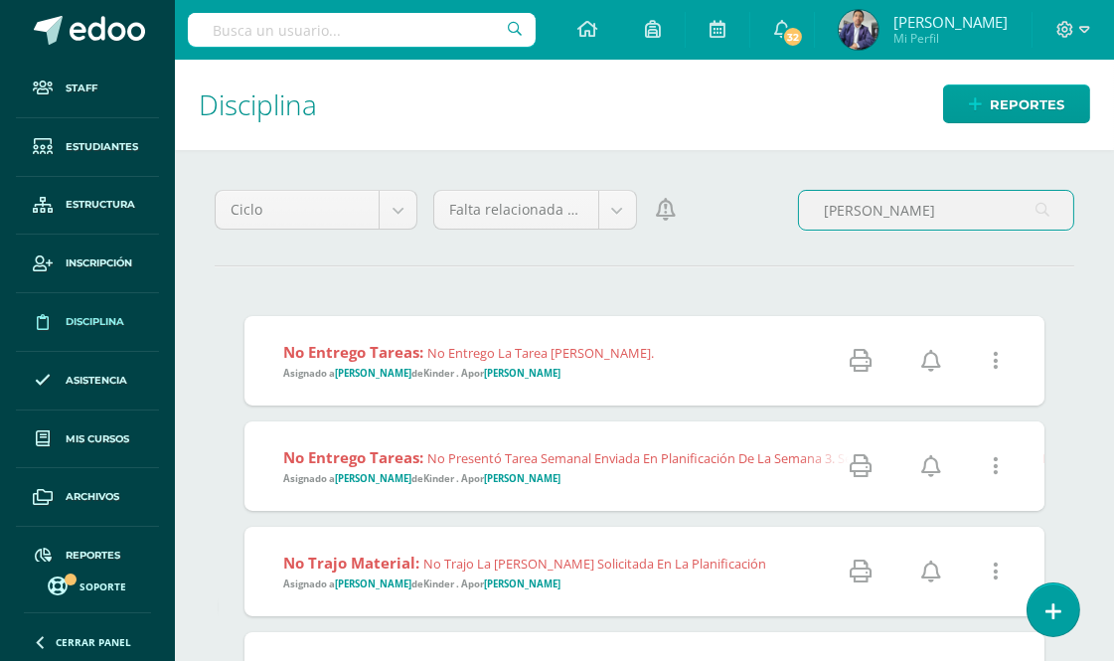
type input "Danny José García Ovalle"
click at [1005, 363] on link at bounding box center [995, 361] width 51 height 51
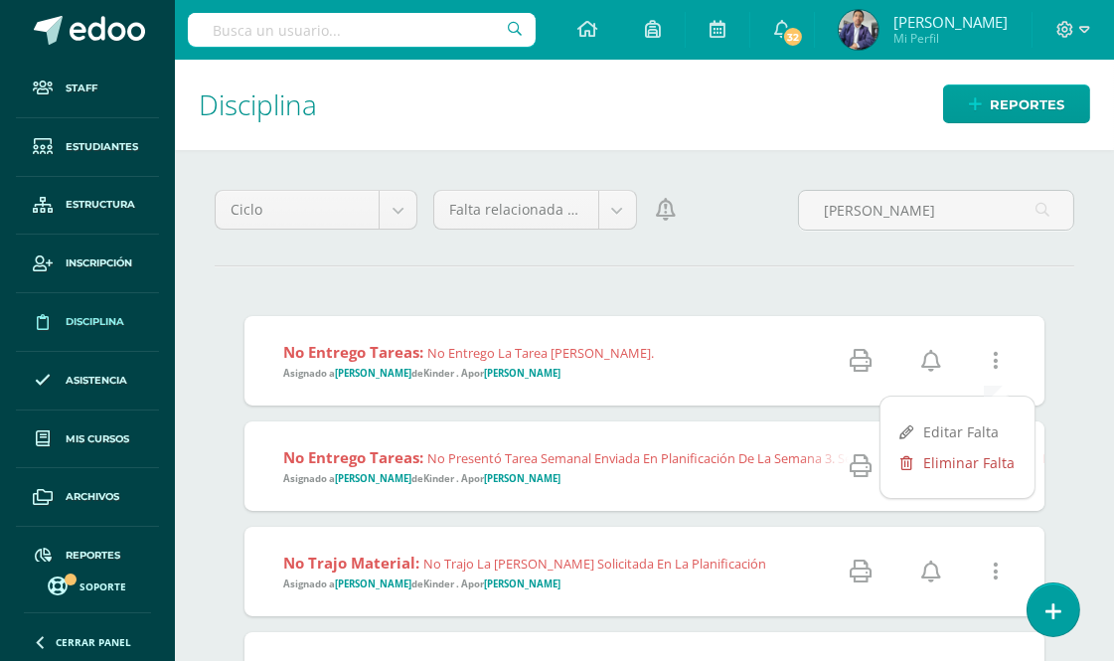
click at [958, 464] on link "Eliminar Falta" at bounding box center [958, 462] width 154 height 31
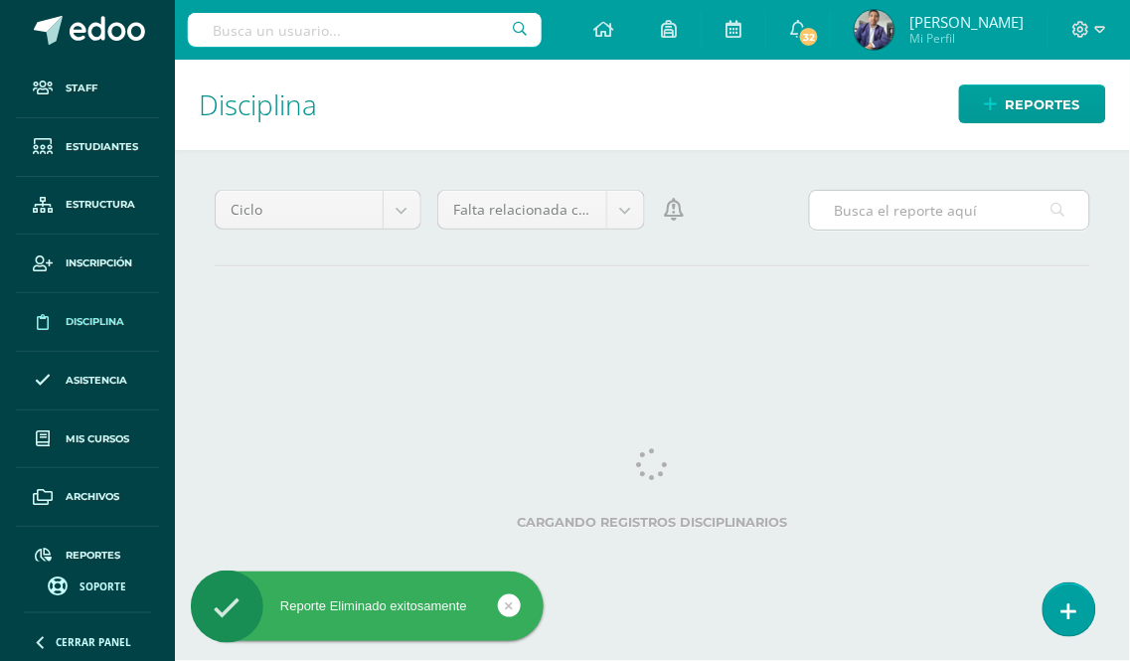
click at [890, 209] on input "text" at bounding box center [949, 210] width 279 height 39
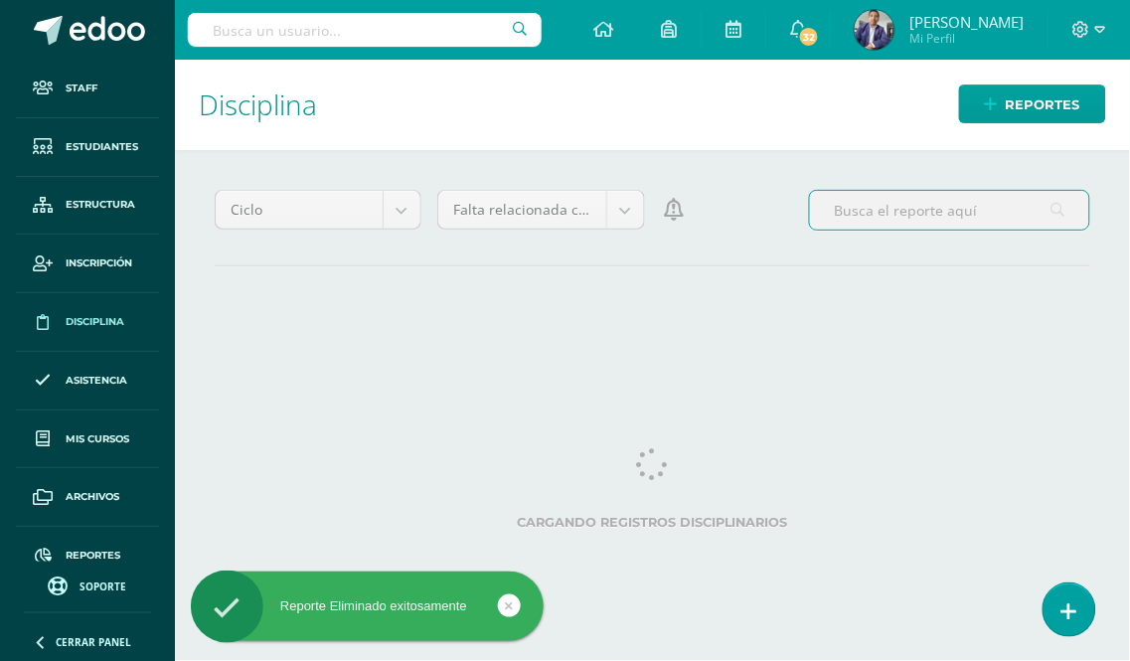
paste input "[PERSON_NAME]"
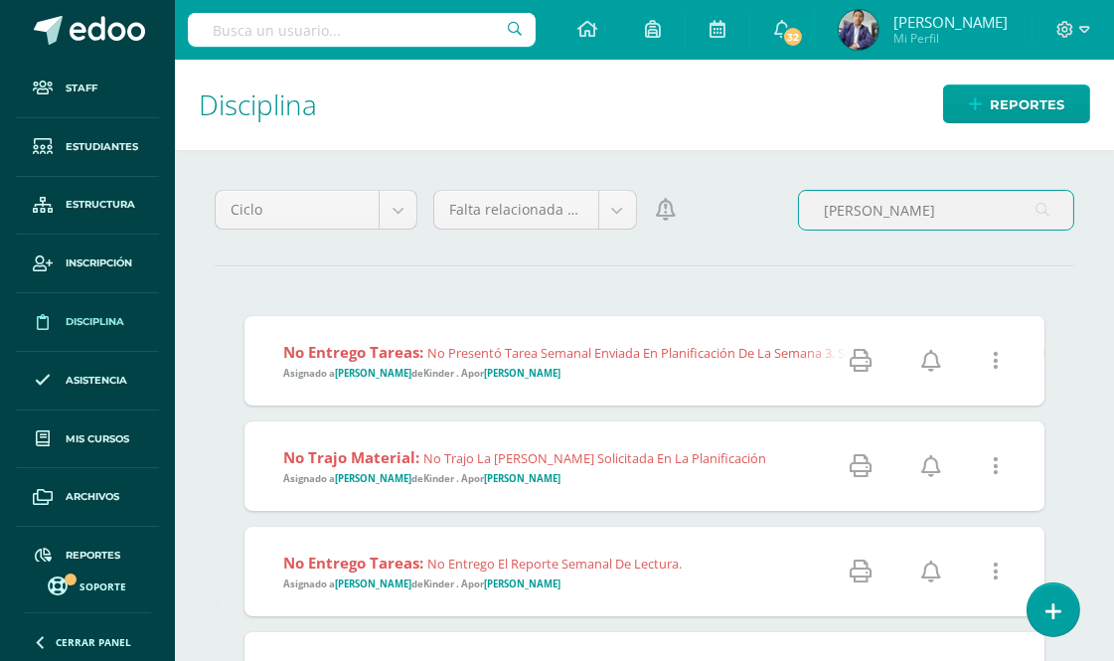
type input "[PERSON_NAME]"
click at [995, 359] on icon at bounding box center [996, 361] width 6 height 22
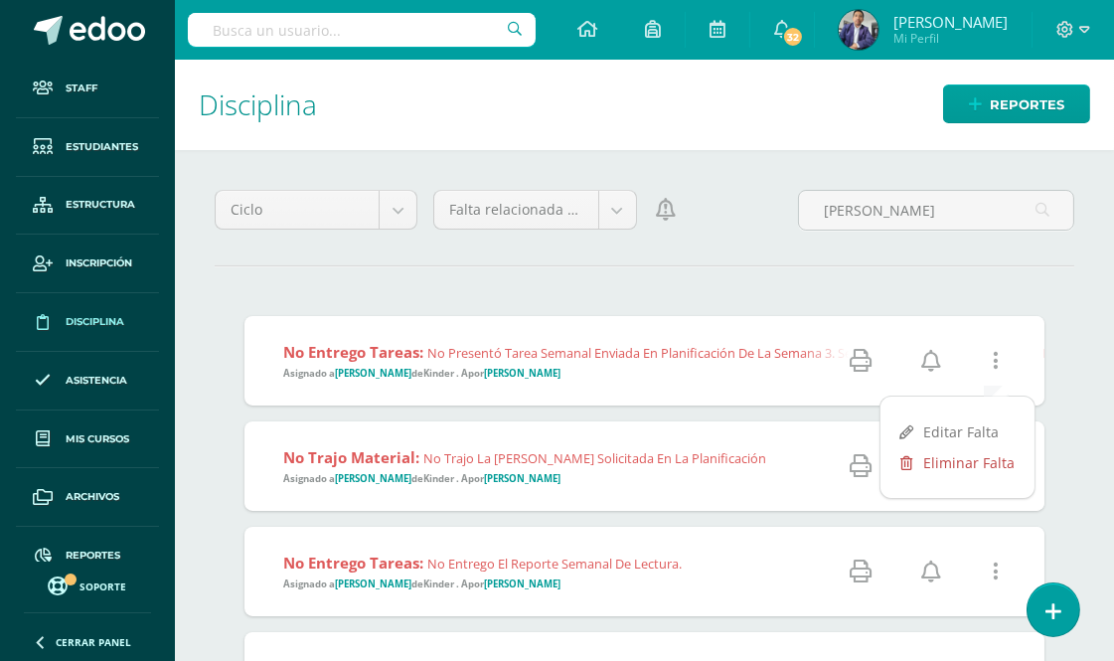
click at [935, 464] on link "Eliminar Falta" at bounding box center [958, 462] width 154 height 31
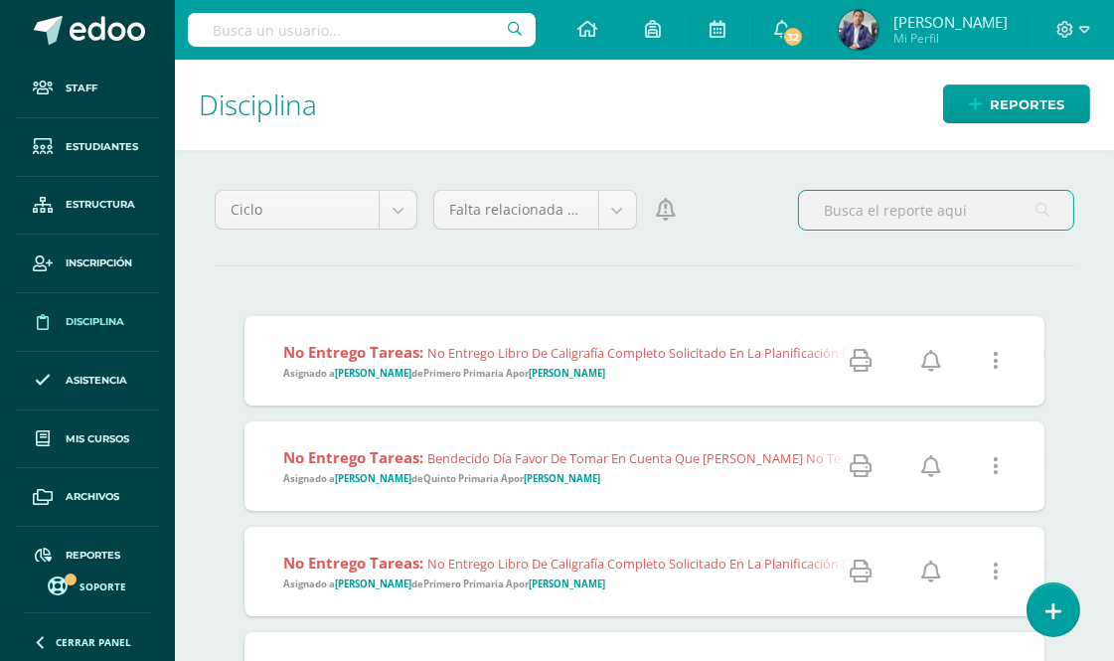
click at [937, 212] on input "text" at bounding box center [936, 210] width 274 height 39
paste input "Rodrigo Rosales González"
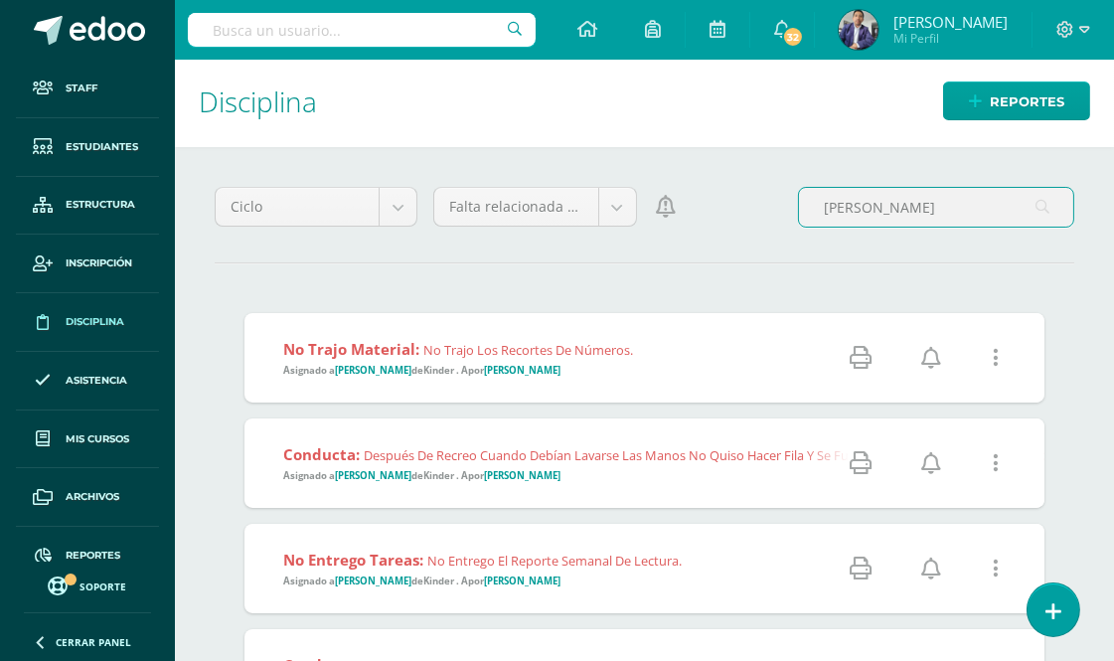
scroll to position [2, 0]
type input "Rodrigo Rosales González"
click at [996, 351] on icon at bounding box center [996, 359] width 6 height 22
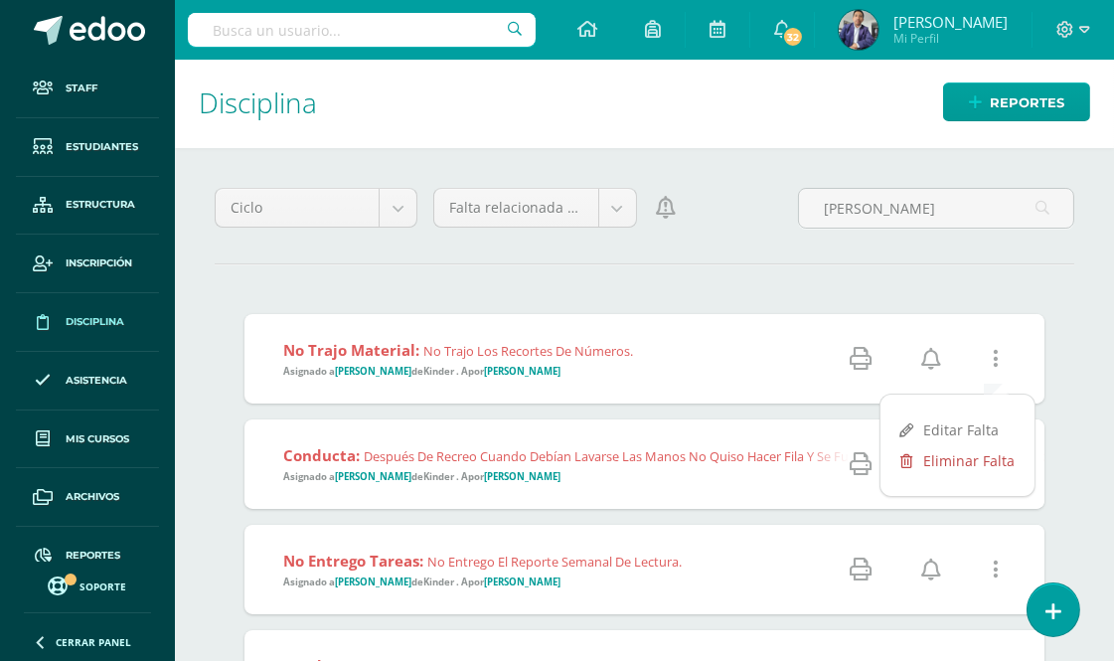
click at [930, 458] on link "Eliminar Falta" at bounding box center [958, 460] width 154 height 31
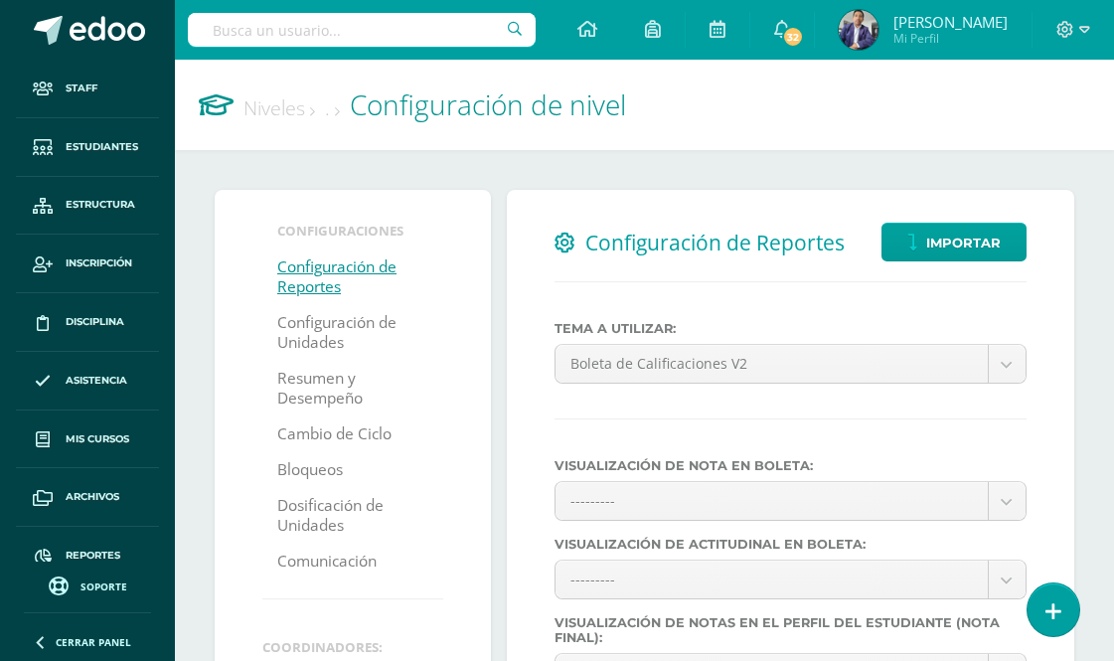
select select
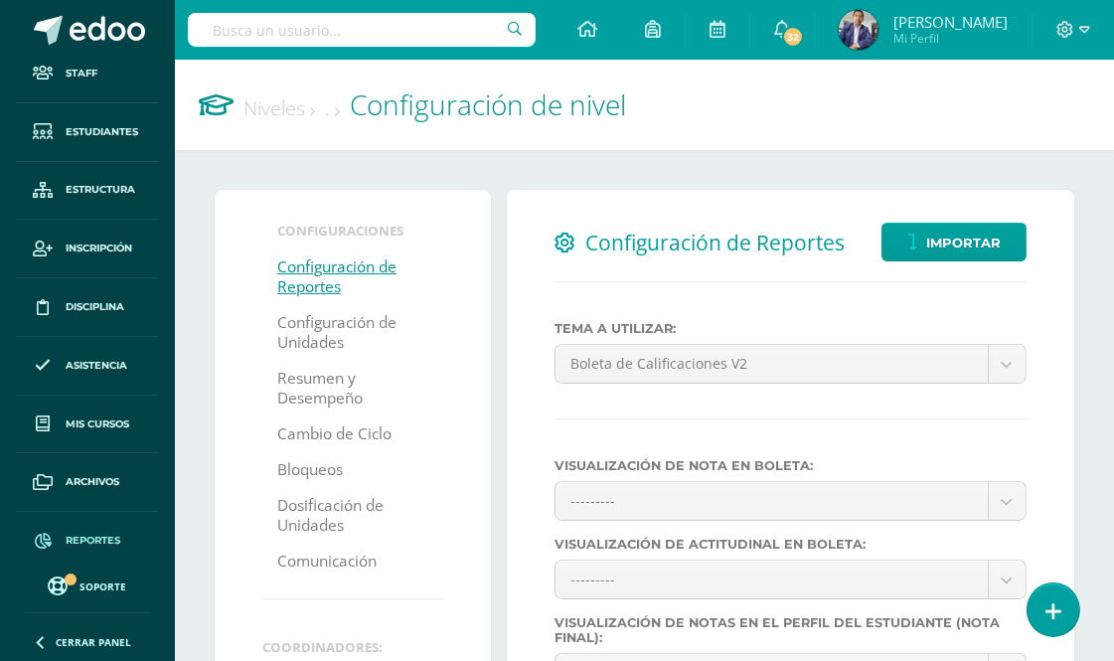
scroll to position [23, 0]
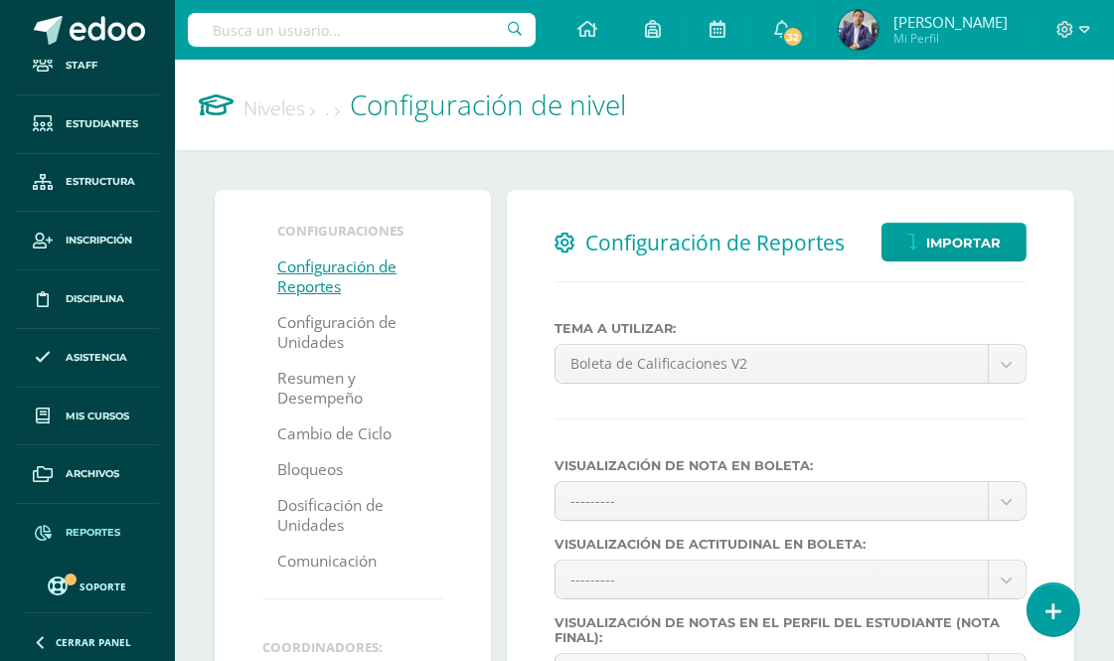
click at [94, 534] on span "Reportes" at bounding box center [93, 533] width 55 height 16
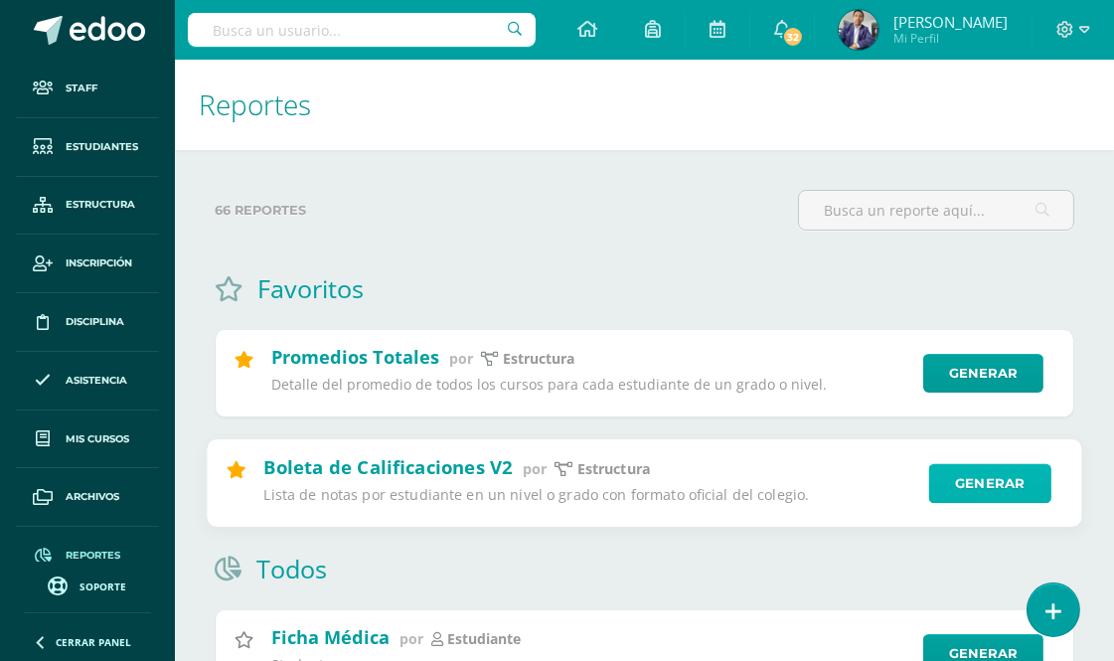
click at [960, 478] on link "Generar" at bounding box center [991, 483] width 122 height 40
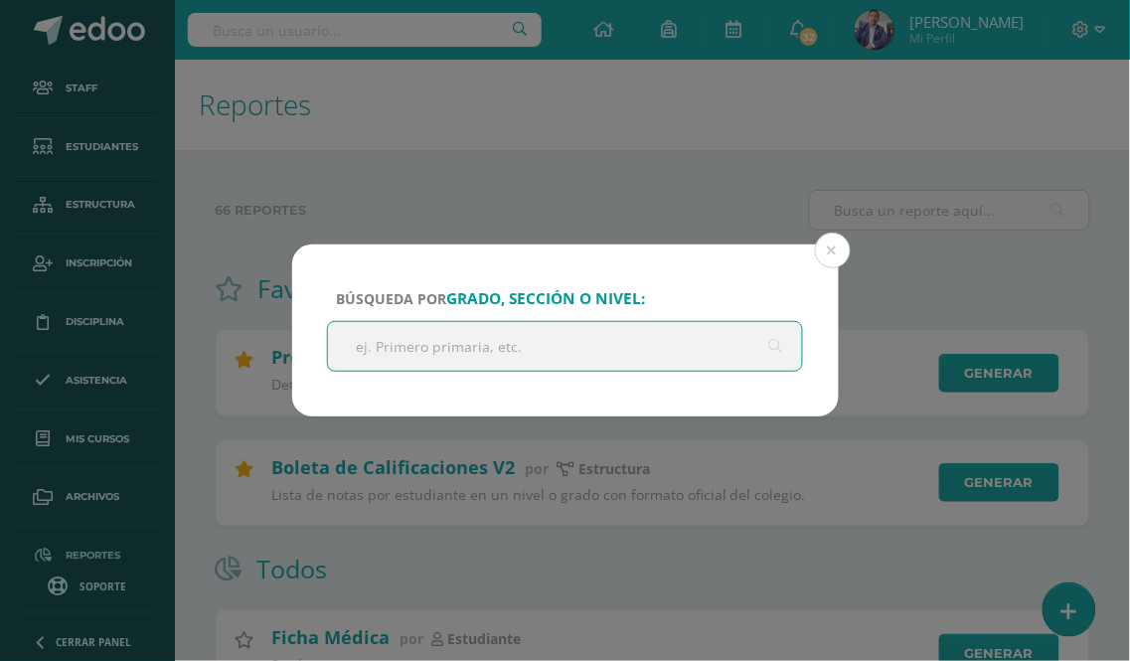
click at [383, 348] on input "text" at bounding box center [565, 346] width 475 height 49
type input "prepa"
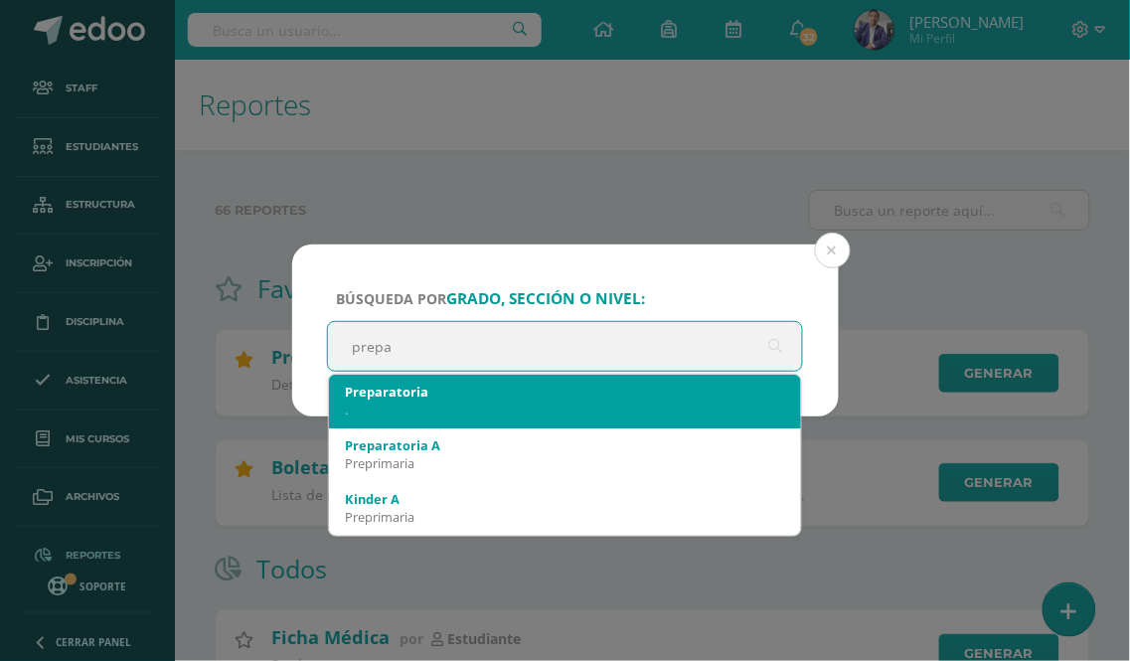
click at [409, 393] on div "Preparatoria" at bounding box center [565, 392] width 441 height 18
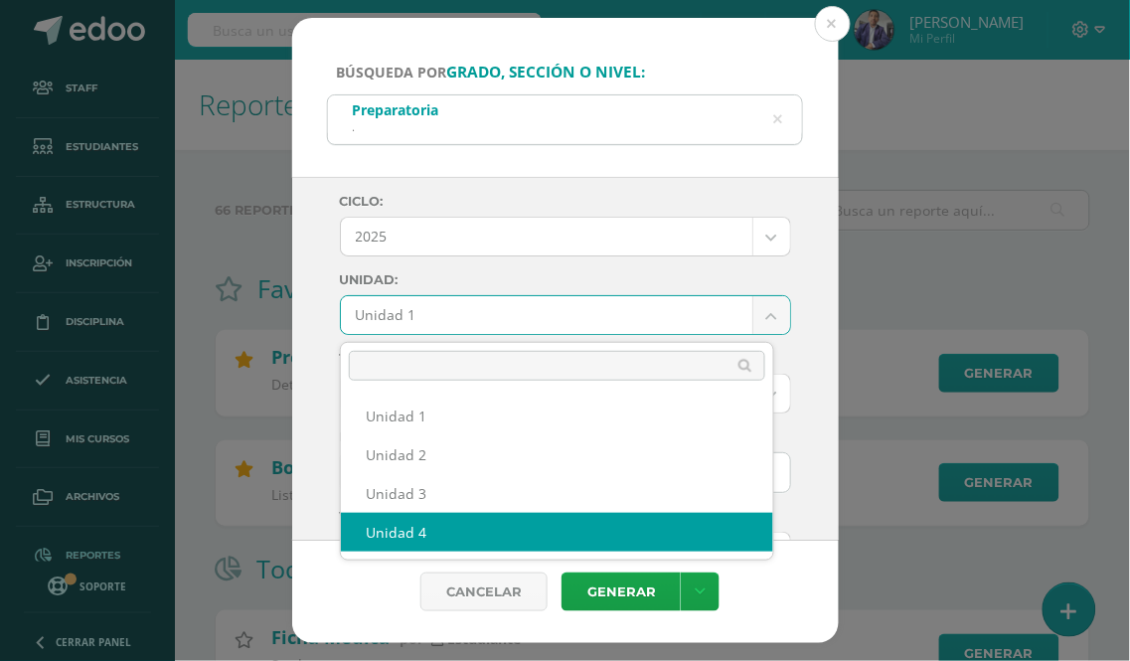
select select "Unidad 4"
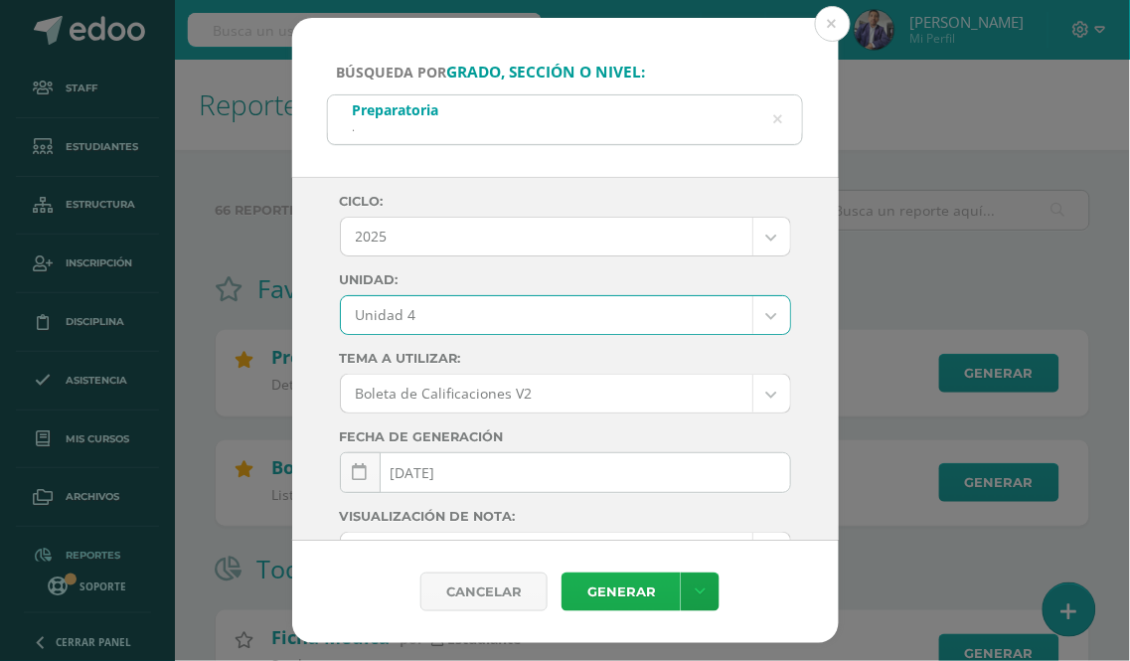
click at [624, 598] on link "Generar" at bounding box center [621, 592] width 119 height 39
